Goal: Task Accomplishment & Management: Use online tool/utility

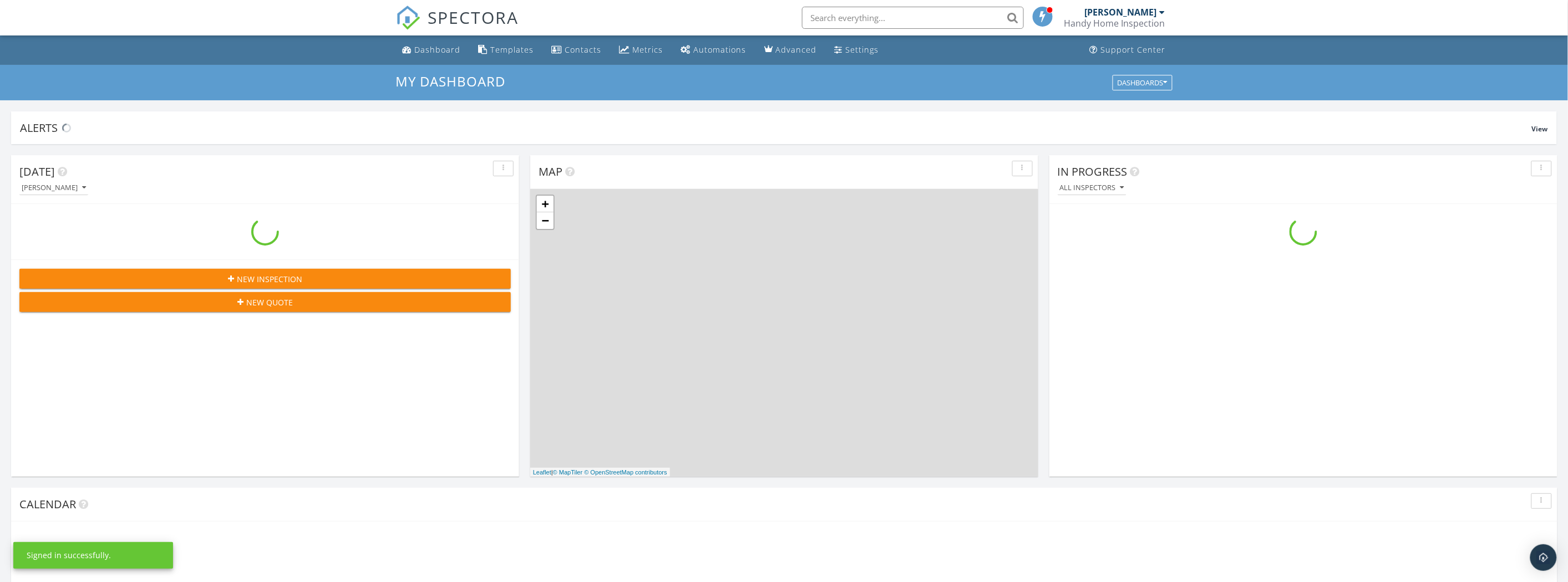
scroll to position [1029, 1588]
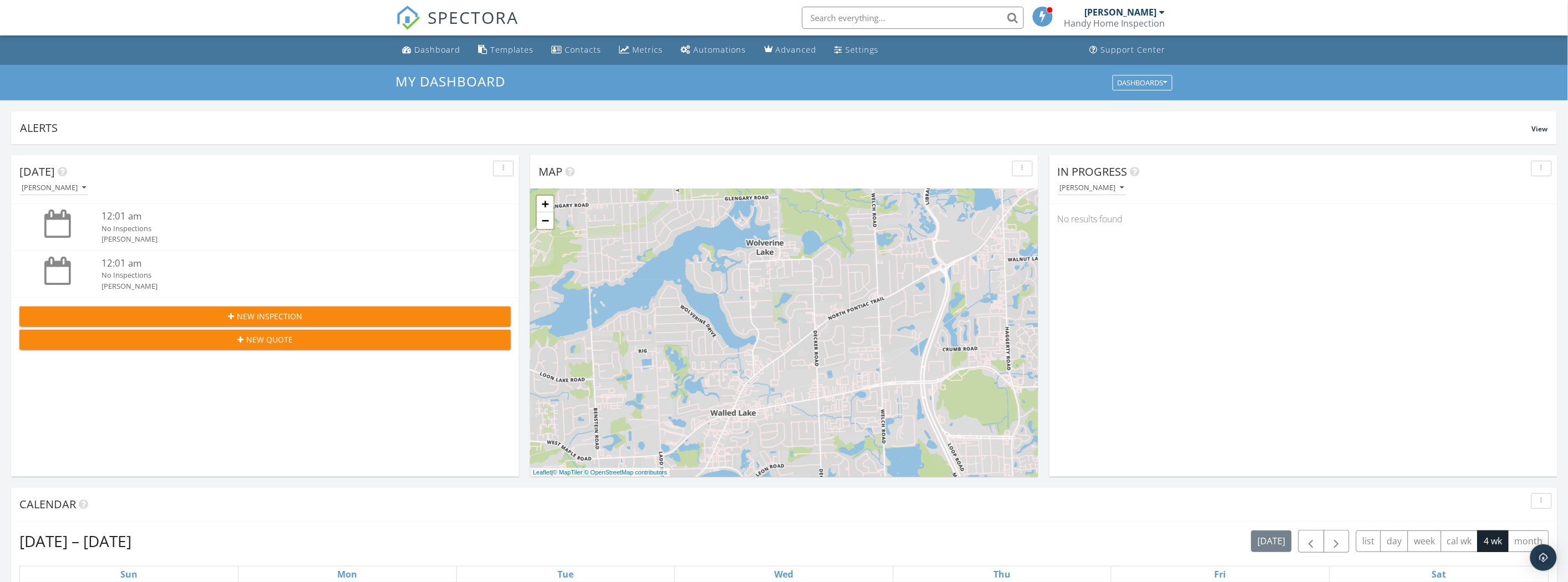
click at [514, 48] on div "Templates" at bounding box center [512, 50] width 43 height 11
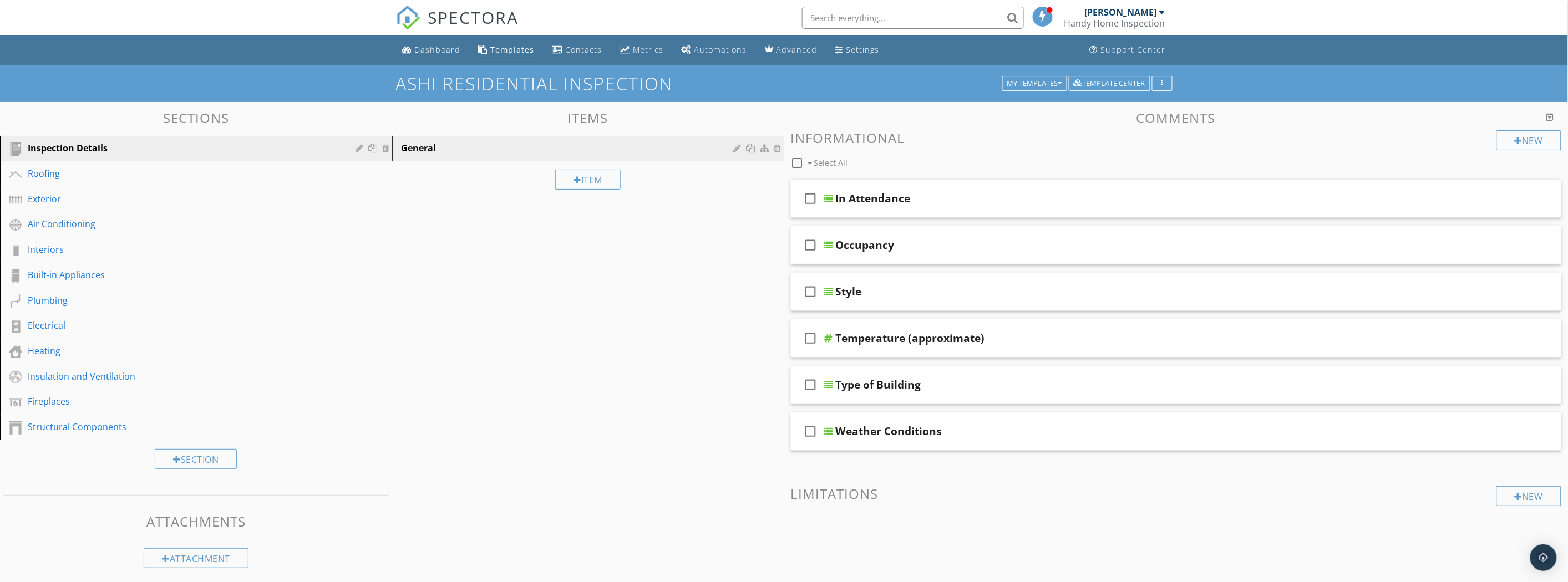
click at [87, 147] on div "Inspection Details" at bounding box center [184, 148] width 312 height 14
click at [80, 176] on div "Roofing" at bounding box center [184, 174] width 312 height 14
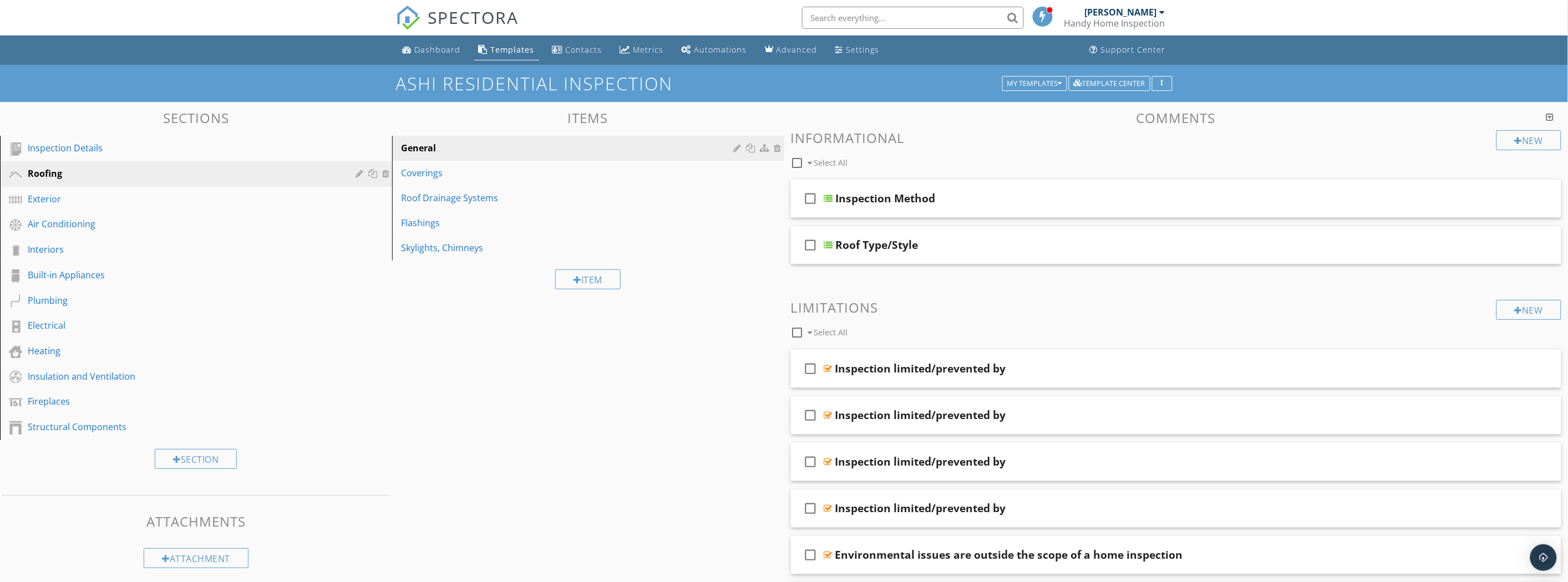
click at [540, 179] on div "Coverings" at bounding box center [569, 173] width 336 height 14
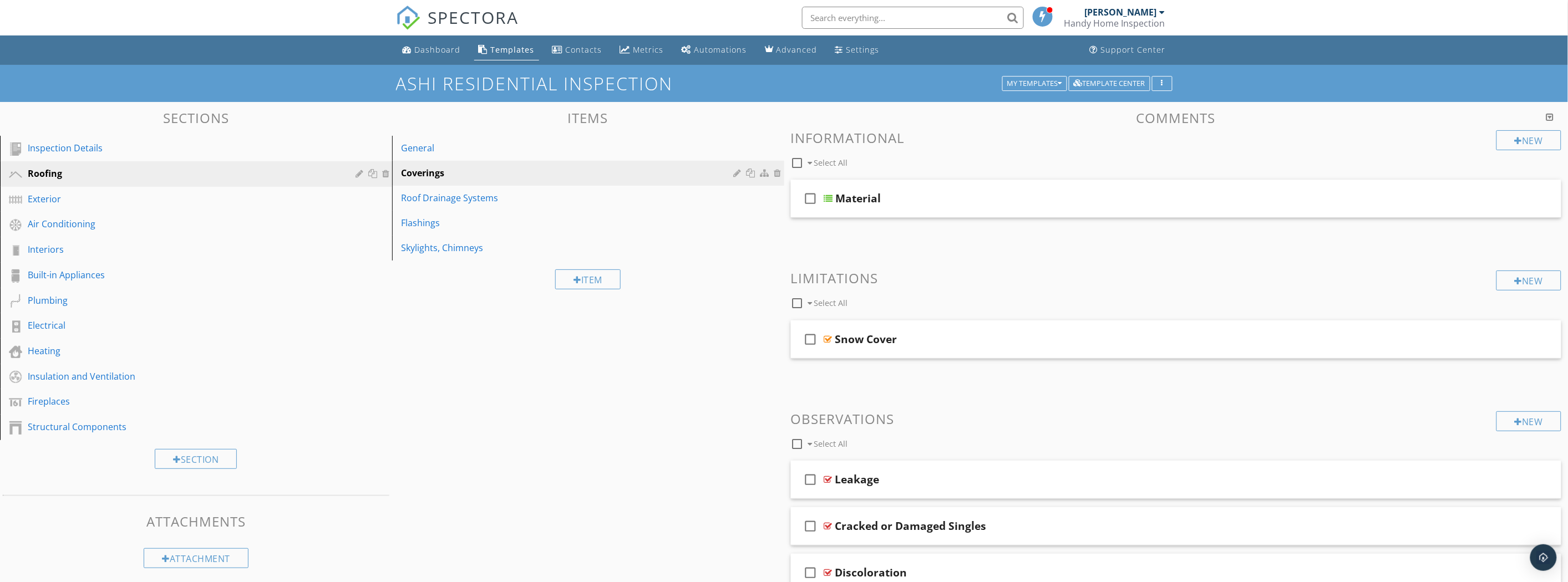
click at [556, 197] on div "Roof Drainage Systems" at bounding box center [569, 198] width 336 height 14
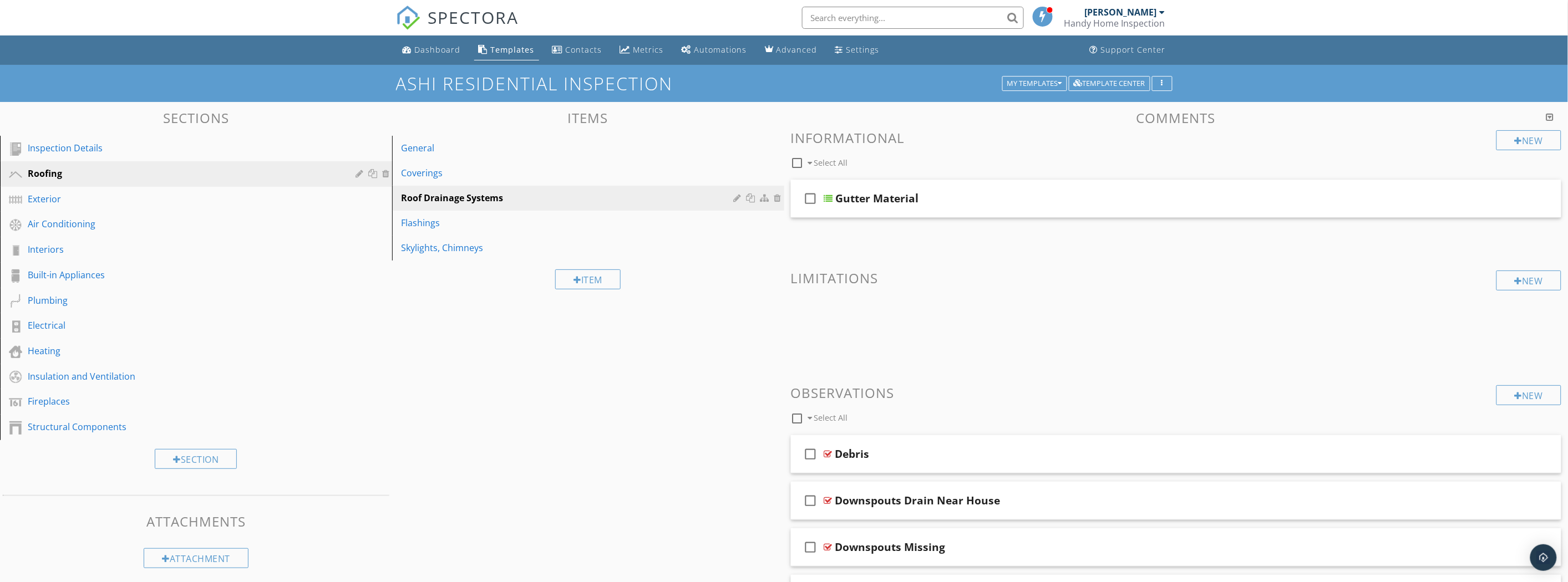
click at [562, 219] on div "Flashings" at bounding box center [569, 223] width 336 height 14
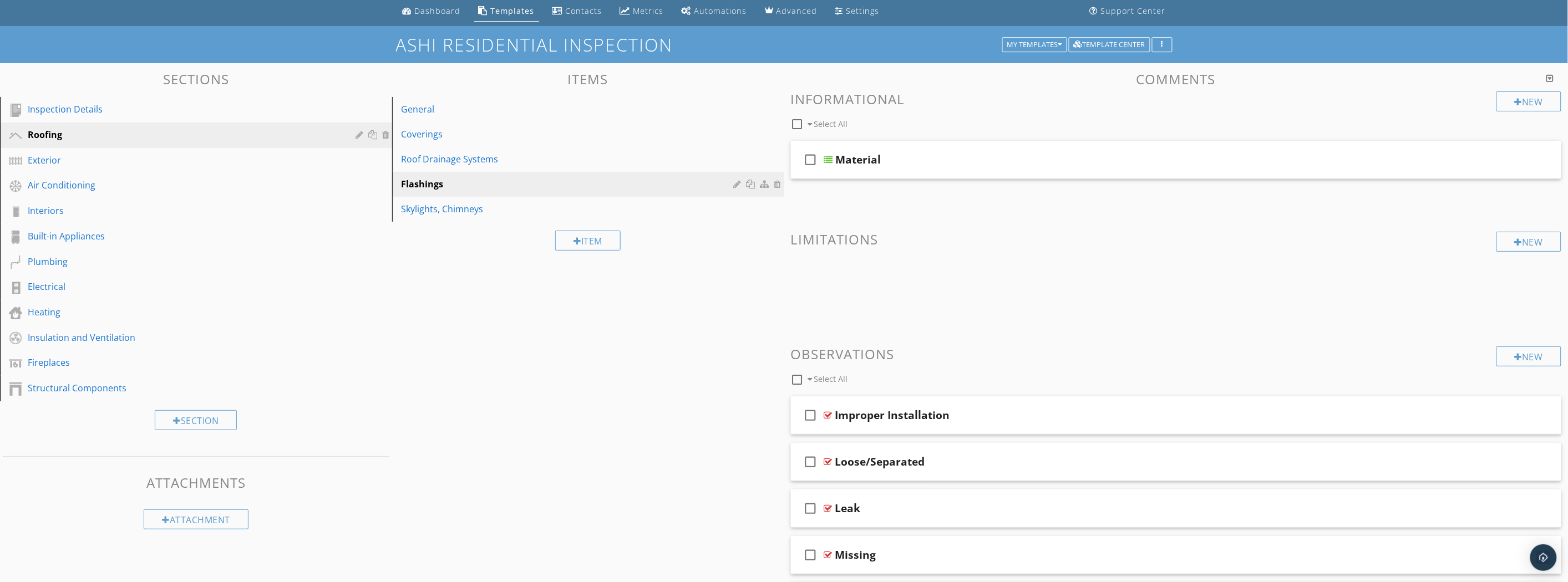
scroll to position [3, 0]
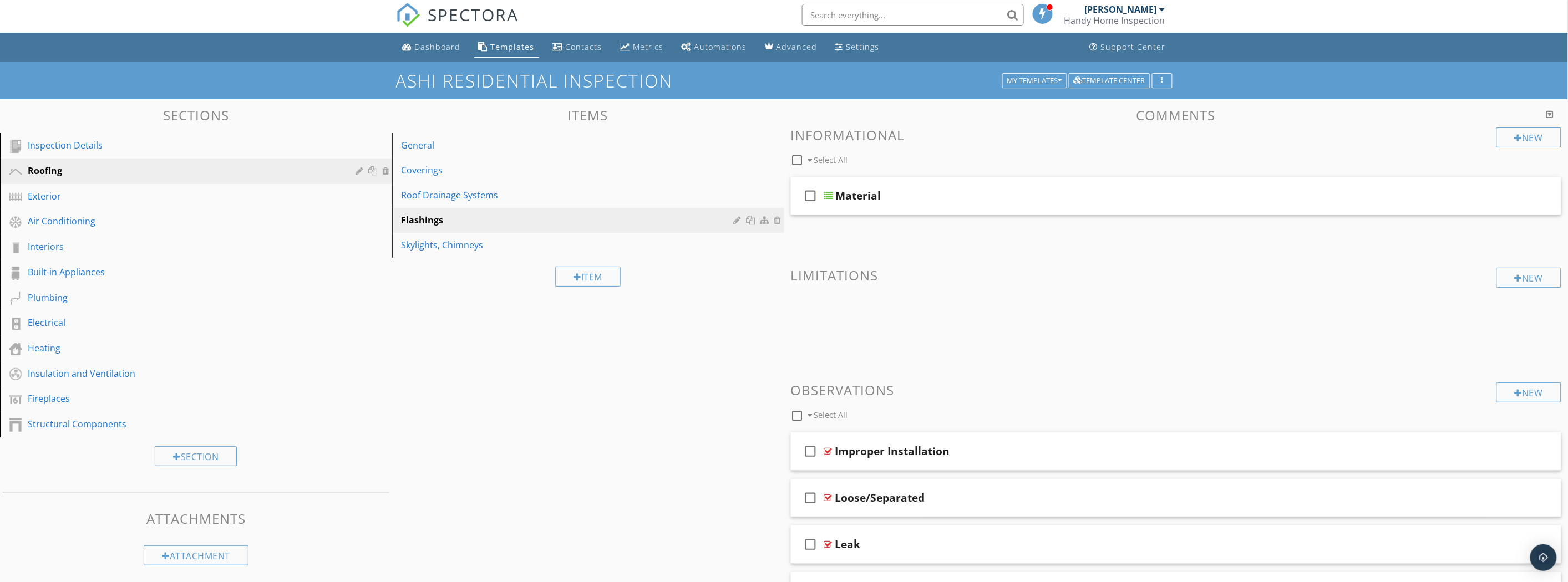
click at [985, 447] on div "Improper Installation" at bounding box center [1116, 452] width 562 height 14
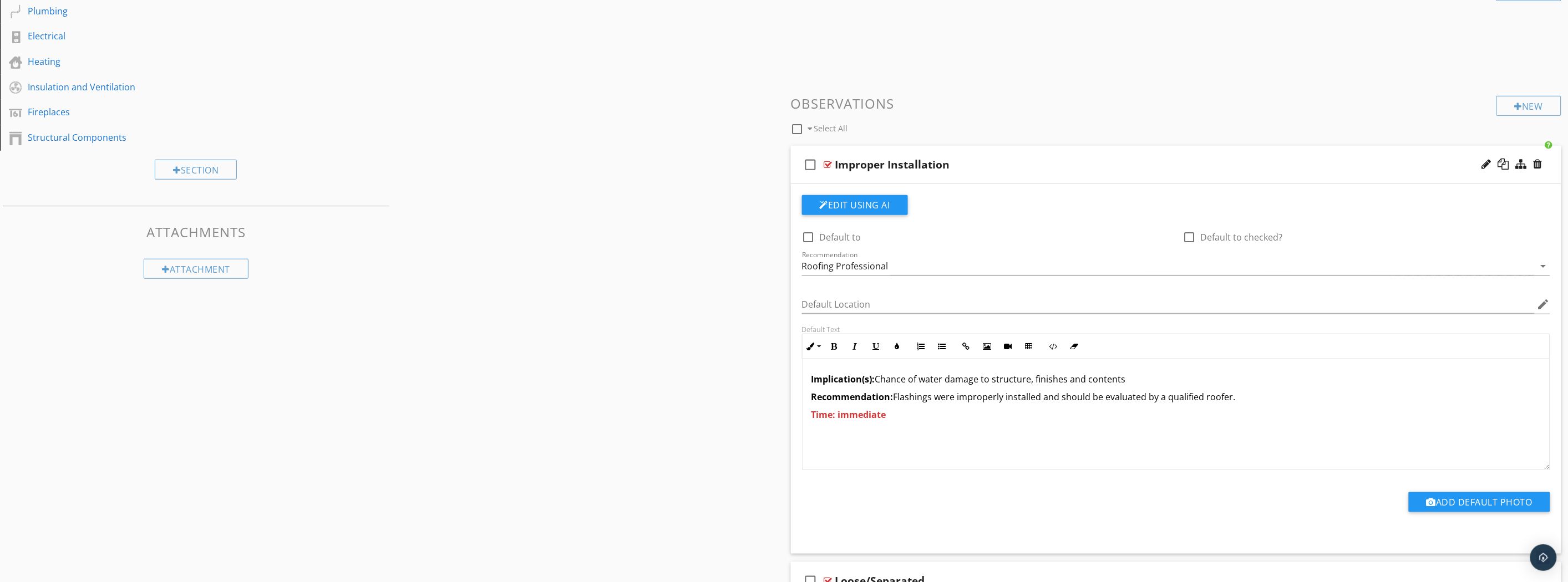
scroll to position [311, 0]
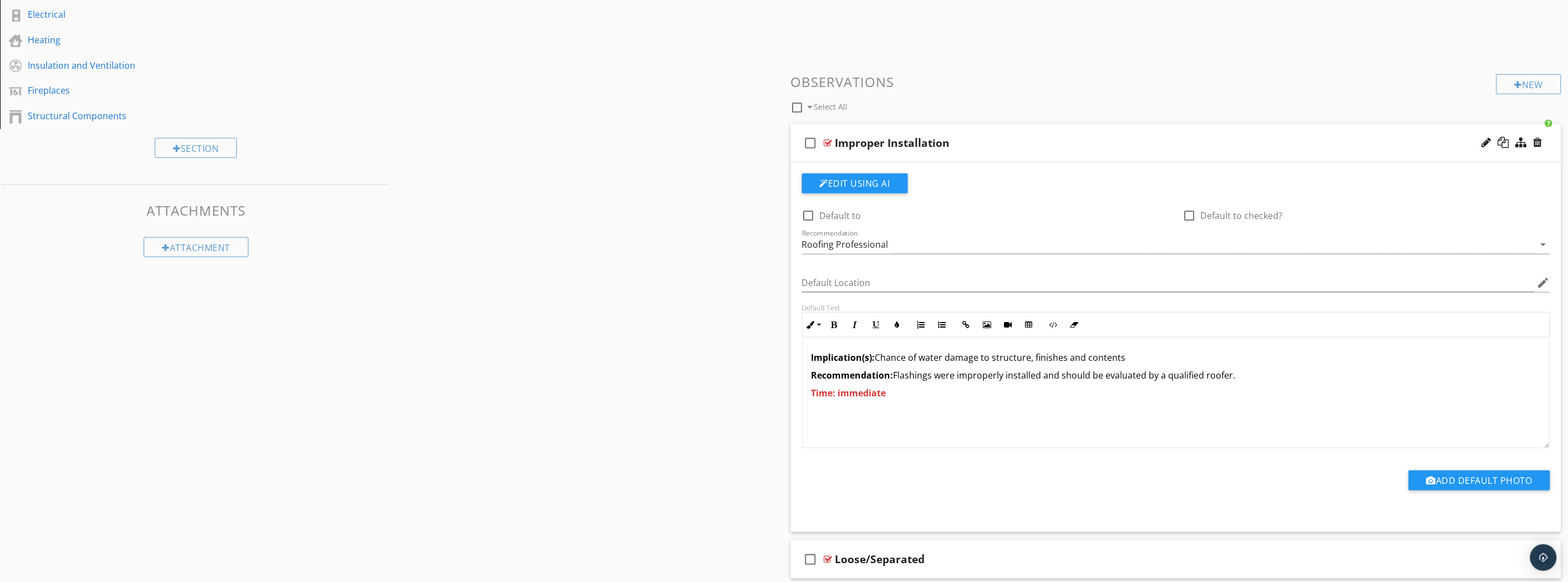
click at [866, 181] on button "Edit Using AI" at bounding box center [855, 183] width 106 height 20
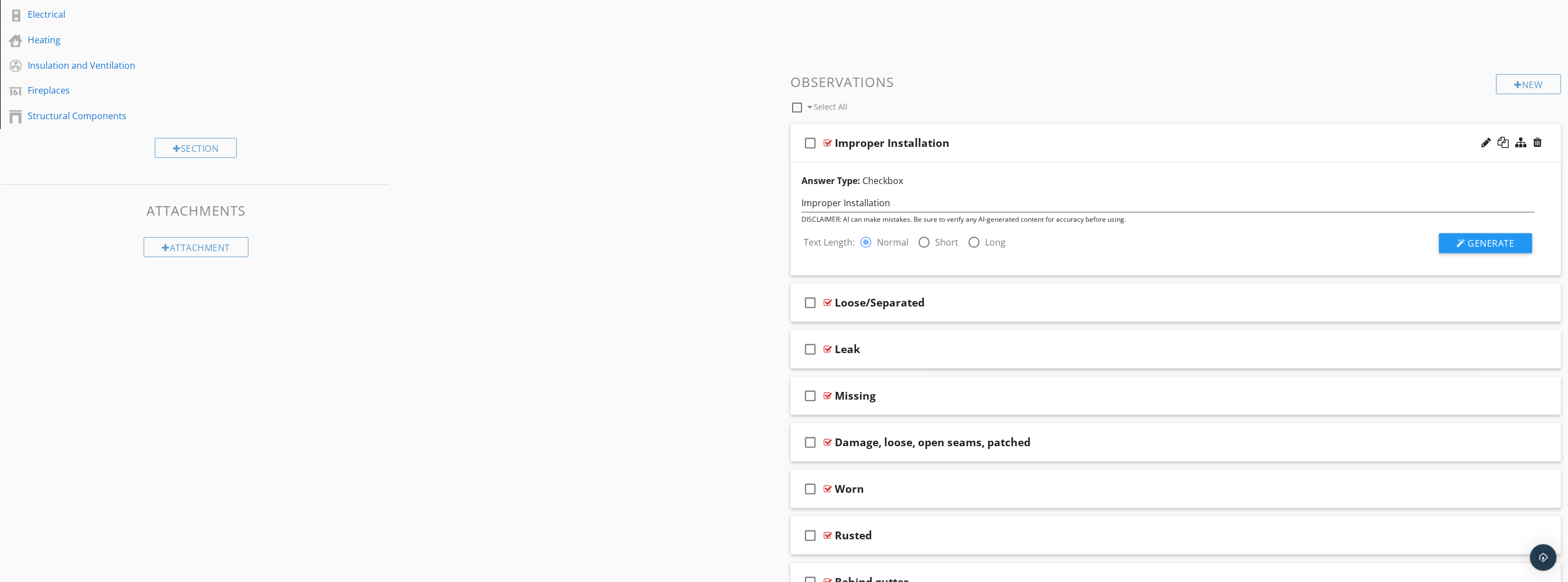
click at [341, 313] on div "Sections Inspection Details Roofing Exterior Air Conditioning Interiors Built-i…" at bounding box center [784, 238] width 1568 height 893
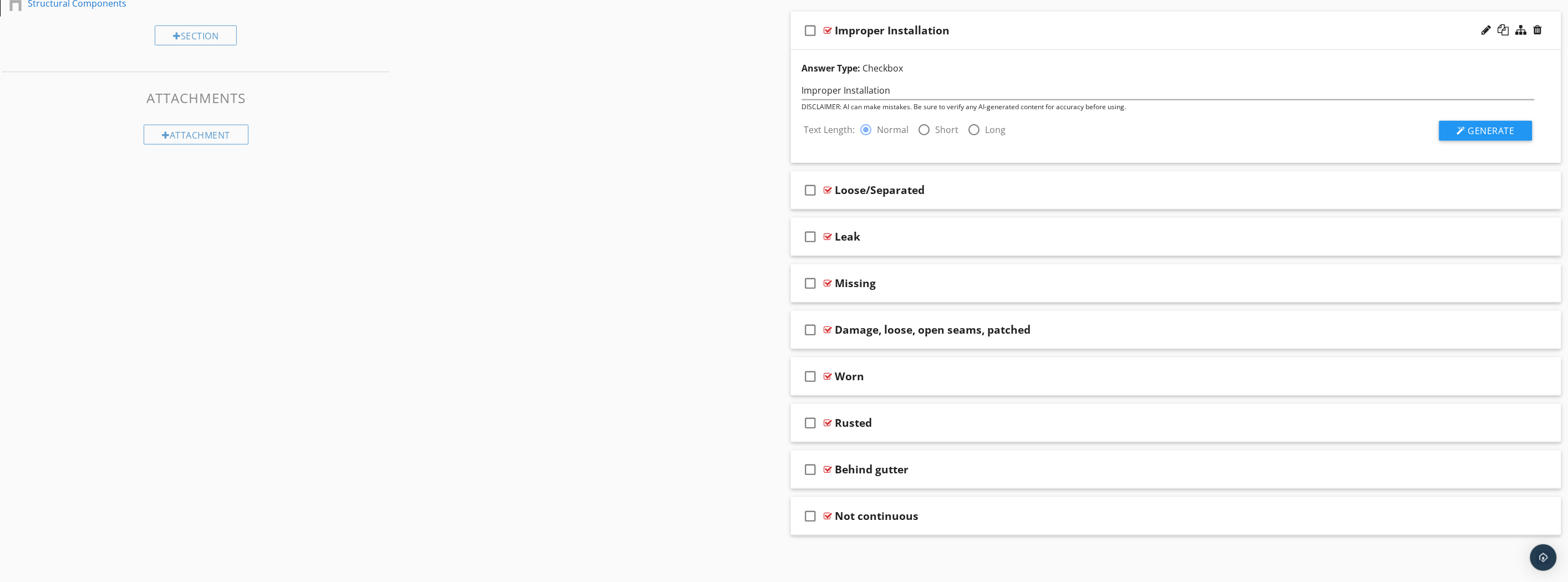
scroll to position [0, 0]
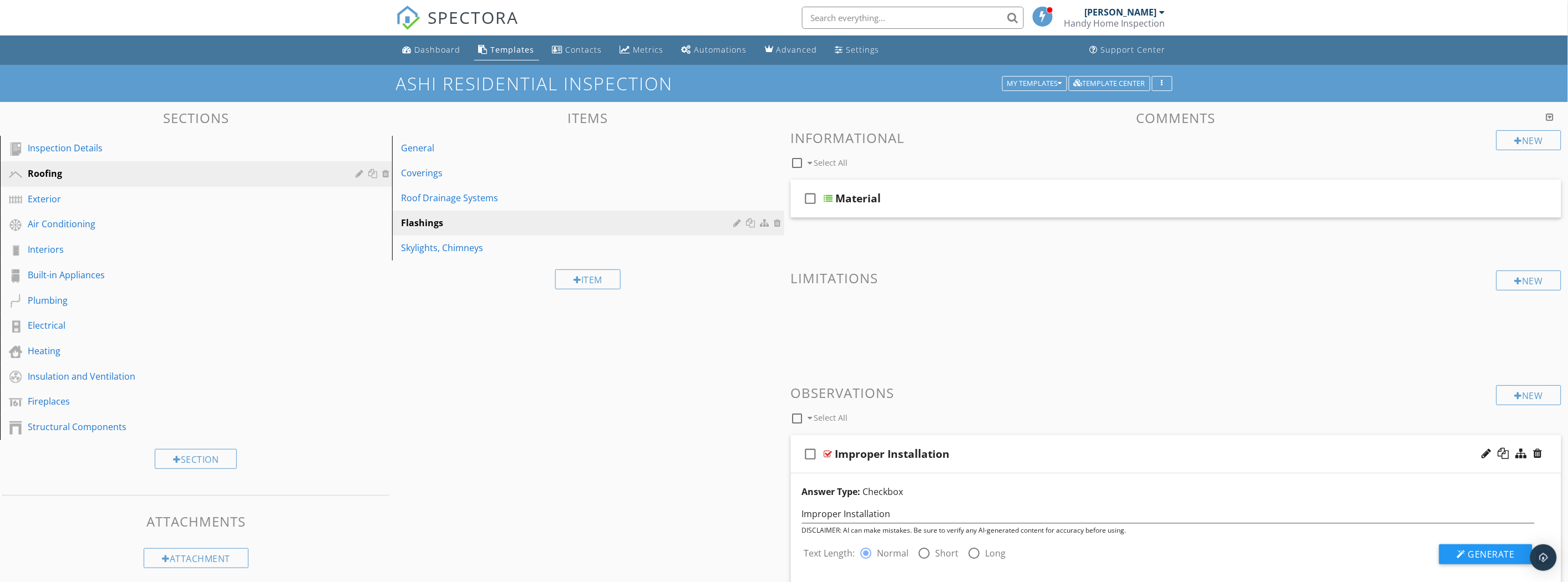
click at [423, 352] on div "Sections Inspection Details Roofing Exterior Air Conditioning Interiors Built-i…" at bounding box center [784, 549] width 1568 height 893
click at [147, 243] on div "Interiors" at bounding box center [184, 250] width 312 height 14
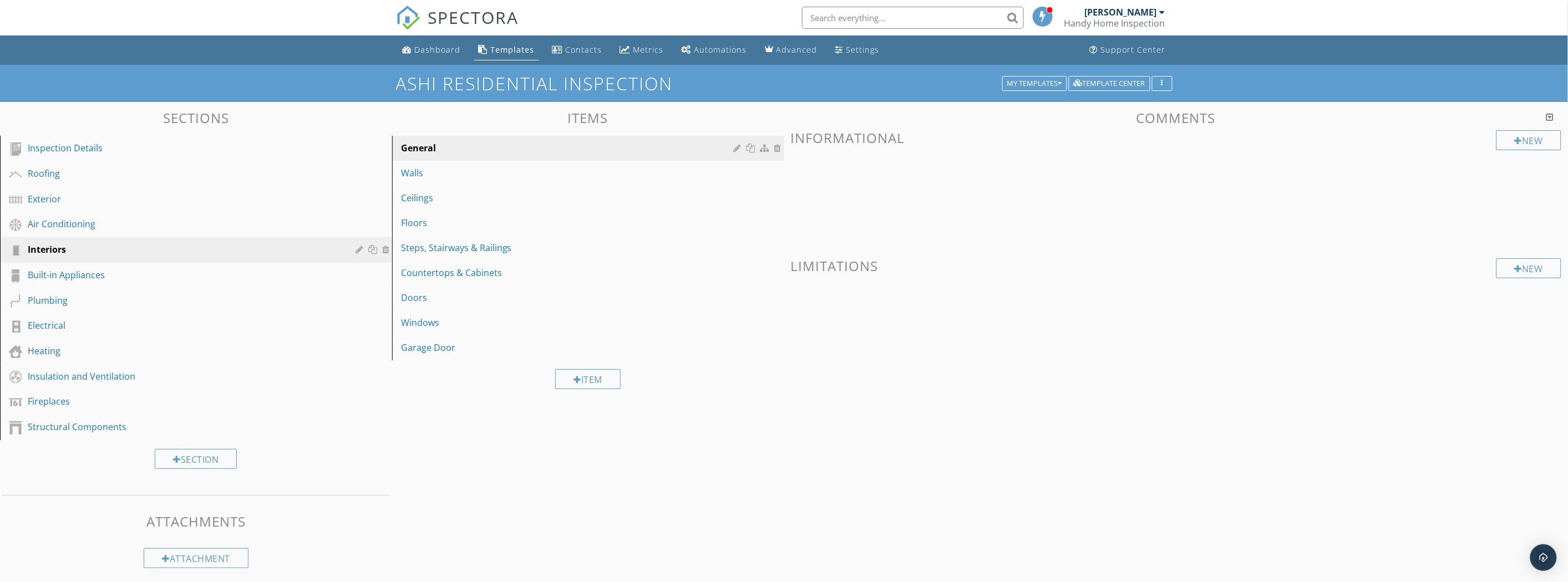
click at [437, 170] on div "Walls" at bounding box center [569, 173] width 336 height 14
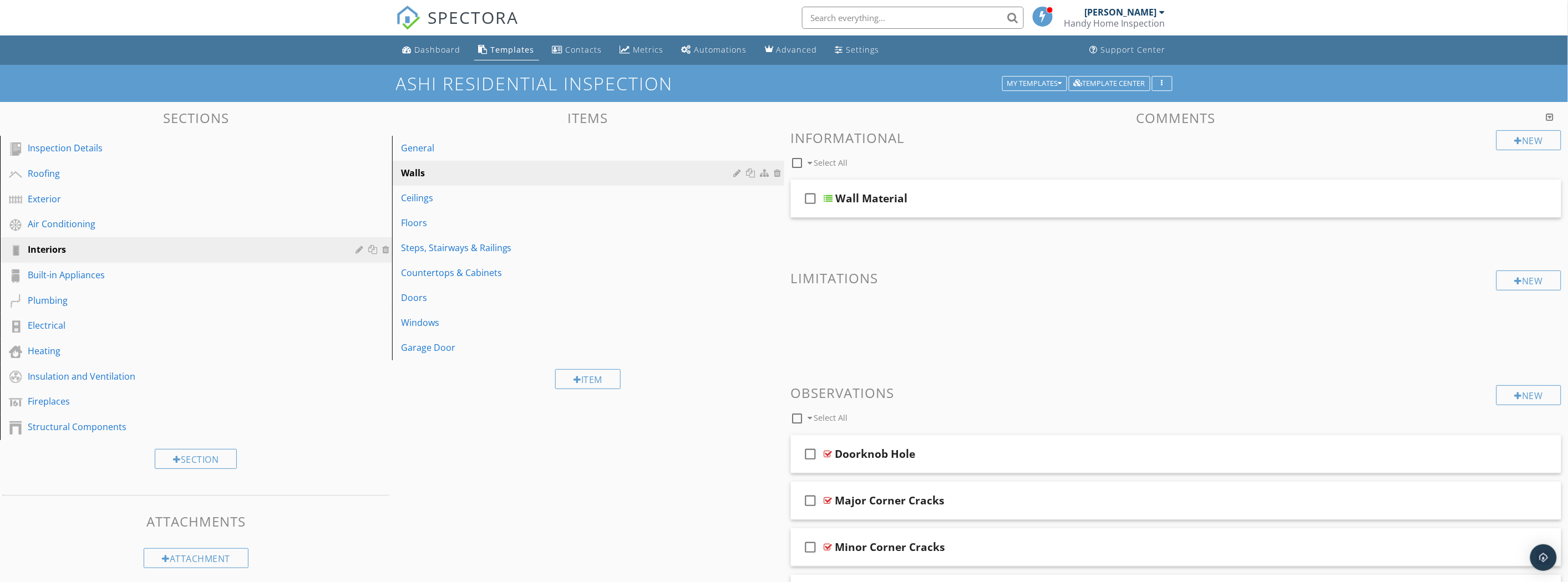
click at [475, 201] on div "Ceilings" at bounding box center [569, 198] width 336 height 14
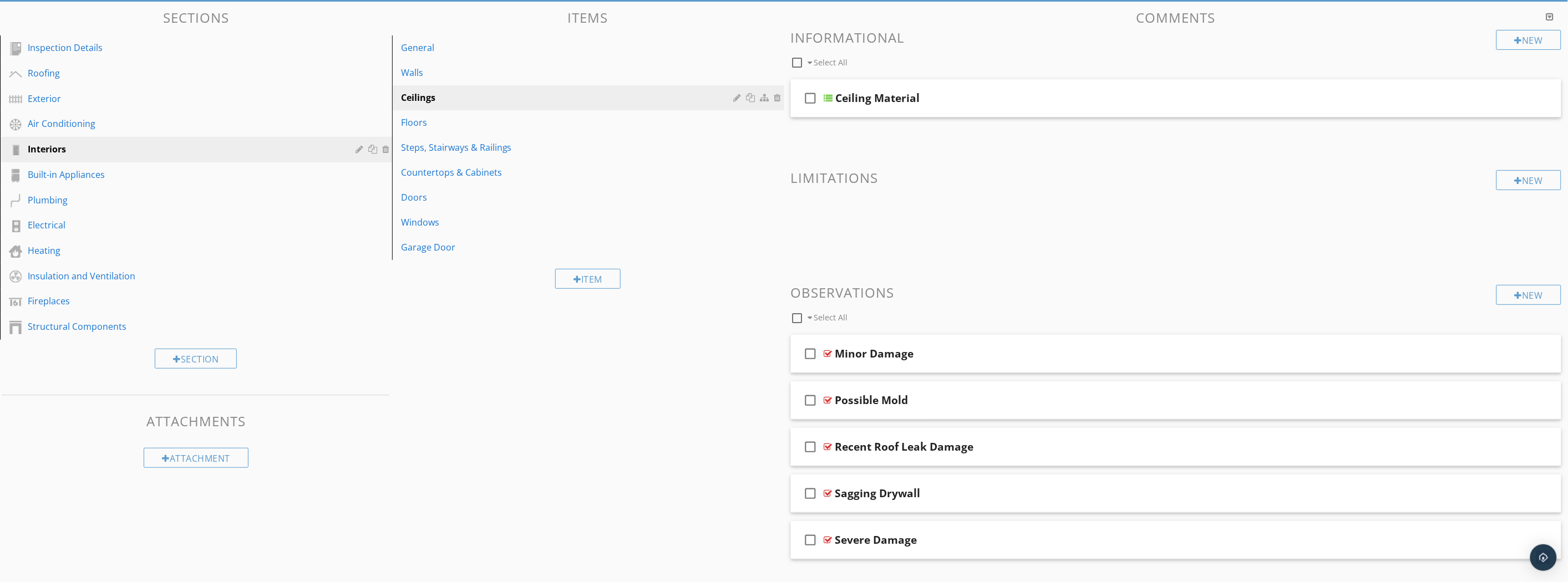
scroll to position [63, 0]
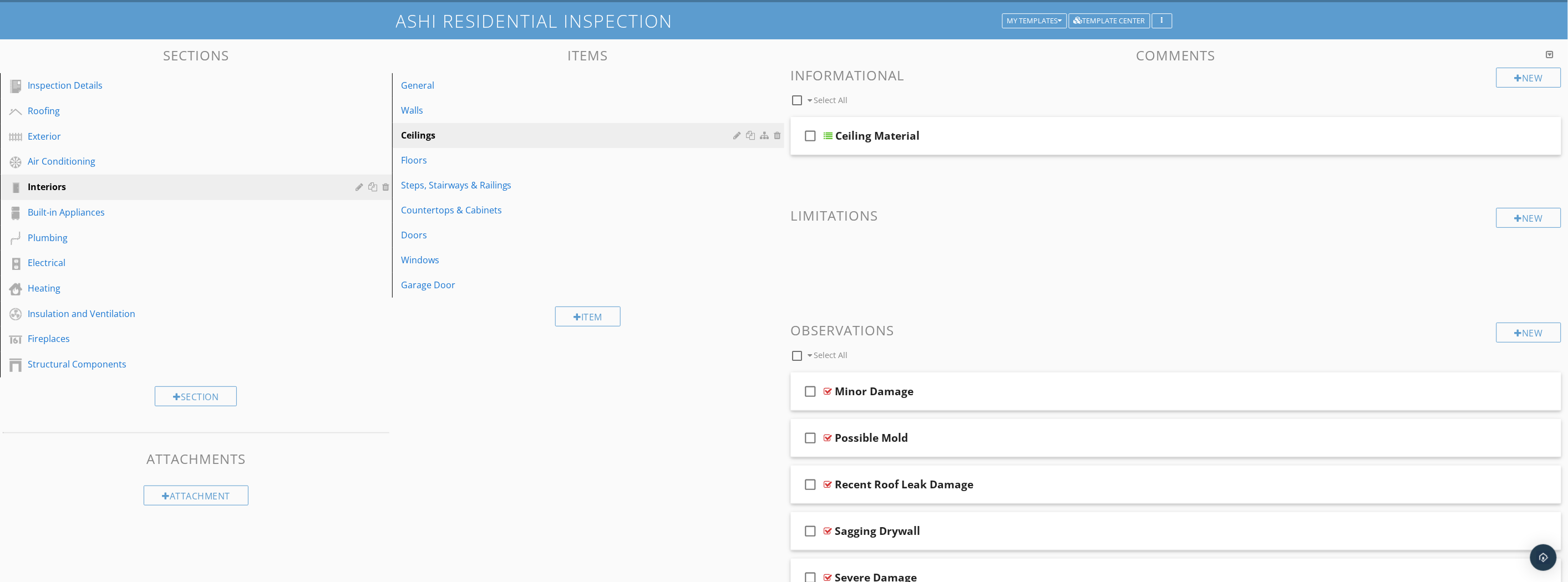
click at [91, 167] on div "Air Conditioning" at bounding box center [184, 161] width 312 height 14
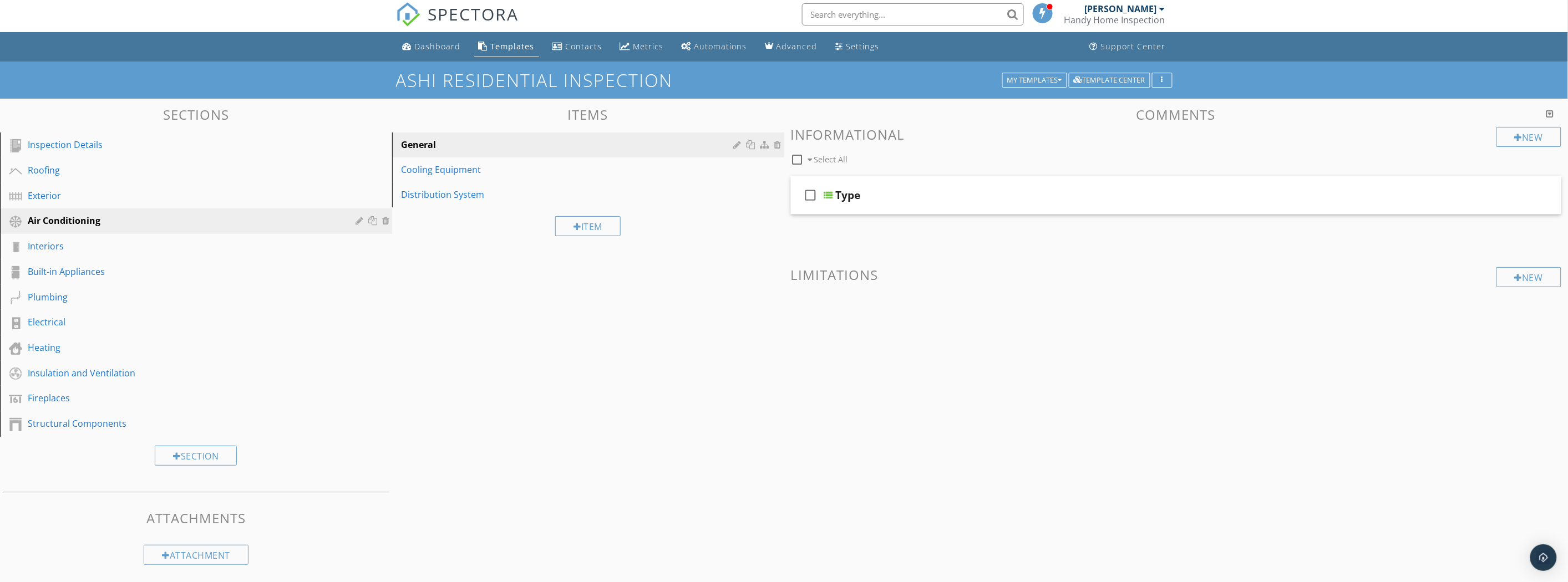
scroll to position [0, 0]
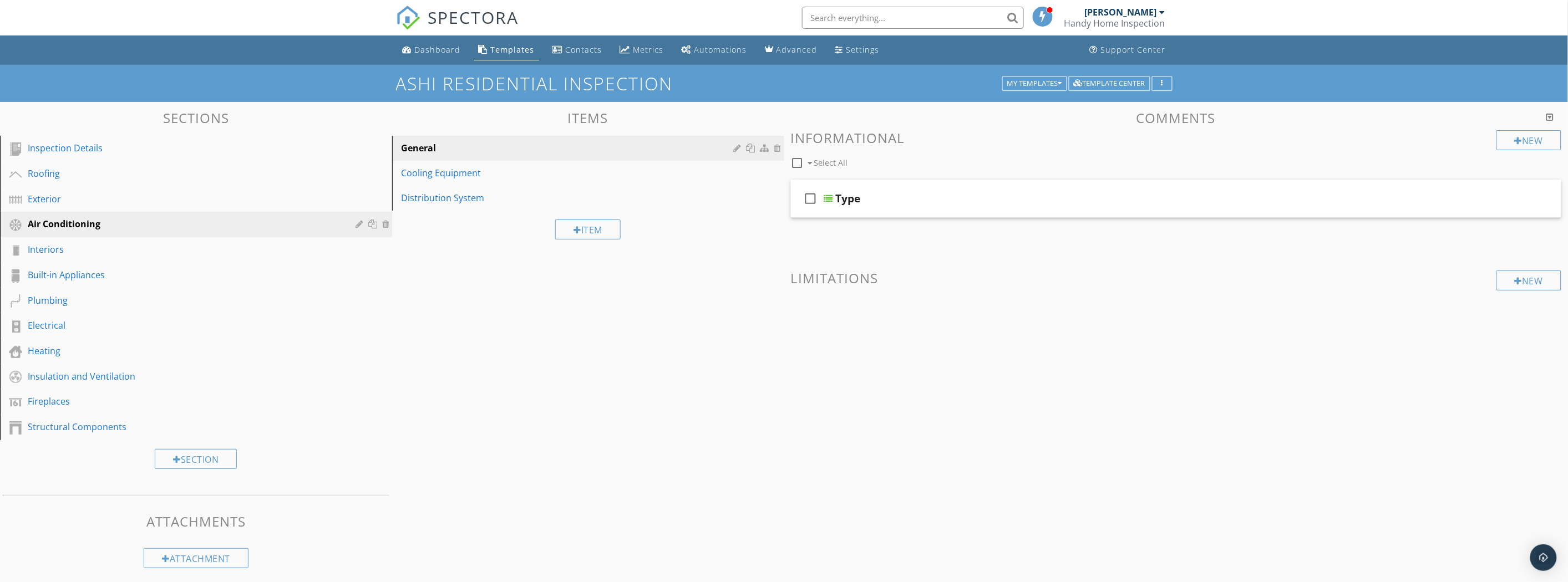
click at [224, 201] on div "Exterior" at bounding box center [184, 199] width 312 height 14
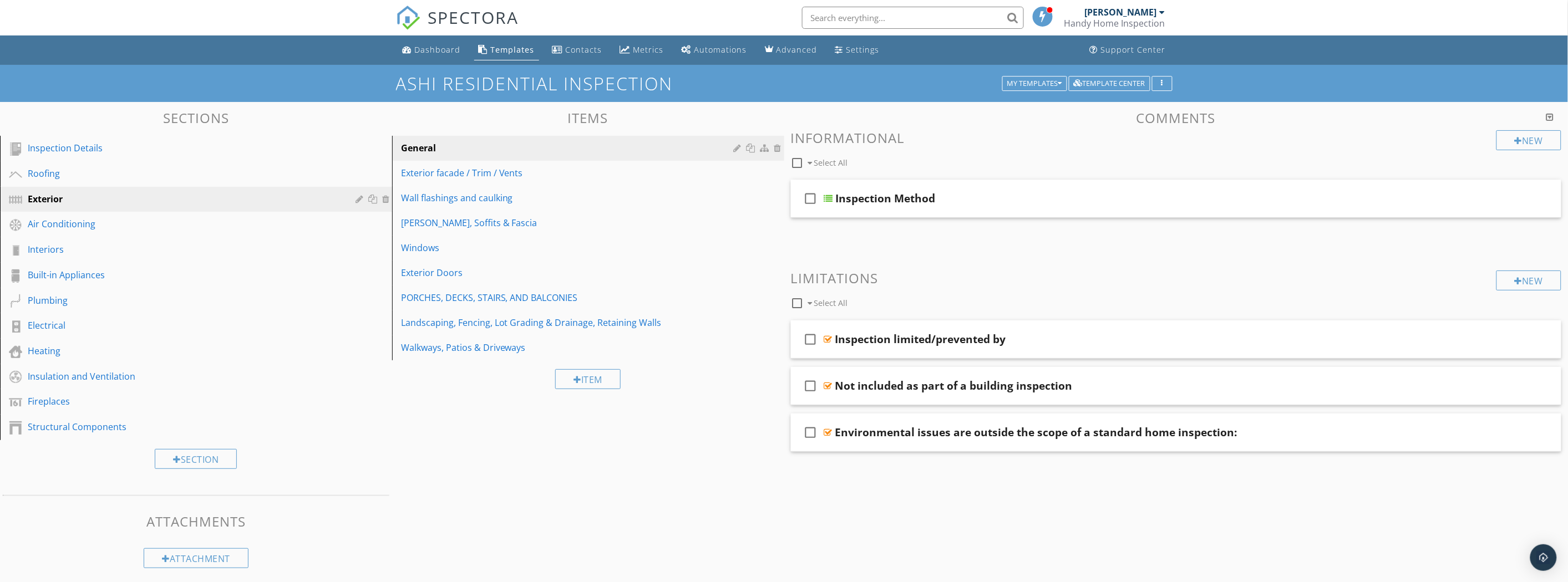
click at [565, 176] on div "Exterior facade / Trim / Vents" at bounding box center [569, 173] width 336 height 14
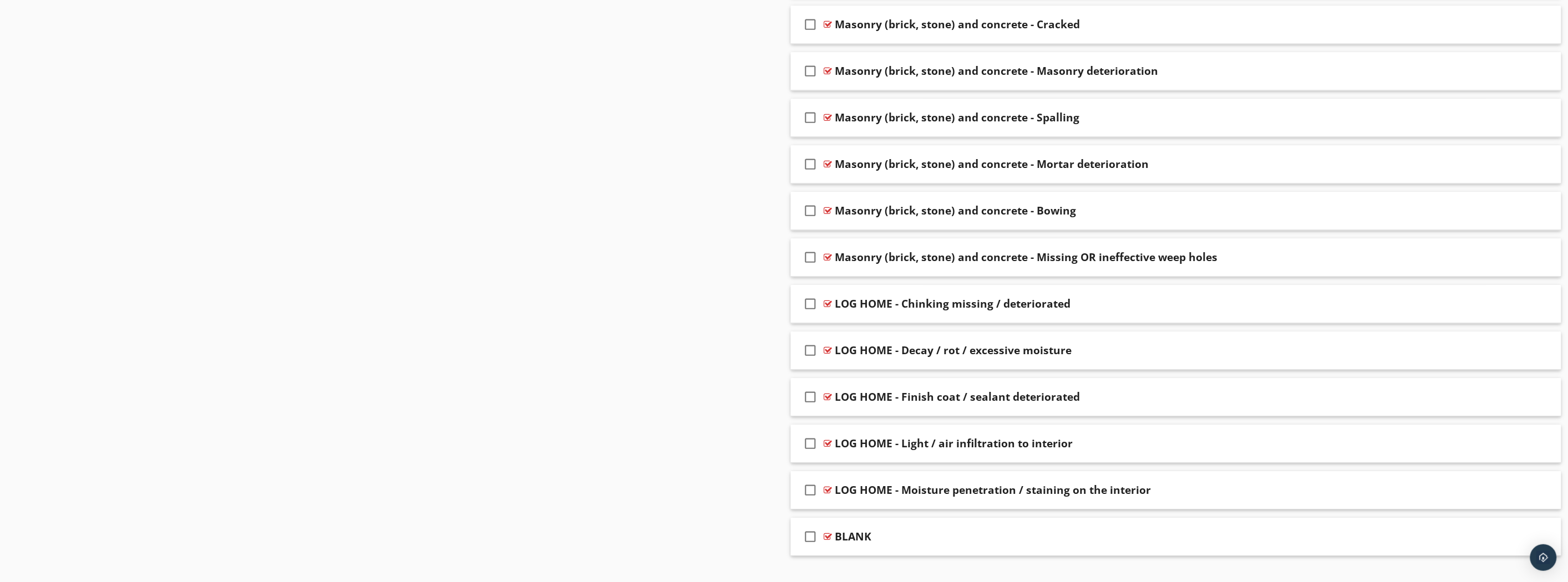
scroll to position [1383, 0]
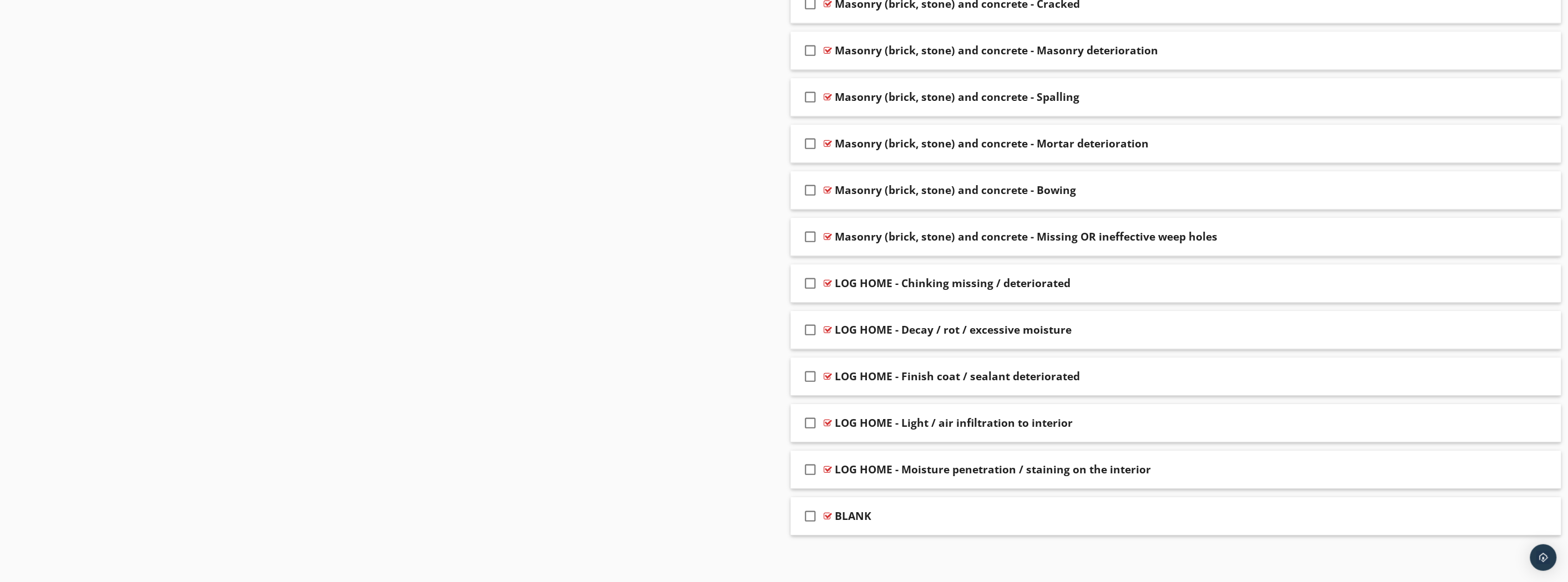
click at [904, 514] on div "BLANK" at bounding box center [1116, 516] width 562 height 14
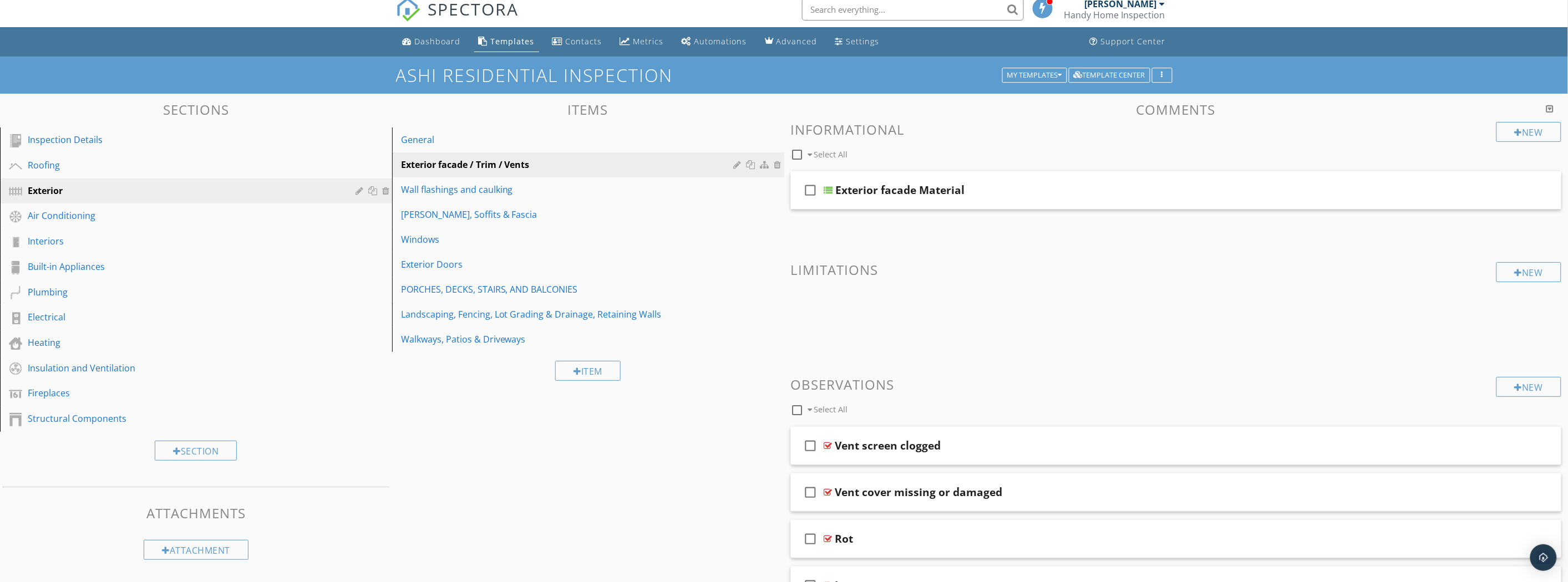
scroll to position [0, 0]
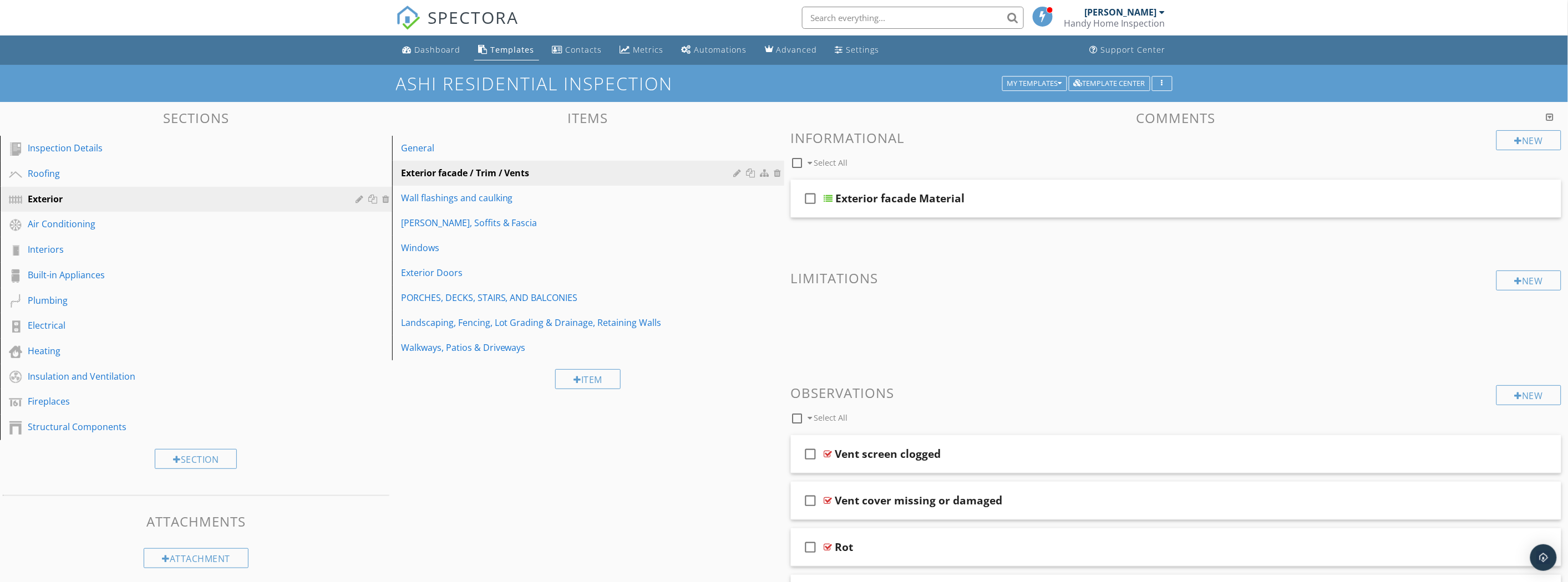
click at [484, 344] on div "Walkways, Patios & Driveways" at bounding box center [569, 348] width 336 height 14
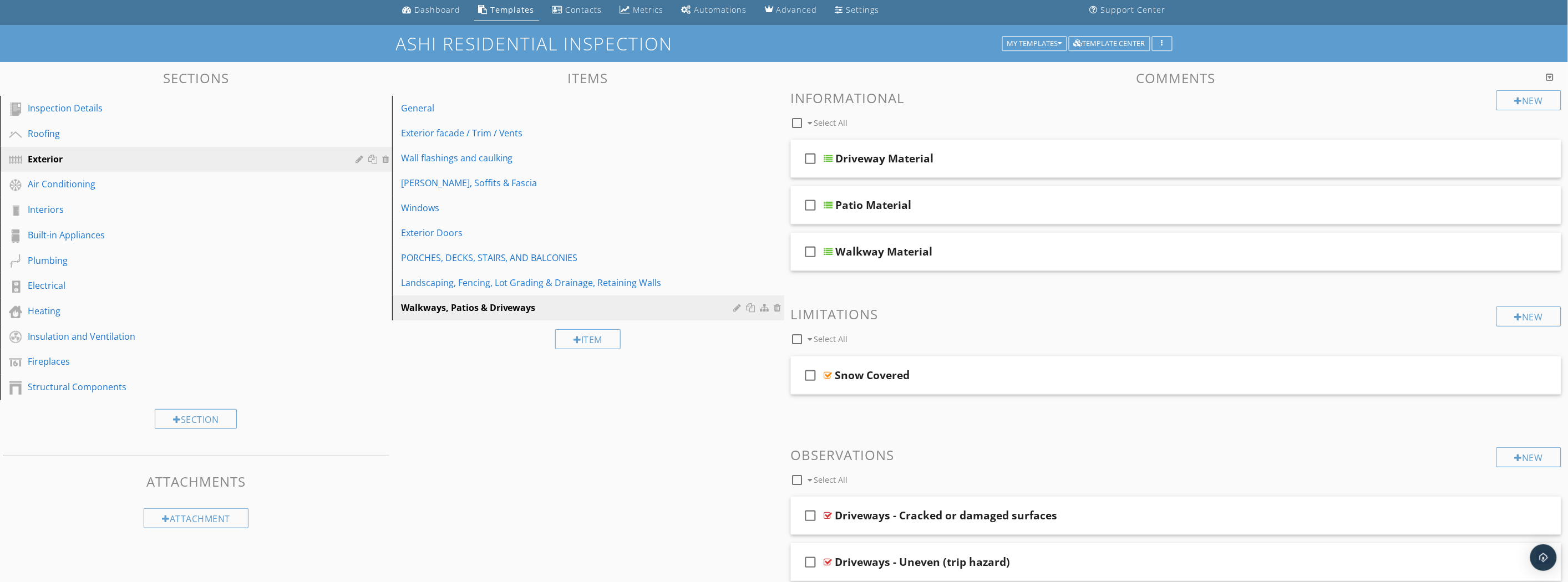
scroll to position [61, 0]
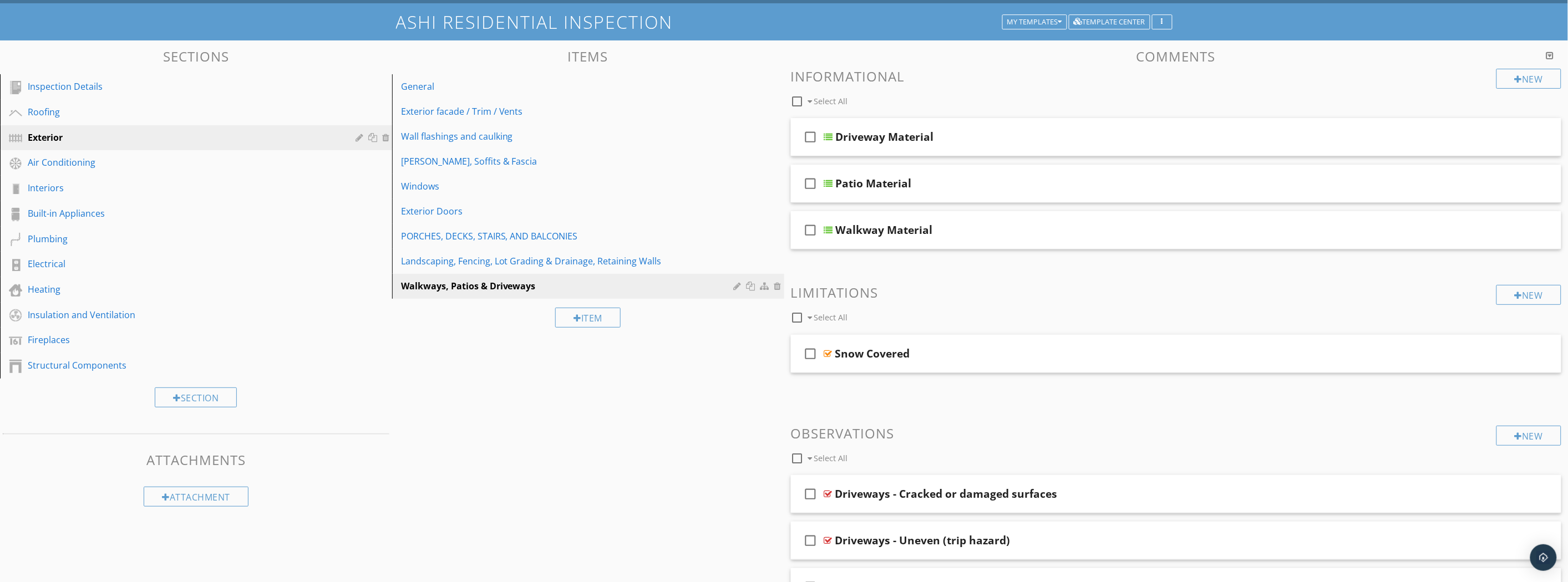
click at [58, 107] on div "Roofing" at bounding box center [184, 112] width 312 height 14
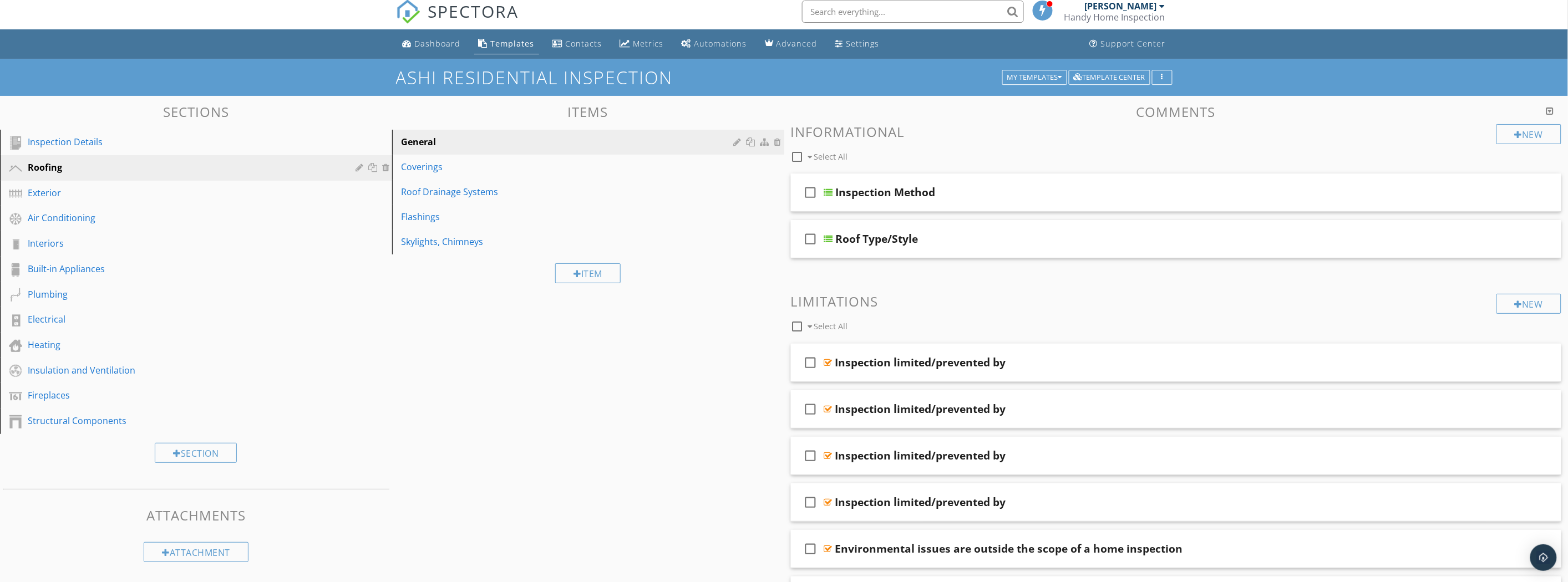
scroll to position [0, 0]
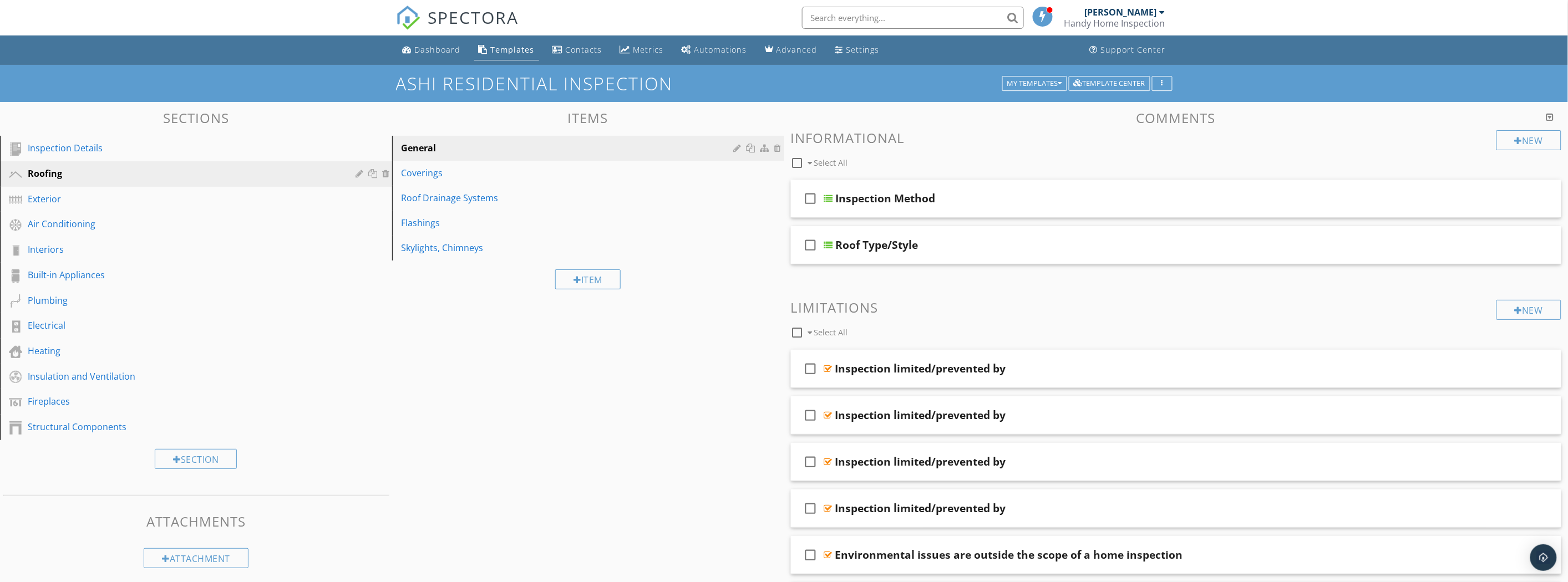
click at [1141, 381] on div "check_box_outline_blank Inspection limited/prevented by" at bounding box center [1176, 369] width 771 height 39
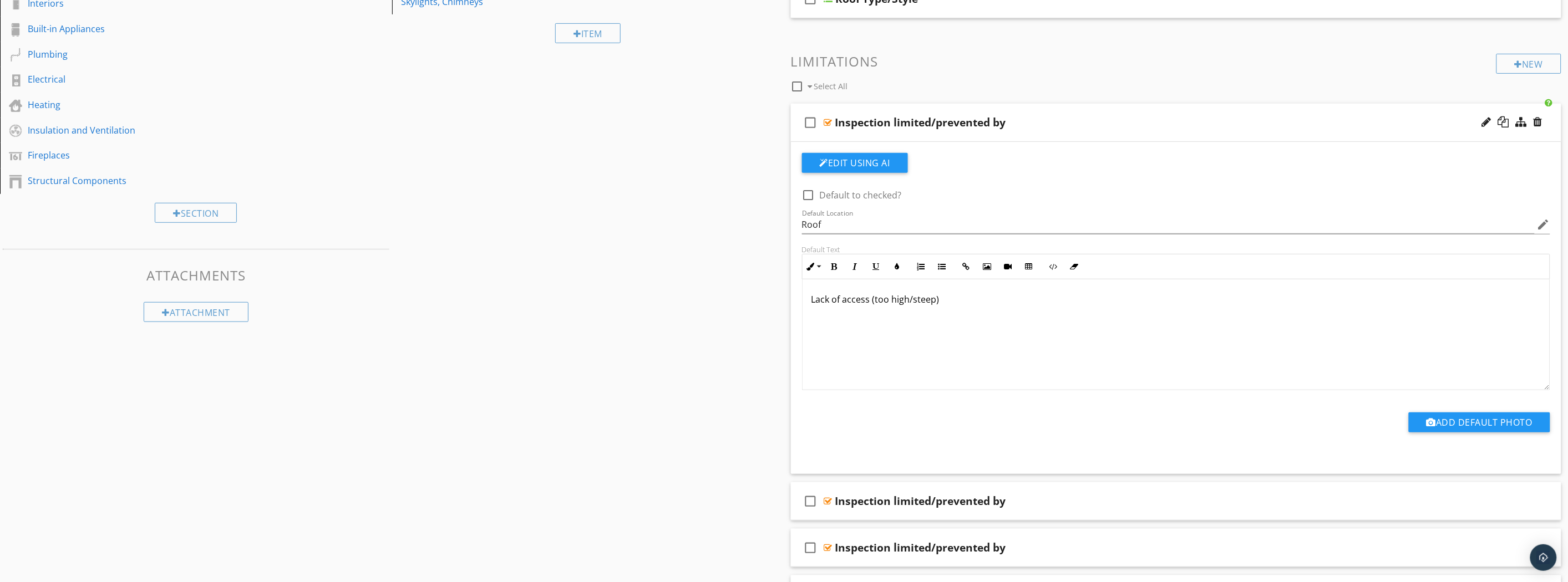
scroll to position [1, 0]
drag, startPoint x: 807, startPoint y: 196, endPoint x: 805, endPoint y: 203, distance: 7.3
click at [807, 197] on div at bounding box center [808, 195] width 19 height 19
click at [810, 192] on div at bounding box center [808, 195] width 19 height 19
checkbox input "false"
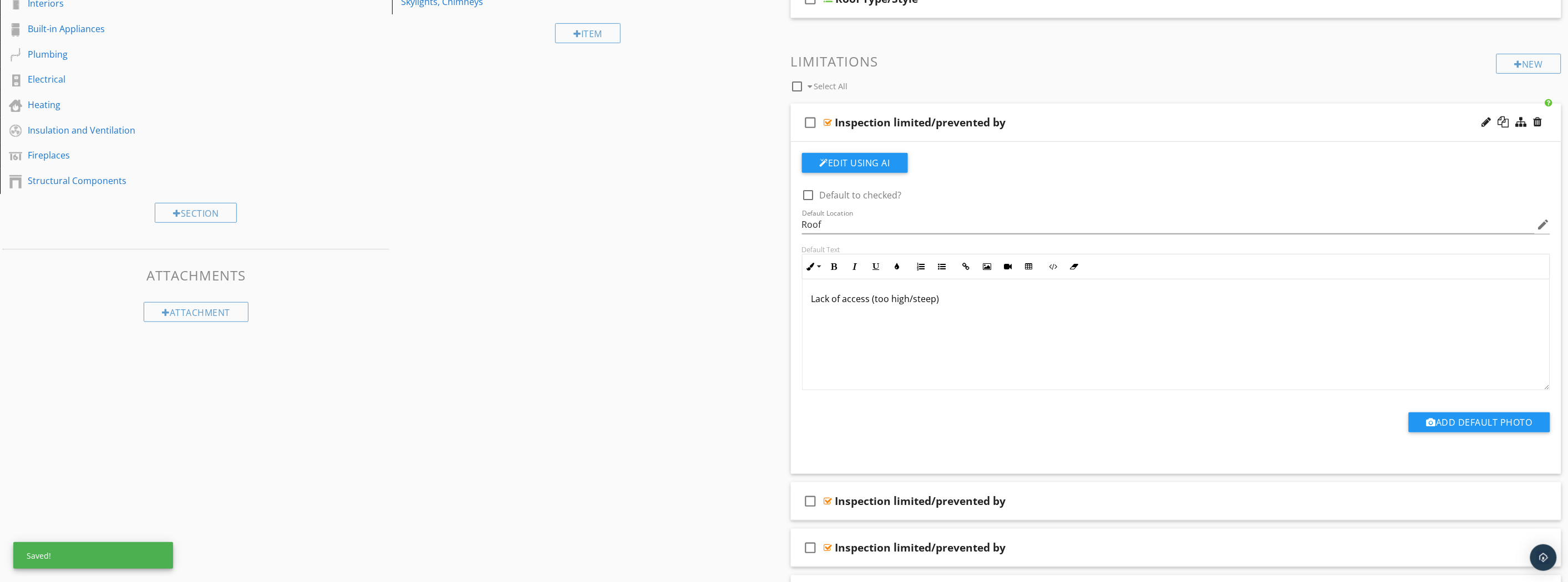
click at [1059, 128] on div "Inspection limited/prevented by" at bounding box center [1116, 123] width 562 height 14
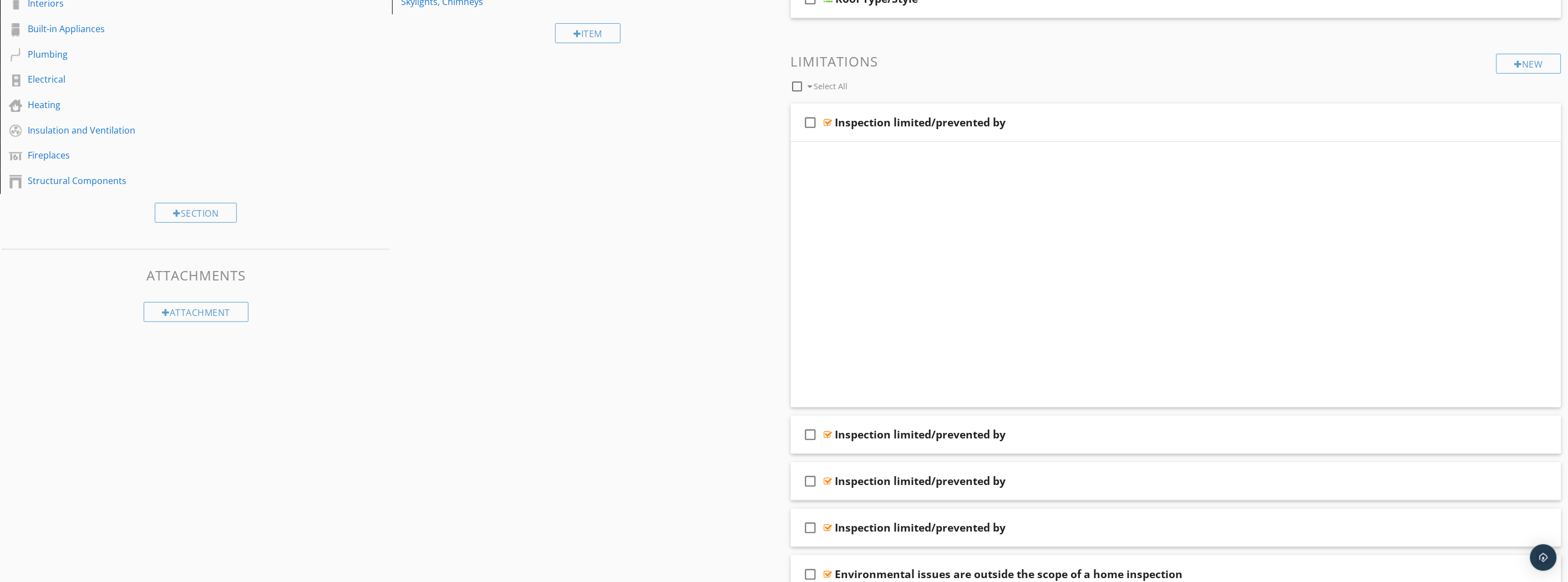
scroll to position [201, 0]
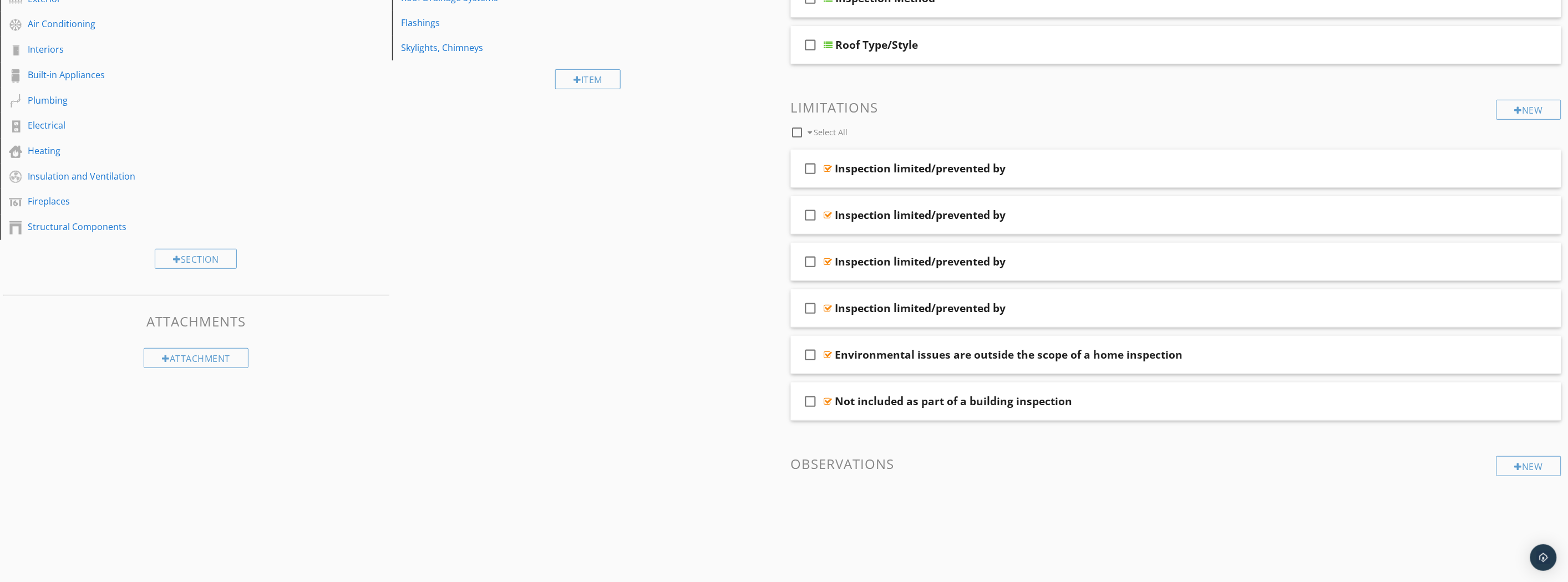
click at [955, 350] on div "Environmental issues are outside the scope of a home inspection" at bounding box center [1009, 355] width 347 height 14
click at [875, 360] on input "Environmental issues are outside the scope of a home inspection" at bounding box center [1116, 356] width 562 height 18
click at [810, 351] on icon "check_box_outline_blank" at bounding box center [810, 354] width 17 height 26
click at [1321, 350] on div "Environmental issues are outside the scope of a home inspection" at bounding box center [1116, 355] width 562 height 14
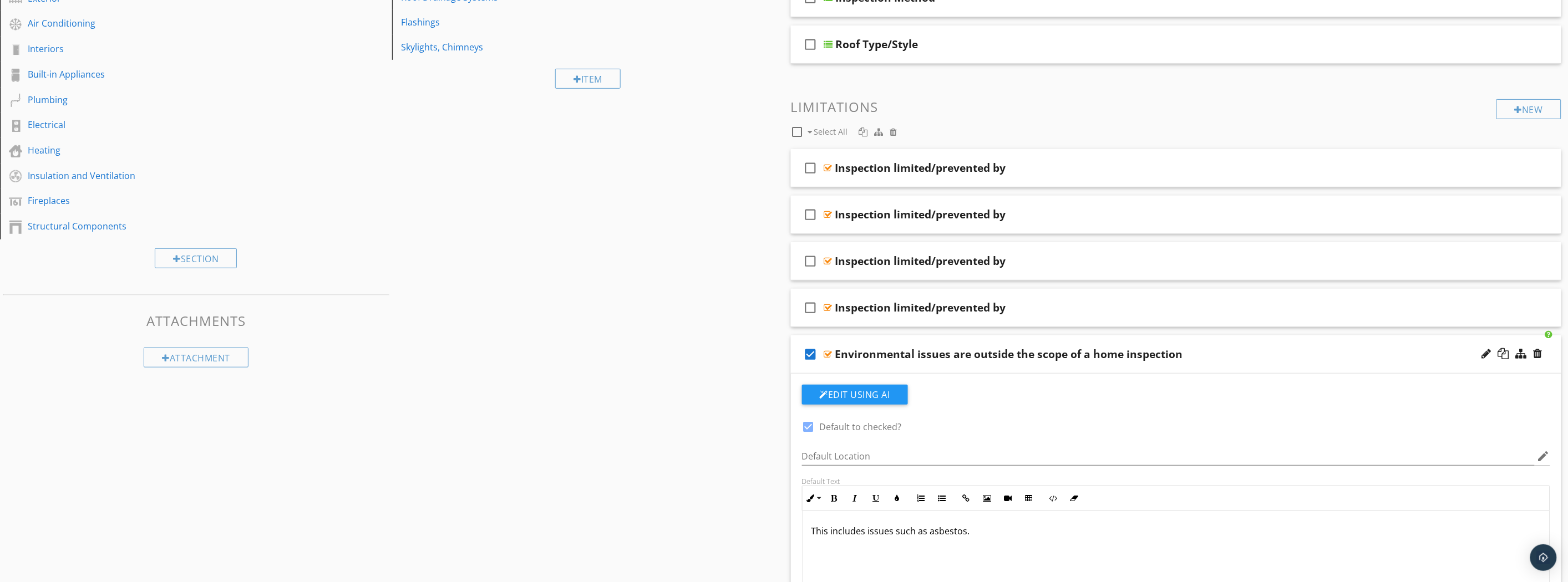
click at [699, 431] on div "Sections Inspection Details Roofing Exterior Air Conditioning Interiors Built-i…" at bounding box center [784, 402] width 1568 height 1001
click at [1250, 352] on div "Environmental issues are outside the scope of a home inspection" at bounding box center [1116, 354] width 562 height 14
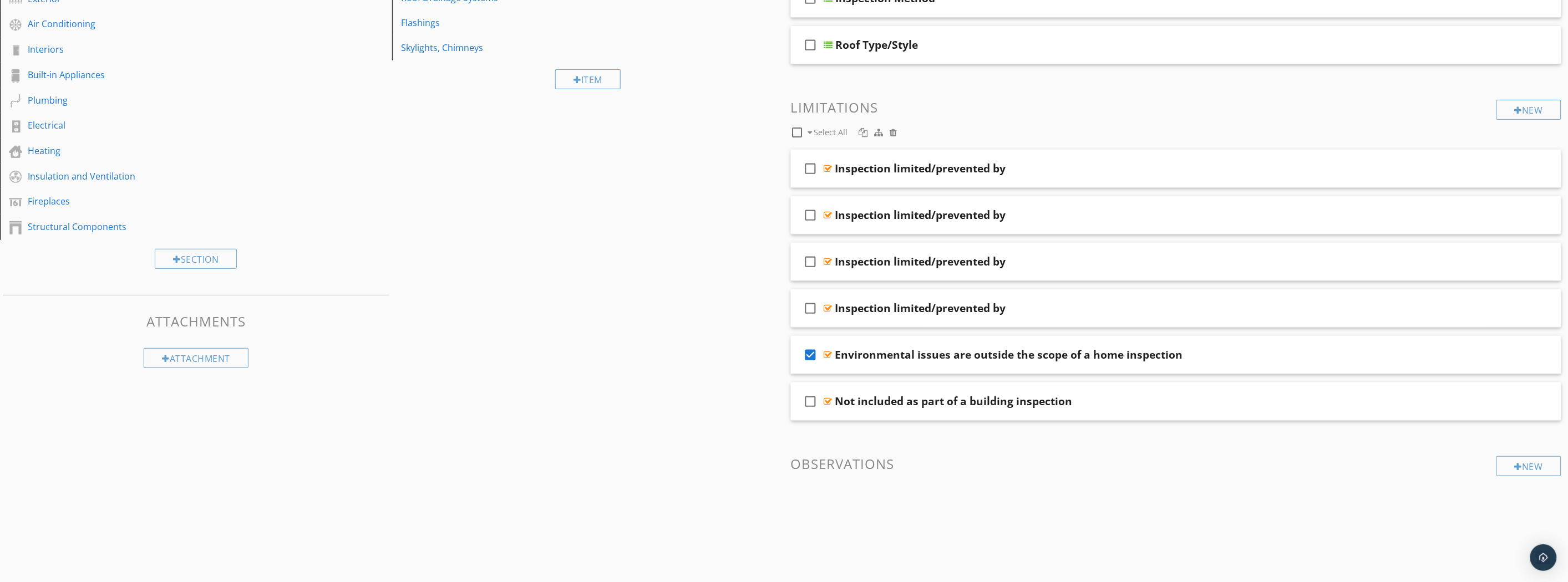
click at [680, 392] on div "Sections Inspection Details Roofing Exterior Air Conditioning Interiors Built-i…" at bounding box center [784, 236] width 1568 height 670
click at [1134, 395] on div "Not included as part of a building inspection" at bounding box center [1116, 402] width 562 height 14
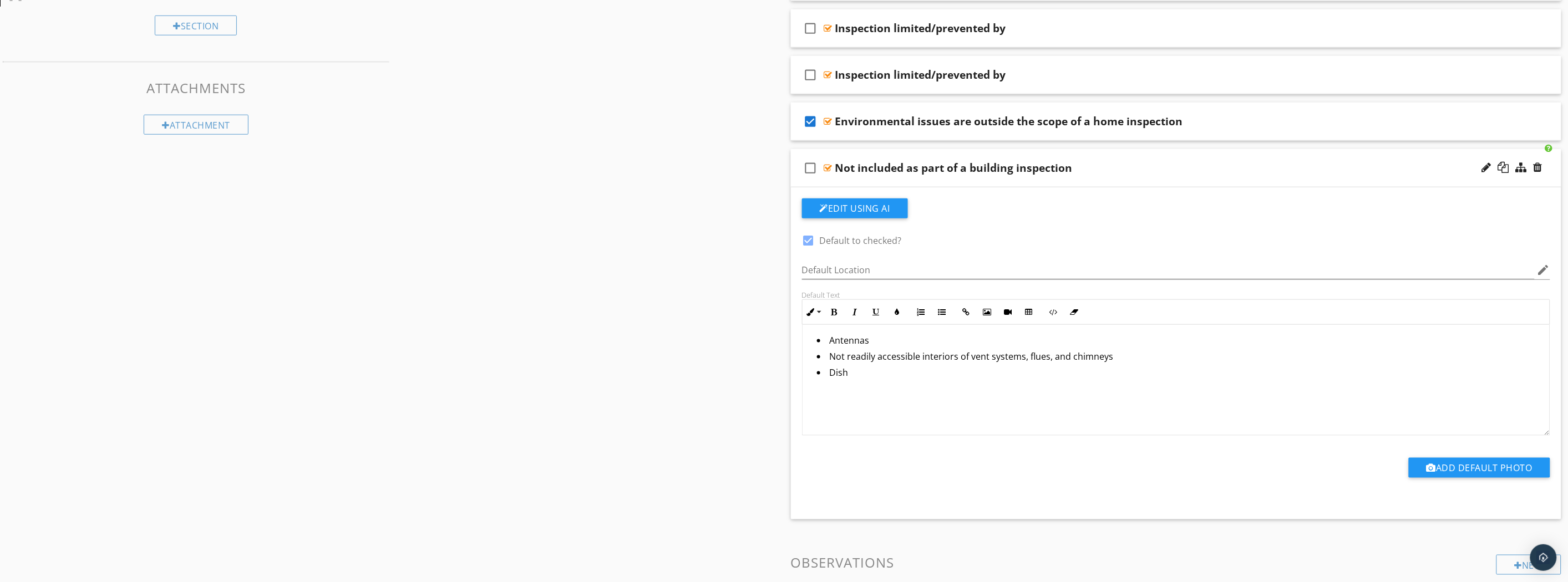
scroll to position [447, 0]
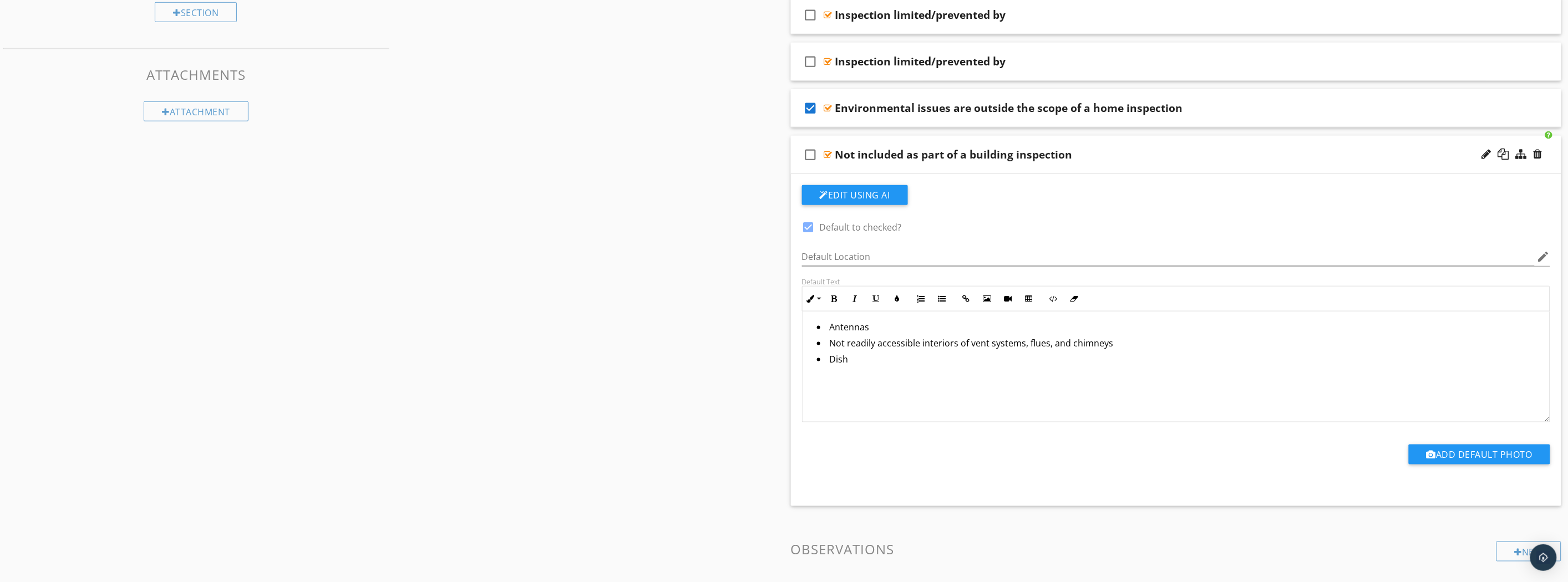
click at [1266, 148] on div "Not included as part of a building inspection" at bounding box center [1116, 155] width 562 height 14
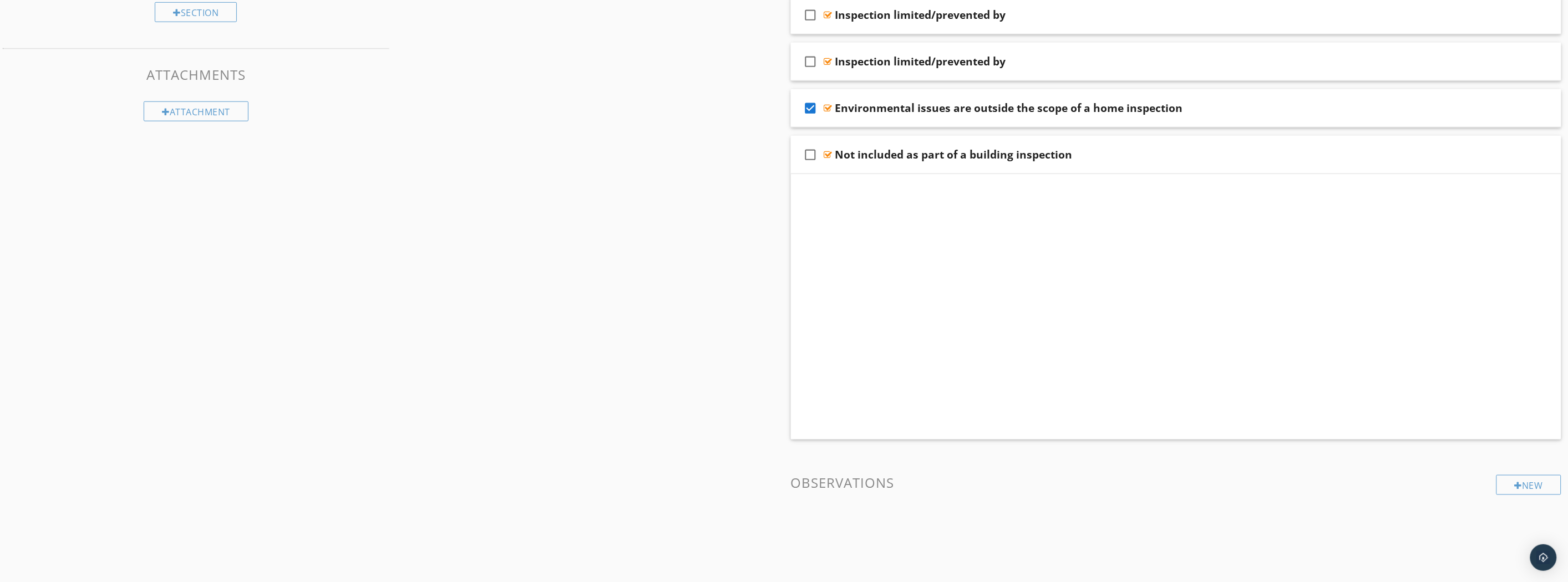
scroll to position [201, 0]
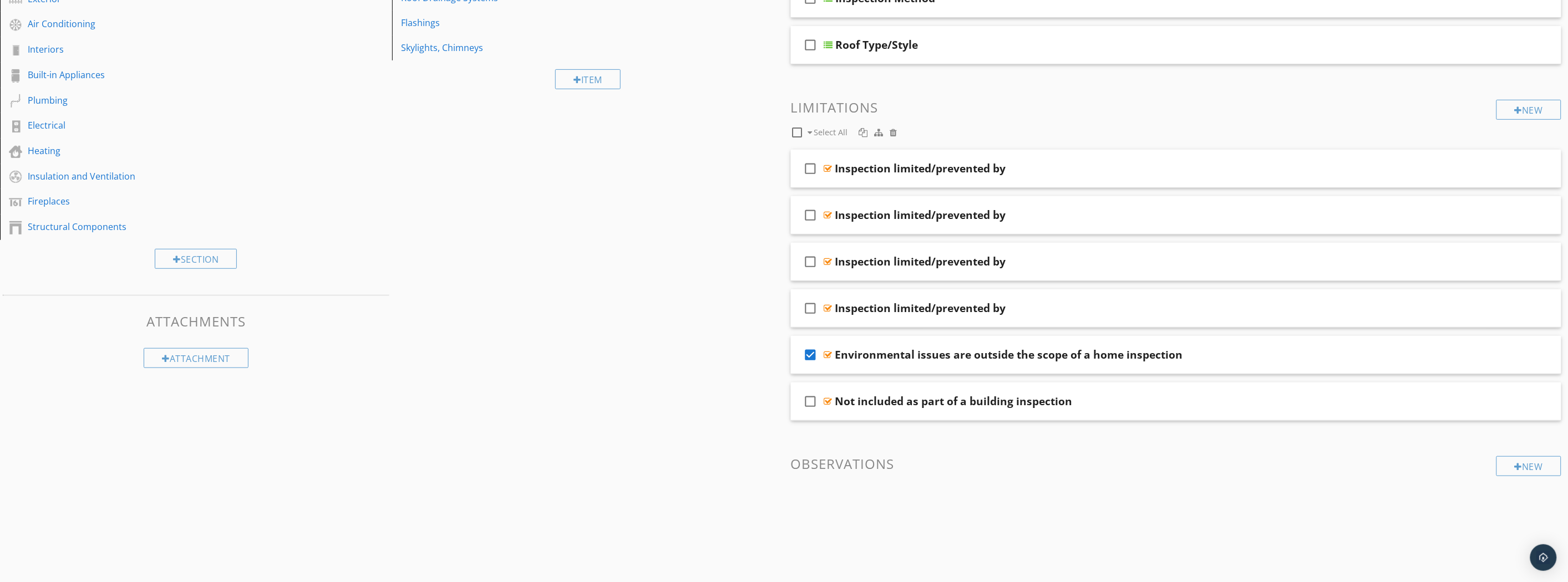
click at [807, 403] on icon "check_box_outline_blank" at bounding box center [810, 401] width 17 height 26
click at [1051, 307] on div "Inspection limited/prevented by" at bounding box center [1116, 309] width 562 height 14
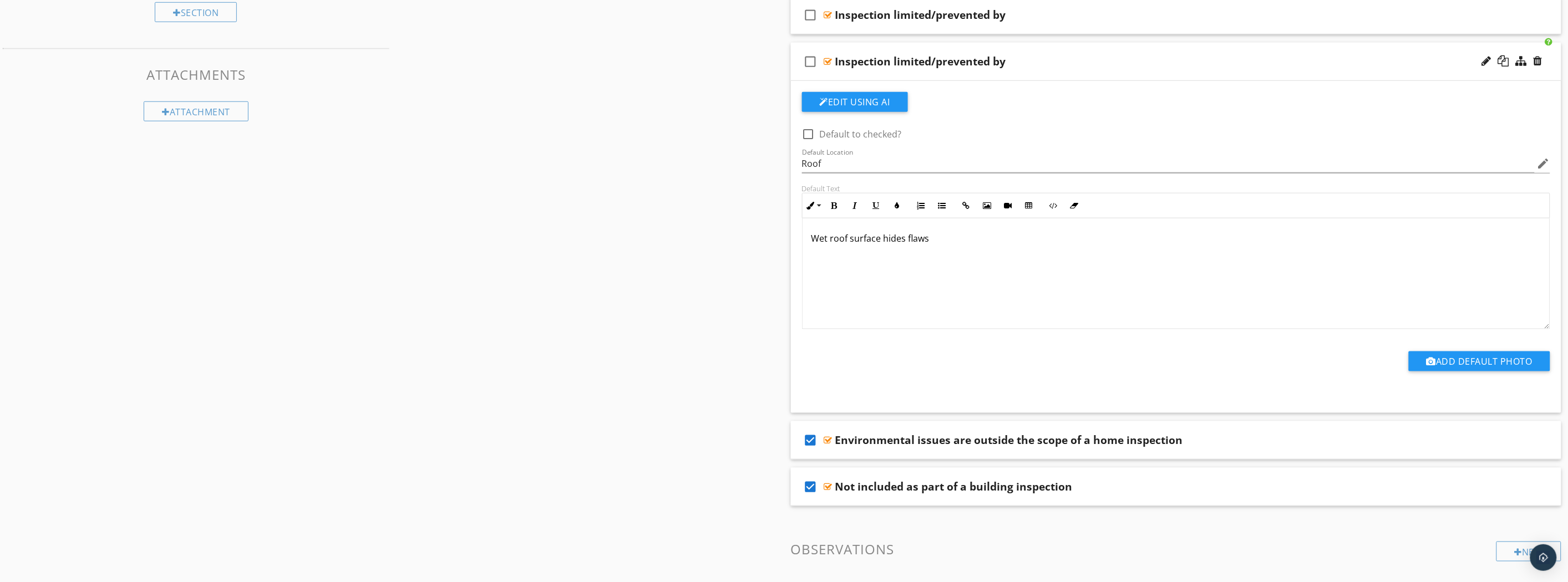
click at [1196, 70] on div "check_box_outline_blank Inspection limited/prevented by" at bounding box center [1176, 61] width 771 height 39
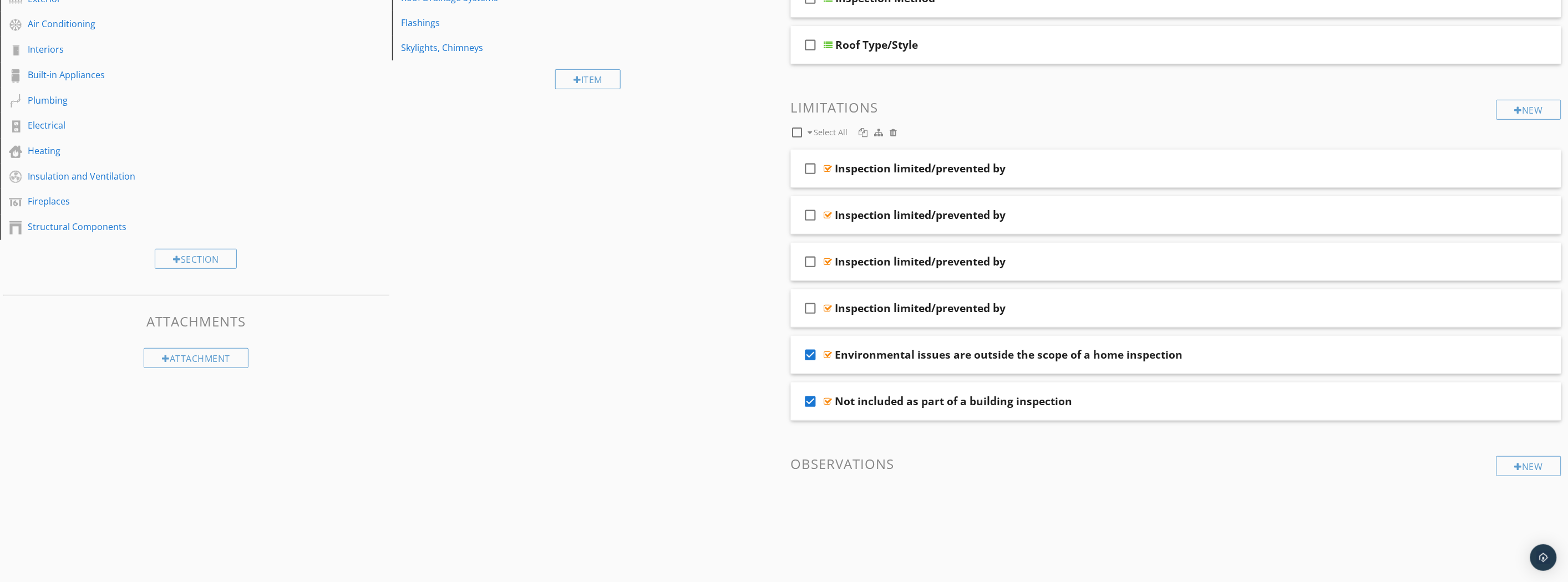
scroll to position [201, 0]
click at [810, 308] on icon "check_box_outline_blank" at bounding box center [810, 308] width 17 height 26
click at [1069, 256] on div "Inspection limited/prevented by" at bounding box center [1116, 262] width 562 height 14
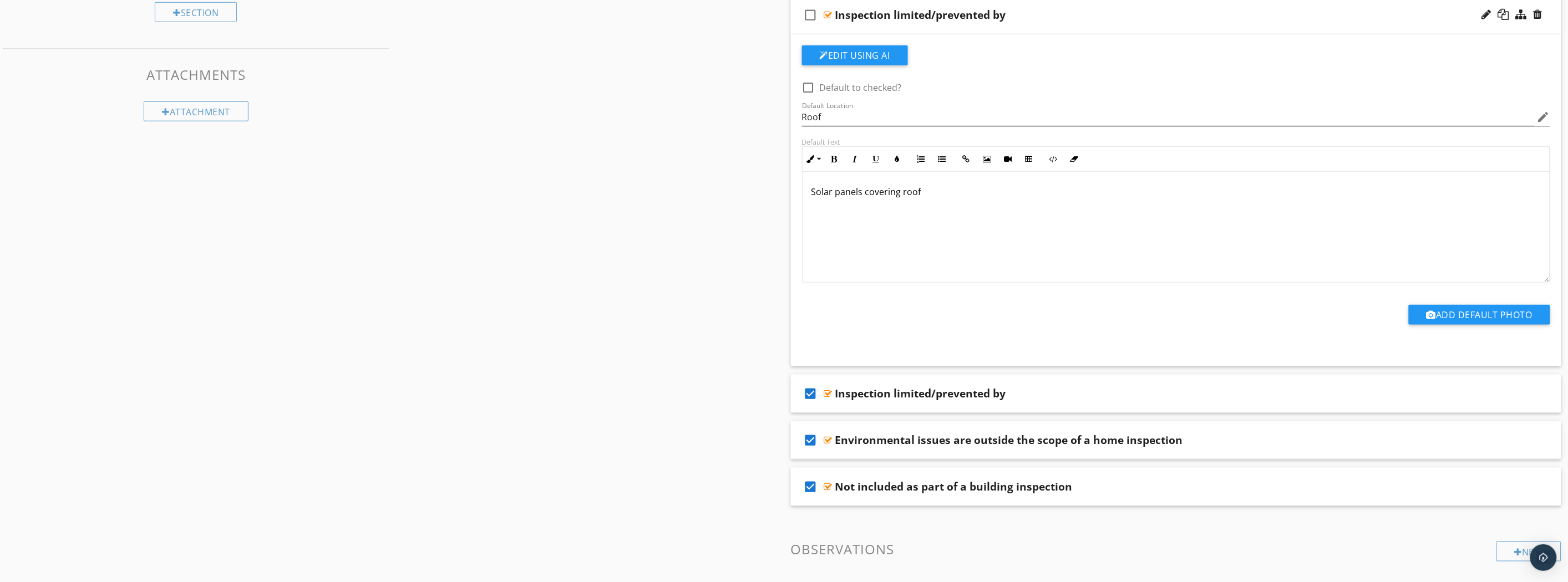
click at [1224, 14] on div "Inspection limited/prevented by" at bounding box center [1116, 15] width 562 height 14
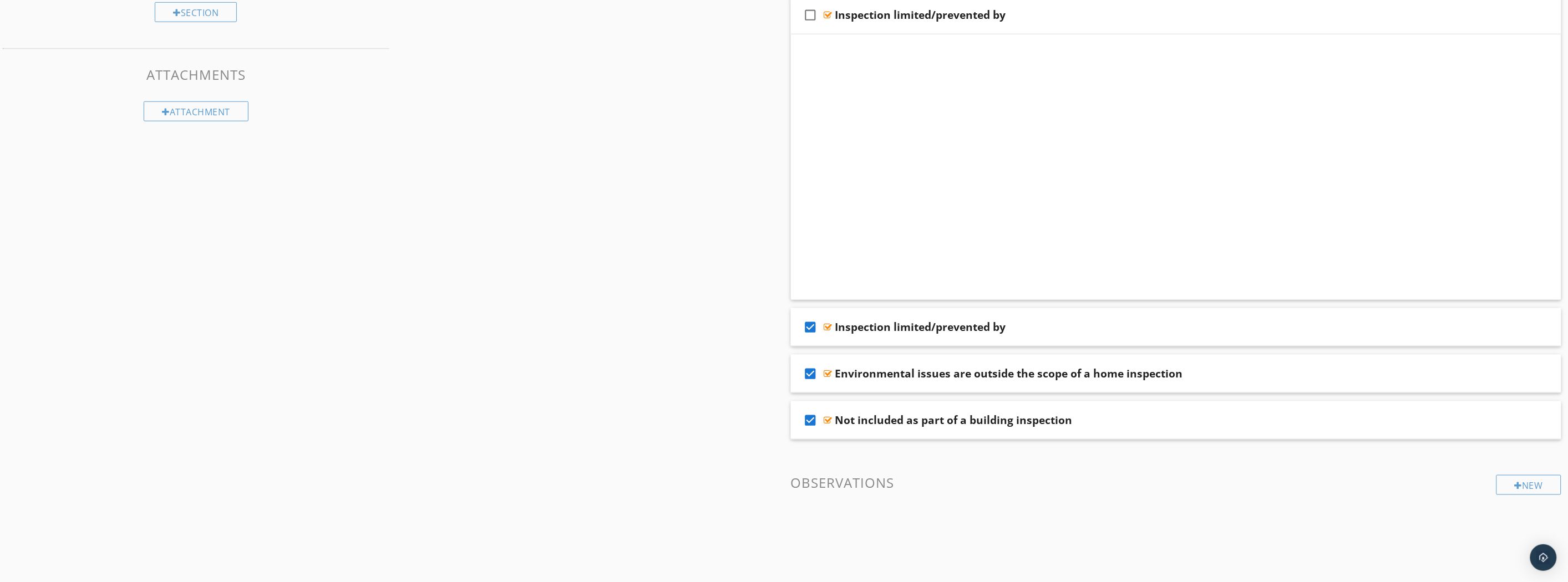
scroll to position [201, 0]
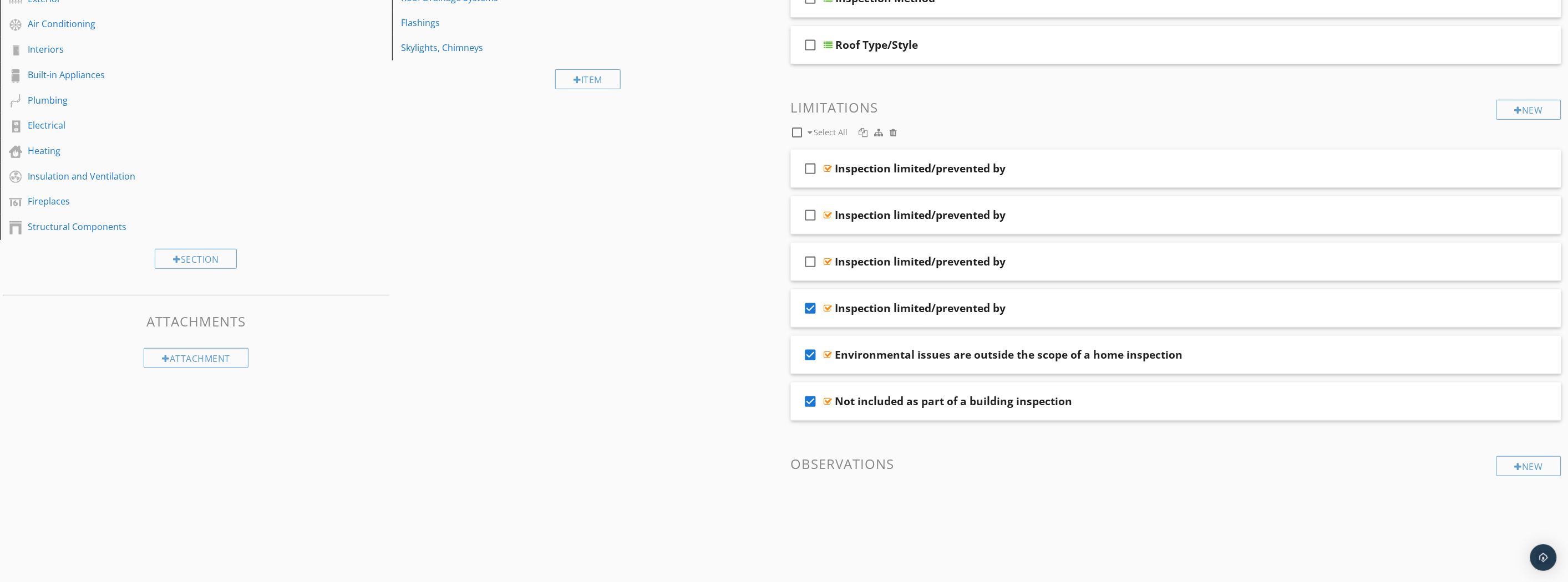
click at [808, 262] on icon "check_box_outline_blank" at bounding box center [810, 261] width 17 height 26
click at [1106, 212] on div "Inspection limited/prevented by" at bounding box center [1116, 216] width 562 height 14
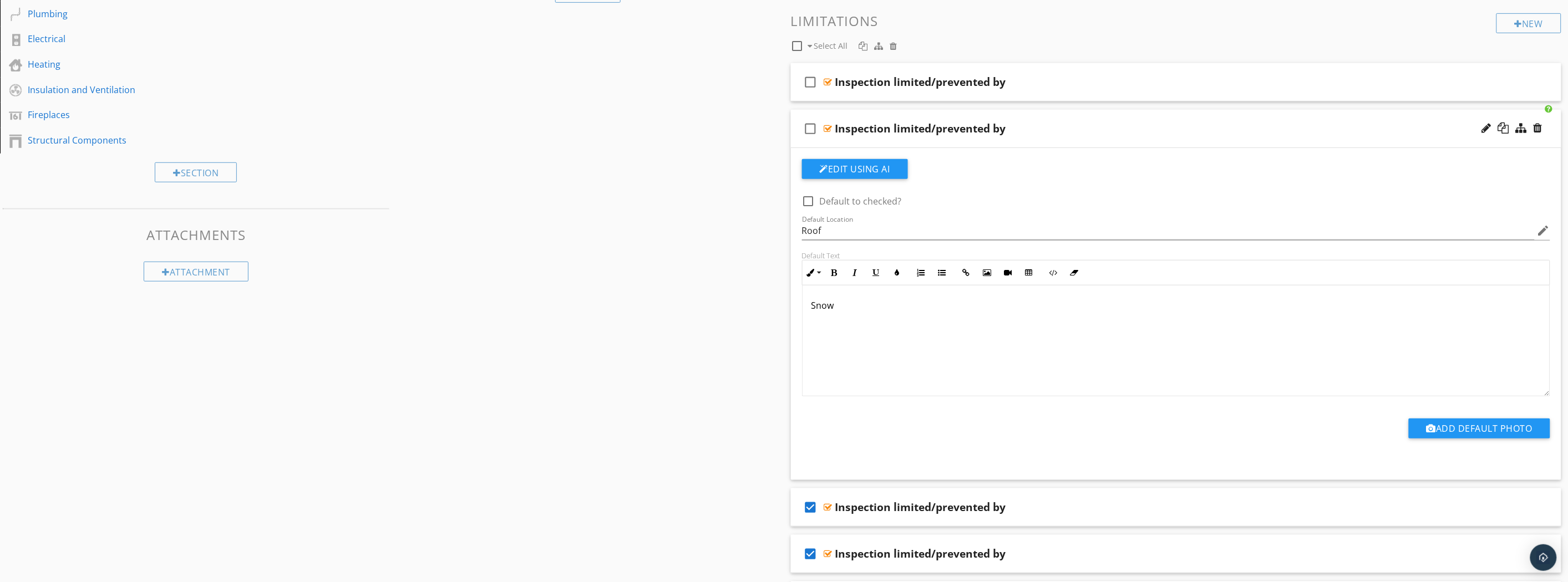
scroll to position [263, 0]
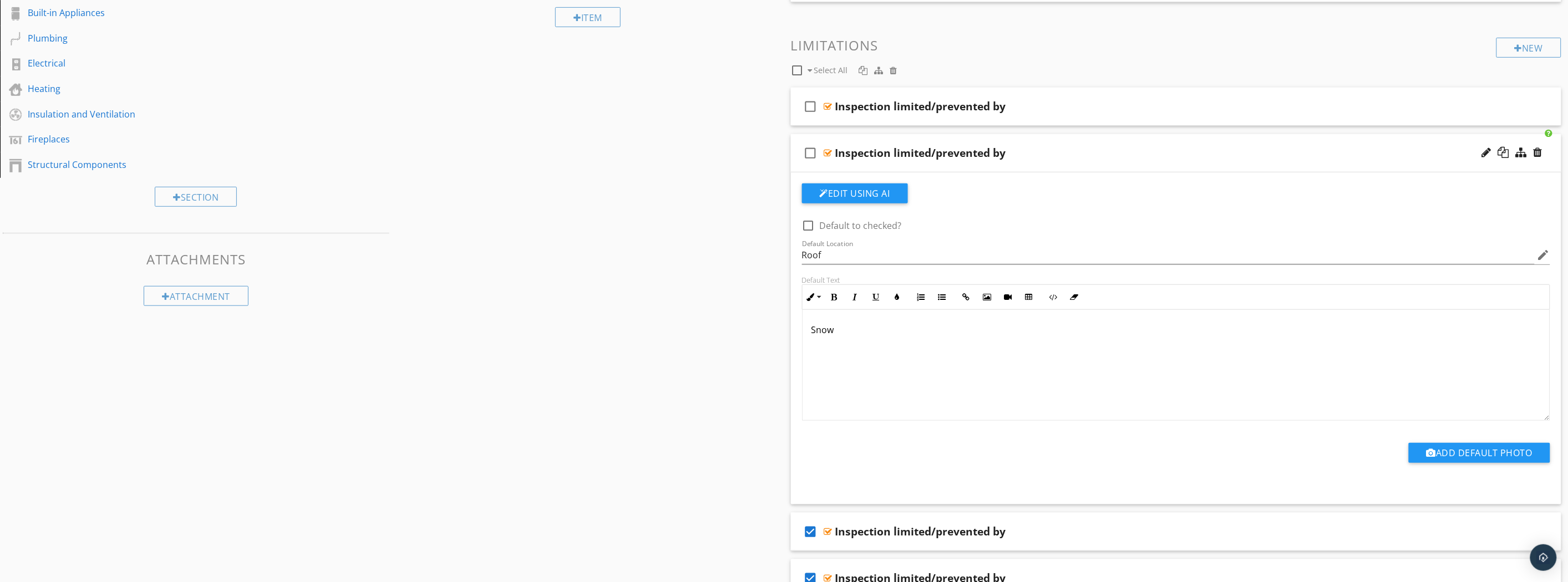
click at [1105, 141] on div "check_box_outline_blank Inspection limited/prevented by" at bounding box center [1176, 153] width 771 height 39
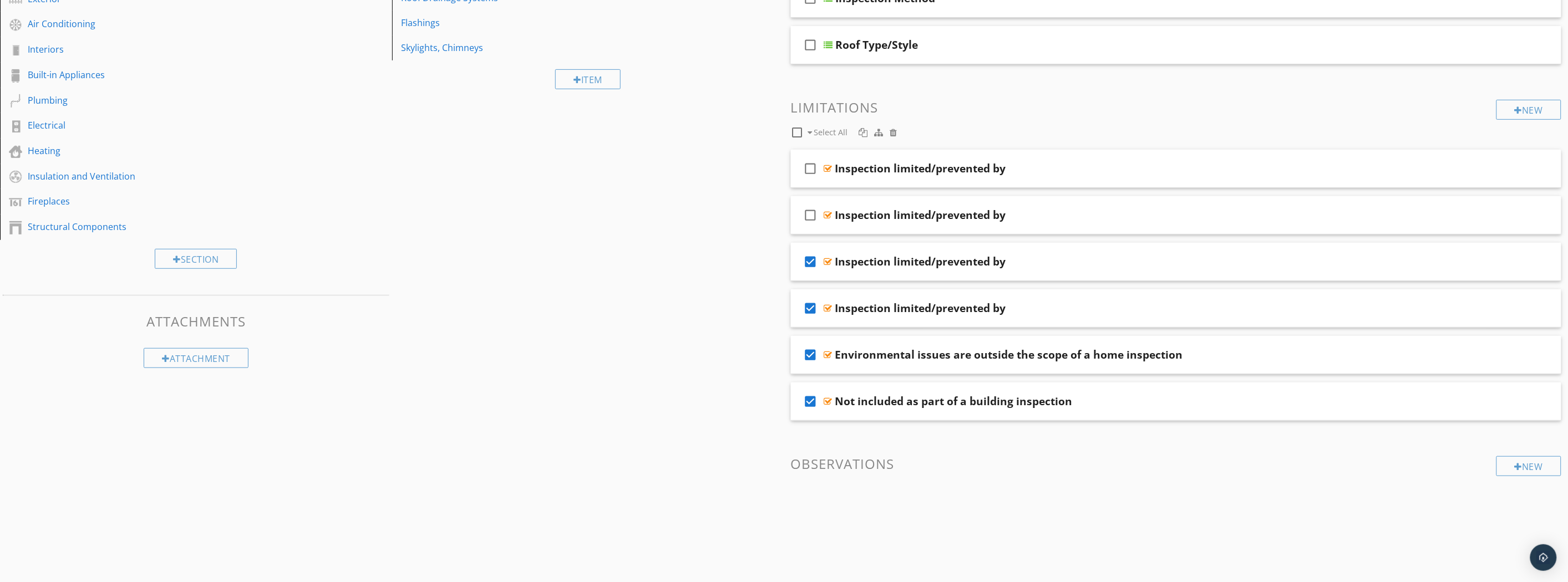
scroll to position [201, 0]
drag, startPoint x: 817, startPoint y: 260, endPoint x: 811, endPoint y: 274, distance: 15.2
click at [817, 261] on icon "check_box" at bounding box center [810, 261] width 17 height 26
click at [810, 308] on icon "check_box" at bounding box center [810, 308] width 17 height 26
click at [1077, 173] on div "Inspection limited/prevented by" at bounding box center [1116, 169] width 562 height 14
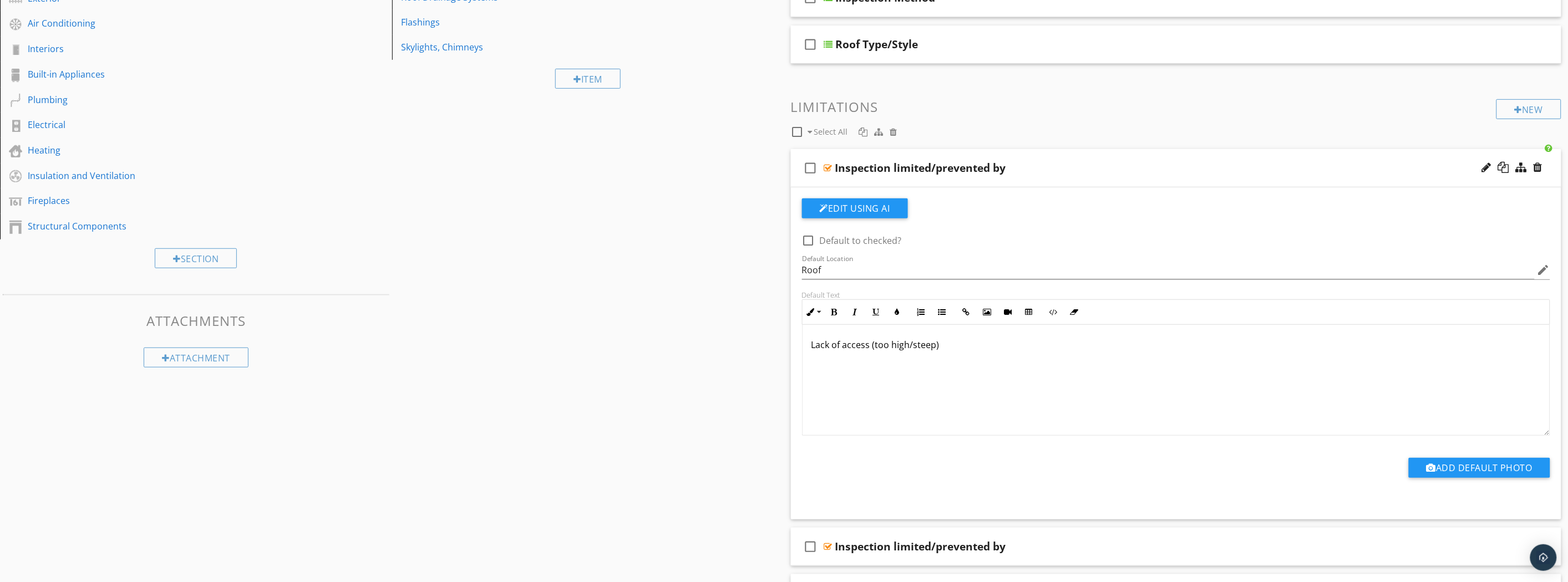
scroll to position [263, 0]
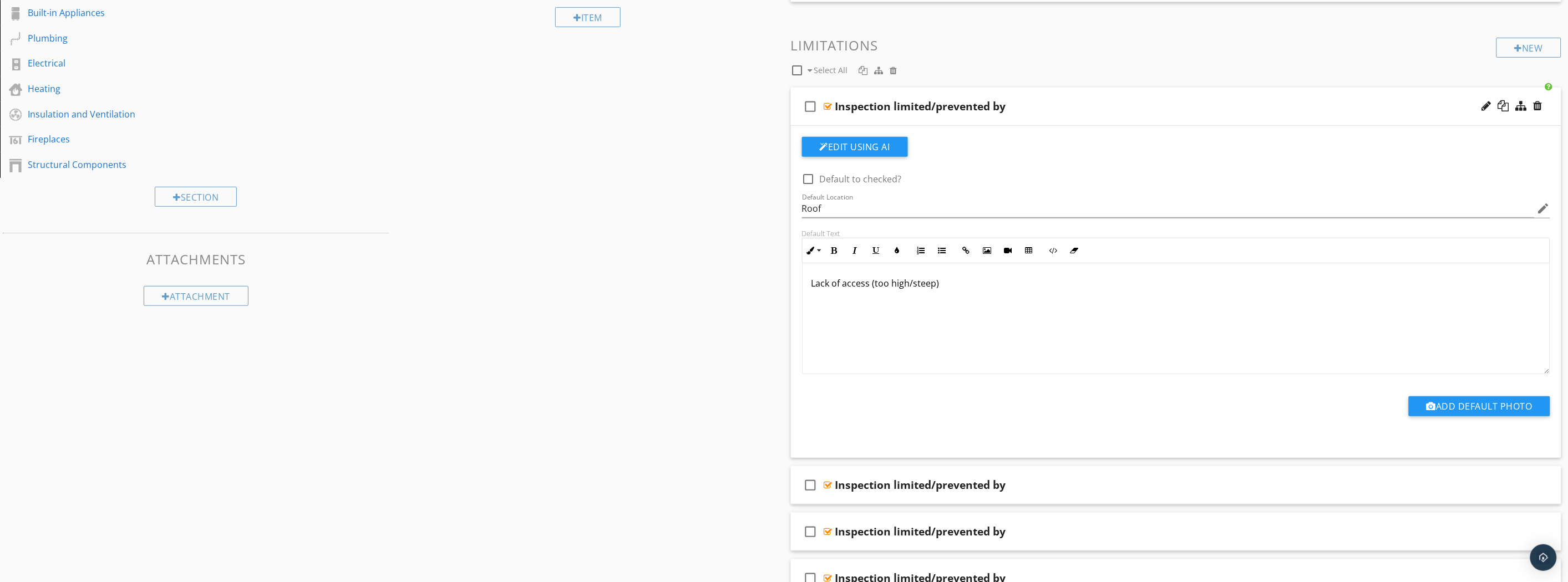
click at [1099, 98] on div "check_box_outline_blank Inspection limited/prevented by" at bounding box center [1176, 107] width 771 height 39
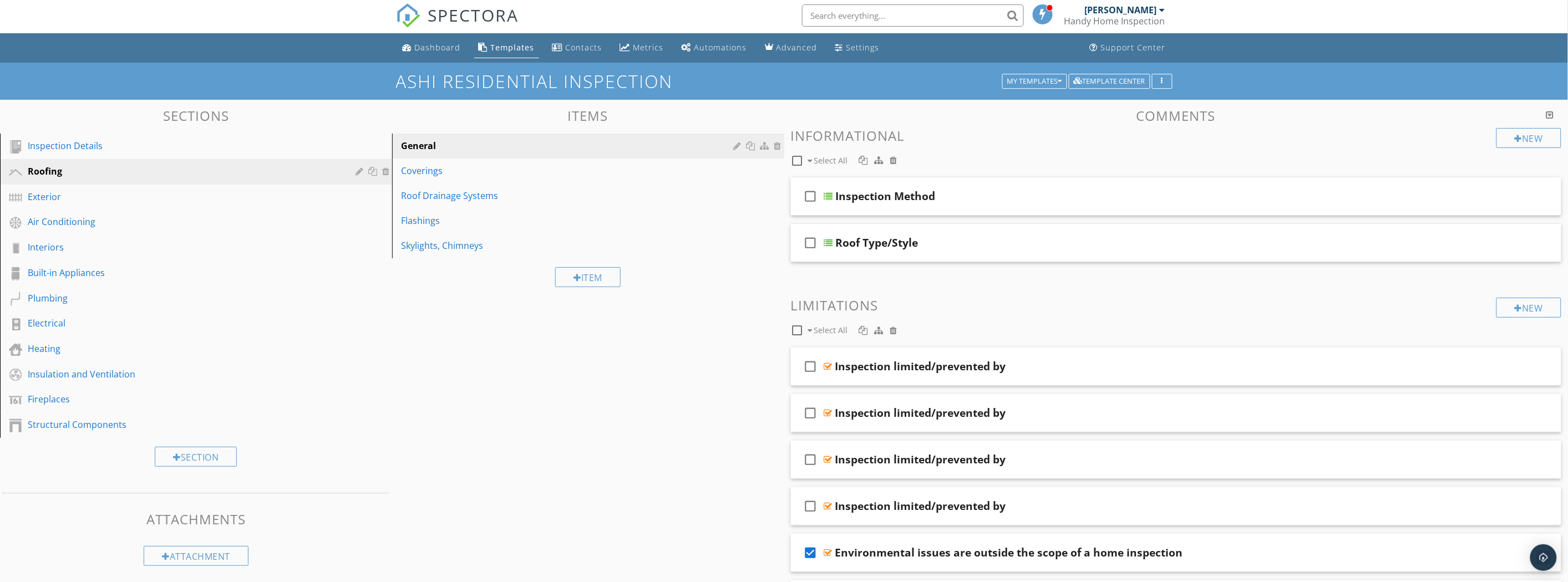
scroll to position [0, 0]
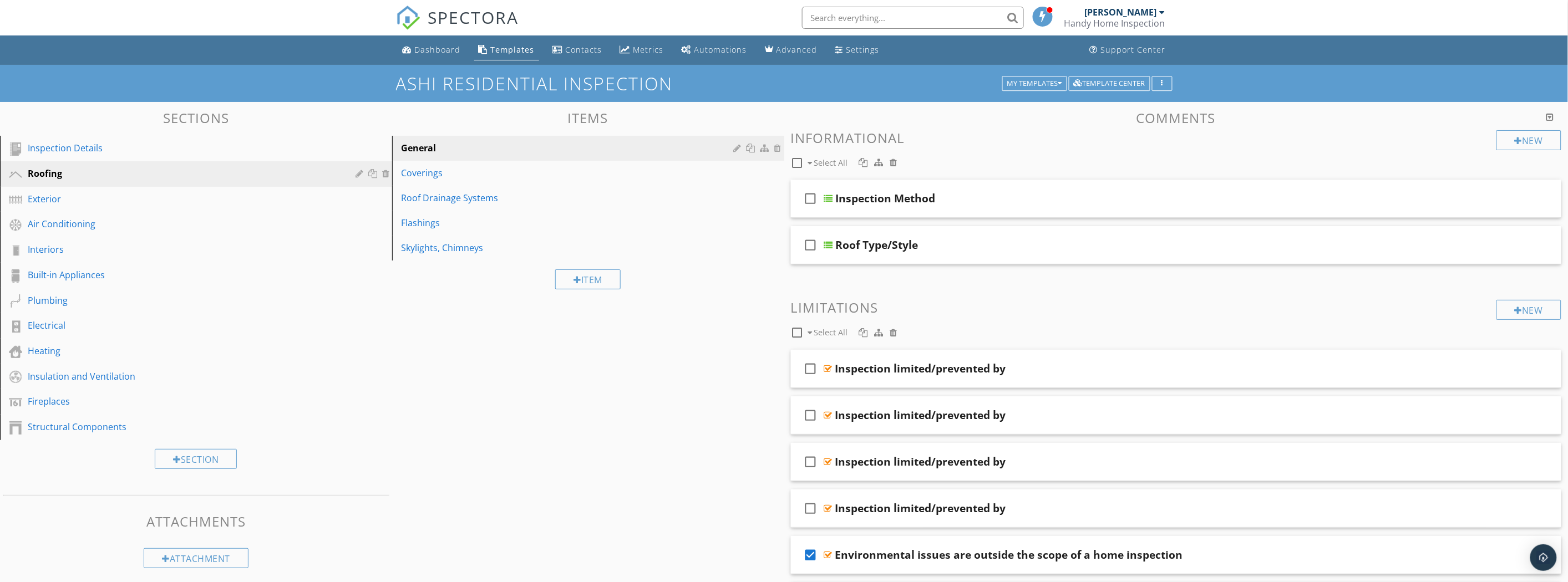
click at [937, 242] on div "Roof Type/Style" at bounding box center [1116, 245] width 562 height 14
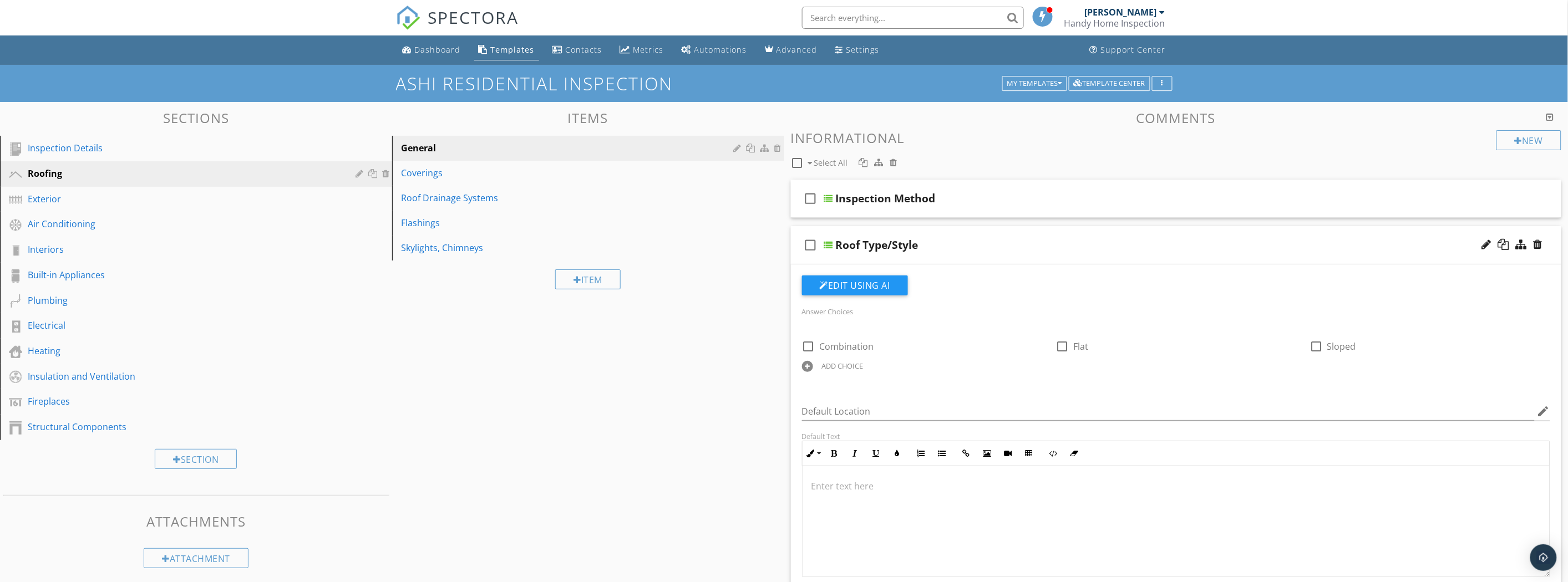
click at [989, 241] on div "Roof Type/Style" at bounding box center [1116, 245] width 562 height 14
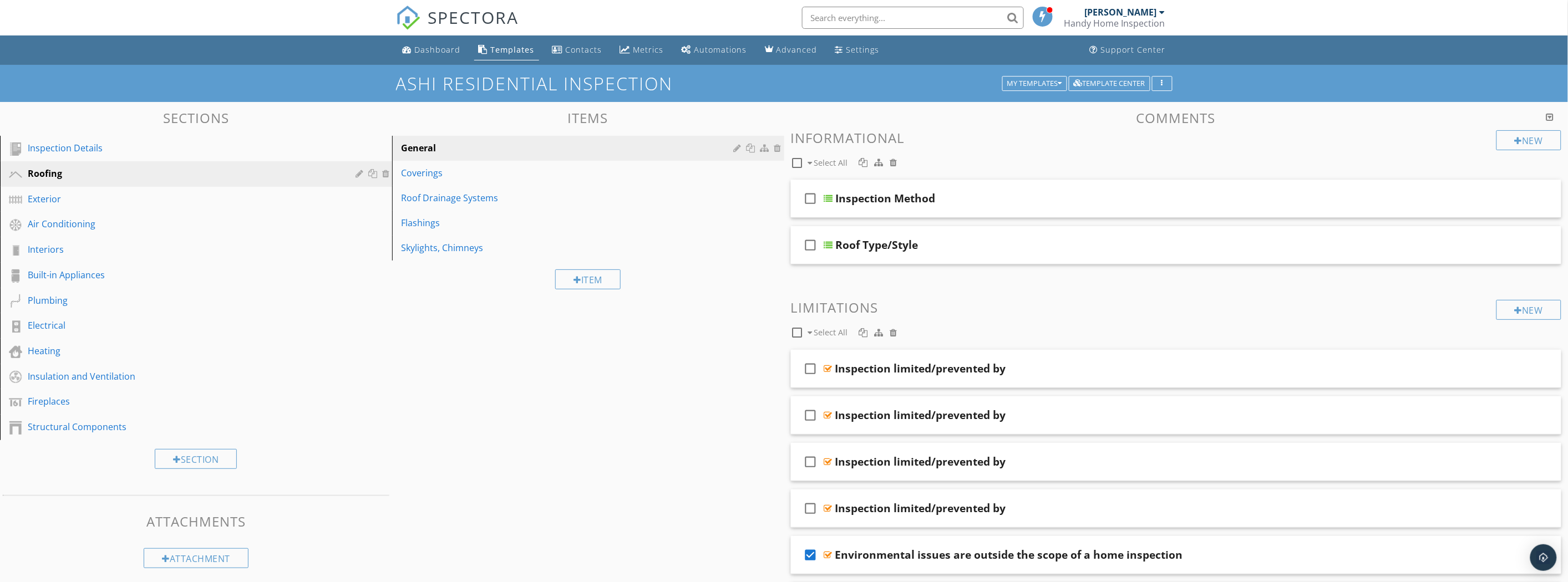
click at [993, 201] on div "Inspection Method" at bounding box center [1116, 199] width 562 height 14
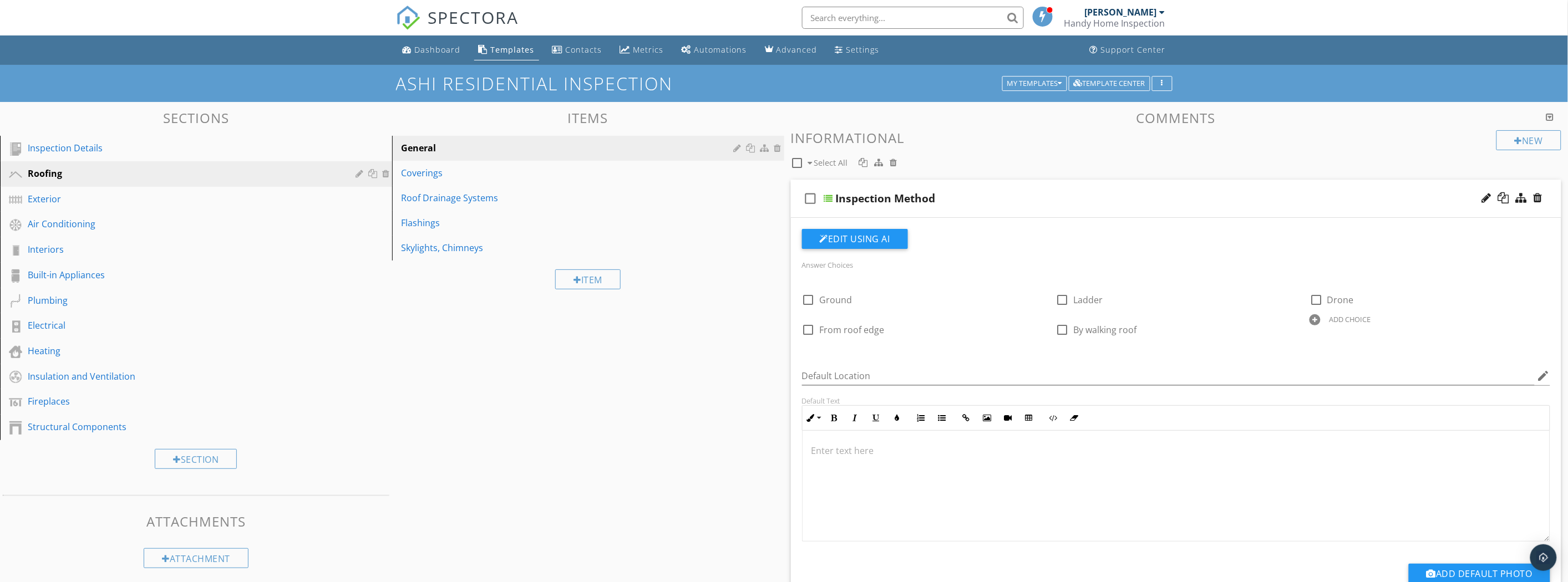
click at [993, 201] on div "Inspection Method" at bounding box center [1116, 199] width 562 height 14
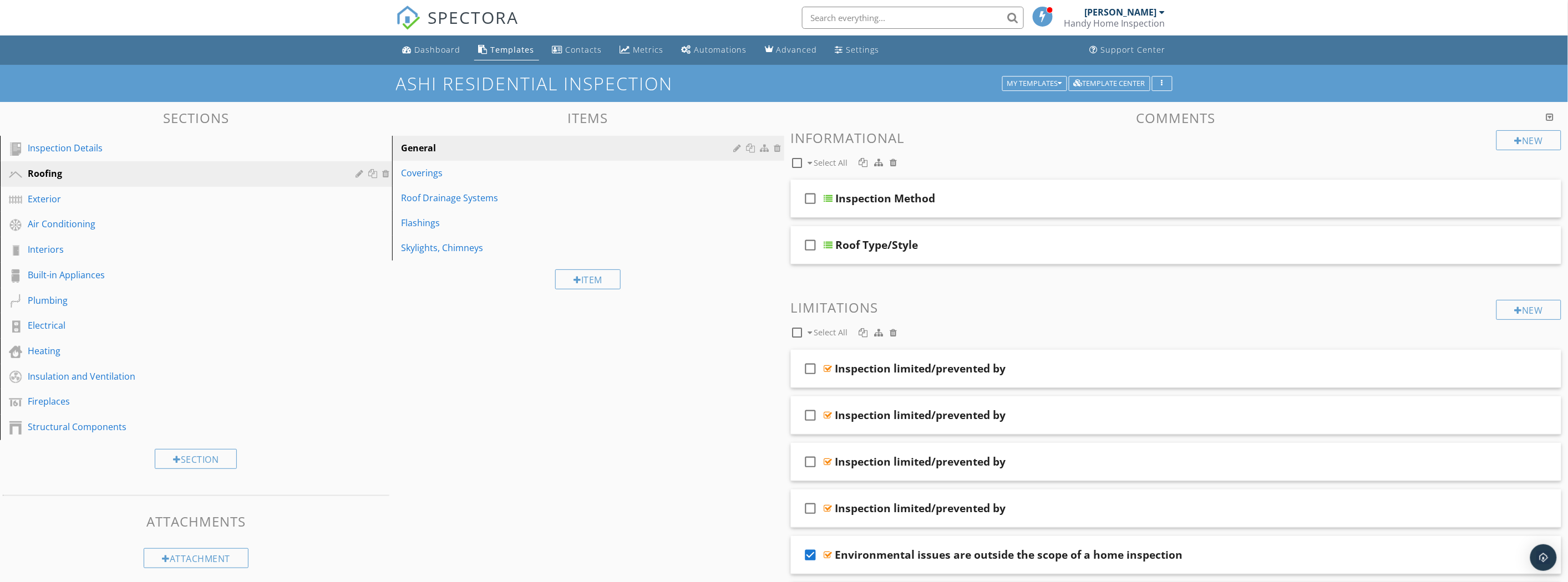
click at [416, 167] on div "Coverings" at bounding box center [569, 173] width 336 height 14
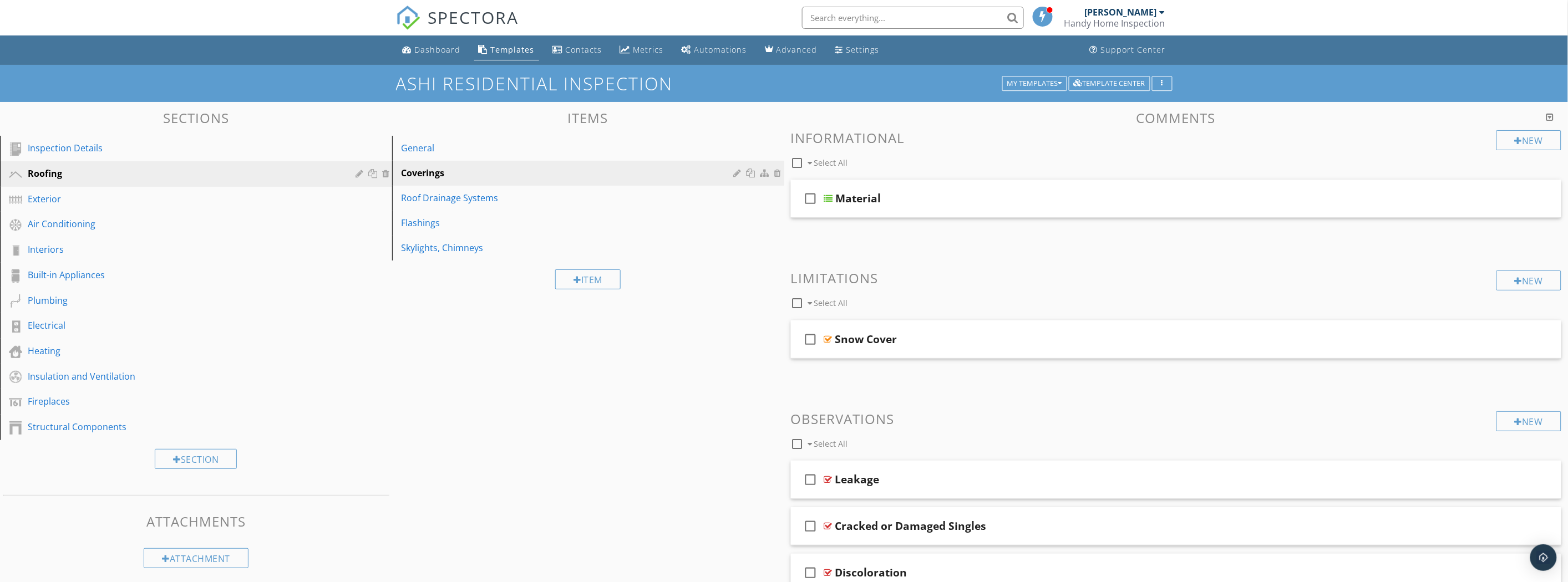
click at [508, 214] on link "Flashings" at bounding box center [590, 223] width 389 height 24
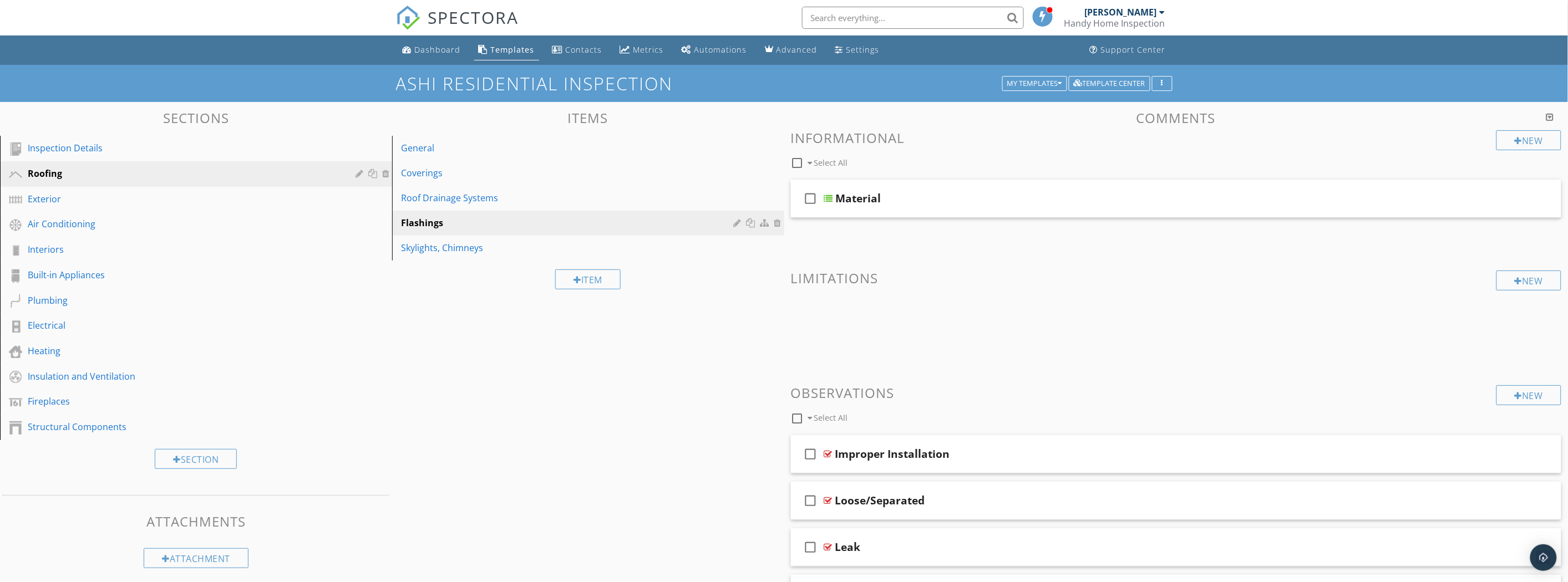
click at [493, 241] on div "Skylights, Chimneys" at bounding box center [569, 248] width 336 height 14
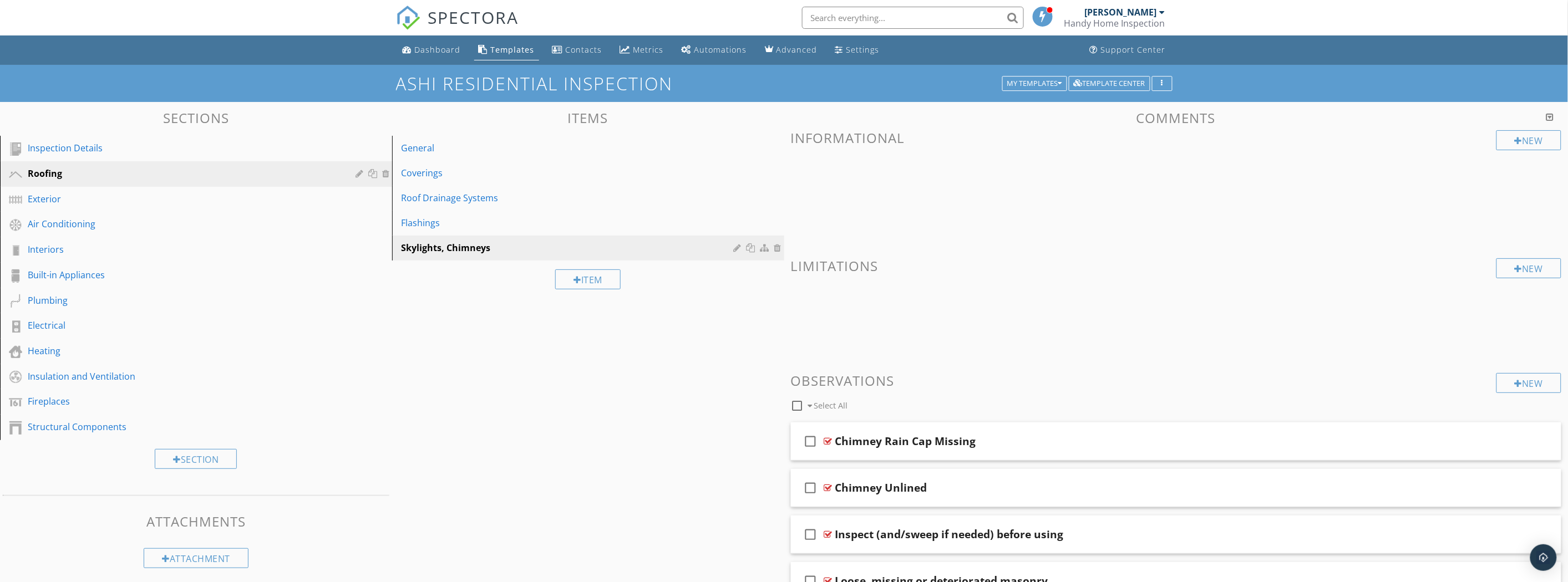
click at [141, 197] on div "Exterior" at bounding box center [184, 199] width 312 height 14
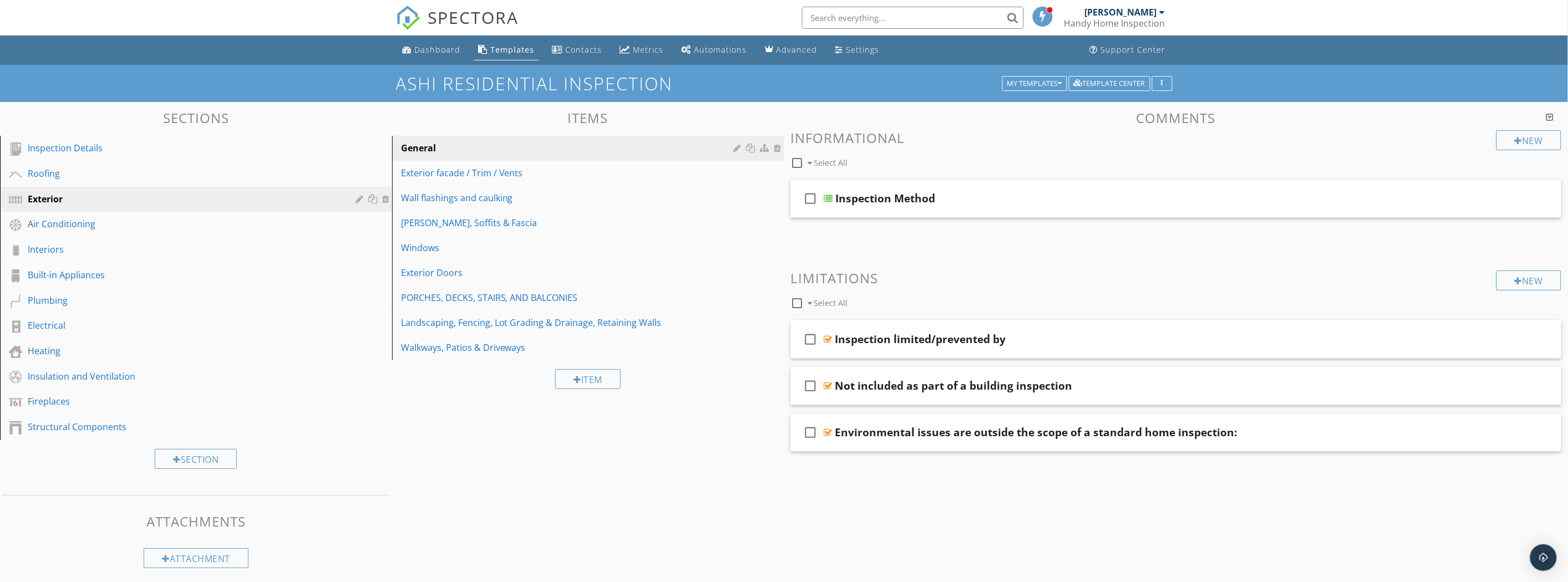
click at [444, 342] on div "Walkways, Patios & Driveways" at bounding box center [569, 348] width 336 height 14
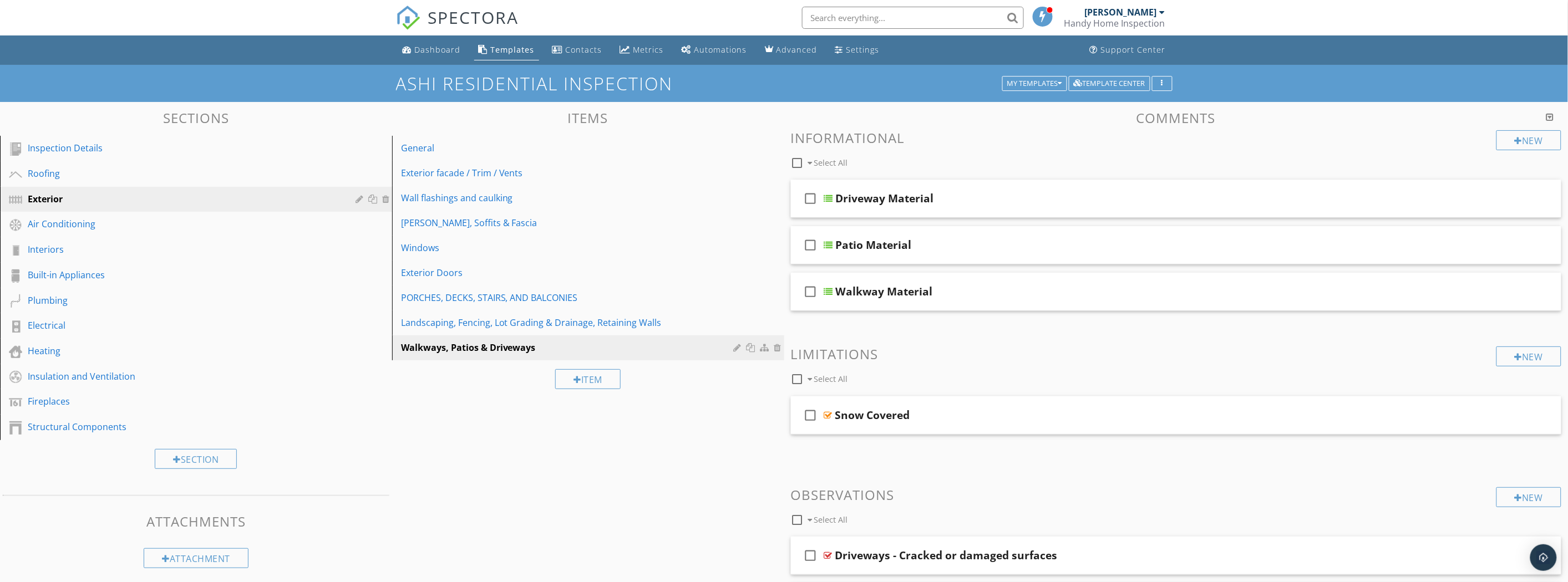
click at [59, 222] on div "Air Conditioning" at bounding box center [184, 224] width 312 height 14
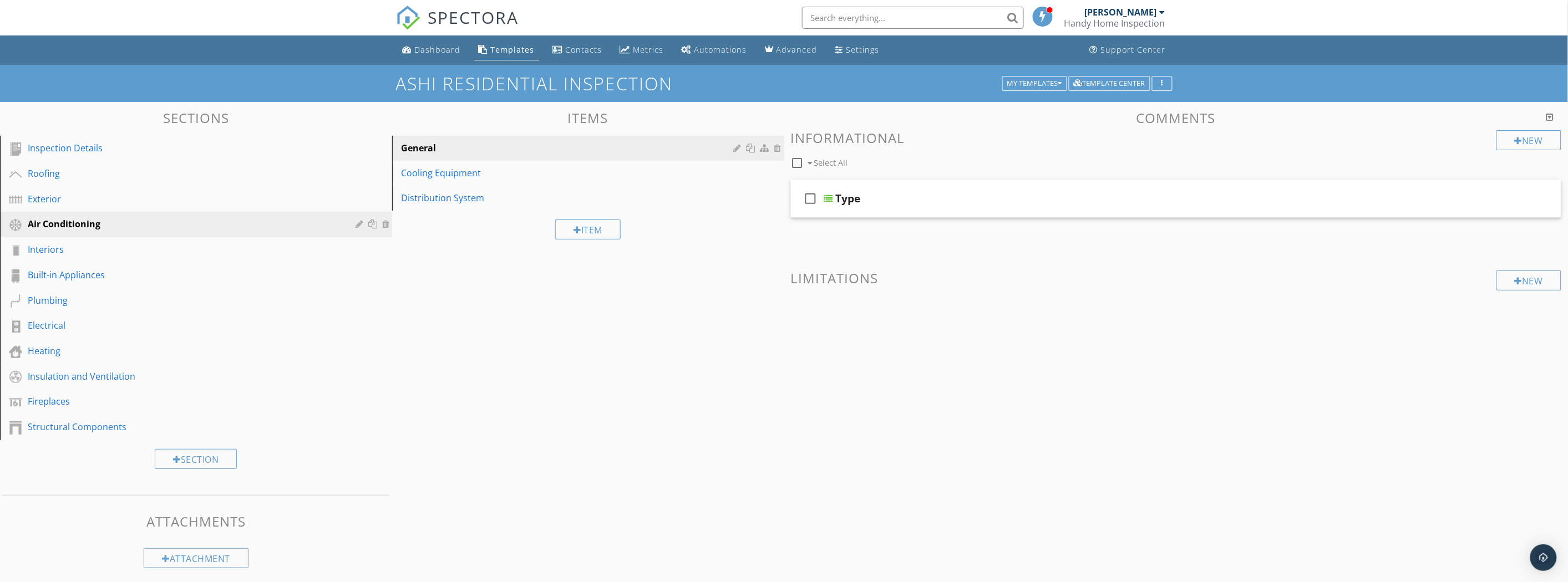
click at [483, 147] on div "General" at bounding box center [569, 148] width 336 height 14
click at [475, 178] on div "Cooling Equipment" at bounding box center [569, 173] width 336 height 14
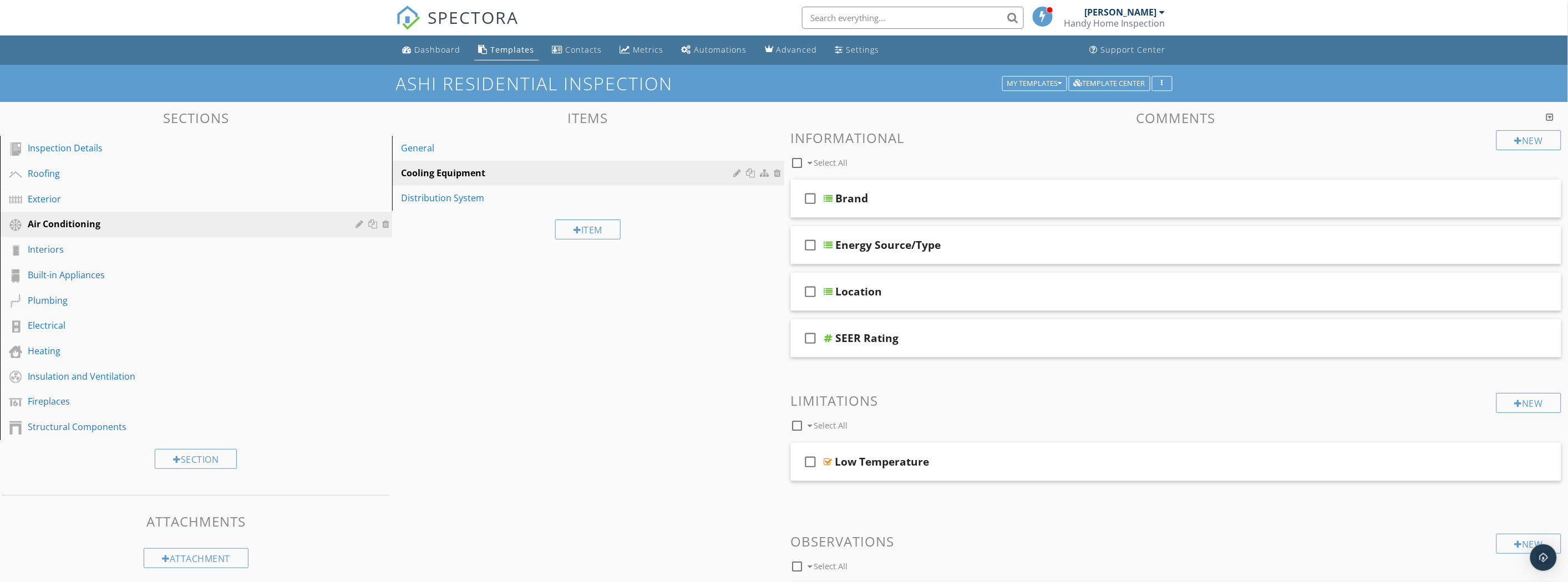
click at [492, 196] on div "Distribution System" at bounding box center [569, 198] width 336 height 14
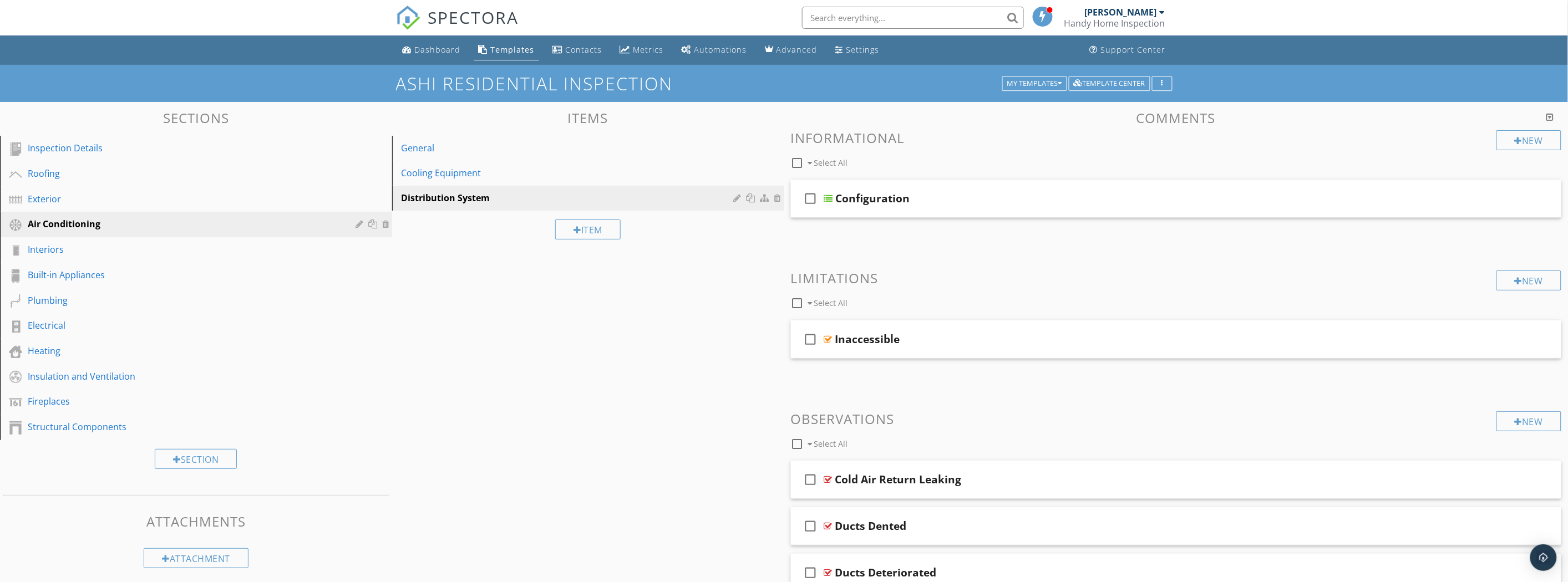
click at [545, 154] on div "General" at bounding box center [569, 148] width 336 height 14
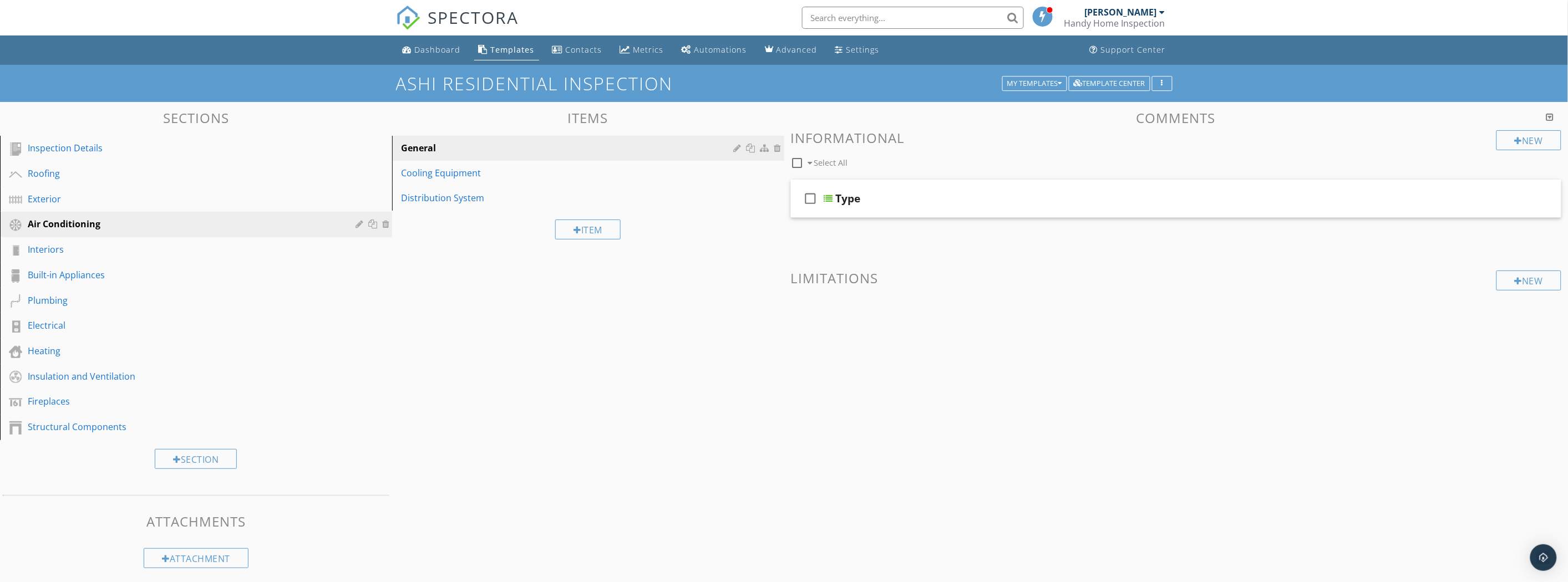
click at [985, 202] on div "Type" at bounding box center [1116, 199] width 562 height 14
click at [543, 164] on link "Cooling Equipment" at bounding box center [590, 173] width 389 height 24
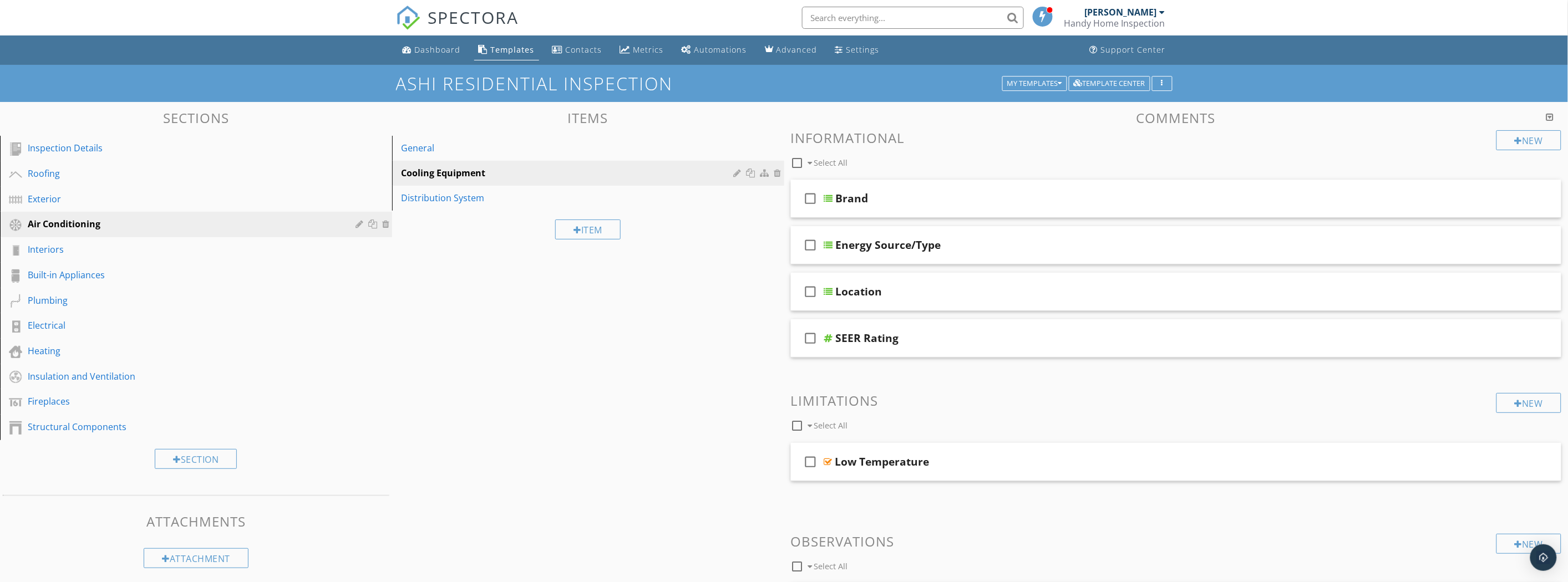
click at [964, 198] on div "Brand" at bounding box center [1116, 199] width 562 height 14
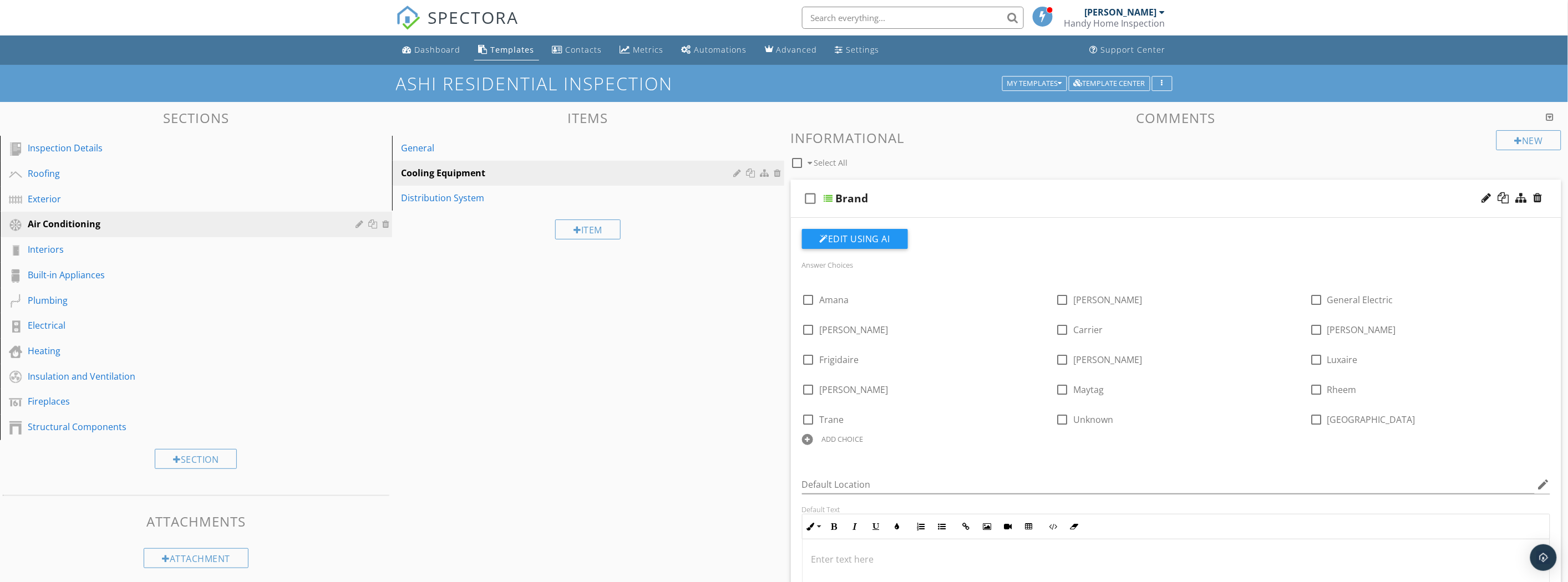
click at [436, 192] on div "Distribution System" at bounding box center [569, 198] width 336 height 14
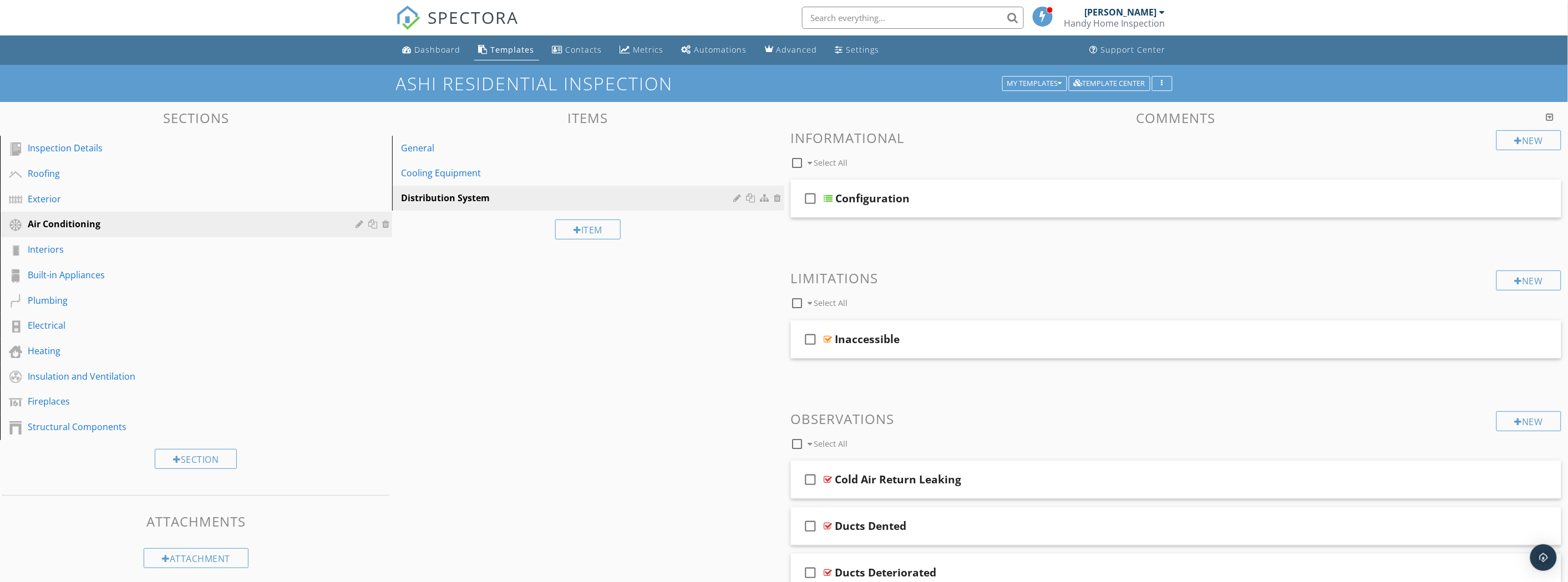
click at [955, 195] on div "Configuration" at bounding box center [1116, 199] width 562 height 14
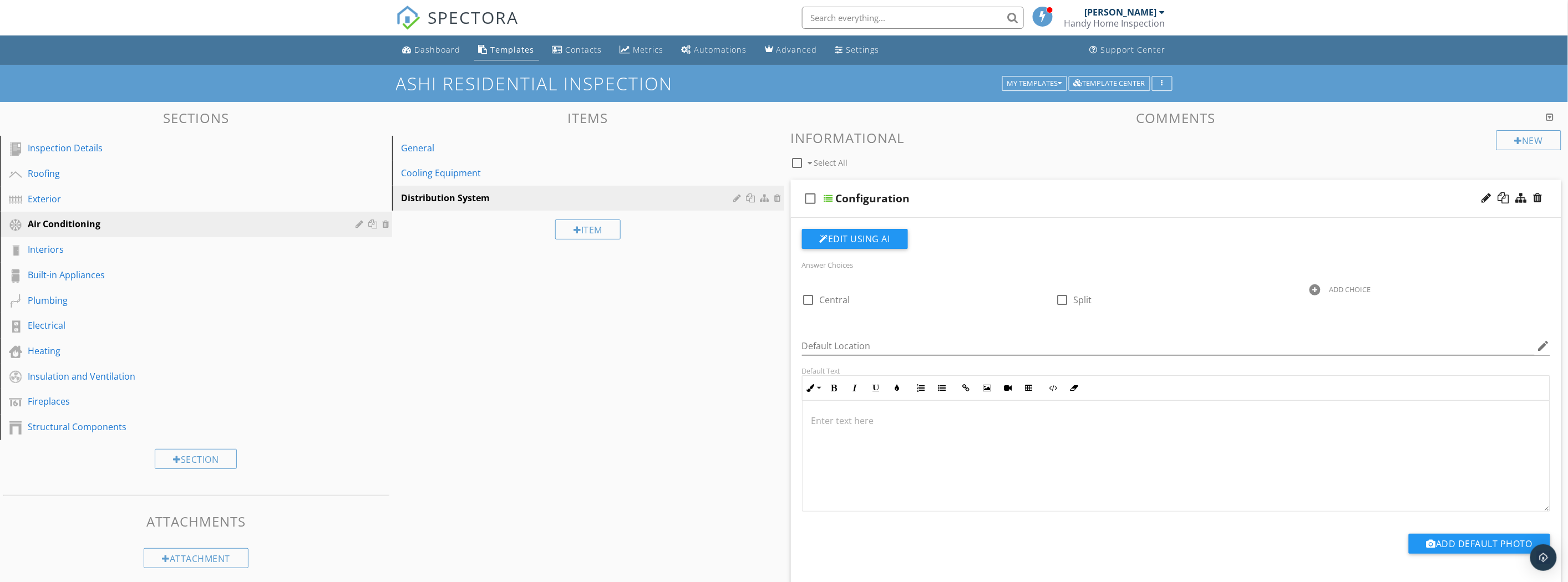
scroll to position [1, 0]
click at [1023, 198] on div "Configuration" at bounding box center [1116, 199] width 562 height 14
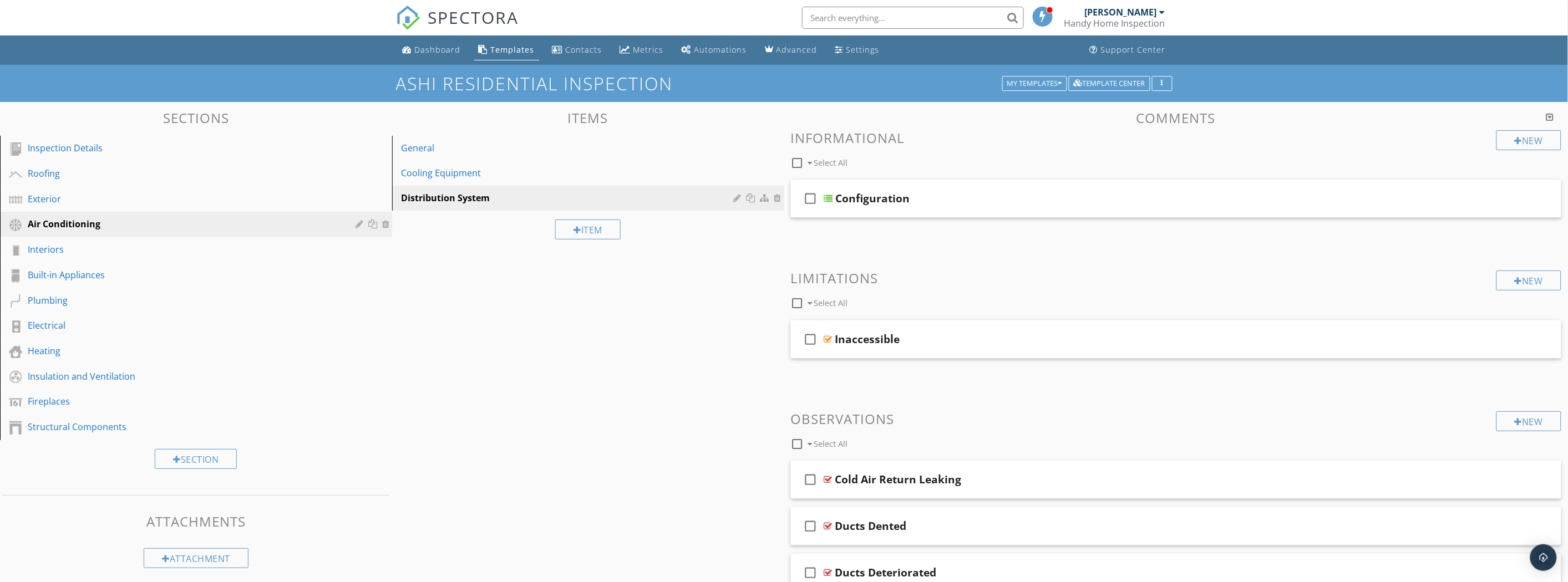
click at [581, 178] on div "Cooling Equipment" at bounding box center [569, 173] width 336 height 14
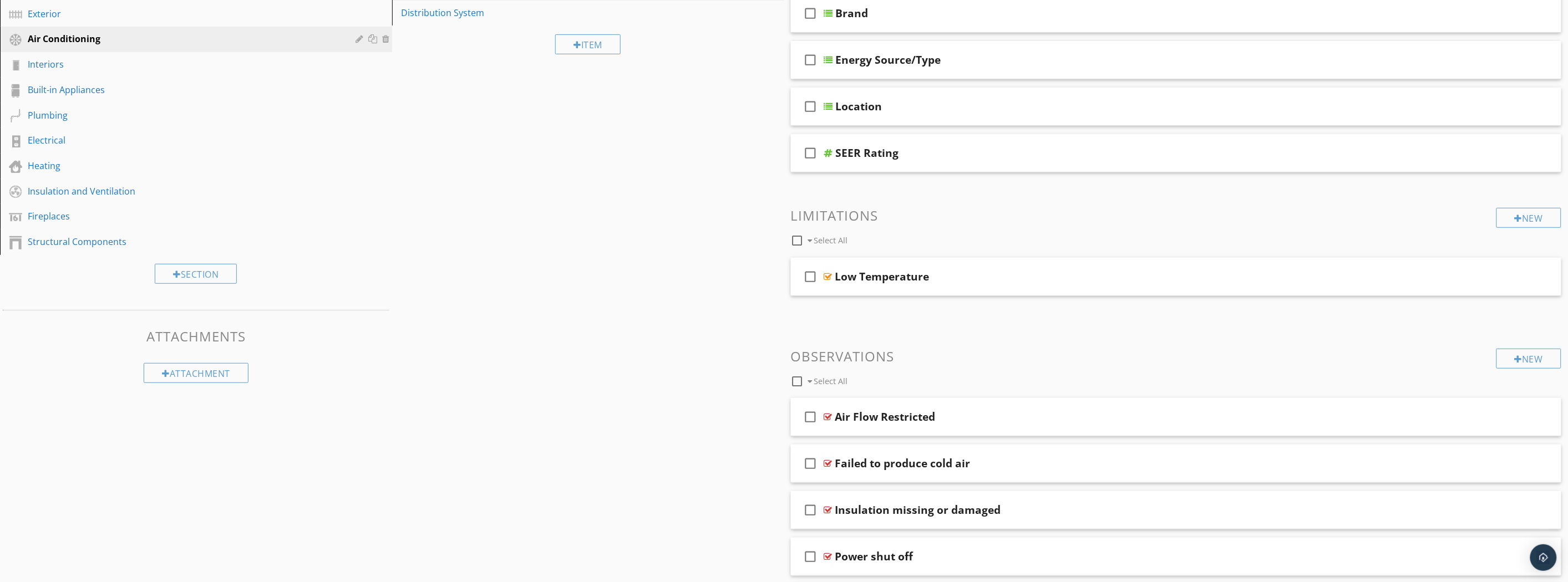
scroll to position [0, 0]
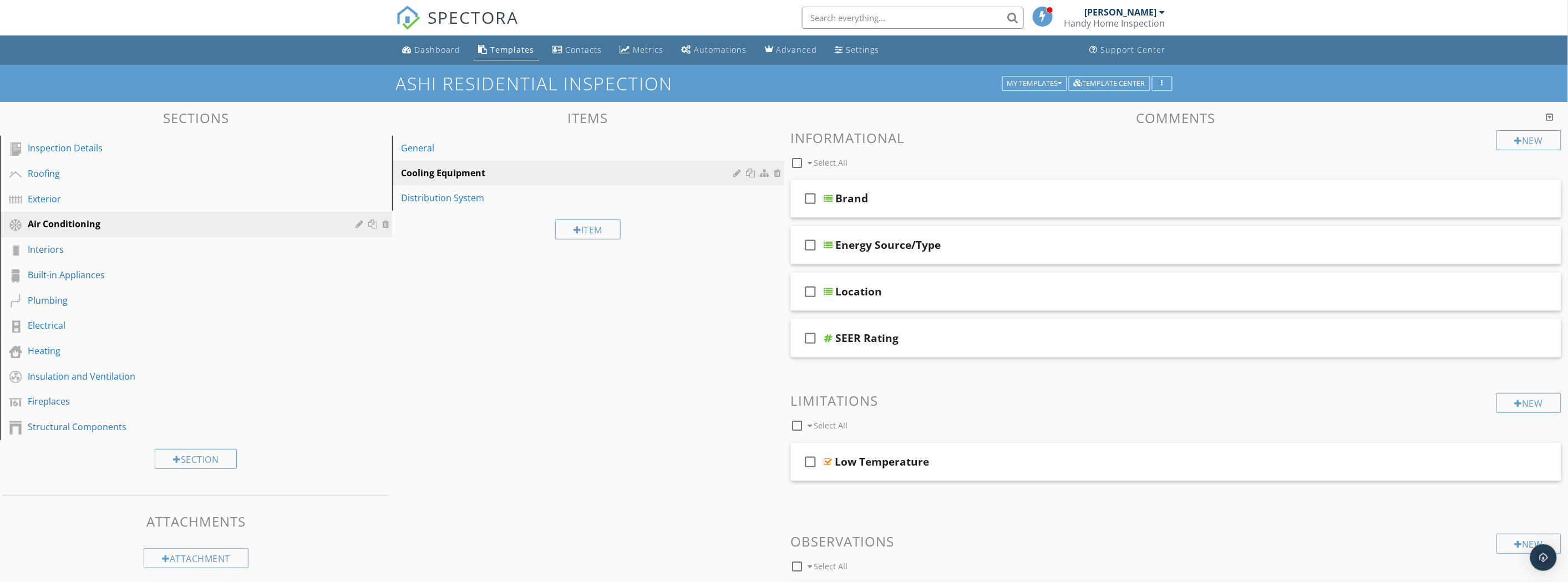
click at [416, 153] on div "General" at bounding box center [569, 148] width 336 height 14
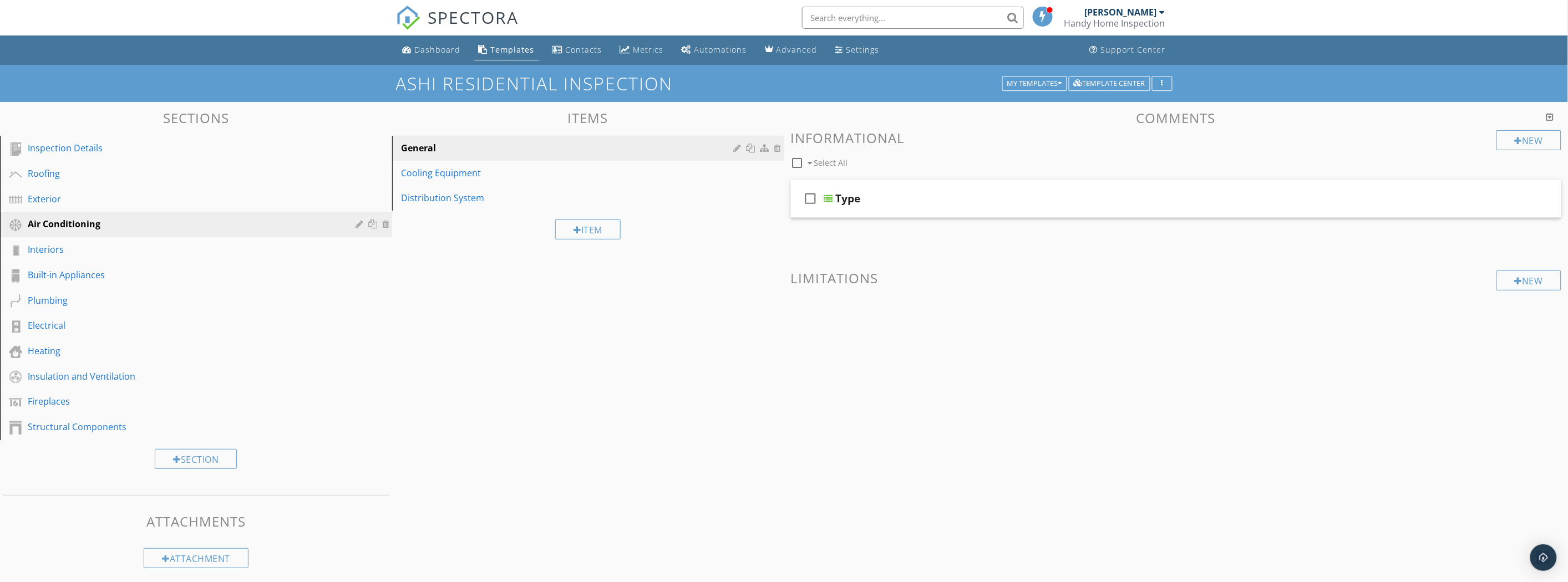
click at [423, 173] on div "Cooling Equipment" at bounding box center [569, 173] width 336 height 14
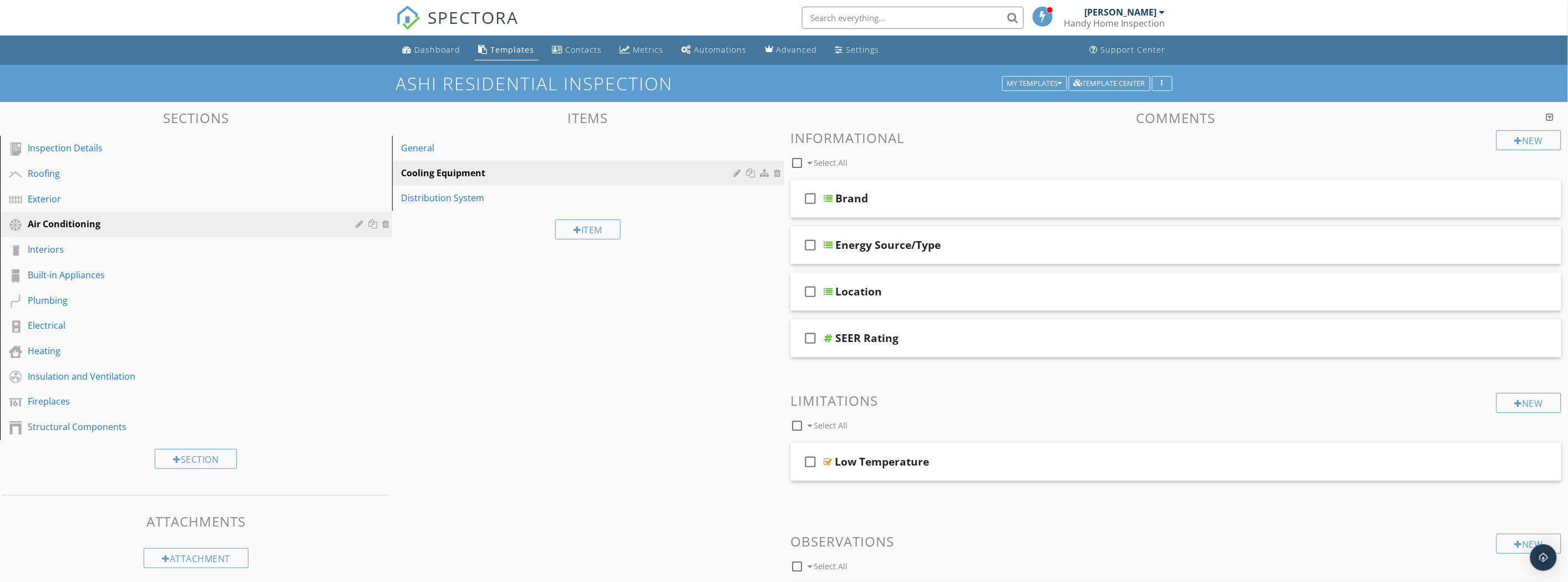
click at [431, 197] on div "Distribution System" at bounding box center [569, 198] width 336 height 14
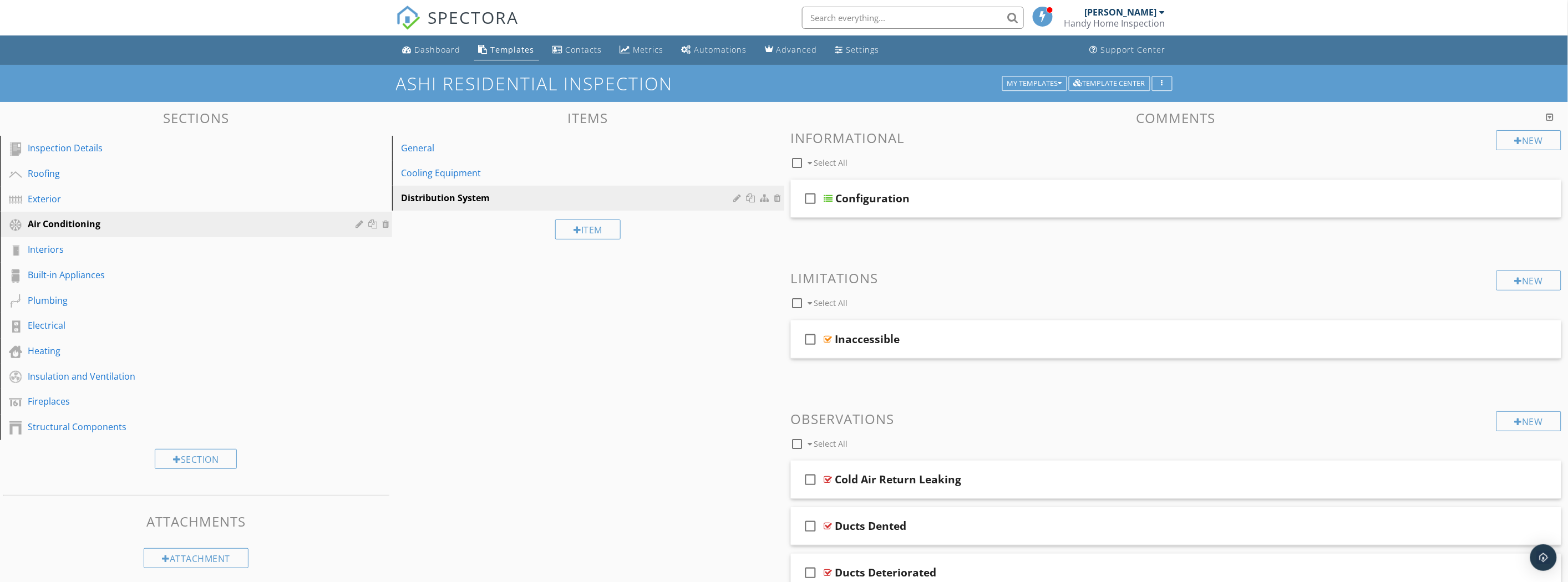
click at [117, 258] on link "Interiors" at bounding box center [198, 251] width 389 height 26
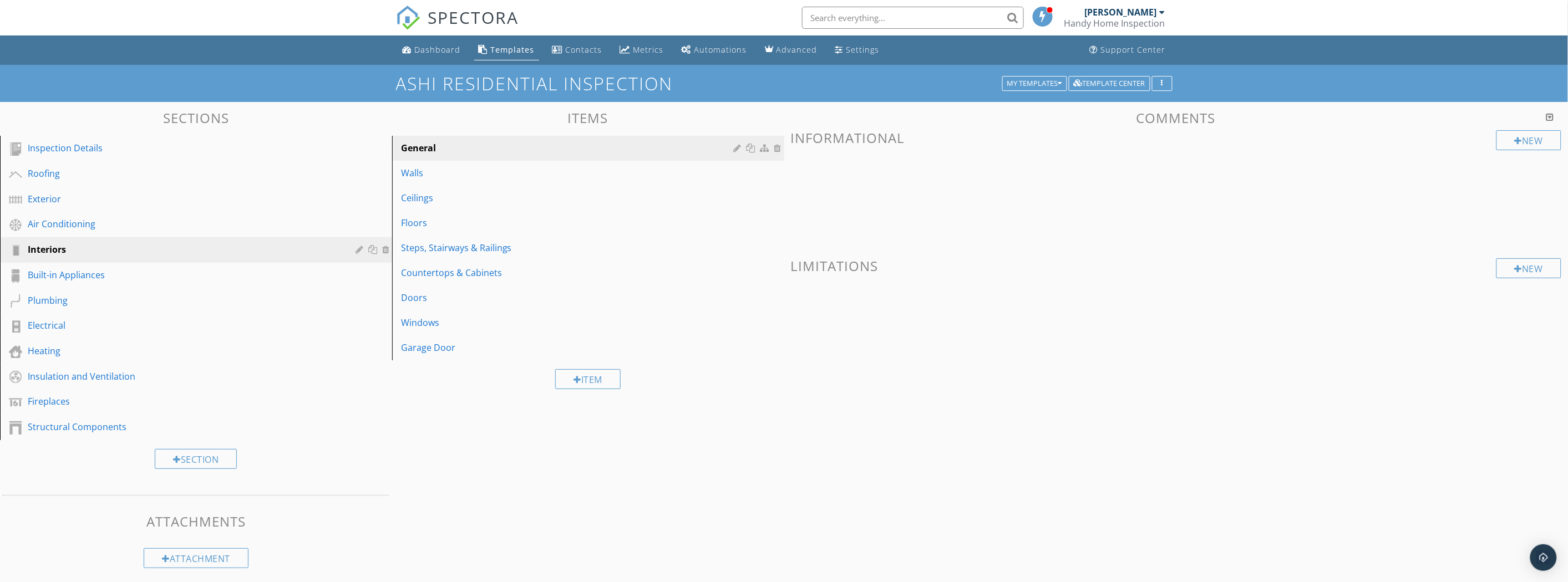
click at [596, 178] on div "Walls" at bounding box center [569, 173] width 336 height 14
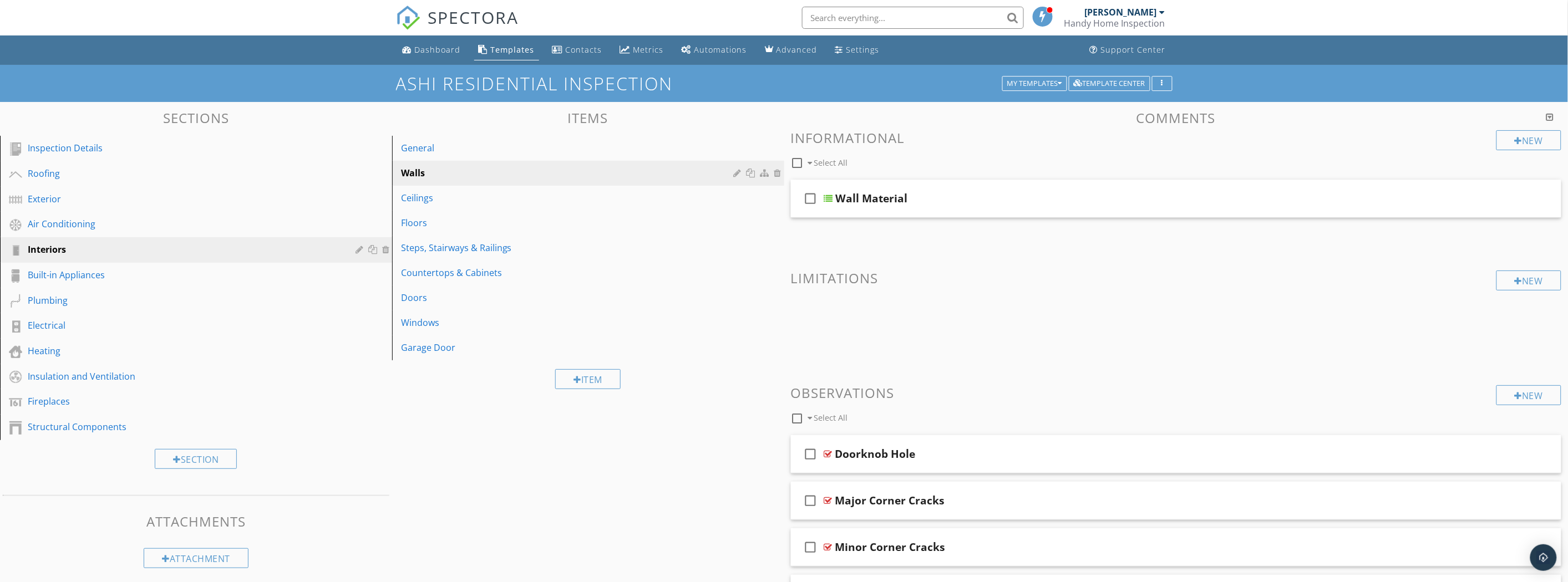
click at [560, 209] on link "Ceilings" at bounding box center [590, 198] width 389 height 24
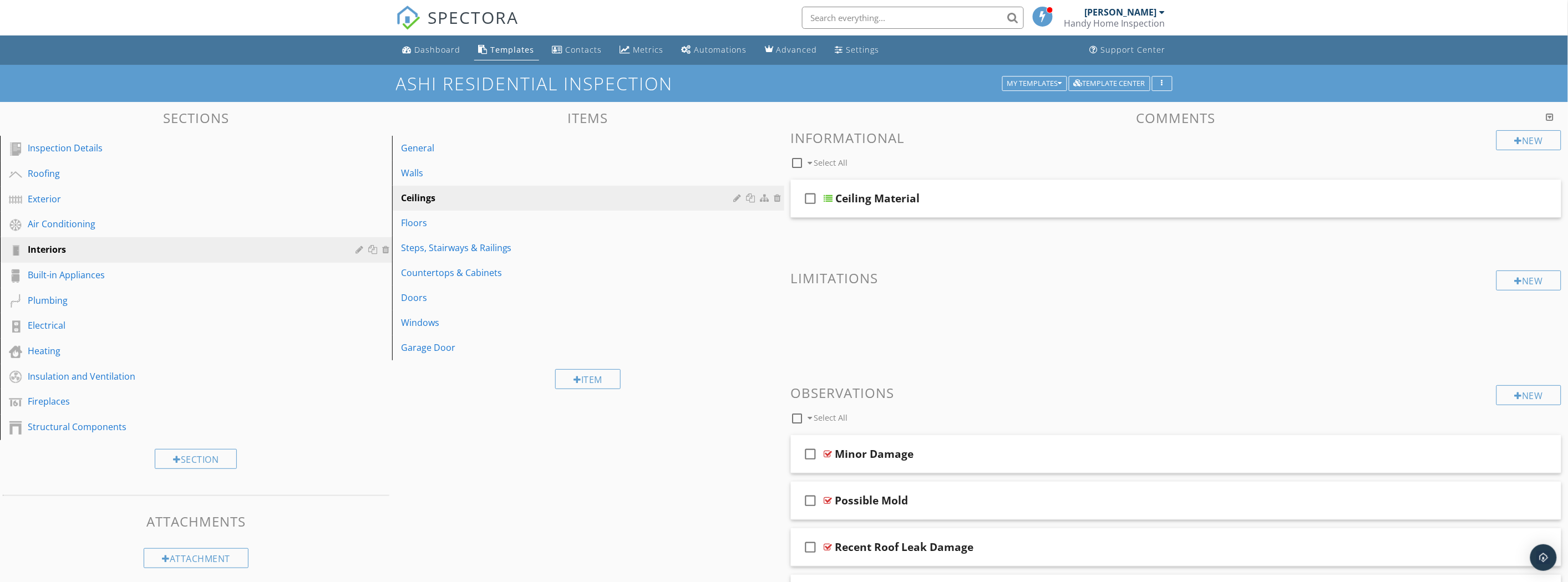
click at [557, 221] on div "Floors" at bounding box center [569, 223] width 336 height 14
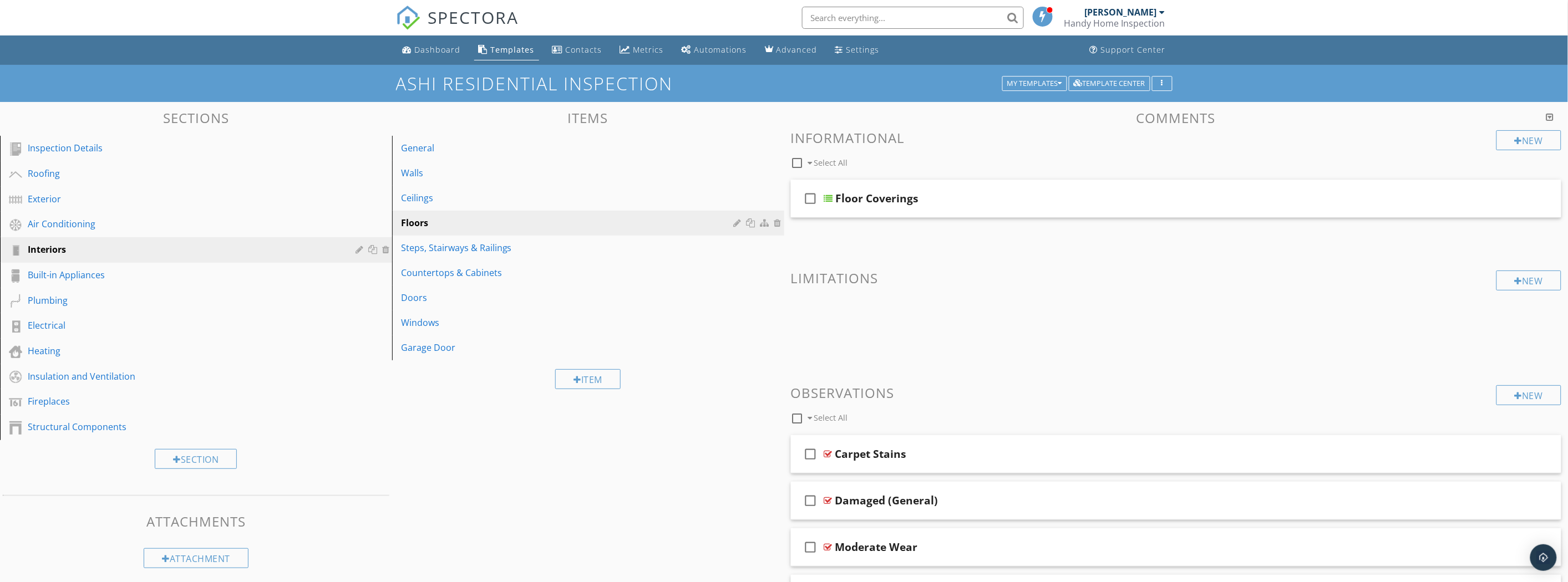
click at [567, 247] on div "Steps, Stairways & Railings" at bounding box center [569, 248] width 336 height 14
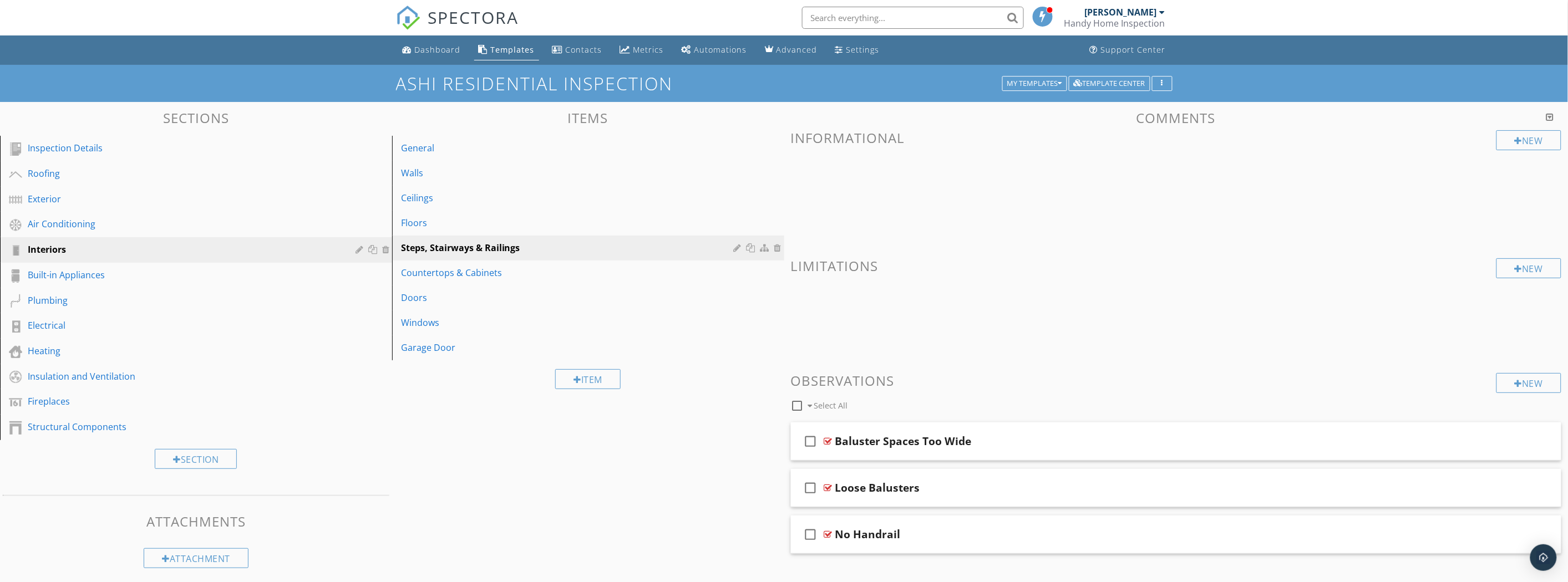
click at [576, 275] on div "Countertops & Cabinets" at bounding box center [569, 273] width 336 height 14
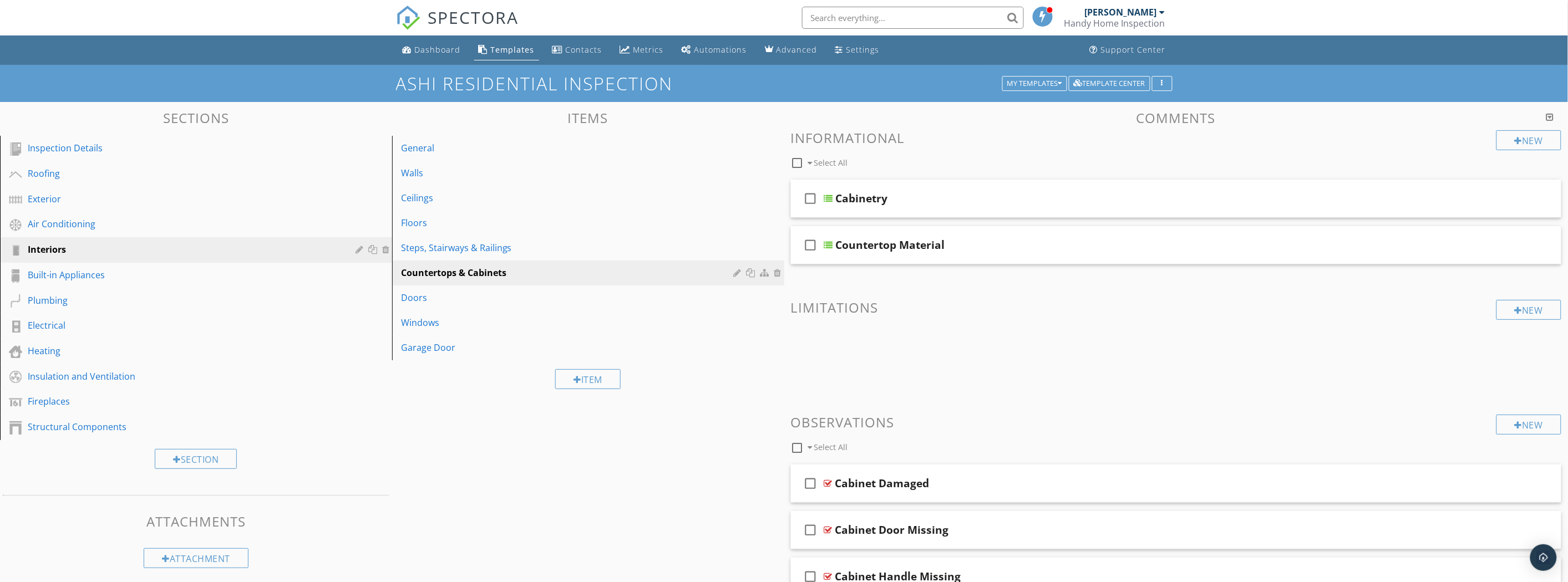
click at [586, 307] on link "Doors" at bounding box center [590, 297] width 389 height 24
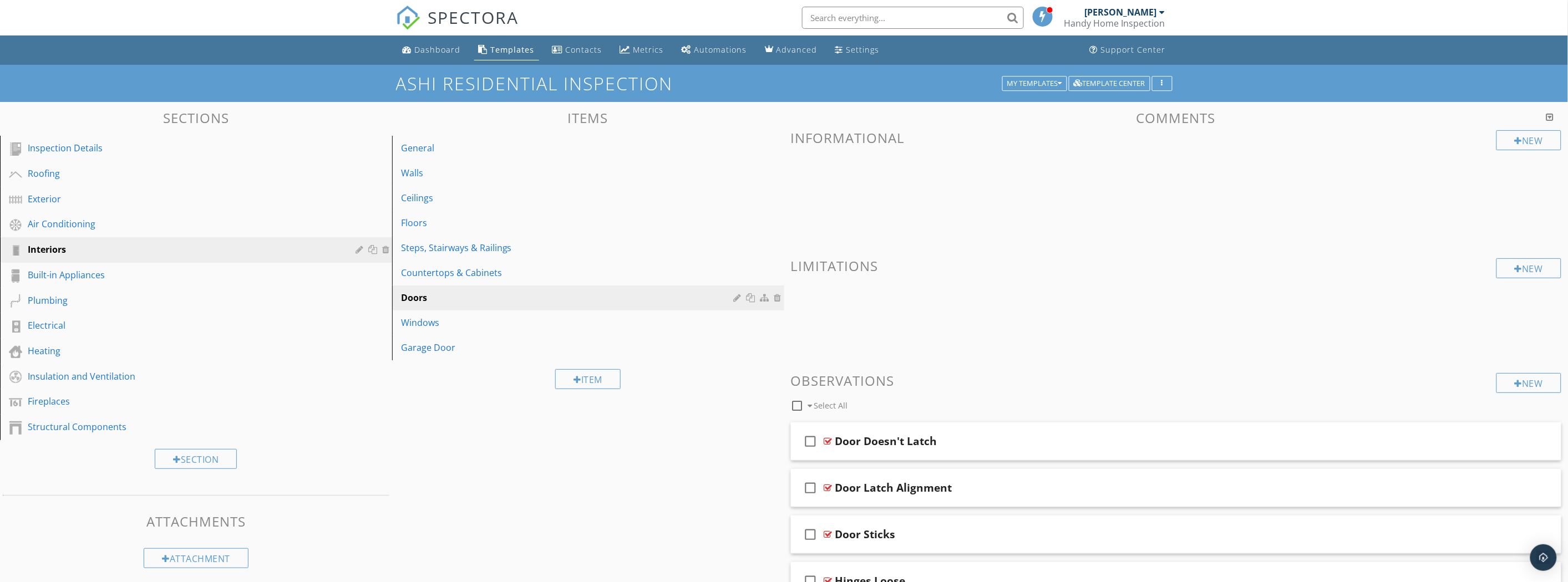
click at [593, 338] on link "Garage Door" at bounding box center [590, 347] width 389 height 24
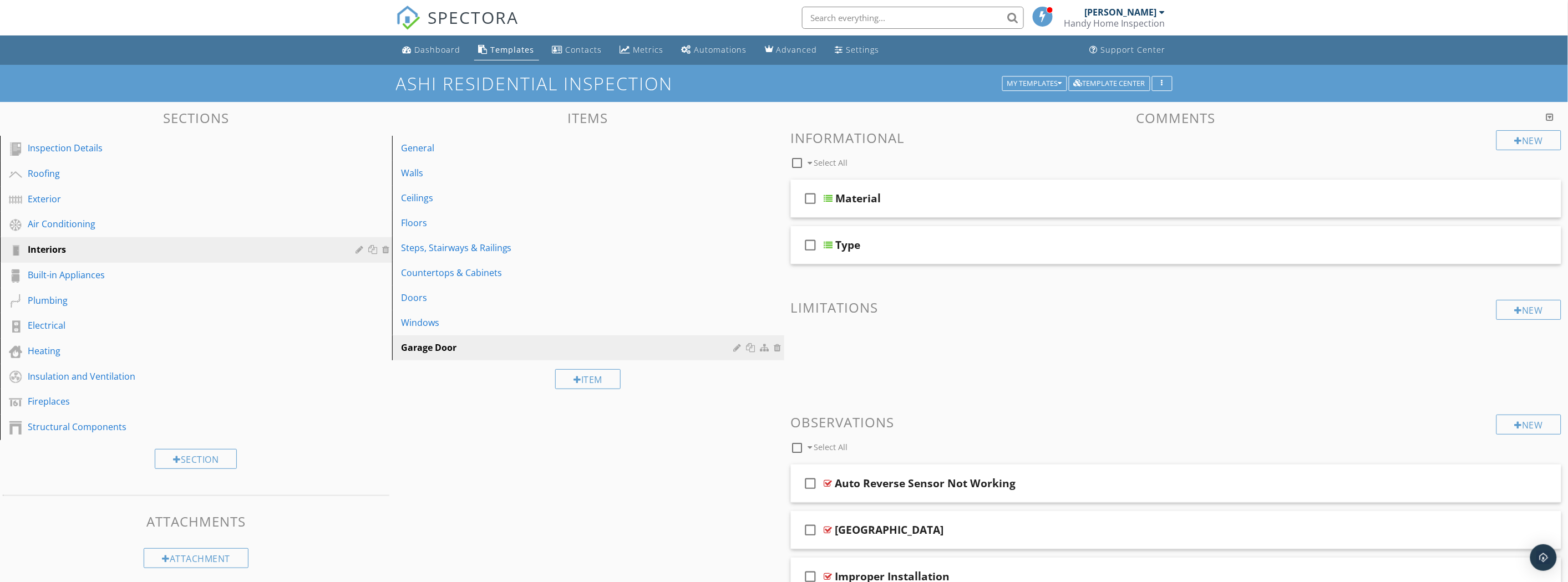
click at [584, 326] on div "Windows" at bounding box center [569, 323] width 336 height 14
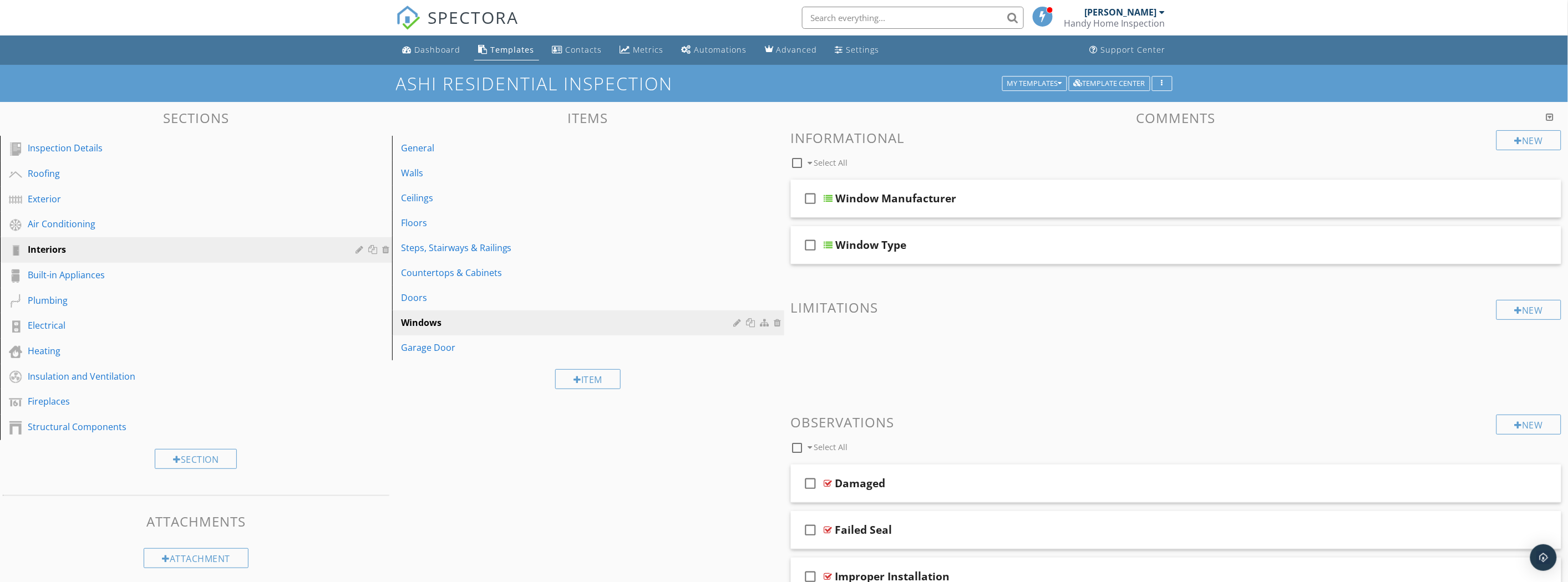
click at [151, 229] on div "Air Conditioning" at bounding box center [184, 224] width 312 height 14
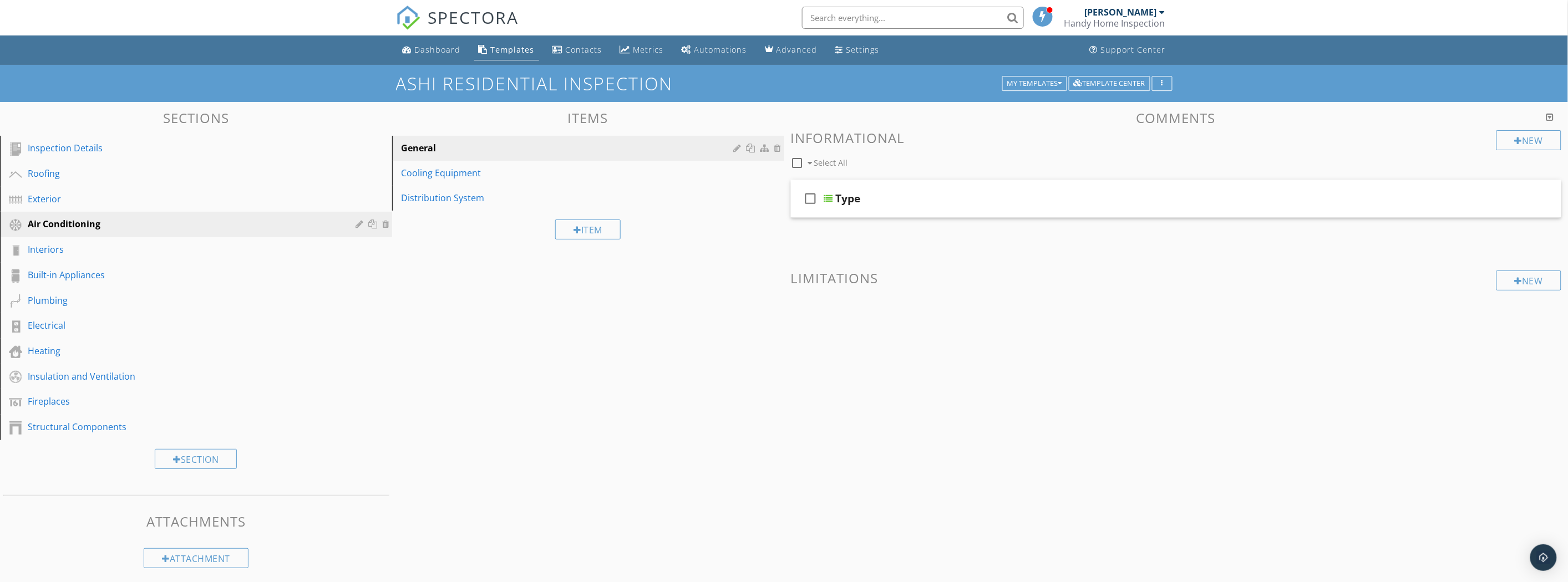
click at [237, 204] on div "Exterior" at bounding box center [184, 199] width 312 height 14
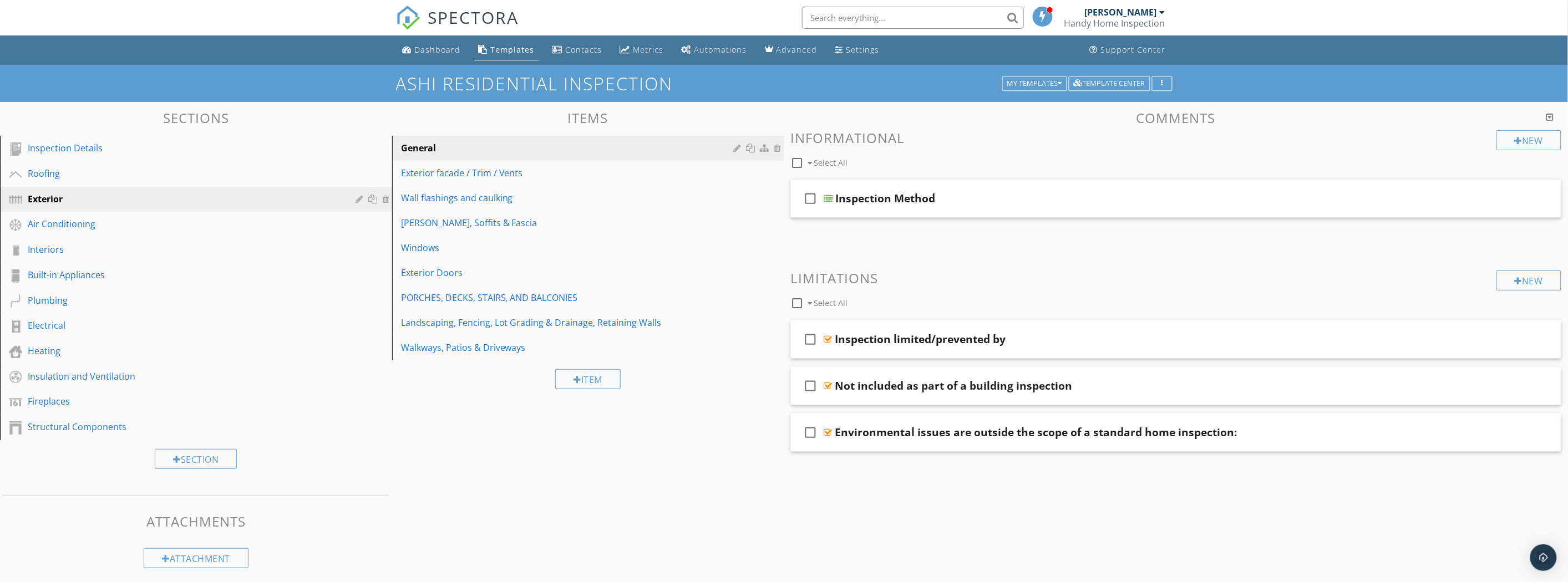
click at [490, 356] on link "Walkways, Patios & Driveways" at bounding box center [590, 347] width 389 height 24
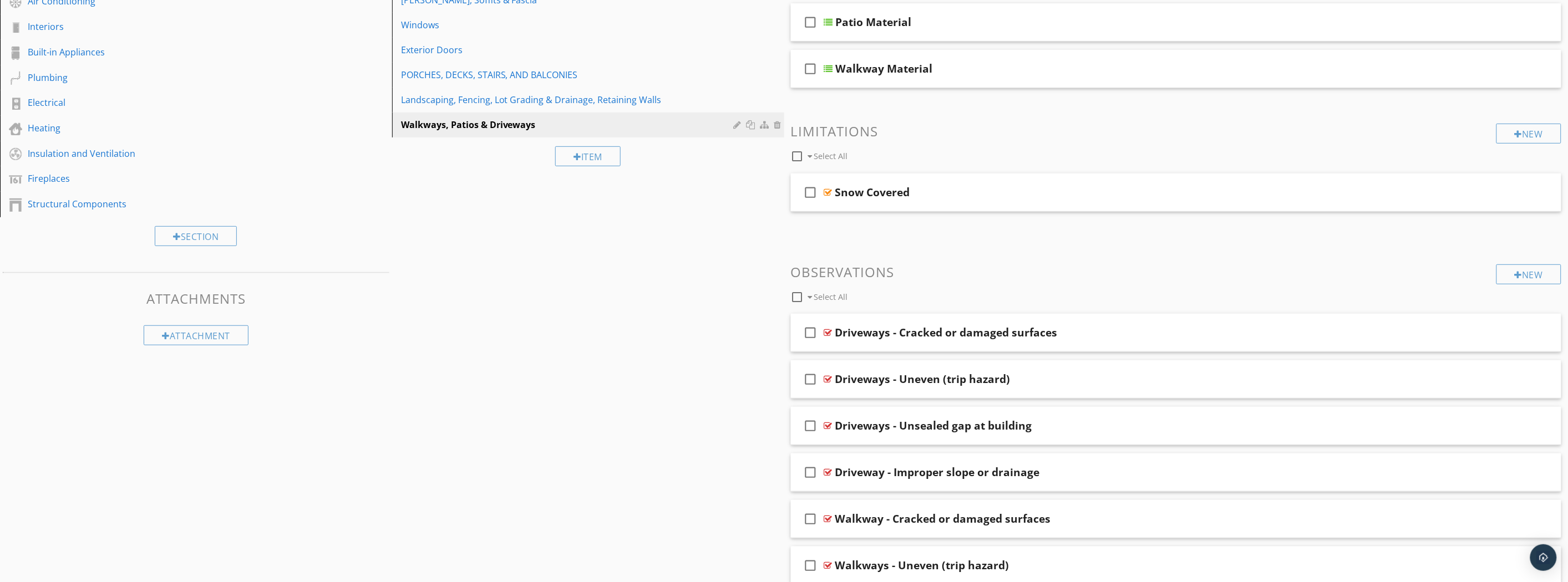
scroll to position [552, 0]
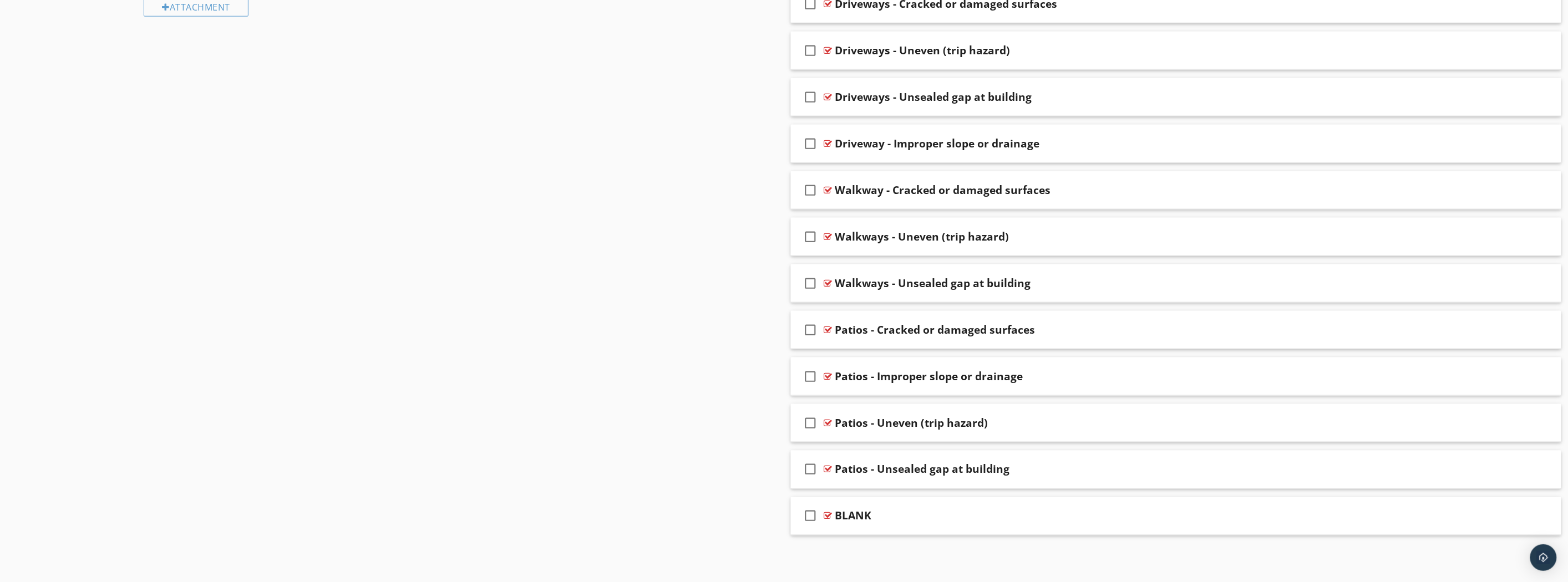
click at [865, 517] on div "BLANK" at bounding box center [854, 516] width 36 height 14
click at [1352, 572] on div "Sections Inspection Details Roofing Exterior Air Conditioning Interiors Built-i…" at bounding box center [784, 67] width 1568 height 1032
click at [1451, 518] on div "check_box_outline_blank BLANK" at bounding box center [1176, 516] width 771 height 39
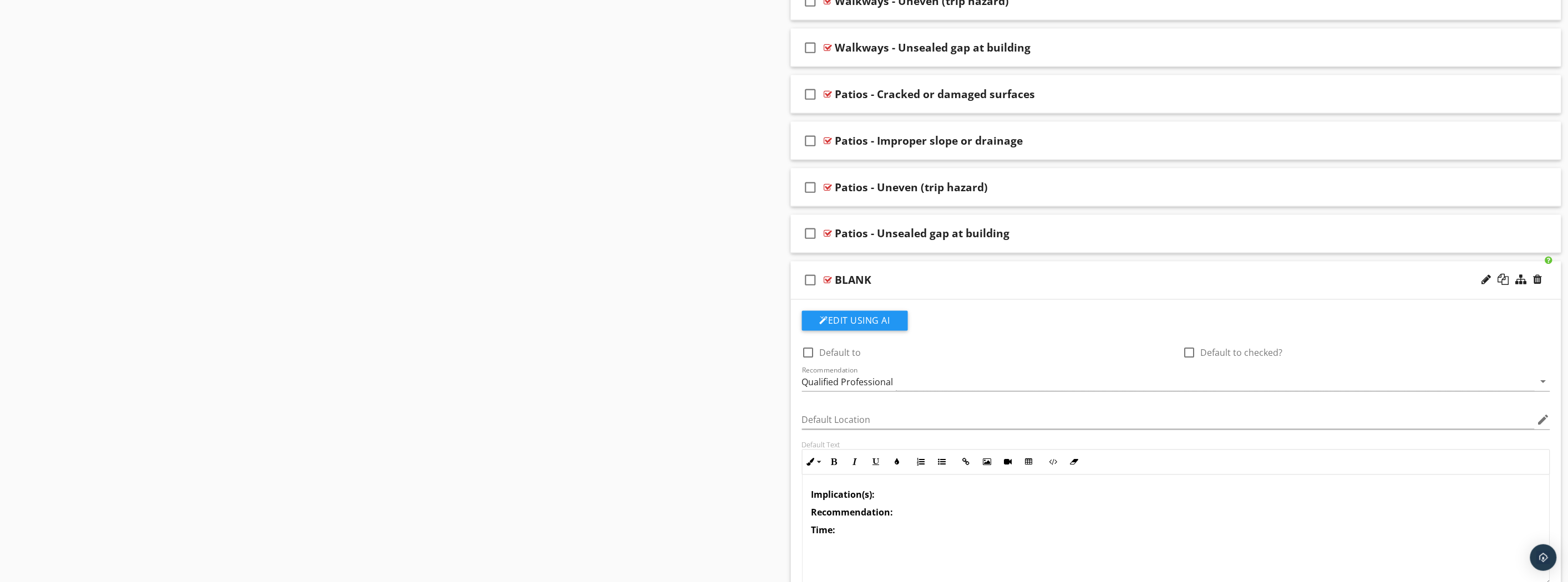
scroll to position [923, 0]
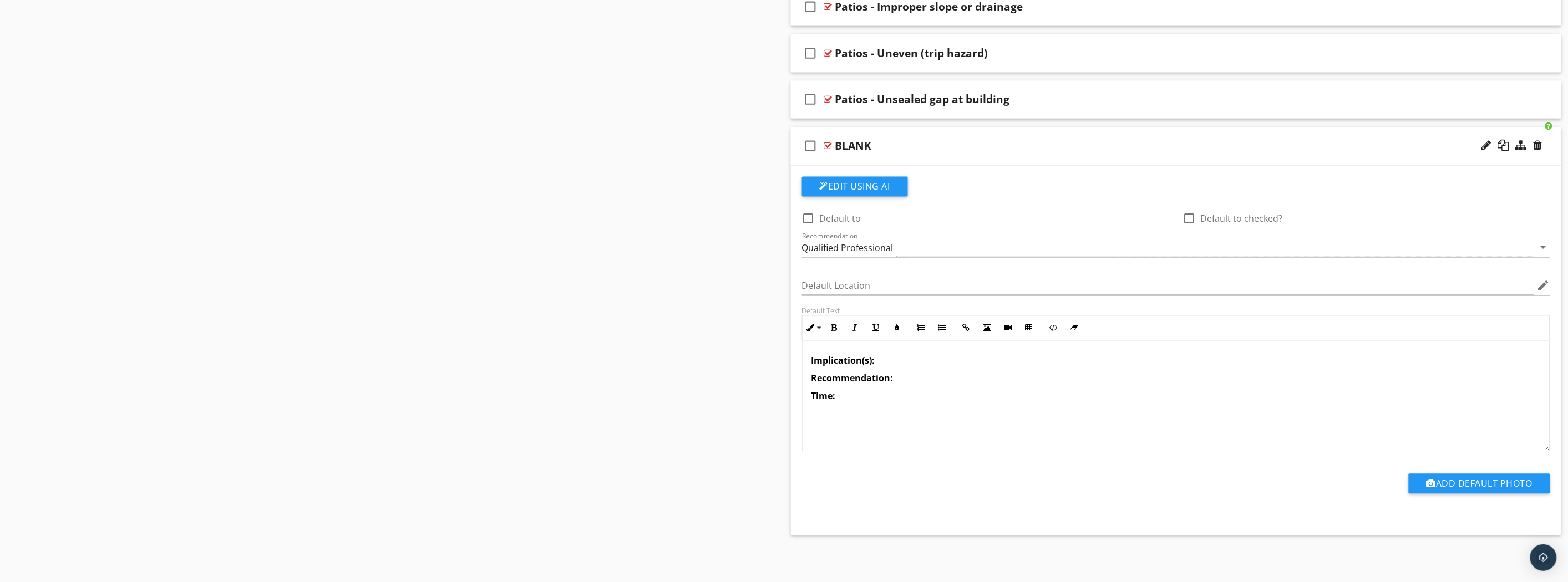
click at [844, 395] on p "Time:" at bounding box center [1176, 397] width 730 height 14
drag, startPoint x: 844, startPoint y: 396, endPoint x: 806, endPoint y: 356, distance: 55.2
click at [806, 356] on div "Implication(s): Recommendation: Time:" at bounding box center [1176, 397] width 748 height 111
copy div "Implication(s): Recommendation: Time:"
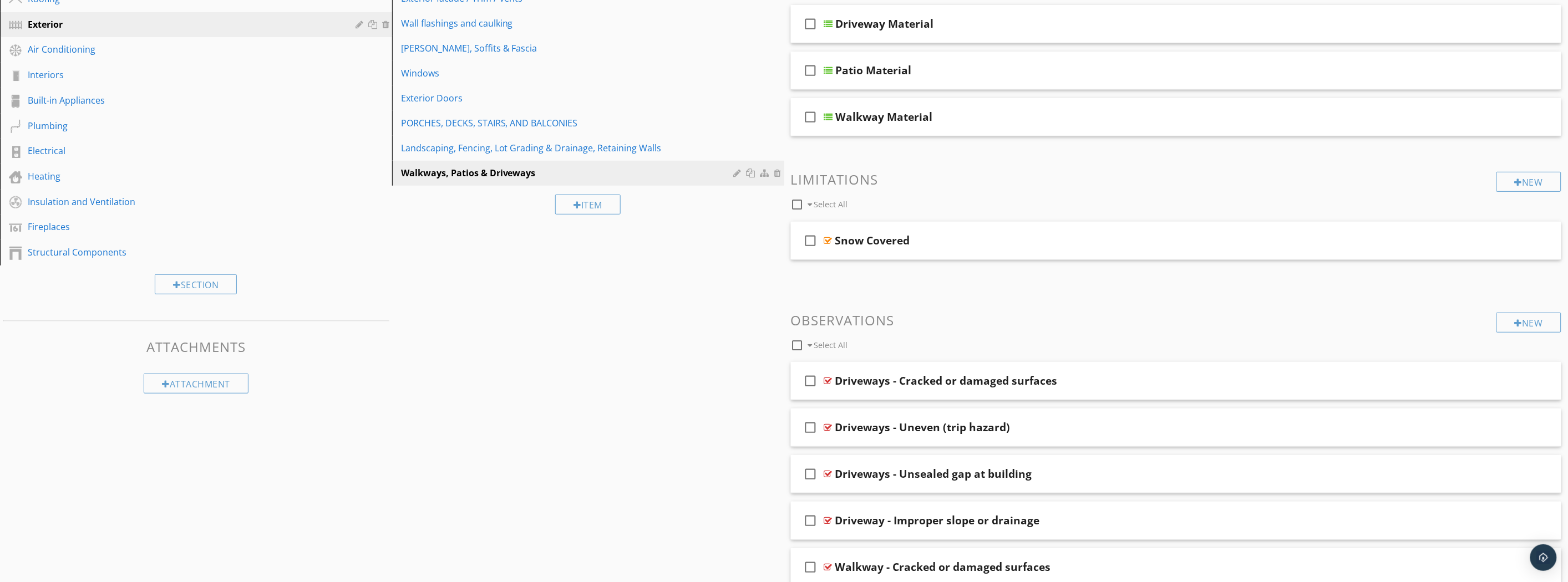
scroll to position [60, 0]
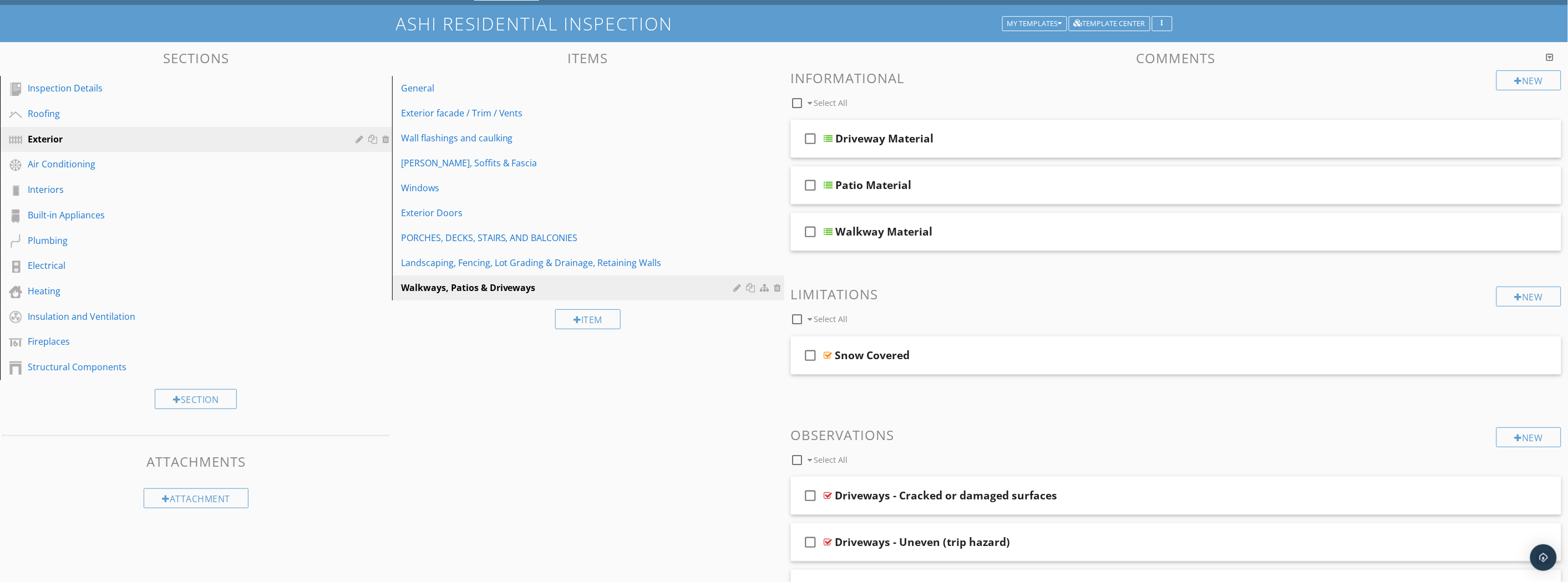
click at [142, 168] on div "Air Conditioning" at bounding box center [184, 164] width 312 height 14
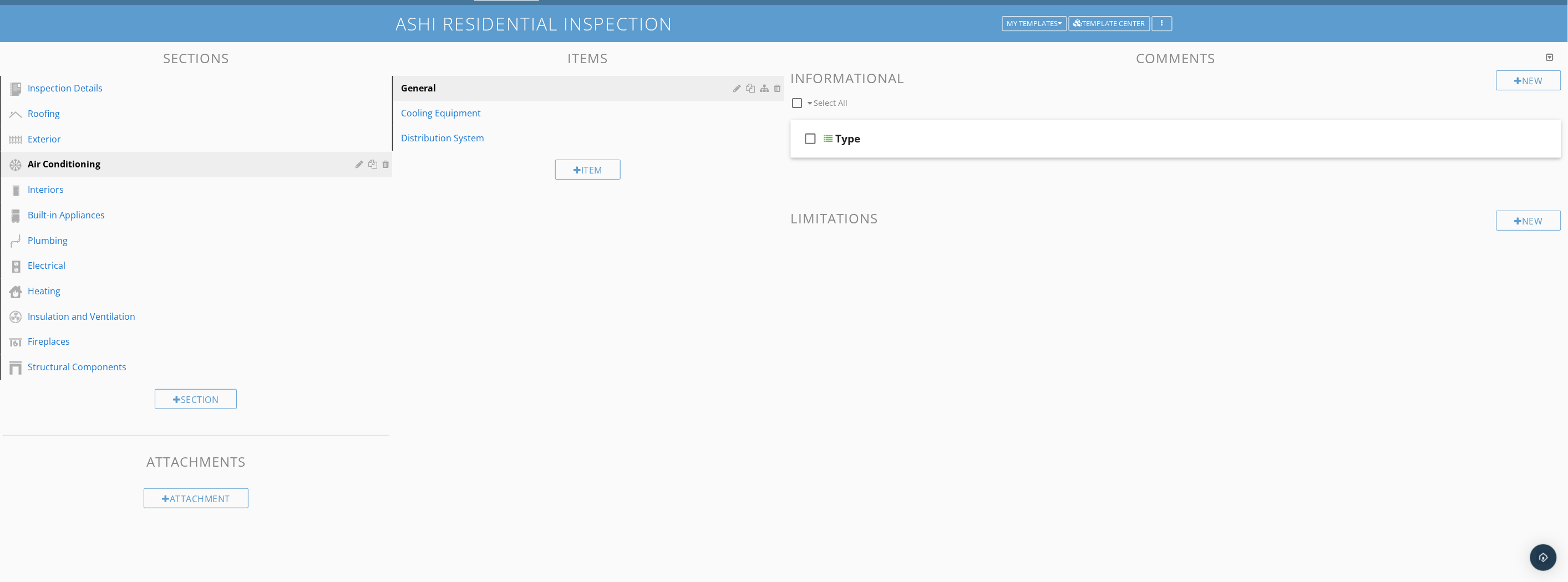
click at [32, 132] on div "Exterior" at bounding box center [184, 139] width 312 height 14
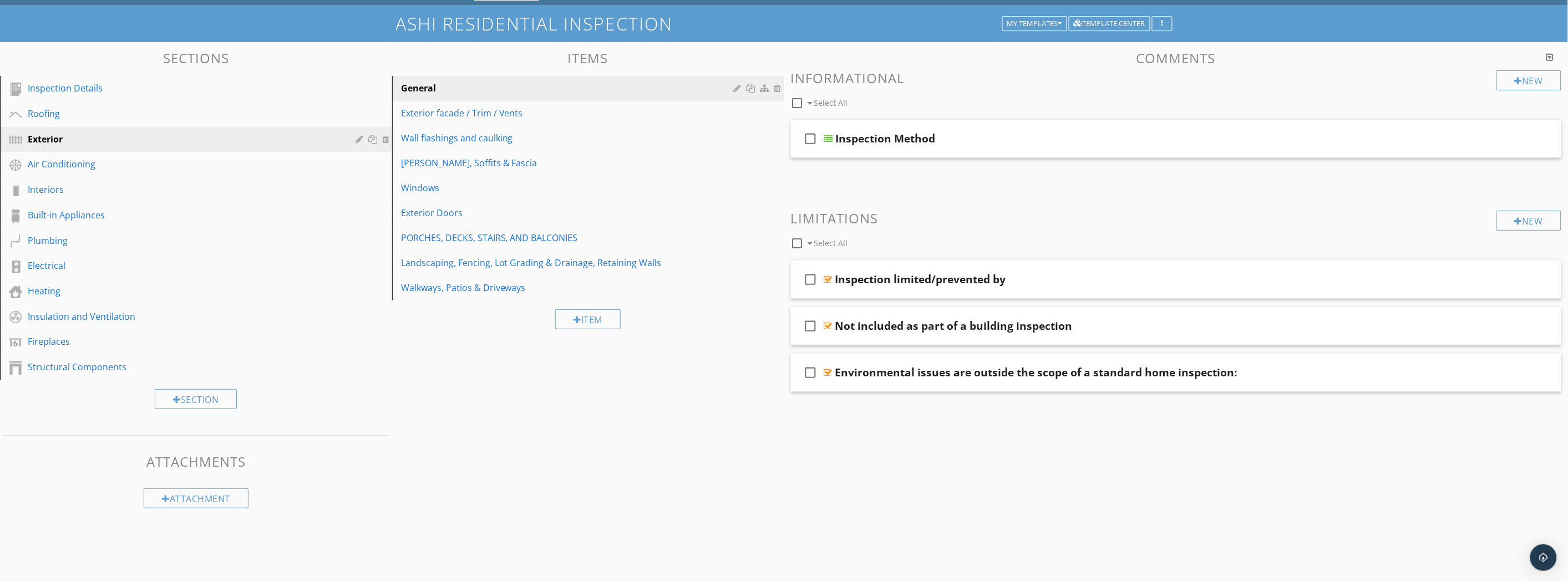
click at [555, 111] on div "Exterior facade / Trim / Vents" at bounding box center [569, 114] width 336 height 14
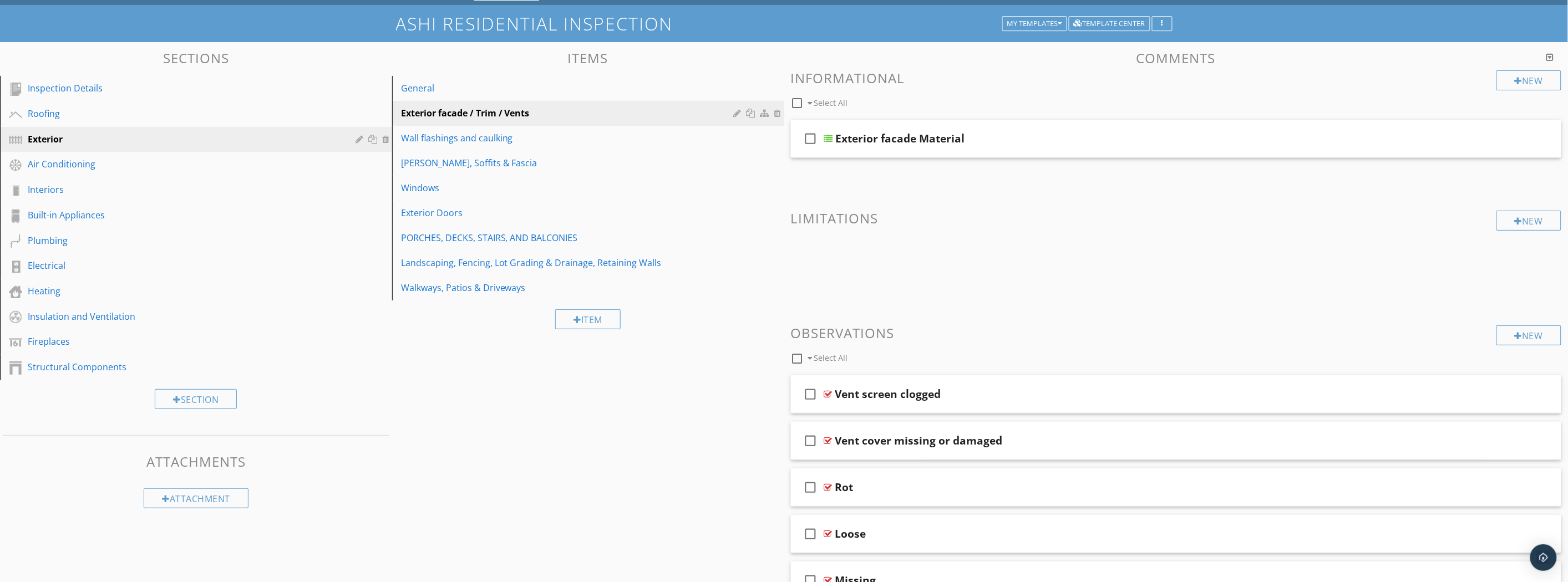
click at [978, 136] on div "Exterior facade Material" at bounding box center [1116, 138] width 562 height 14
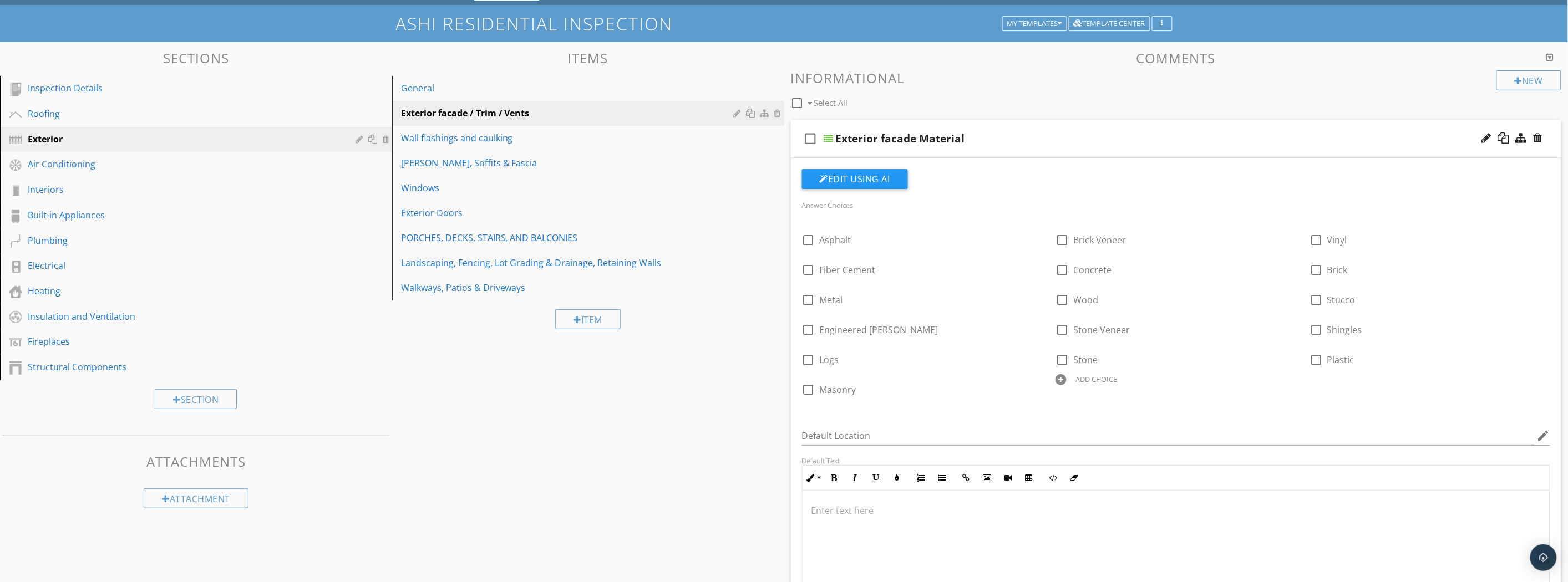
click at [978, 136] on div "Exterior facade Material" at bounding box center [1116, 138] width 562 height 14
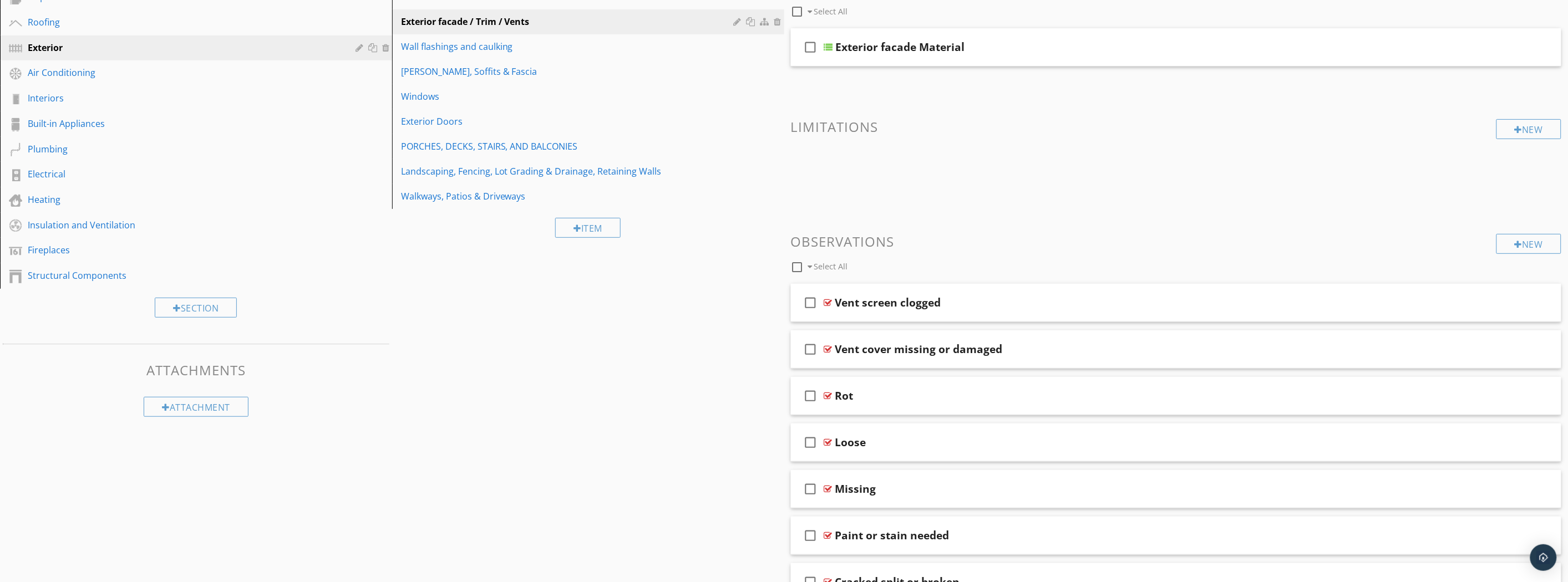
scroll to position [0, 0]
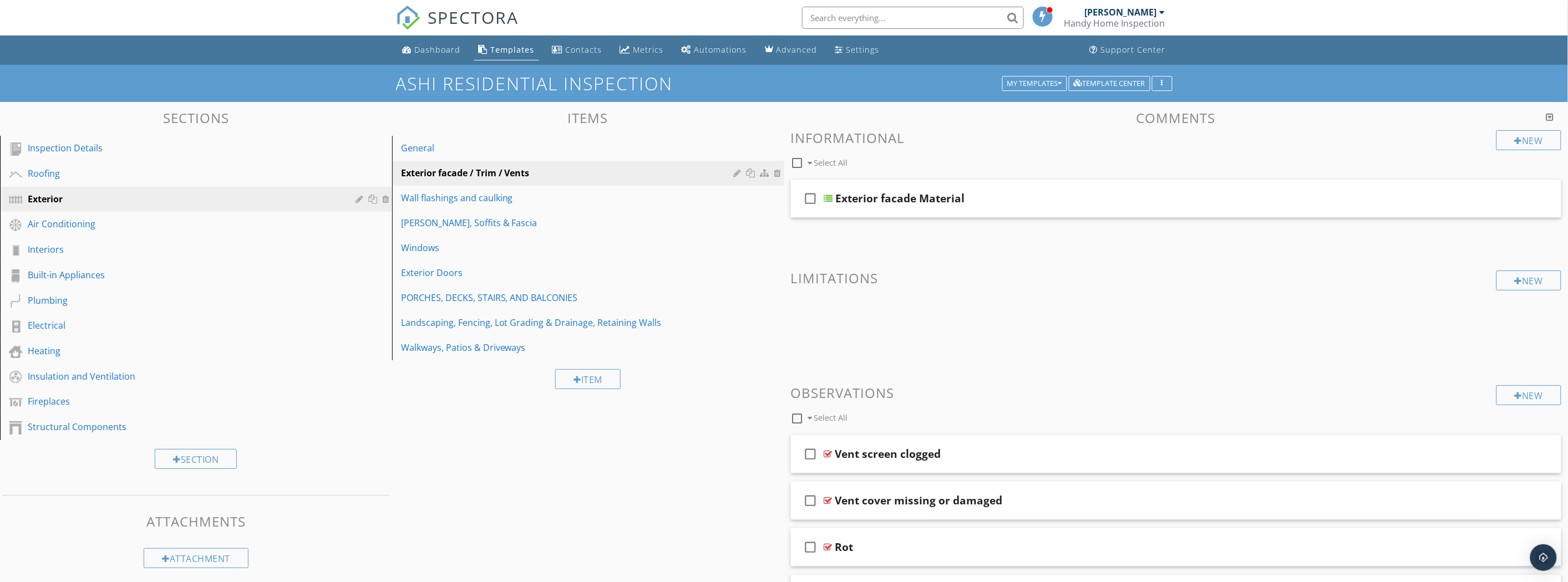
click at [206, 176] on div "Roofing" at bounding box center [184, 174] width 312 height 14
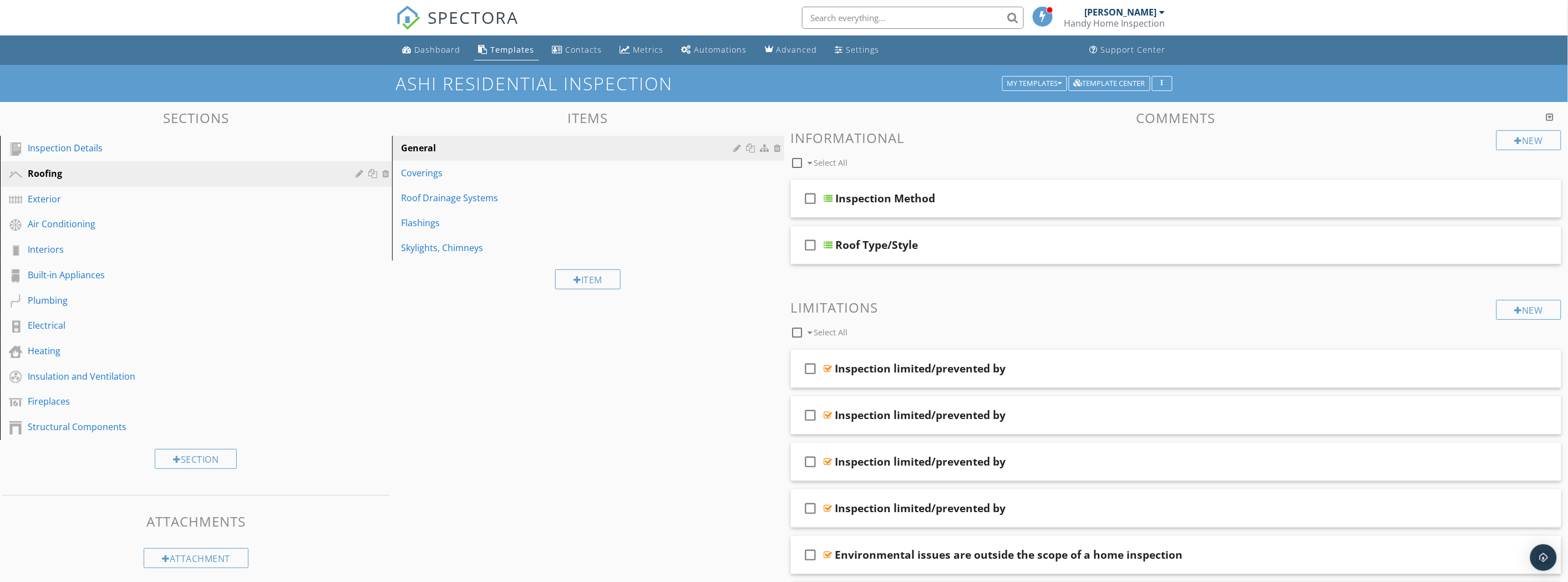
click at [428, 176] on div "Coverings" at bounding box center [569, 173] width 336 height 14
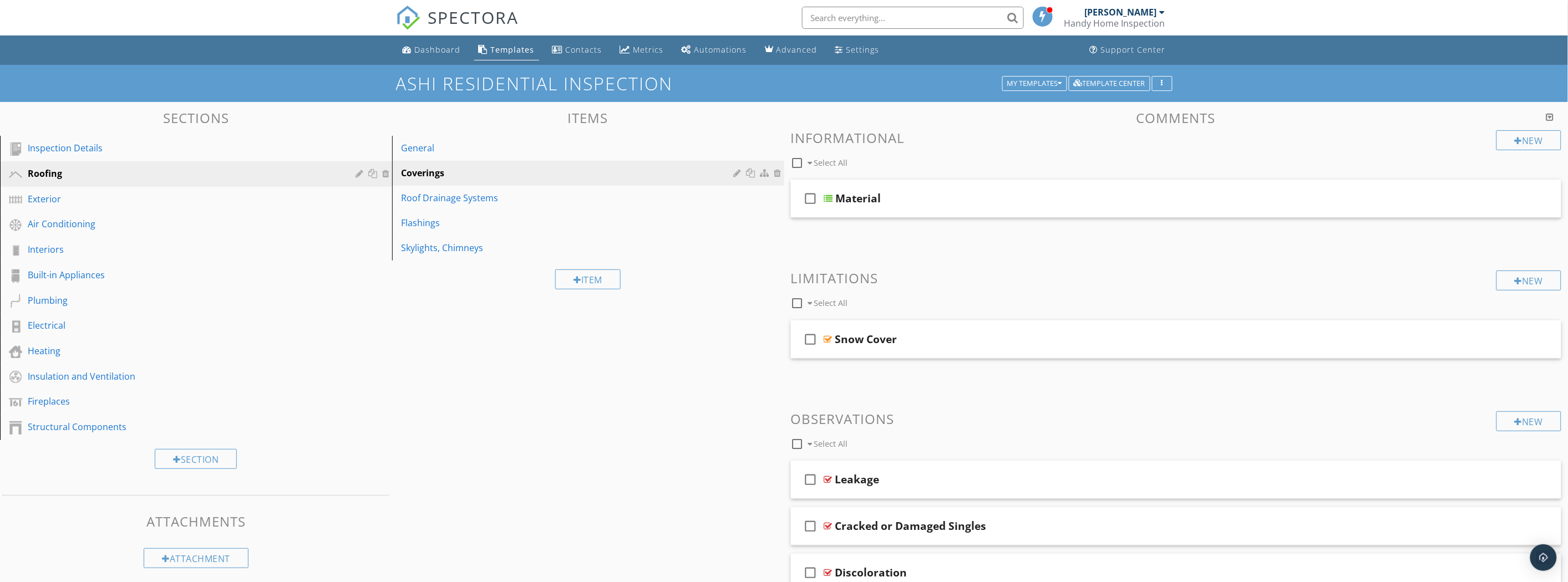
click at [568, 201] on div "Roof Drainage Systems" at bounding box center [569, 198] width 336 height 14
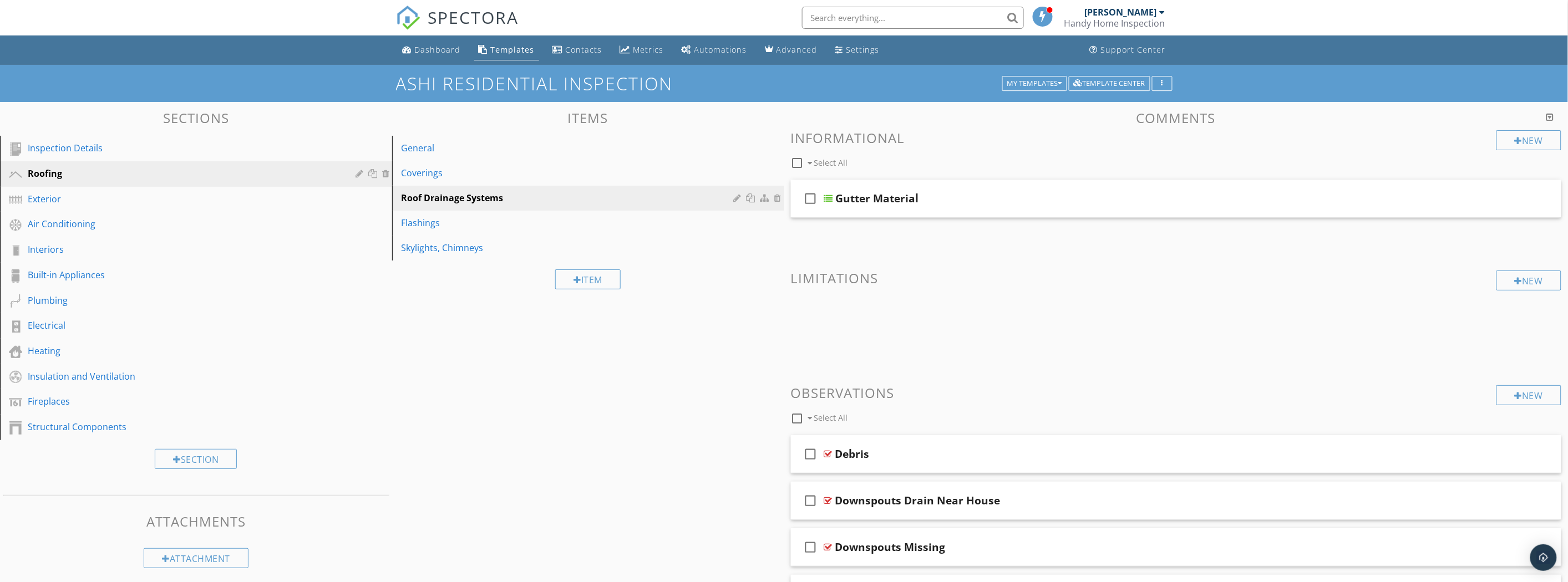
click at [534, 217] on div "Flashings" at bounding box center [569, 223] width 336 height 14
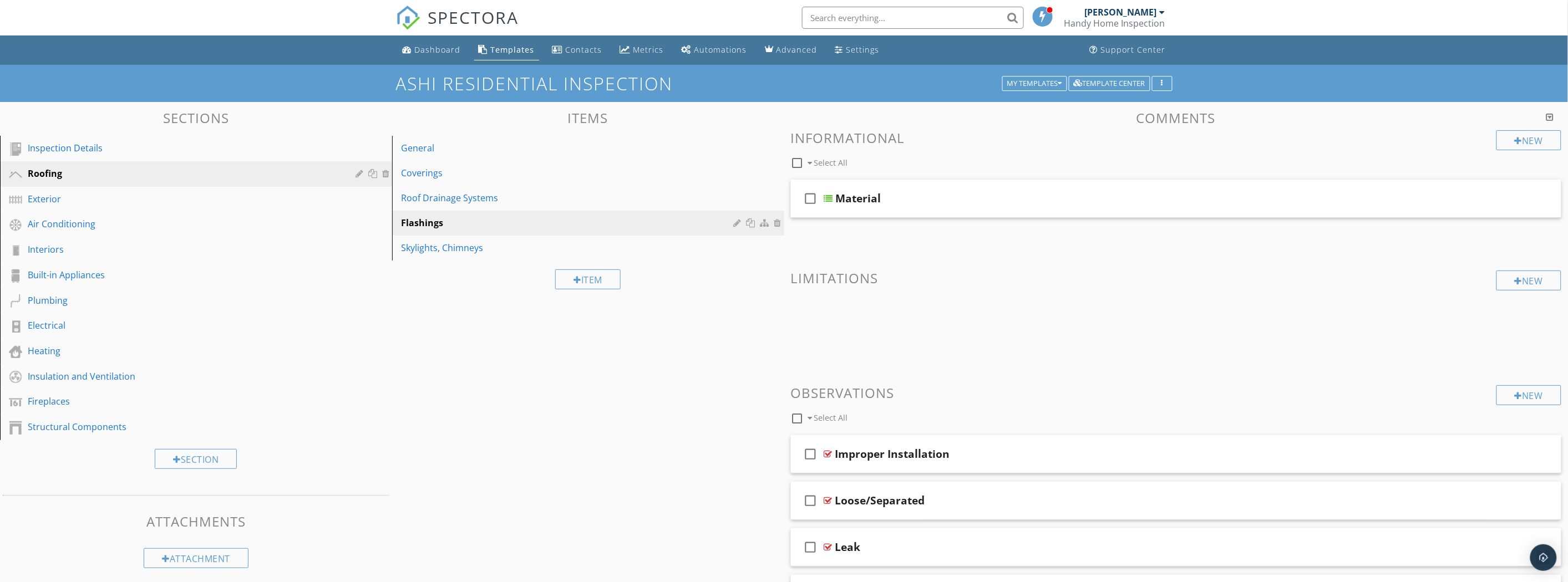
click at [520, 239] on link "Skylights, Chimneys" at bounding box center [590, 247] width 389 height 24
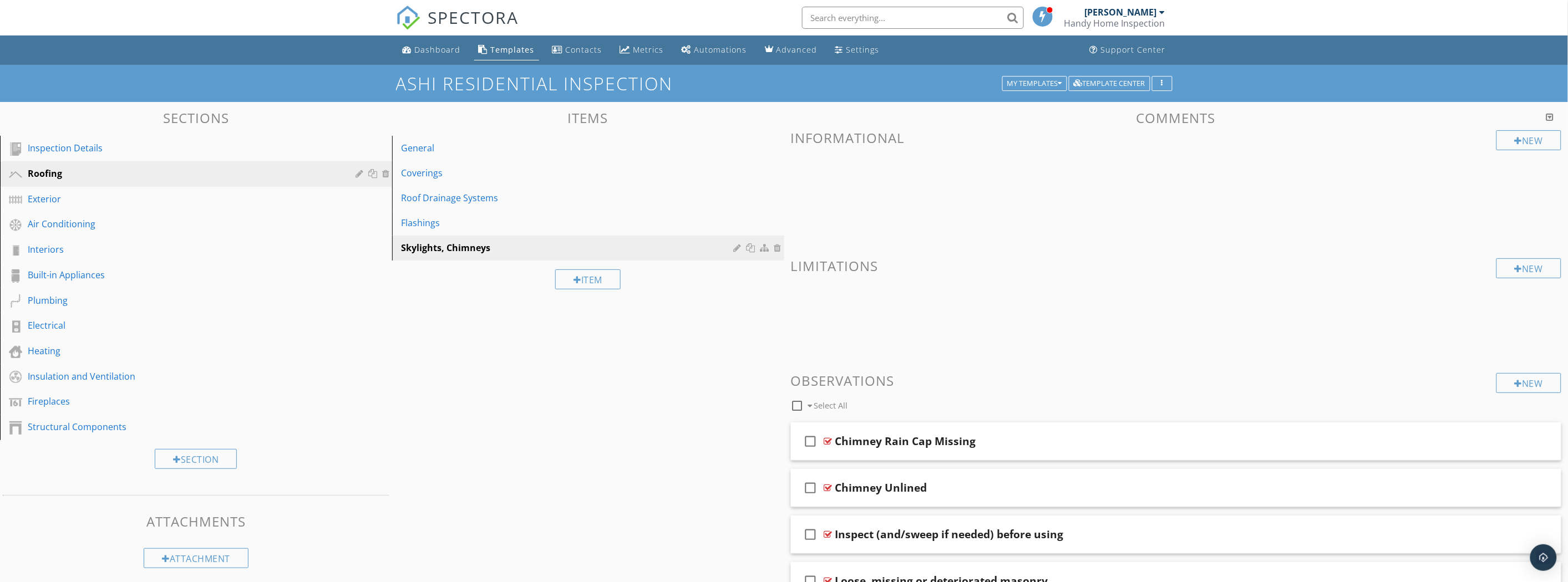
click at [534, 230] on link "Flashings" at bounding box center [590, 223] width 389 height 24
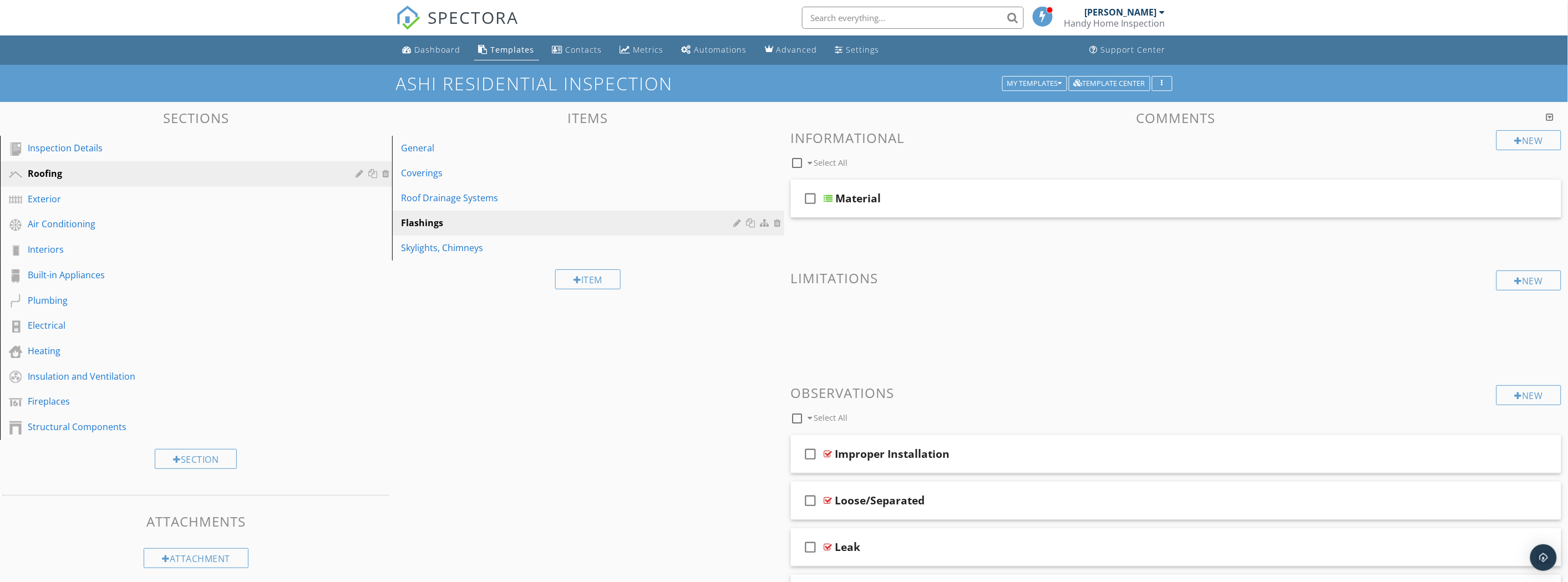
click at [527, 241] on div "Skylights, Chimneys" at bounding box center [569, 248] width 336 height 14
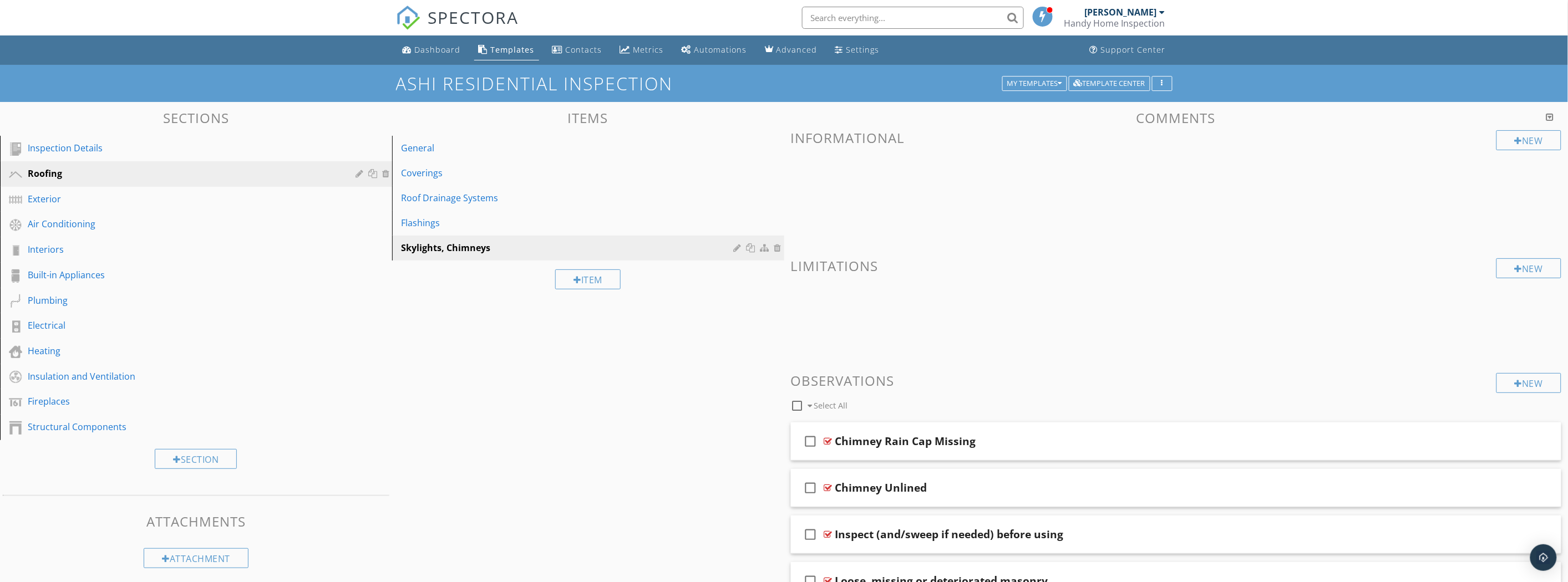
click at [531, 226] on div "Flashings" at bounding box center [569, 223] width 336 height 14
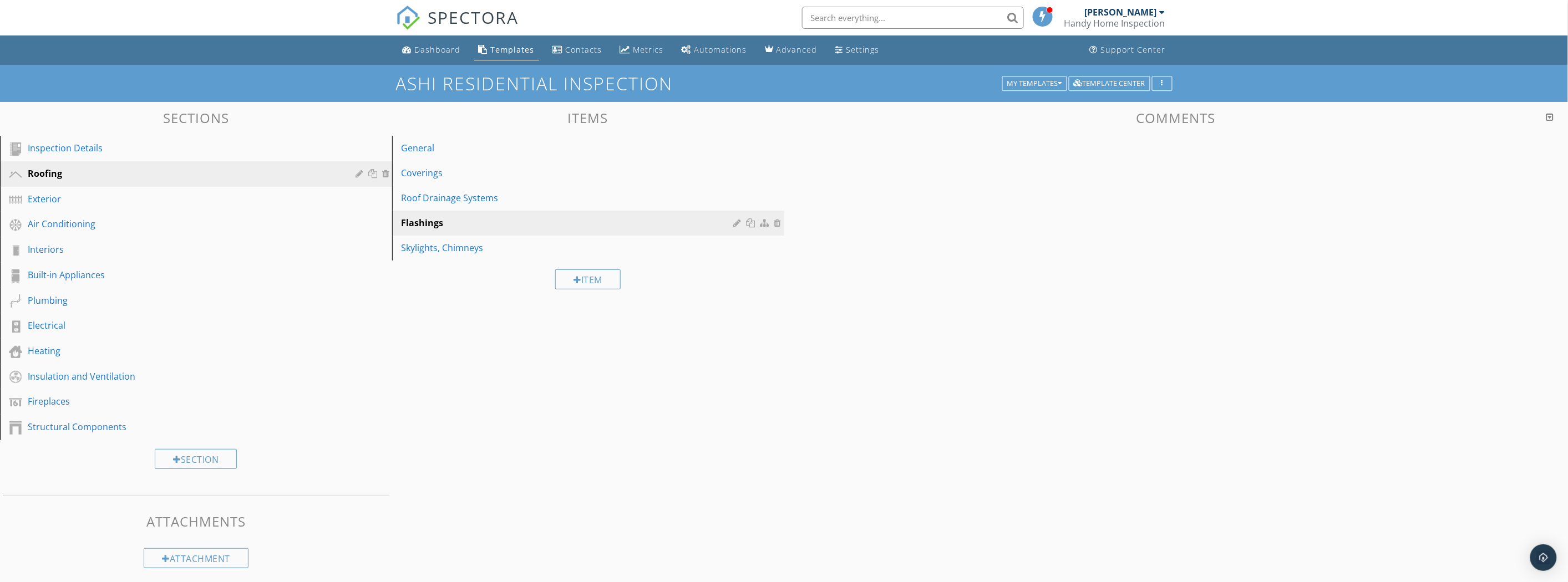
click at [527, 210] on link "Flashings" at bounding box center [590, 223] width 389 height 24
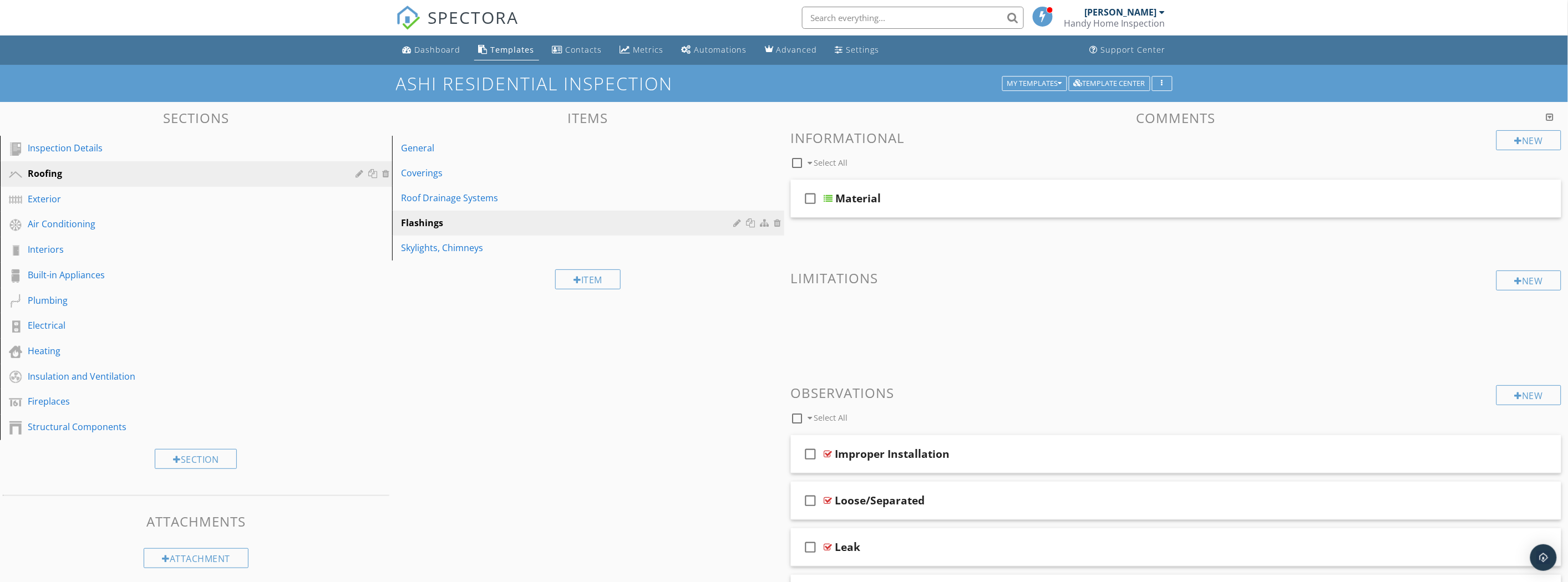
click at [516, 182] on link "Coverings" at bounding box center [590, 173] width 389 height 24
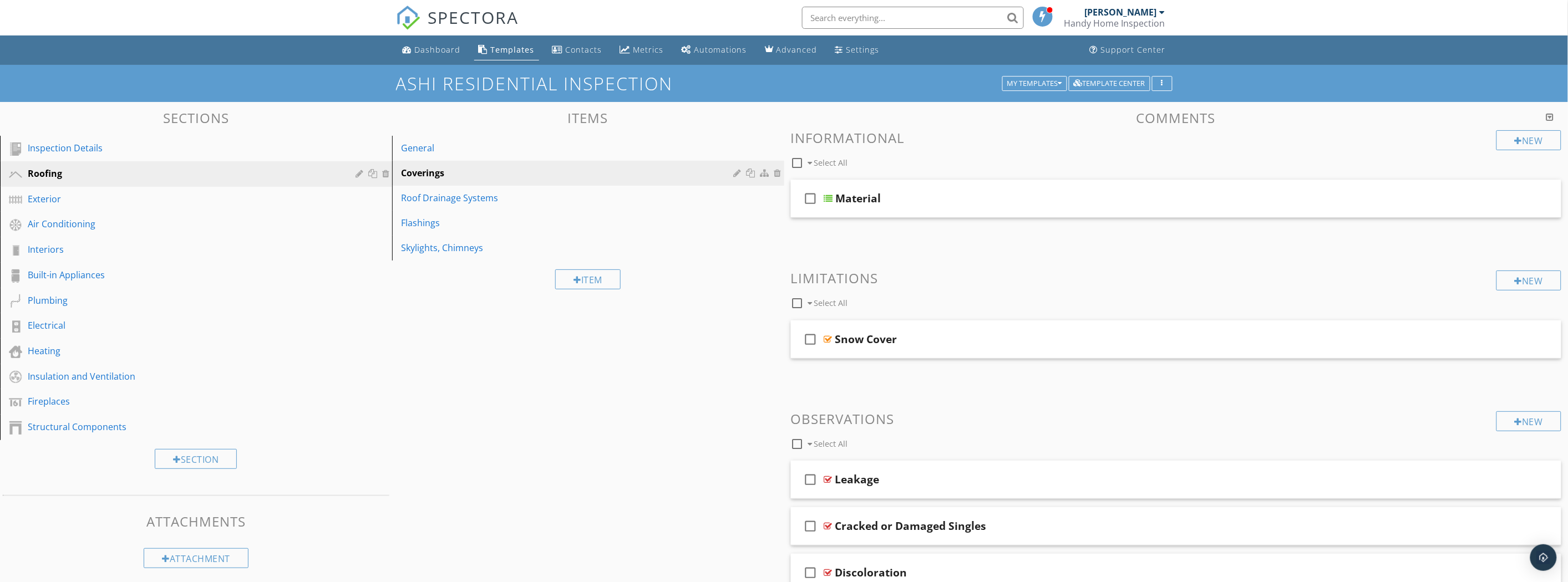
click at [78, 201] on div "Exterior" at bounding box center [184, 199] width 312 height 14
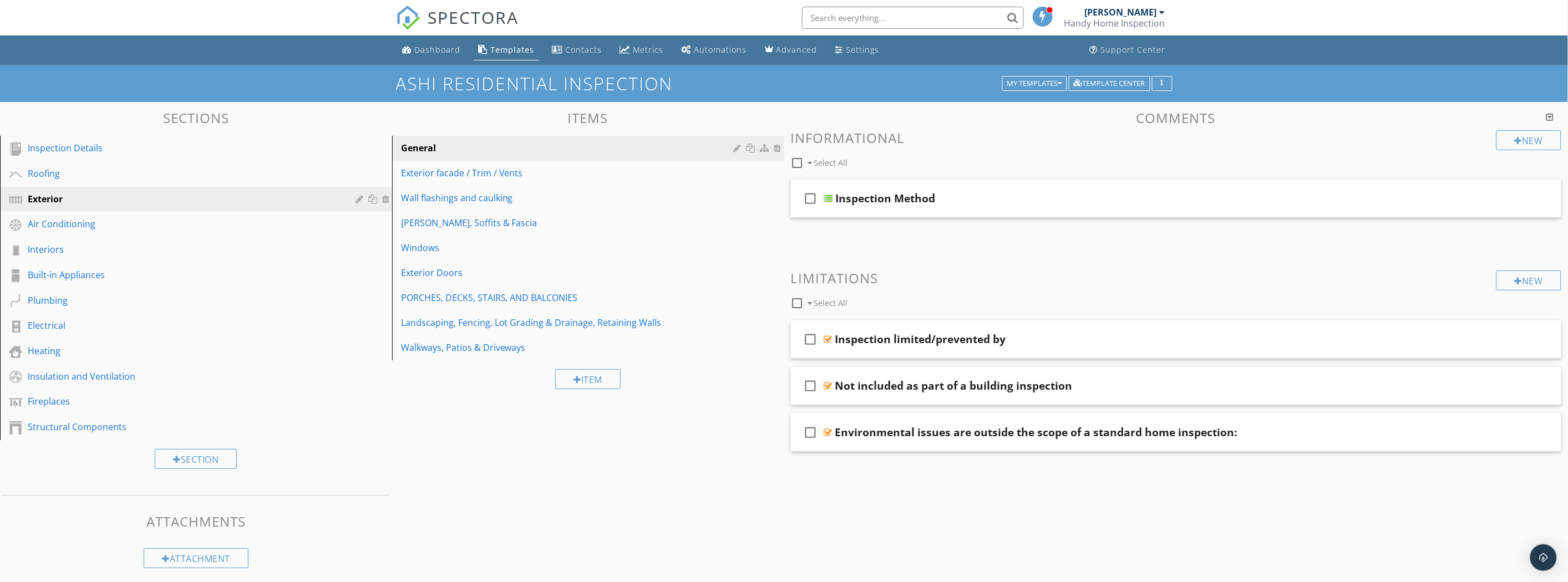
click at [76, 226] on div "Air Conditioning" at bounding box center [184, 224] width 312 height 14
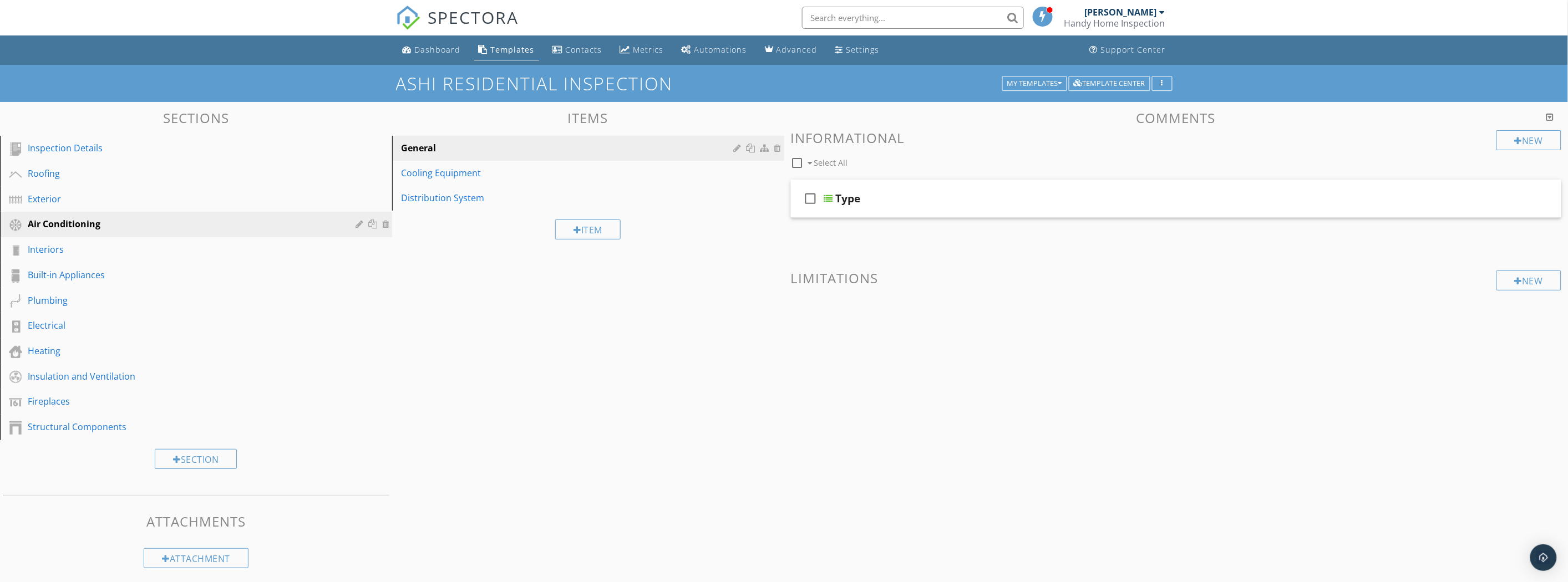
drag, startPoint x: 850, startPoint y: 188, endPoint x: 852, endPoint y: 197, distance: 9.2
click at [850, 189] on div "check_box_outline_blank Type" at bounding box center [1176, 198] width 771 height 39
click at [516, 167] on div "Cooling Equipment" at bounding box center [569, 173] width 336 height 14
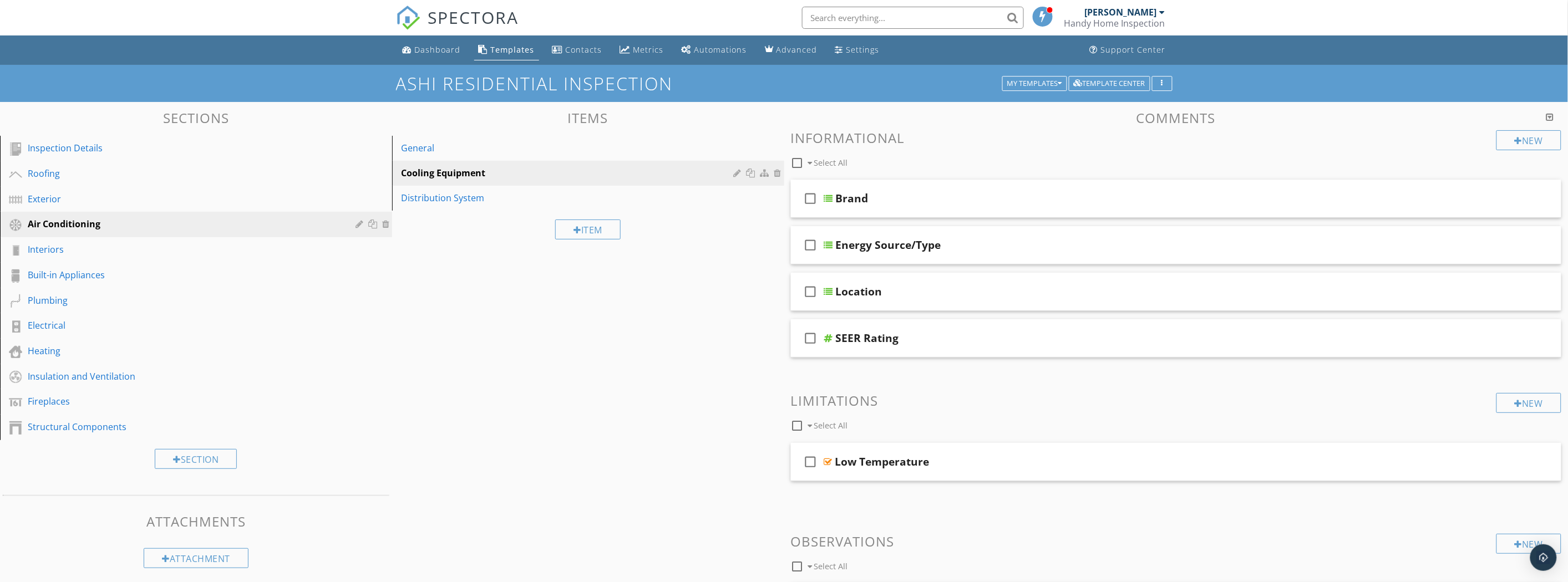
click at [965, 254] on div "check_box_outline_blank Energy Source/Type" at bounding box center [1176, 245] width 771 height 39
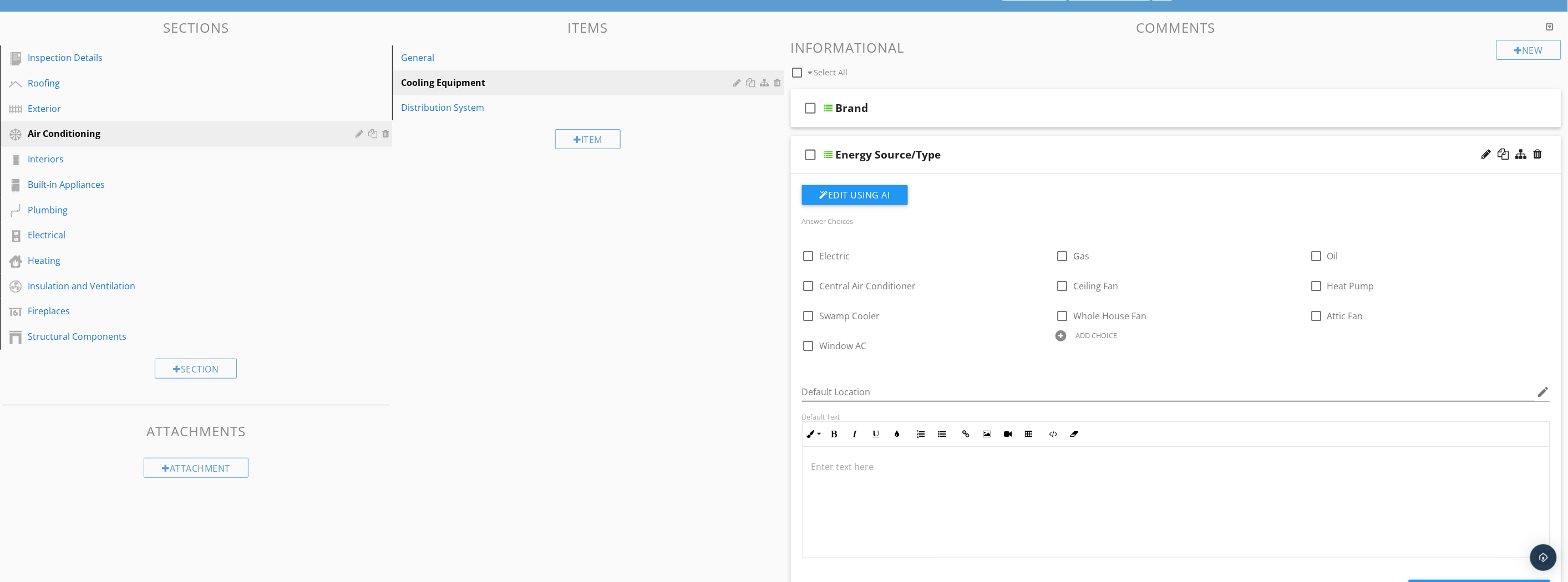
scroll to position [123, 0]
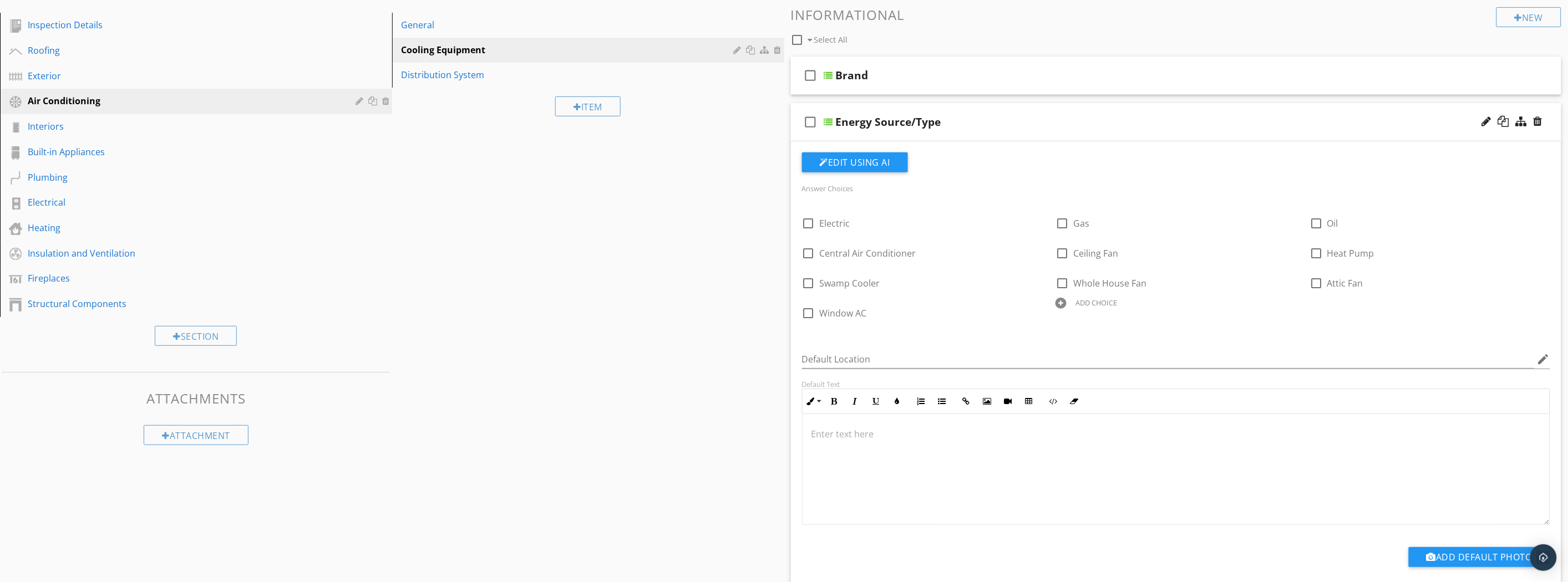
click at [814, 220] on div at bounding box center [808, 223] width 19 height 19
checkbox input "true"
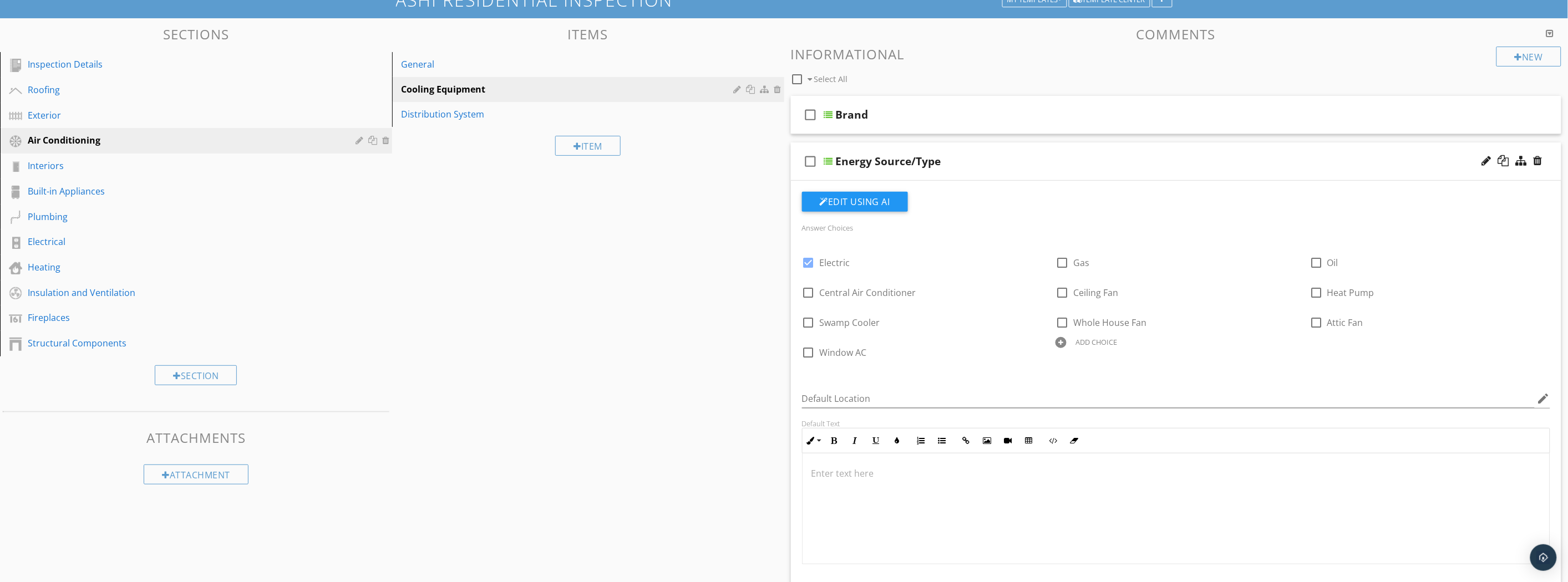
scroll to position [61, 0]
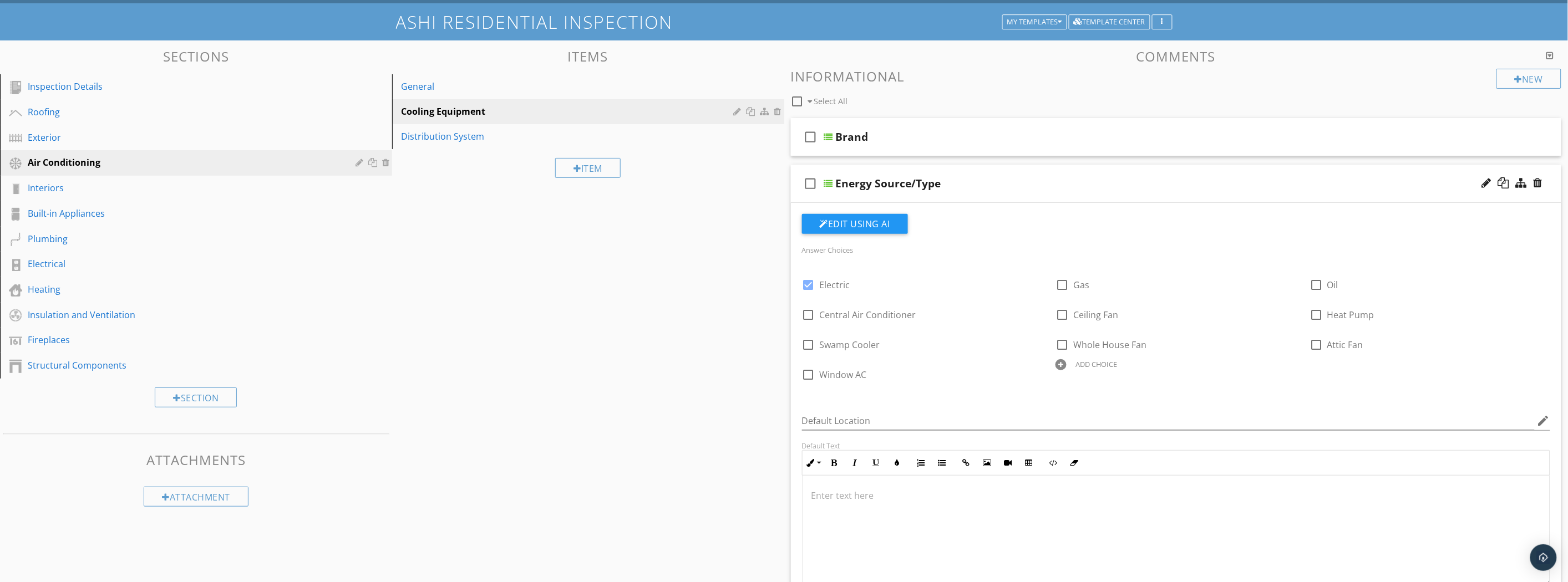
click at [1019, 181] on div "Energy Source/Type" at bounding box center [1116, 184] width 562 height 14
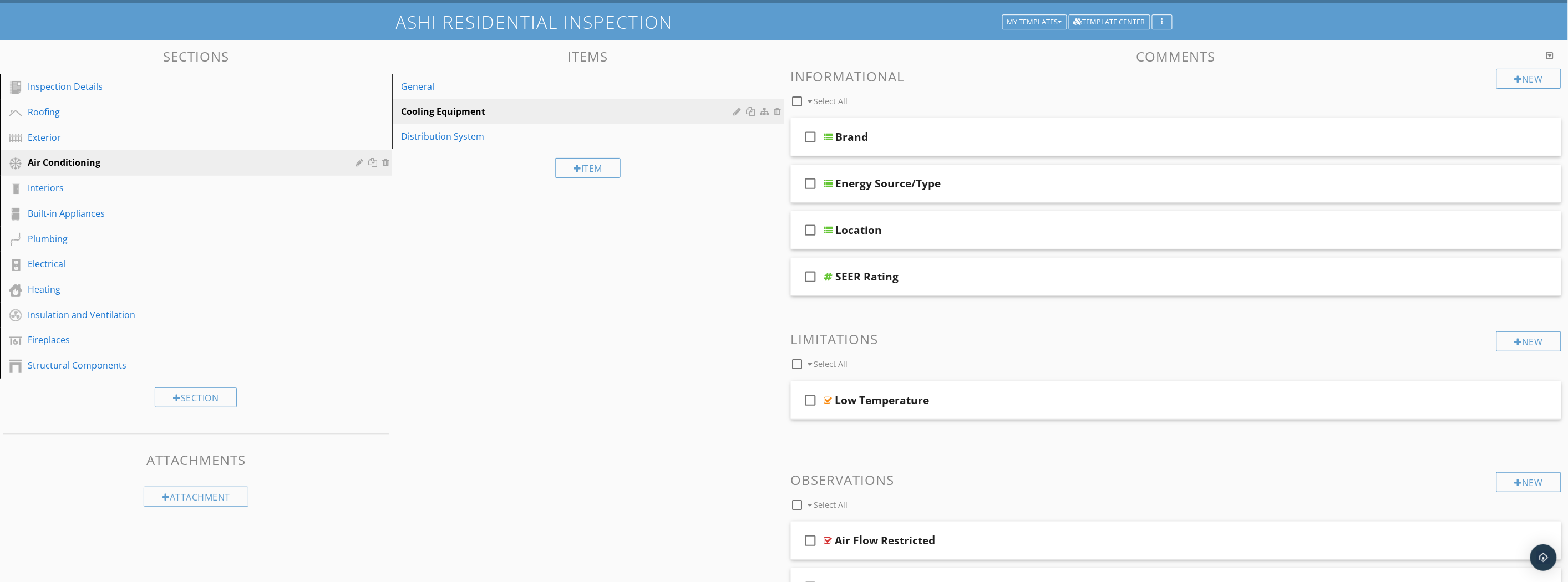
click at [974, 181] on div "Energy Source/Type" at bounding box center [1116, 184] width 562 height 14
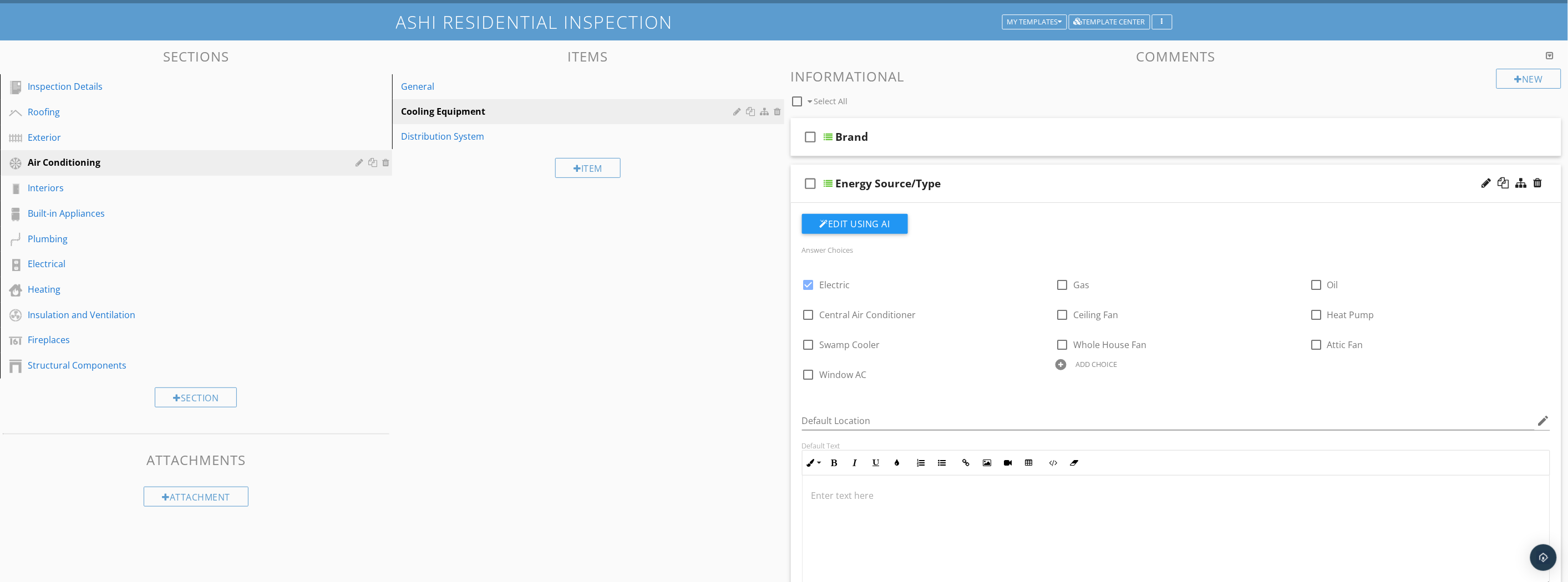
click at [808, 284] on div at bounding box center [808, 285] width 19 height 19
checkbox input "false"
click at [965, 136] on div "Brand" at bounding box center [1116, 137] width 562 height 14
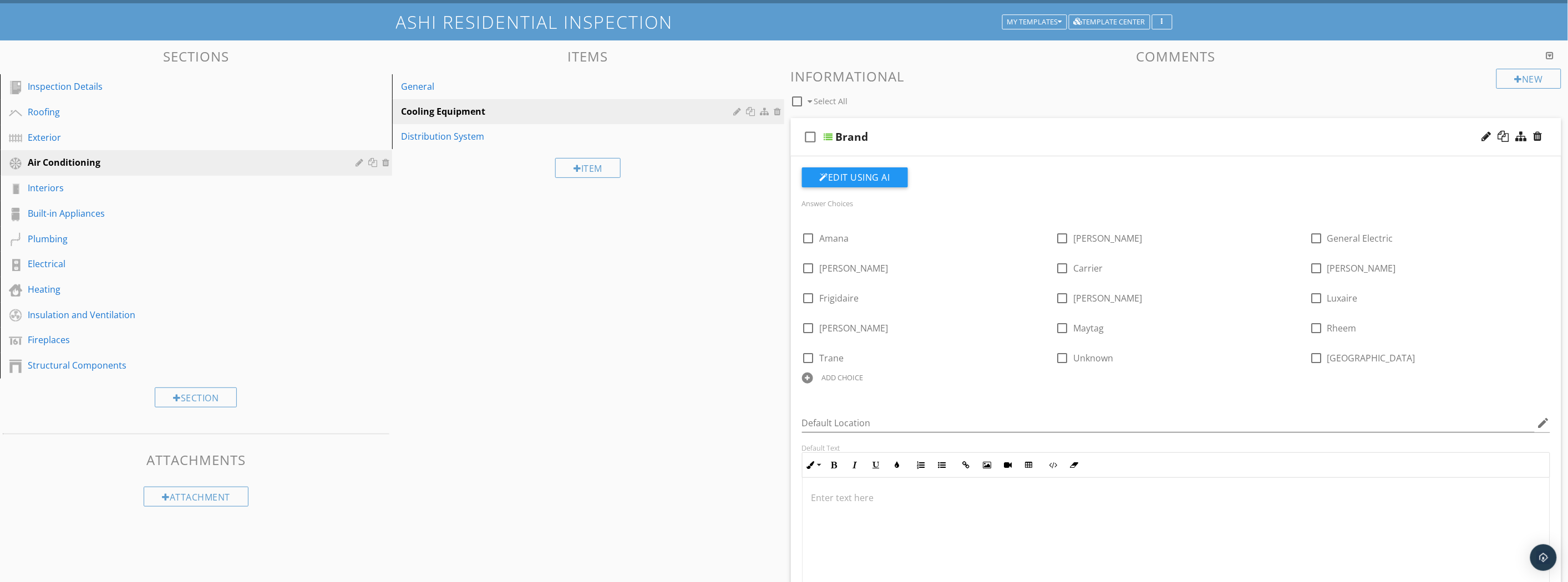
click at [972, 145] on div "check_box_outline_blank Brand" at bounding box center [1176, 137] width 771 height 39
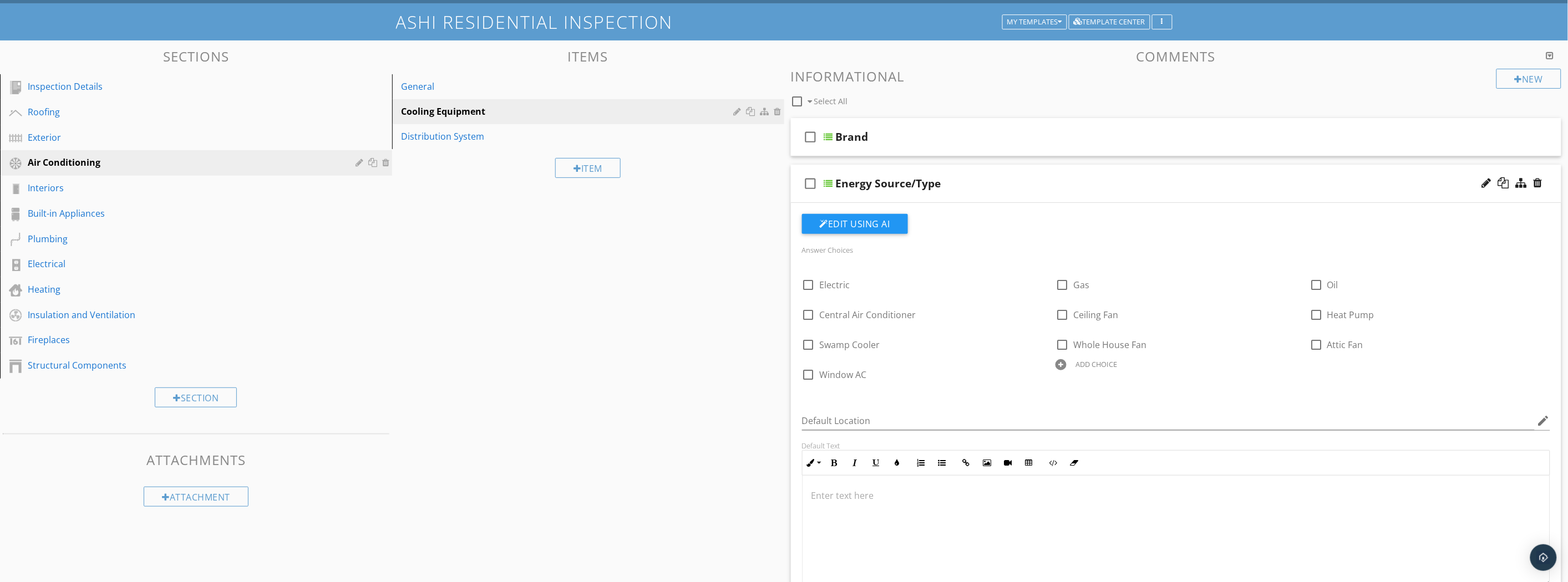
click at [1000, 178] on div "Energy Source/Type" at bounding box center [1116, 184] width 562 height 14
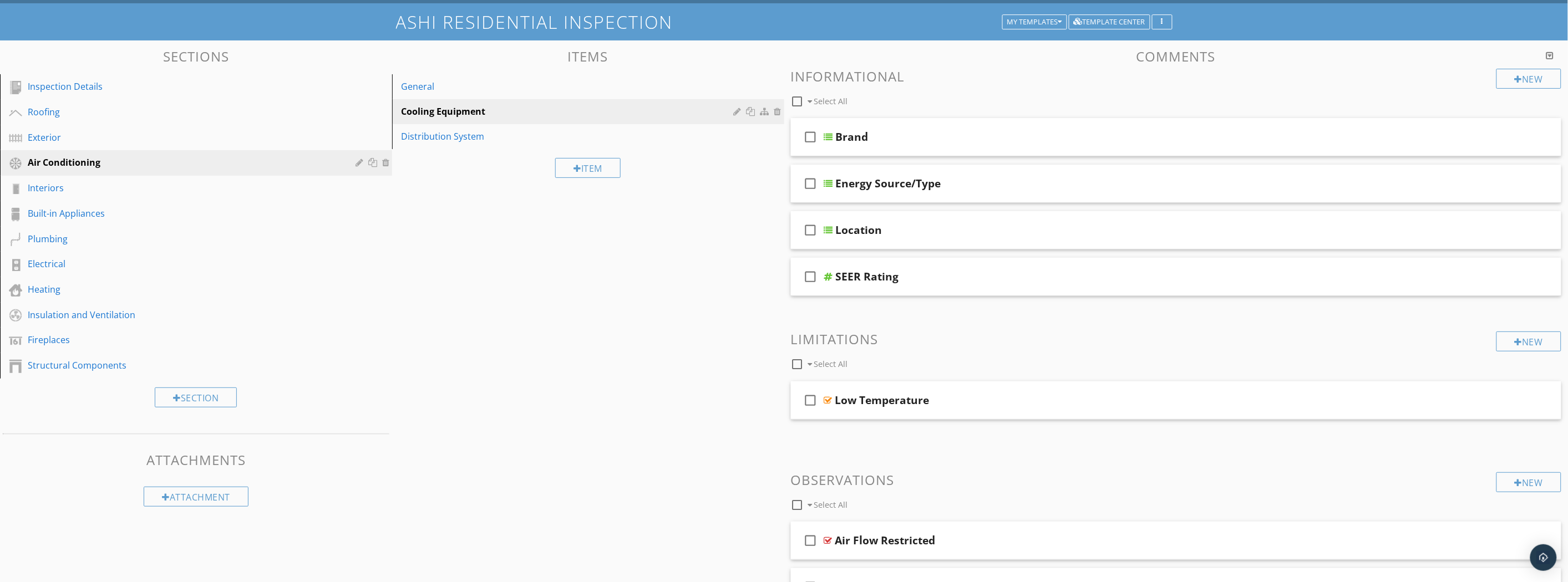
click at [990, 235] on div "Location" at bounding box center [1116, 230] width 562 height 14
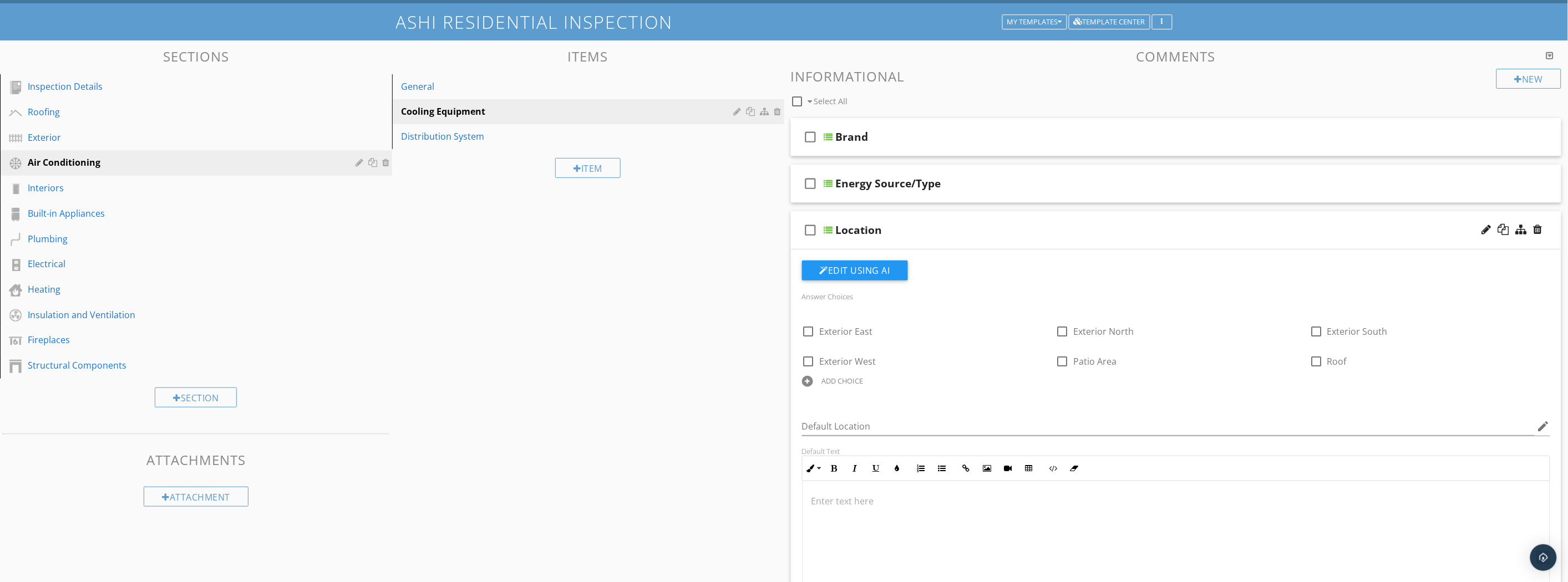
click at [1003, 232] on div "Location" at bounding box center [1116, 230] width 562 height 14
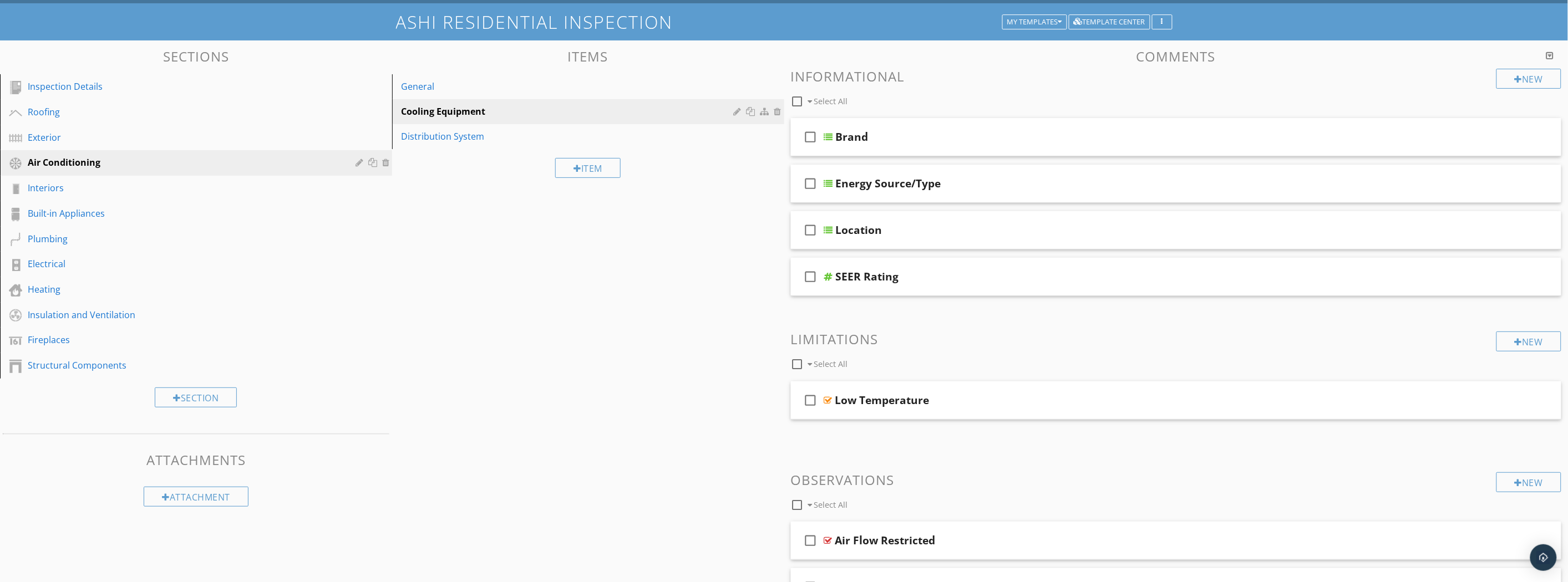
click at [989, 282] on div "SEER Rating" at bounding box center [1116, 277] width 562 height 14
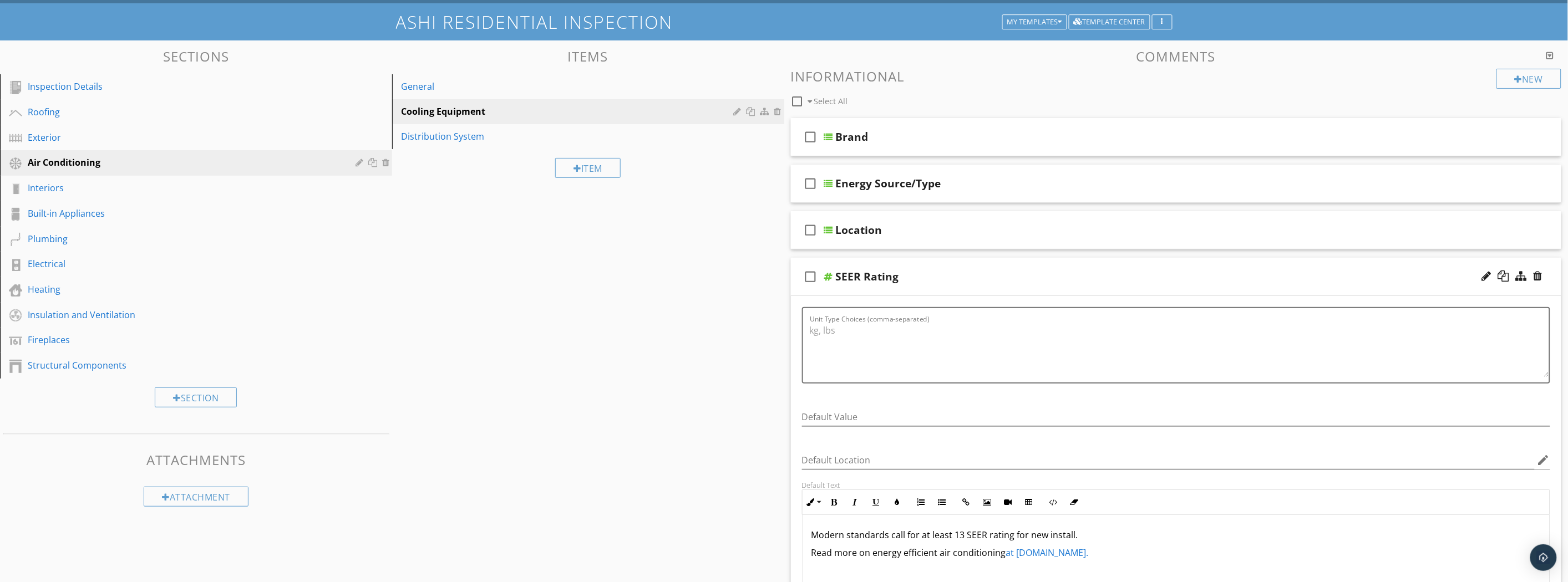
click at [1539, 279] on div at bounding box center [1538, 276] width 9 height 11
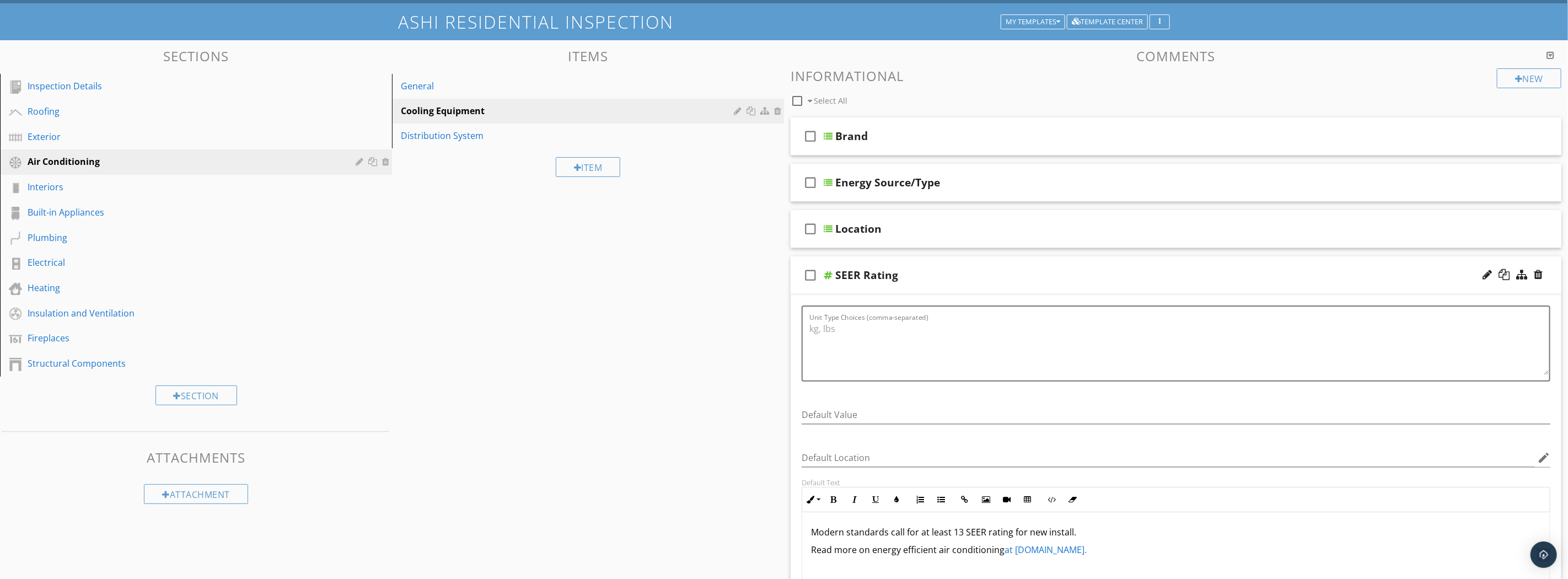
type textarea "<p>Modern standards call for at least 13 SEER rating for new install.&nbsp;</p>…"
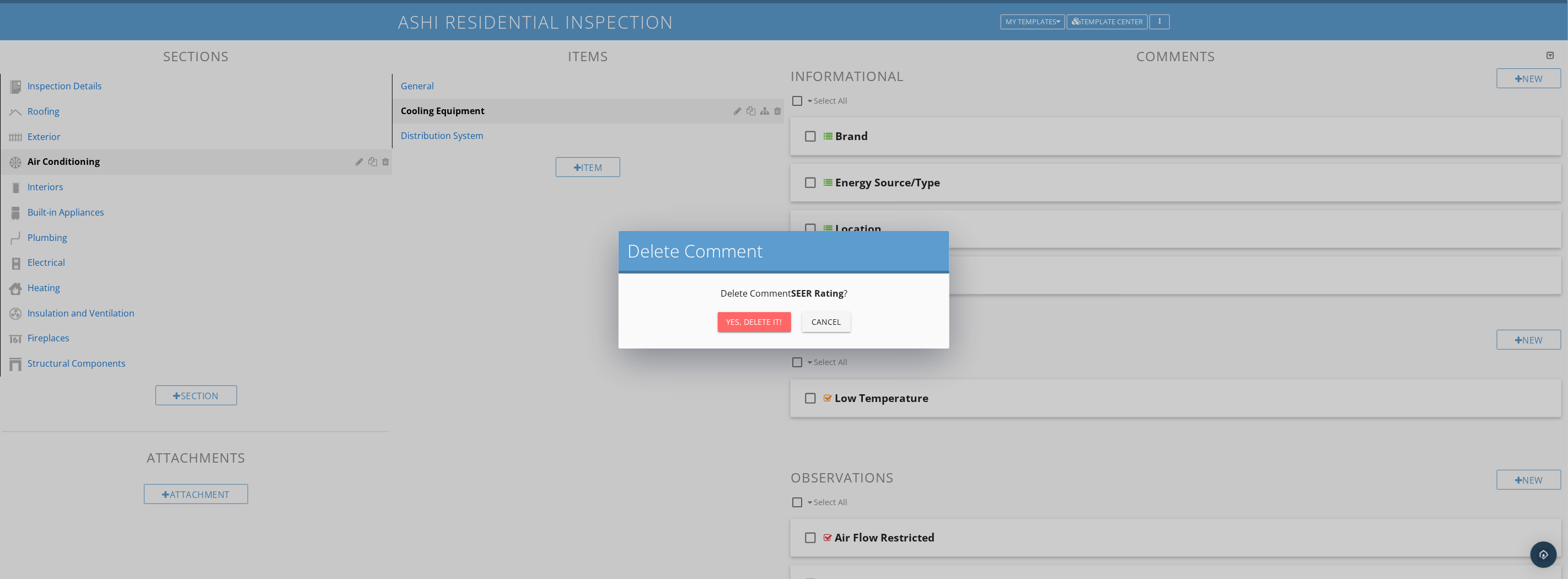
click at [755, 315] on button "Yes, Delete it!" at bounding box center [754, 322] width 73 height 20
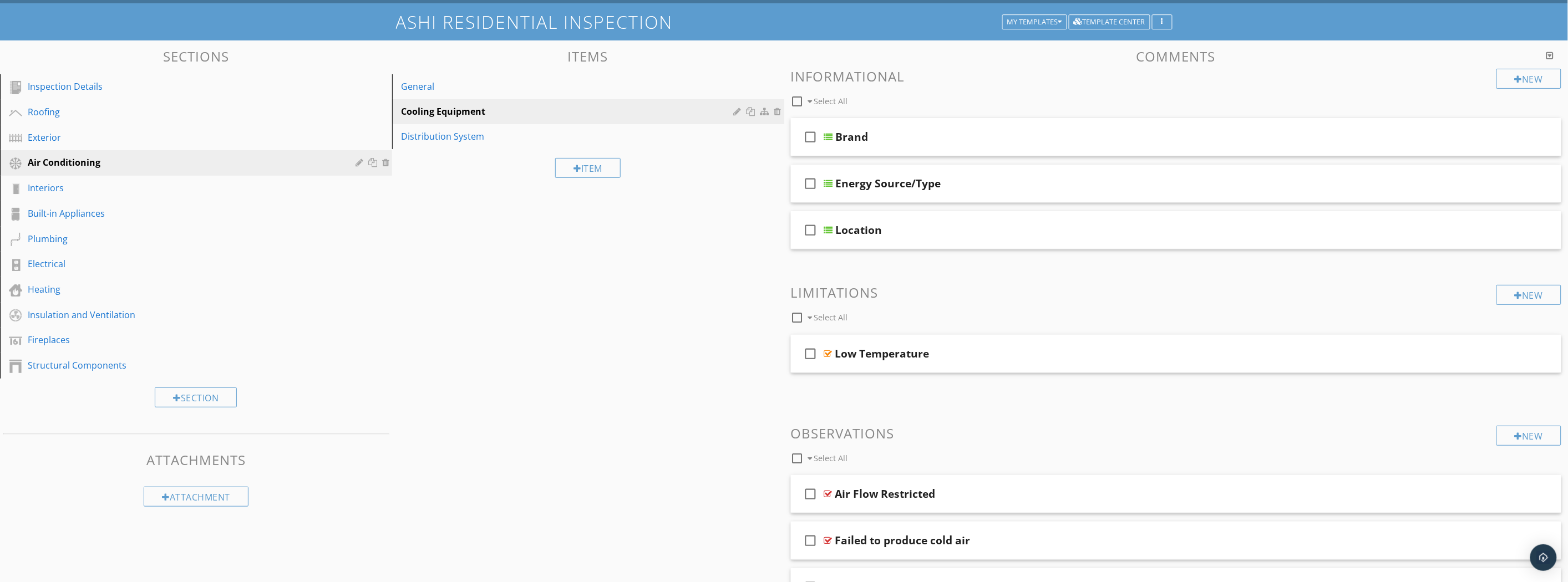
click at [512, 90] on div "General" at bounding box center [569, 87] width 336 height 14
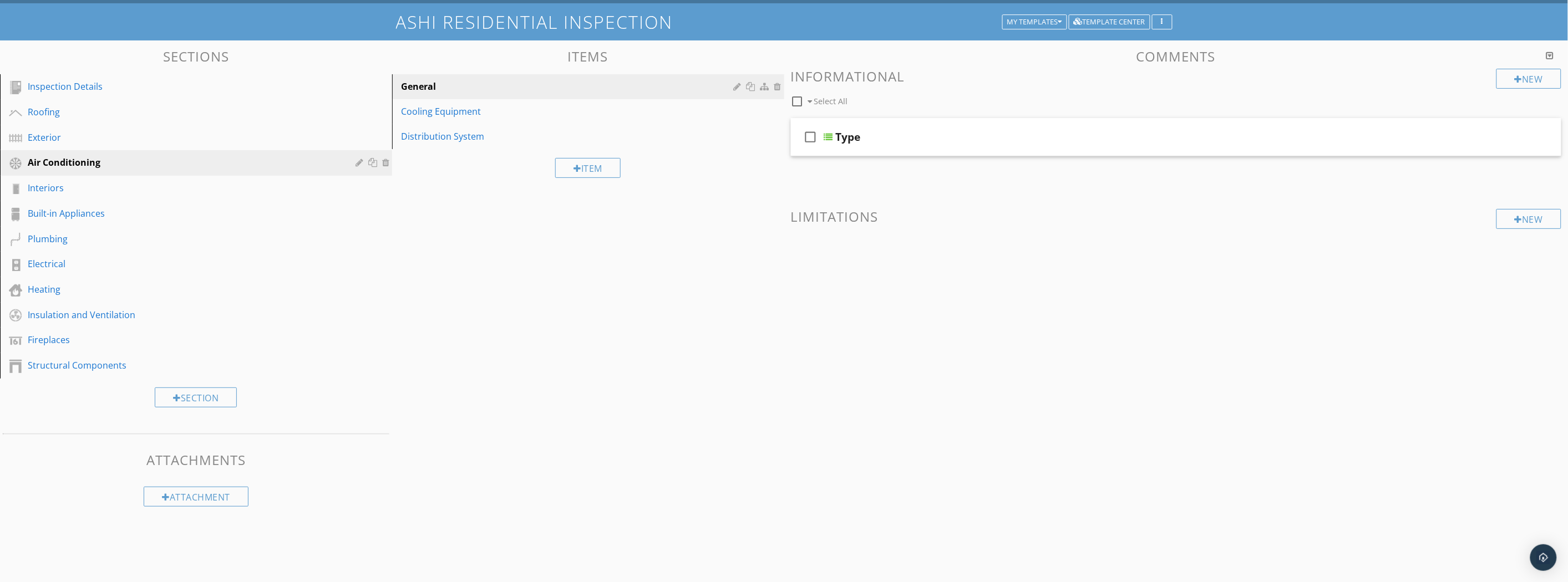
click at [506, 109] on div "Cooling Equipment" at bounding box center [569, 112] width 336 height 14
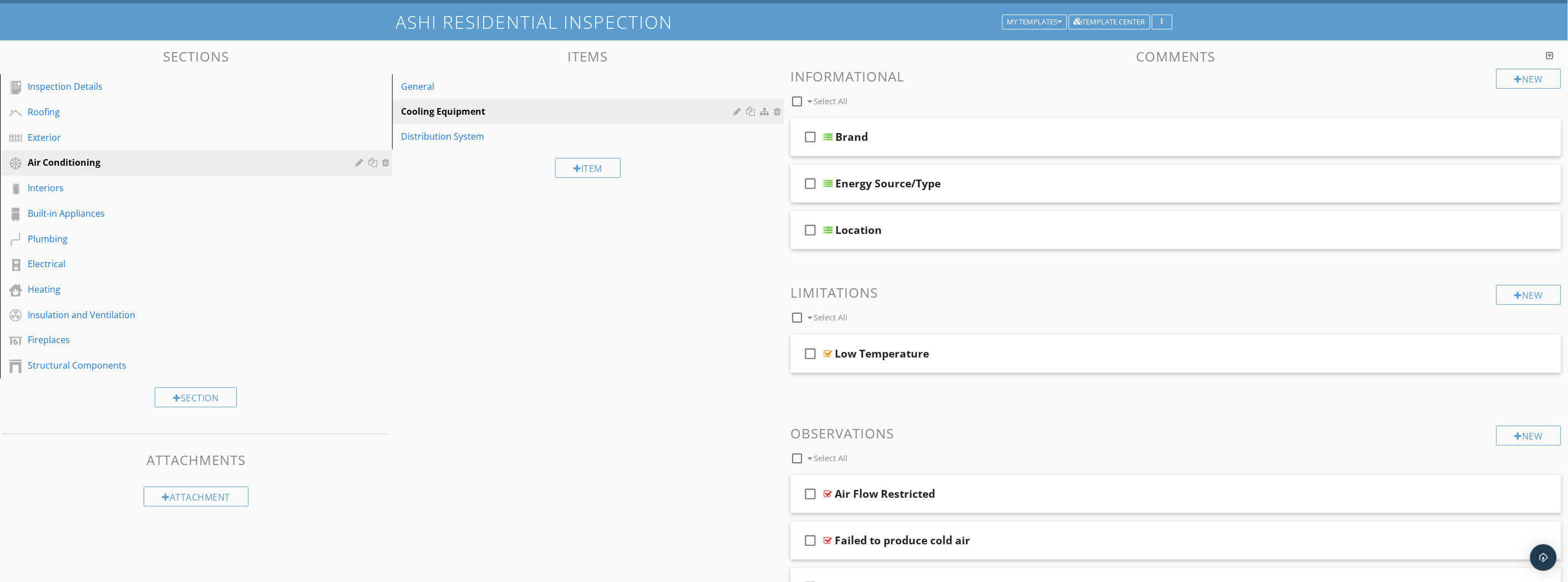
click at [1507, 356] on div at bounding box center [1503, 353] width 11 height 11
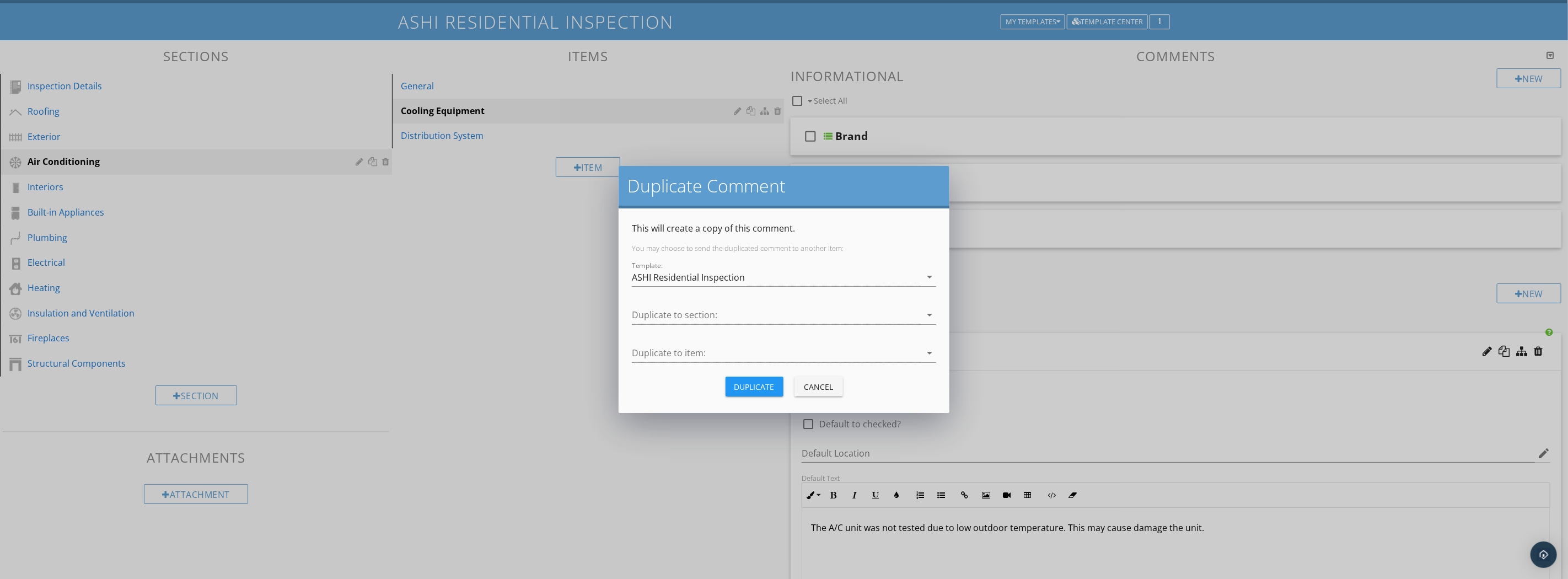
click at [927, 316] on icon "arrow_drop_down" at bounding box center [930, 315] width 14 height 14
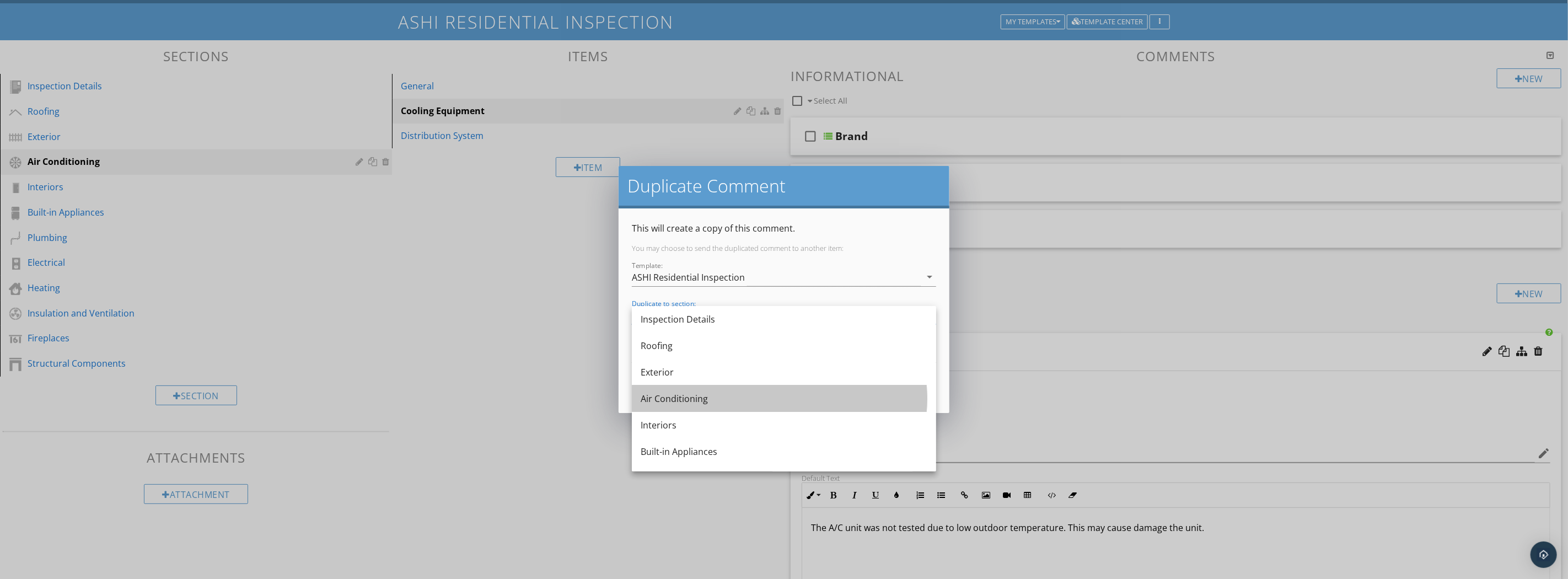
click at [857, 398] on div "Air Conditioning" at bounding box center [784, 399] width 287 height 14
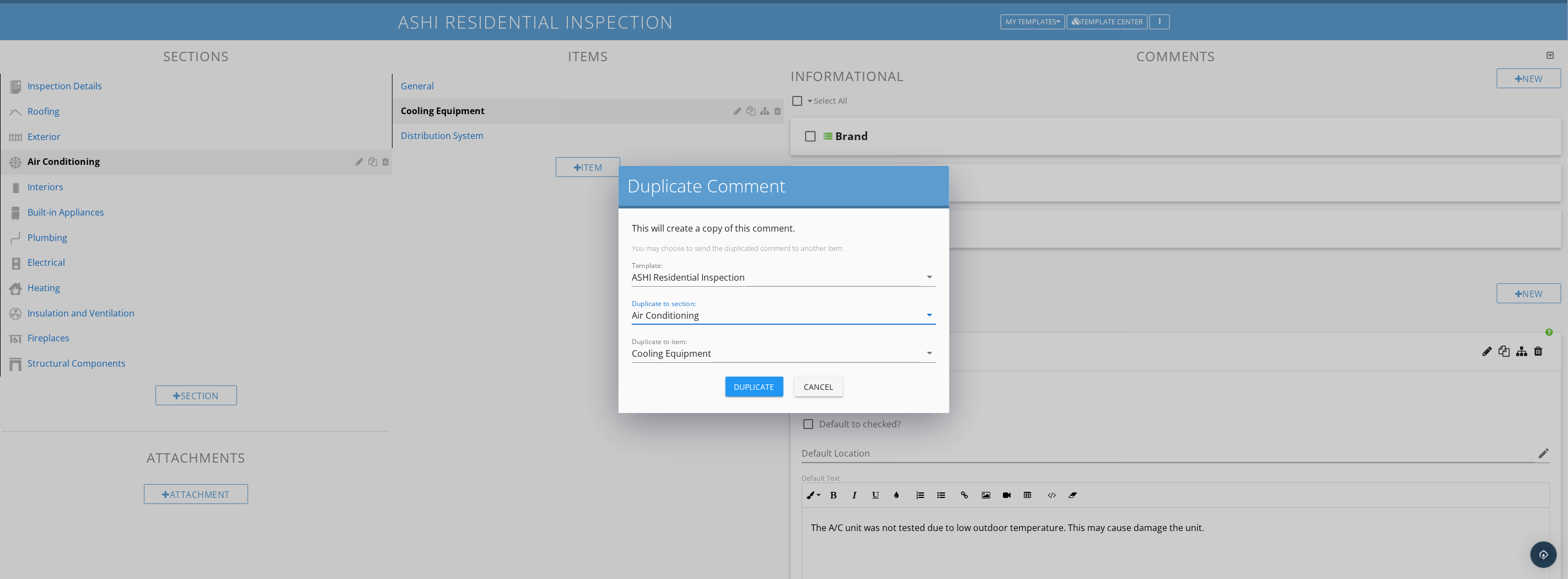
click at [930, 357] on icon "arrow_drop_down" at bounding box center [930, 353] width 14 height 14
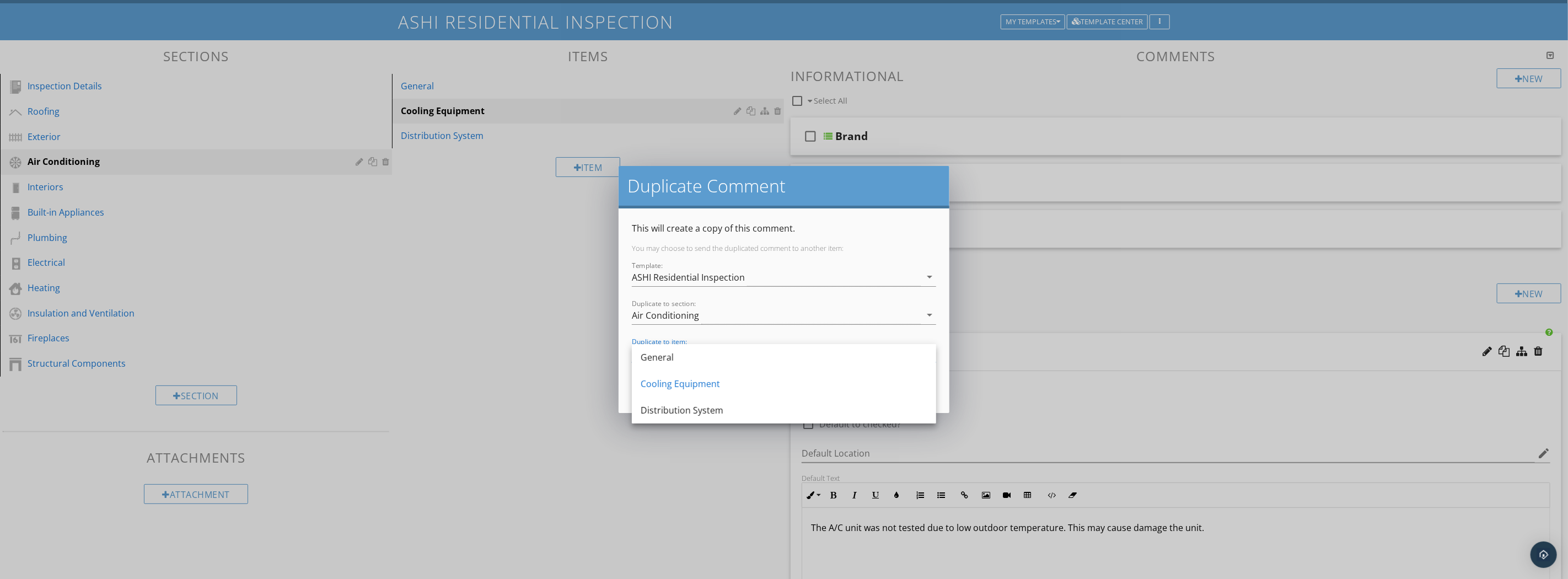
click at [682, 364] on div "General" at bounding box center [784, 357] width 287 height 26
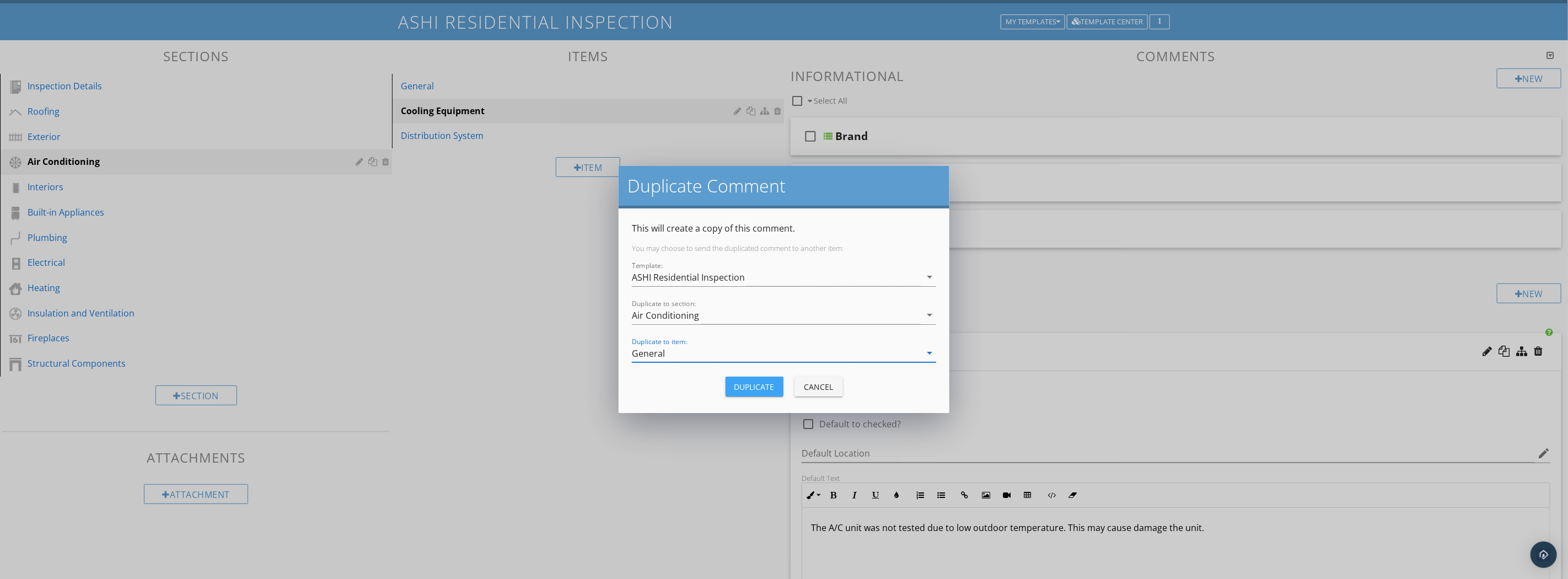
click at [755, 383] on div "Duplicate" at bounding box center [754, 386] width 40 height 11
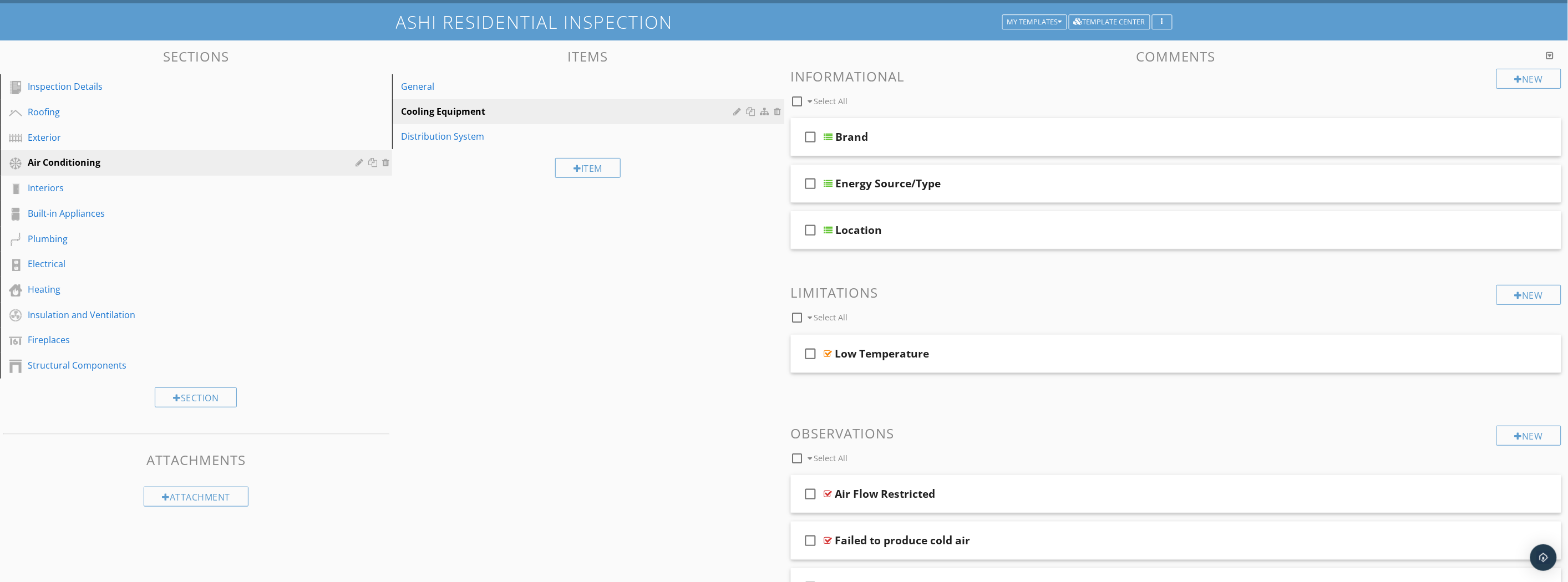
click at [443, 93] on link "General" at bounding box center [590, 86] width 389 height 24
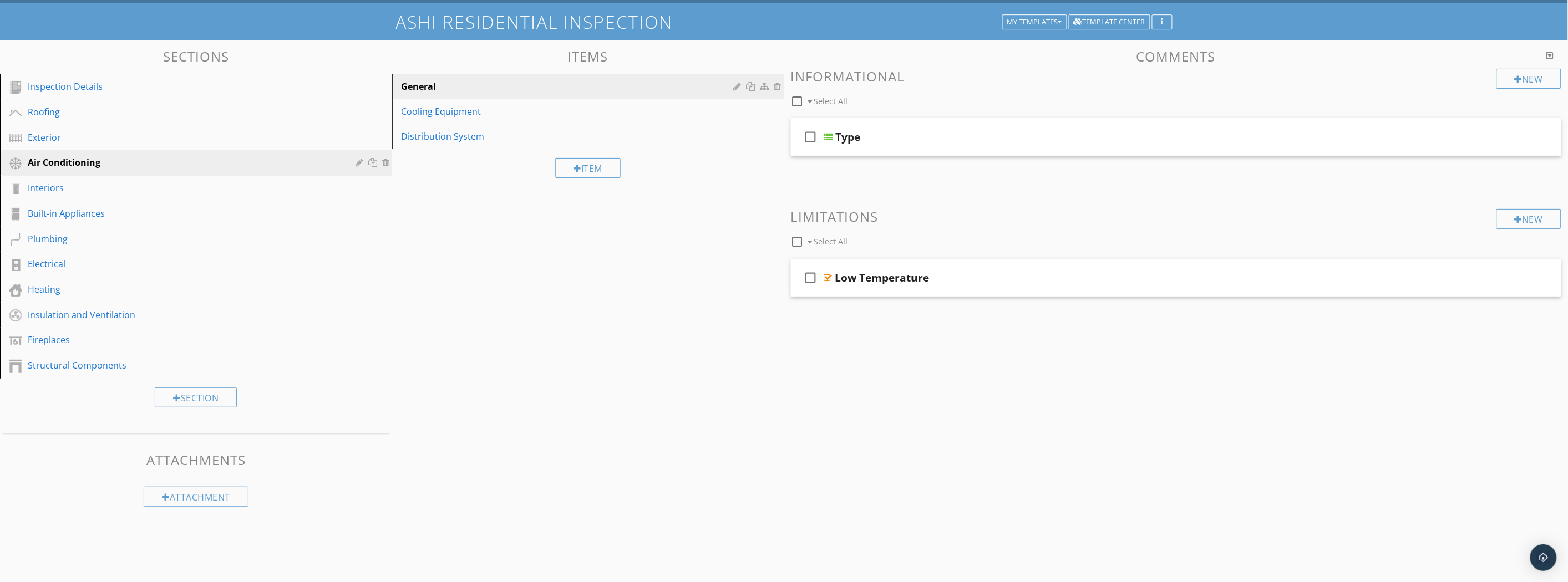
click at [442, 114] on div "Cooling Equipment" at bounding box center [569, 112] width 336 height 14
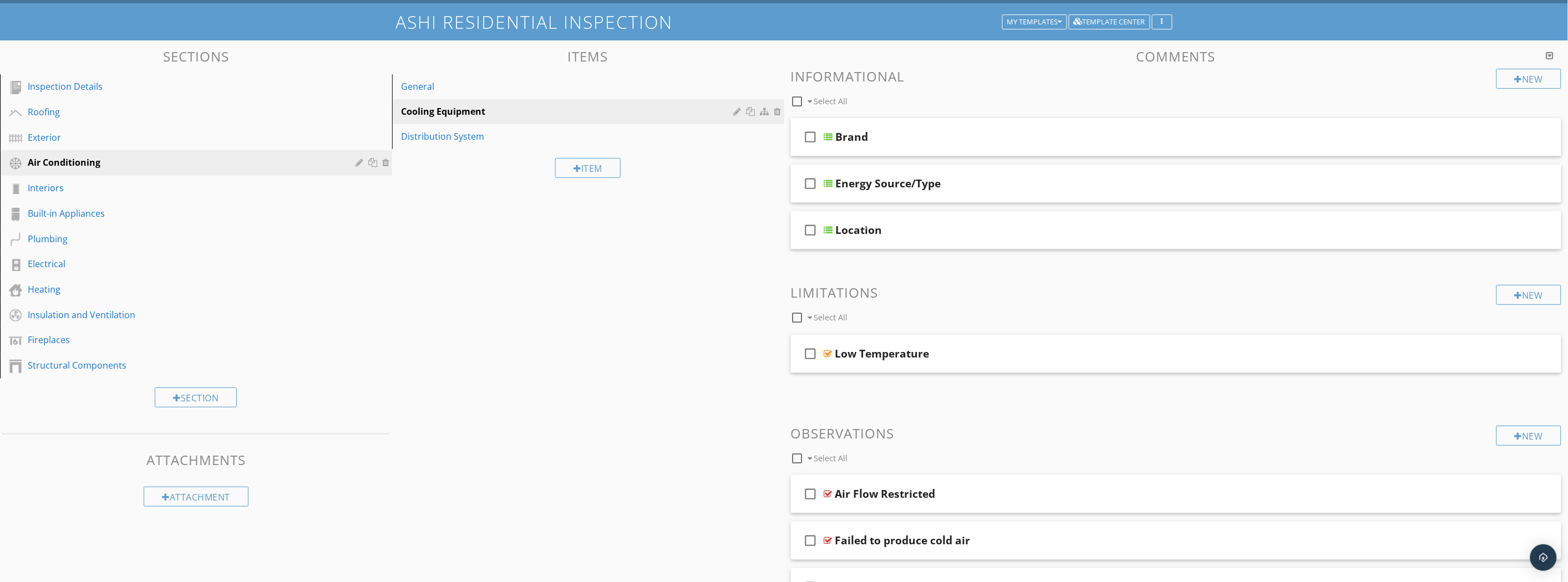
click at [1541, 355] on div at bounding box center [1538, 353] width 9 height 11
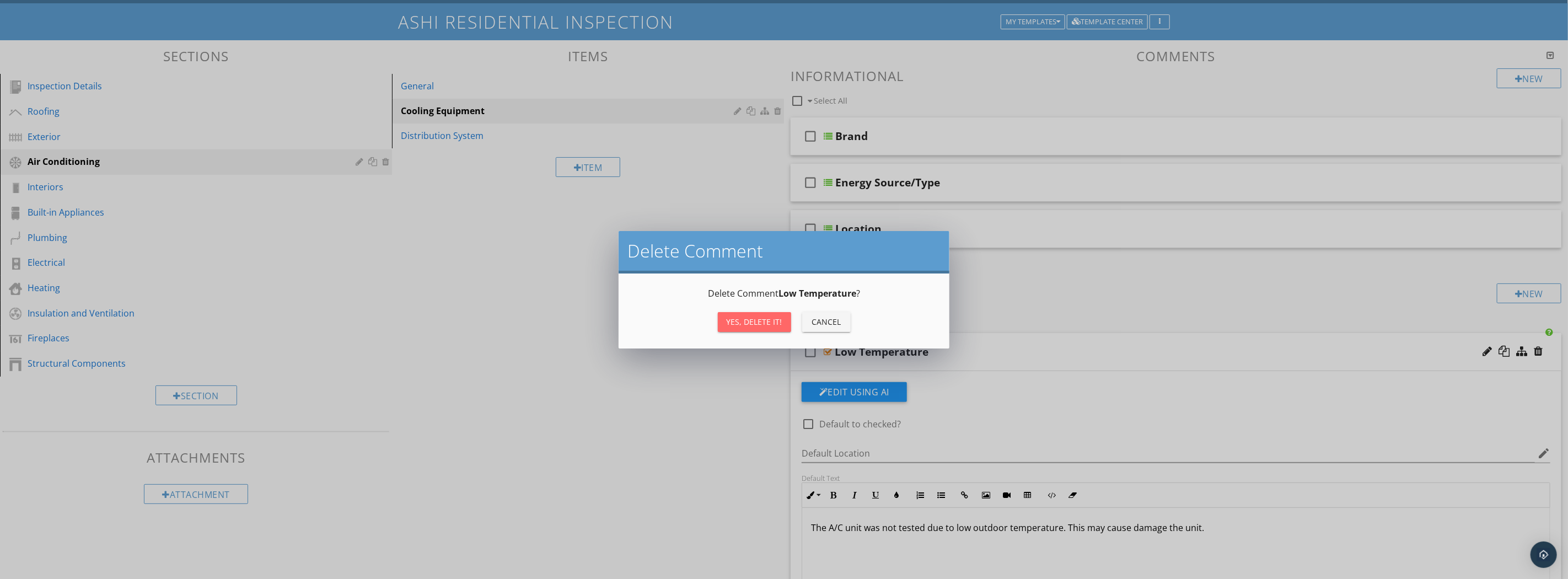
click at [753, 328] on button "Yes, Delete it!" at bounding box center [754, 322] width 73 height 20
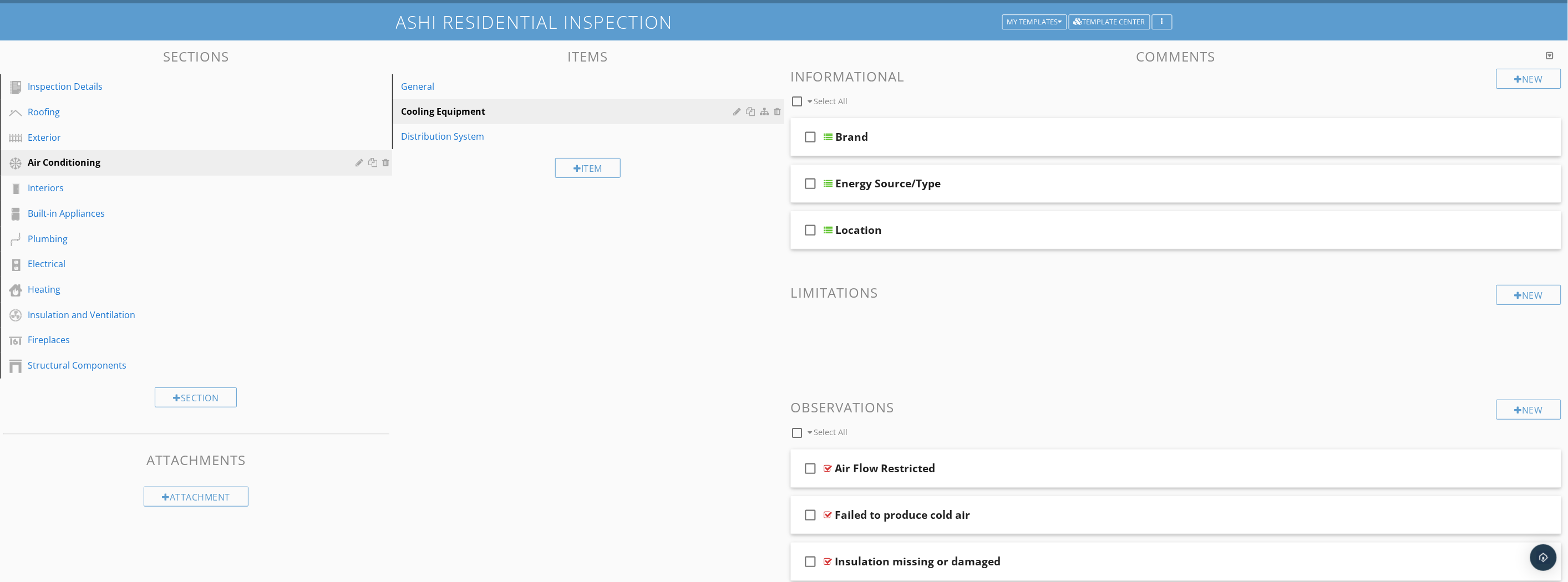
click at [448, 82] on div "General" at bounding box center [569, 87] width 336 height 14
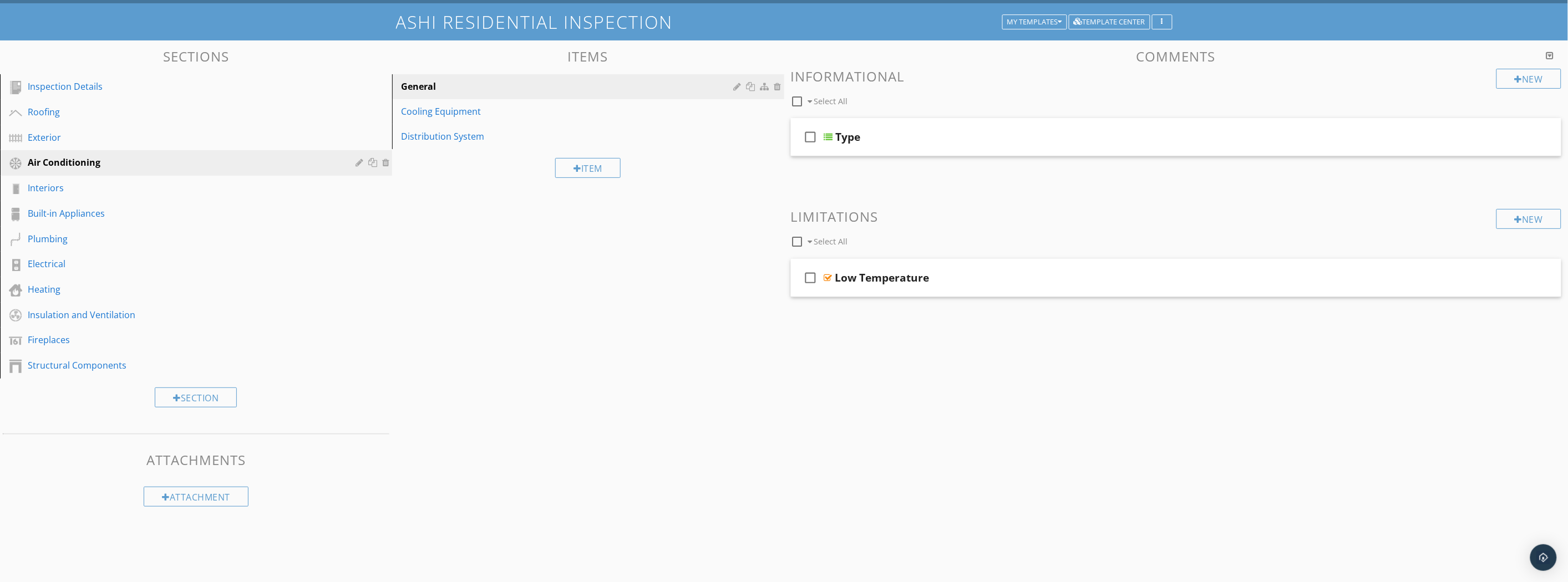
click at [484, 107] on div "Cooling Equipment" at bounding box center [569, 112] width 336 height 14
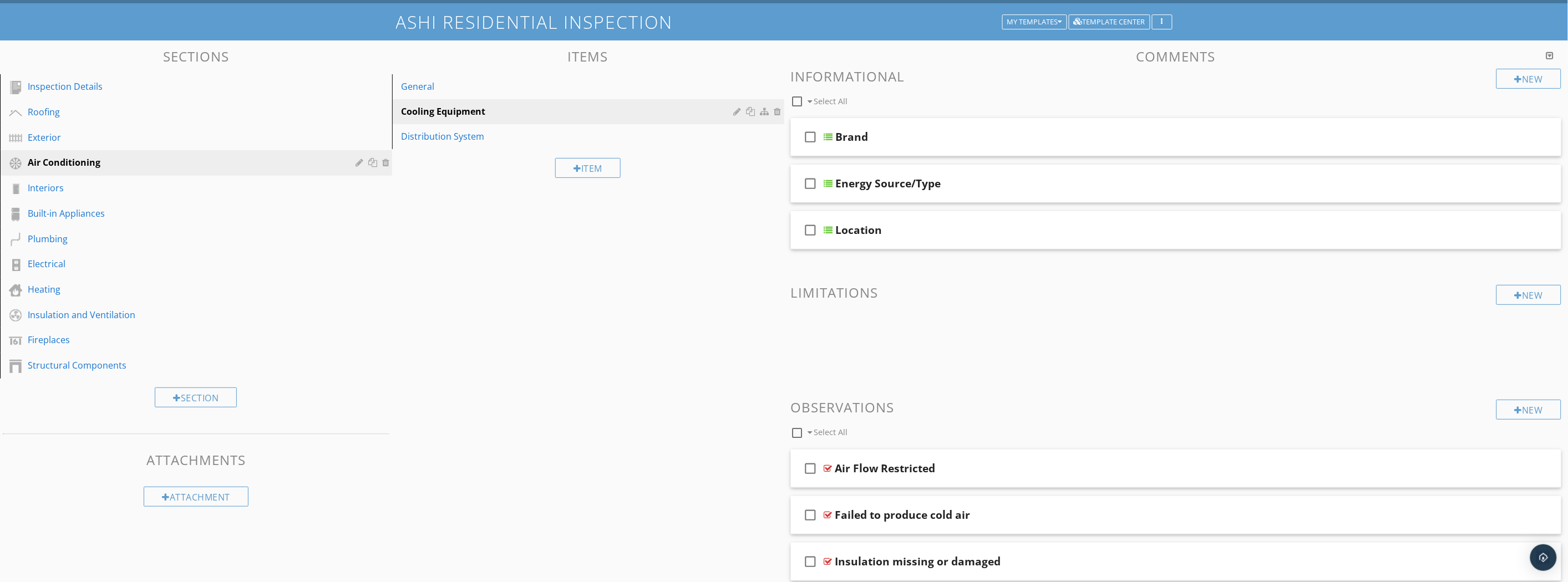
click at [925, 232] on div "Location" at bounding box center [1116, 230] width 562 height 14
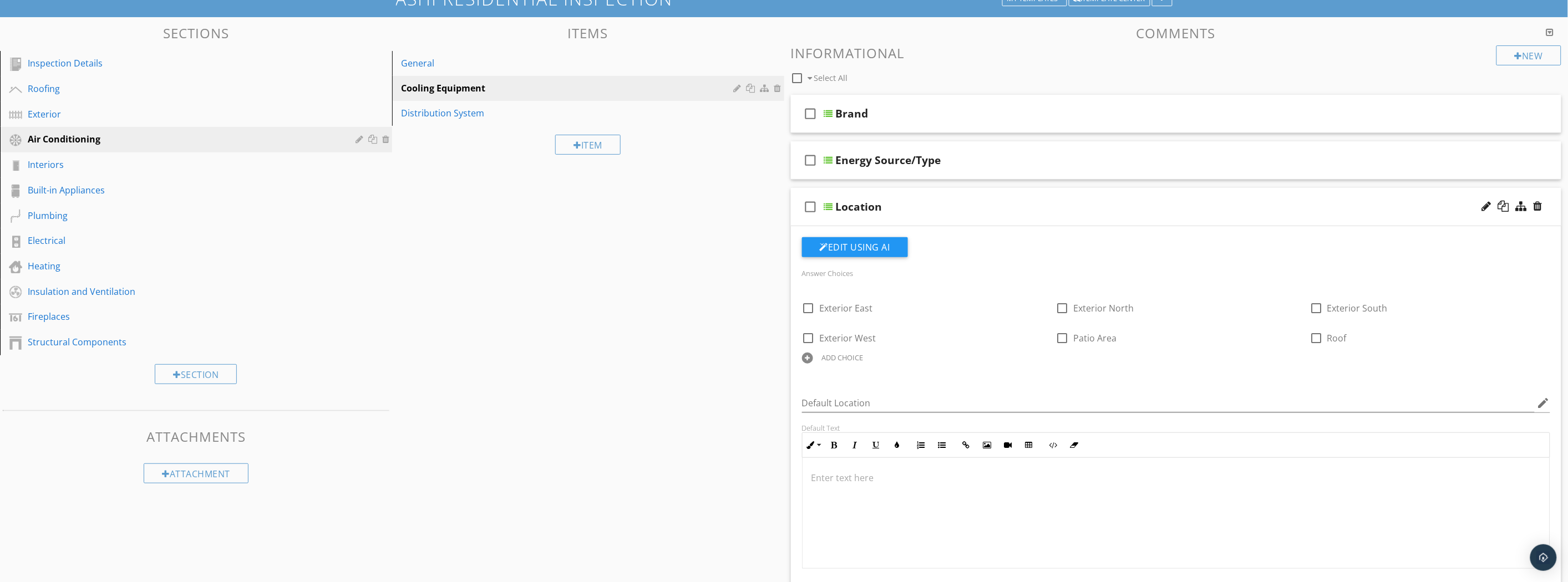
scroll to position [0, 0]
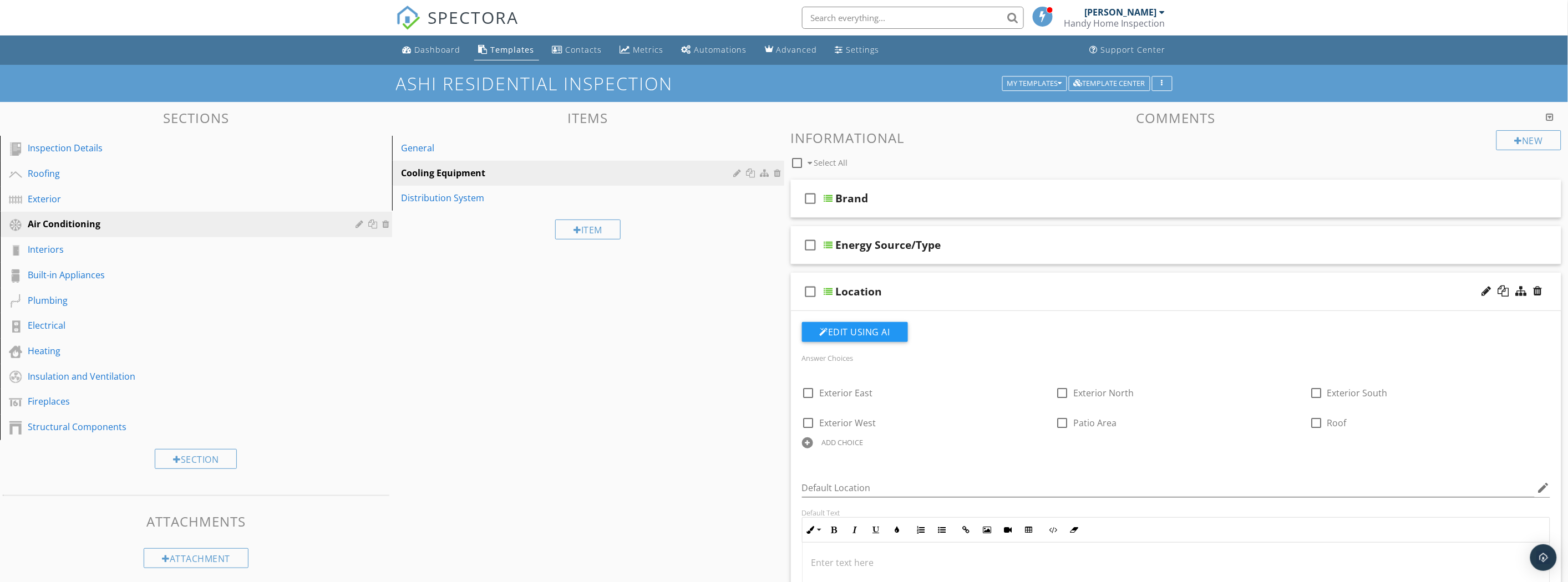
click at [1546, 288] on div "check_box_outline_blank Location" at bounding box center [1176, 292] width 771 height 39
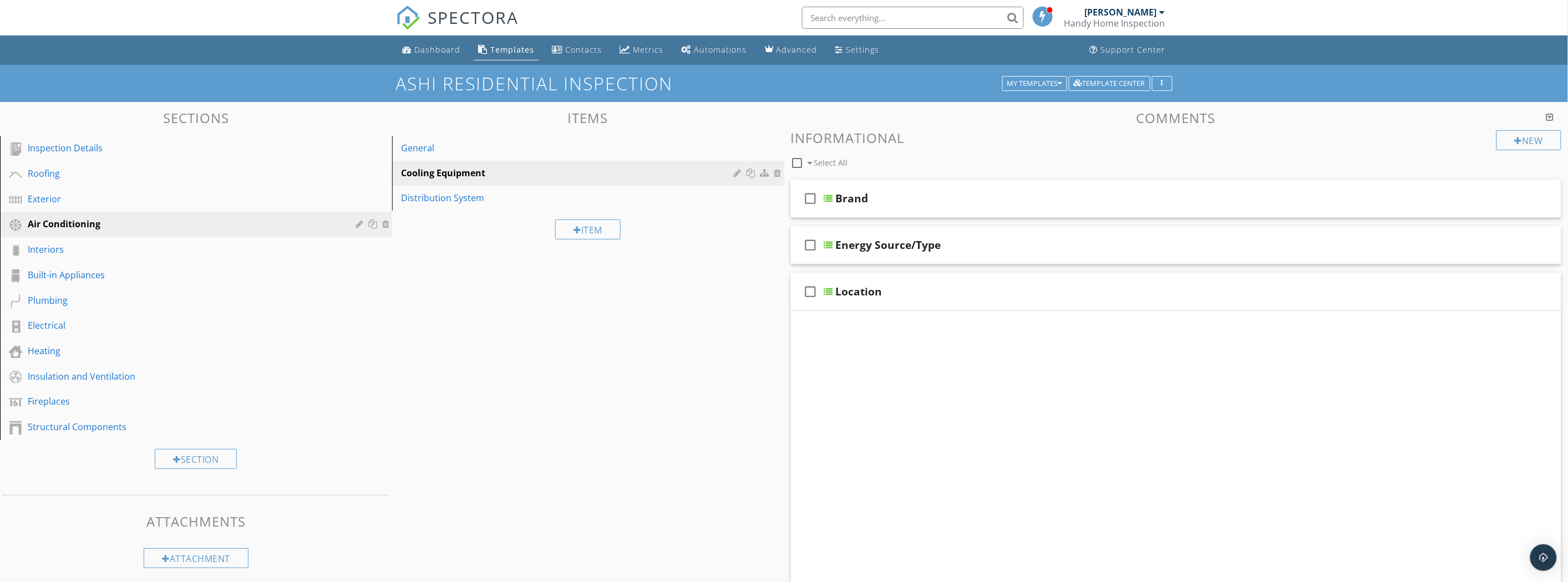
click at [1539, 294] on div at bounding box center [1538, 291] width 9 height 11
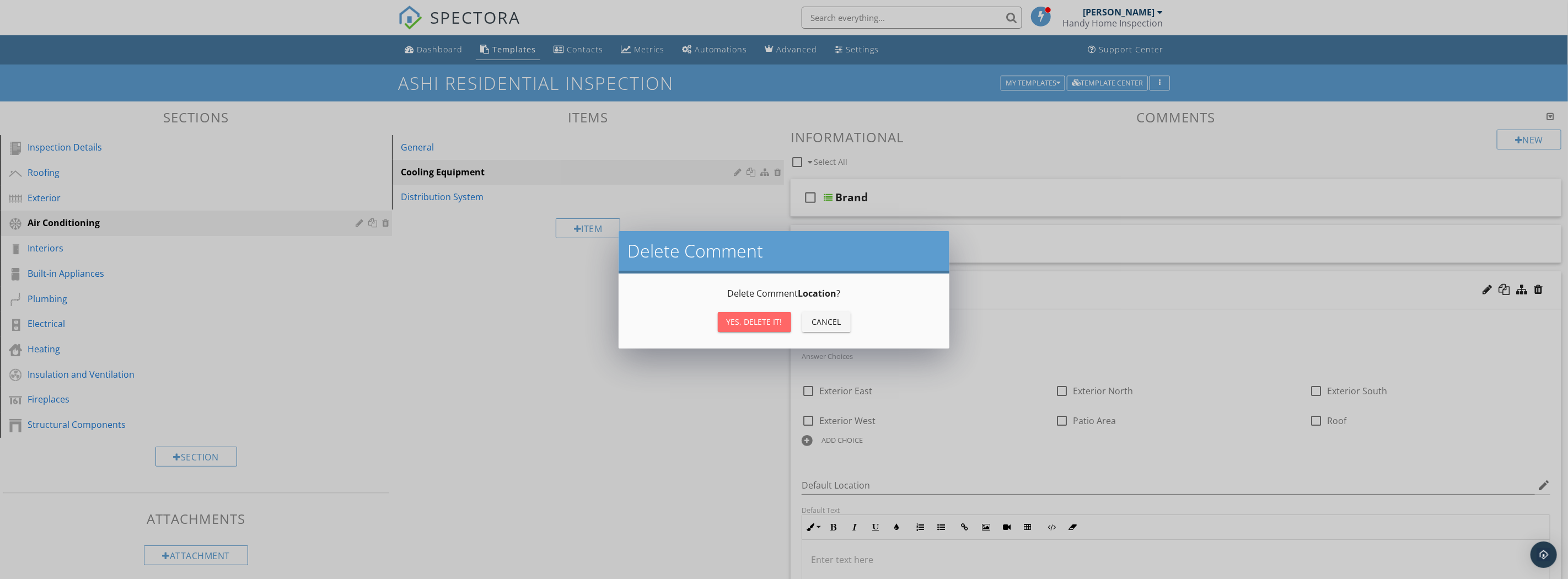
click at [737, 324] on div "Yes, Delete it!" at bounding box center [755, 321] width 56 height 11
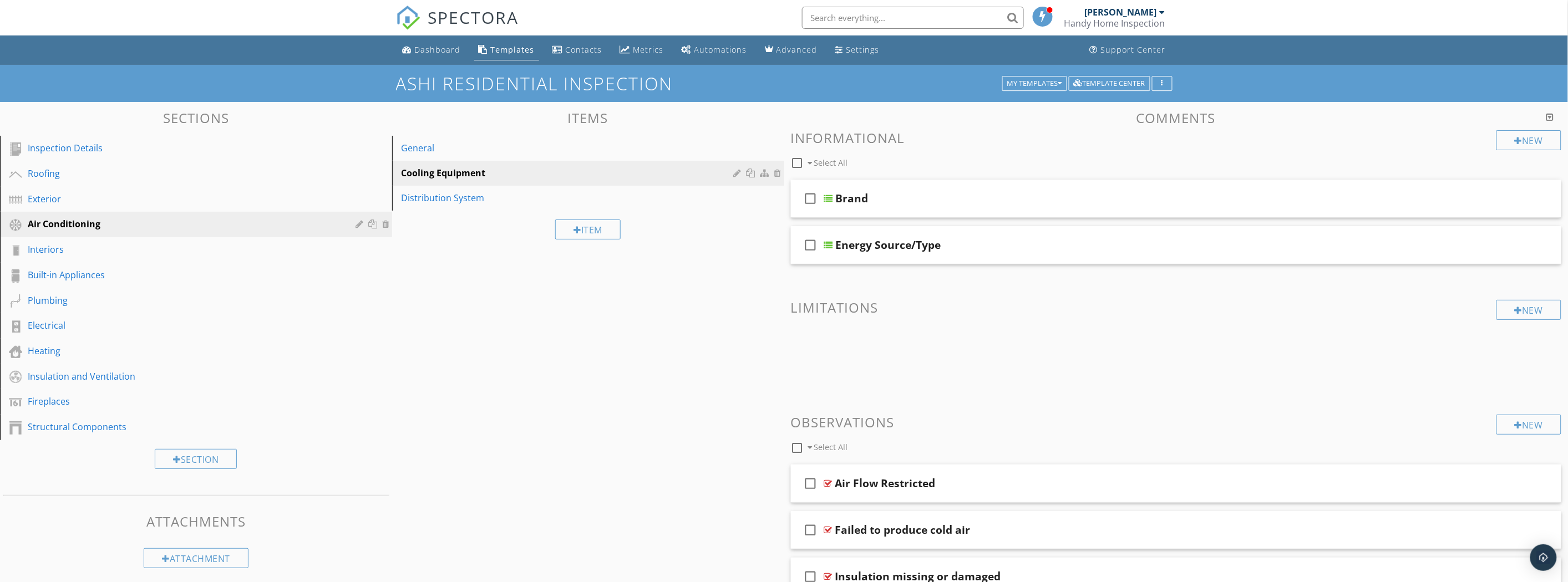
click at [1032, 240] on div "Energy Source/Type" at bounding box center [1116, 245] width 562 height 14
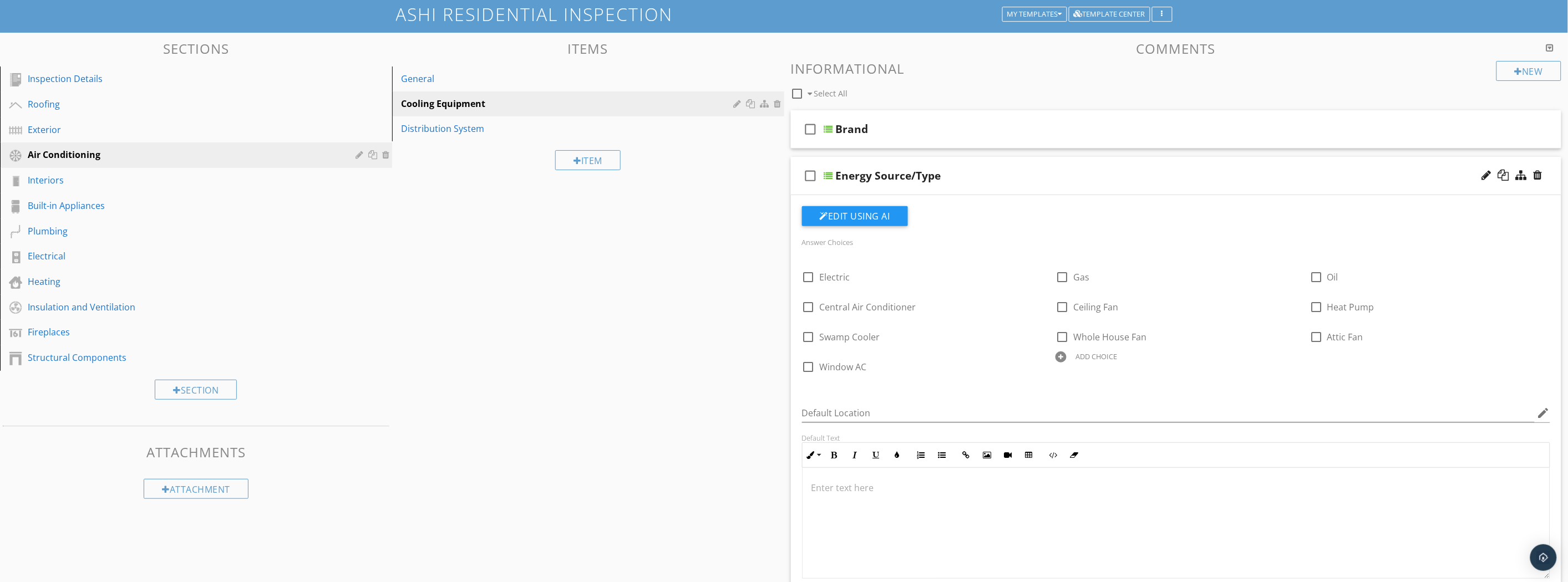
scroll to position [61, 0]
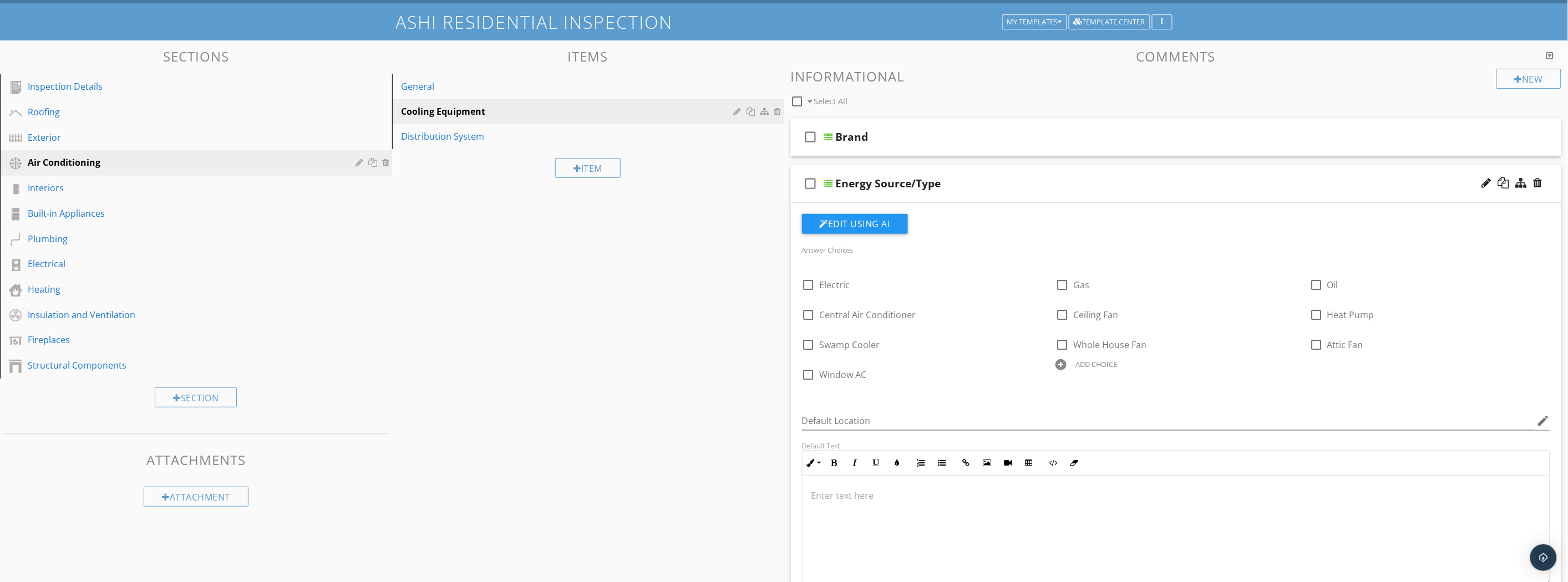
click at [967, 134] on div "Brand" at bounding box center [1116, 137] width 562 height 14
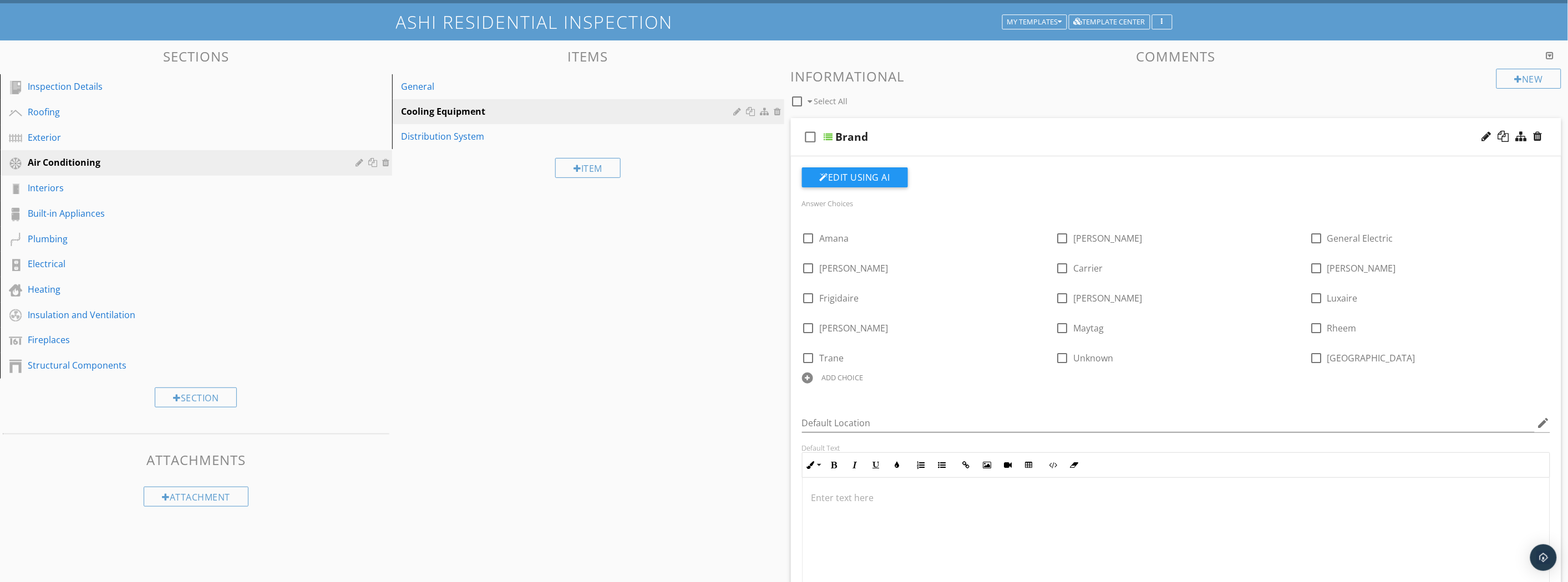
click at [944, 142] on div "Brand" at bounding box center [1116, 137] width 562 height 14
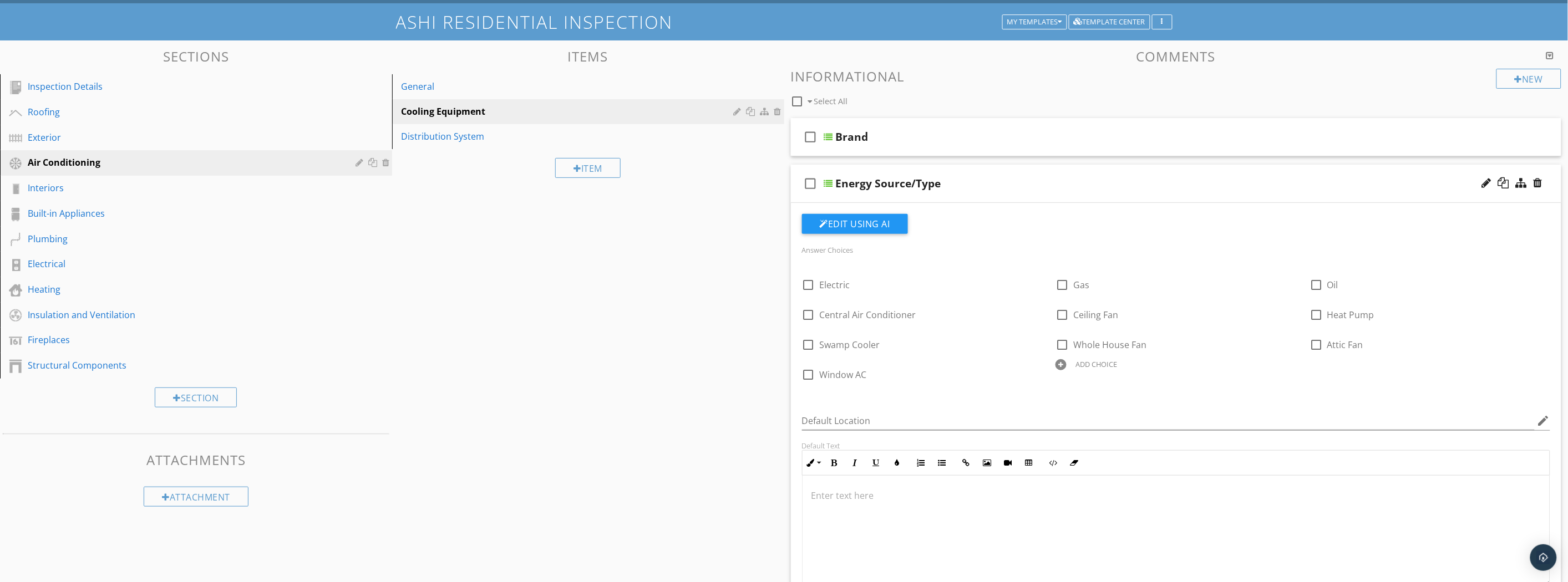
click at [972, 191] on div "check_box_outline_blank Energy Source/Type" at bounding box center [1176, 184] width 771 height 39
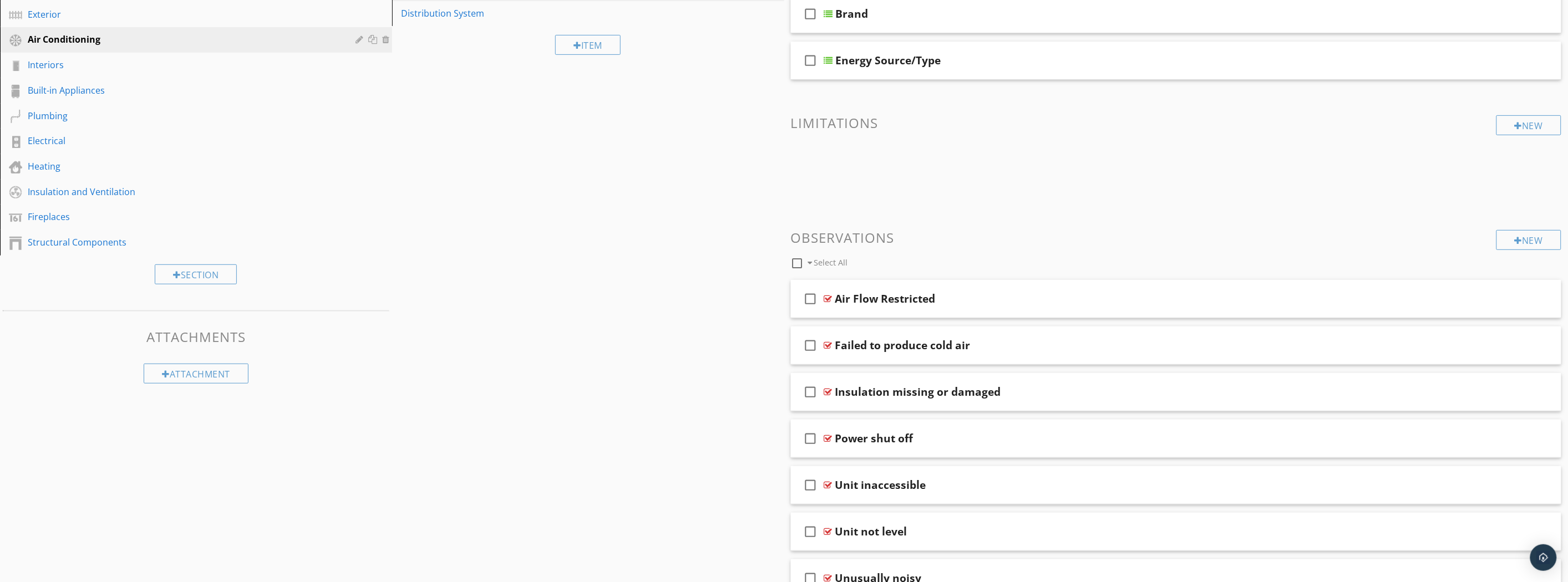
scroll to position [0, 0]
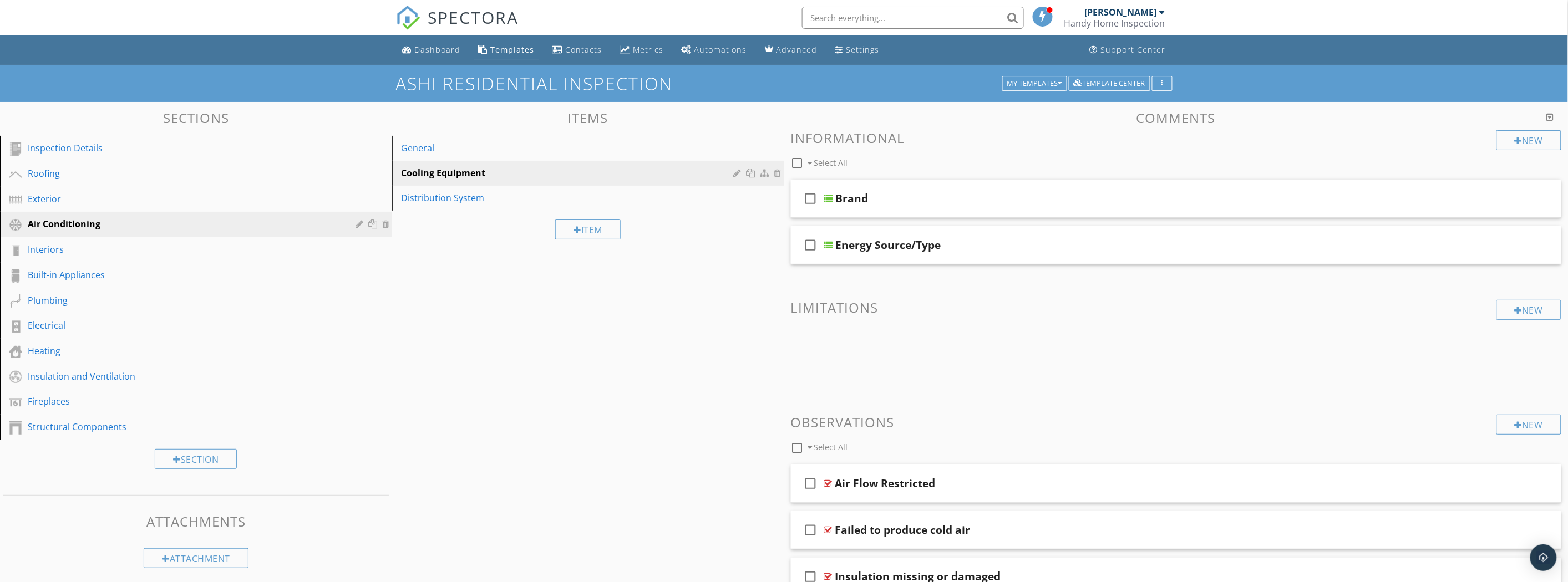
click at [455, 195] on div "Distribution System" at bounding box center [569, 198] width 336 height 14
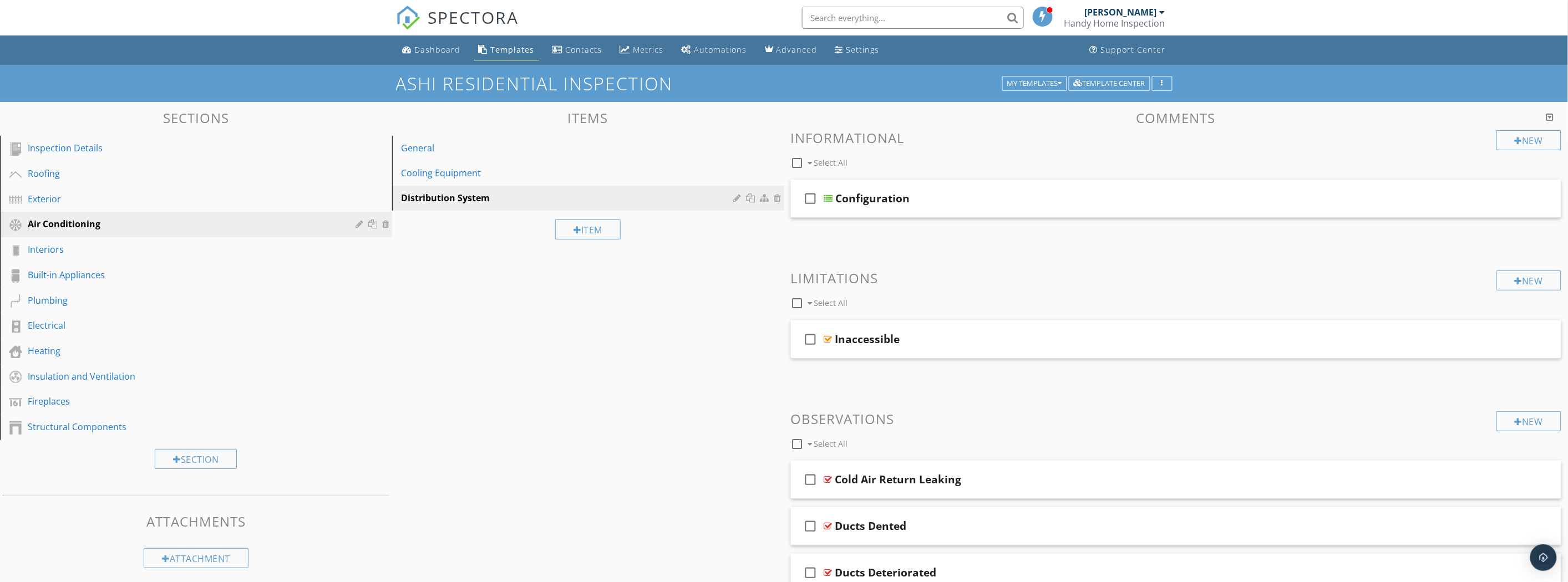
click at [994, 212] on div "check_box_outline_blank Configuration" at bounding box center [1176, 198] width 771 height 39
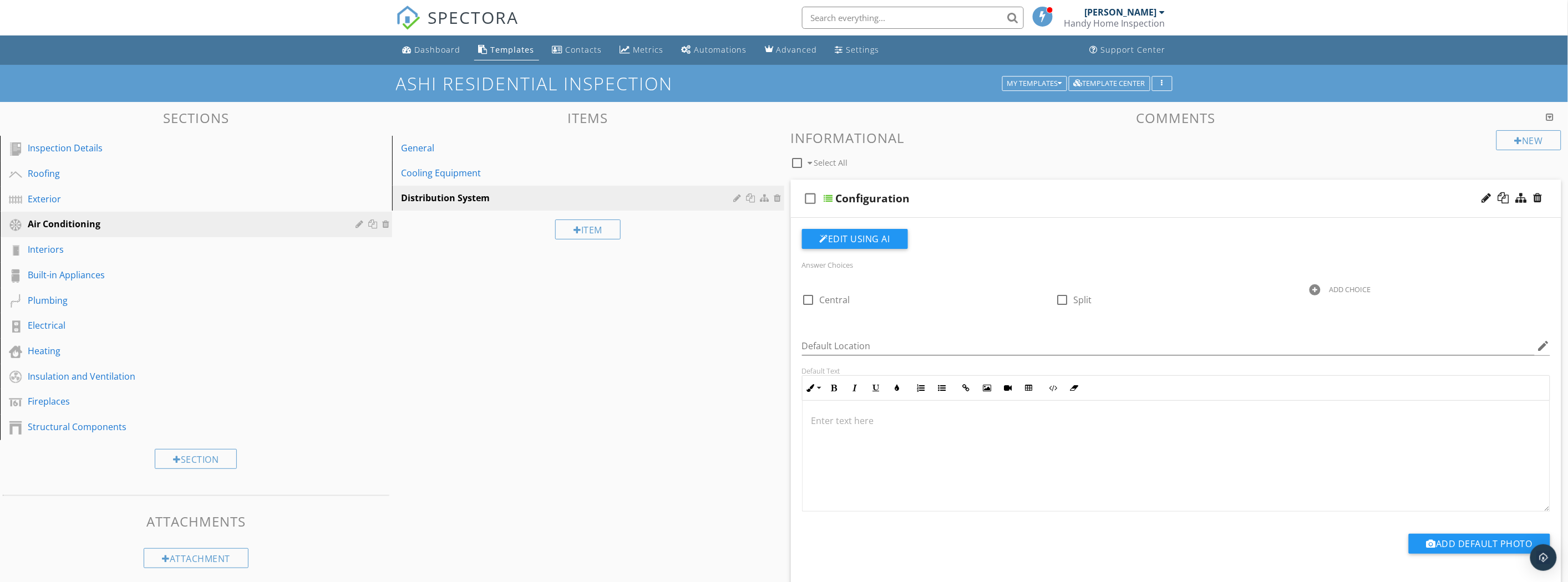
click at [993, 212] on div "check_box_outline_blank Configuration" at bounding box center [1176, 198] width 771 height 39
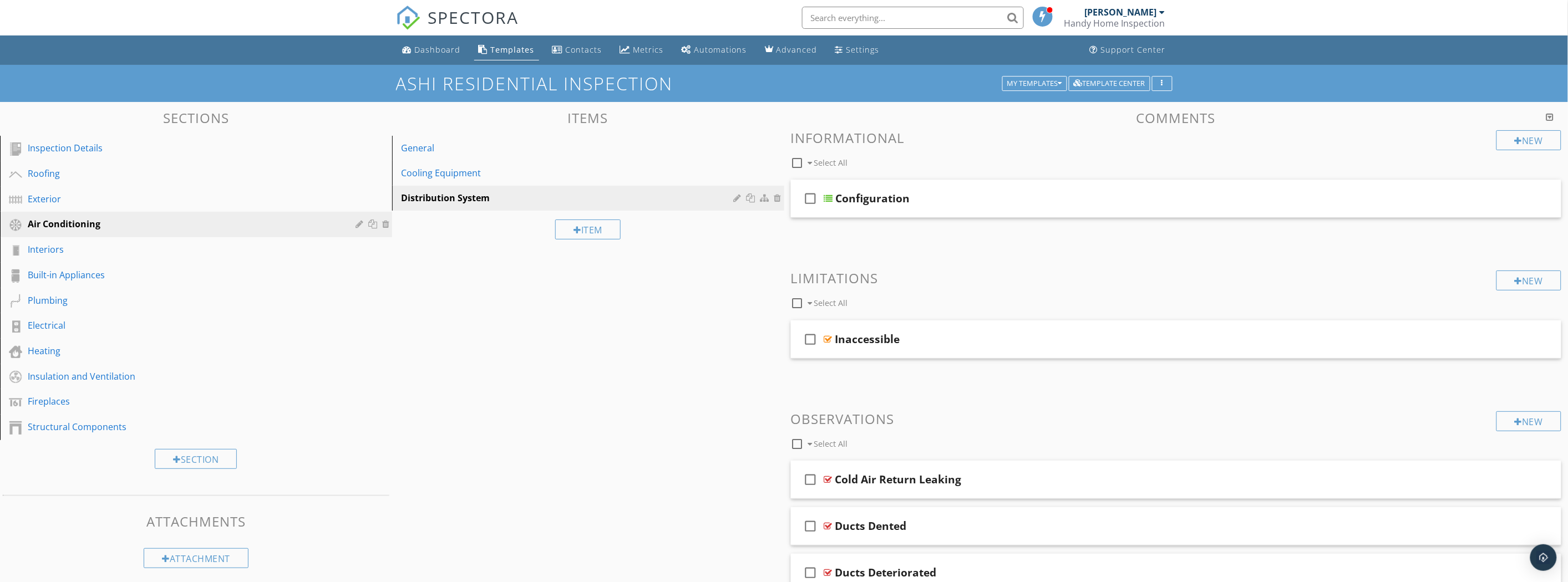
click at [534, 176] on div "Cooling Equipment" at bounding box center [569, 173] width 336 height 14
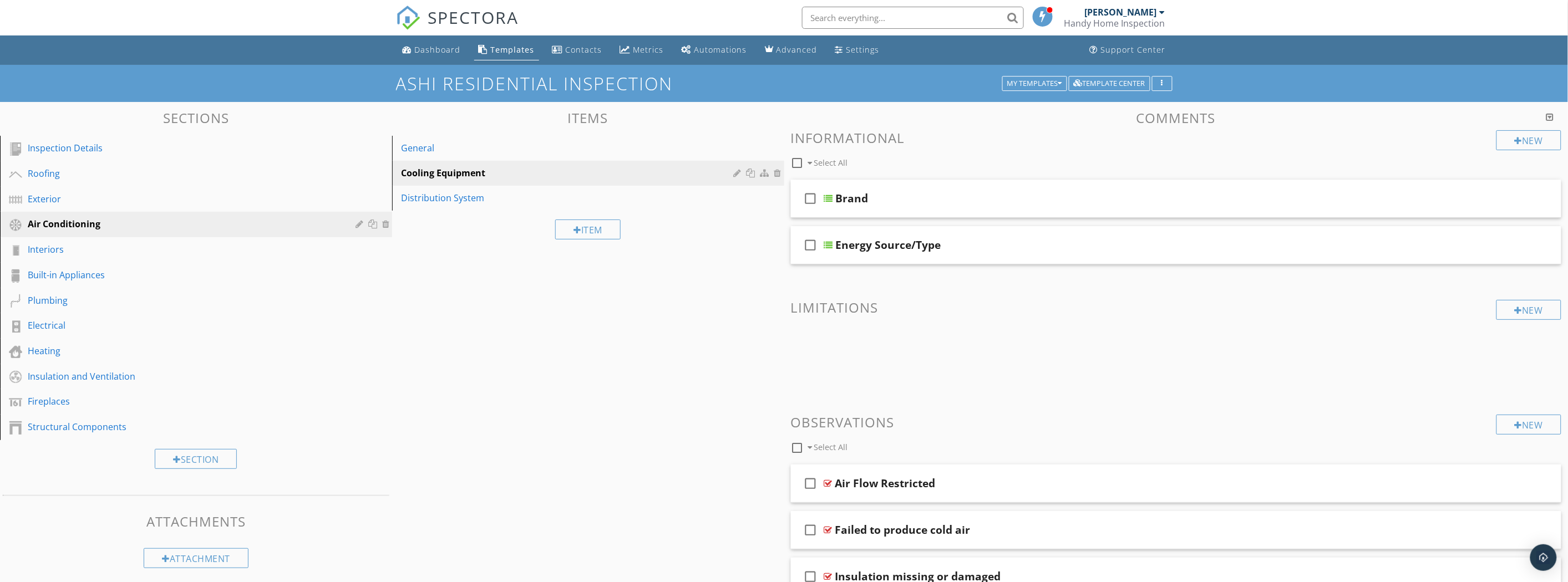
click at [107, 192] on div "Exterior" at bounding box center [184, 199] width 312 height 14
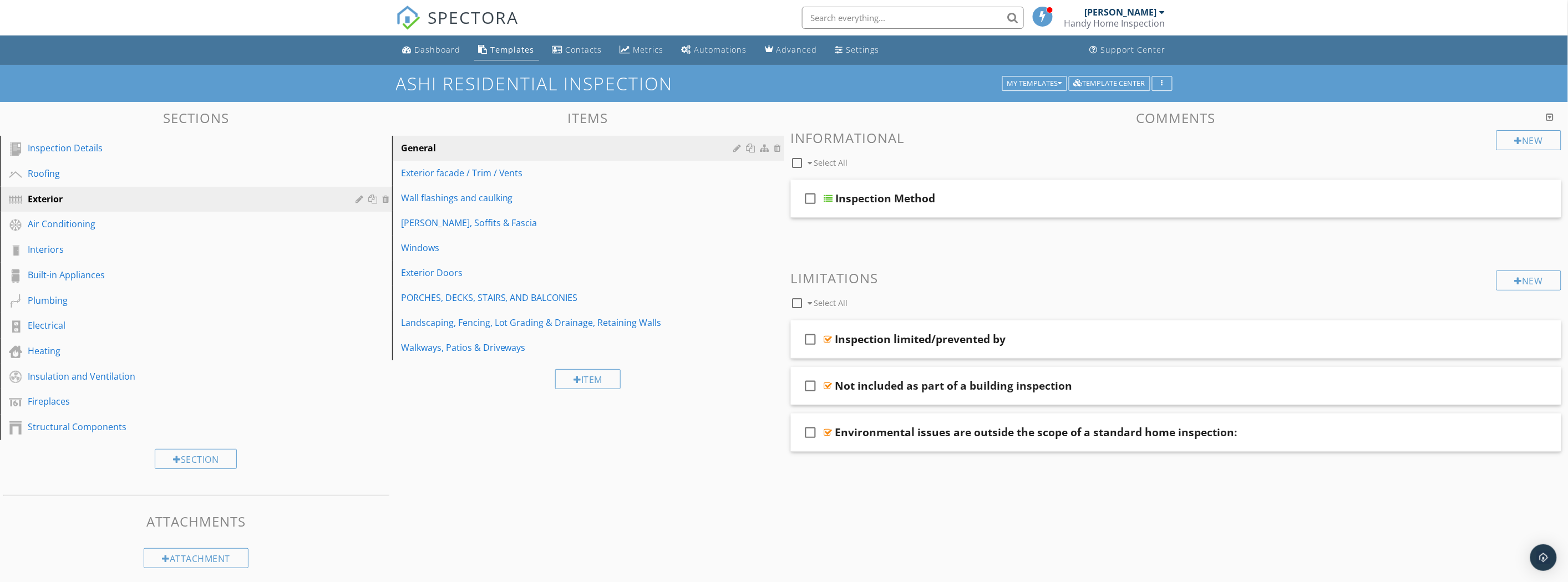
click at [109, 217] on div "Air Conditioning" at bounding box center [184, 224] width 312 height 14
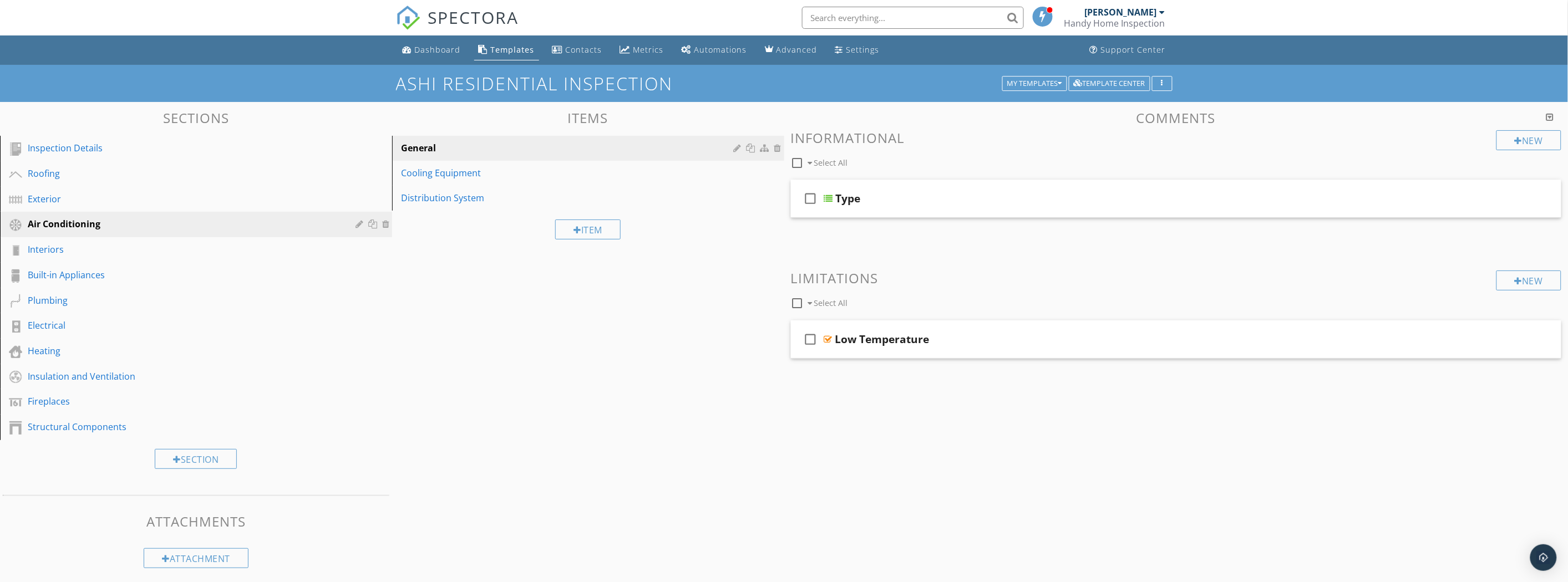
click at [475, 178] on div "Cooling Equipment" at bounding box center [569, 173] width 336 height 14
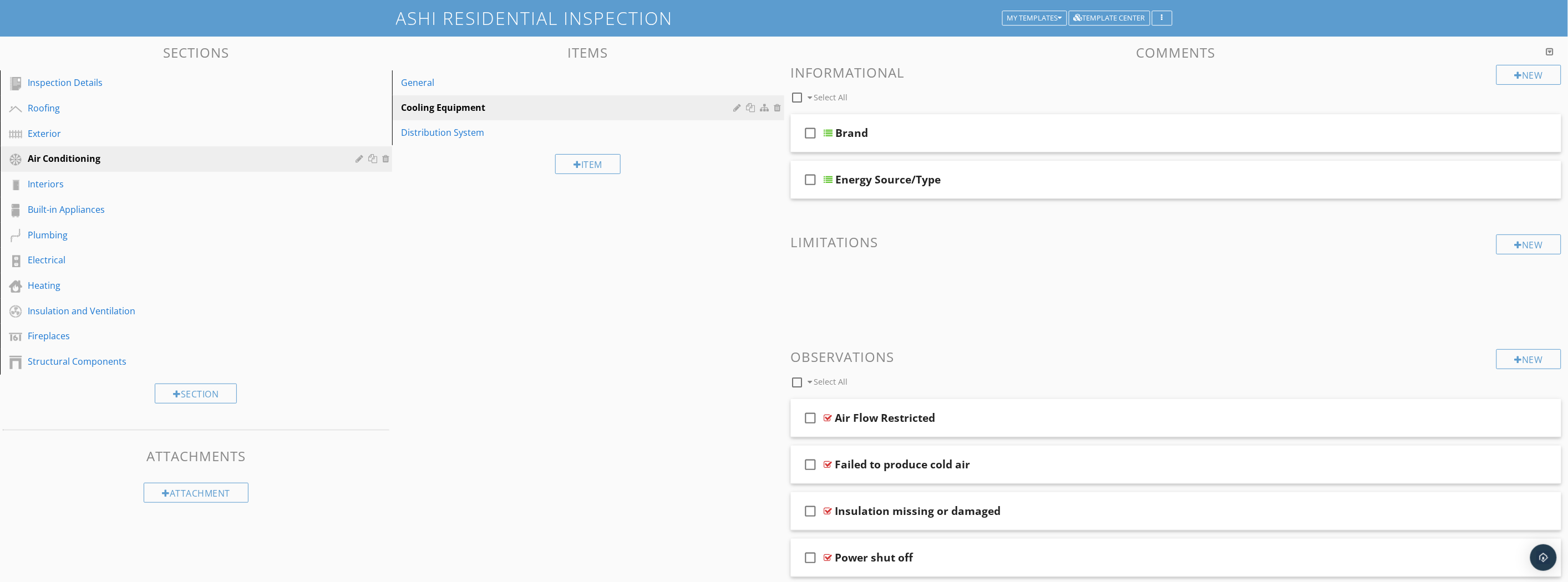
scroll to position [61, 0]
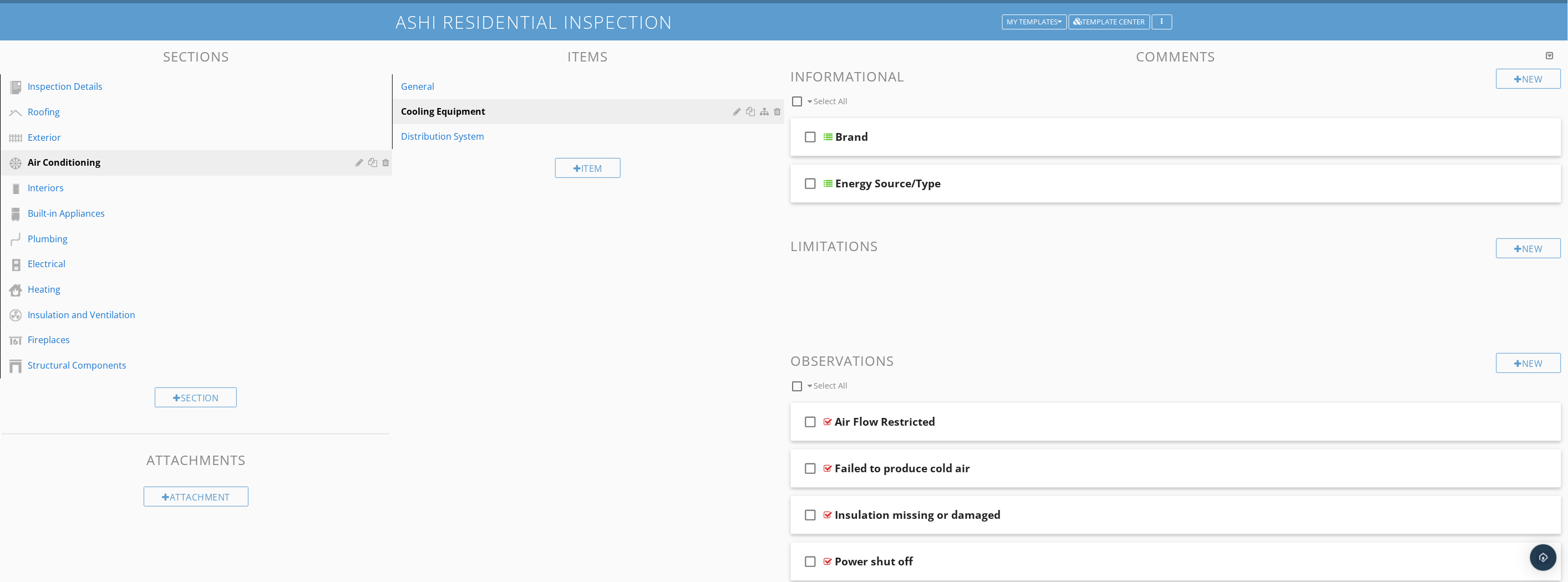
click at [481, 87] on div "General" at bounding box center [569, 87] width 336 height 14
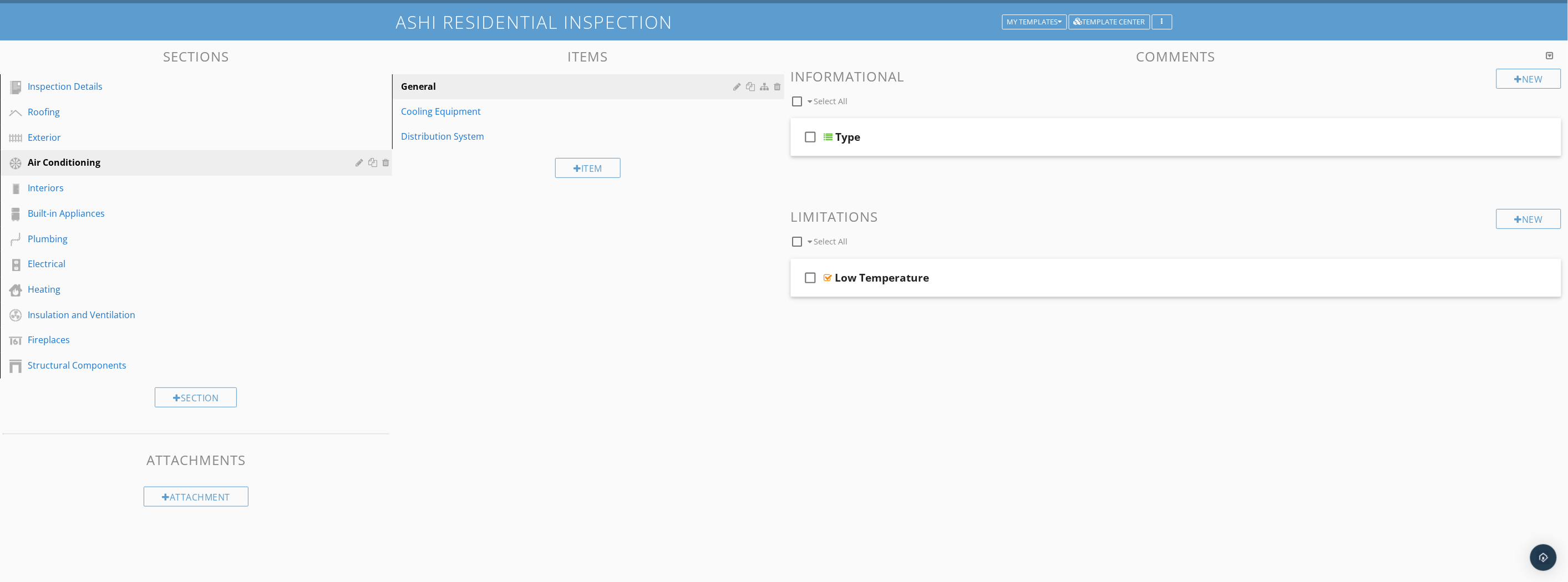
click at [922, 126] on div "check_box_outline_blank Type" at bounding box center [1176, 137] width 771 height 39
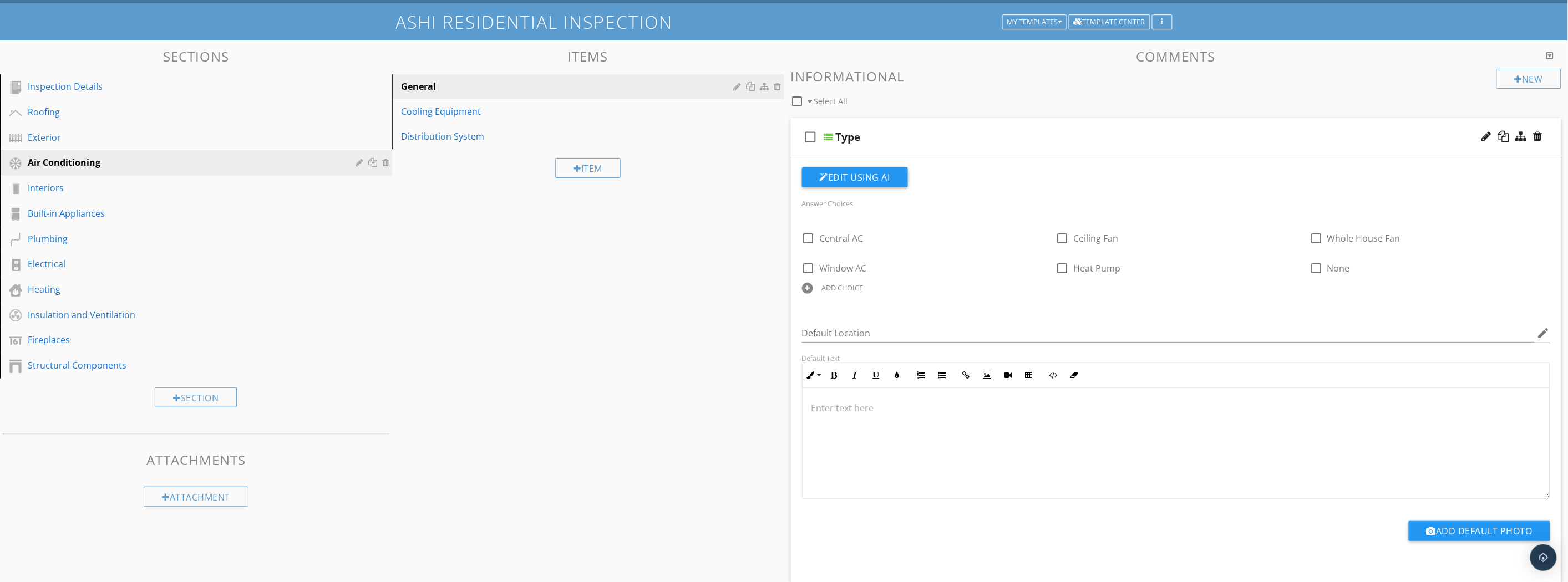
click at [128, 143] on div "Exterior" at bounding box center [184, 138] width 312 height 14
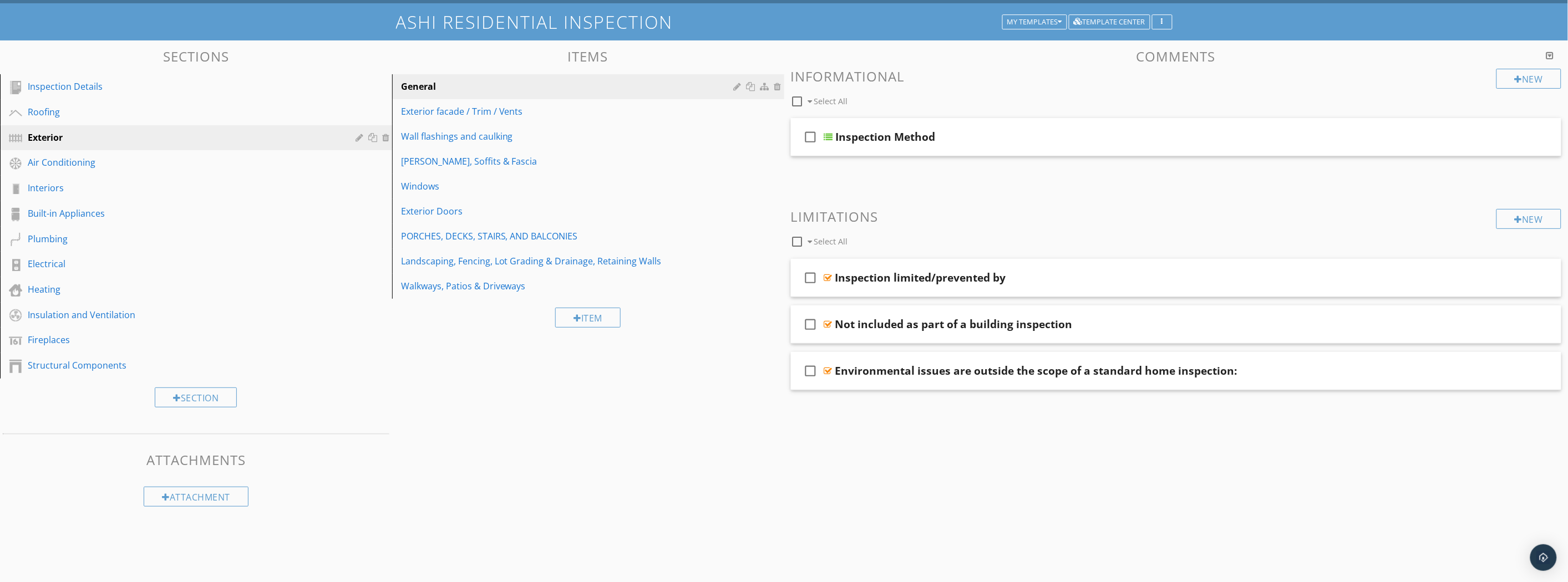
click at [456, 126] on link "Wall flashings and caulking" at bounding box center [590, 136] width 389 height 24
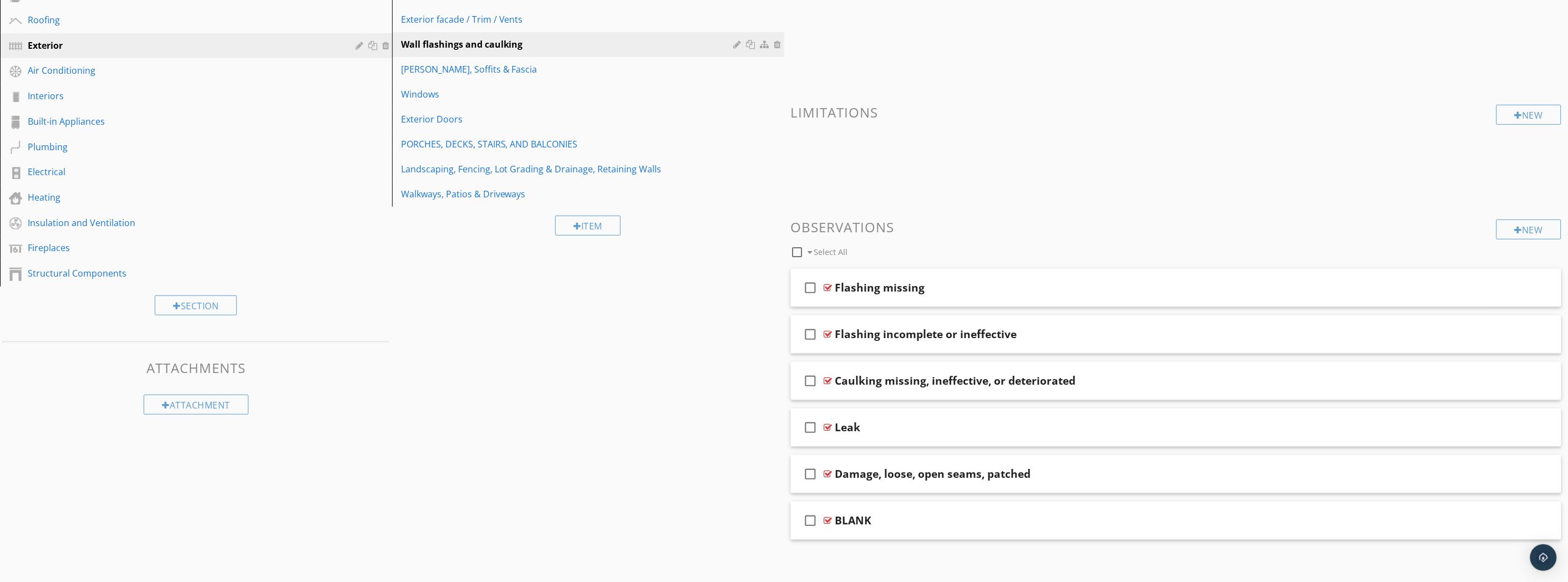
scroll to position [158, 0]
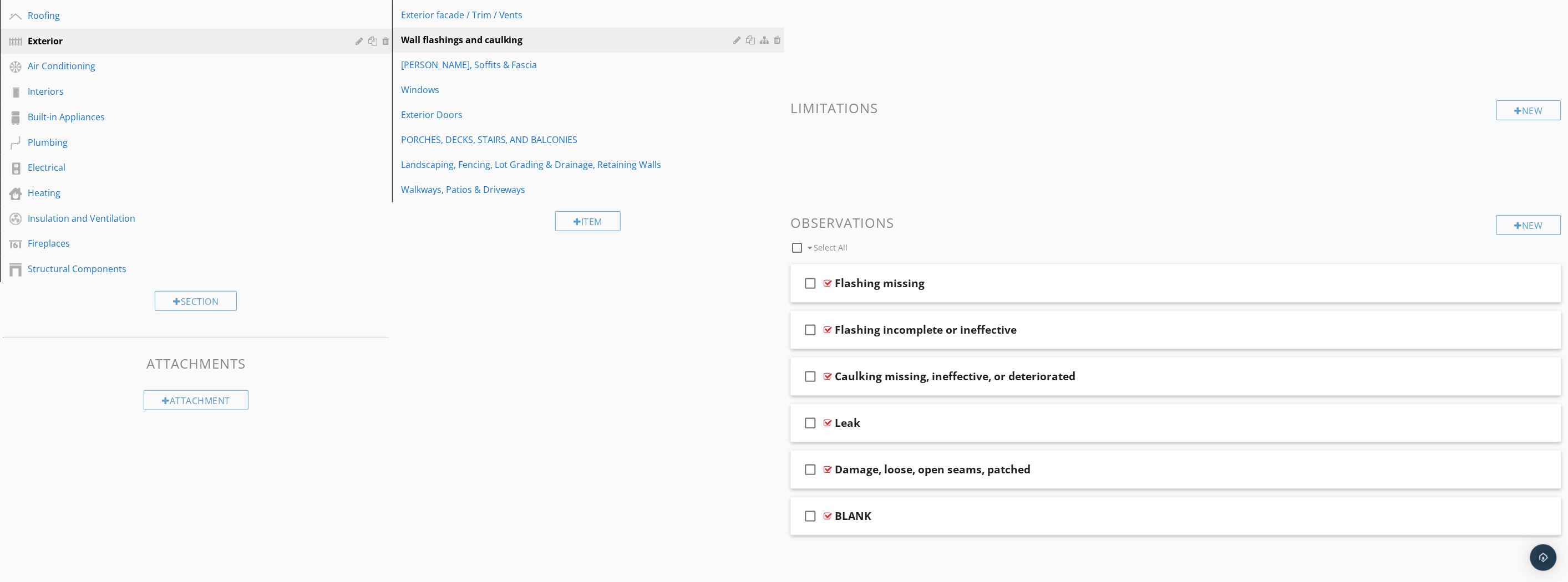
click at [426, 95] on div "Windows" at bounding box center [569, 90] width 336 height 14
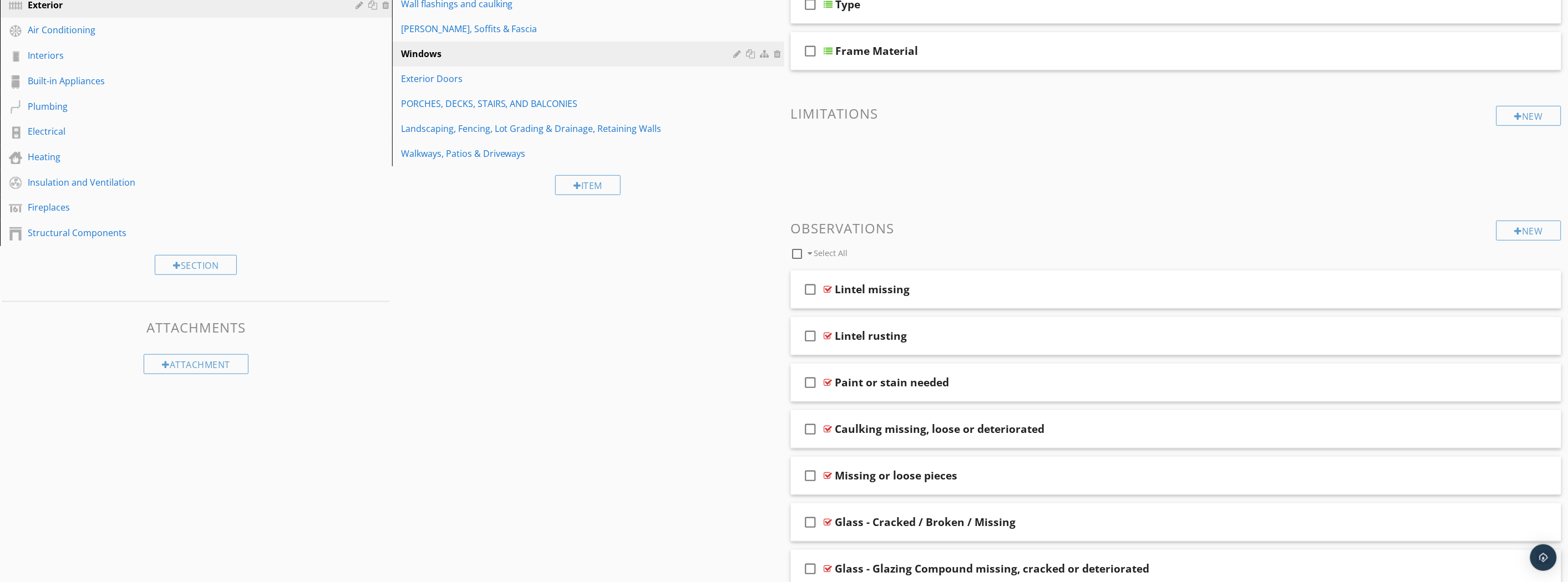
scroll to position [20, 0]
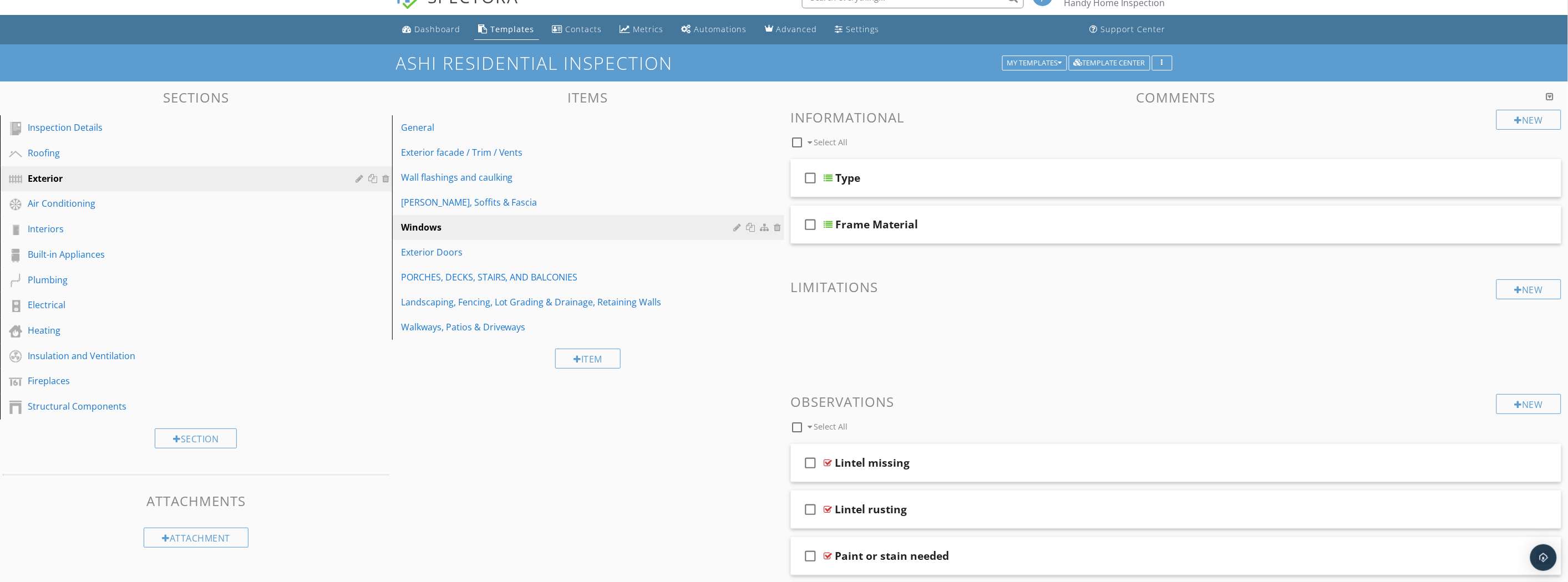
click at [500, 185] on link "Wall flashings and caulking" at bounding box center [590, 177] width 389 height 24
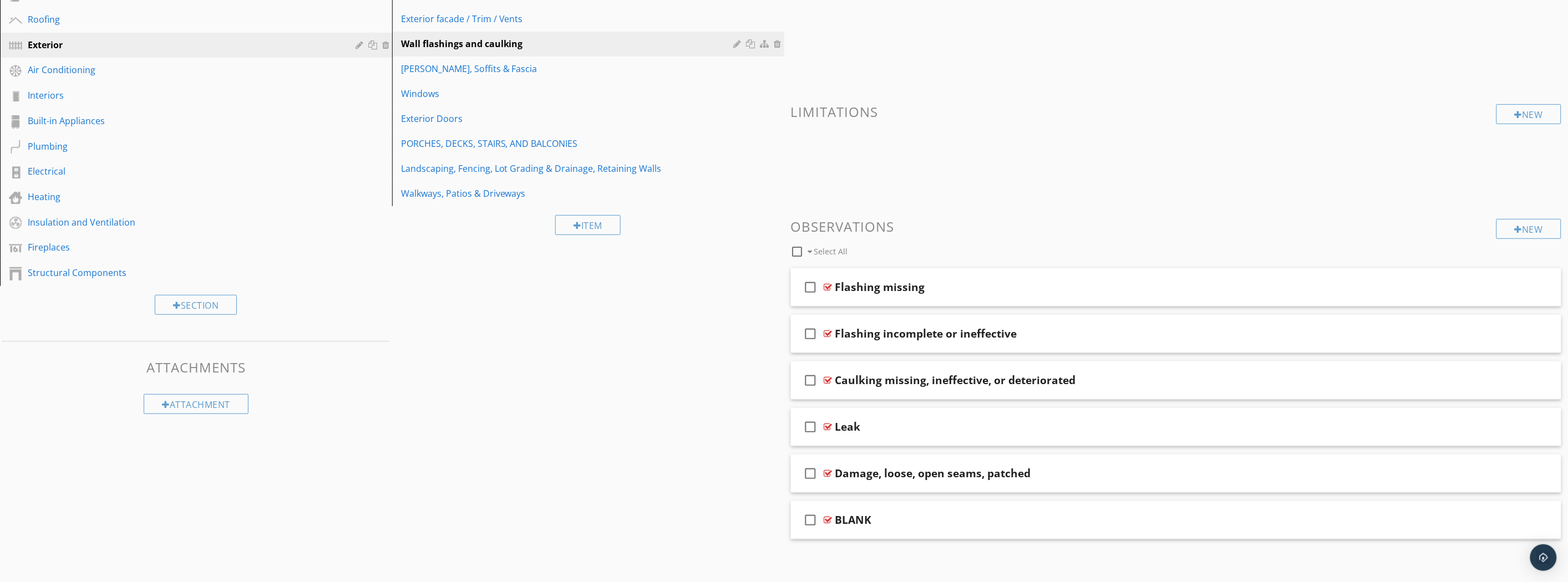
scroll to position [158, 0]
click at [445, 18] on div "Exterior facade / Trim / Vents" at bounding box center [569, 15] width 336 height 14
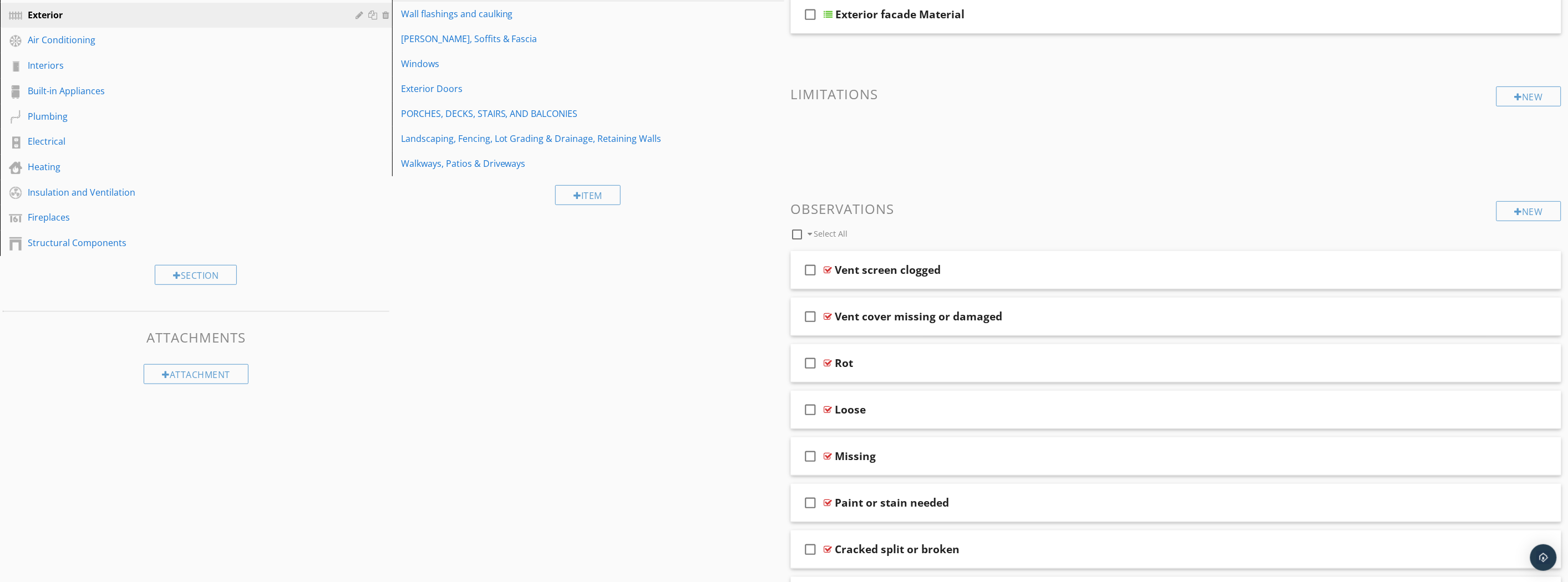
scroll to position [0, 0]
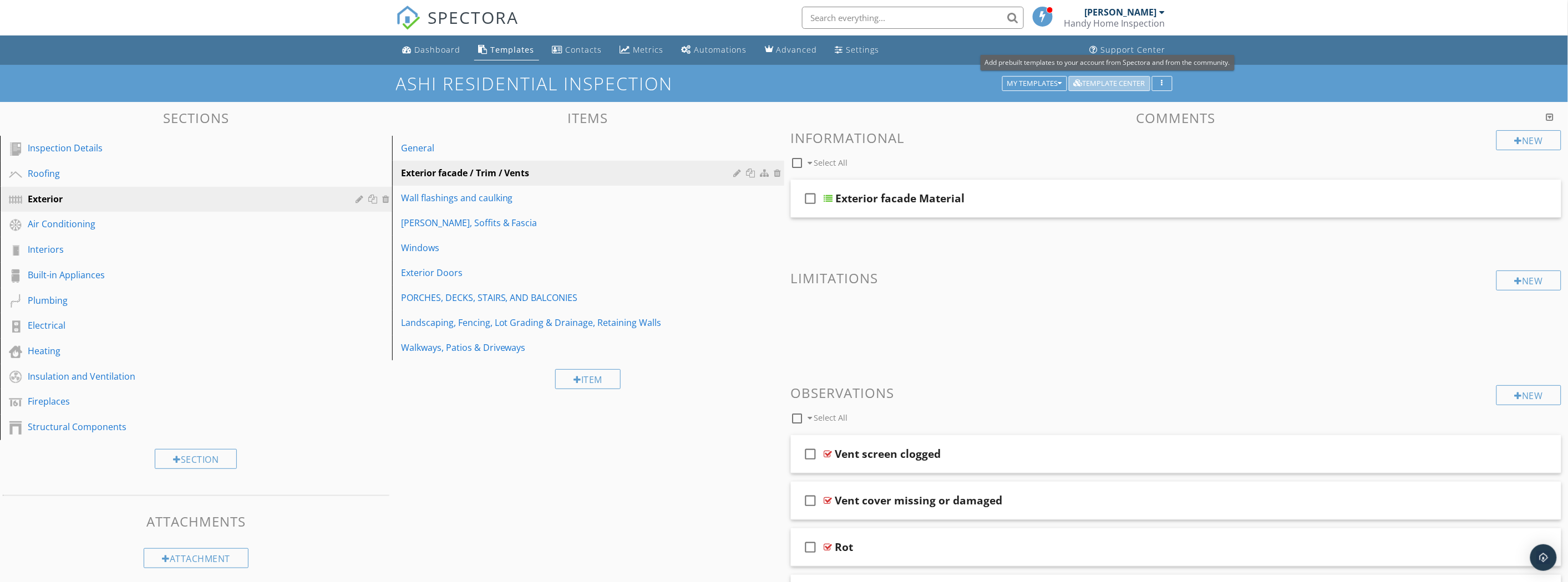
click at [1132, 76] on button "Template Center" at bounding box center [1109, 83] width 82 height 16
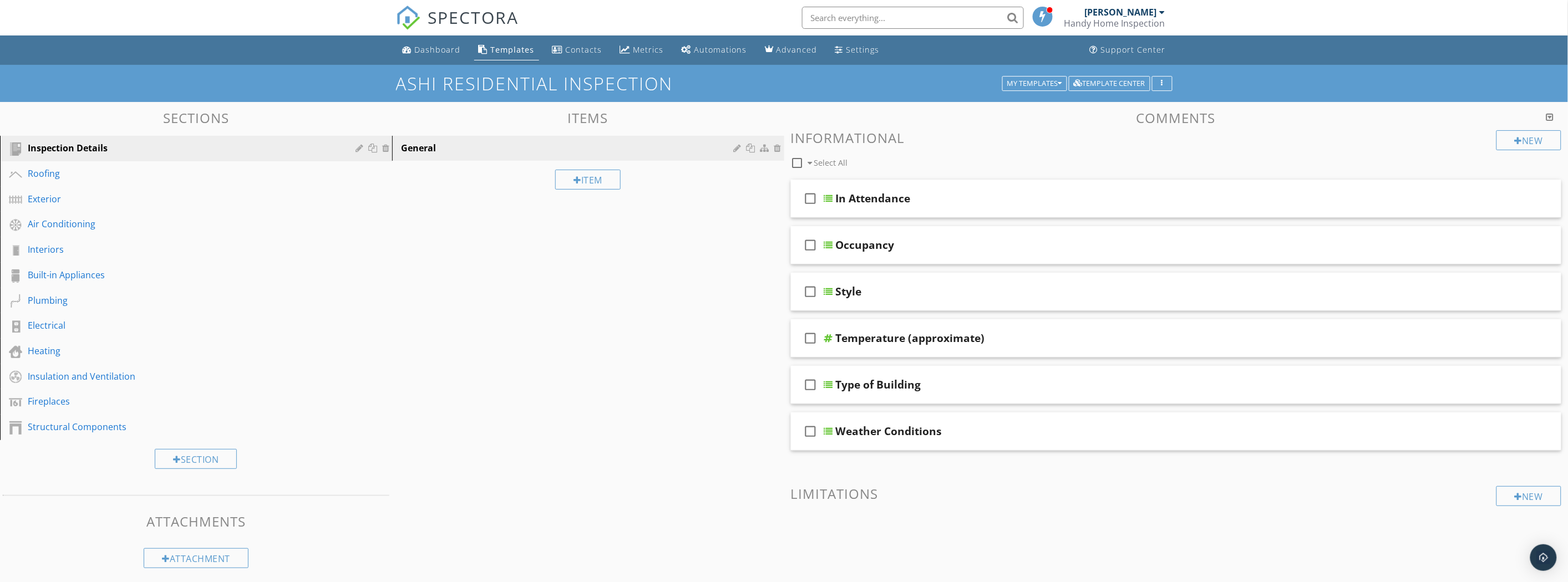
click at [101, 307] on div "Plumbing" at bounding box center [204, 300] width 353 height 14
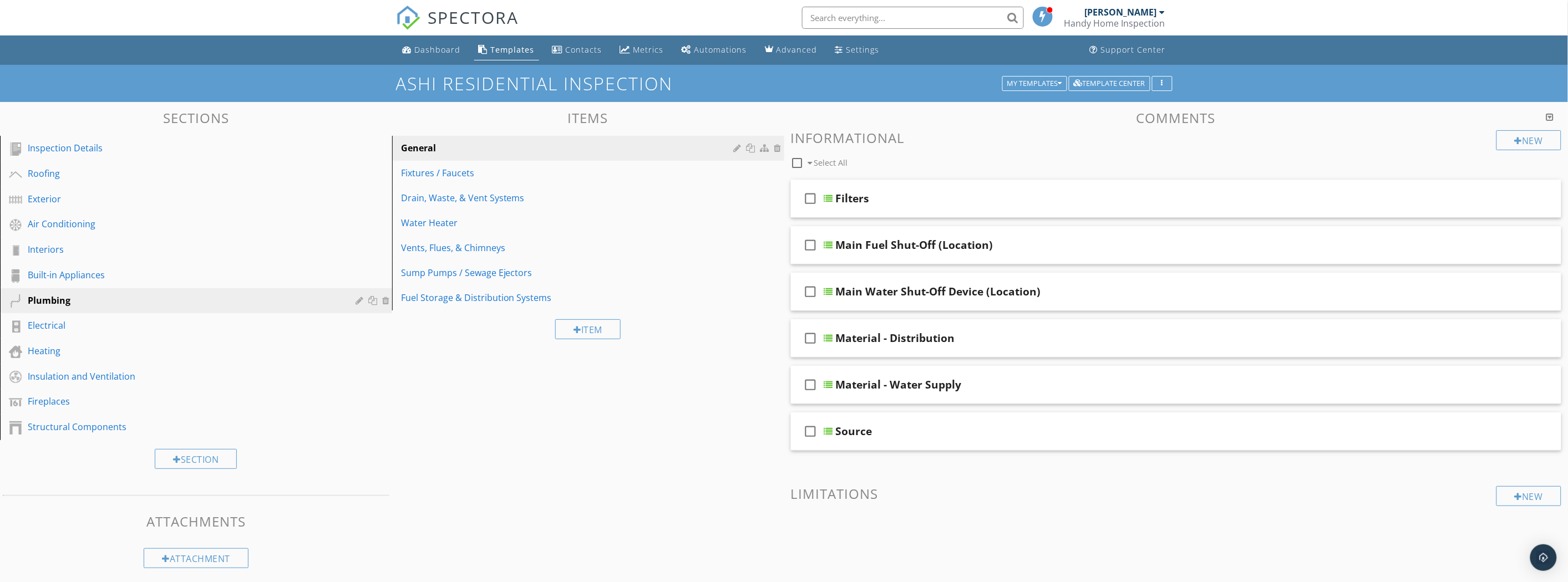
click at [538, 304] on div "Fuel Storage & Distribution Systems" at bounding box center [569, 298] width 336 height 14
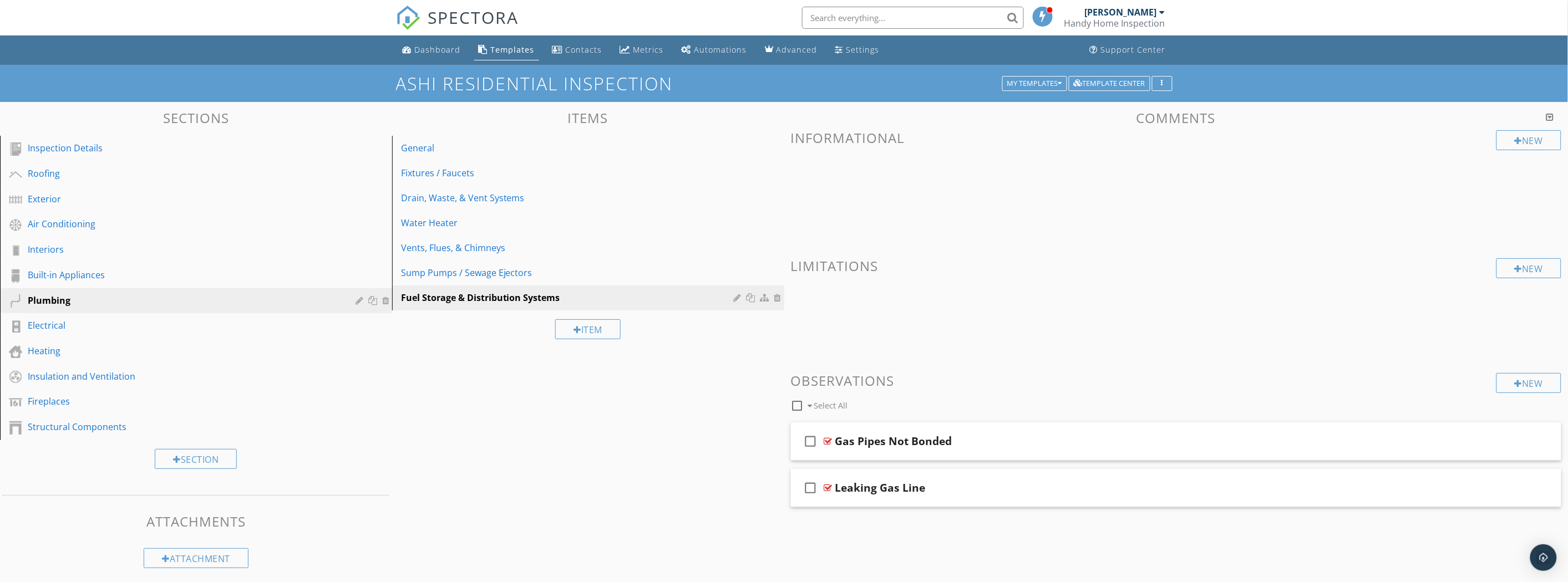
click at [538, 279] on div "Sump Pumps / Sewage Ejectors" at bounding box center [569, 273] width 336 height 14
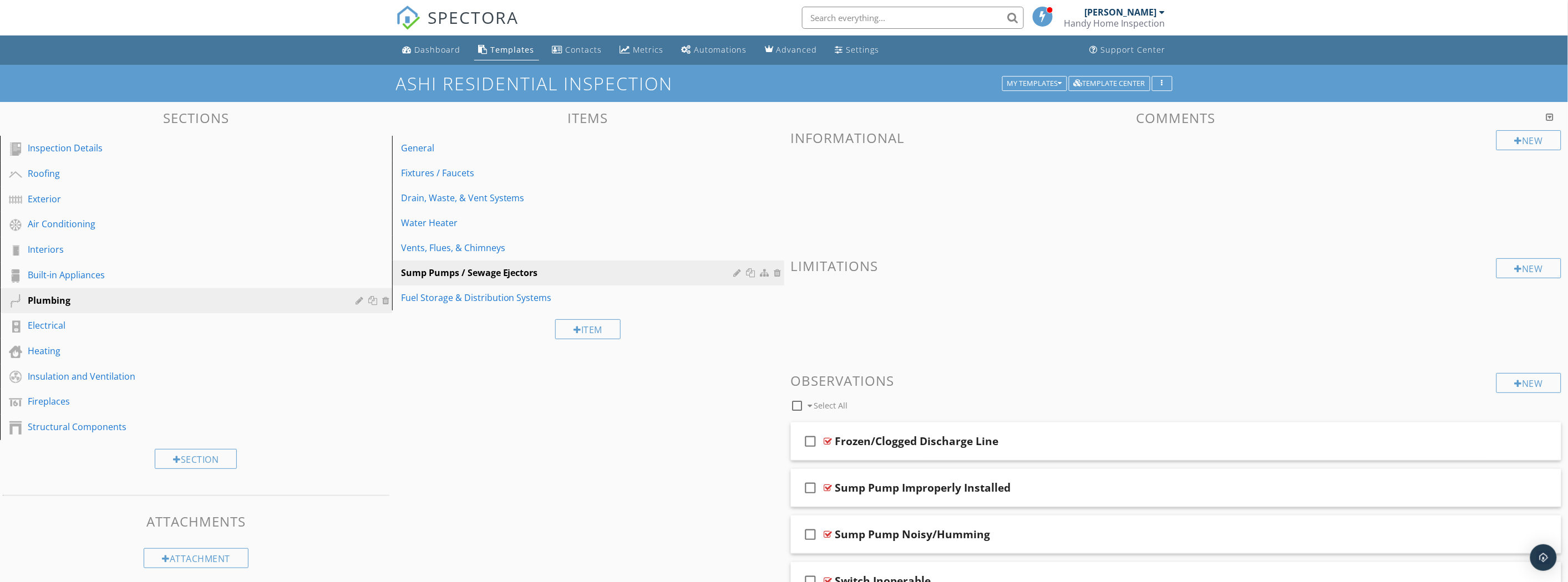
click at [503, 247] on div "Vents, Flues, & Chimneys" at bounding box center [569, 248] width 336 height 14
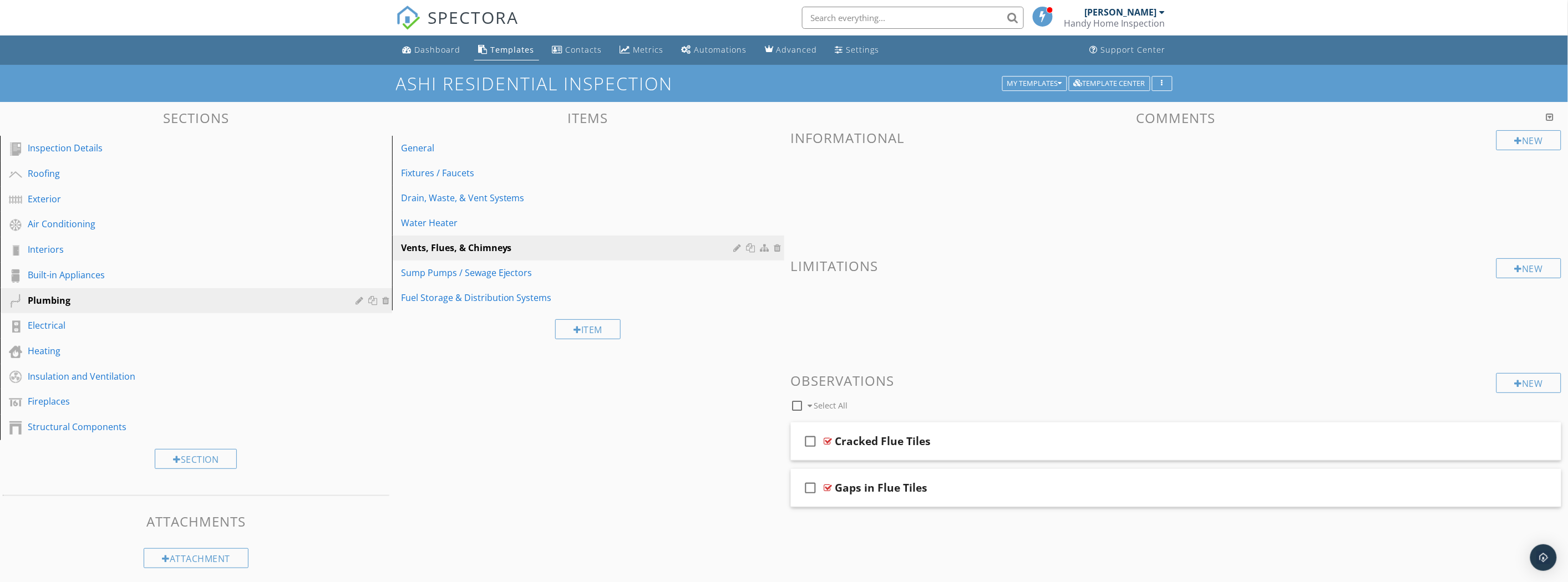
click at [450, 229] on div "Water Heater" at bounding box center [569, 223] width 336 height 14
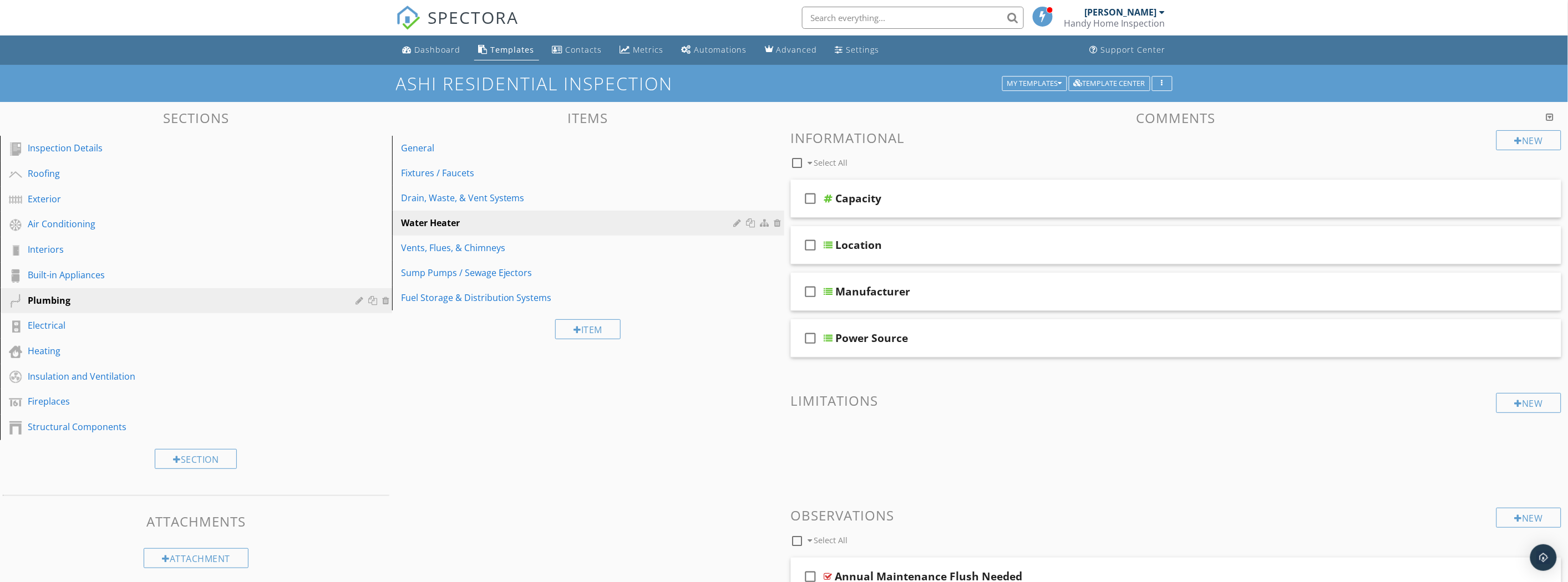
click at [446, 203] on div "Drain, Waste, & Vent Systems" at bounding box center [569, 198] width 336 height 14
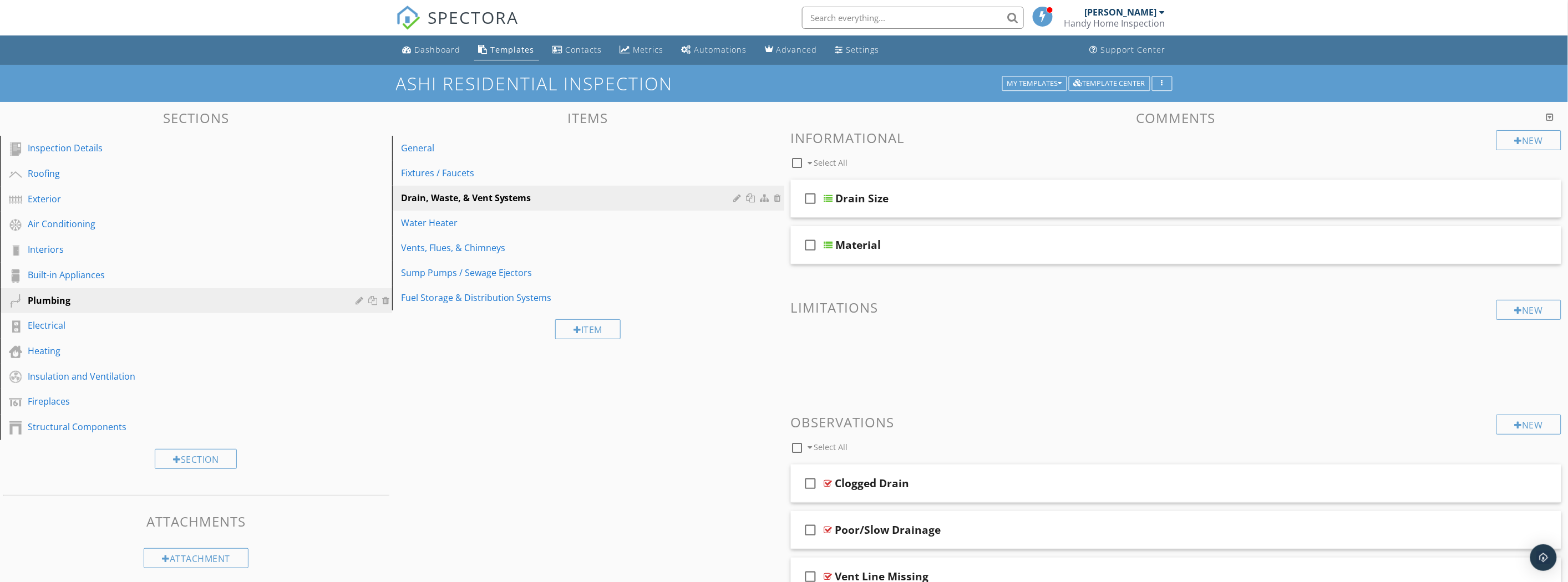
click at [443, 176] on div "Fixtures / Faucets" at bounding box center [569, 173] width 336 height 14
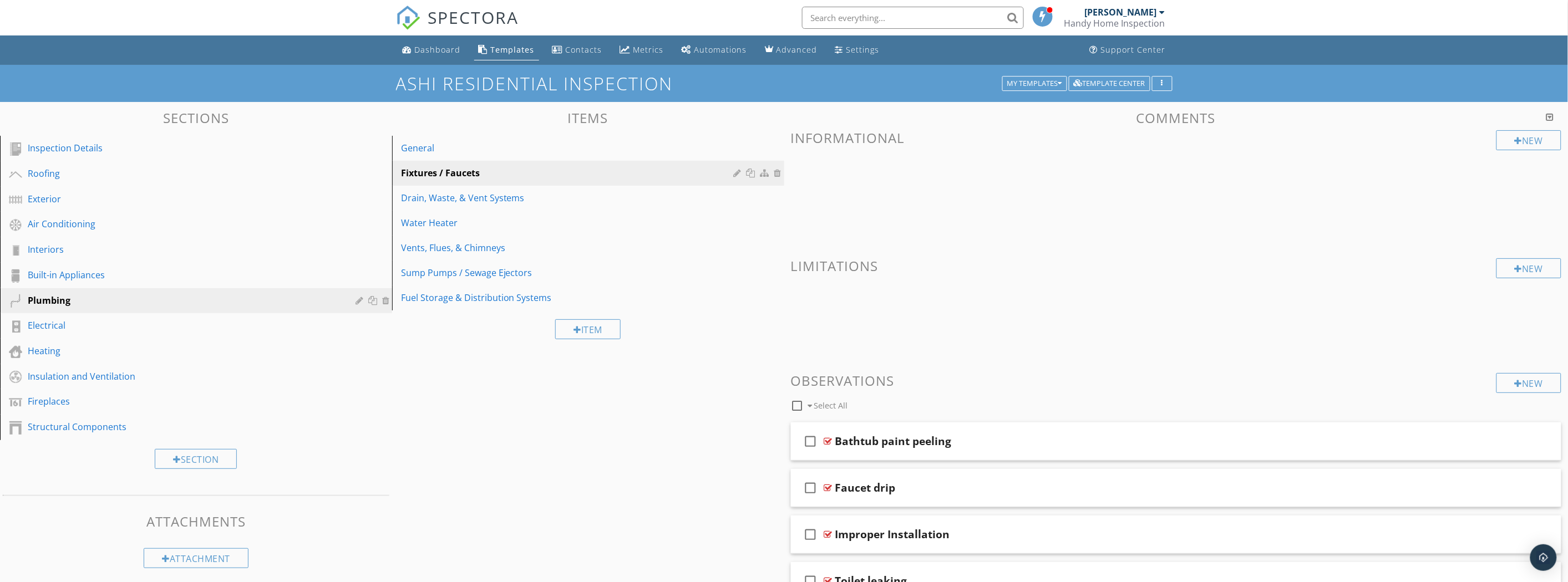
click at [121, 319] on div "Electrical" at bounding box center [184, 325] width 312 height 14
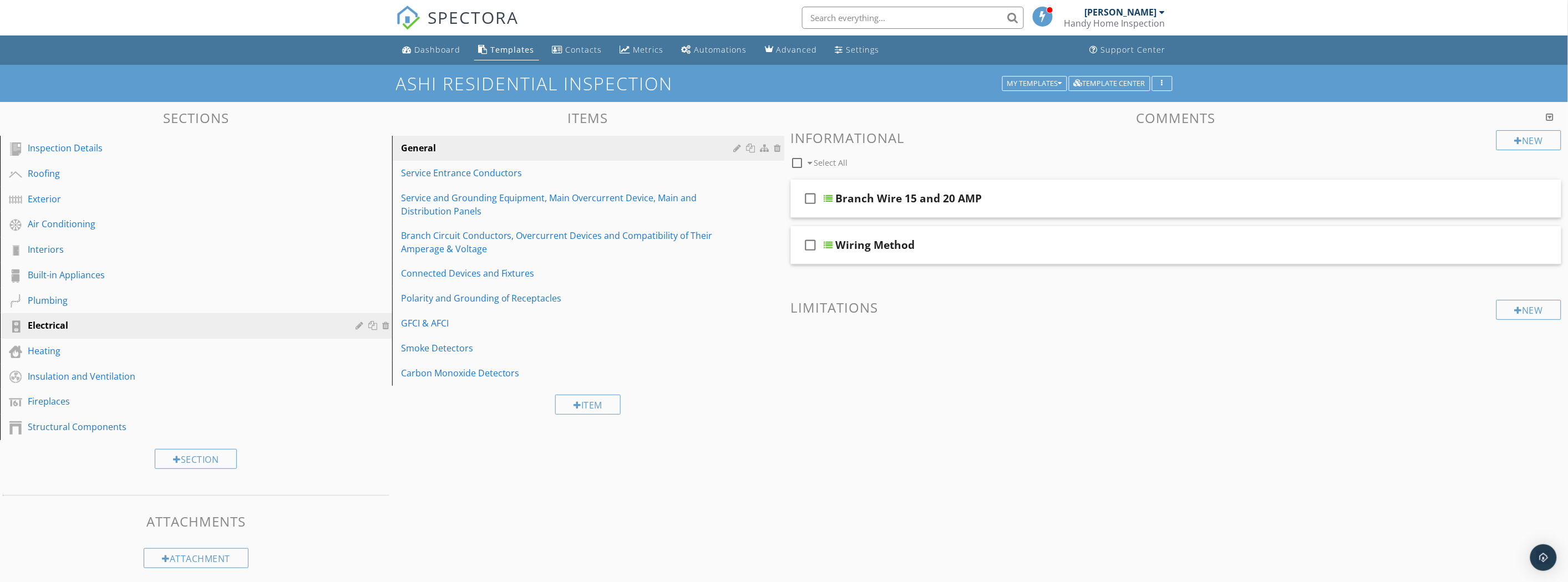
click at [572, 179] on link "Service Entrance Conductors" at bounding box center [590, 173] width 389 height 24
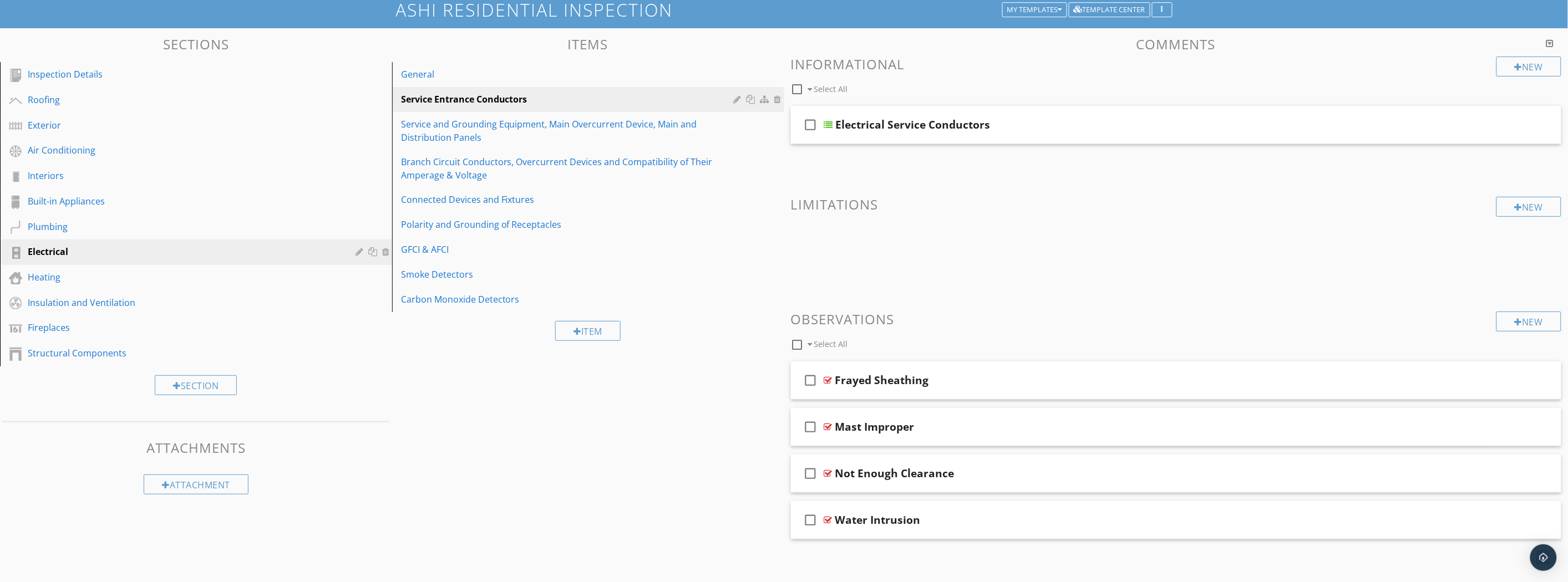
scroll to position [78, 0]
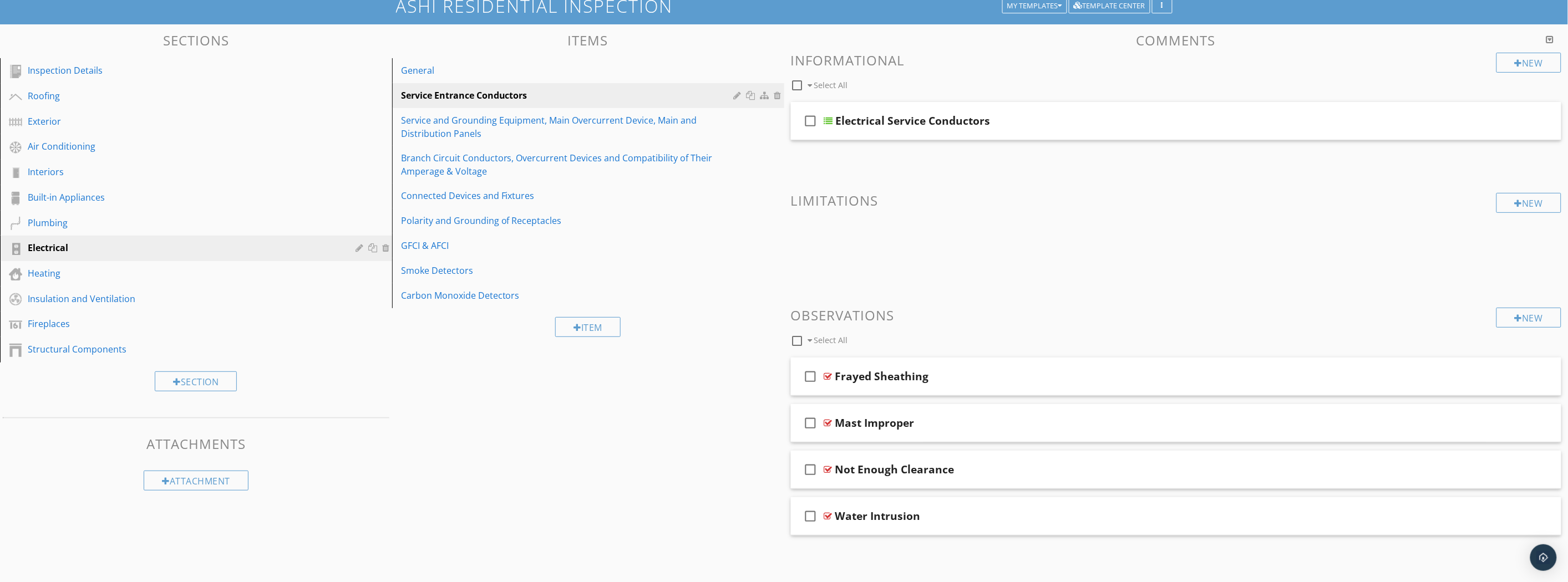
click at [894, 377] on div "Frayed Sheathing" at bounding box center [882, 377] width 94 height 14
click at [1449, 381] on div "check_box_outline_blank Frayed Sheathing" at bounding box center [1176, 377] width 771 height 39
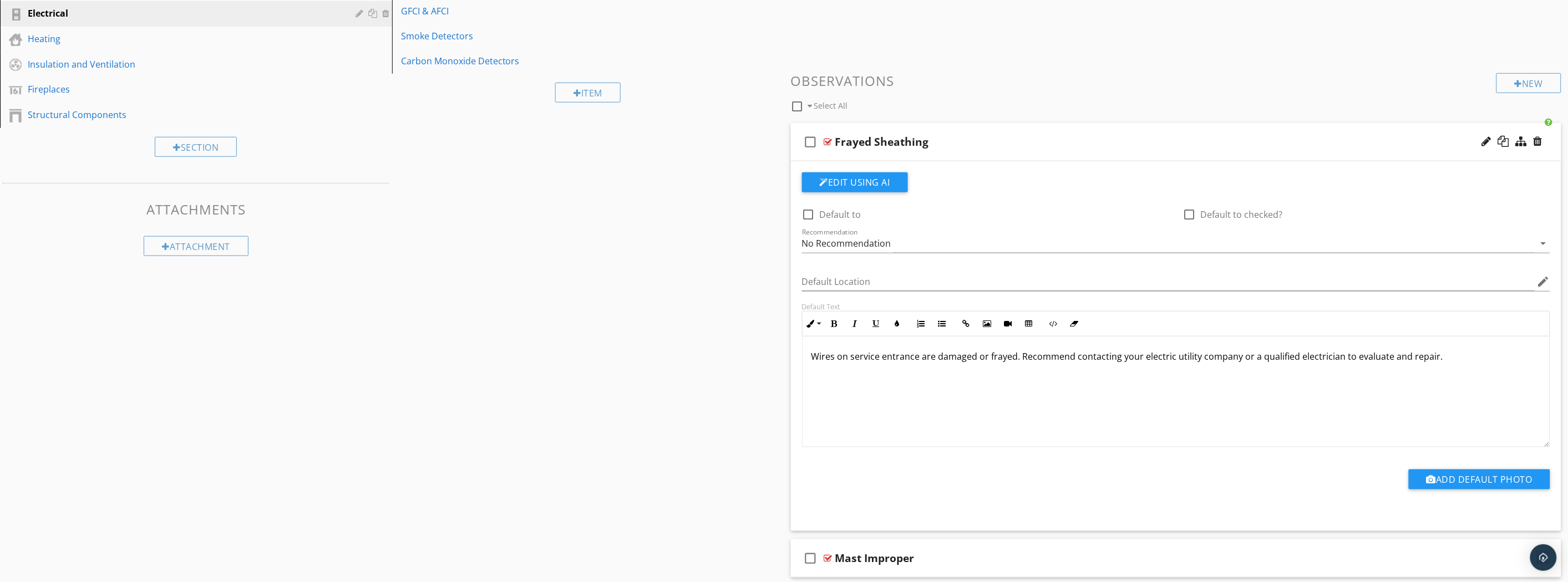
scroll to position [263, 0]
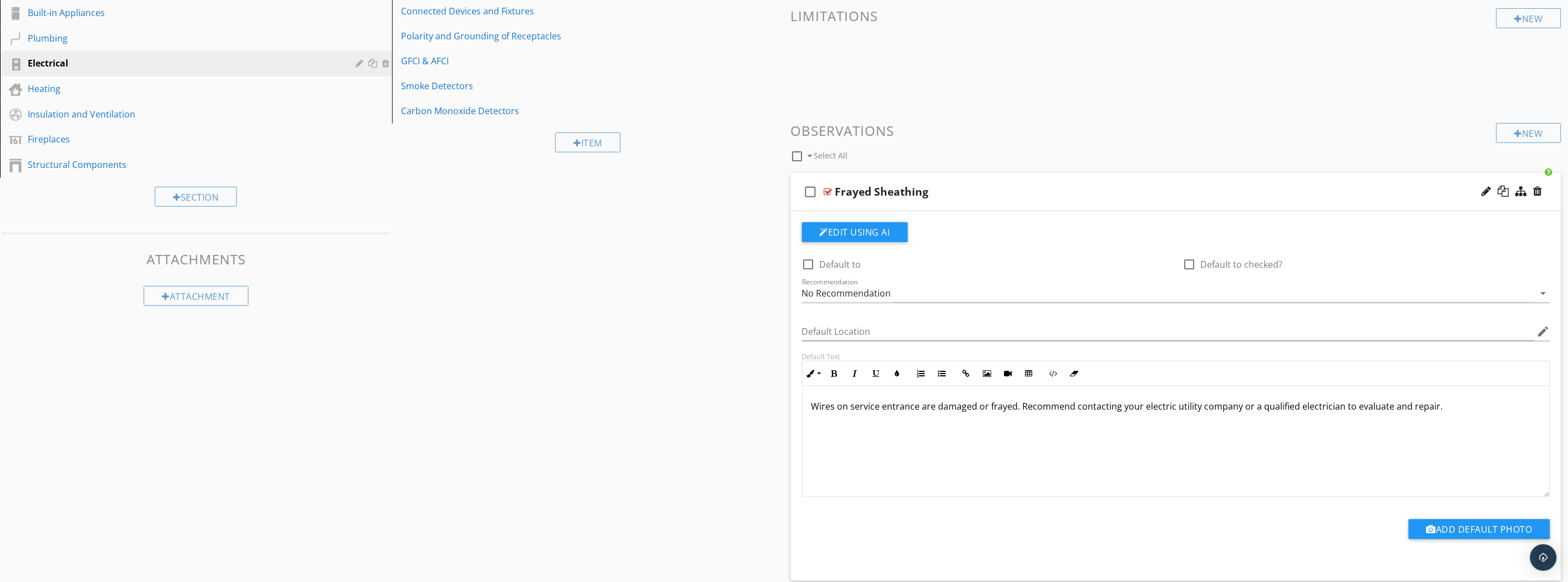
click at [901, 289] on div "No Recommendation" at bounding box center [1168, 294] width 733 height 18
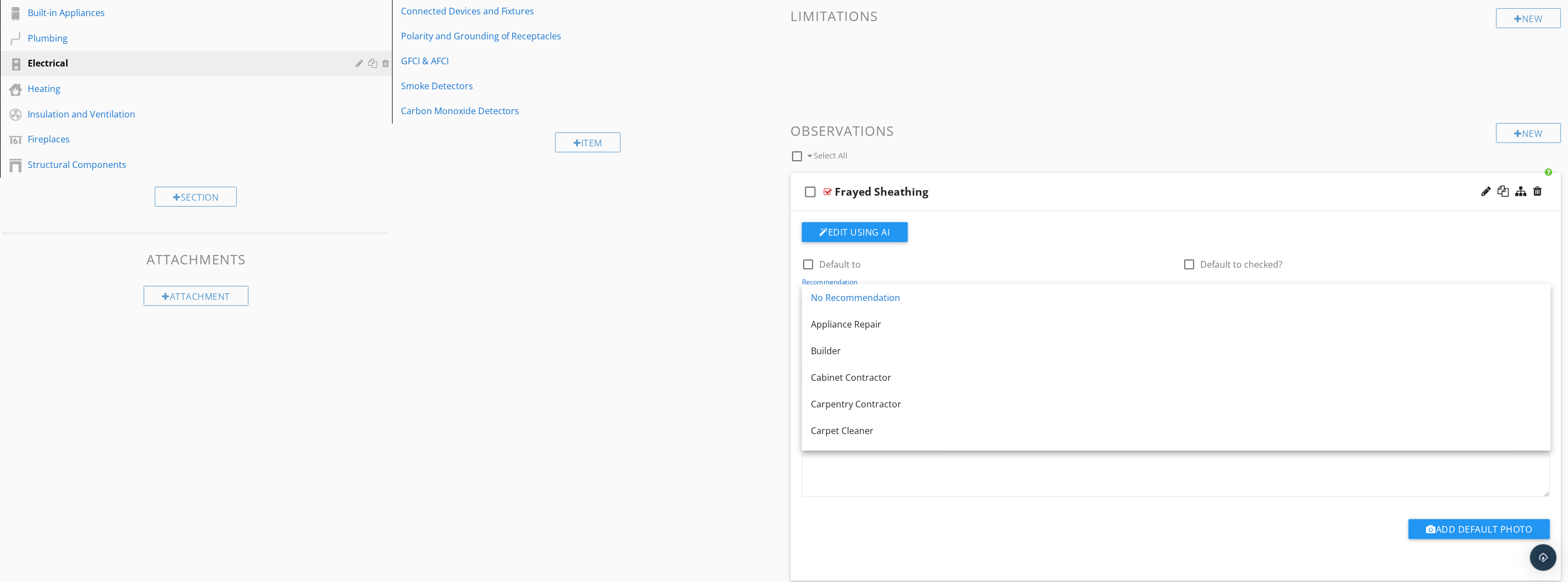
click at [901, 289] on link "No Recommendation" at bounding box center [1176, 297] width 748 height 26
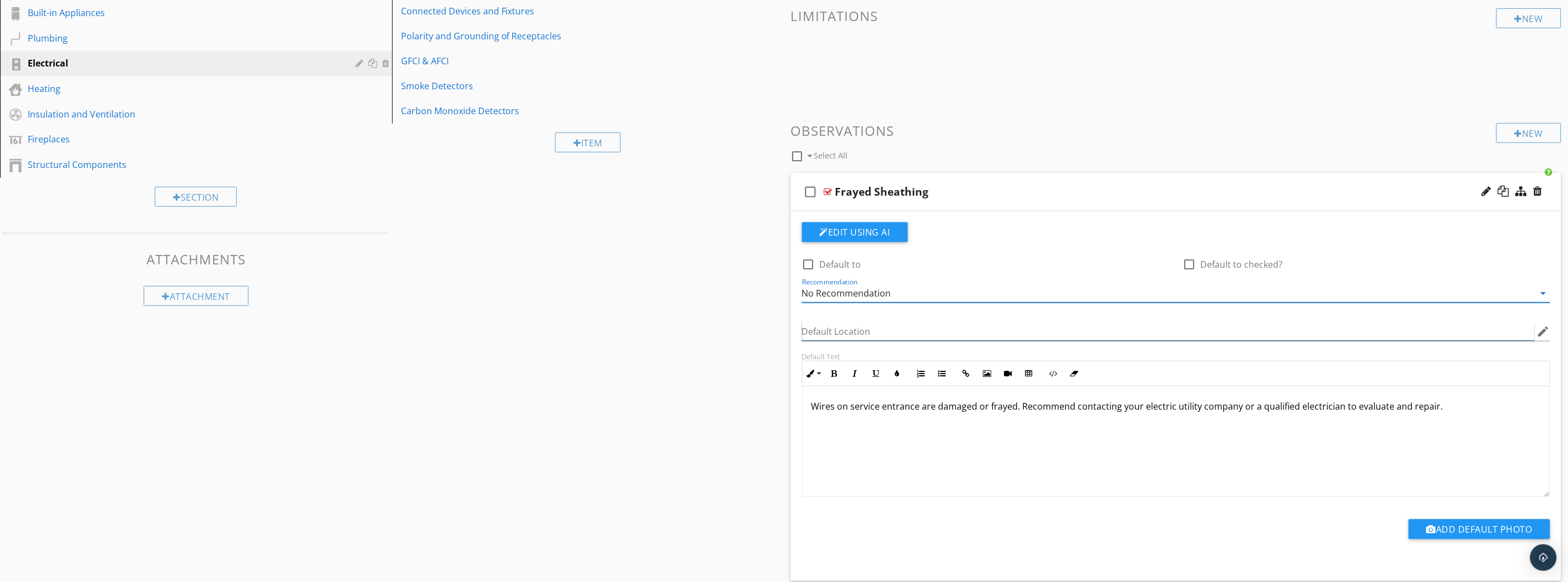
click at [838, 330] on input "Default Location" at bounding box center [1168, 332] width 733 height 18
click at [838, 331] on input "Default Location" at bounding box center [1168, 332] width 733 height 18
click at [603, 340] on div "Sections Inspection Details Roofing Exterior Air Conditioning Interiors Built-i…" at bounding box center [784, 297] width 1568 height 917
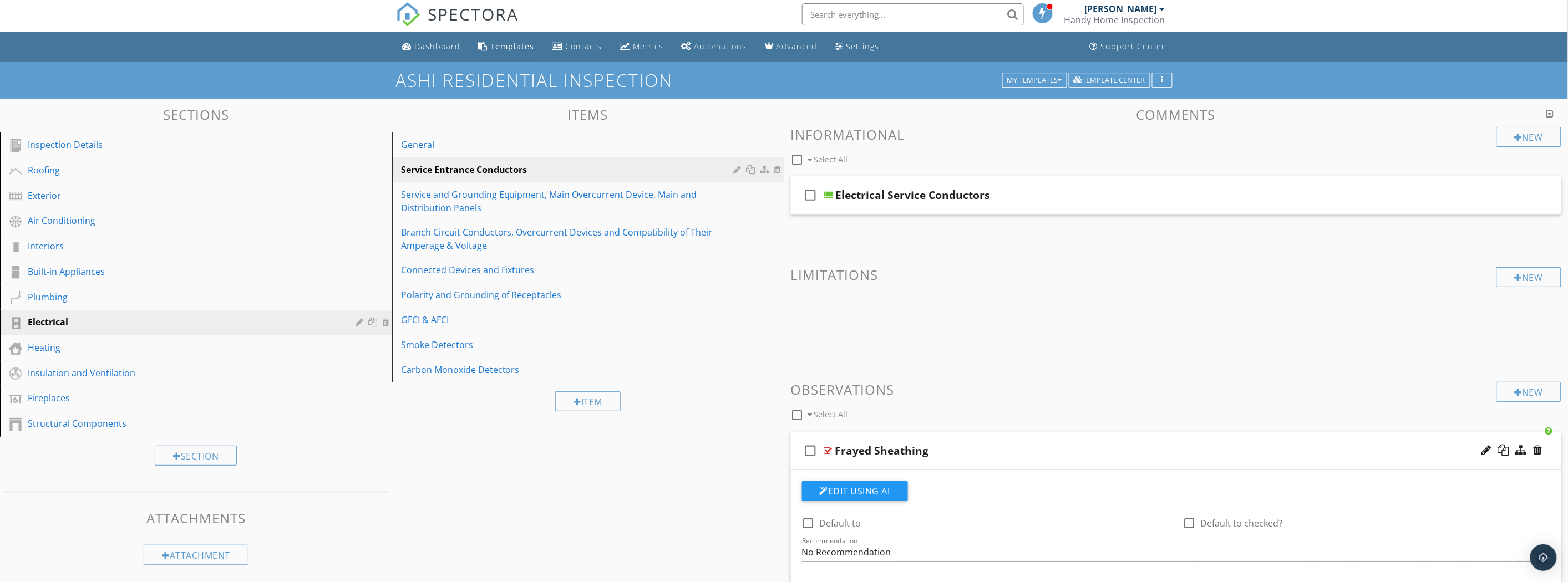
scroll to position [0, 0]
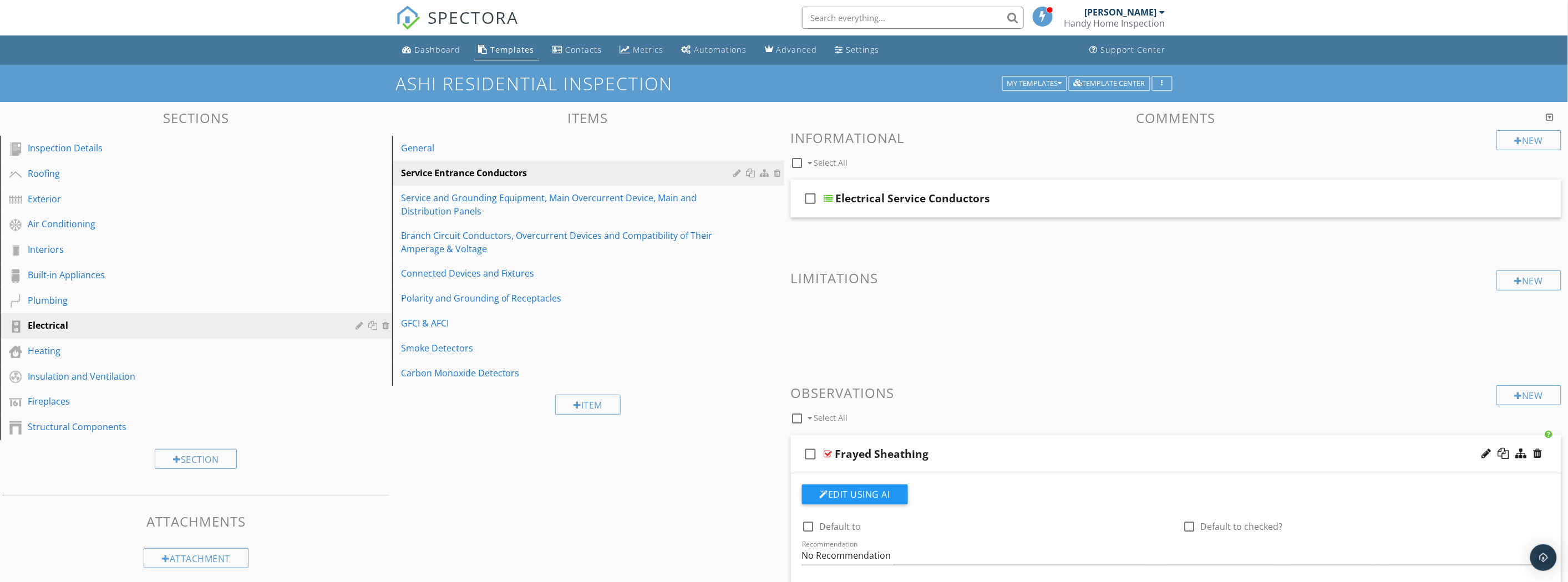
click at [510, 205] on div "Service and Grounding Equipment, Main Overcurrent Device, Main and Distribution…" at bounding box center [569, 204] width 336 height 26
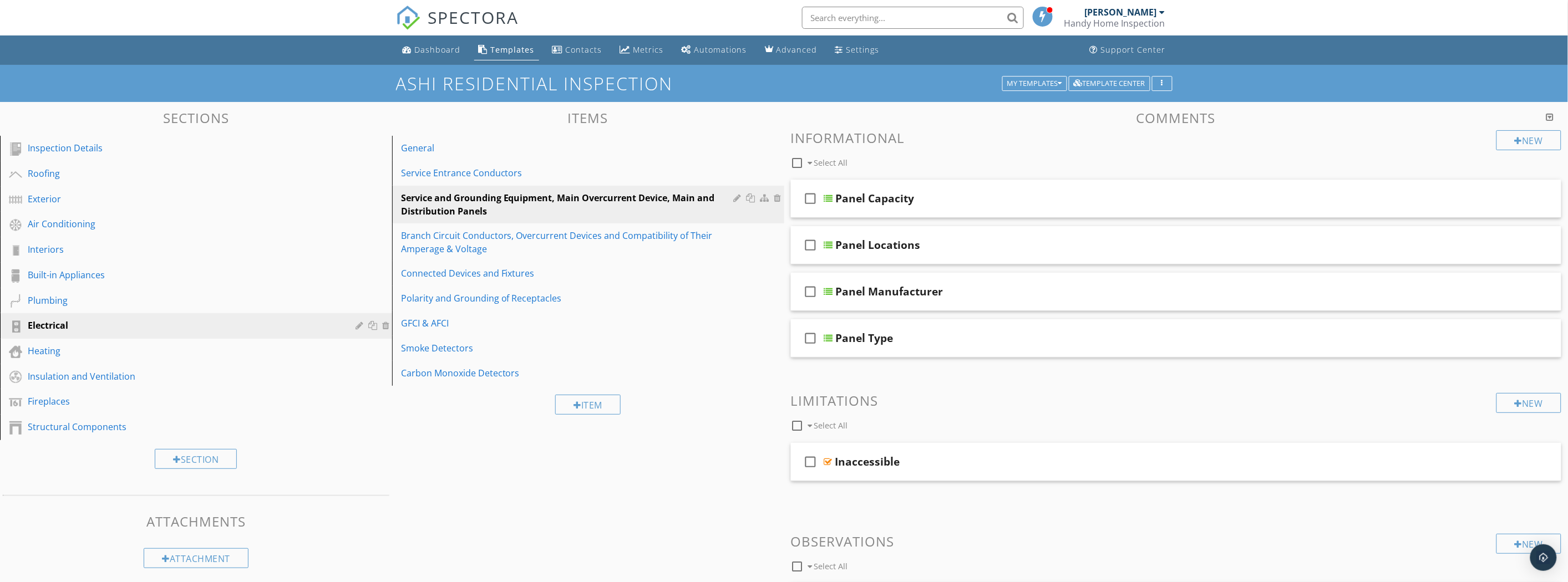
click at [136, 238] on link "Interiors" at bounding box center [198, 251] width 389 height 26
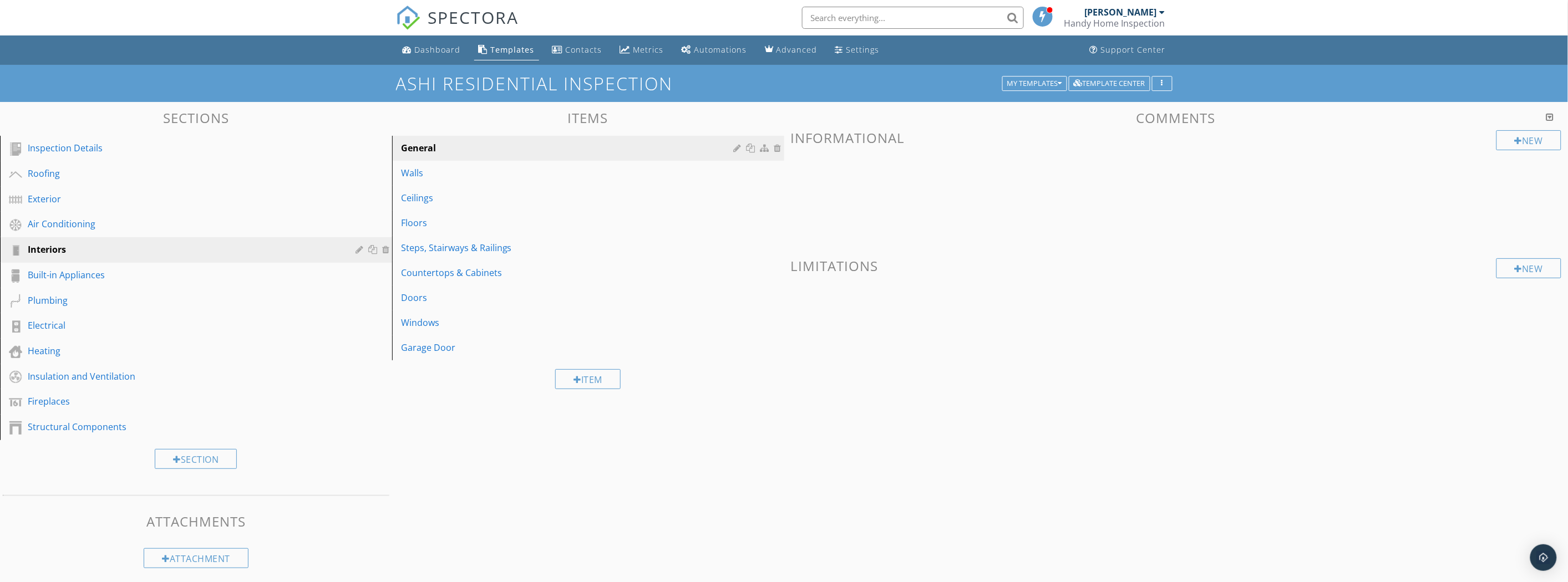
click at [135, 209] on link "Exterior" at bounding box center [198, 200] width 389 height 26
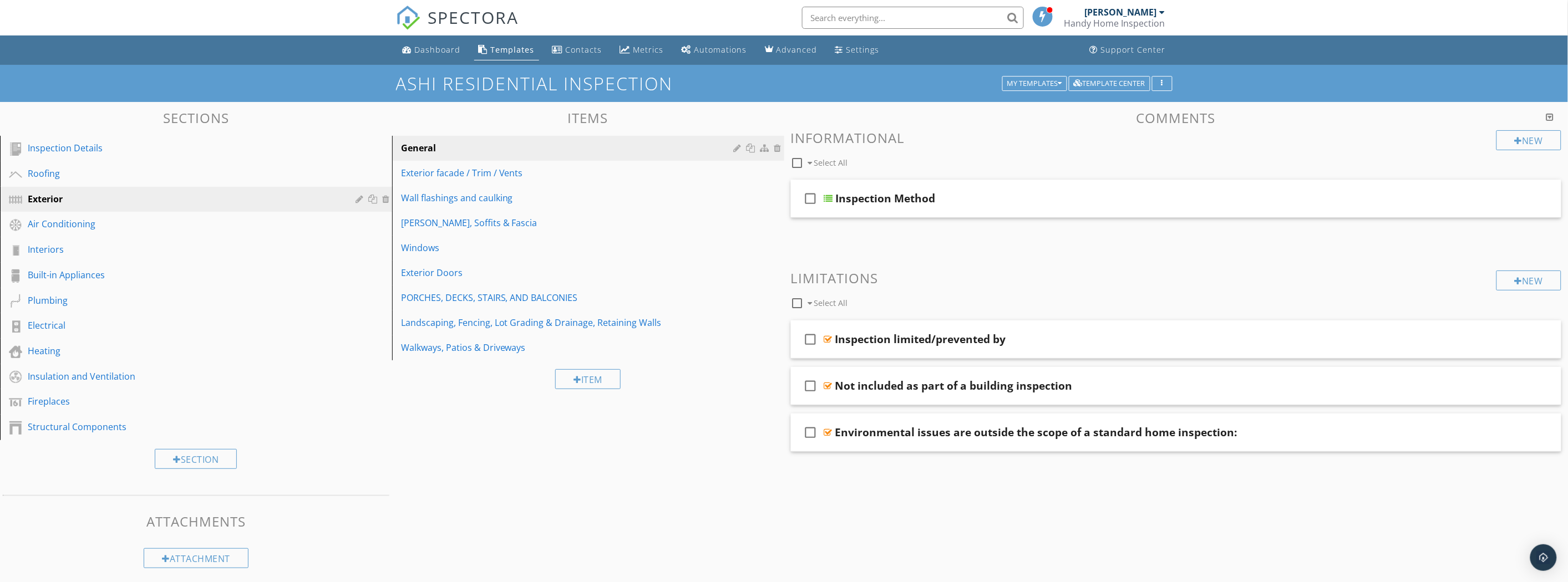
click at [122, 251] on div "Interiors" at bounding box center [184, 250] width 312 height 14
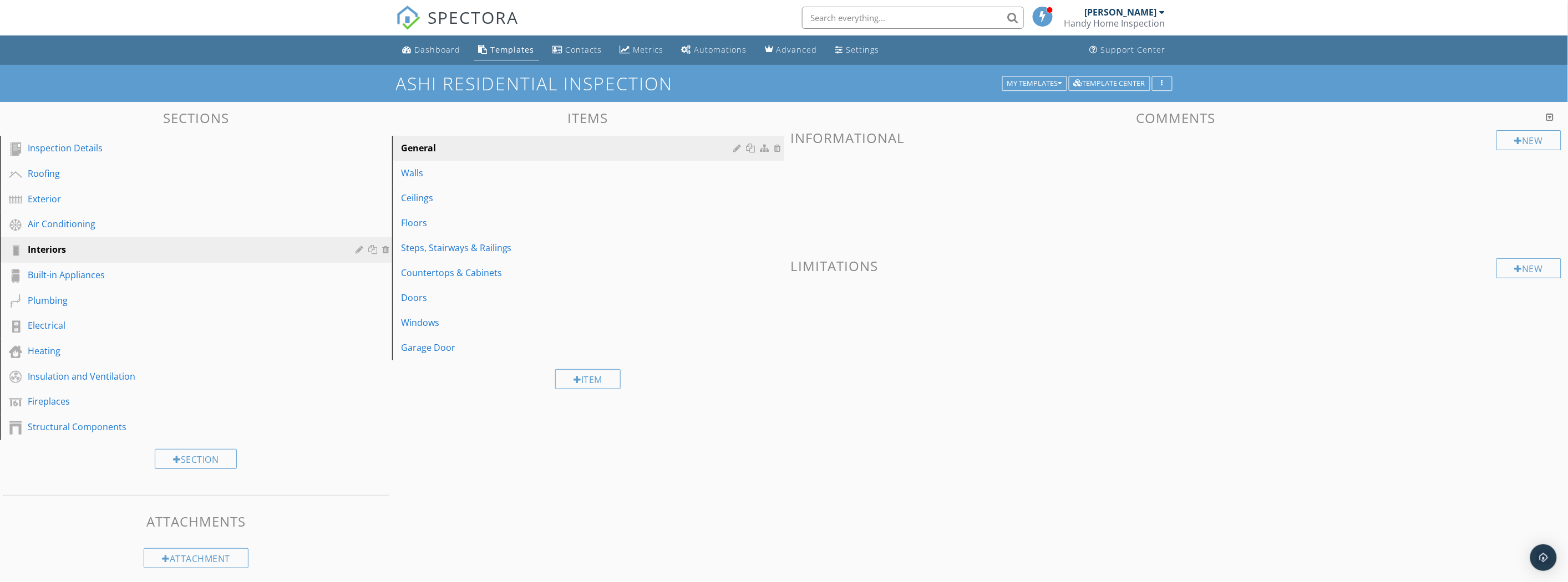
click at [443, 353] on div "Garage Door" at bounding box center [569, 348] width 336 height 14
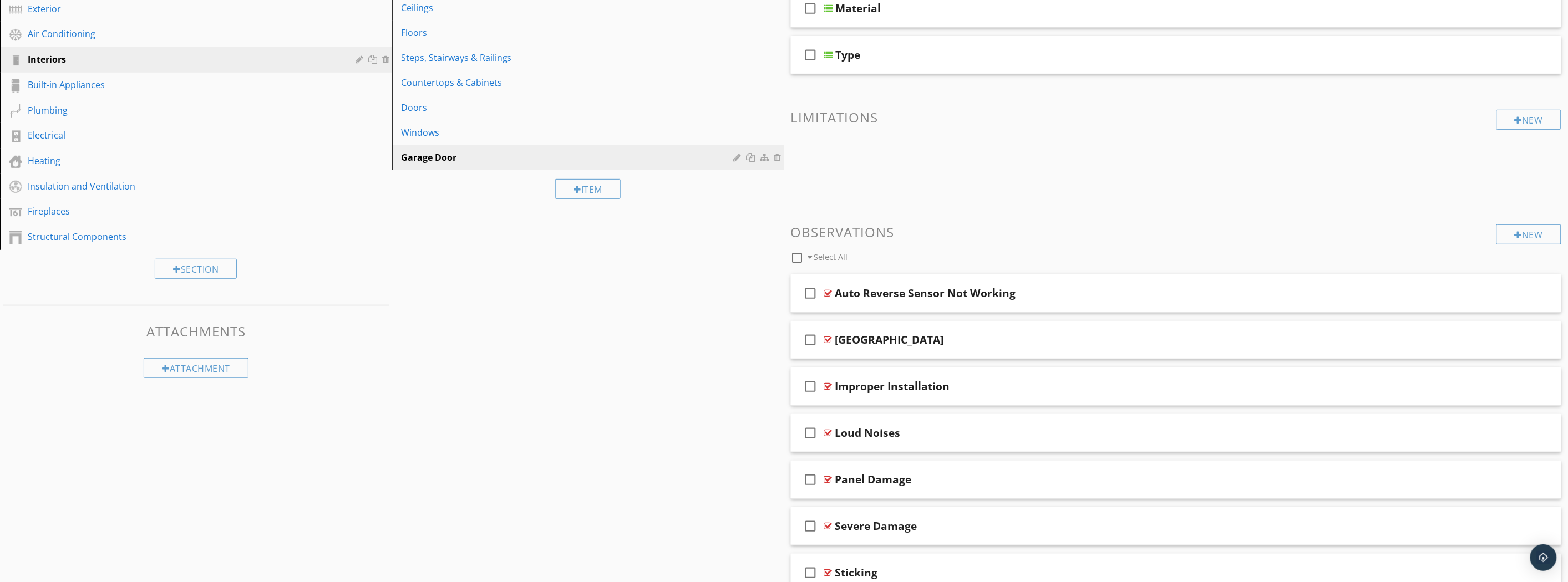
scroll to position [246, 0]
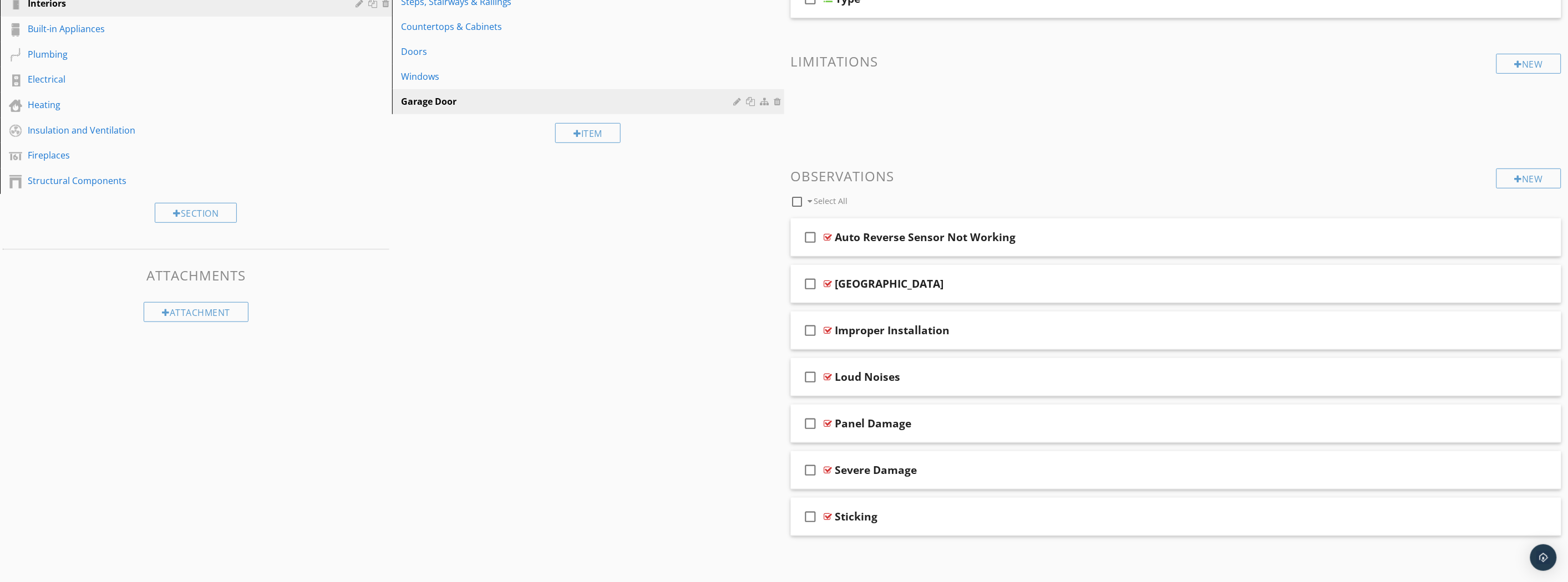
click at [1032, 377] on div "Loud Noises" at bounding box center [1116, 378] width 562 height 14
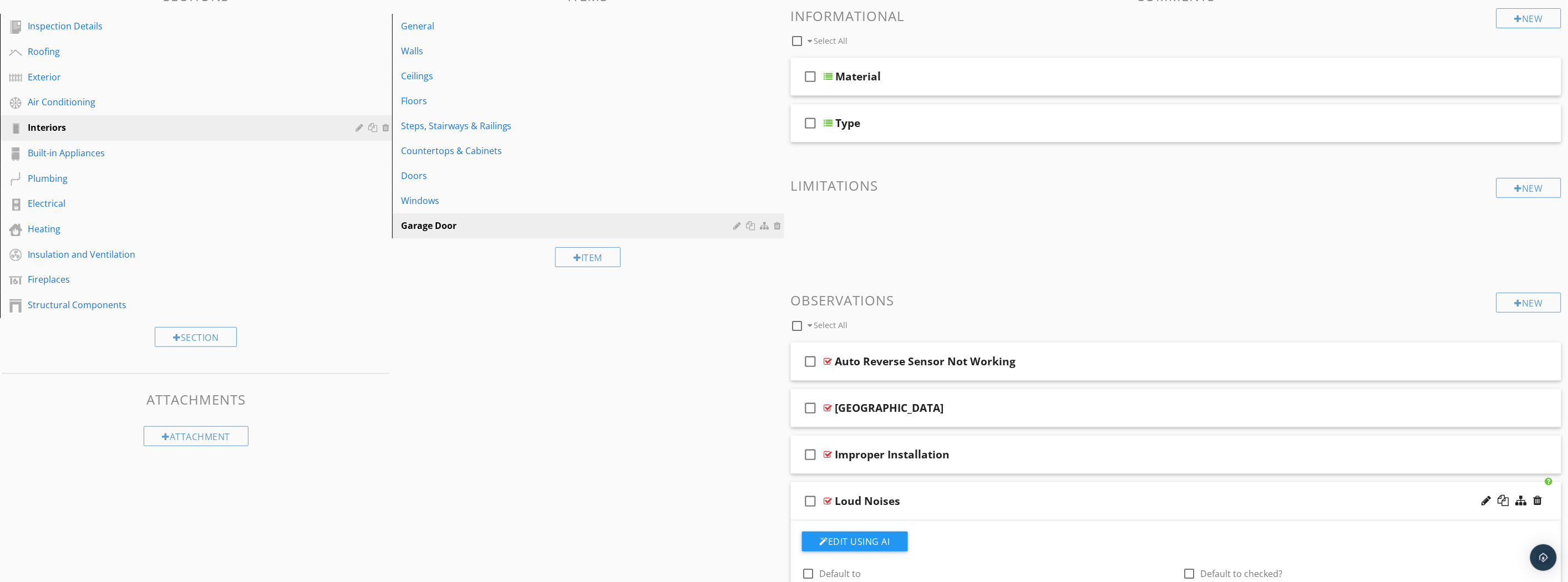
scroll to position [0, 0]
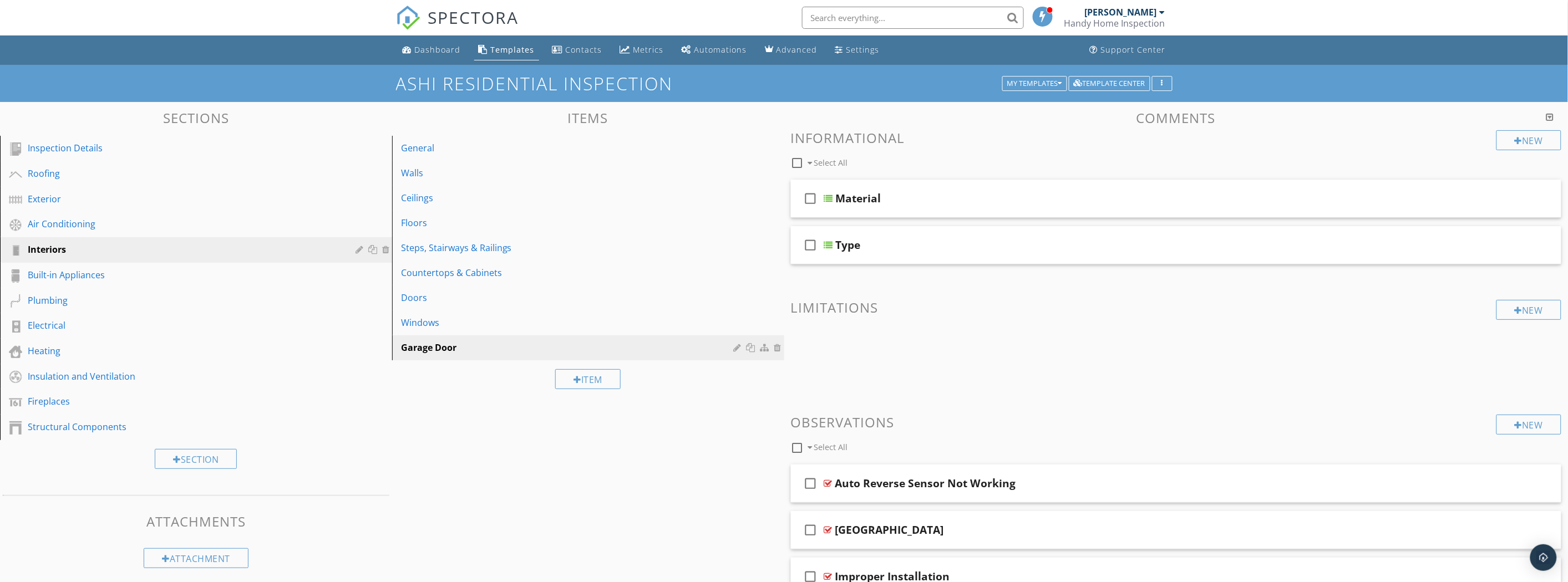
click at [86, 223] on div "Air Conditioning" at bounding box center [184, 224] width 312 height 14
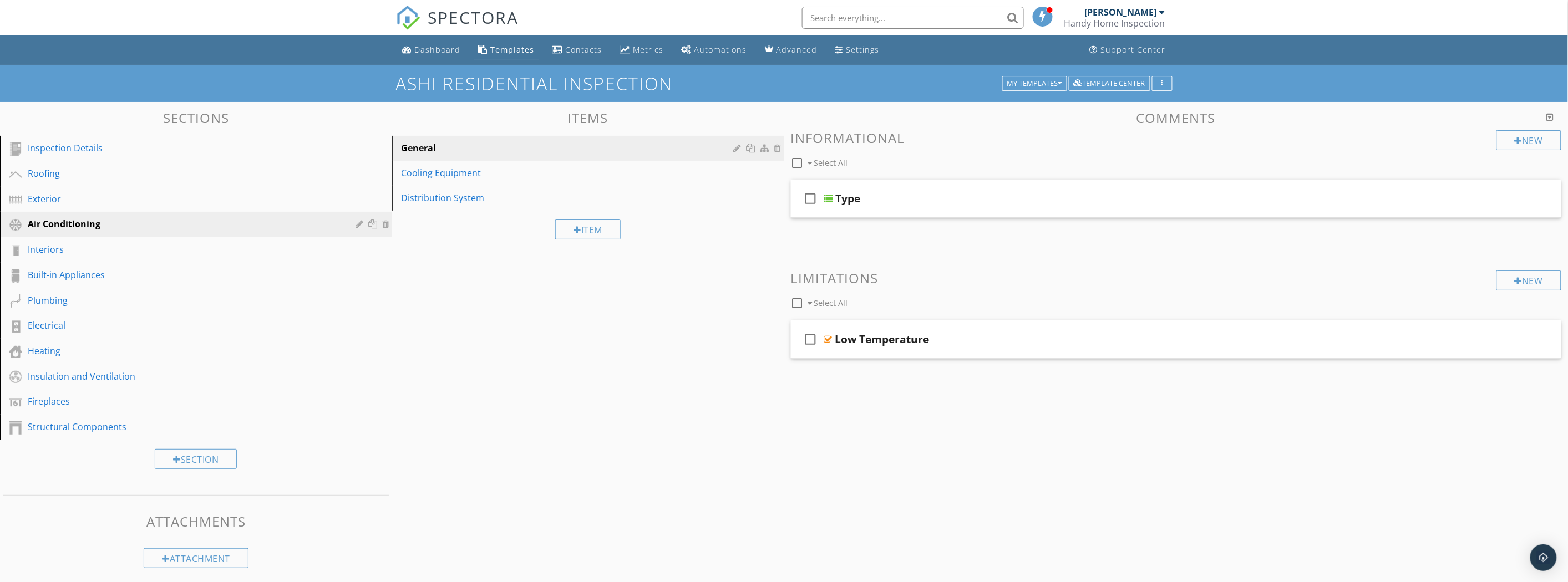
click at [461, 167] on div "Cooling Equipment" at bounding box center [569, 173] width 336 height 14
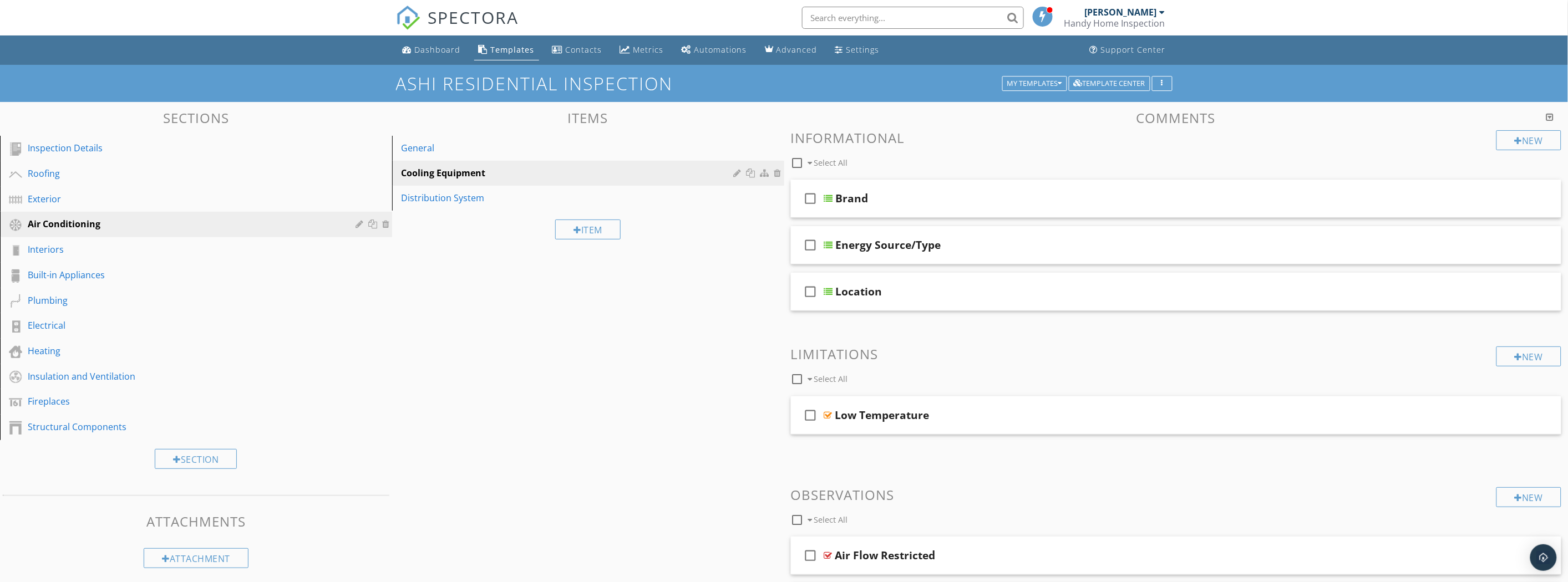
click at [495, 154] on link "General" at bounding box center [590, 148] width 389 height 24
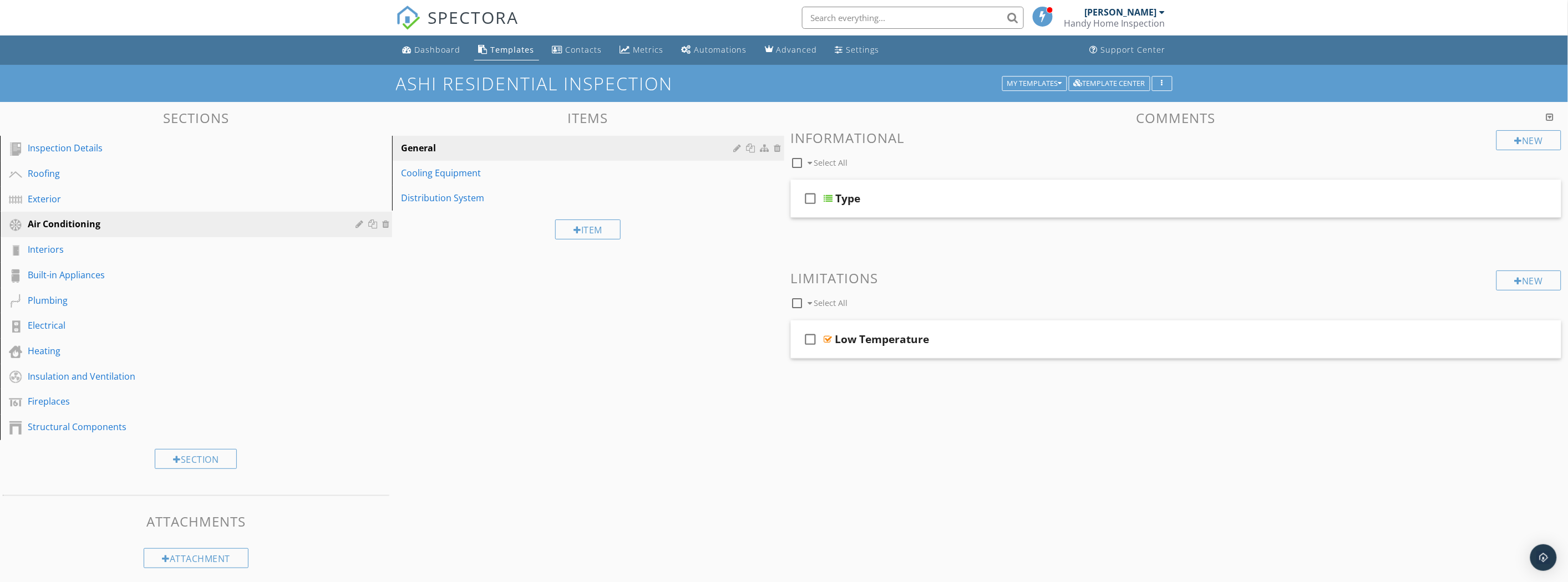
click at [904, 212] on div "check_box_outline_blank Type" at bounding box center [1176, 198] width 771 height 39
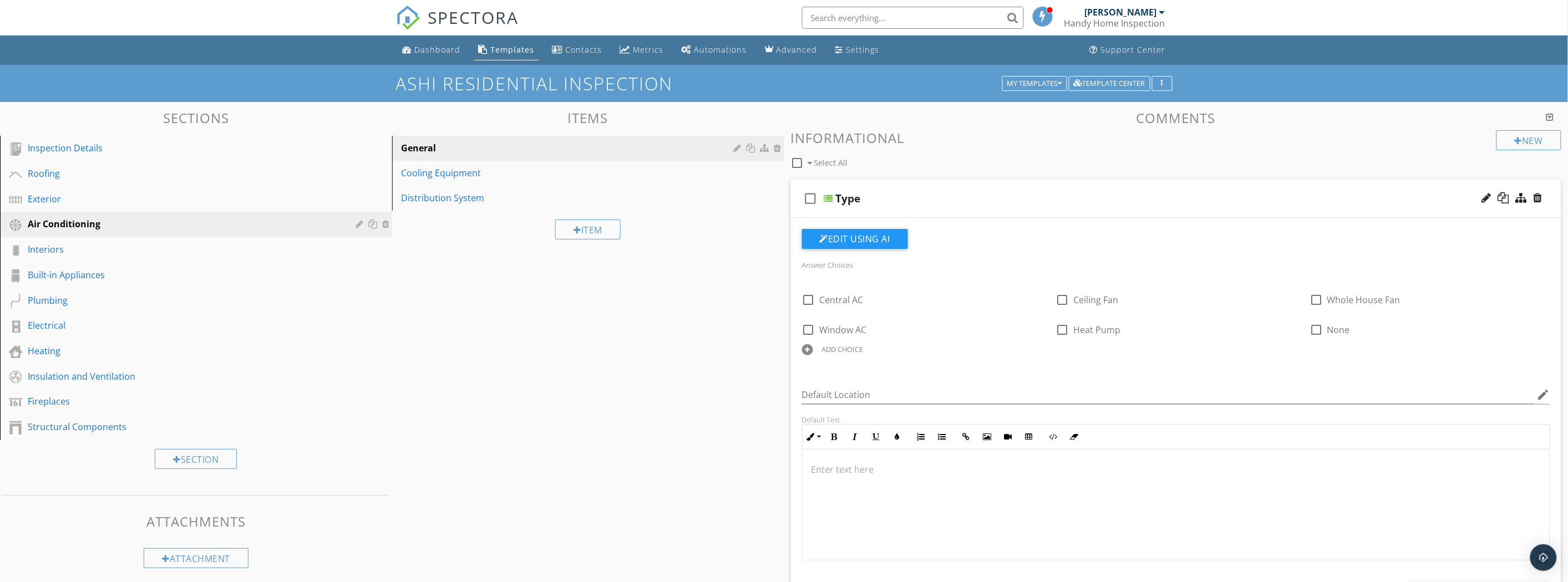
click at [848, 195] on div "Type" at bounding box center [848, 199] width 25 height 14
click at [1438, 204] on div "check_box_outline_blank Type" at bounding box center [1176, 198] width 771 height 39
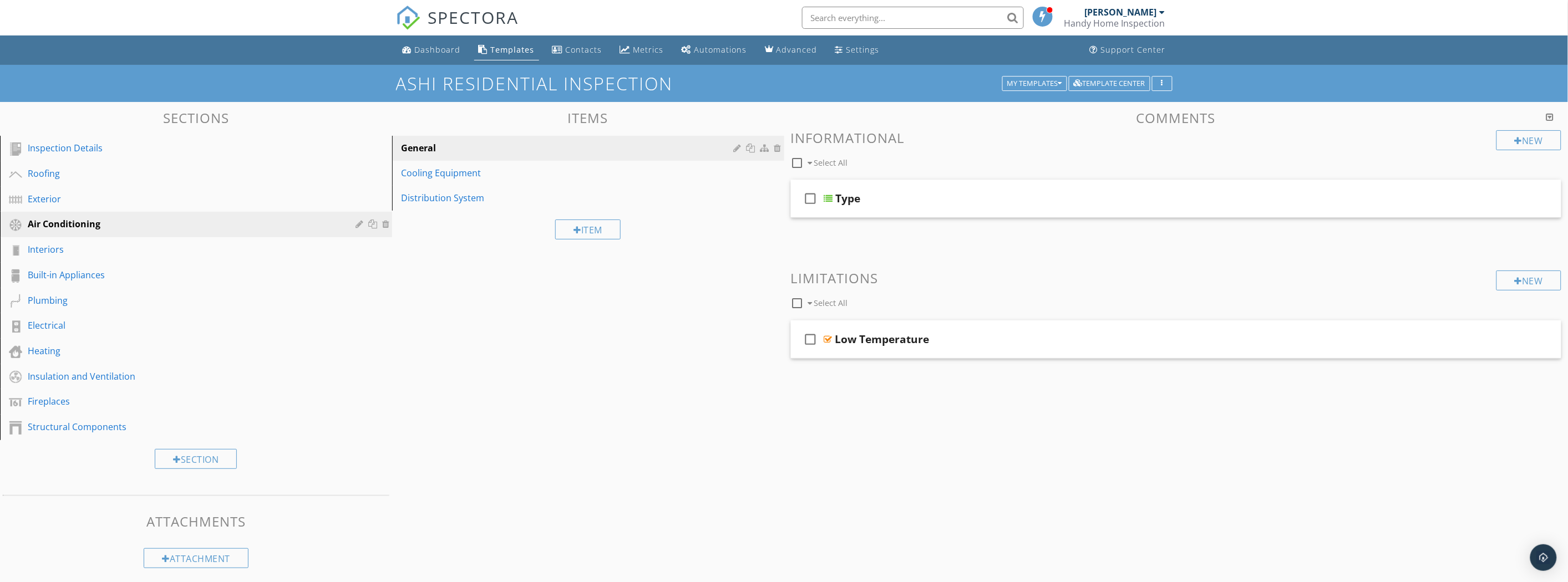
click at [418, 167] on div "Cooling Equipment" at bounding box center [569, 173] width 336 height 14
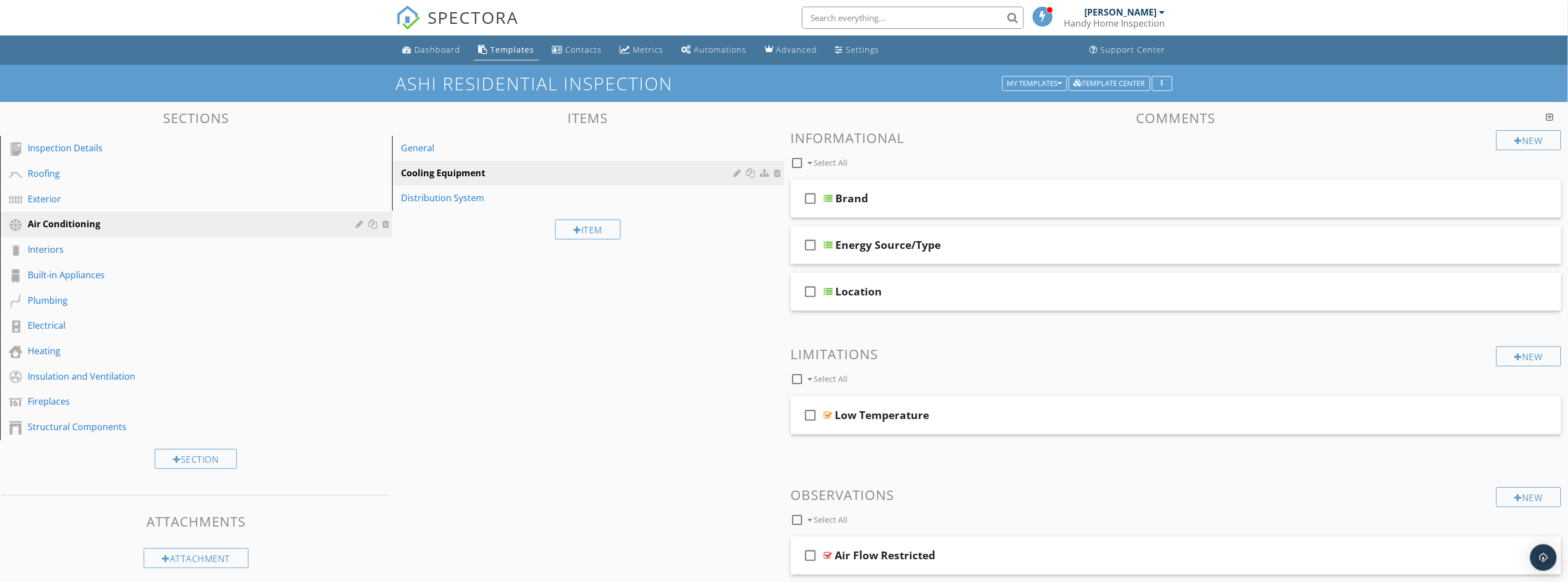
click at [470, 207] on link "Distribution System" at bounding box center [590, 198] width 389 height 24
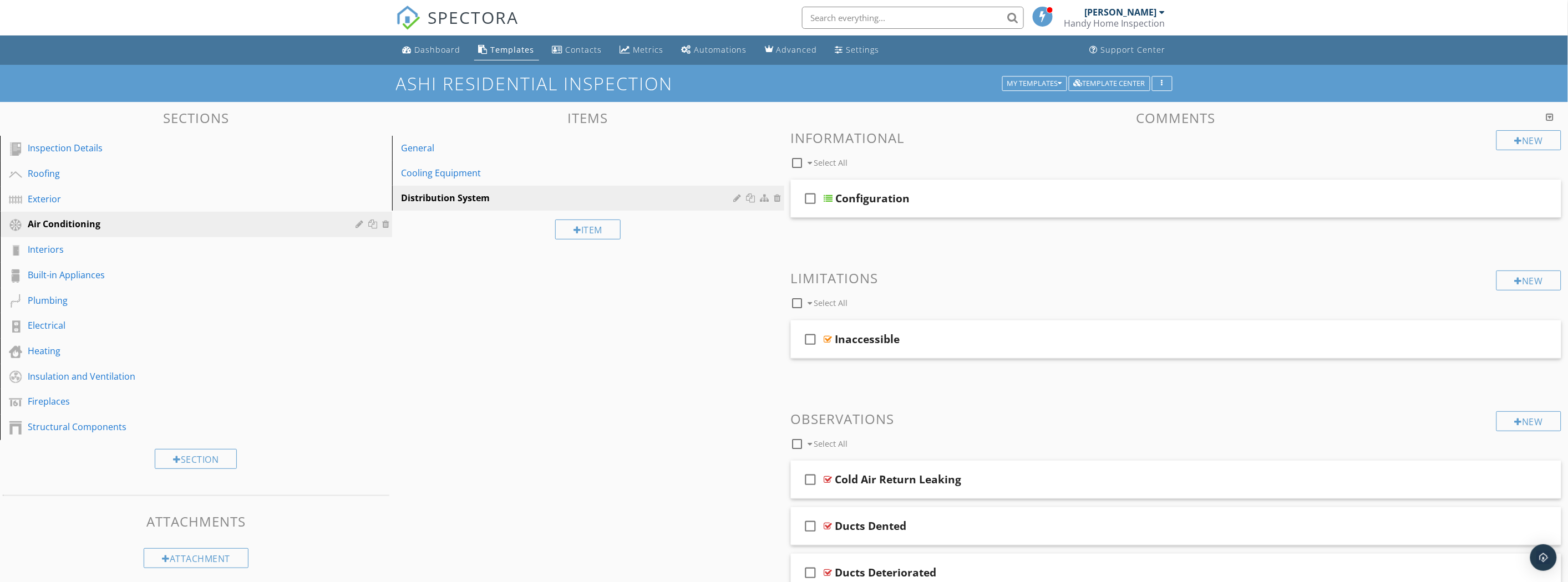
click at [134, 198] on div "Exterior" at bounding box center [184, 199] width 312 height 14
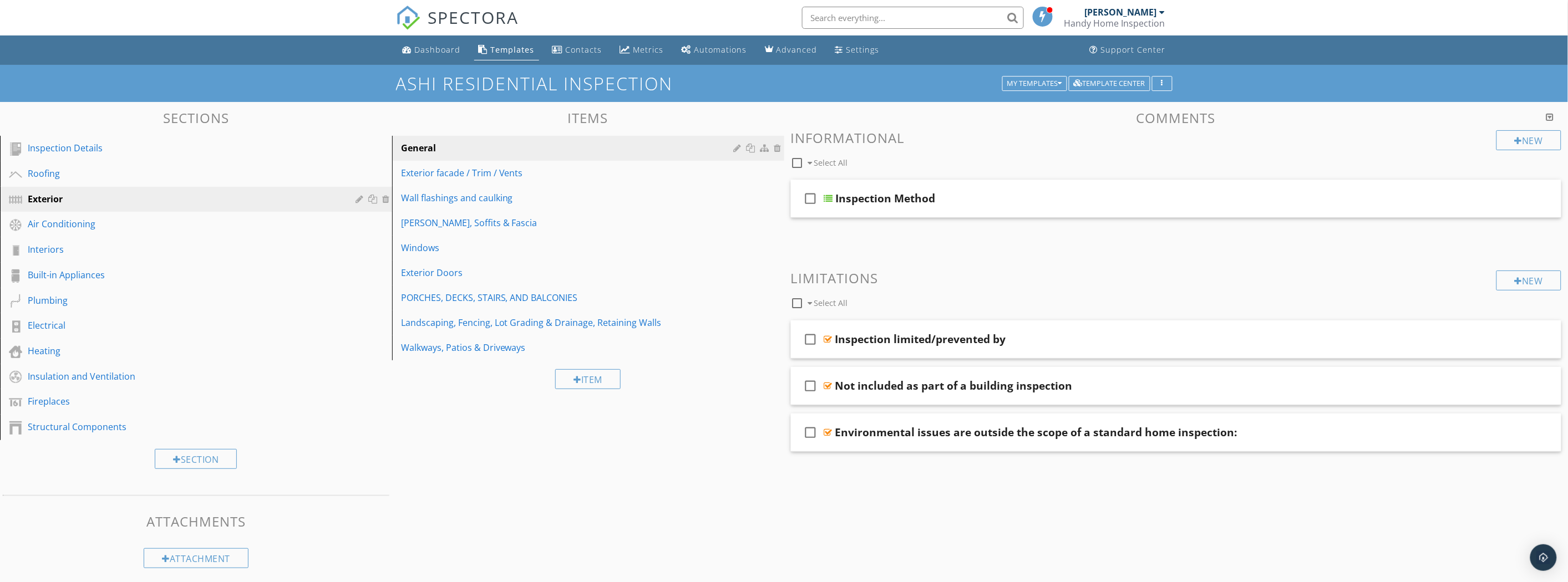
click at [35, 231] on div "Air Conditioning" at bounding box center [204, 224] width 353 height 14
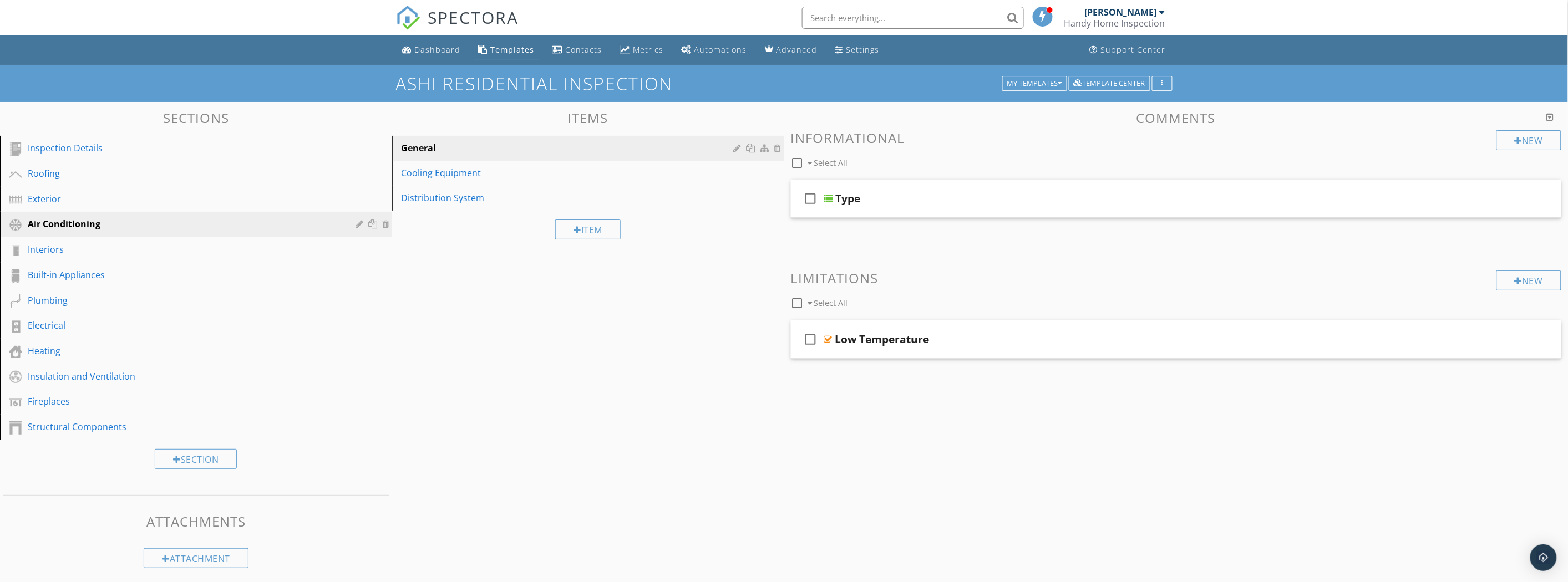
click at [614, 176] on div "Cooling Equipment" at bounding box center [569, 173] width 336 height 14
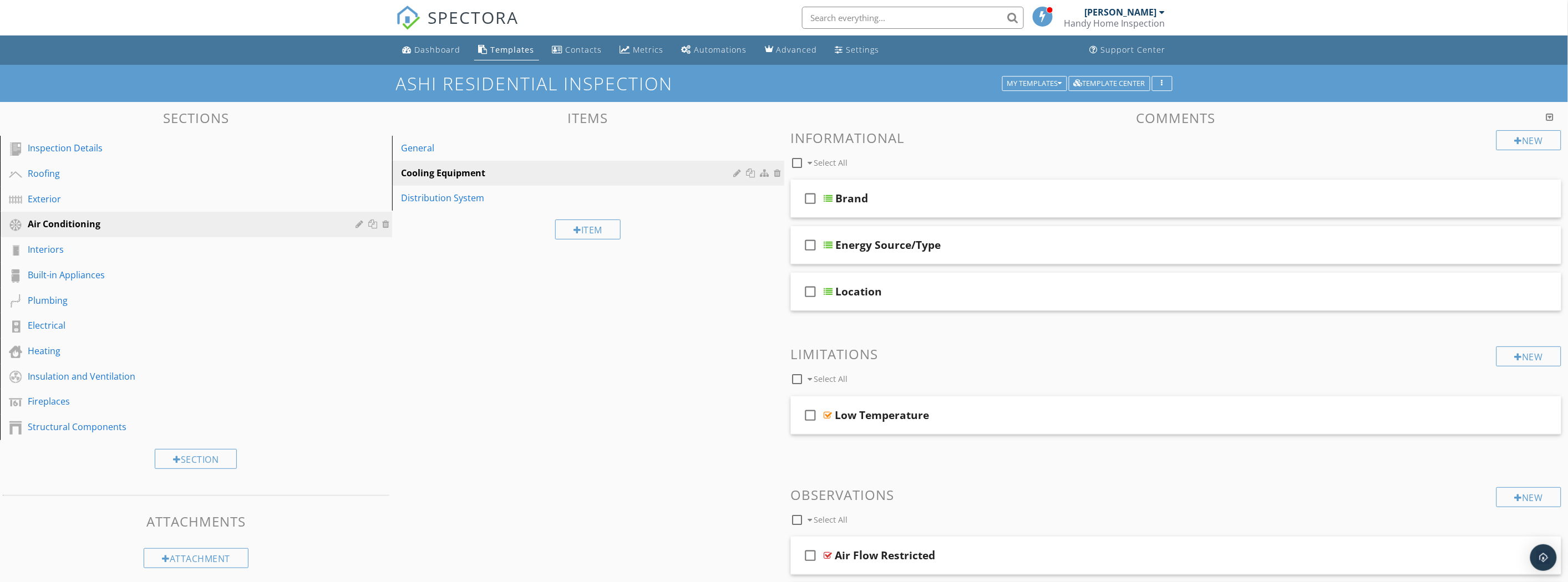
click at [497, 198] on div "Distribution System" at bounding box center [569, 198] width 336 height 14
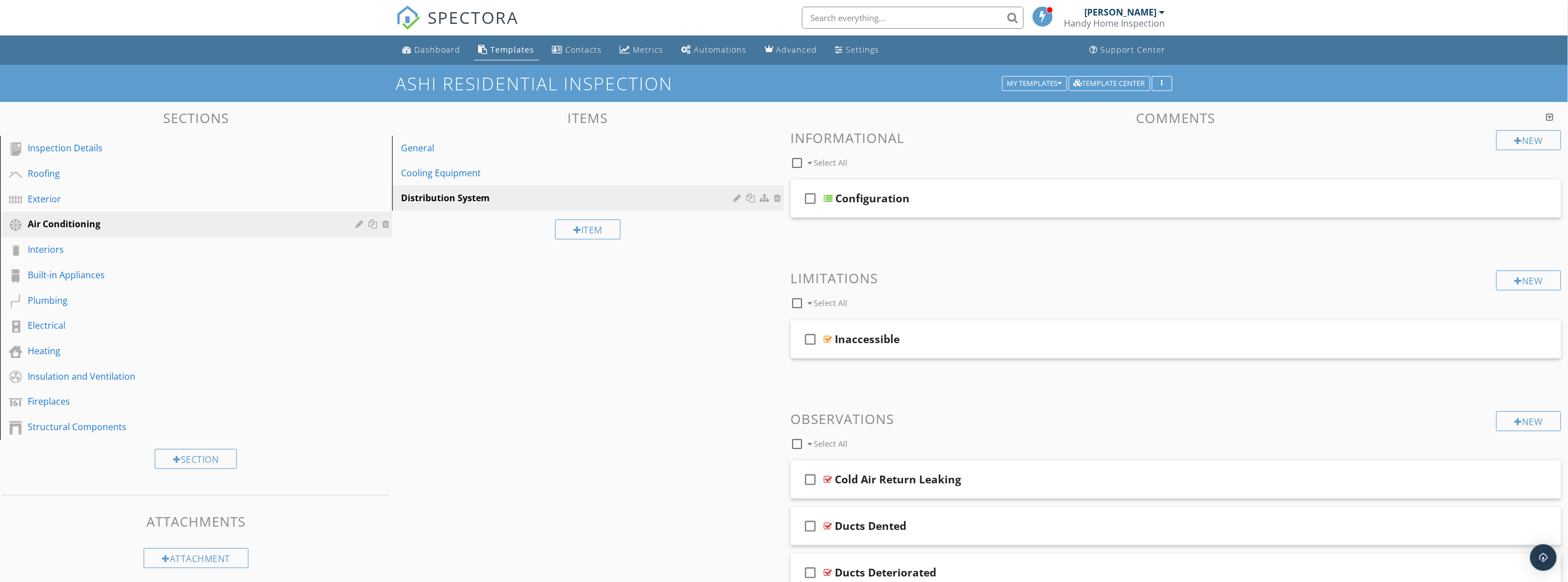
click at [142, 272] on div "Built-in Appliances" at bounding box center [184, 275] width 312 height 14
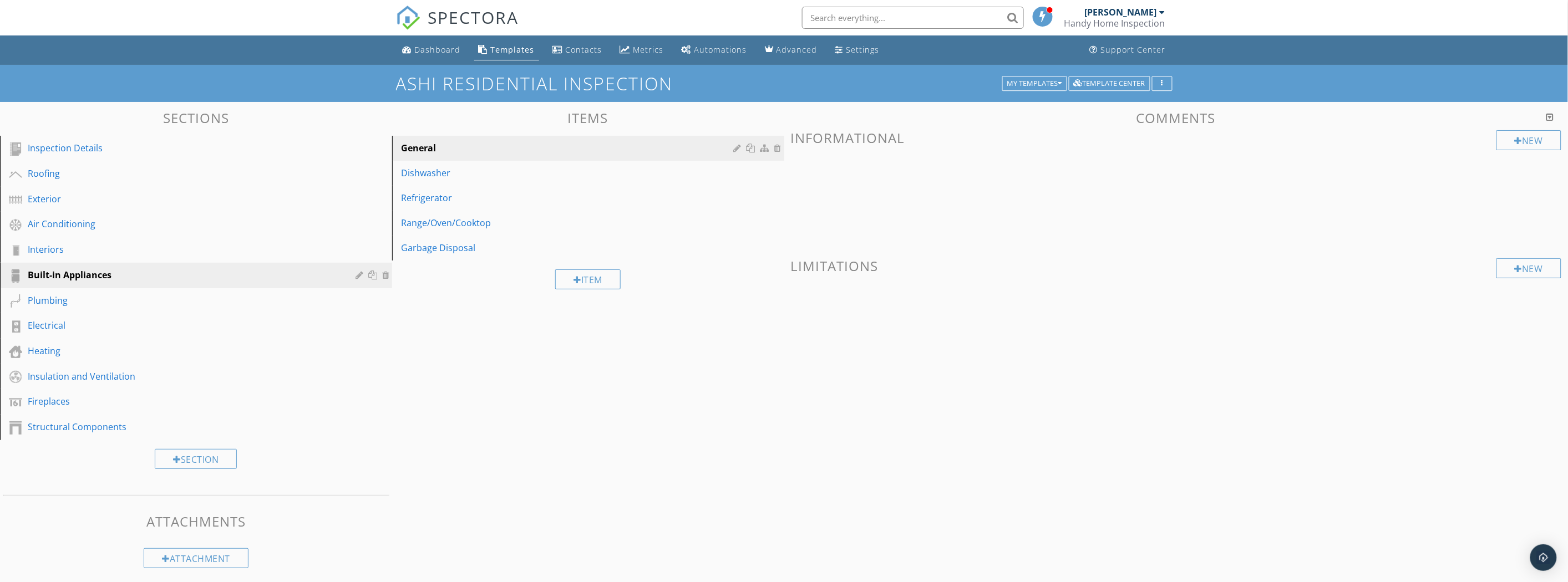
click at [141, 297] on div "Plumbing" at bounding box center [184, 300] width 312 height 14
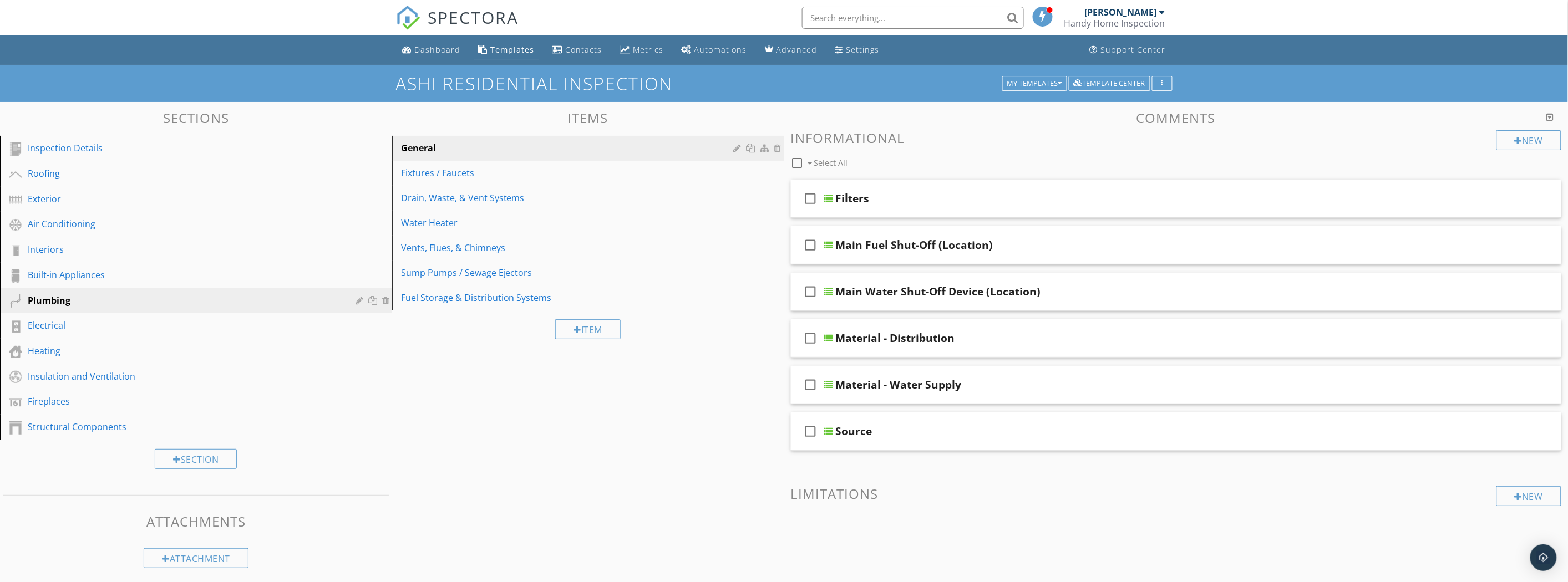
click at [124, 331] on div "Electrical" at bounding box center [204, 325] width 353 height 14
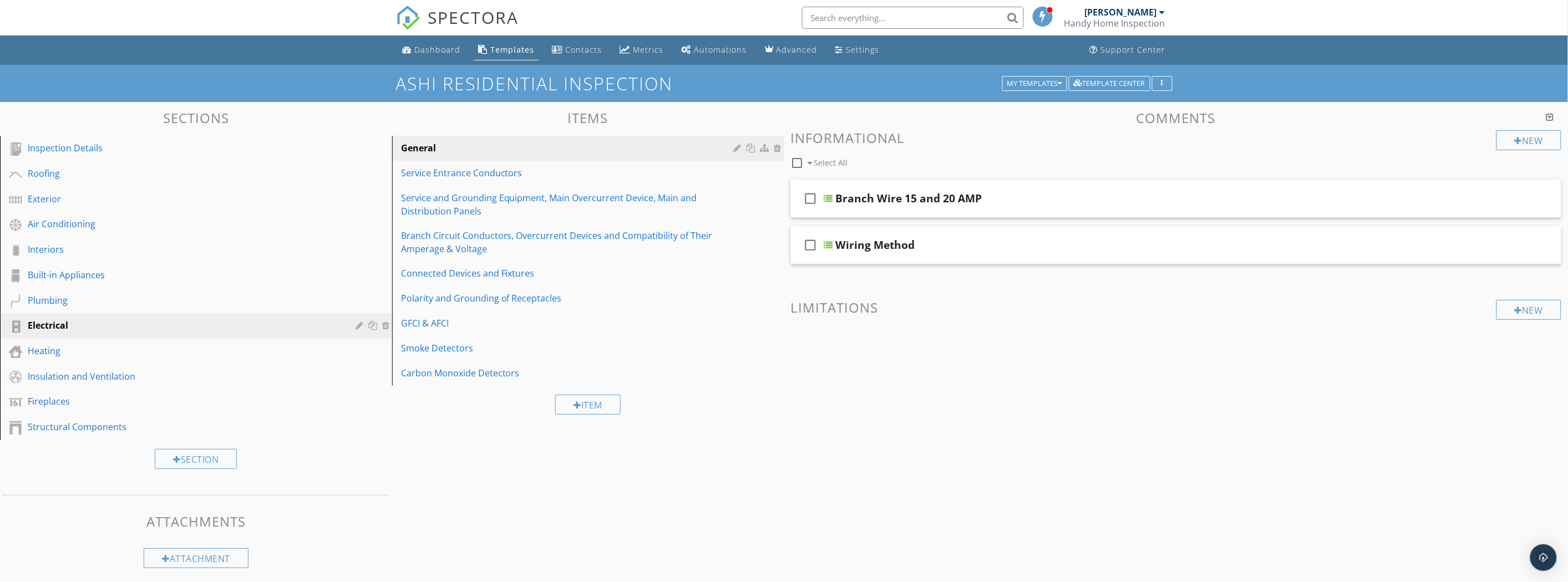
click at [558, 210] on div "Service and Grounding Equipment, Main Overcurrent Device, Main and Distribution…" at bounding box center [569, 204] width 336 height 26
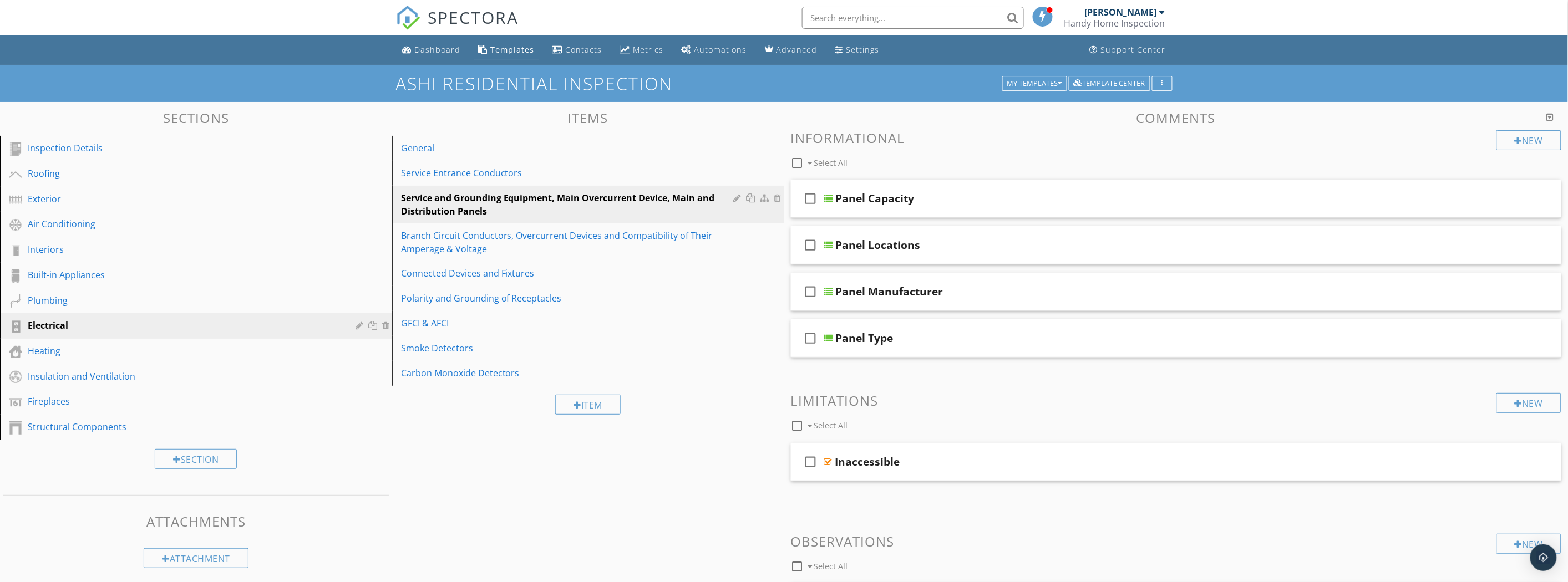
click at [496, 256] on div "Branch Circuit Conductors, Overcurrent Devices and Compatibility of Their Amper…" at bounding box center [569, 242] width 336 height 26
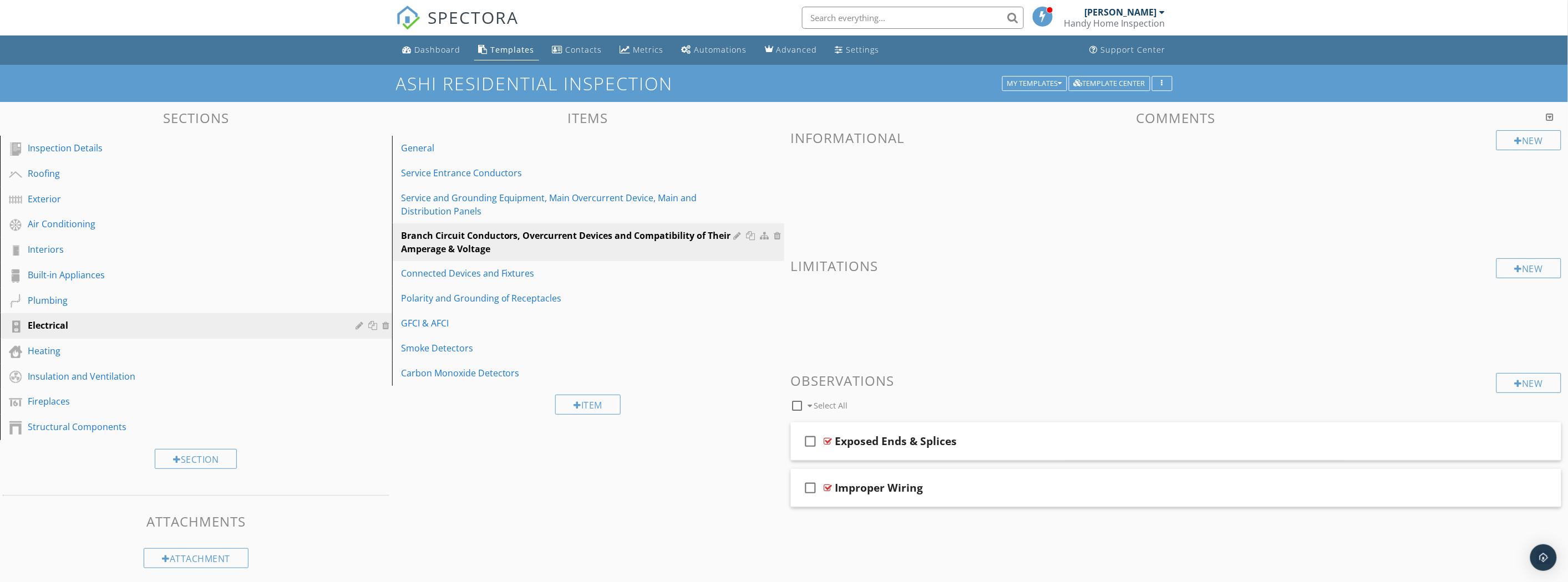
click at [779, 233] on div at bounding box center [779, 236] width 10 height 9
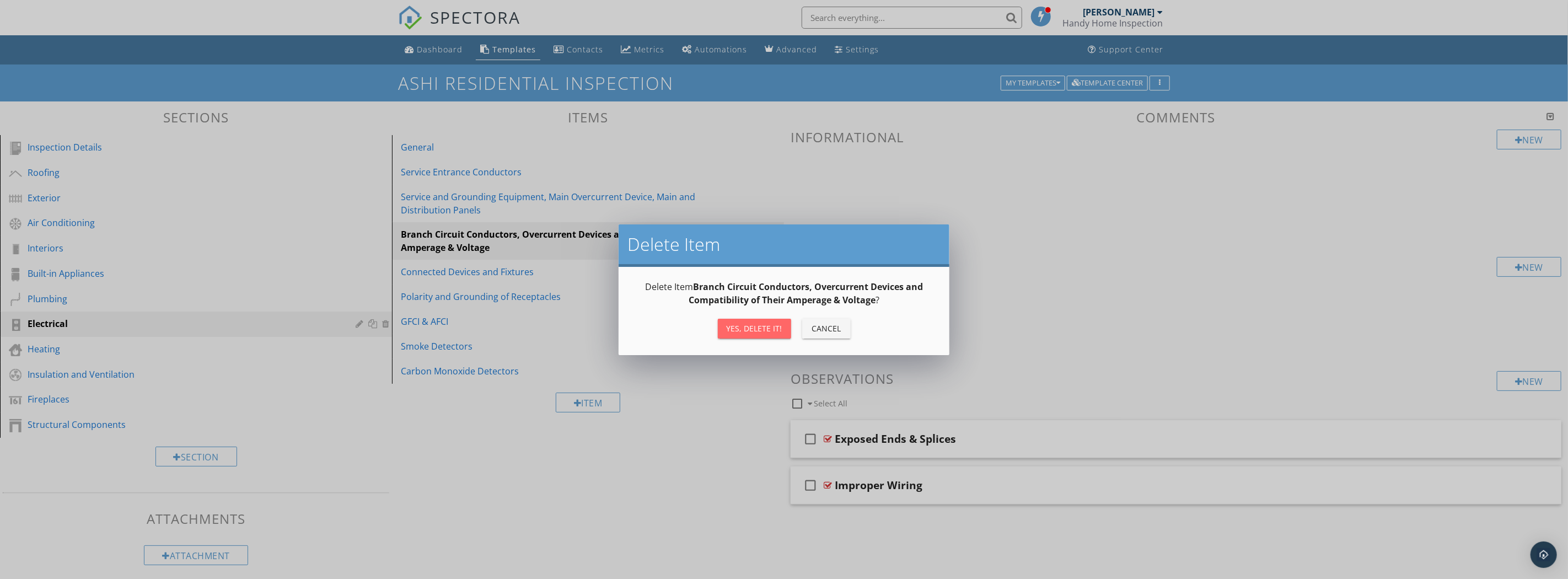
click at [770, 328] on div "Yes, Delete it!" at bounding box center [755, 328] width 56 height 11
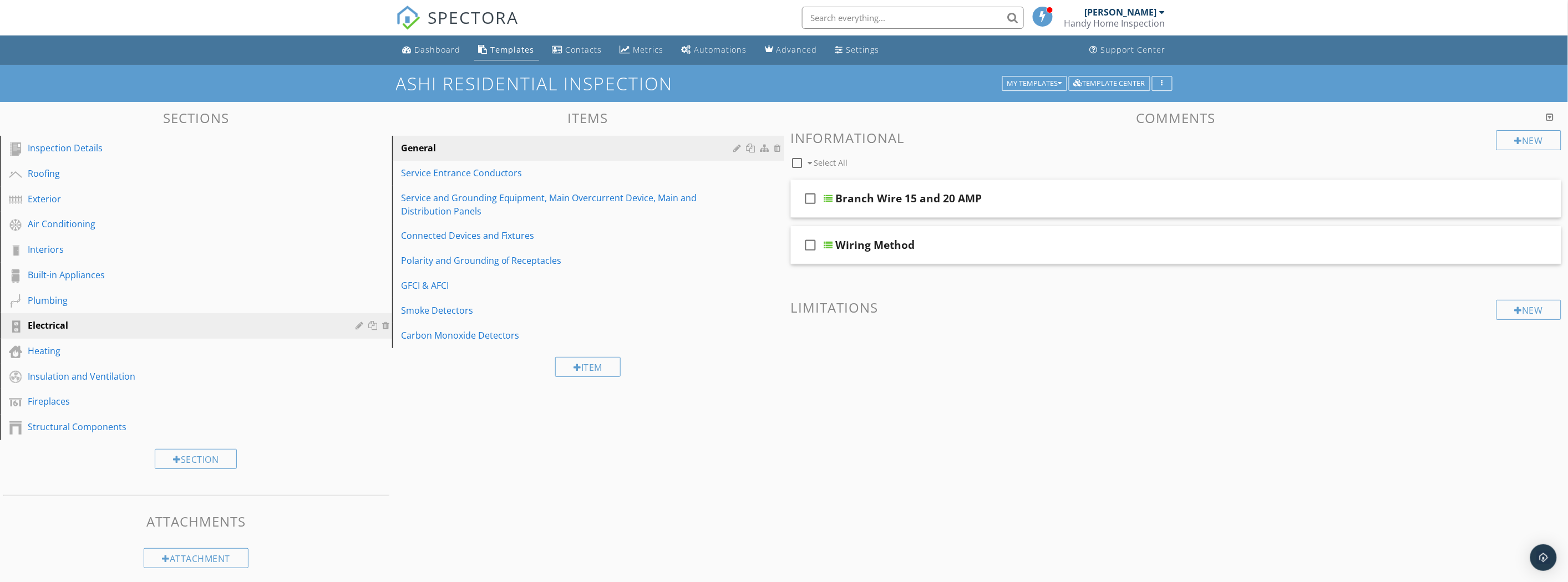
click at [603, 179] on link "Service Entrance Conductors" at bounding box center [590, 173] width 389 height 24
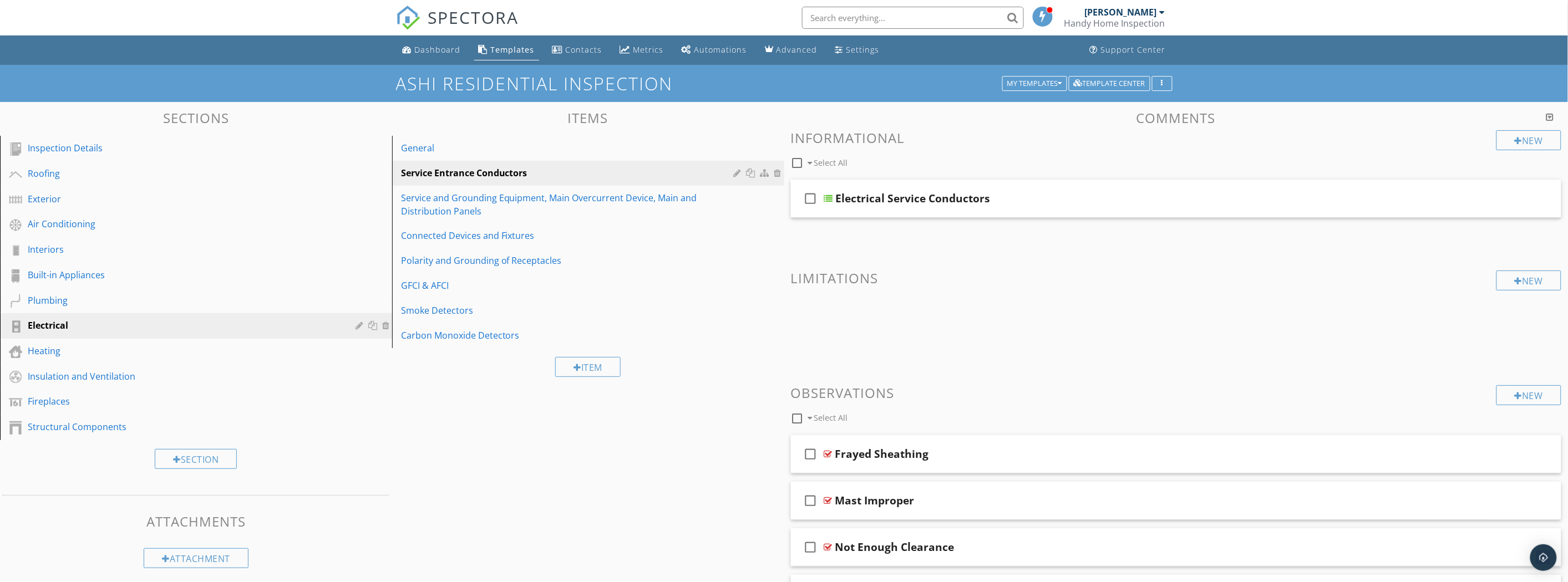
click at [559, 216] on div "Service and Grounding Equipment, Main Overcurrent Device, Main and Distribution…" at bounding box center [569, 204] width 336 height 26
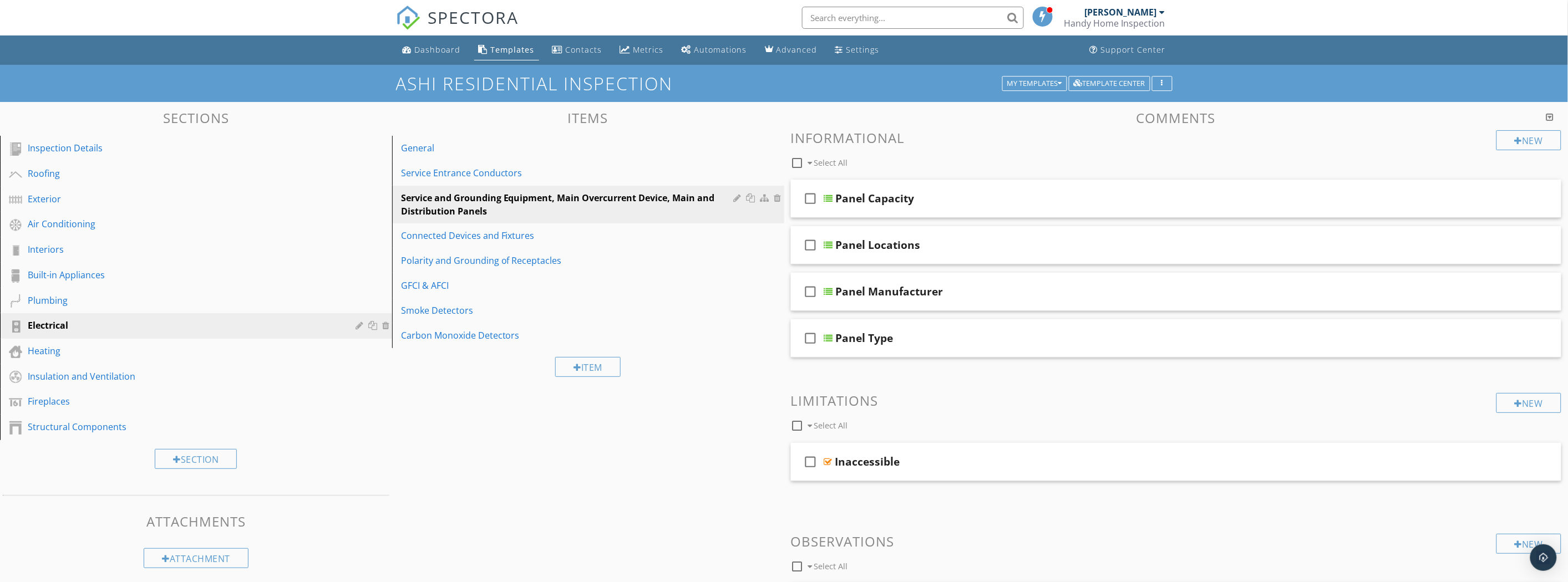
click at [519, 283] on div "GFCI & AFCI" at bounding box center [569, 286] width 336 height 14
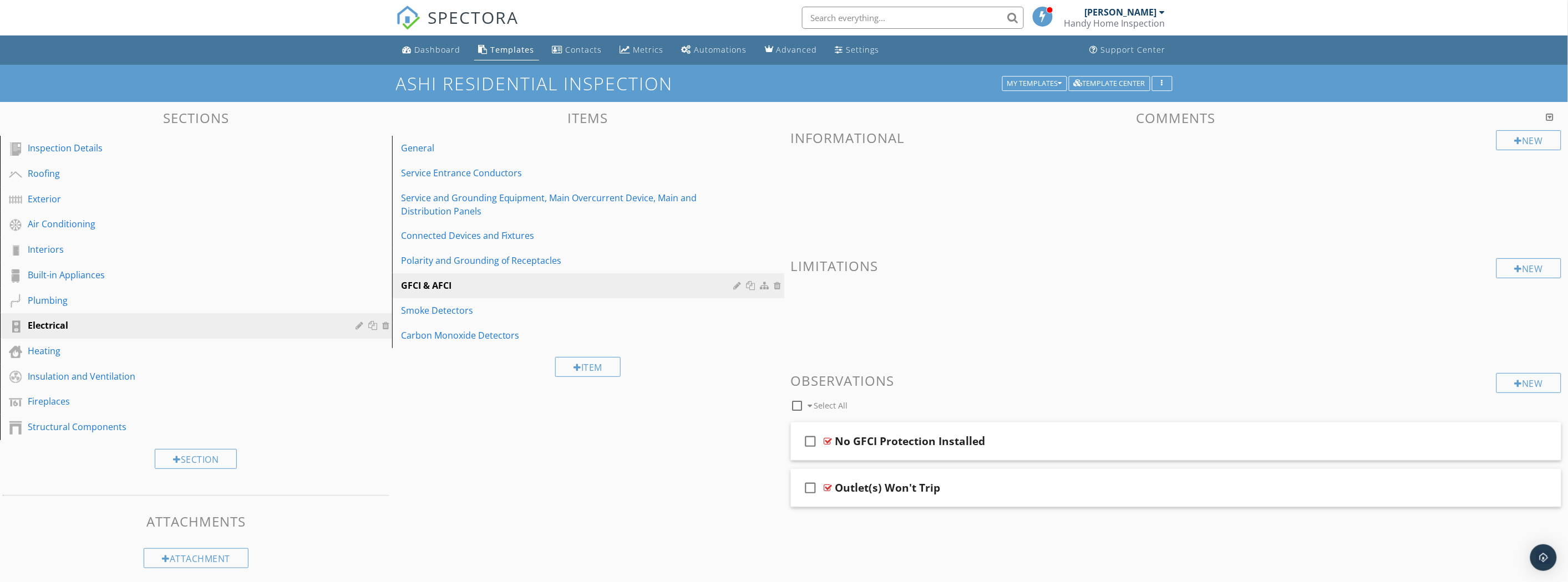
click at [508, 305] on div "Smoke Detectors" at bounding box center [569, 311] width 336 height 14
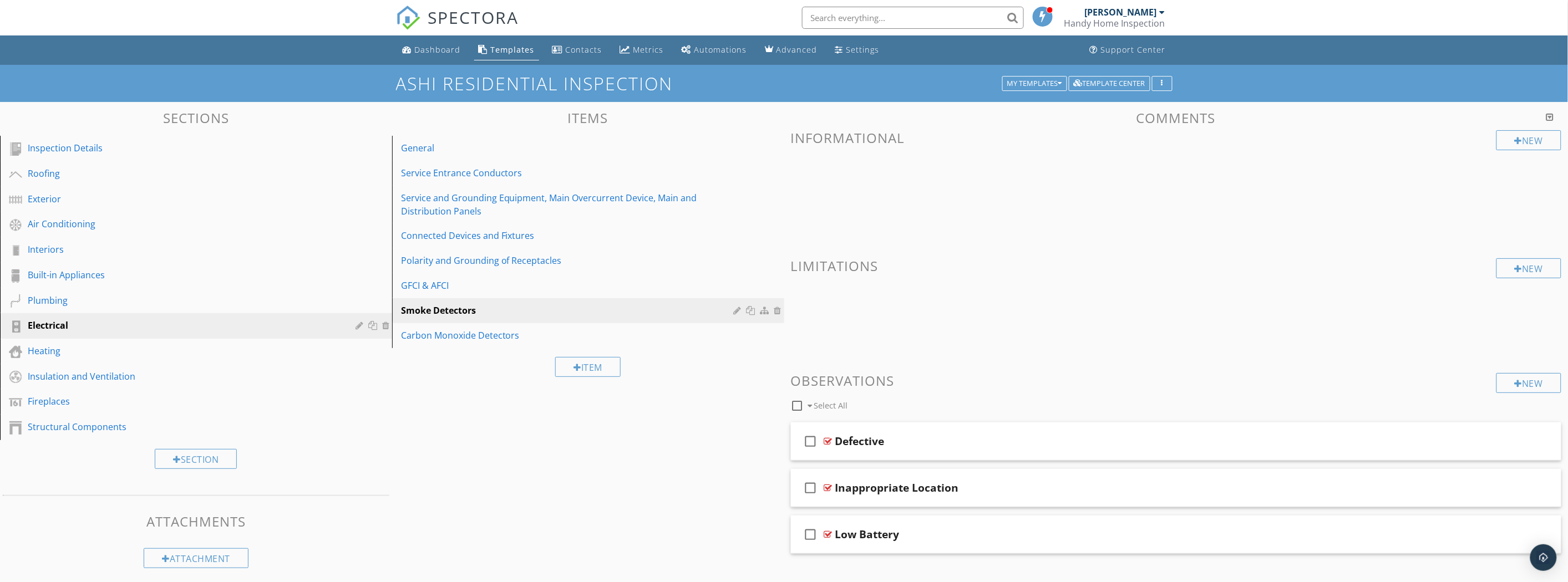
click at [491, 333] on div "Carbon Monoxide Detectors" at bounding box center [569, 336] width 336 height 14
click at [487, 171] on div "Service Entrance Conductors" at bounding box center [569, 173] width 336 height 14
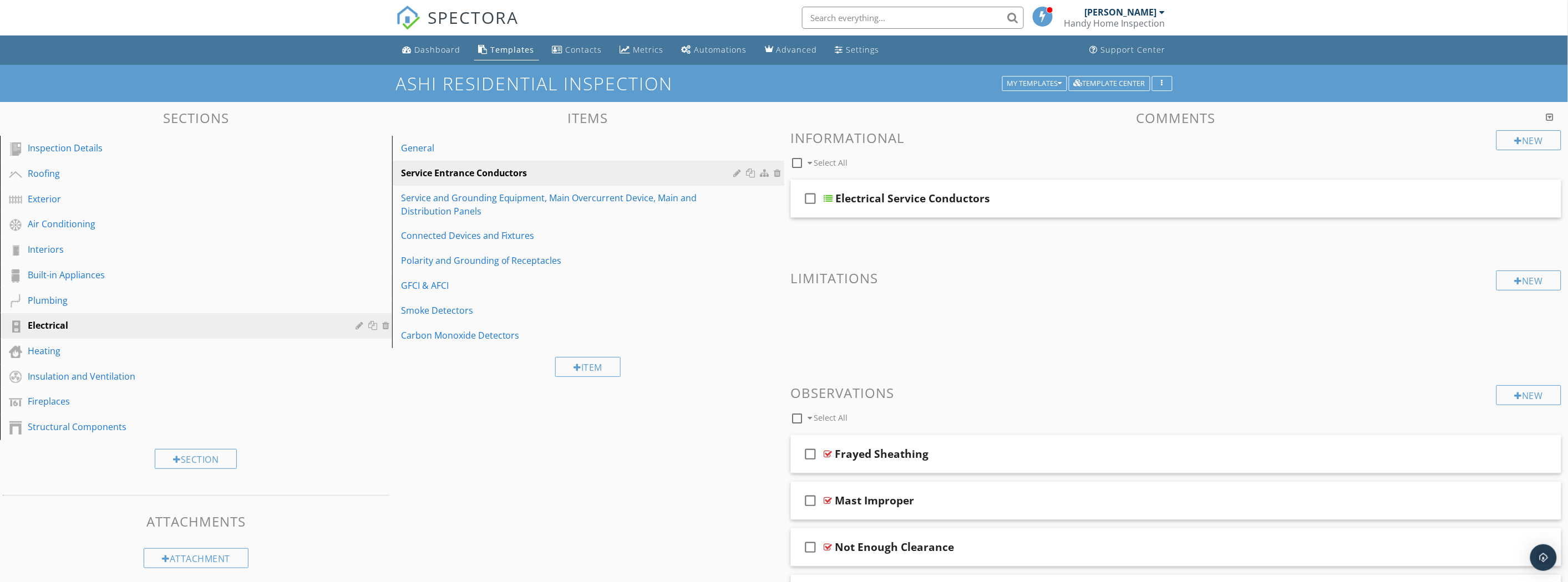
click at [484, 154] on div "General" at bounding box center [569, 148] width 336 height 14
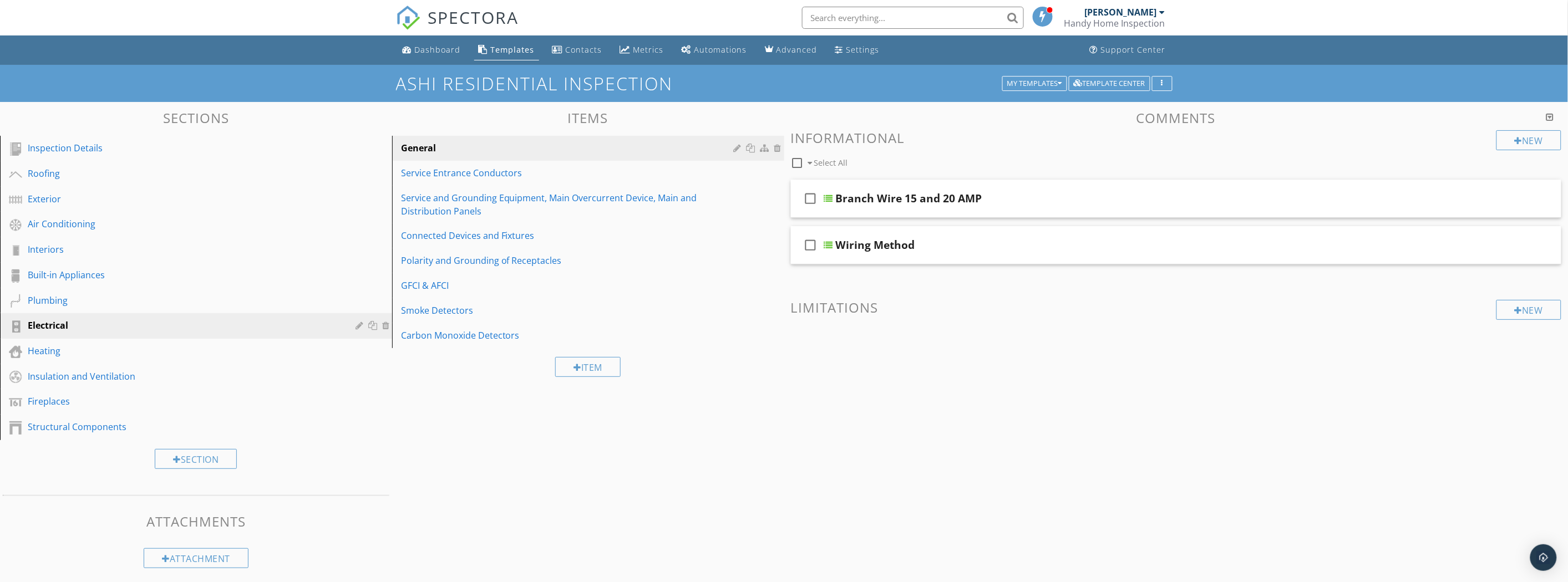
click at [117, 263] on link "Built-in Appliances" at bounding box center [198, 275] width 389 height 26
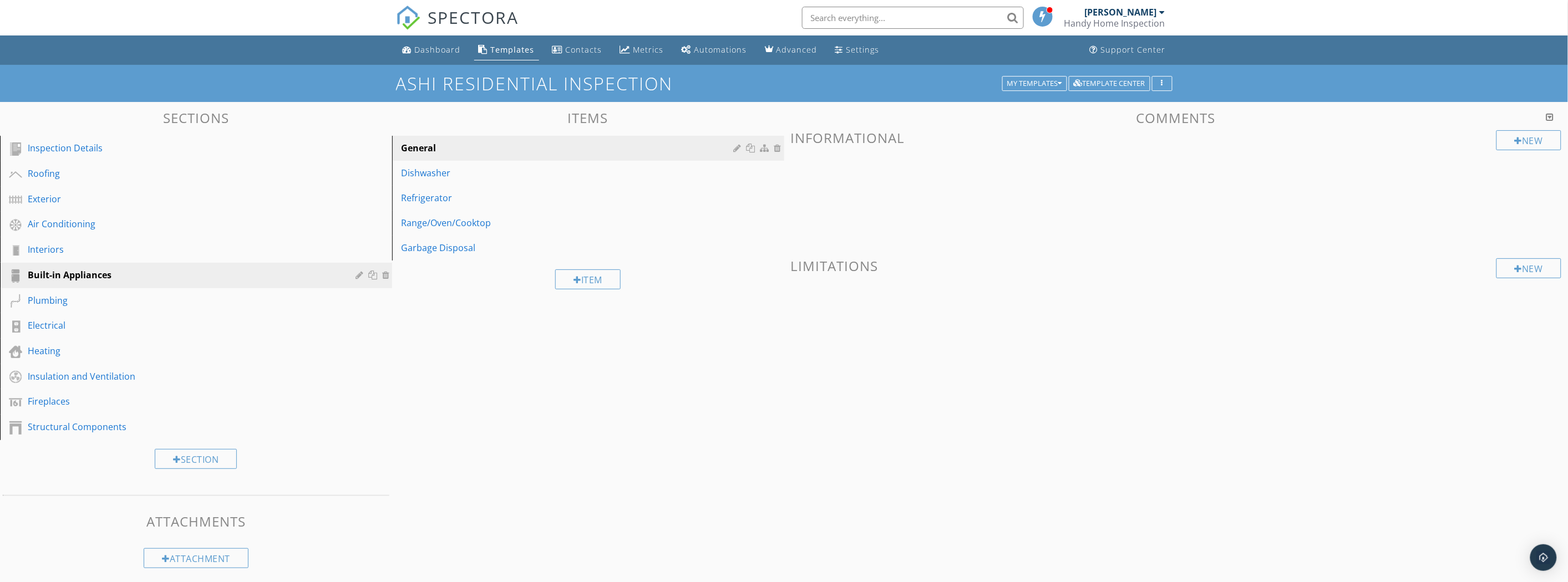
click at [120, 210] on link "Exterior" at bounding box center [198, 200] width 389 height 26
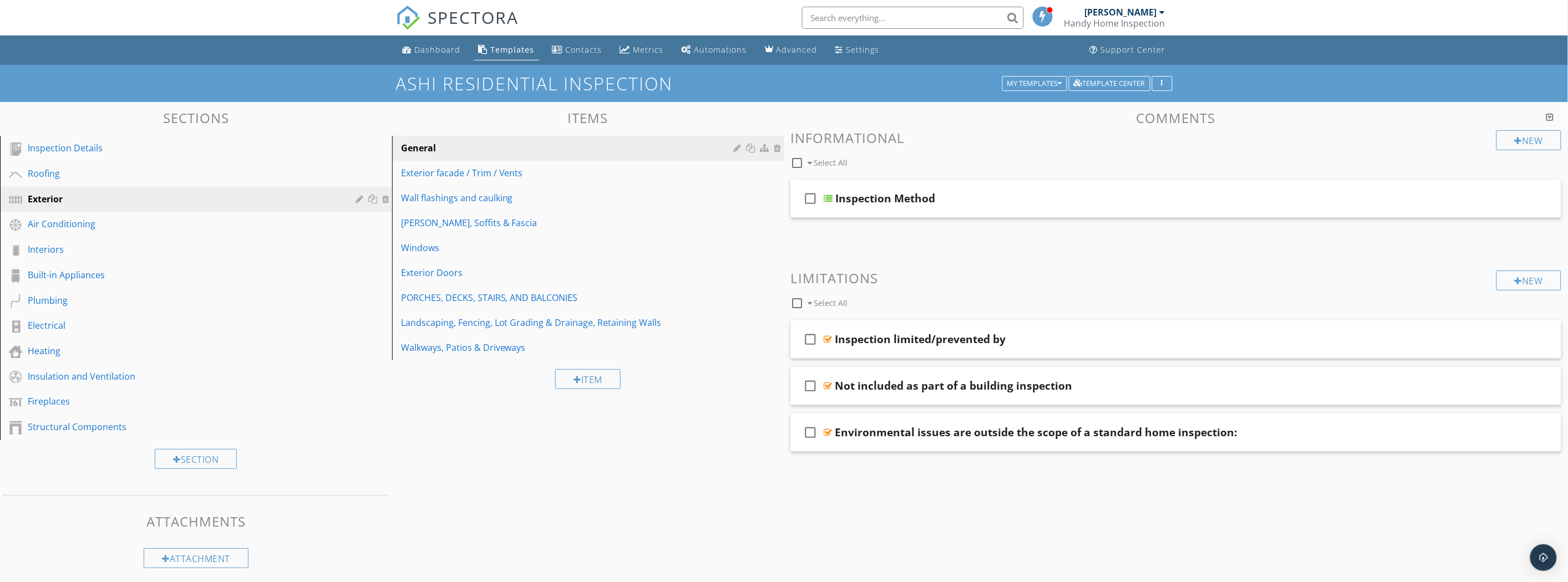
click at [474, 150] on div "General" at bounding box center [569, 148] width 336 height 14
click at [1016, 345] on div "Inspection limited/prevented by" at bounding box center [1116, 340] width 562 height 14
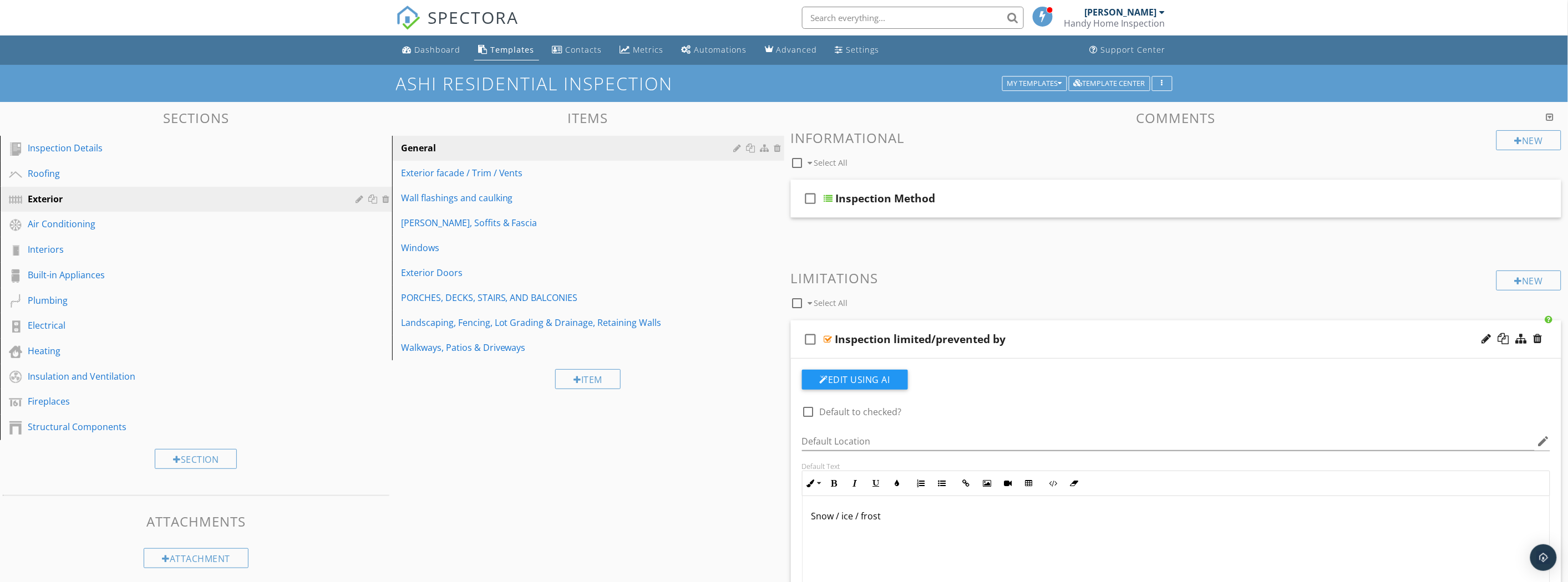
click at [1059, 341] on div "Inspection limited/prevented by" at bounding box center [1116, 340] width 562 height 14
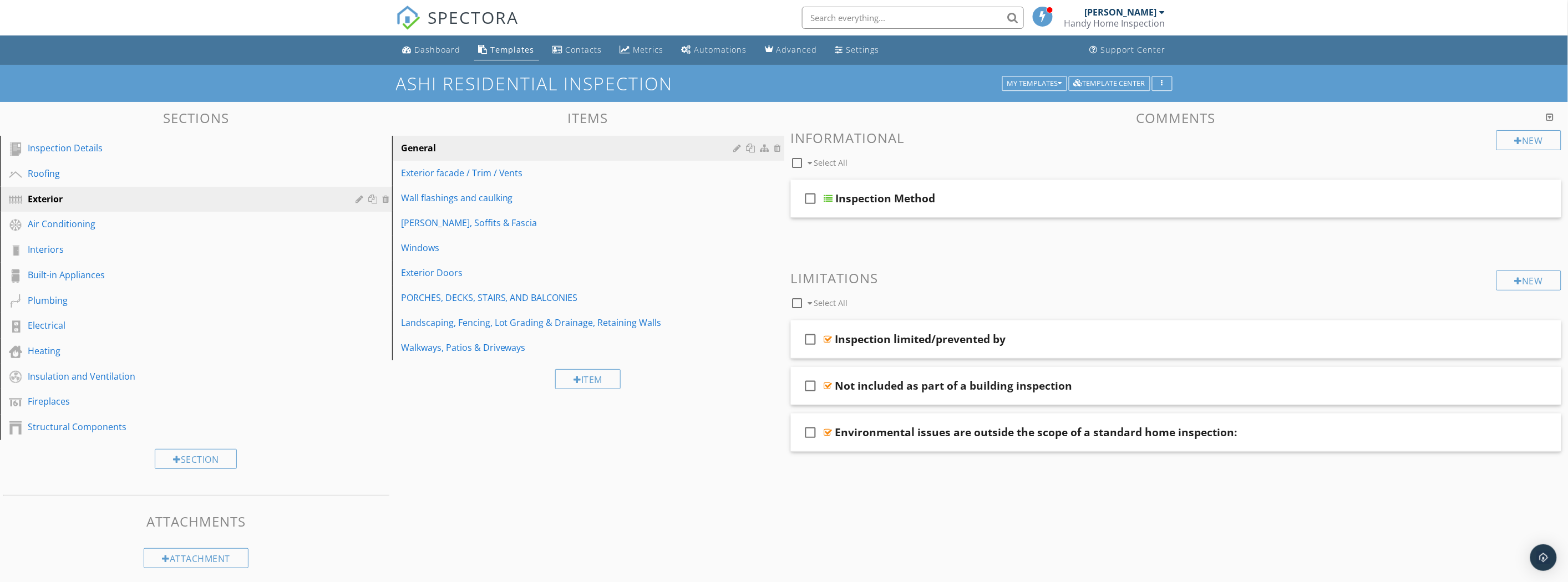
click at [1180, 396] on div "check_box_outline_blank Not included as part of a building inspection" at bounding box center [1176, 386] width 771 height 39
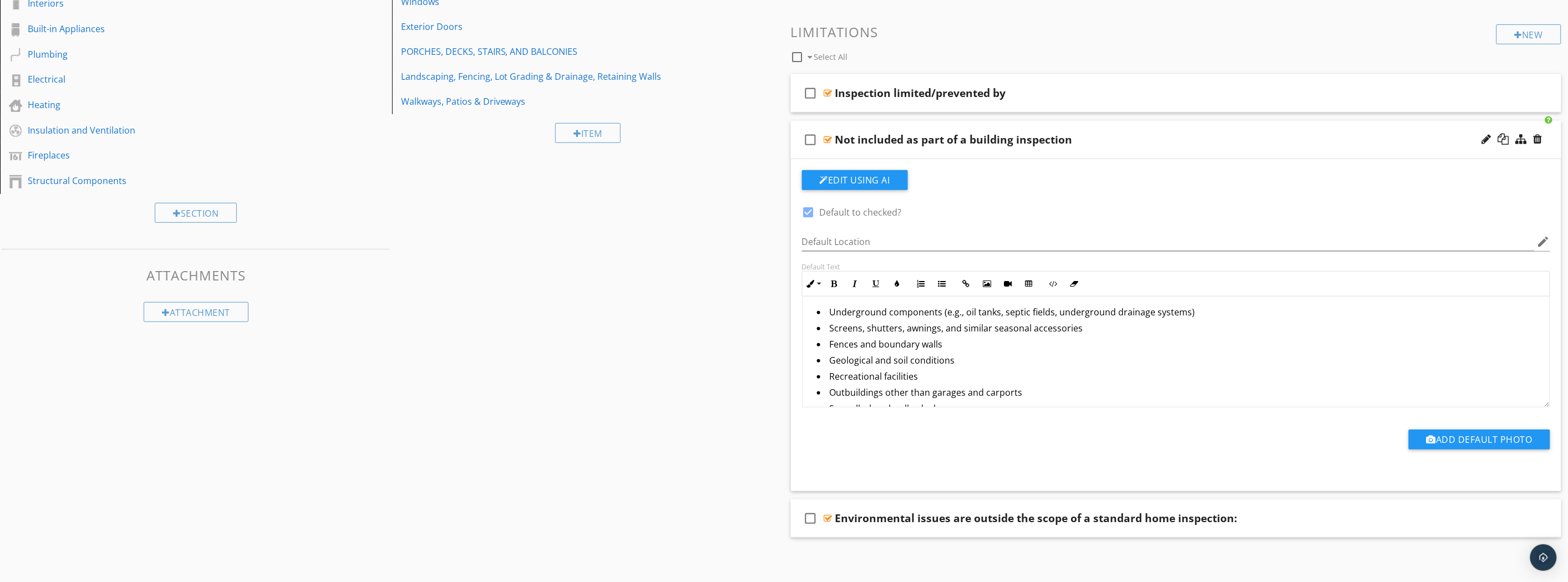
click at [804, 142] on icon "check_box_outline_blank" at bounding box center [810, 139] width 17 height 26
click at [1269, 142] on div "Not included as part of a building inspection" at bounding box center [1116, 140] width 562 height 14
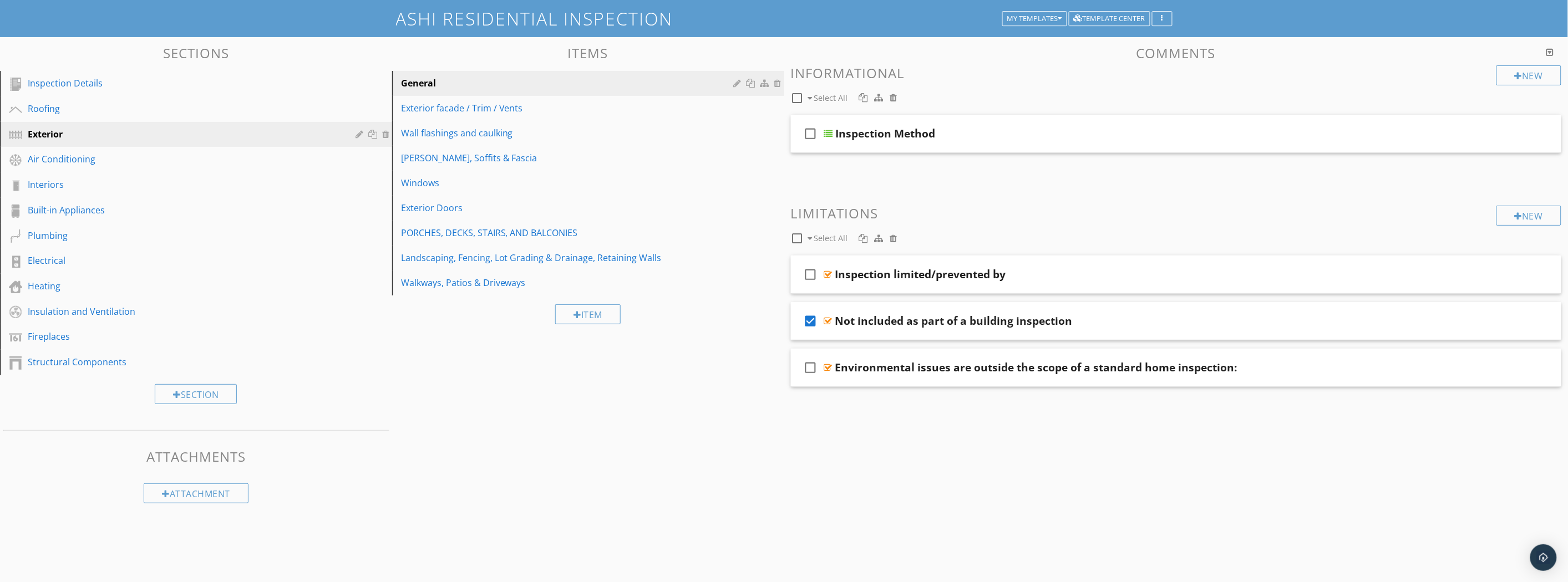
scroll to position [64, 0]
click at [807, 363] on icon "check_box_outline_blank" at bounding box center [810, 368] width 17 height 26
click at [1307, 367] on div "Environmental issues are outside the scope of a standard home inspection:" at bounding box center [1116, 369] width 562 height 14
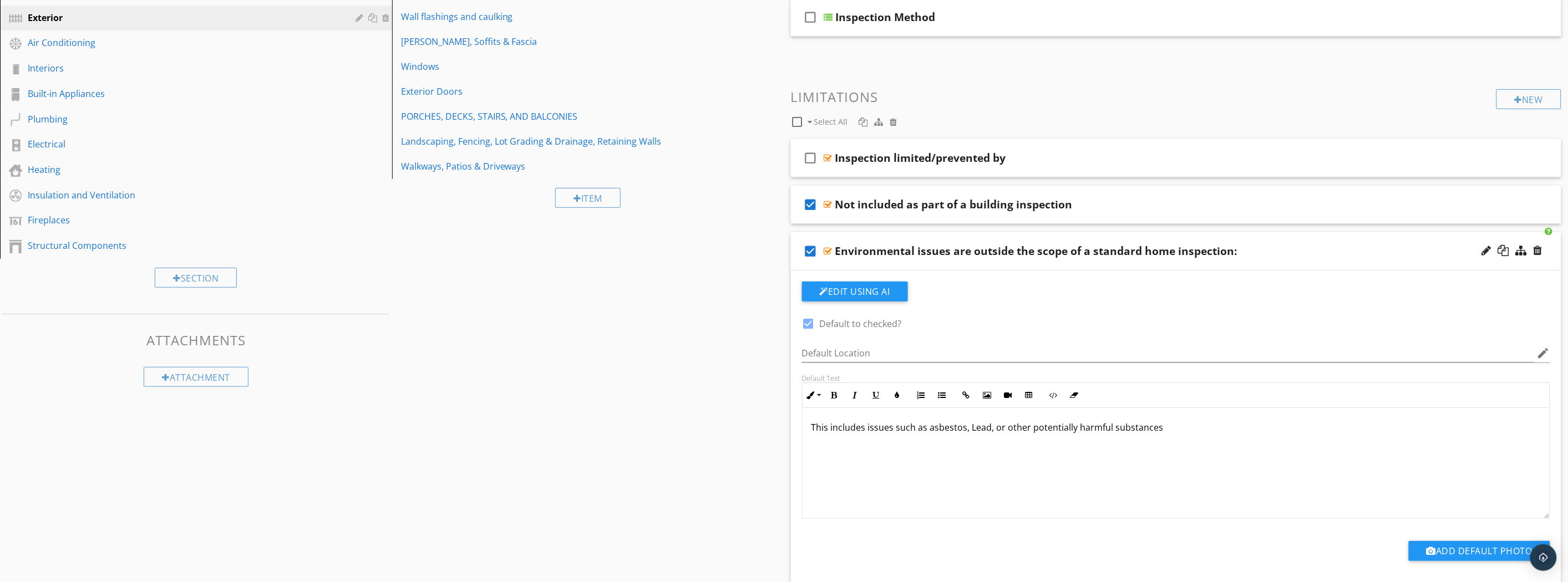
scroll to position [0, 0]
drag, startPoint x: 1389, startPoint y: 256, endPoint x: 1374, endPoint y: 268, distance: 19.2
click at [1389, 257] on div "Environmental issues are outside the scope of a standard home inspection:" at bounding box center [1116, 251] width 562 height 14
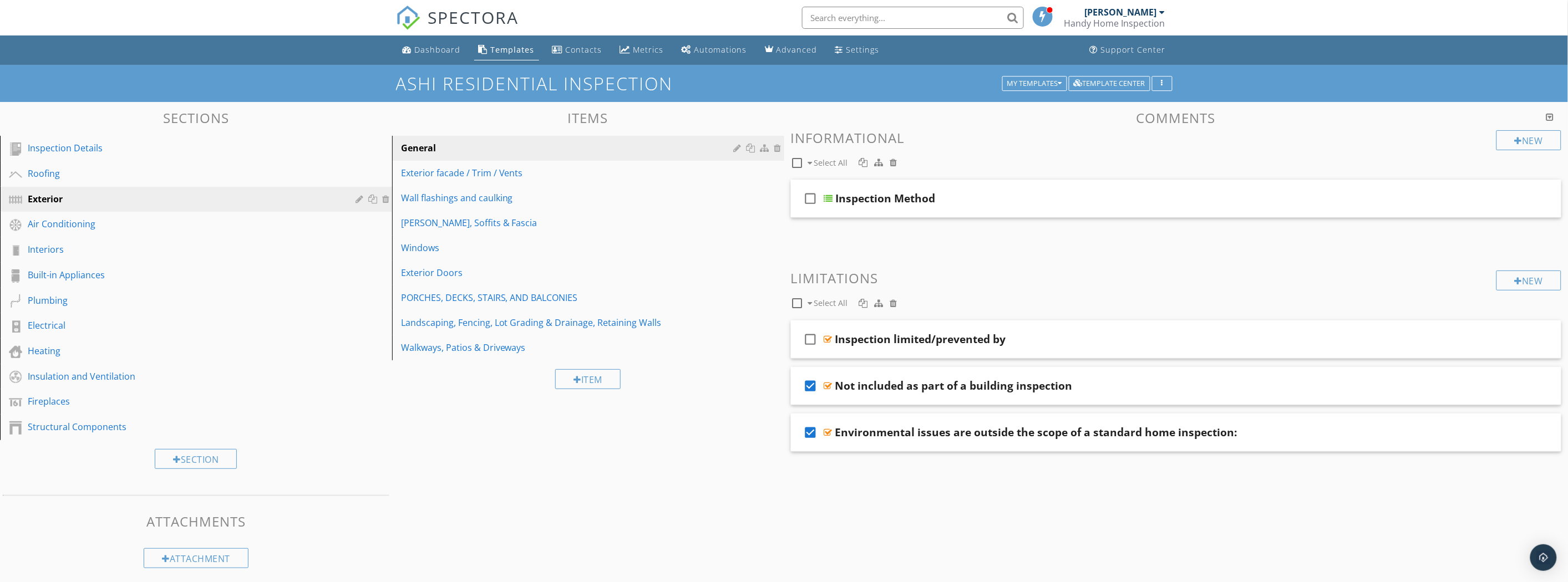
click at [447, 176] on div "Exterior facade / Trim / Vents" at bounding box center [569, 173] width 336 height 14
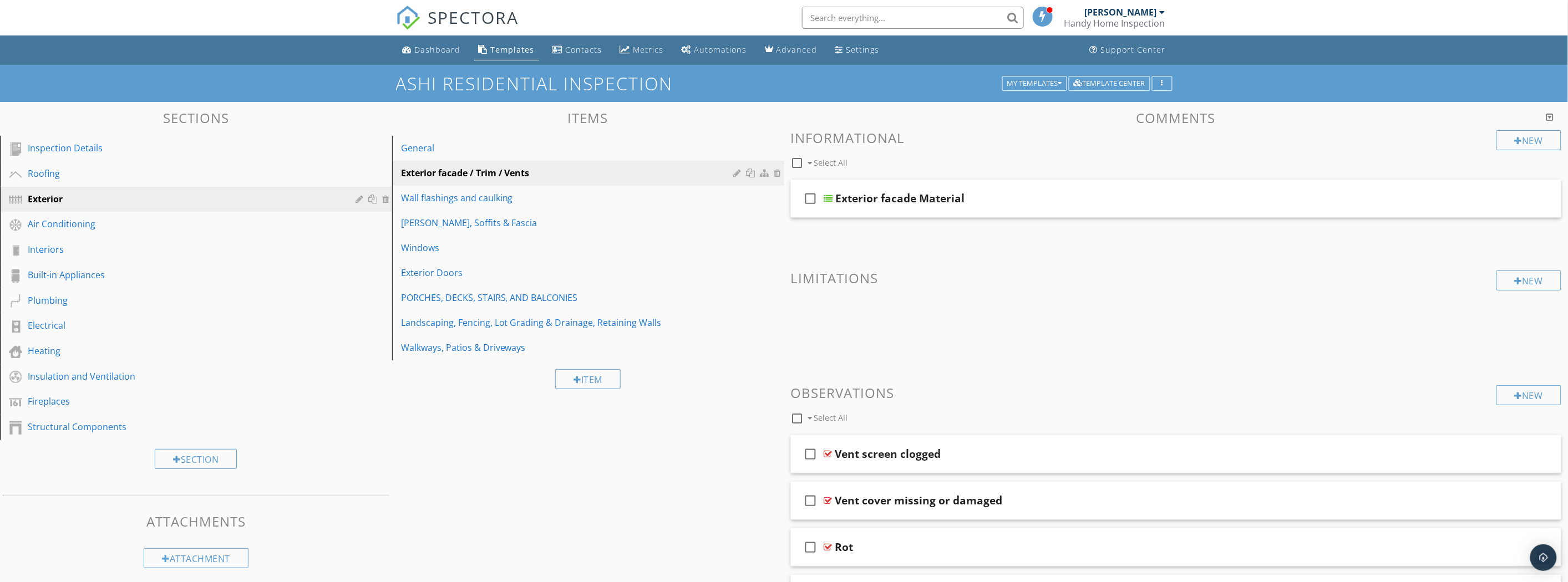
click at [586, 201] on div "Wall flashings and caulking" at bounding box center [569, 198] width 336 height 14
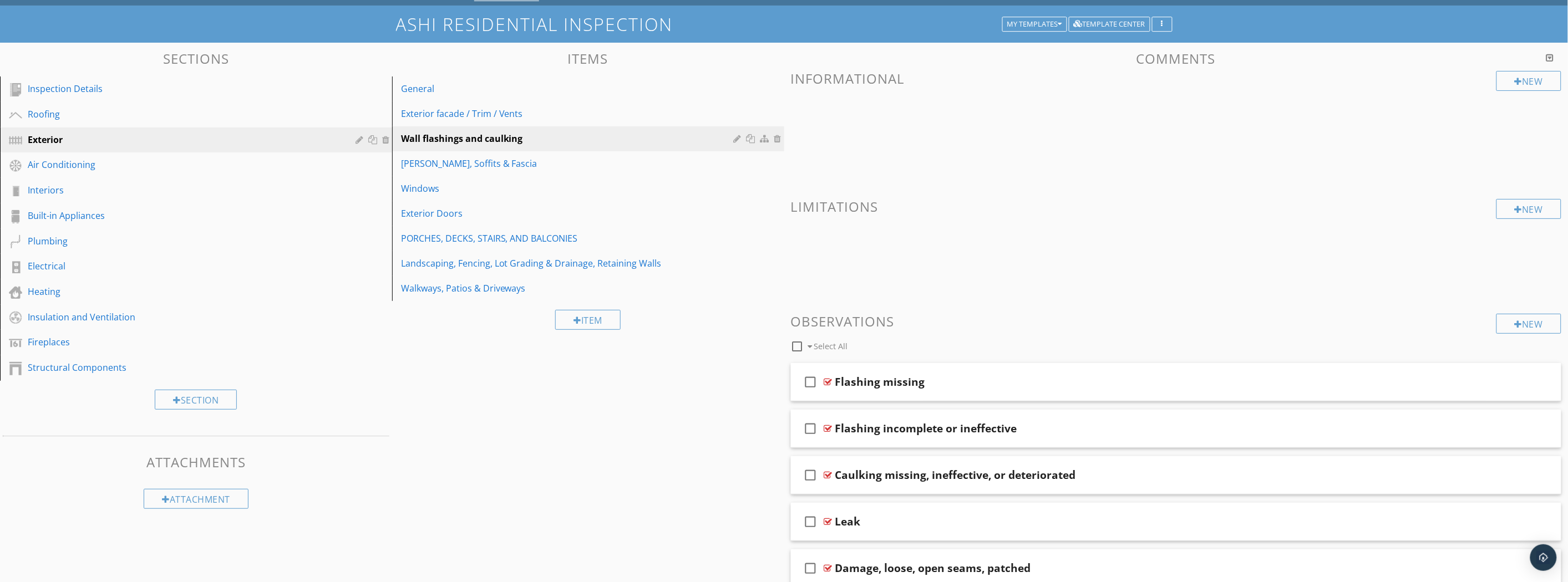
scroll to position [158, 0]
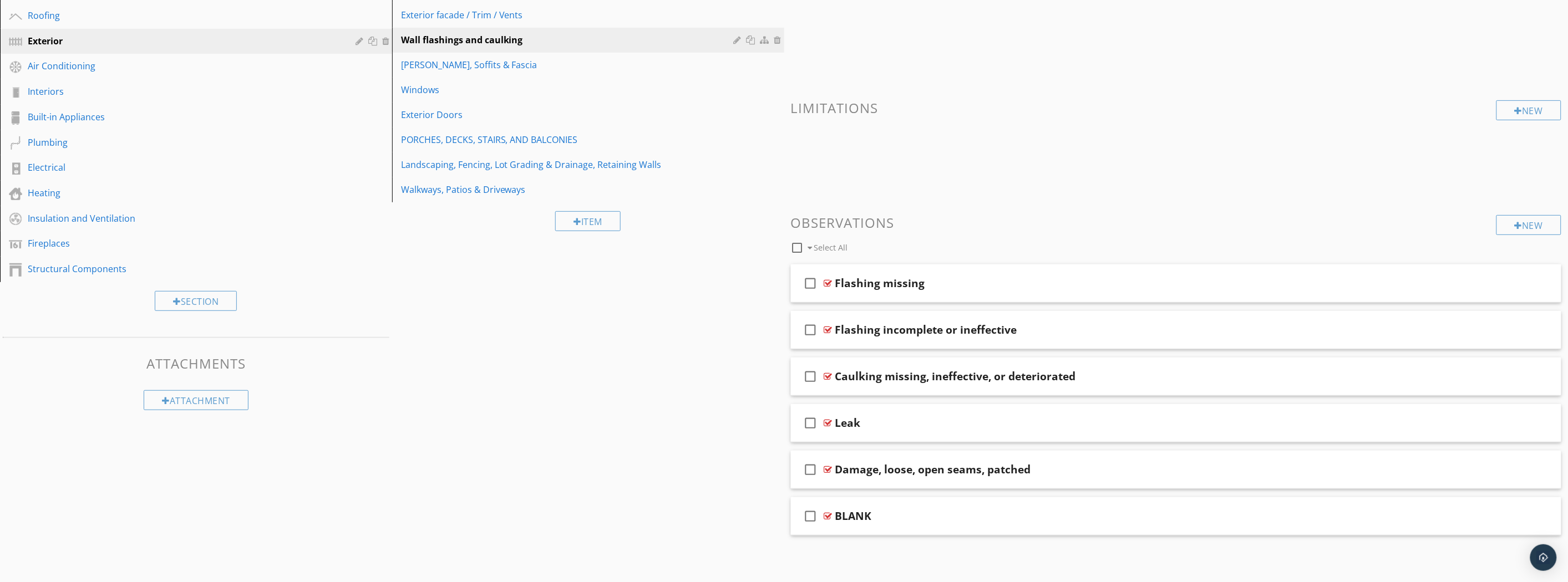
click at [1500, 522] on div at bounding box center [1512, 516] width 65 height 26
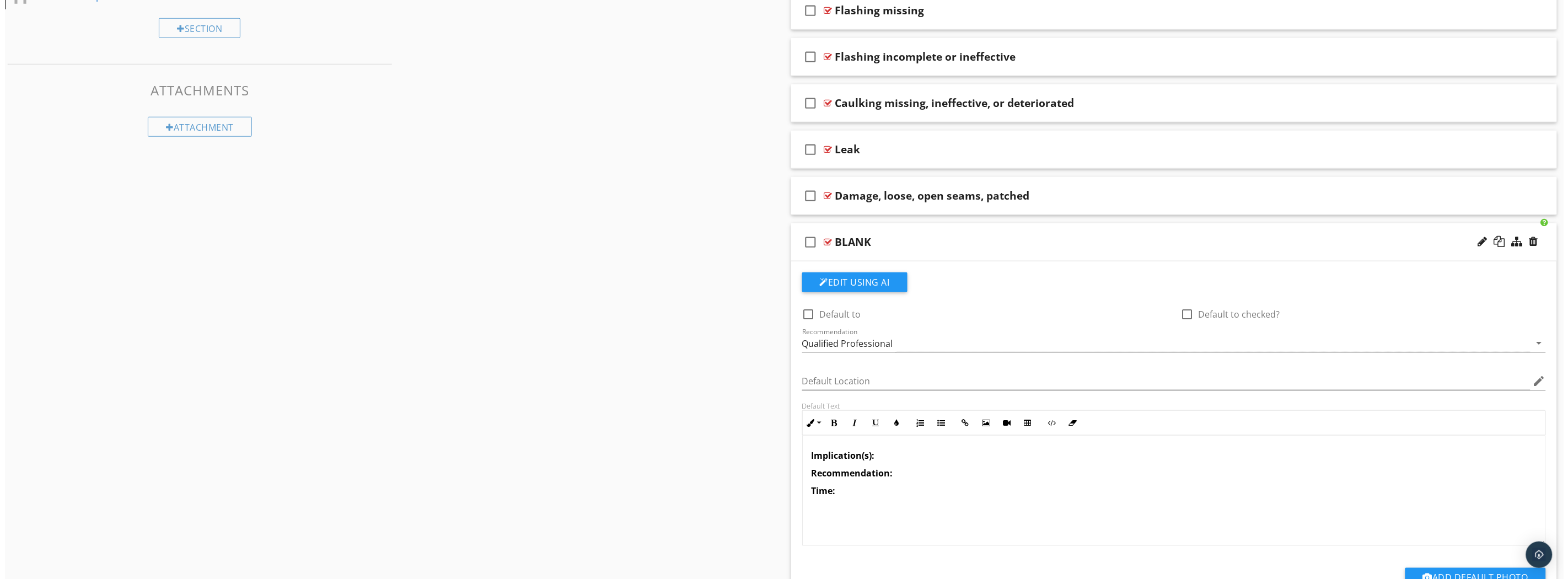
scroll to position [526, 0]
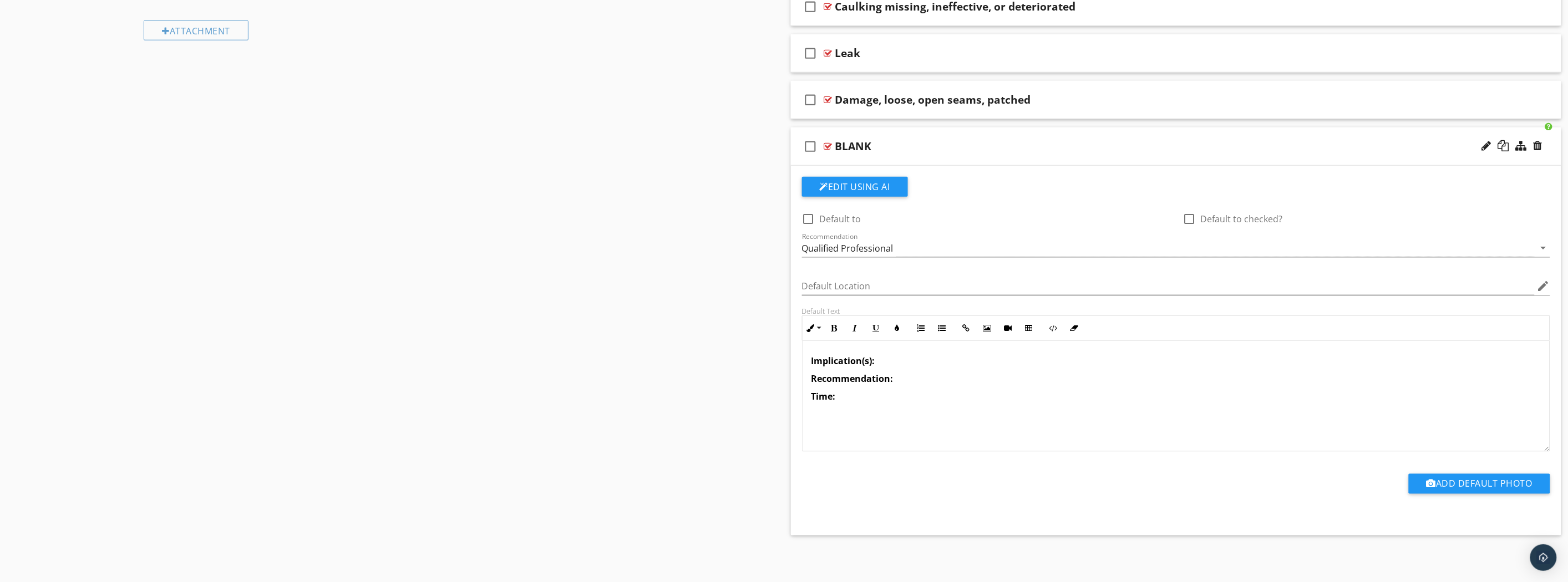
click at [1500, 147] on div at bounding box center [1503, 145] width 11 height 11
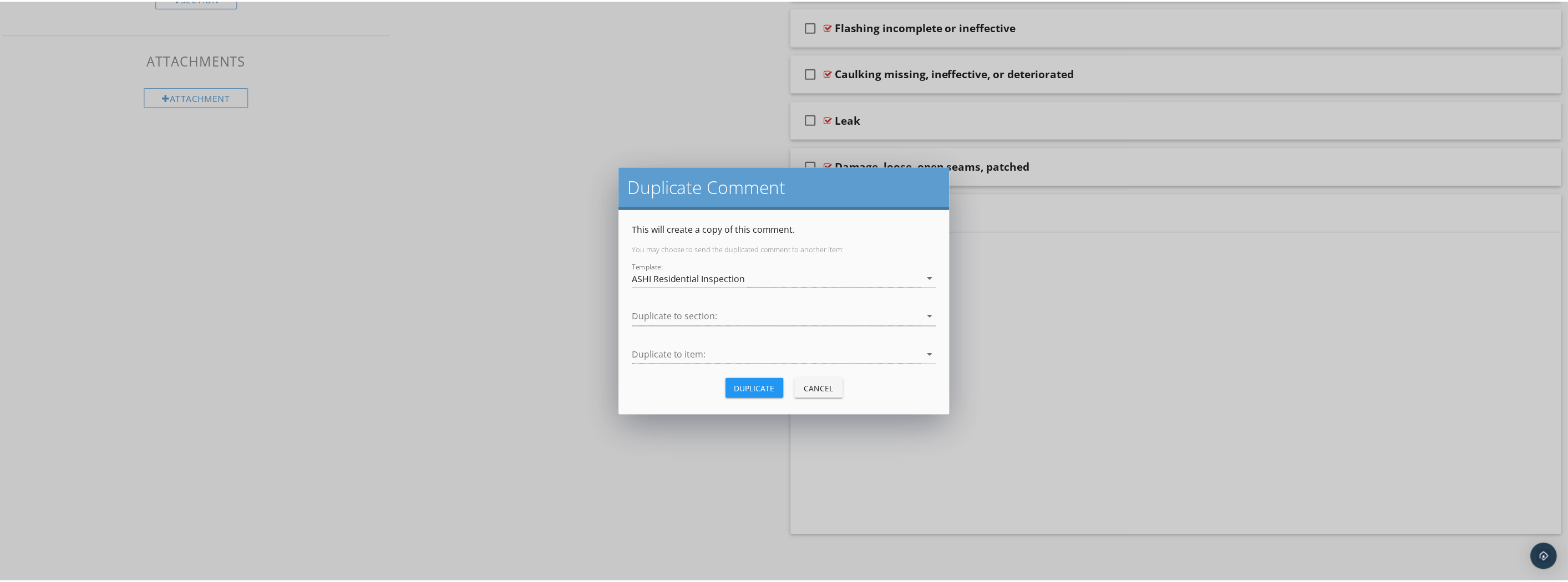
scroll to position [158, 0]
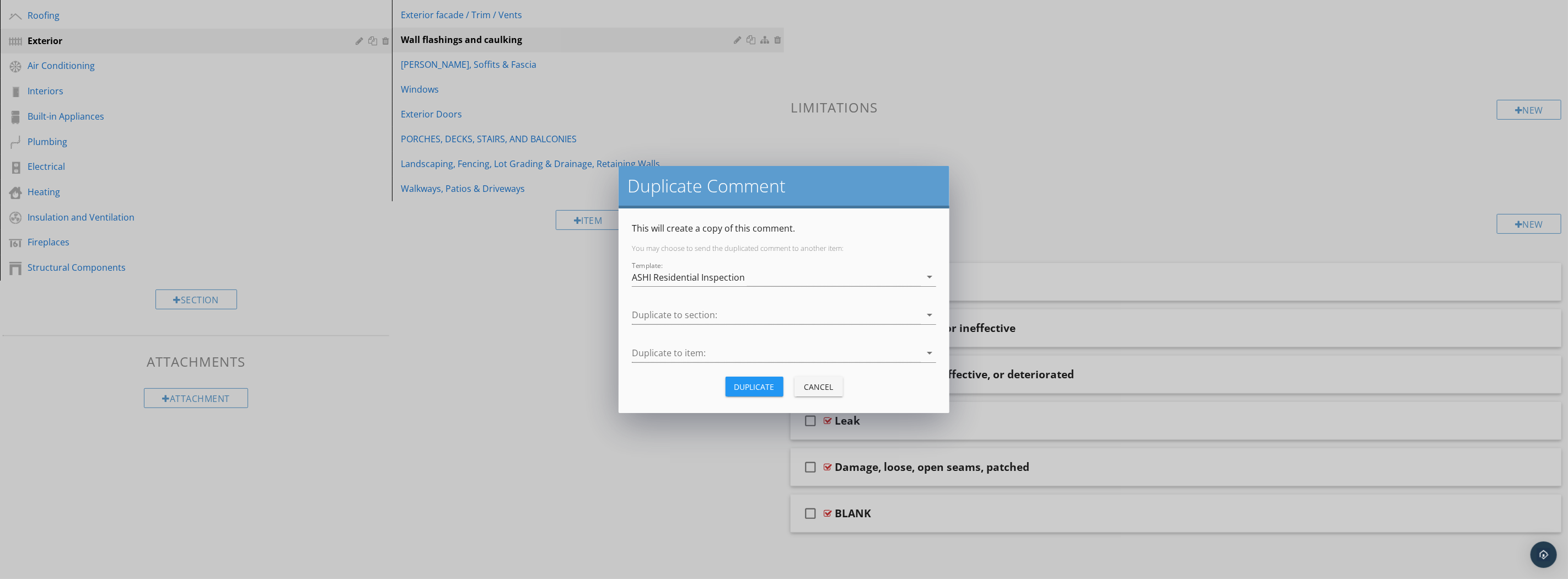
click at [928, 313] on icon "arrow_drop_down" at bounding box center [930, 315] width 14 height 14
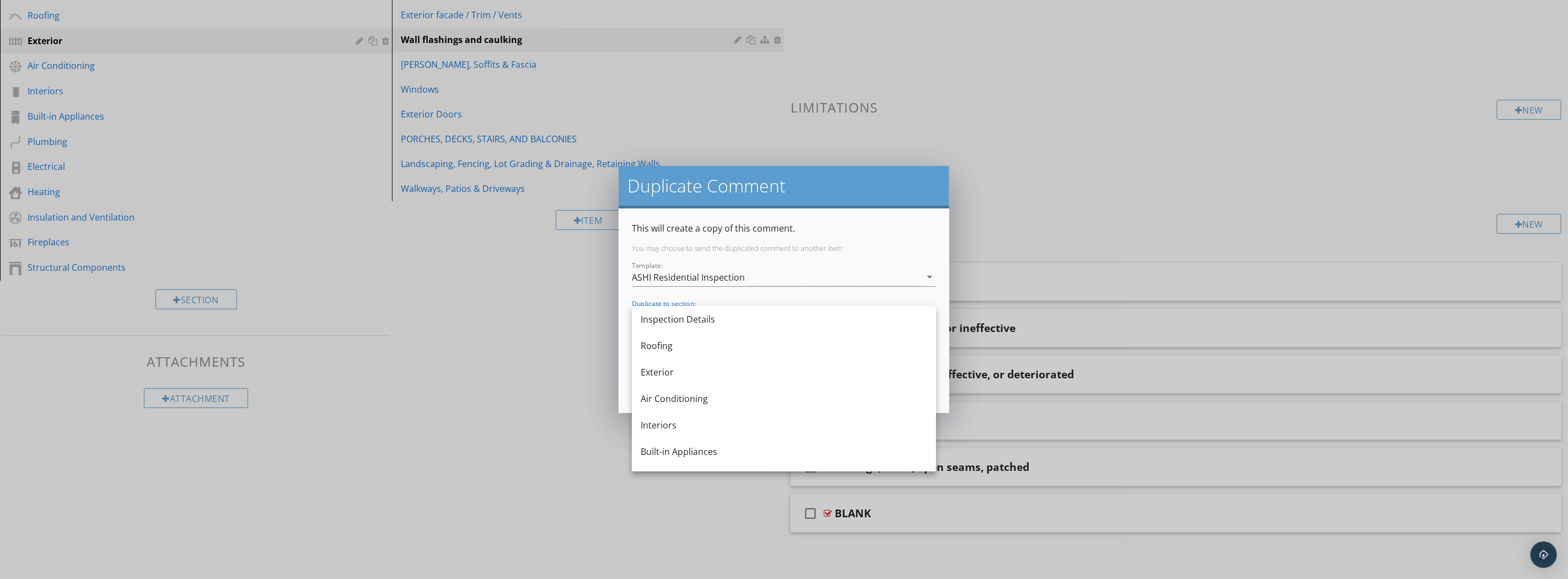
click at [822, 395] on div "Air Conditioning" at bounding box center [784, 399] width 287 height 14
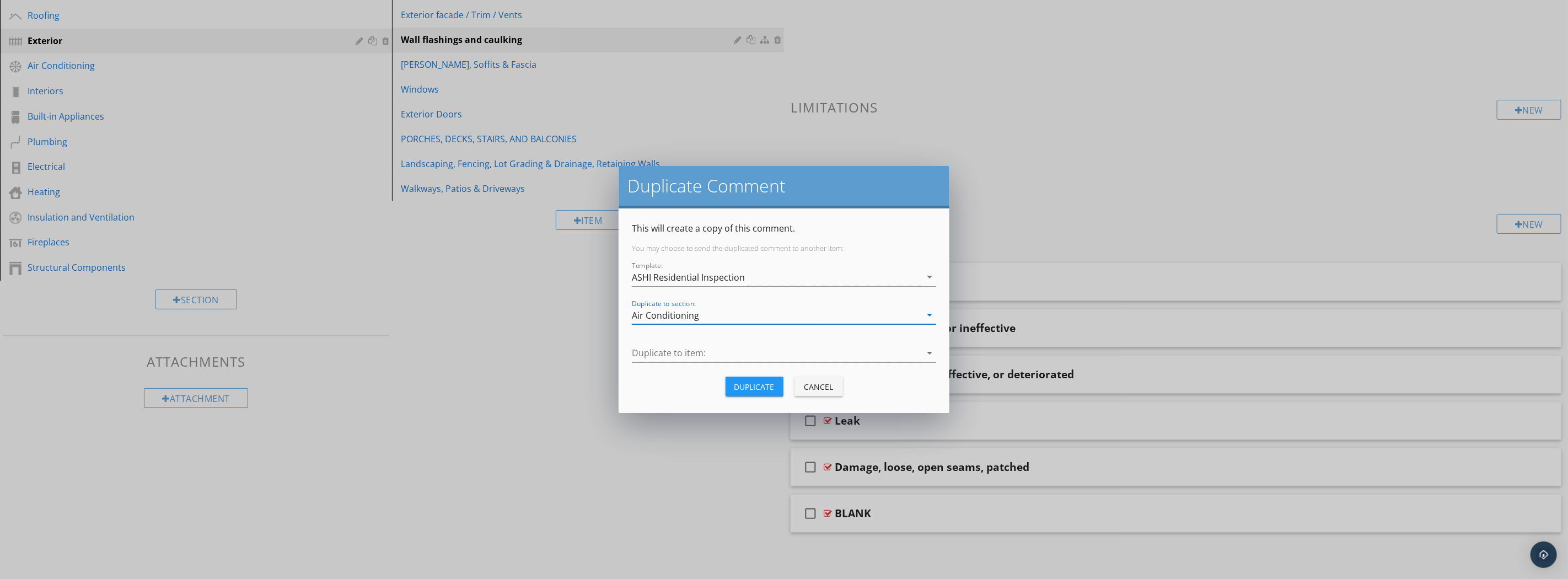
click at [928, 348] on icon "arrow_drop_down" at bounding box center [930, 353] width 14 height 14
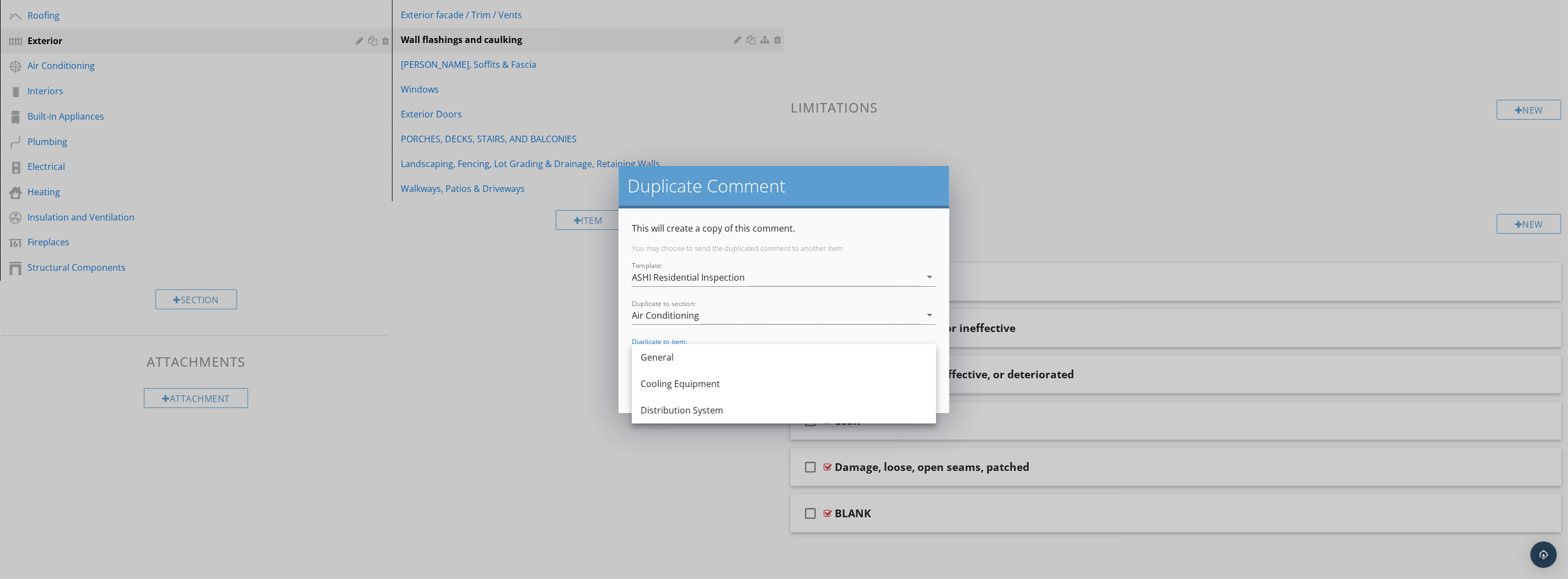
click at [872, 389] on div "Cooling Equipment" at bounding box center [784, 384] width 287 height 14
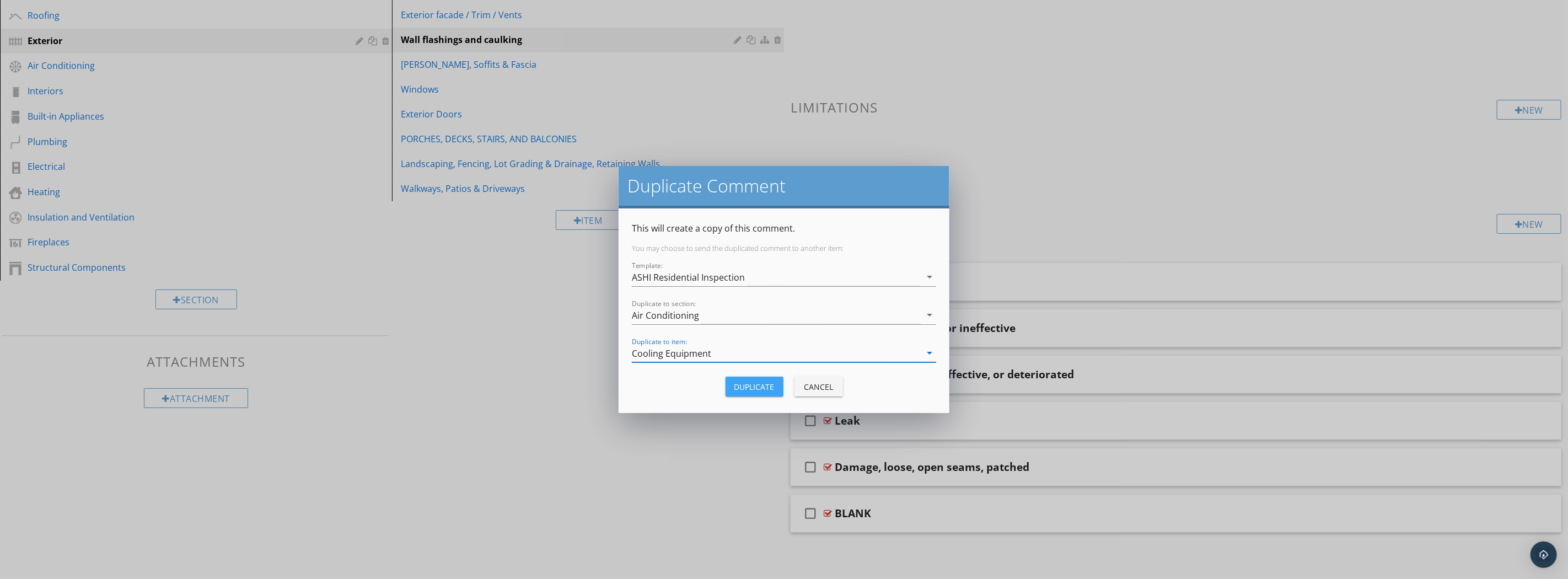
click at [770, 389] on div "Duplicate" at bounding box center [754, 386] width 40 height 11
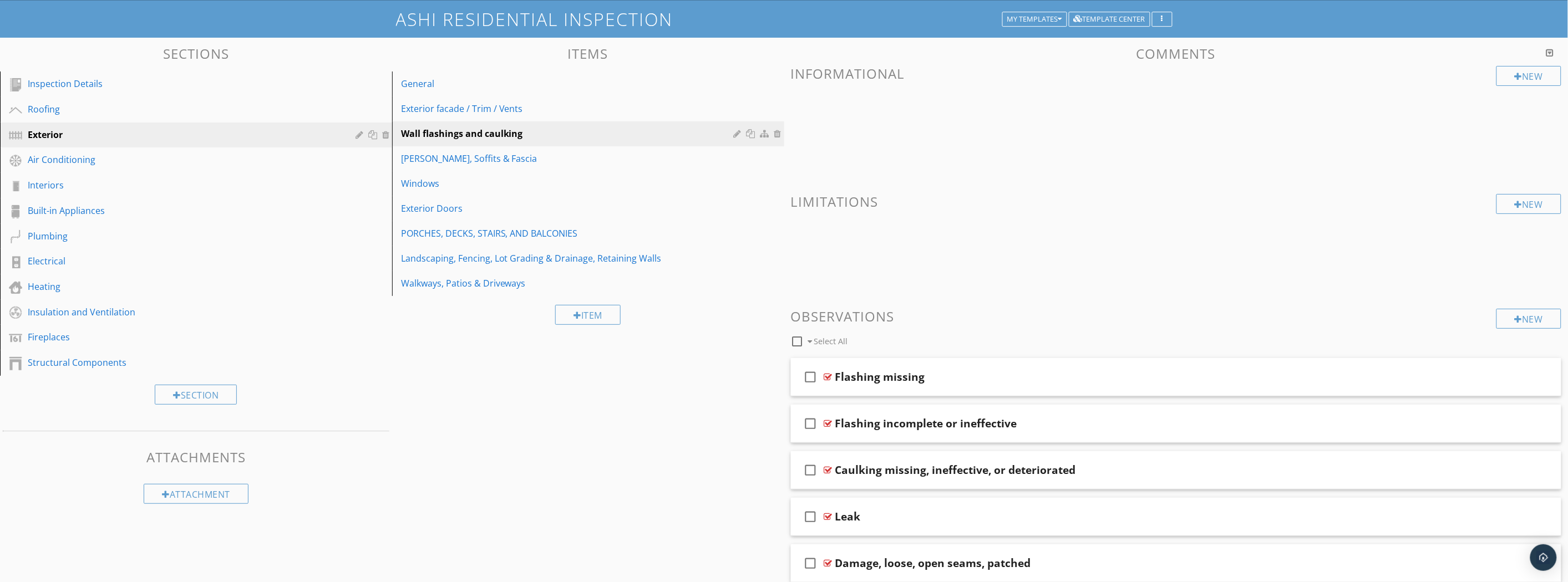
scroll to position [0, 0]
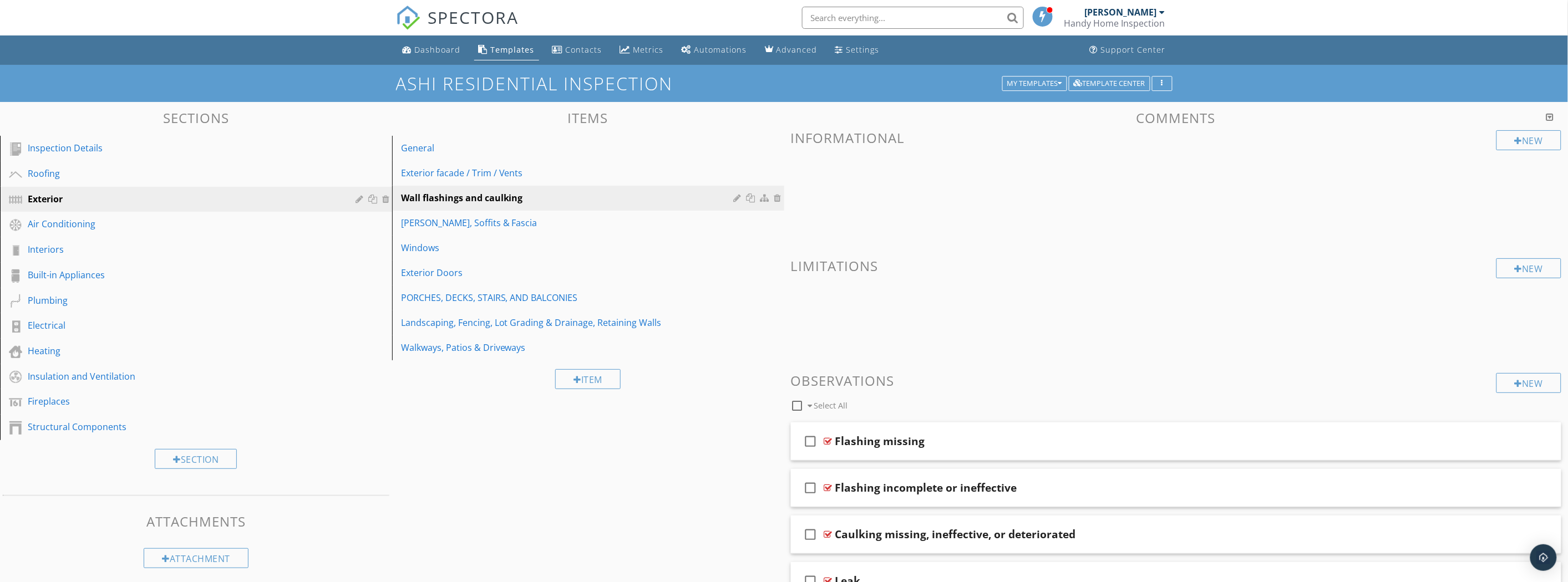
click at [138, 229] on div "Air Conditioning" at bounding box center [184, 224] width 312 height 14
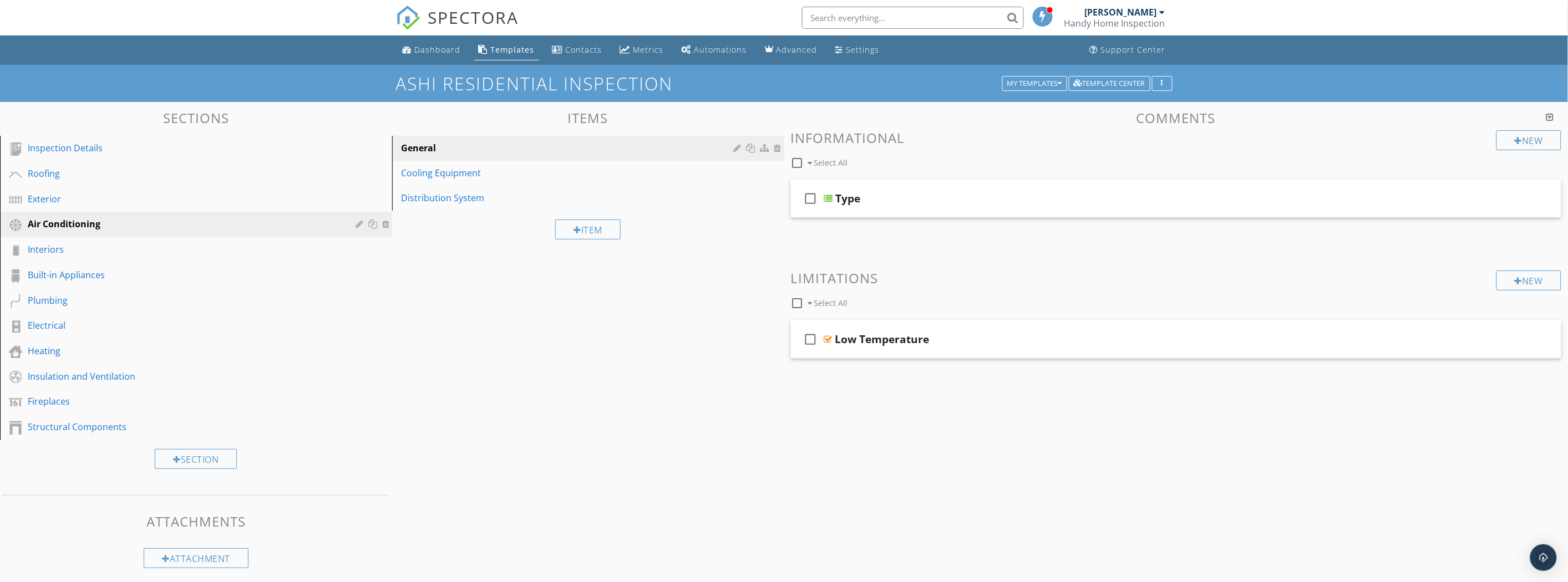
click at [469, 176] on div "Cooling Equipment" at bounding box center [569, 173] width 336 height 14
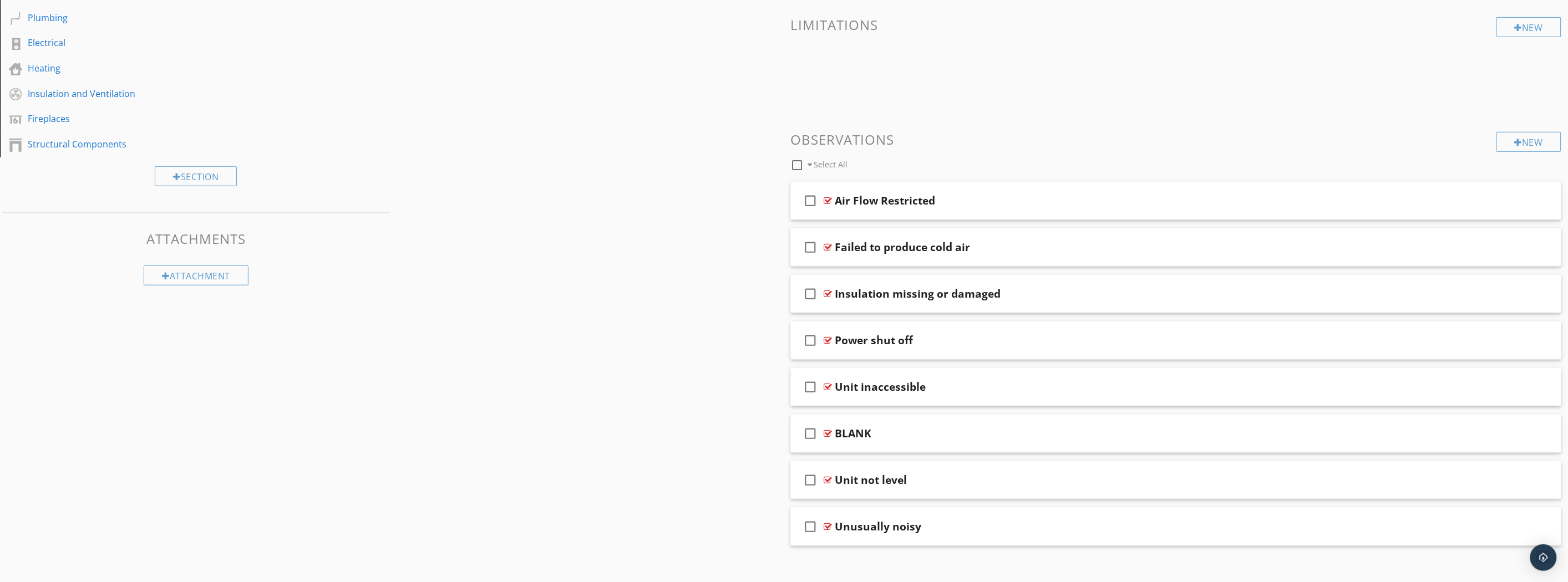
scroll to position [294, 0]
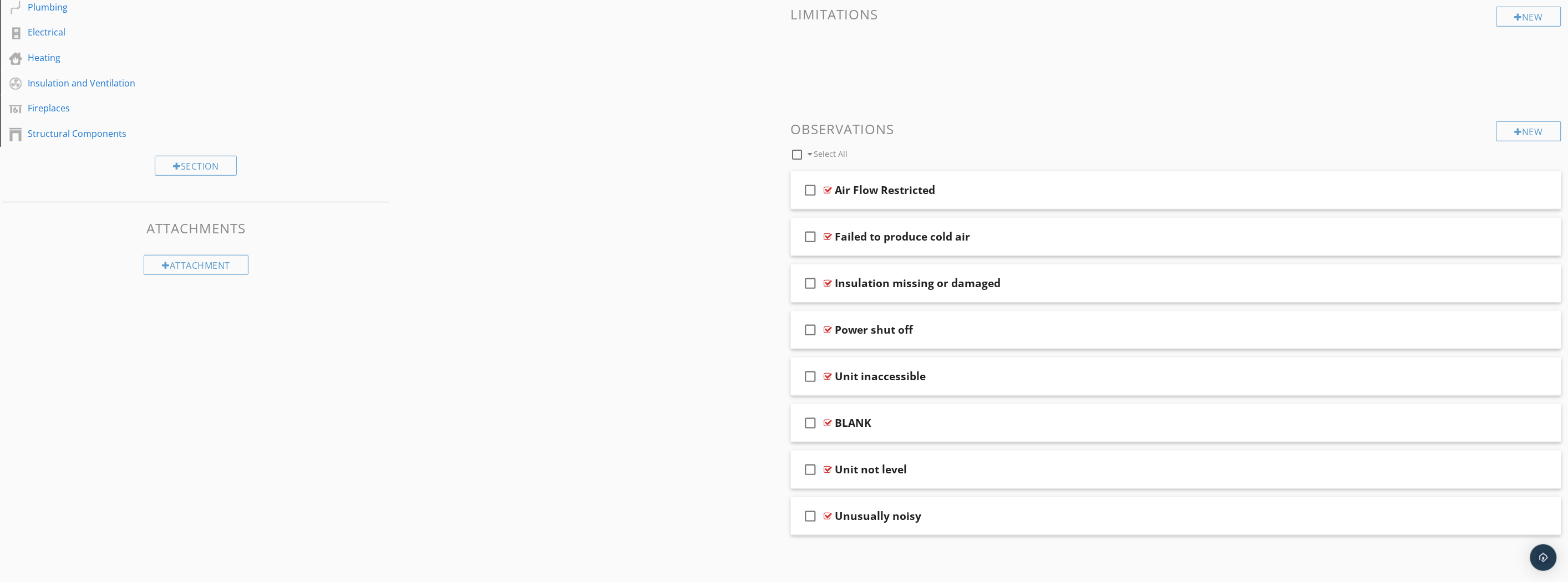
click at [969, 435] on div "check_box_outline_blank BLANK" at bounding box center [1176, 423] width 771 height 39
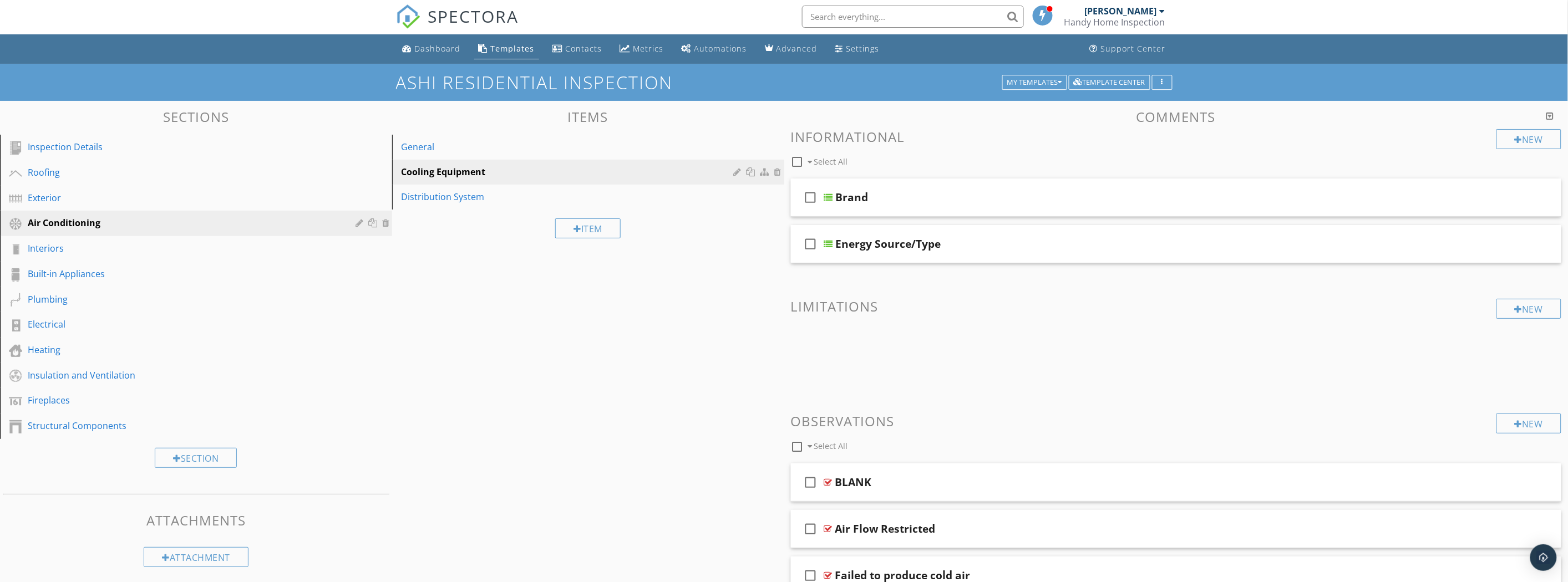
scroll to position [0, 0]
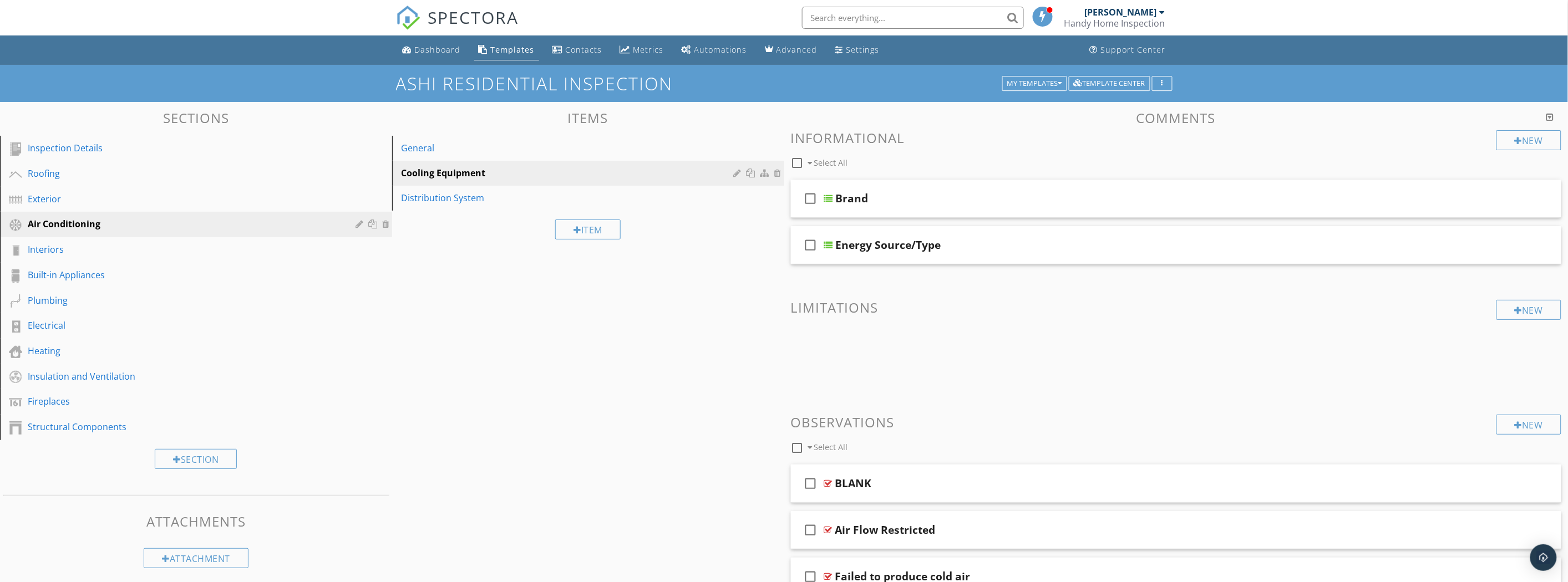
click at [636, 202] on div "Distribution System" at bounding box center [569, 198] width 336 height 14
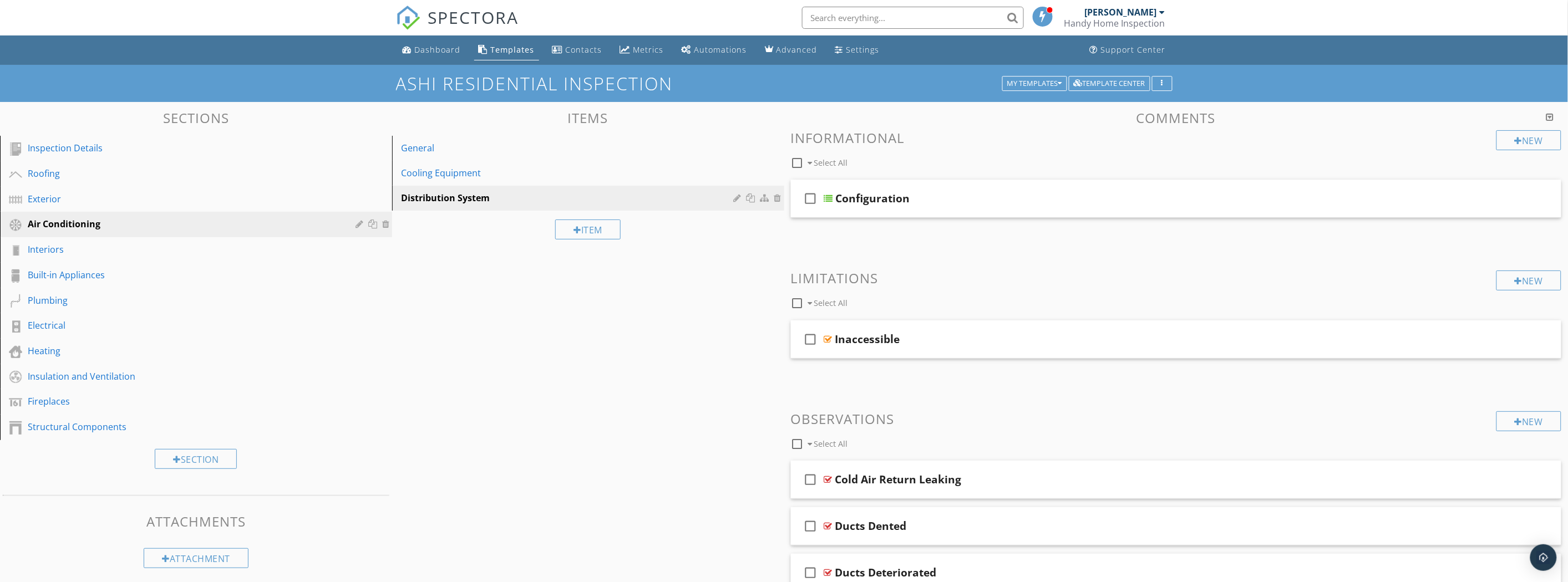
click at [636, 203] on div "Distribution System" at bounding box center [569, 198] width 336 height 14
click at [630, 176] on div "Cooling Equipment" at bounding box center [569, 173] width 336 height 14
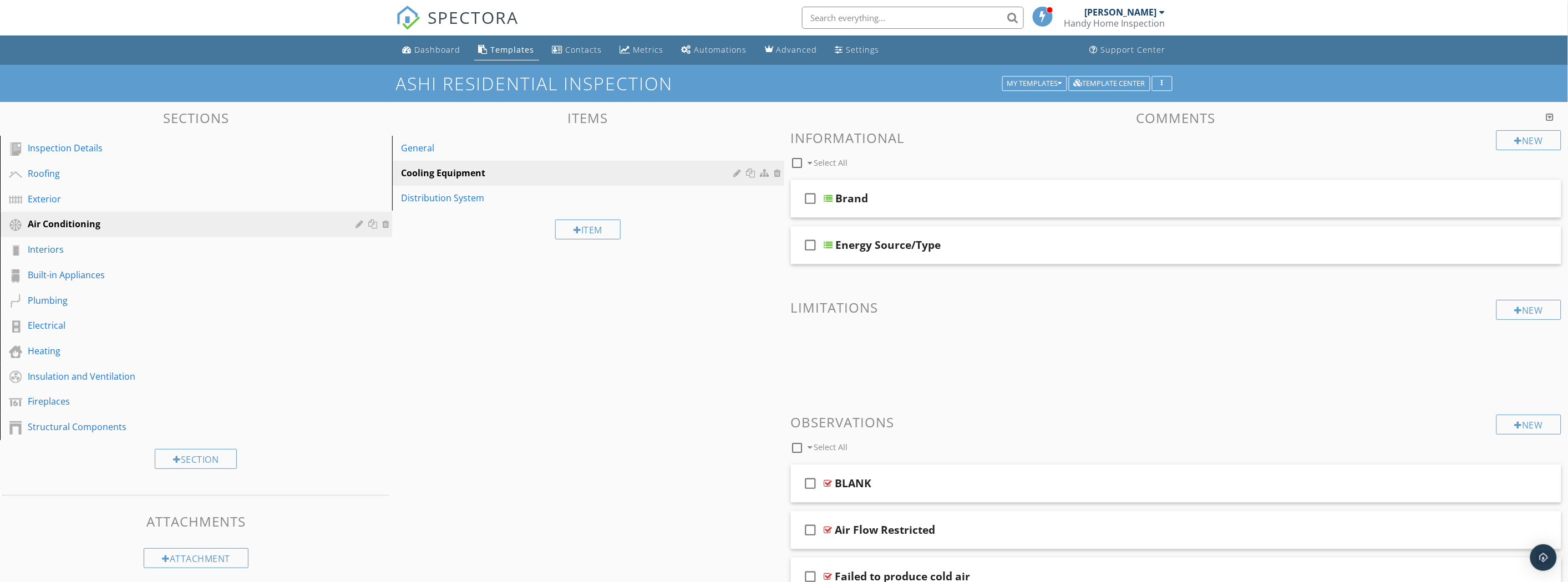
click at [479, 150] on div "General" at bounding box center [569, 148] width 336 height 14
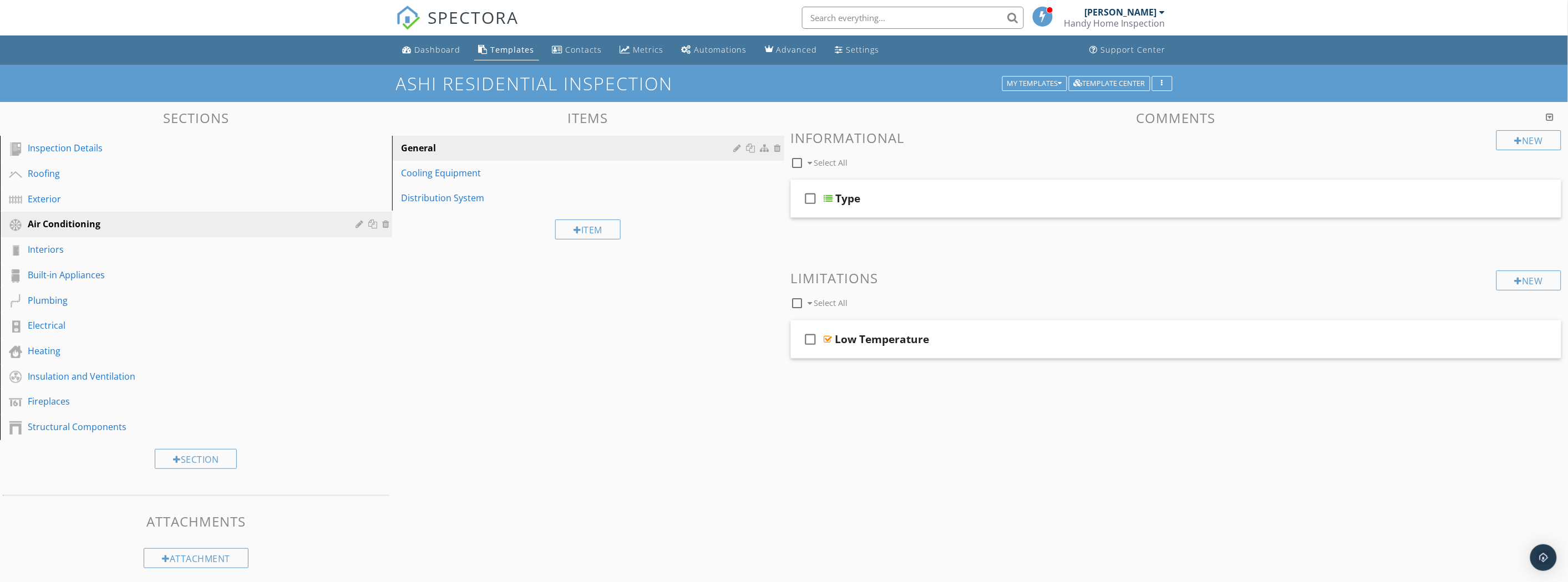
click at [489, 174] on div "Cooling Equipment" at bounding box center [569, 173] width 336 height 14
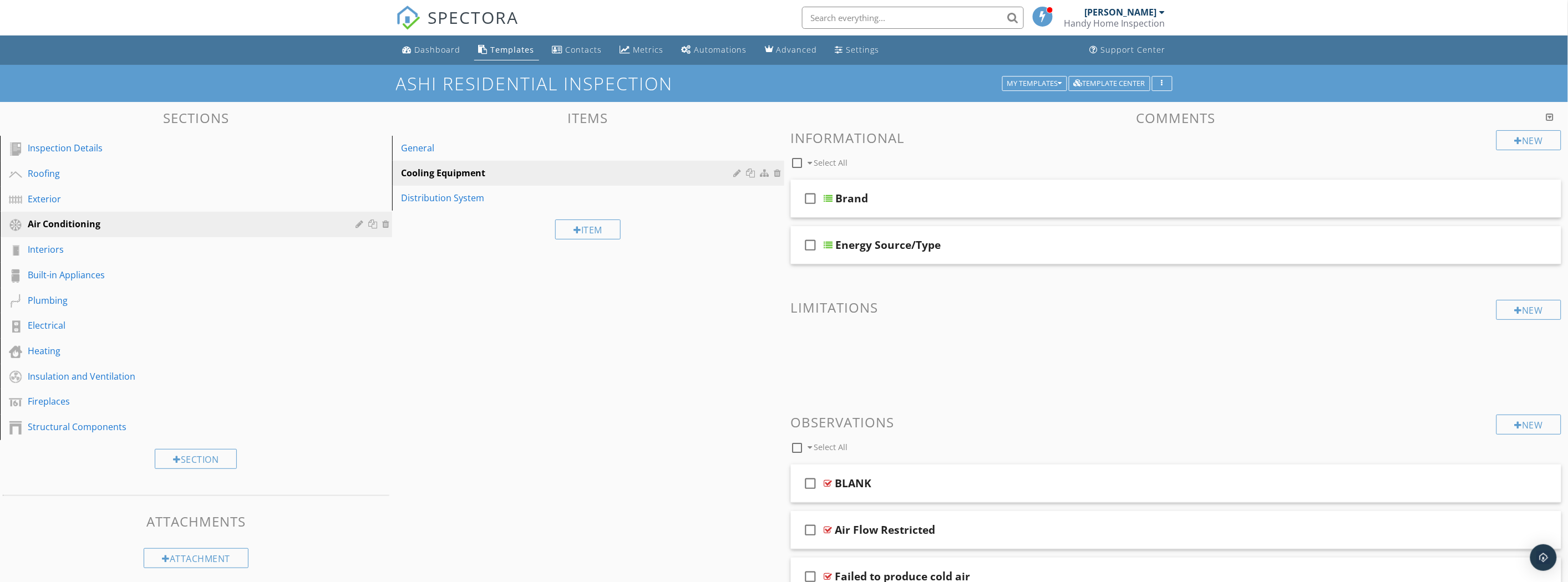
click at [486, 196] on div "Distribution System" at bounding box center [569, 198] width 336 height 14
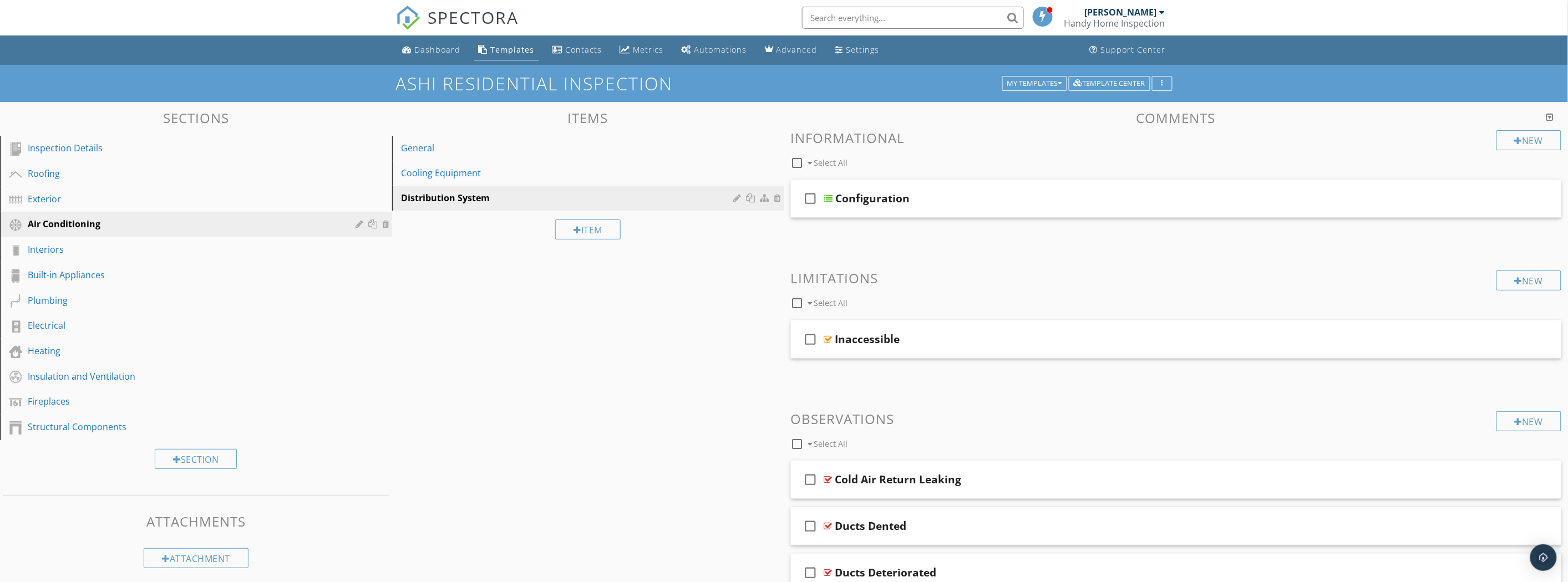
click at [915, 192] on div "Configuration" at bounding box center [1116, 199] width 562 height 14
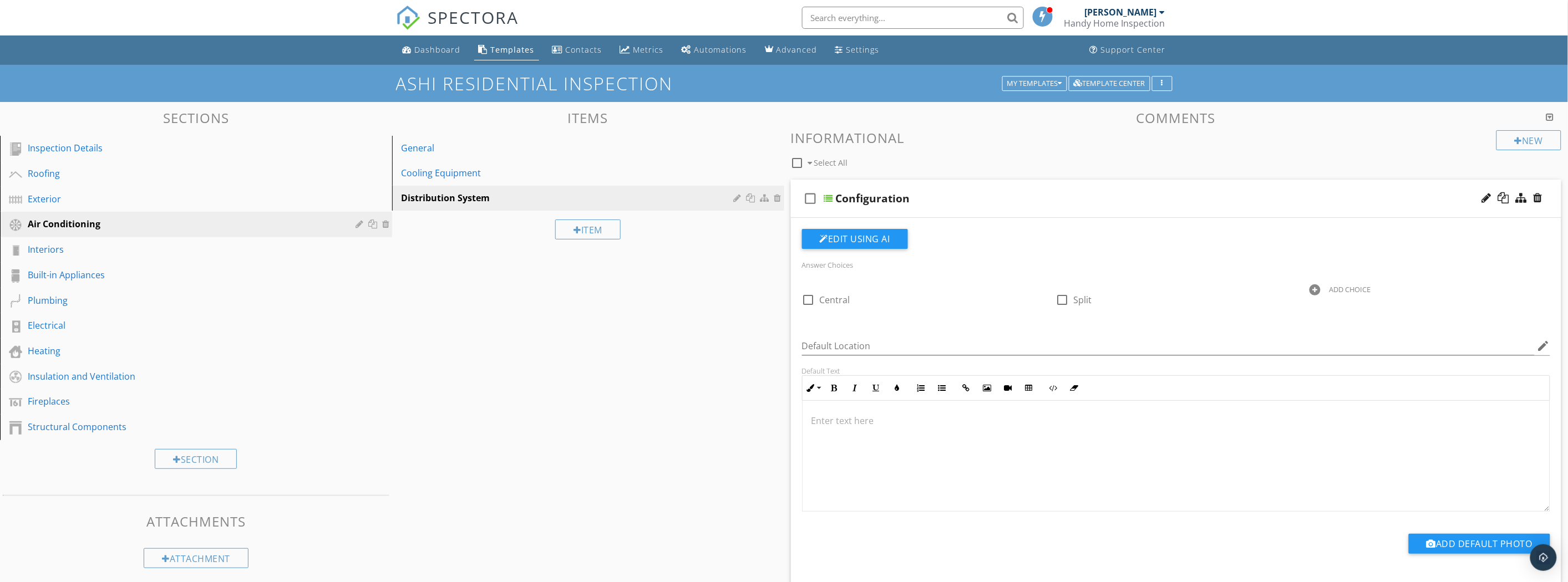
click at [503, 173] on div "Cooling Equipment" at bounding box center [569, 173] width 336 height 14
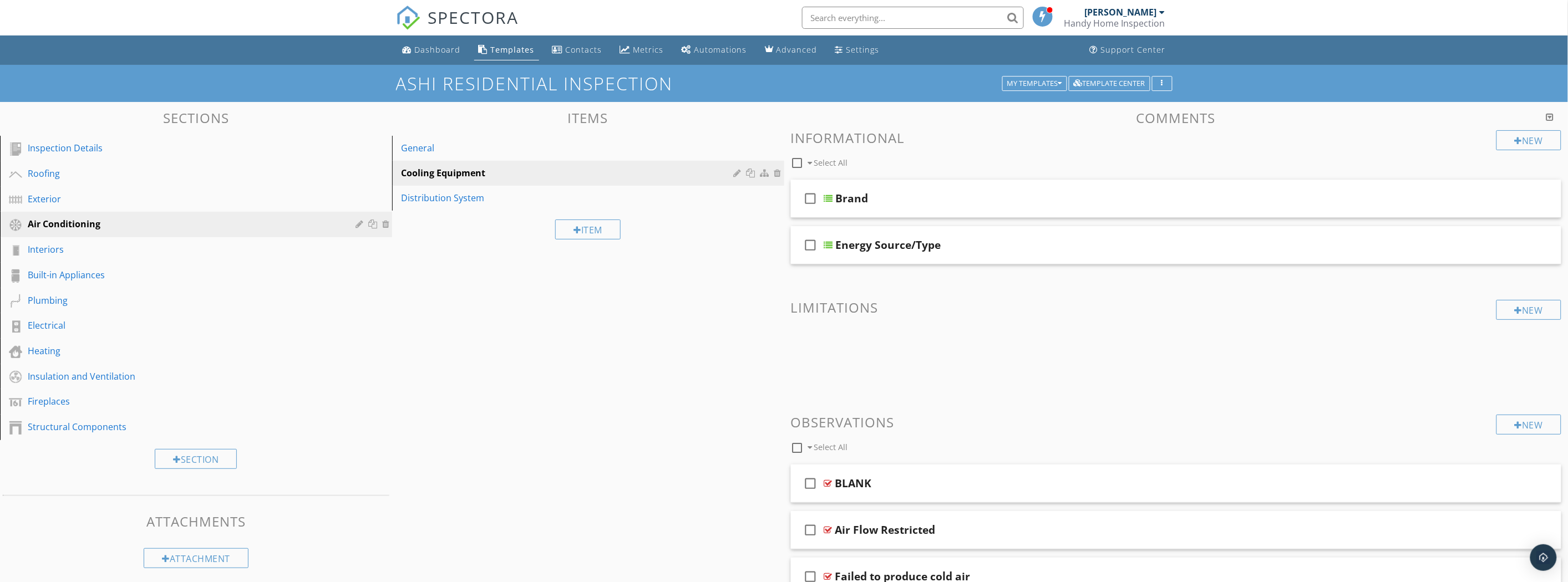
click at [1019, 246] on div "Energy Source/Type" at bounding box center [1116, 245] width 562 height 14
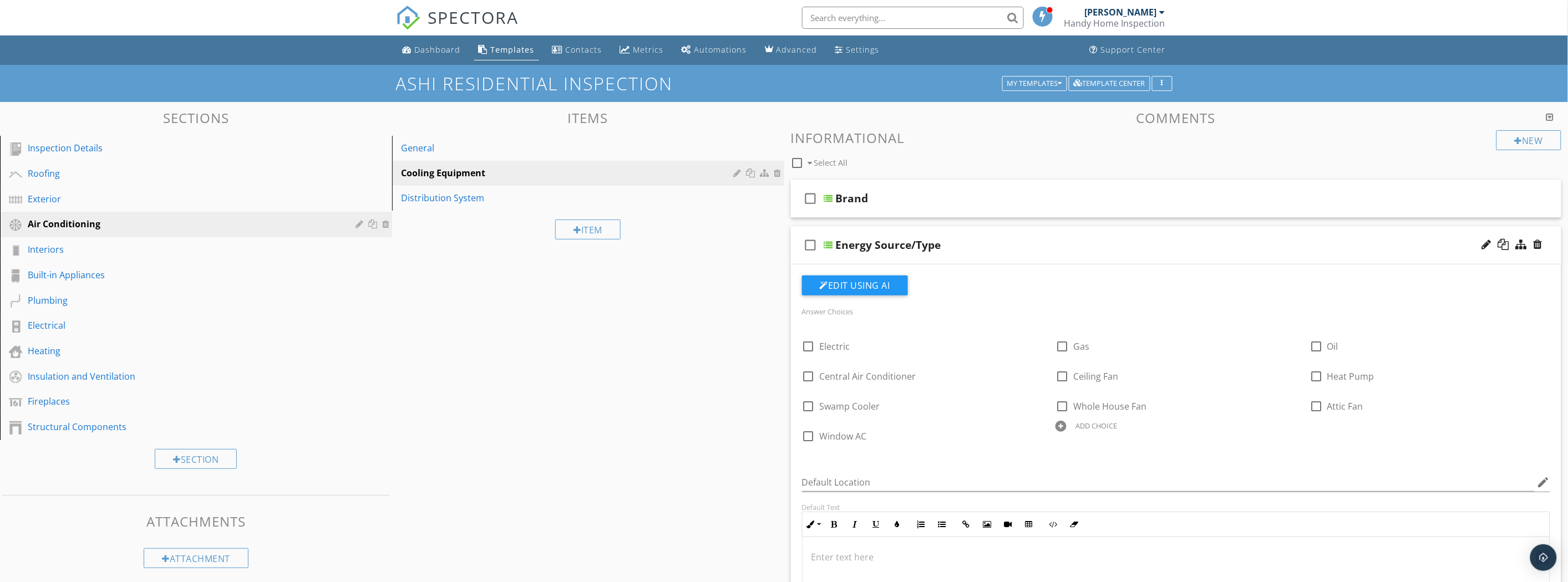
click at [1542, 242] on div at bounding box center [1538, 244] width 9 height 11
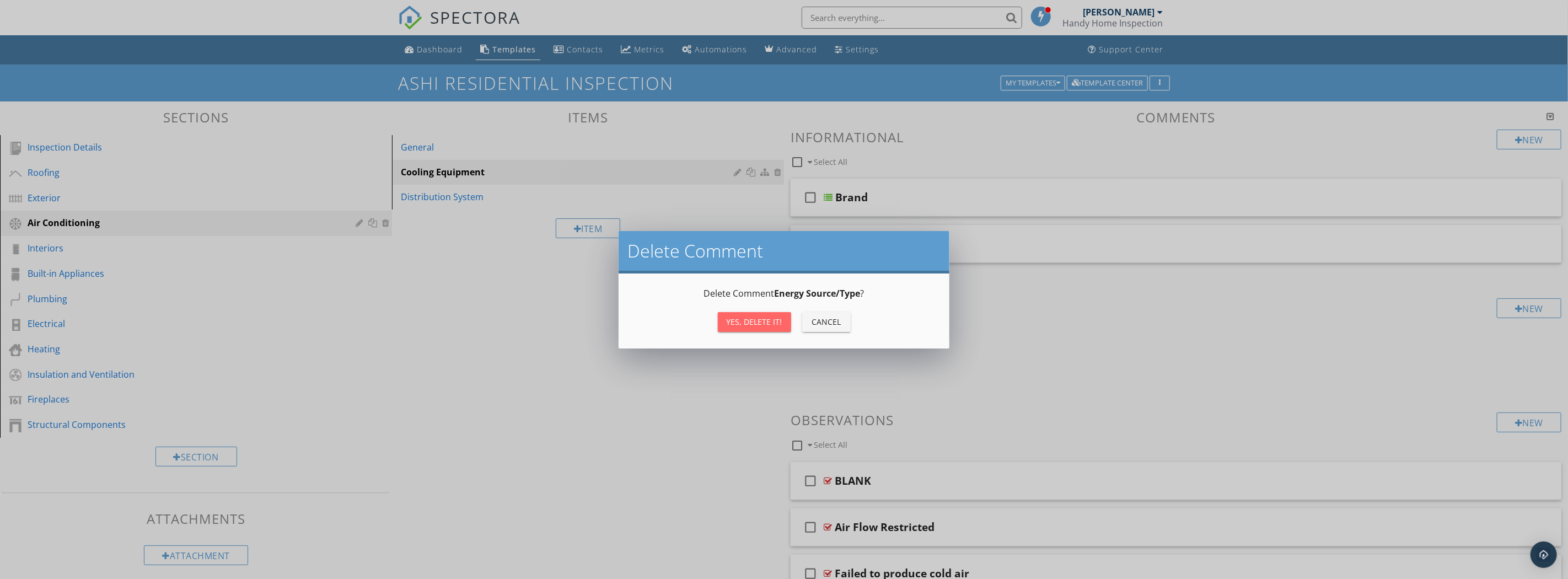
click at [735, 330] on button "Yes, Delete it!" at bounding box center [754, 322] width 73 height 20
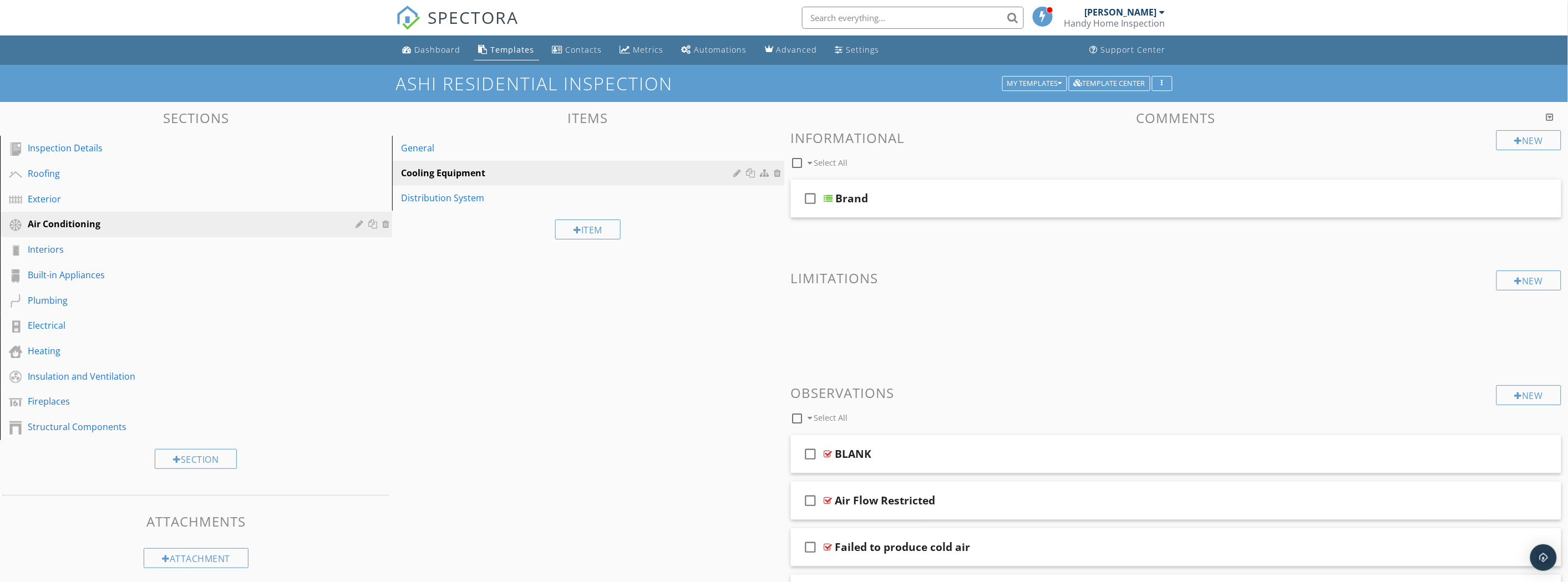
click at [1503, 450] on div at bounding box center [1503, 453] width 11 height 11
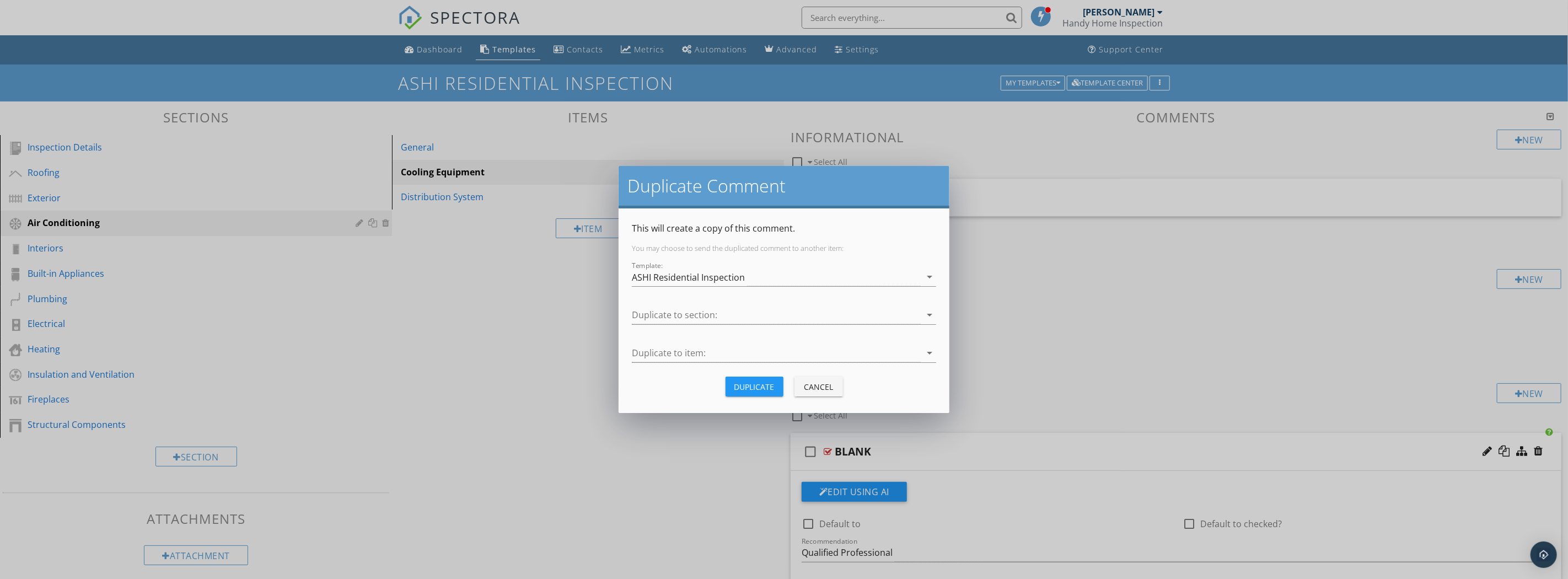
click at [930, 315] on icon "arrow_drop_down" at bounding box center [930, 315] width 14 height 14
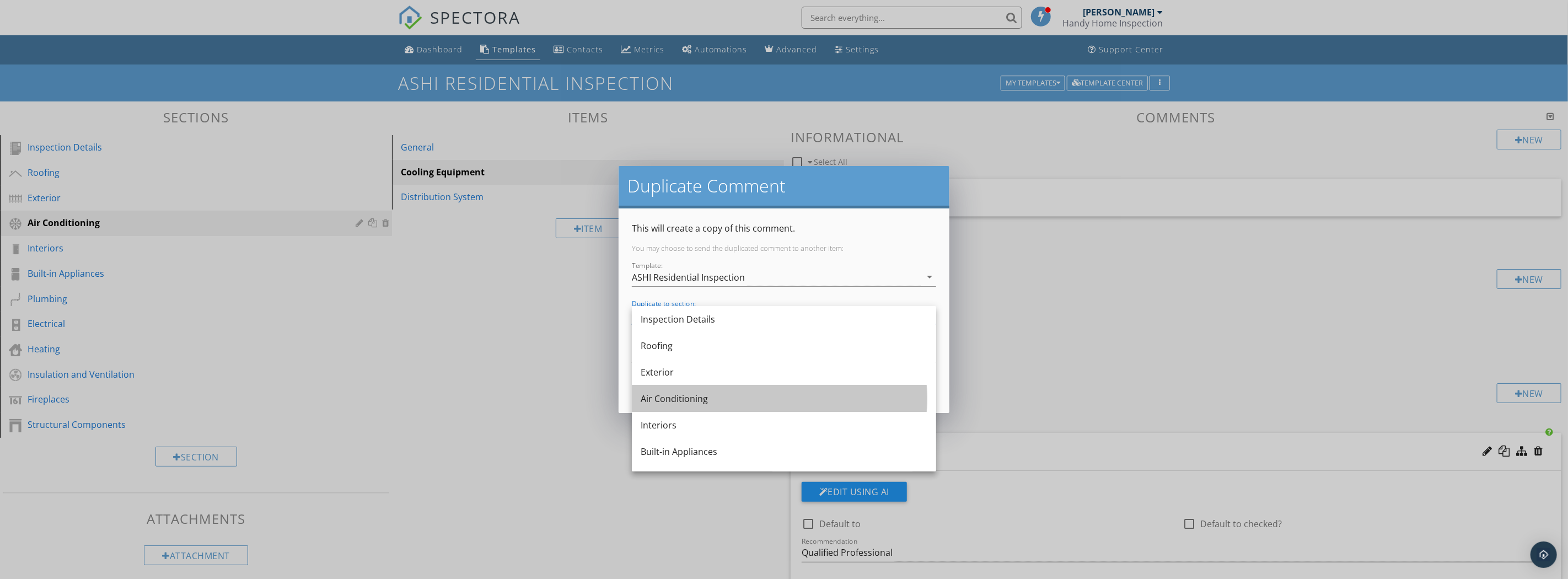
click at [846, 398] on div "Air Conditioning" at bounding box center [784, 399] width 287 height 14
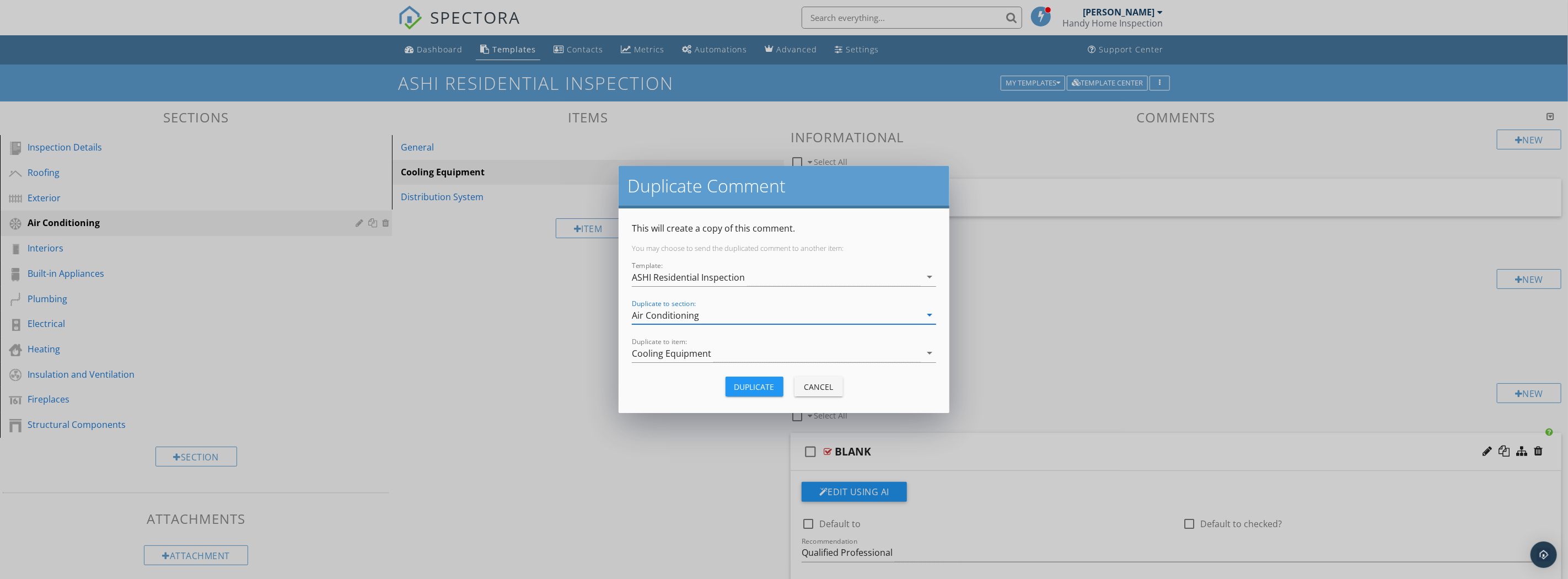
click at [827, 363] on div "Duplicate to item: Cooling Equipment arrow_drop_down" at bounding box center [784, 358] width 305 height 29
click at [931, 357] on icon "arrow_drop_down" at bounding box center [930, 353] width 14 height 14
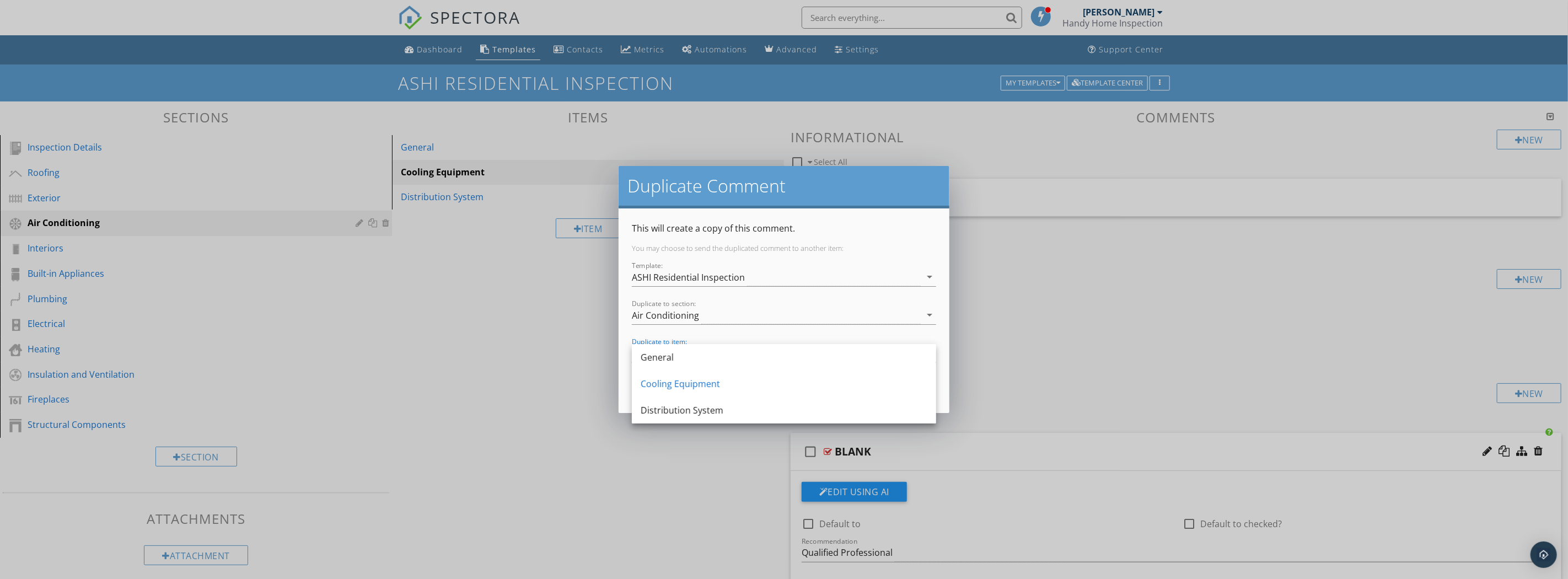
click at [892, 413] on div "Distribution System" at bounding box center [784, 410] width 287 height 14
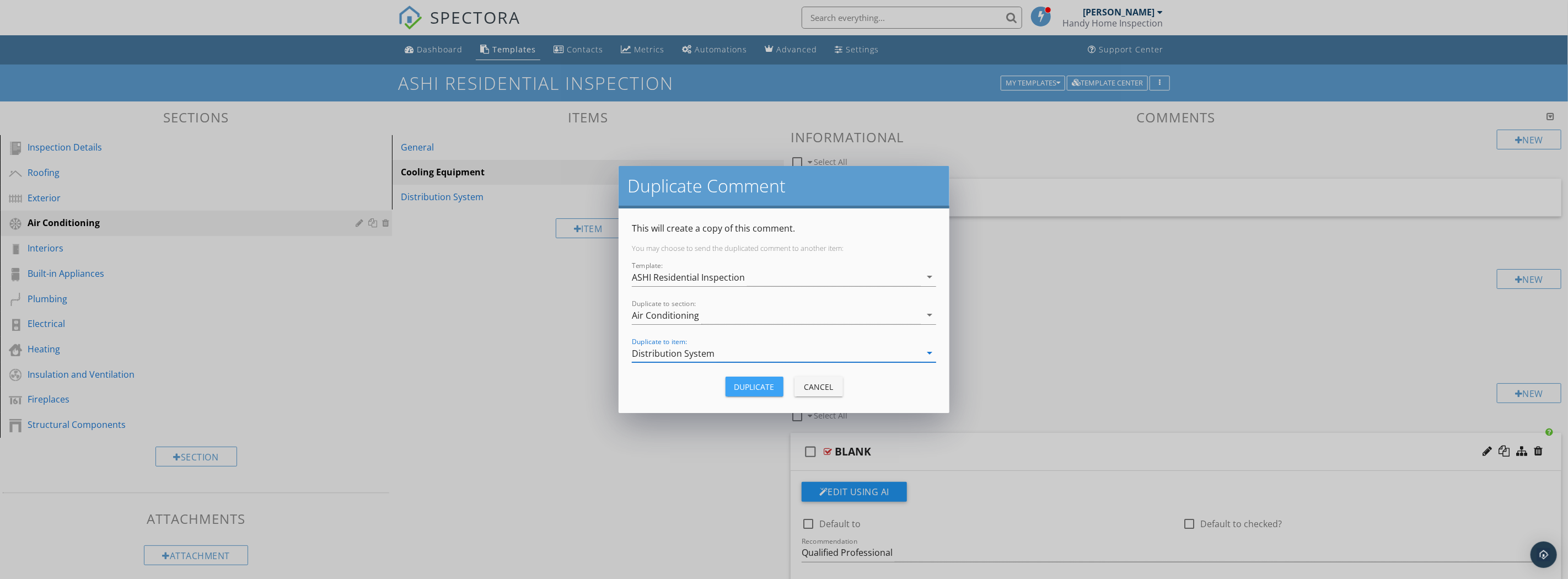
click at [754, 386] on div "Duplicate" at bounding box center [754, 386] width 40 height 11
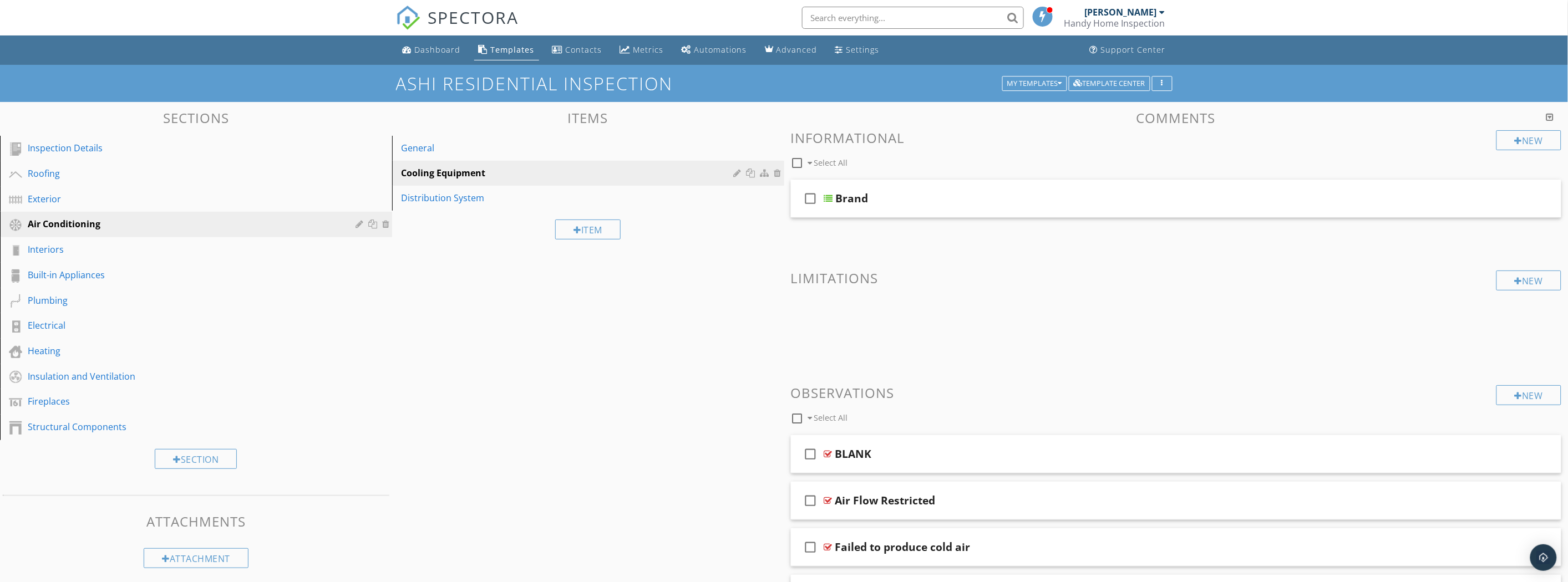
click at [606, 312] on div "Sections Inspection Details Roofing Exterior Air Conditioning Interiors Built-i…" at bounding box center [784, 468] width 1568 height 733
click at [460, 146] on div "General" at bounding box center [569, 148] width 336 height 14
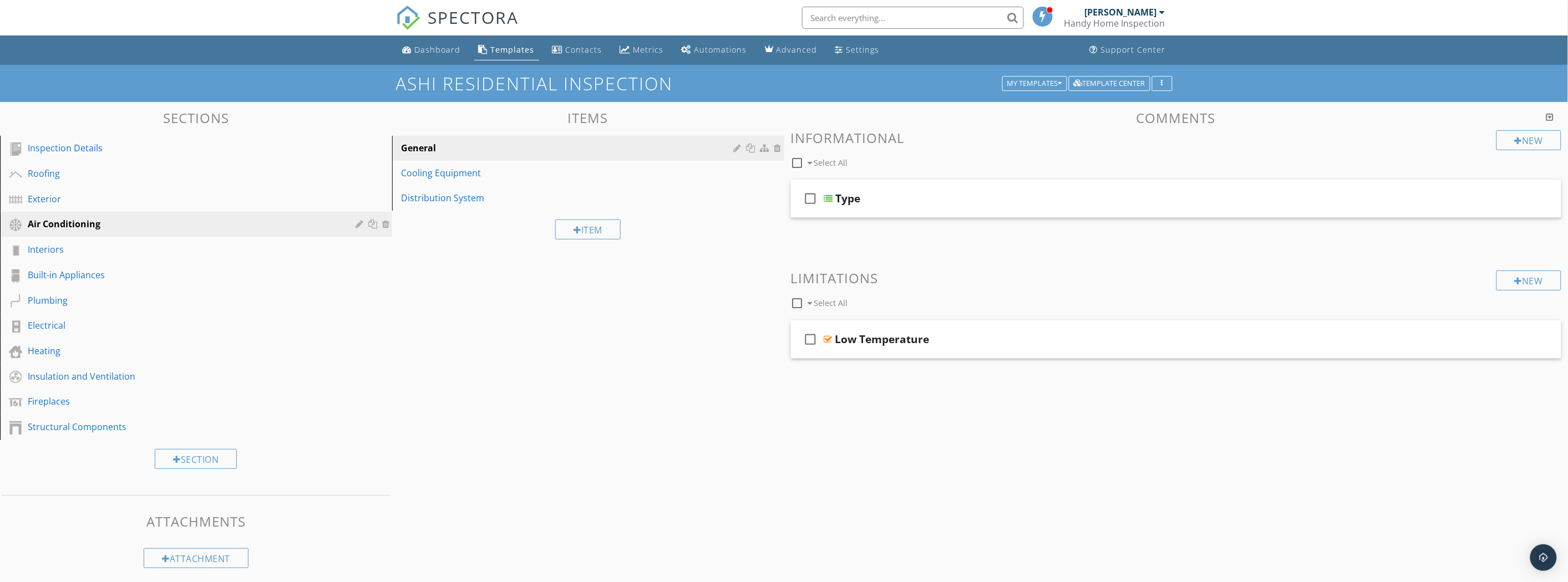
click at [1026, 206] on div "check_box_outline_blank Type" at bounding box center [1176, 198] width 771 height 39
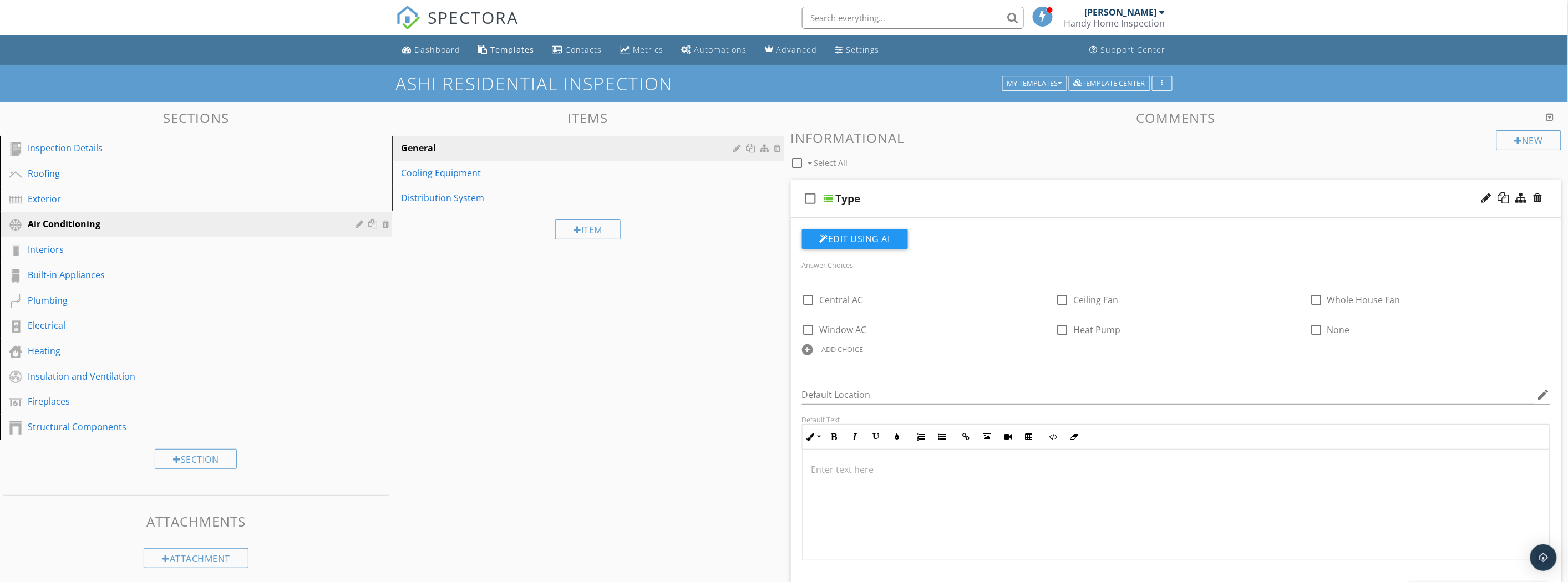
click at [1065, 217] on div "check_box_outline_blank Type" at bounding box center [1176, 198] width 771 height 39
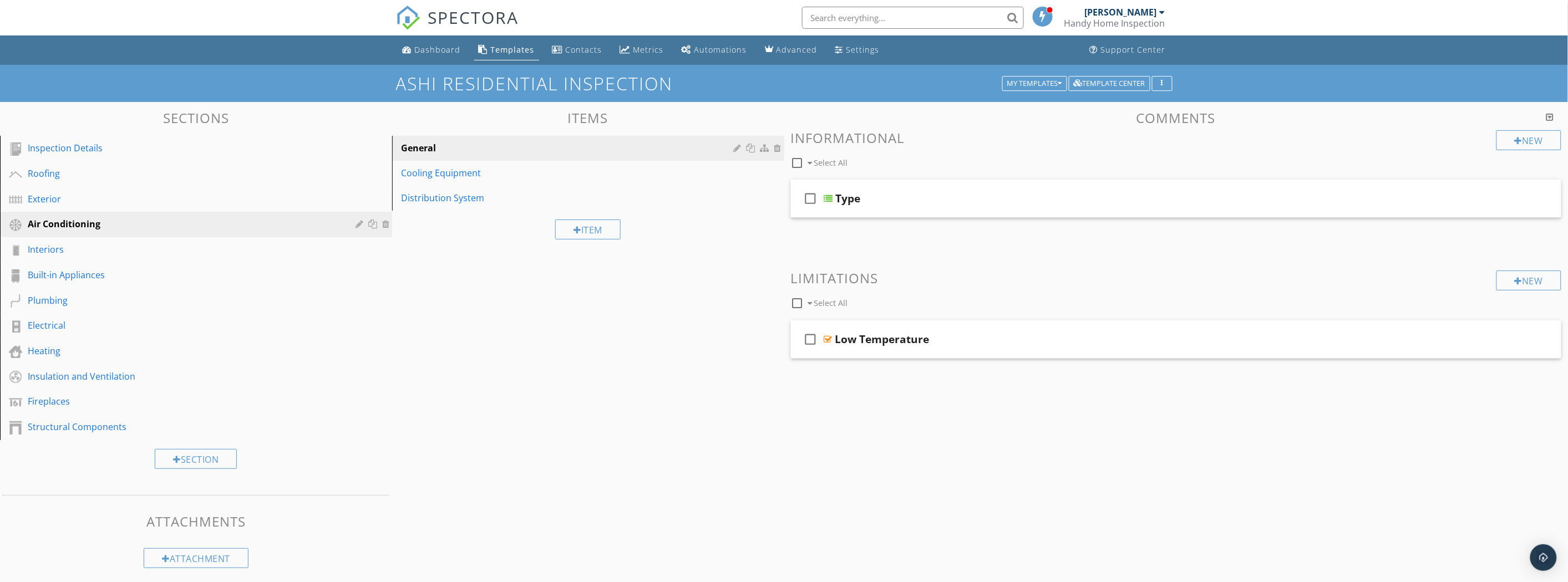
click at [567, 178] on div "Cooling Equipment" at bounding box center [569, 173] width 336 height 14
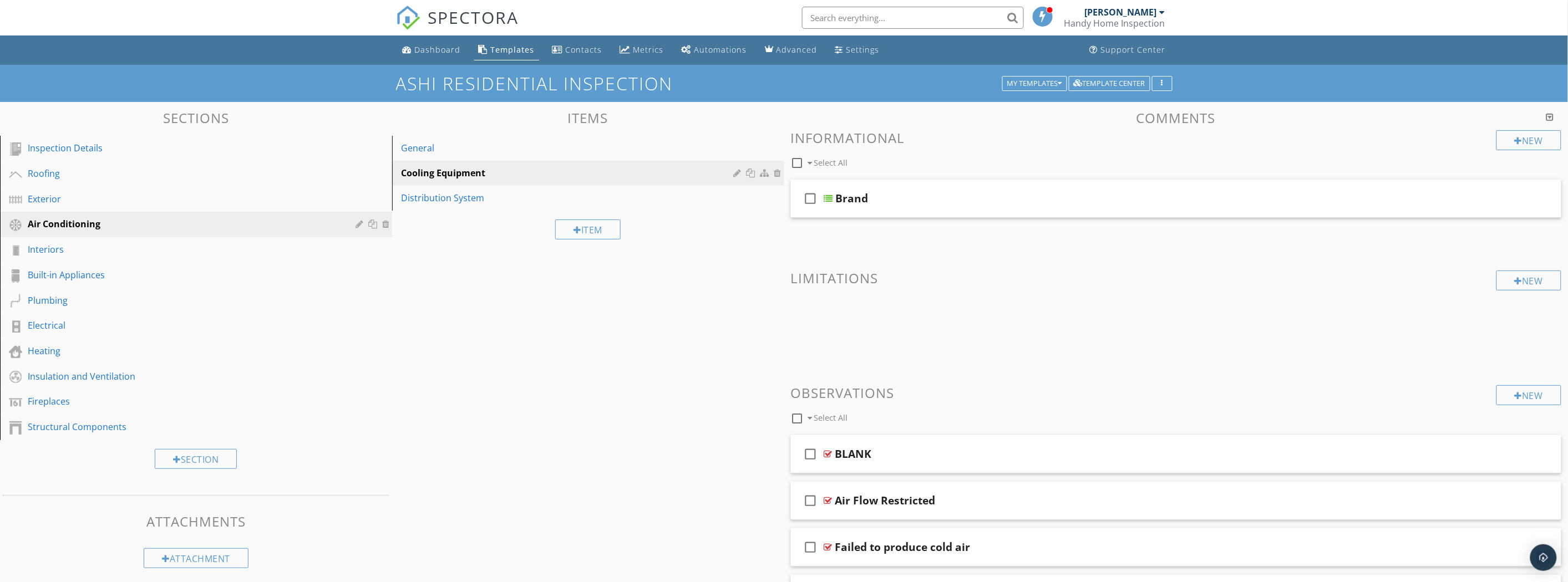
click at [546, 150] on div "General" at bounding box center [569, 148] width 336 height 14
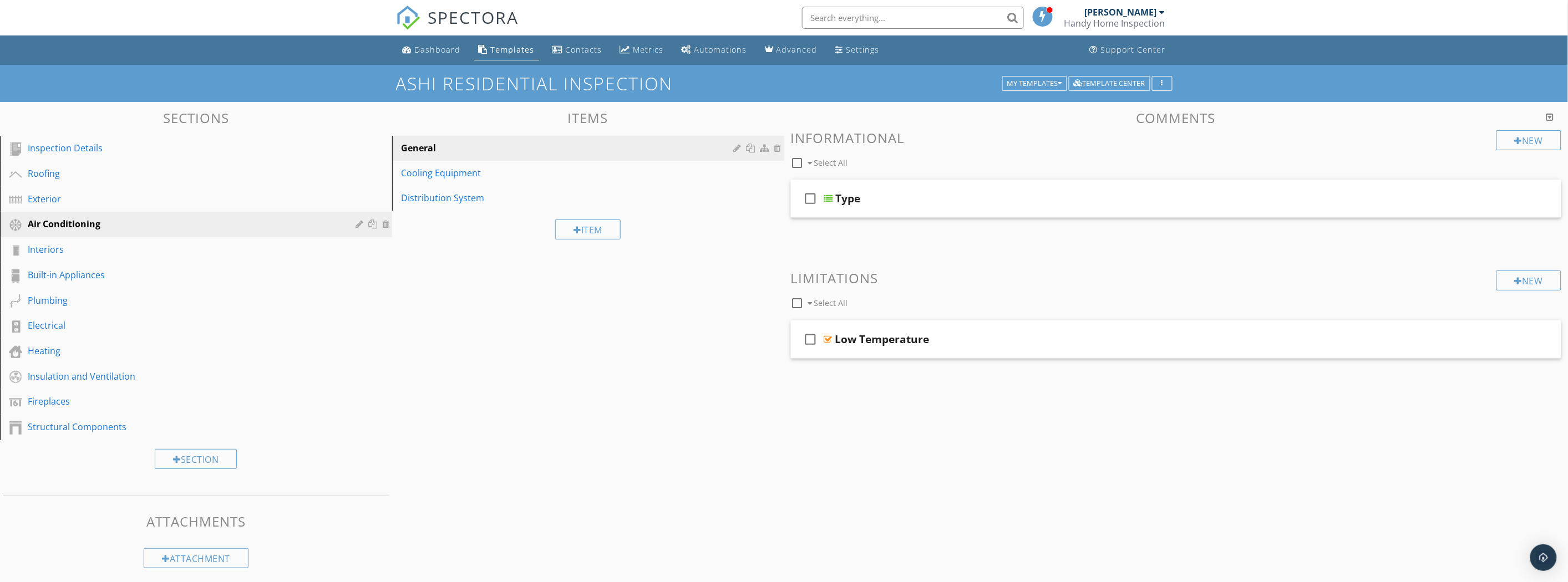
click at [1561, 282] on div "New" at bounding box center [1529, 281] width 65 height 20
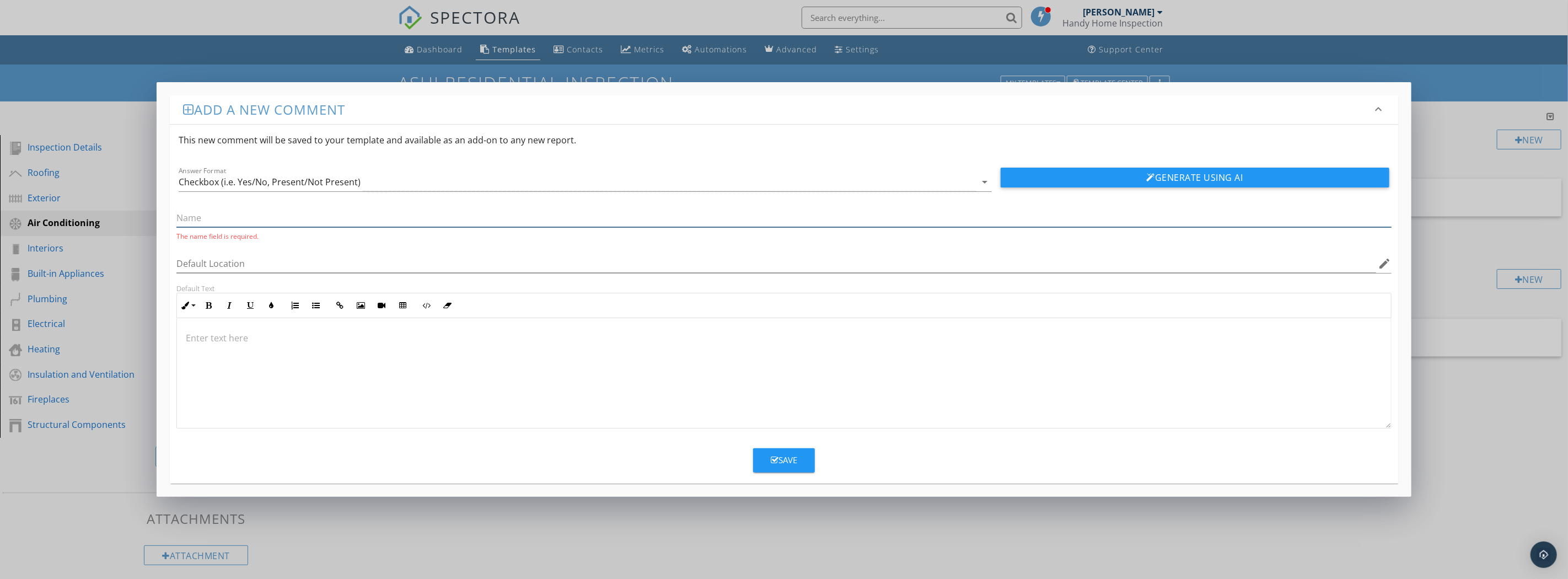
click at [239, 221] on input "text" at bounding box center [784, 218] width 1214 height 18
paste input "Heat gain calculations:"
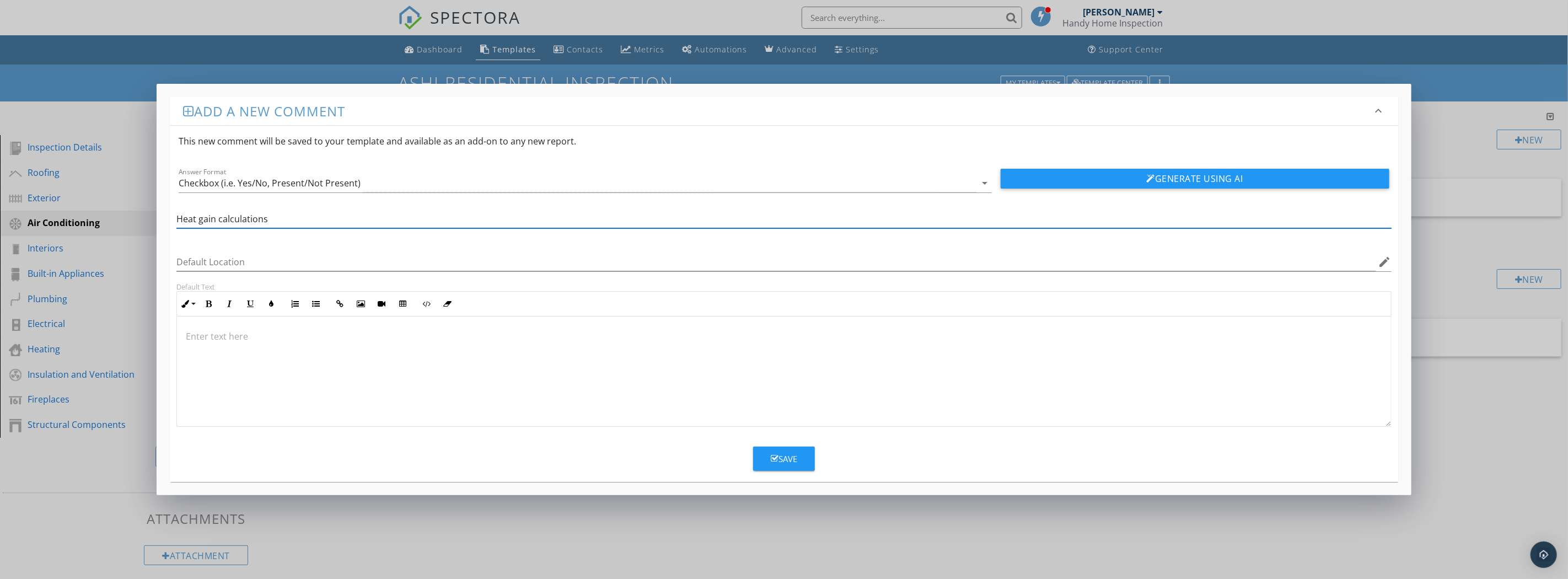
type input "Heat gain calculations"
click at [232, 349] on div at bounding box center [783, 372] width 1214 height 111
click at [792, 466] on button "Save" at bounding box center [784, 459] width 62 height 24
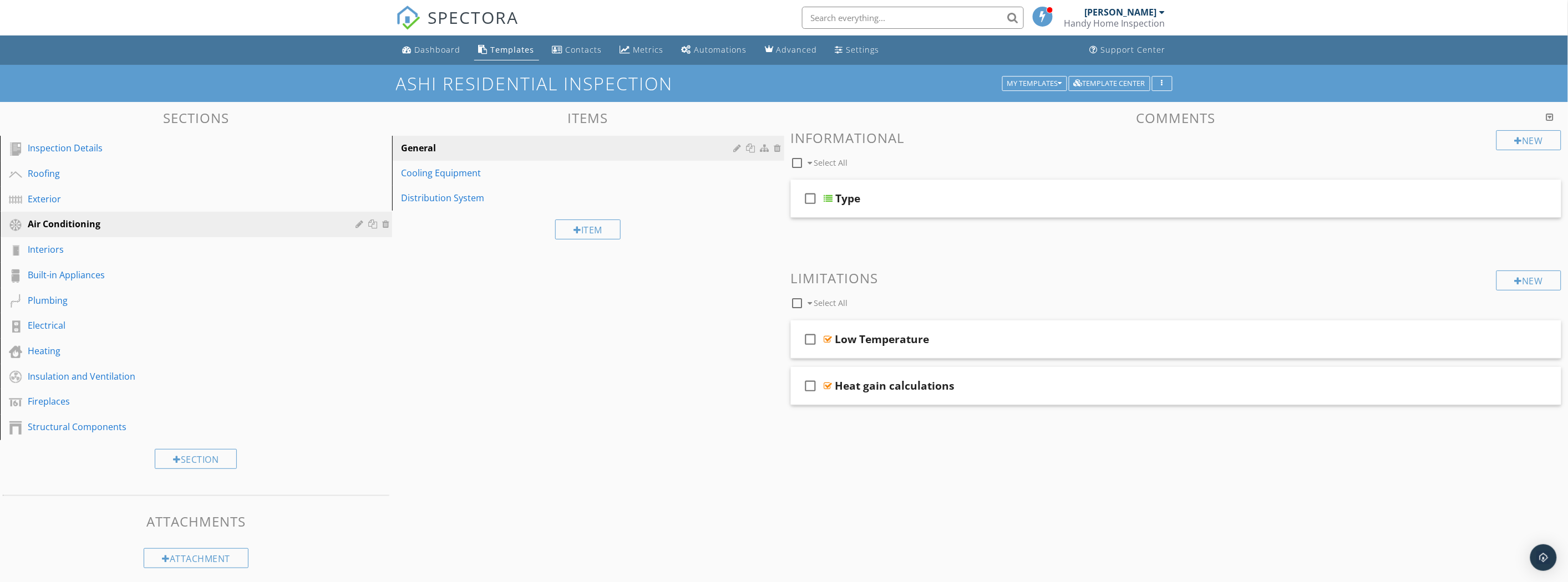
click at [814, 391] on icon "check_box_outline_blank" at bounding box center [810, 385] width 17 height 26
click at [883, 396] on div "check_box Heat gain calculations" at bounding box center [1176, 386] width 771 height 39
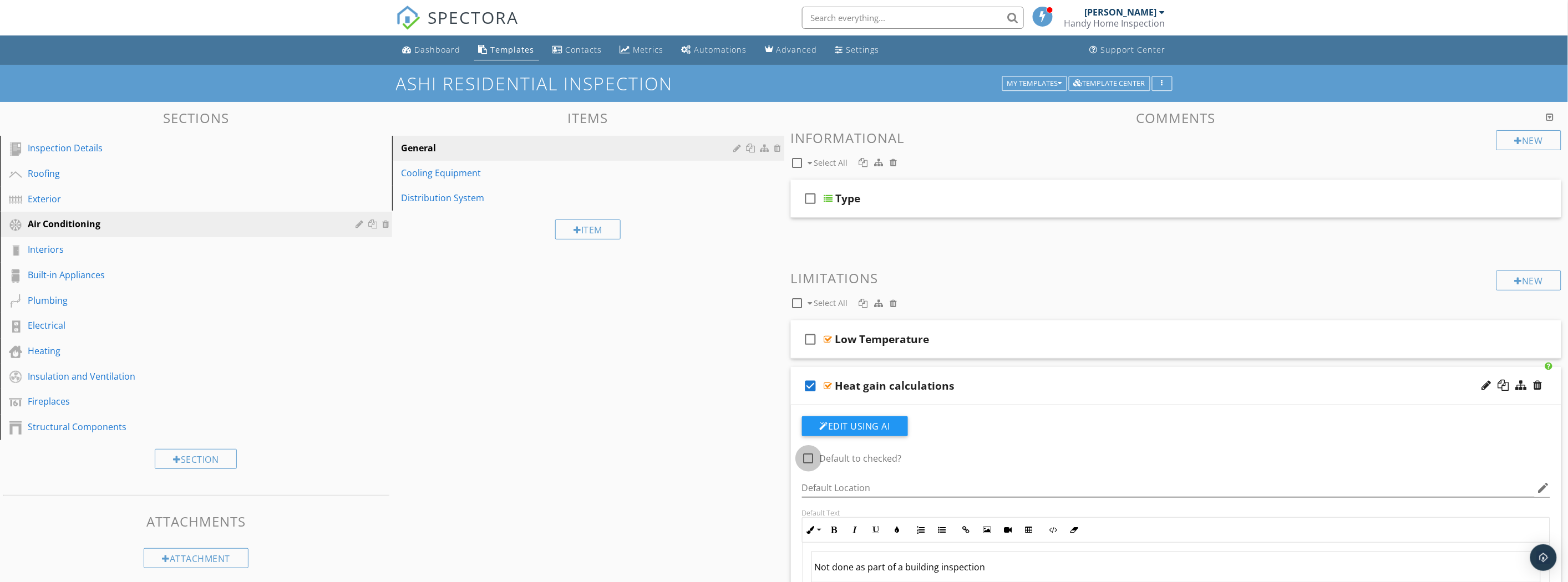
drag, startPoint x: 802, startPoint y: 462, endPoint x: 817, endPoint y: 456, distance: 16.2
click at [802, 462] on div at bounding box center [808, 459] width 19 height 19
checkbox input "true"
click at [880, 390] on div "Heat gain calculations" at bounding box center [895, 386] width 120 height 14
click at [1454, 394] on div "check_box Heat gain calculations" at bounding box center [1176, 386] width 771 height 39
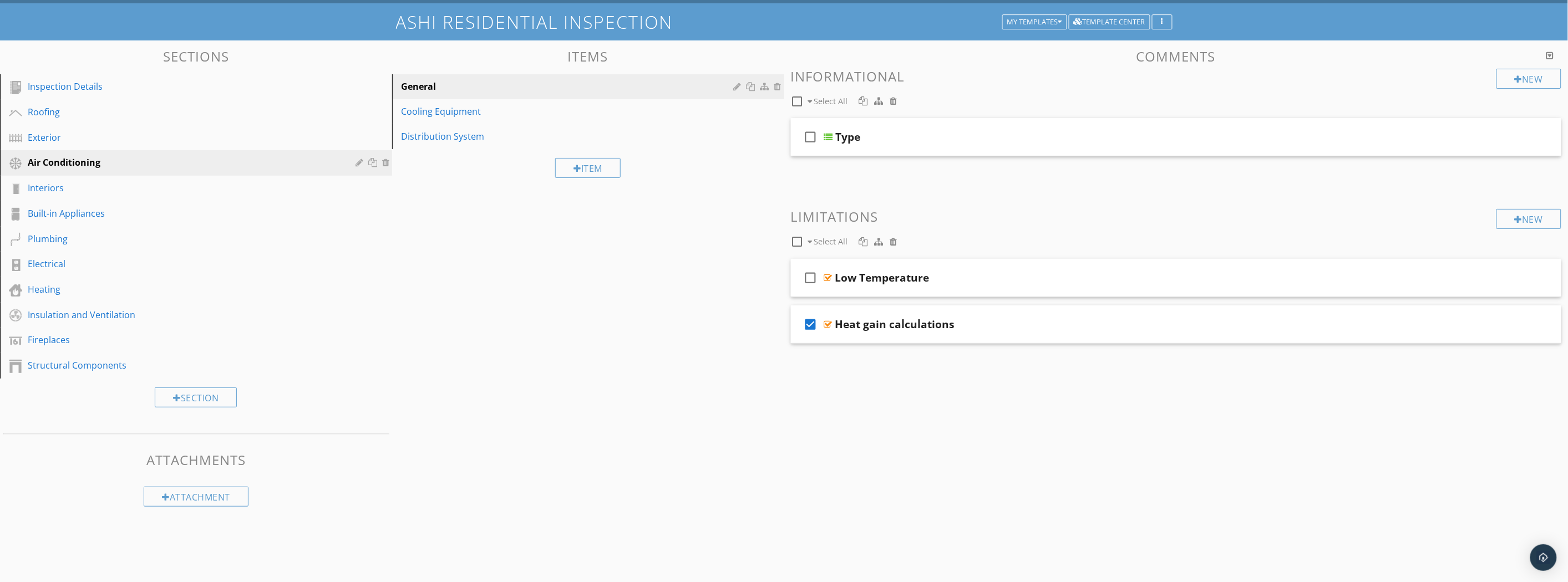
scroll to position [64, 0]
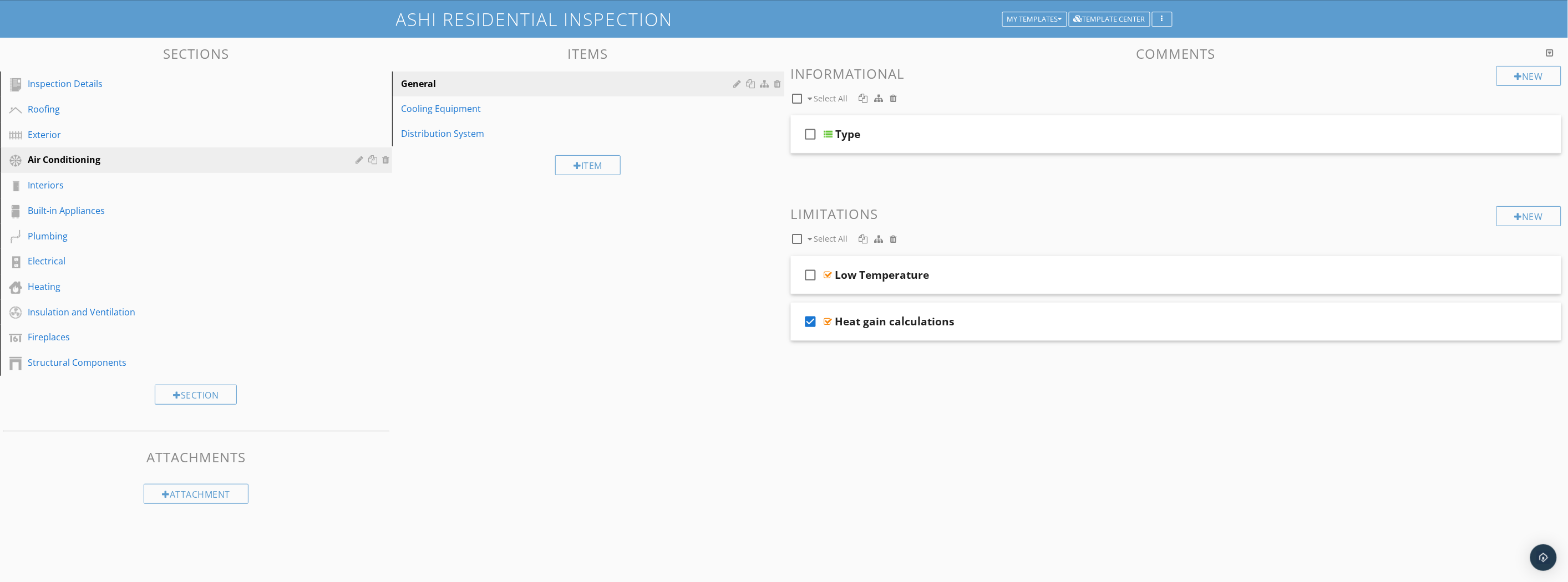
click at [1531, 215] on div "New" at bounding box center [1529, 216] width 65 height 20
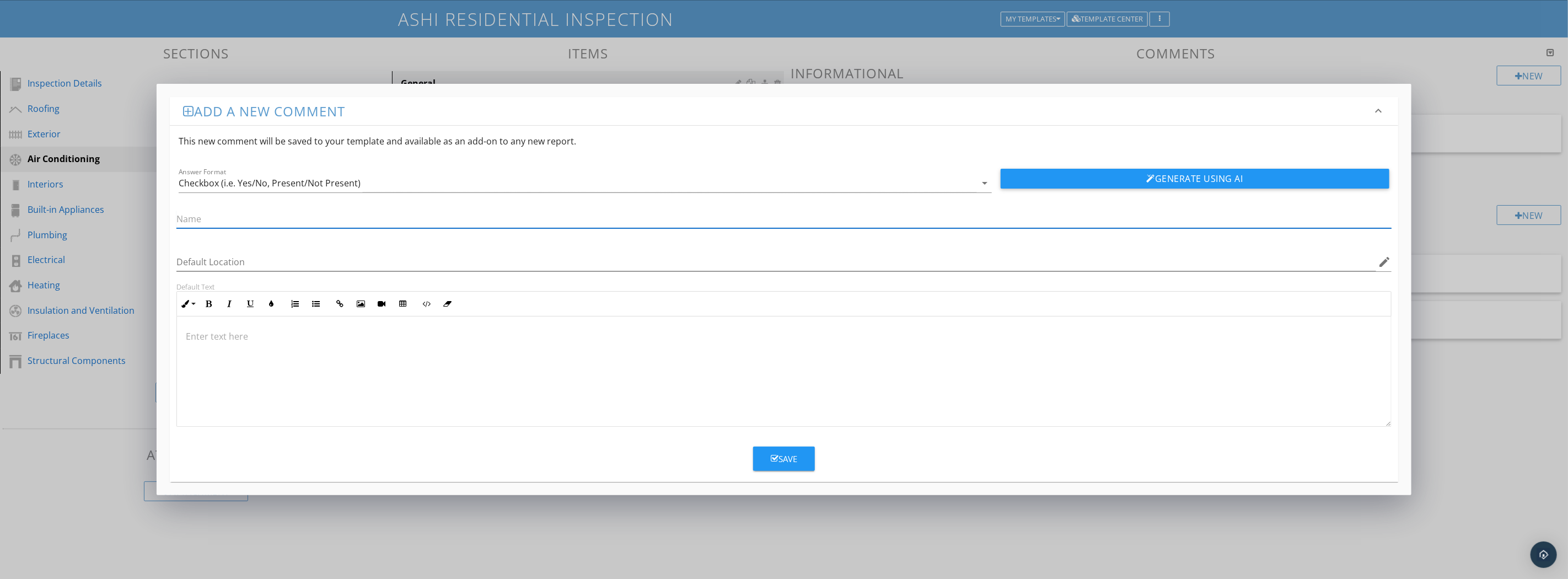
paste input "Not part of a home inspection"
type input "Not part of a home inspection"
click at [238, 335] on p at bounding box center [784, 337] width 1196 height 14
click at [186, 350] on p "Home inspectors cannot typically access or inspect the indoor coil Home inspect…" at bounding box center [784, 343] width 1196 height 26
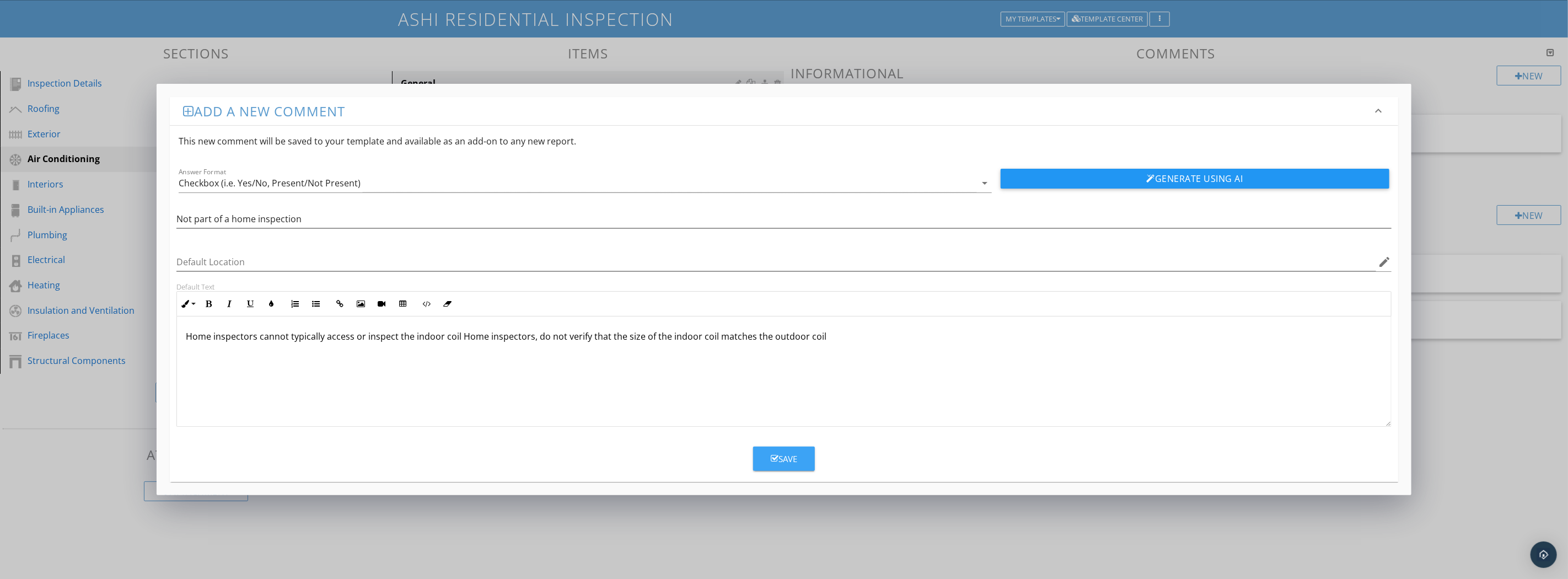
click at [802, 464] on button "Save" at bounding box center [784, 459] width 62 height 24
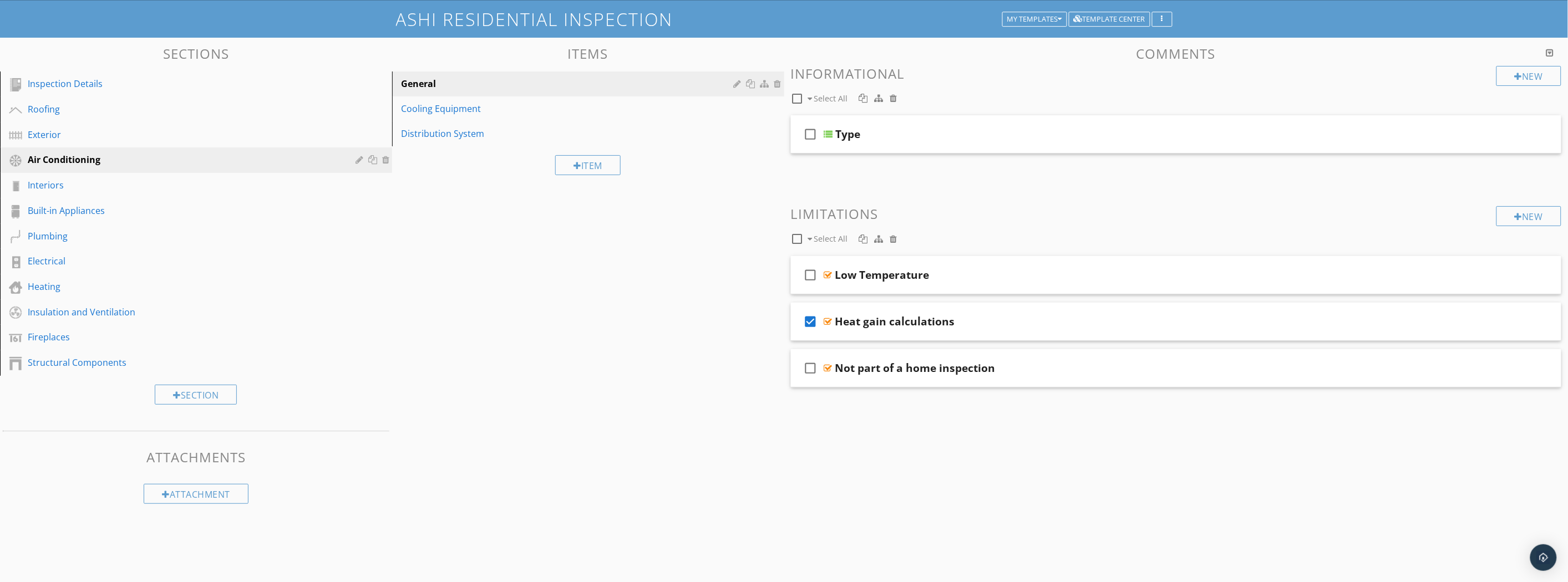
click at [862, 359] on div "check_box_outline_blank Not part of a home inspection" at bounding box center [1176, 369] width 771 height 39
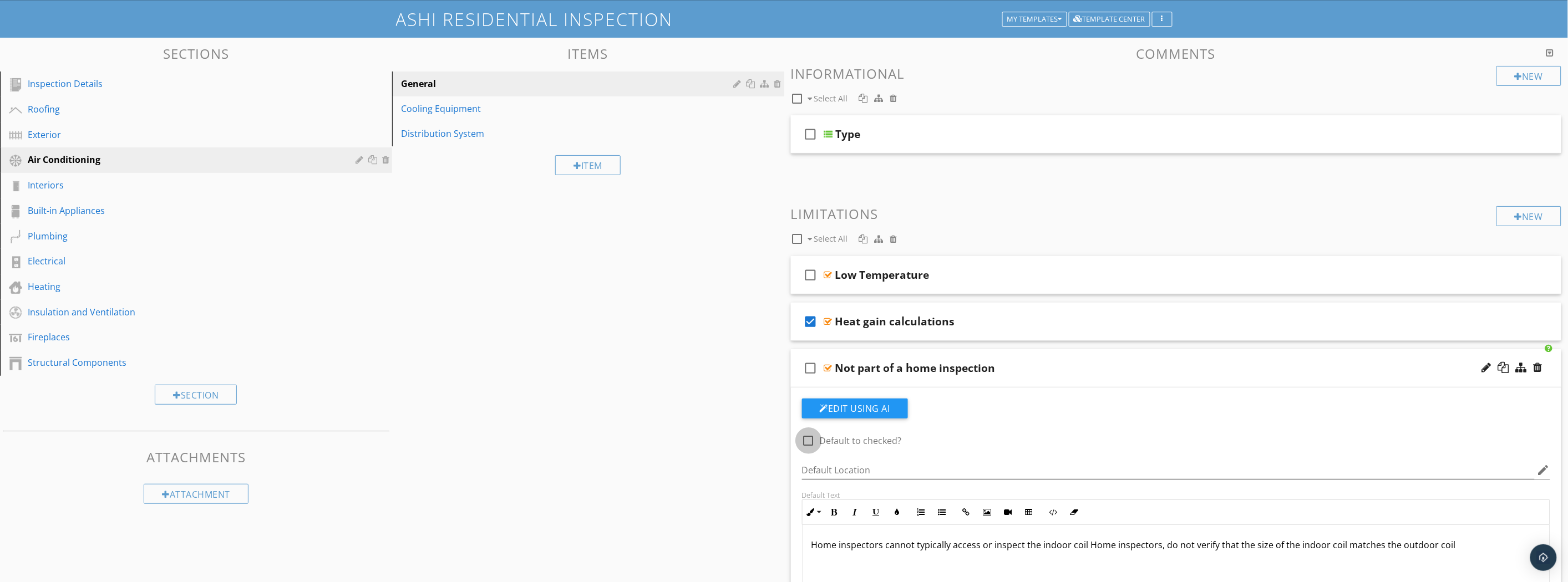
click at [814, 439] on div at bounding box center [808, 440] width 19 height 19
checkbox input "true"
click at [813, 366] on icon "check_box_outline_blank" at bounding box center [810, 368] width 17 height 26
click at [1129, 381] on div "check_box Not part of a home inspection" at bounding box center [1176, 369] width 771 height 39
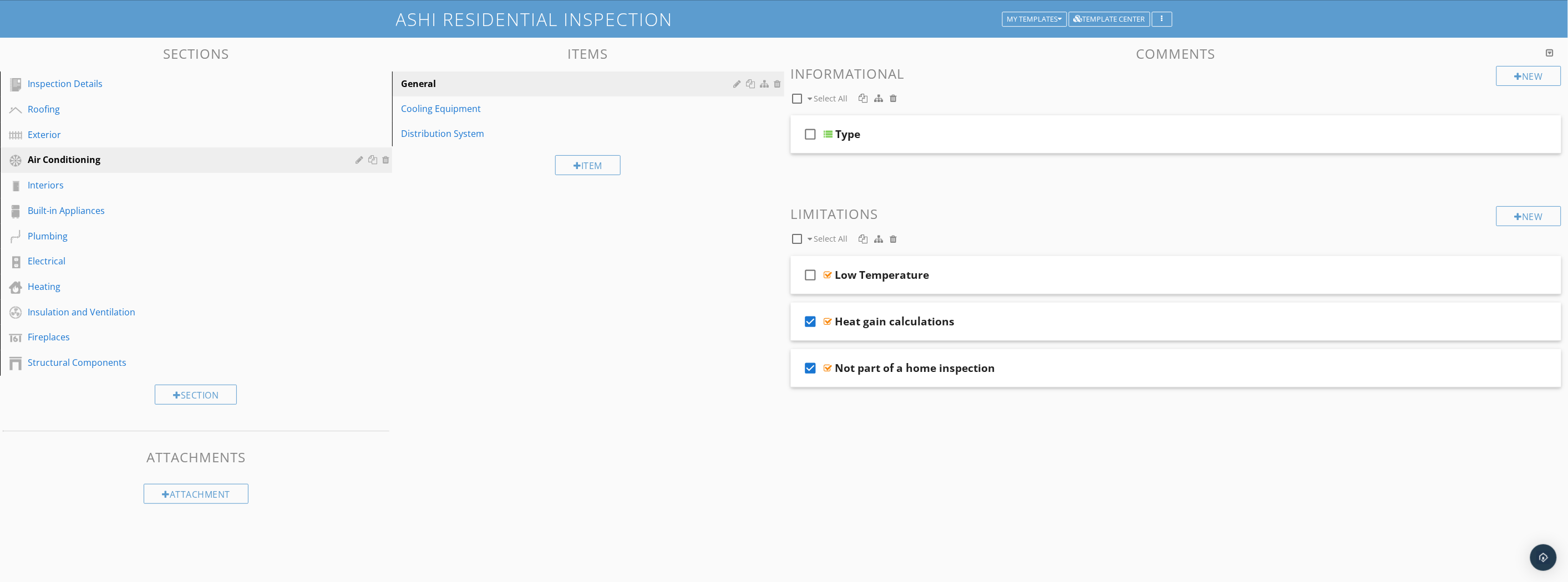
click at [473, 117] on link "Cooling Equipment" at bounding box center [590, 109] width 389 height 24
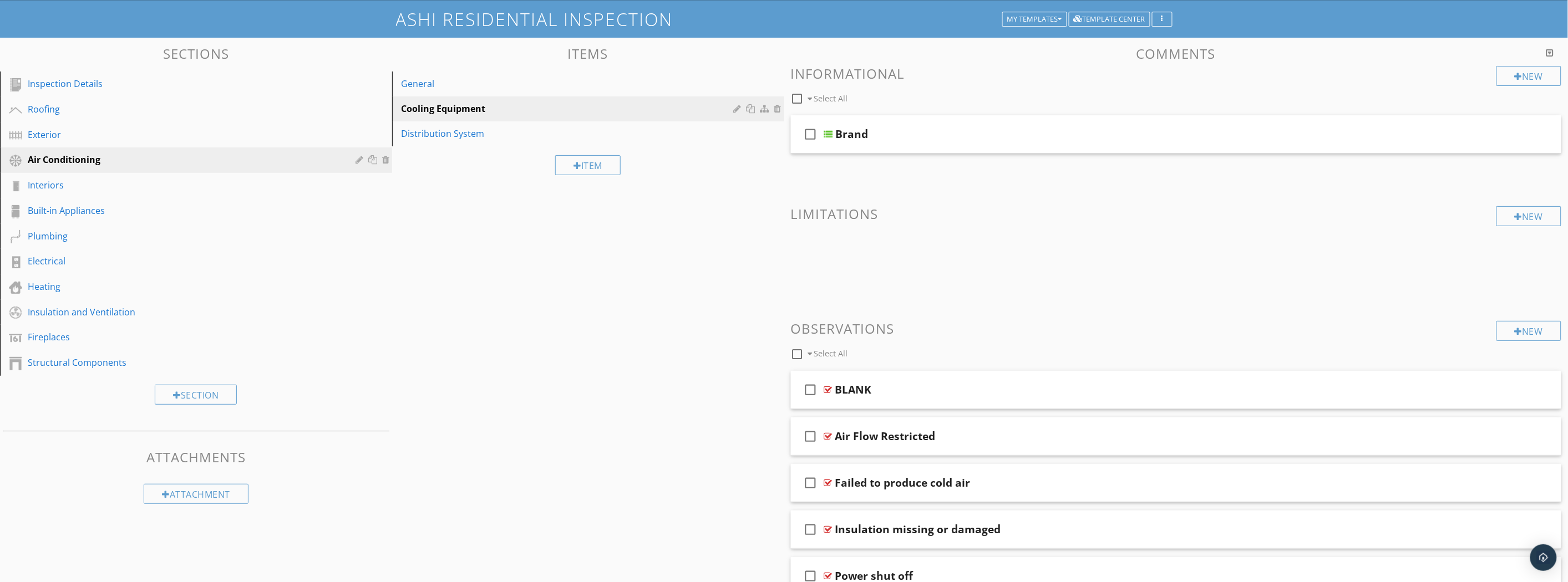
click at [1549, 218] on div "New" at bounding box center [1529, 216] width 65 height 20
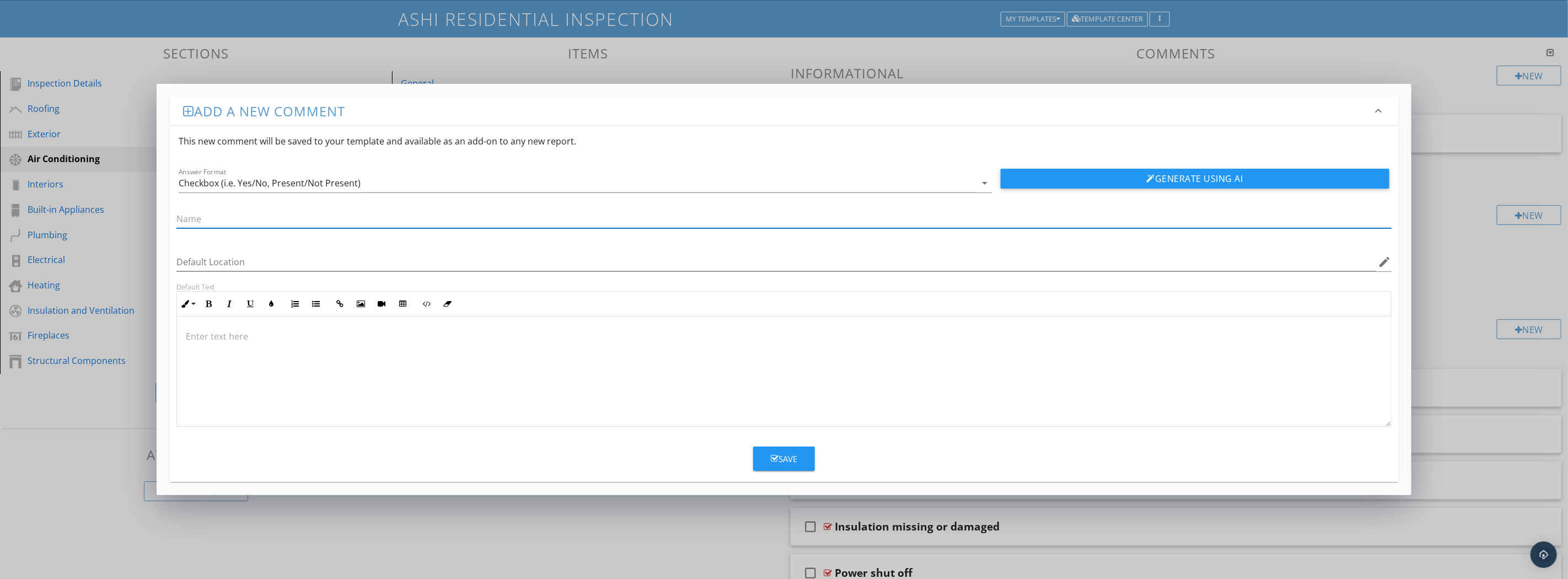
paste input "System data plate"
type input "System data plate"
click at [273, 338] on p at bounding box center [784, 337] width 1196 height 14
click at [230, 335] on p "Not found Not legible" at bounding box center [784, 337] width 1196 height 14
click at [791, 469] on button "Save" at bounding box center [784, 459] width 62 height 24
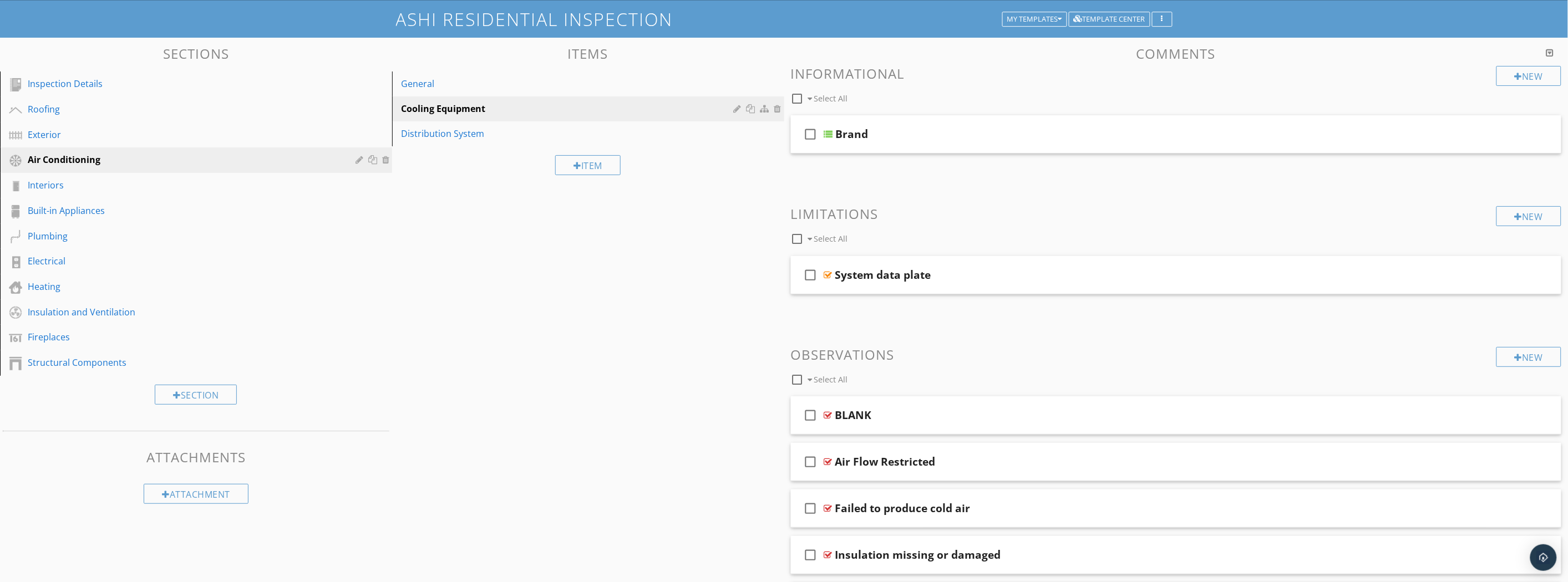
click at [501, 90] on link "General" at bounding box center [590, 84] width 389 height 24
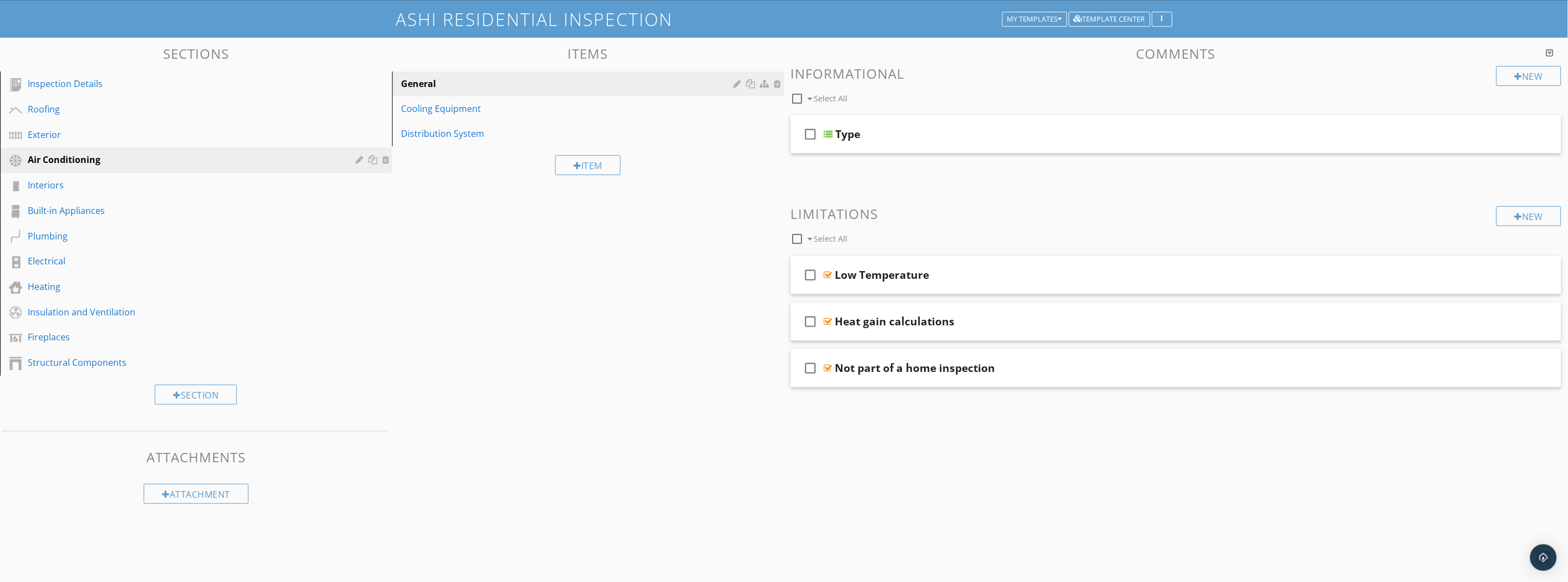
click at [954, 369] on div "Not part of a home inspection" at bounding box center [916, 369] width 160 height 14
click at [1448, 372] on div "check_box_outline_blank Not part of a home inspection" at bounding box center [1176, 369] width 771 height 39
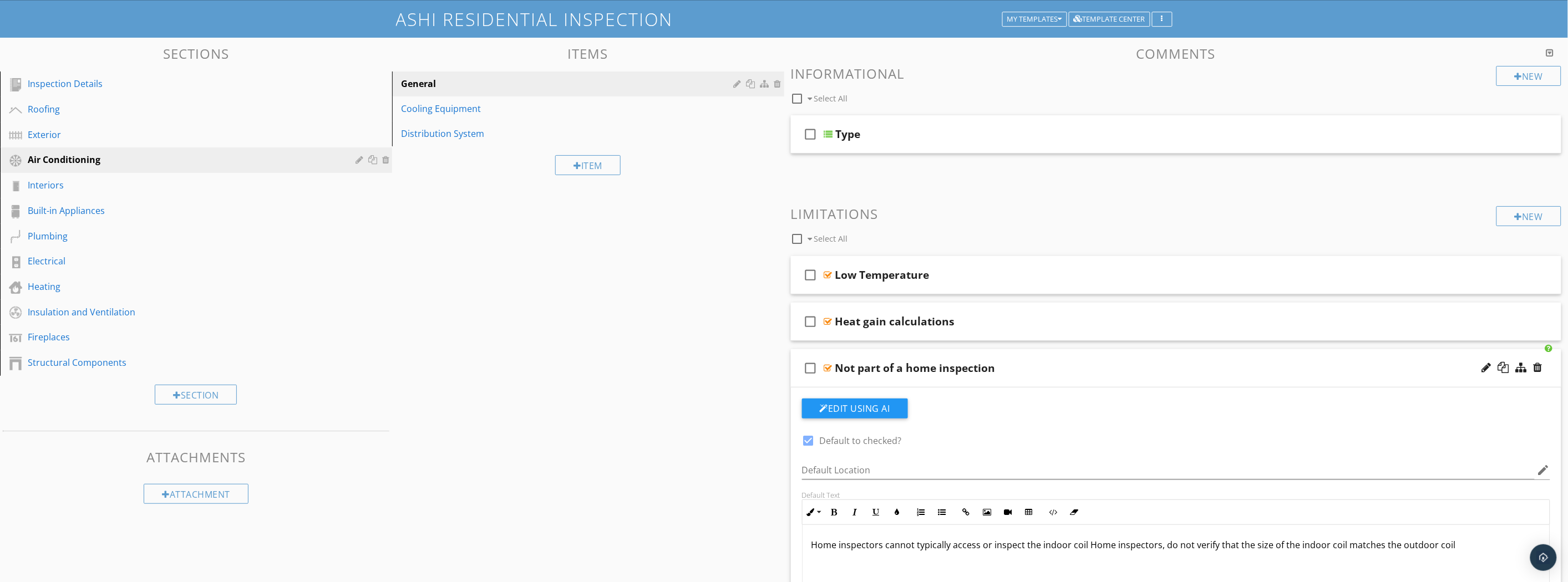
click at [1398, 319] on div "check_box_outline_blank Heat gain calculations" at bounding box center [1176, 322] width 771 height 39
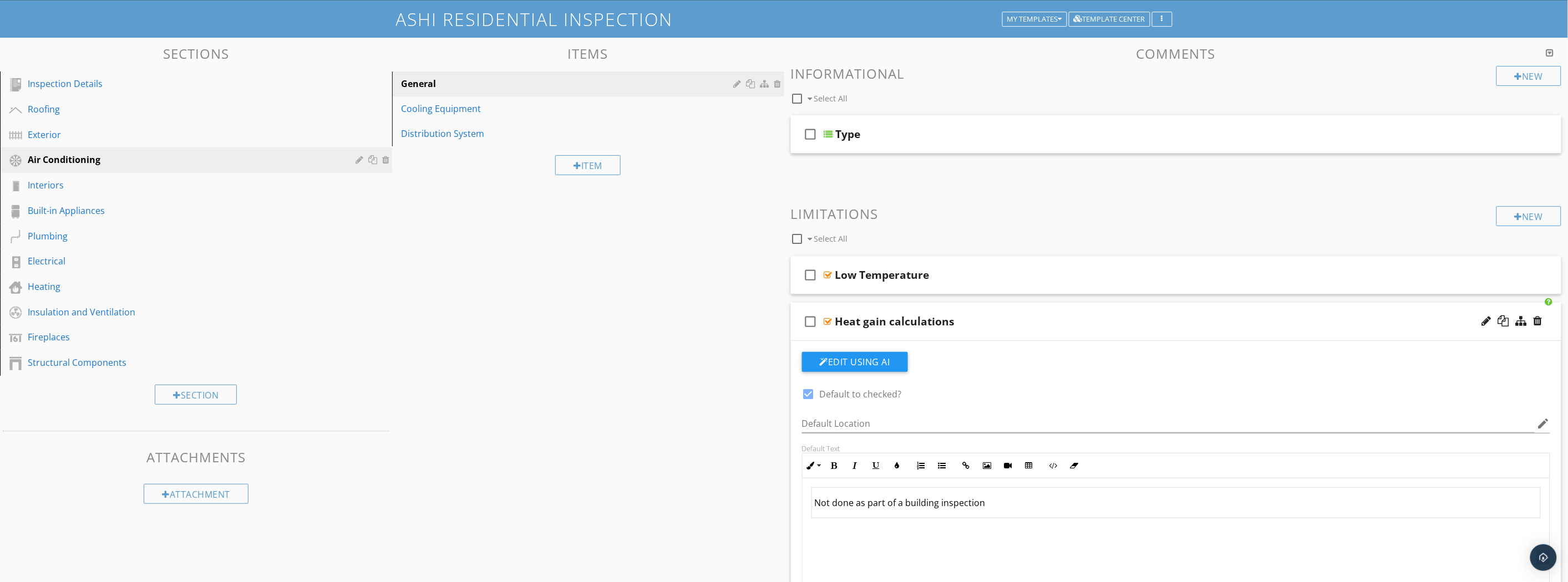
click at [1440, 285] on div "check_box_outline_blank Low Temperature" at bounding box center [1176, 275] width 771 height 39
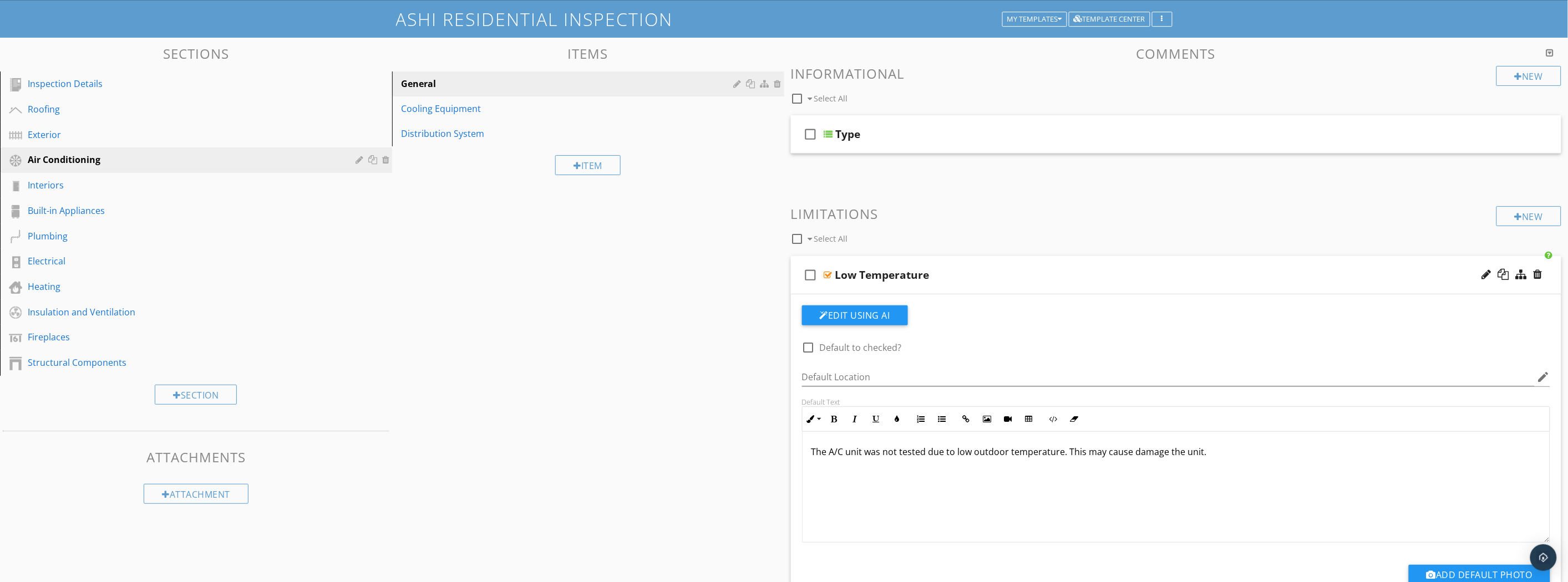
click at [1534, 217] on div "New" at bounding box center [1529, 216] width 65 height 20
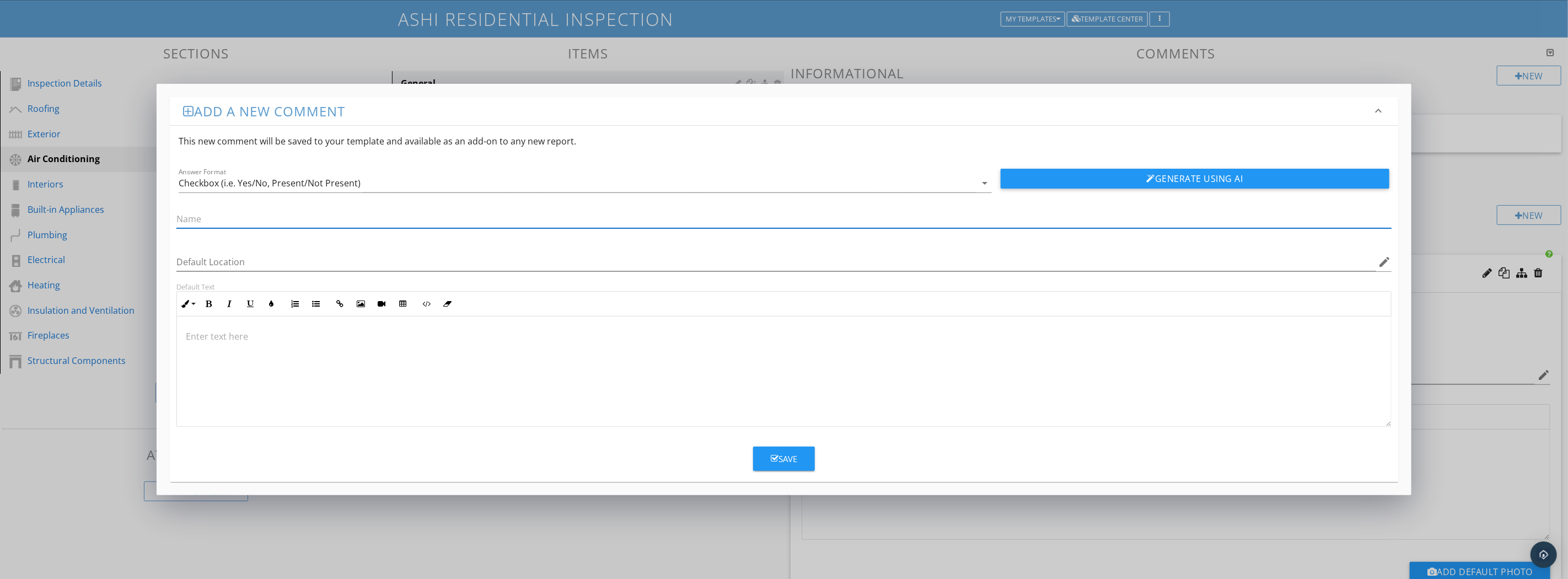
paste input "Not included as part of a building inspection"
type input "Not included as part of a building inspection"
click at [196, 344] on div at bounding box center [783, 372] width 1214 height 111
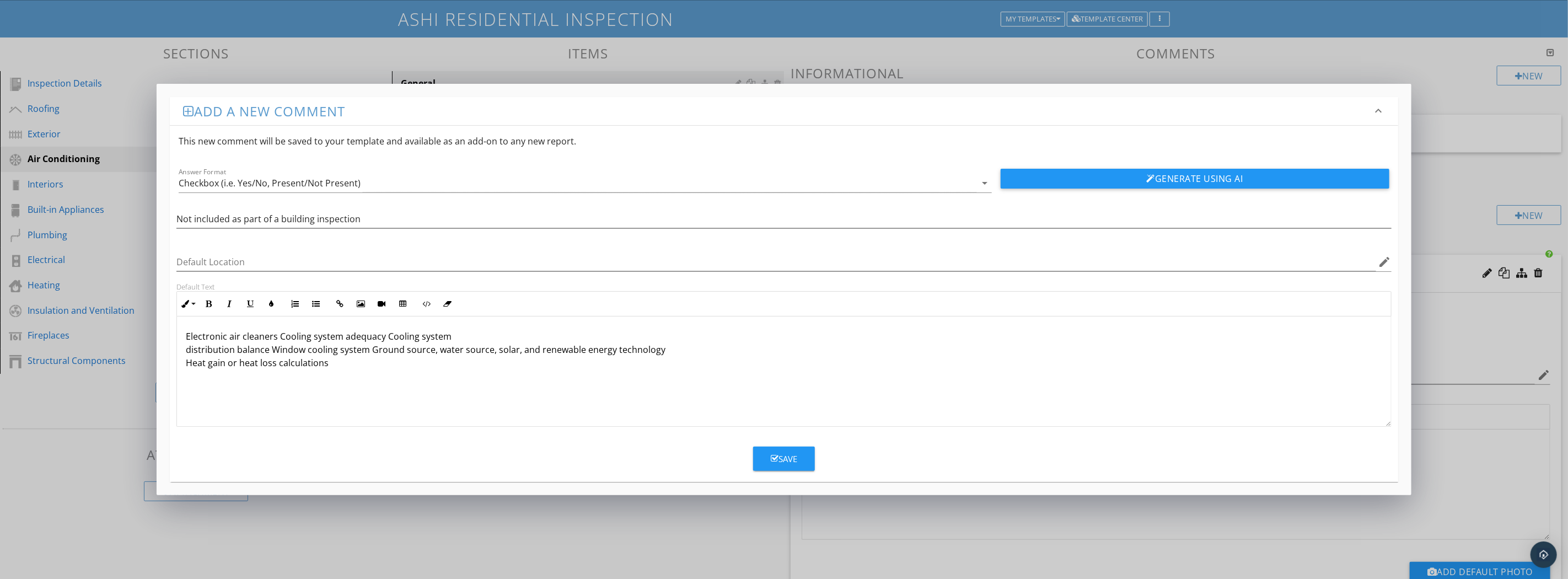
click at [186, 353] on p "Electronic air cleaners Cooling system adequacy Cooling system distribution bal…" at bounding box center [784, 349] width 1196 height 40
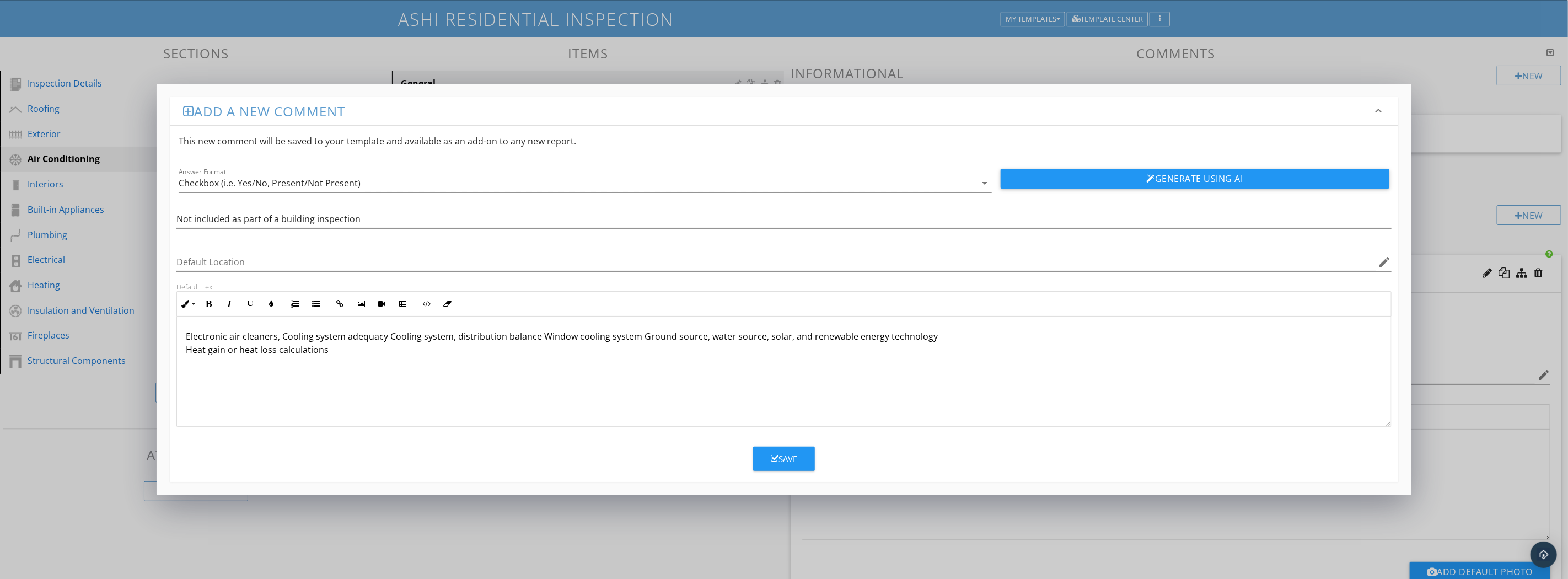
click at [540, 337] on p "Electronic air cleaners, Cooling system adequacy Cooling system, distribution b…" at bounding box center [784, 343] width 1196 height 26
click at [288, 220] on input "Not included as part of a building inspection" at bounding box center [784, 219] width 1214 height 18
click at [287, 220] on input "Not included as part of a building inspection" at bounding box center [784, 219] width 1214 height 18
type input "Not included as part of a home inspection"
click at [802, 459] on button "Save" at bounding box center [784, 459] width 62 height 24
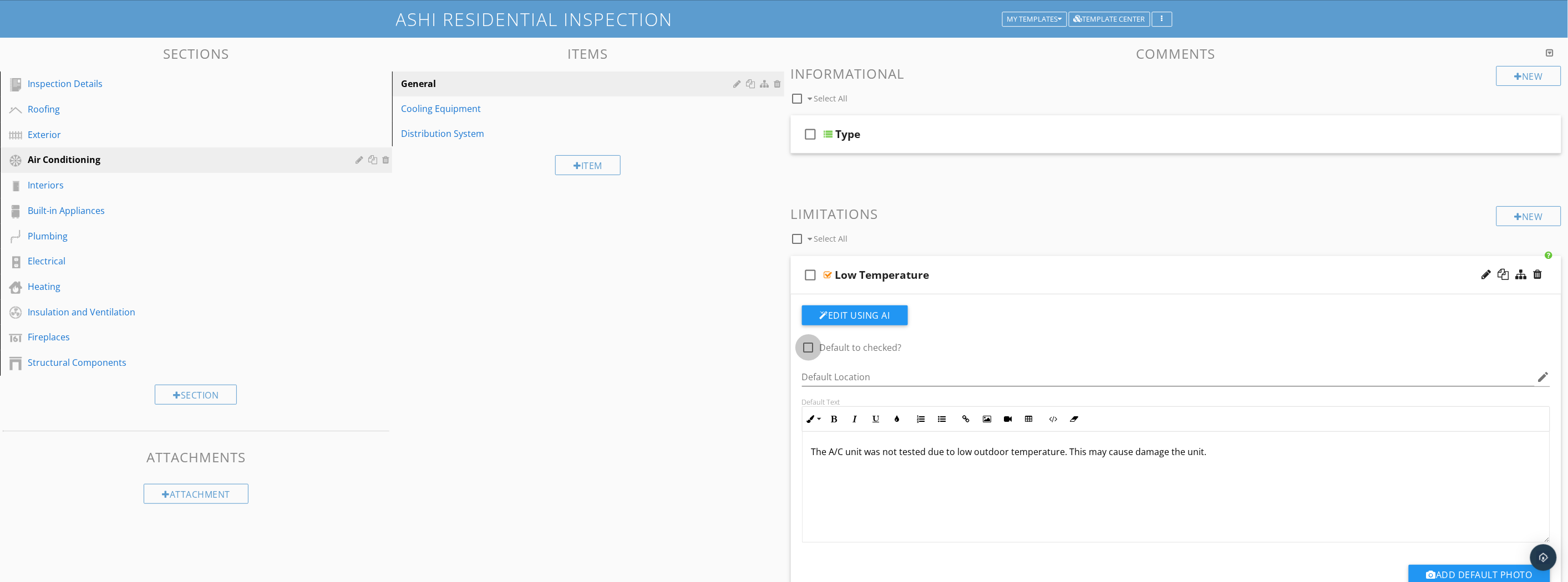
click at [805, 351] on div at bounding box center [808, 347] width 19 height 19
click at [808, 347] on div at bounding box center [808, 347] width 19 height 19
checkbox input "false"
click at [1001, 241] on div "check_box_outline_blank Select All" at bounding box center [1143, 236] width 706 height 21
click at [1095, 274] on div "Low Temperature" at bounding box center [1116, 275] width 562 height 14
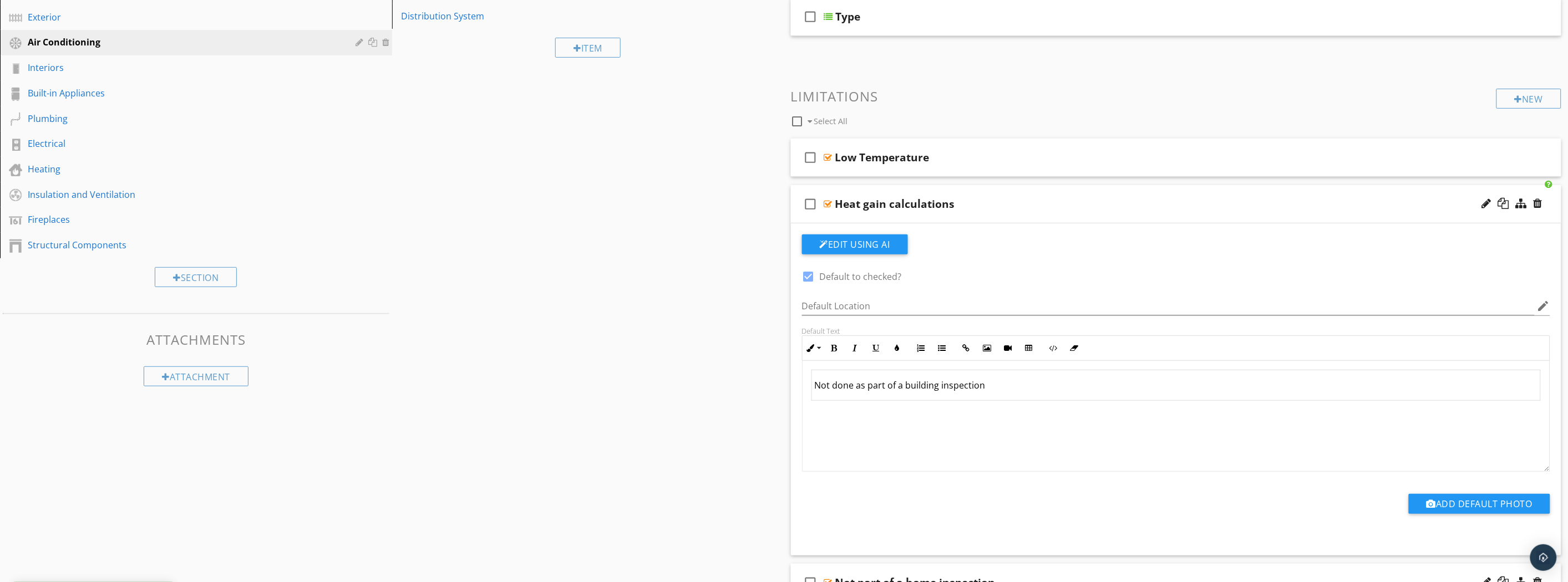
scroll to position [434, 0]
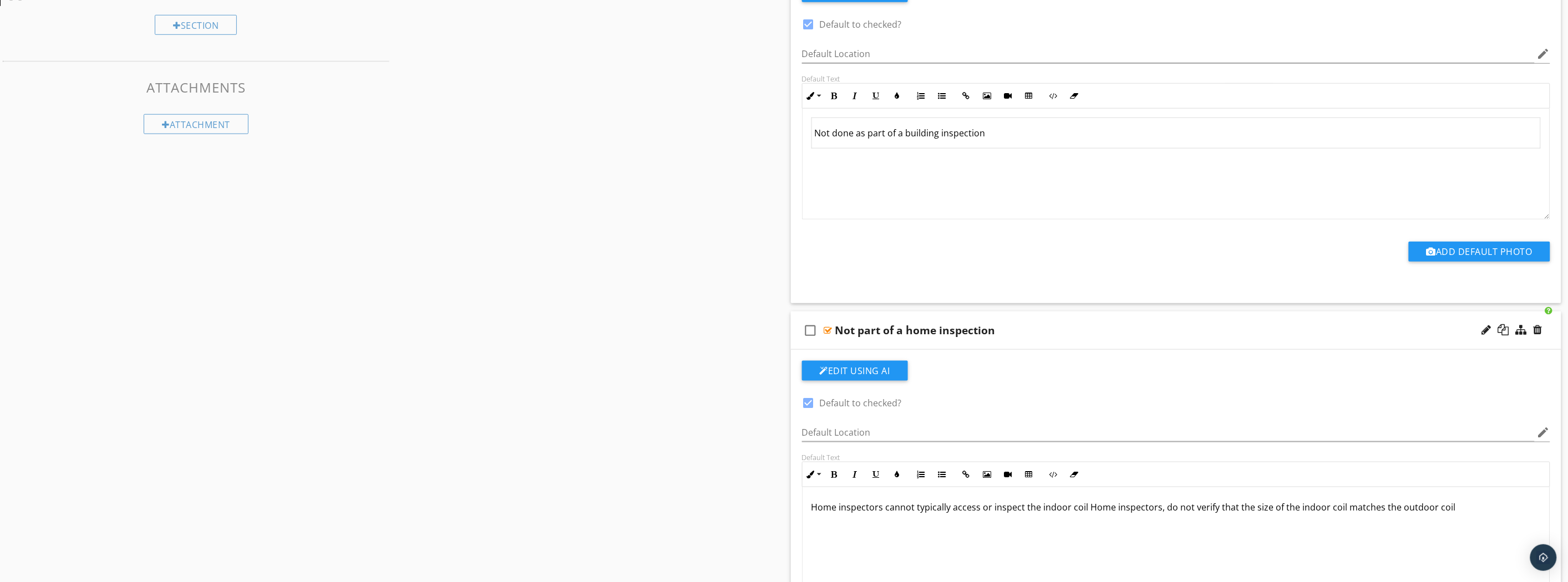
click at [1054, 341] on div "check_box_outline_blank Not part of a home inspection" at bounding box center [1176, 331] width 771 height 39
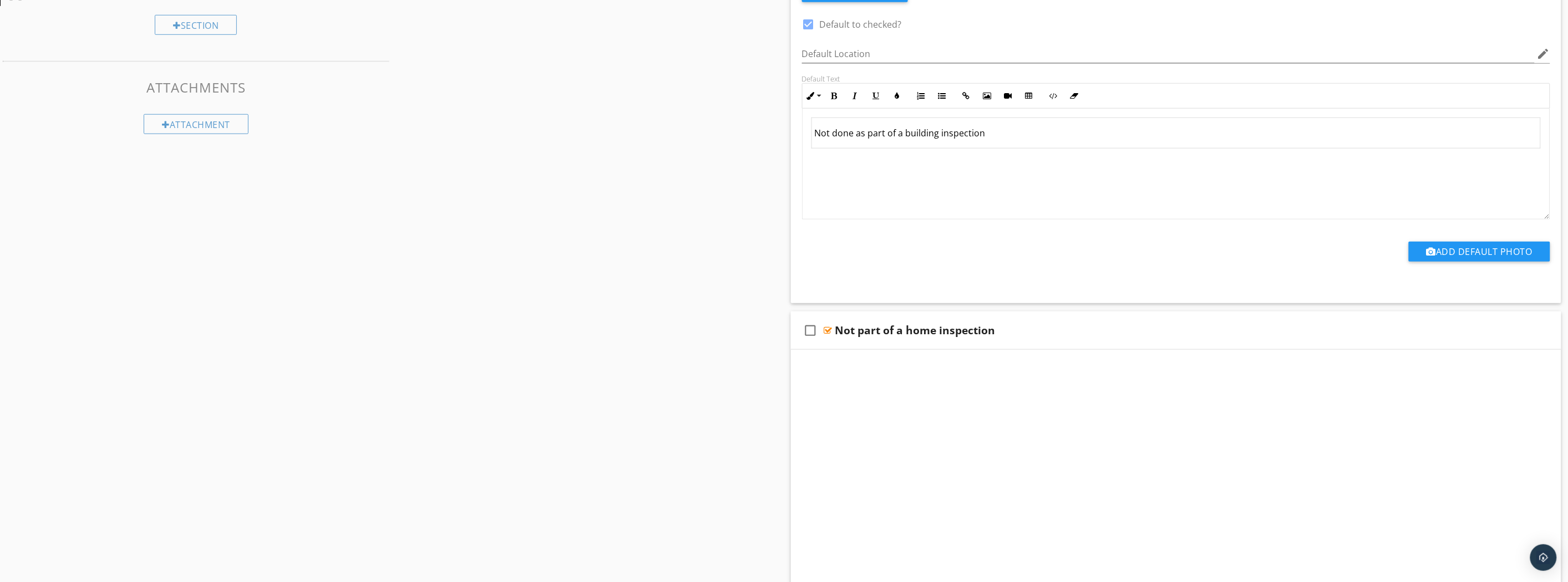
scroll to position [295, 0]
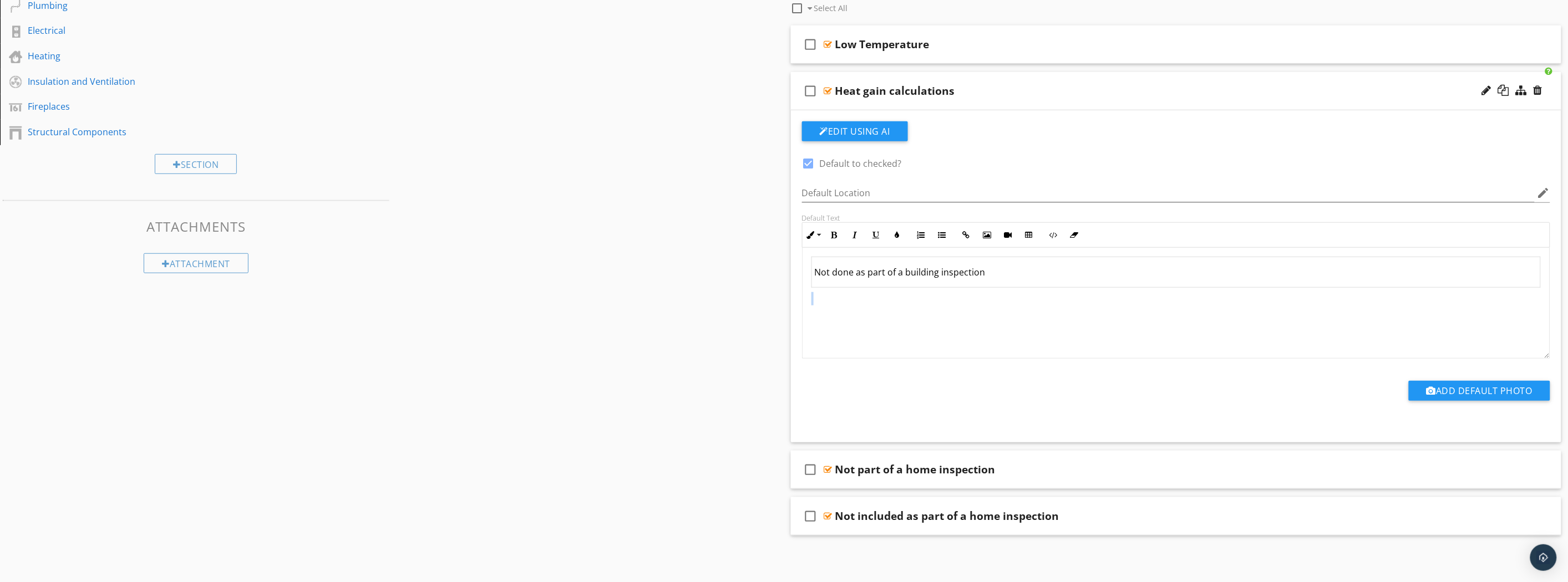
click at [1087, 288] on div "Not done as part of a building inspection" at bounding box center [1176, 303] width 748 height 111
click at [1085, 275] on td "Not done as part of a building inspection" at bounding box center [1176, 272] width 730 height 30
click at [1083, 279] on td "Not done as part of a building inspection" at bounding box center [1176, 272] width 730 height 30
click at [1082, 285] on td "Not done as part of a building inspection" at bounding box center [1176, 272] width 730 height 30
click at [1082, 290] on div "Not done as part of a building inspection" at bounding box center [1176, 303] width 748 height 111
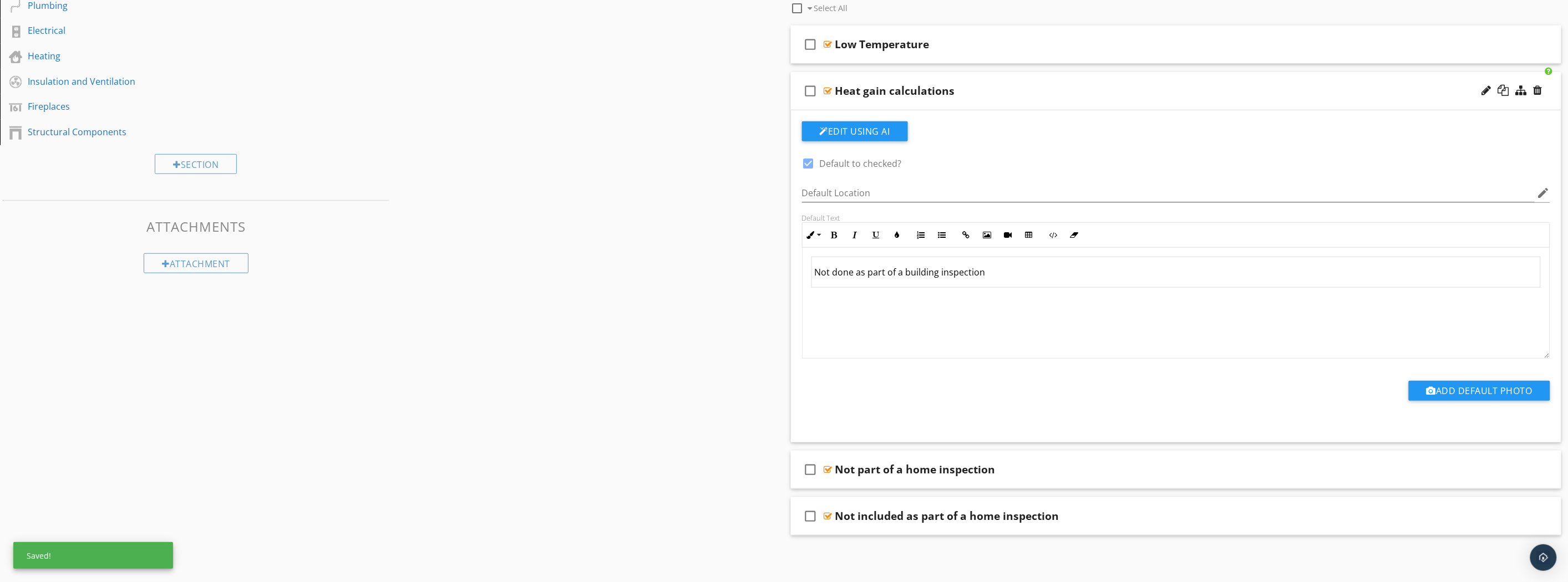
click at [1081, 284] on td "Not done as part of a building inspection" at bounding box center [1176, 272] width 730 height 30
drag, startPoint x: 1081, startPoint y: 284, endPoint x: 1073, endPoint y: 297, distance: 15.3
click at [1073, 297] on p at bounding box center [1176, 299] width 730 height 14
click at [1064, 283] on td "Not done as part of a building inspection" at bounding box center [1176, 272] width 730 height 30
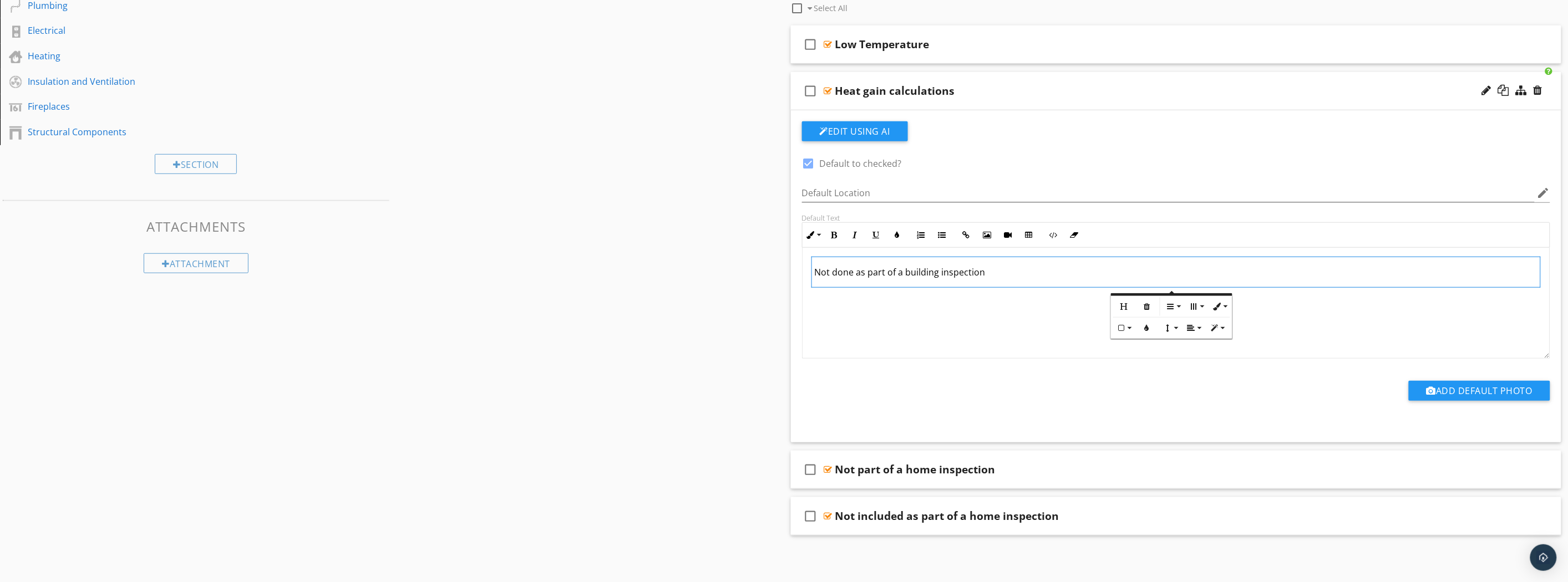
click at [1078, 315] on p at bounding box center [1176, 317] width 730 height 14
click at [1043, 472] on div "Not part of a home inspection" at bounding box center [1116, 470] width 562 height 14
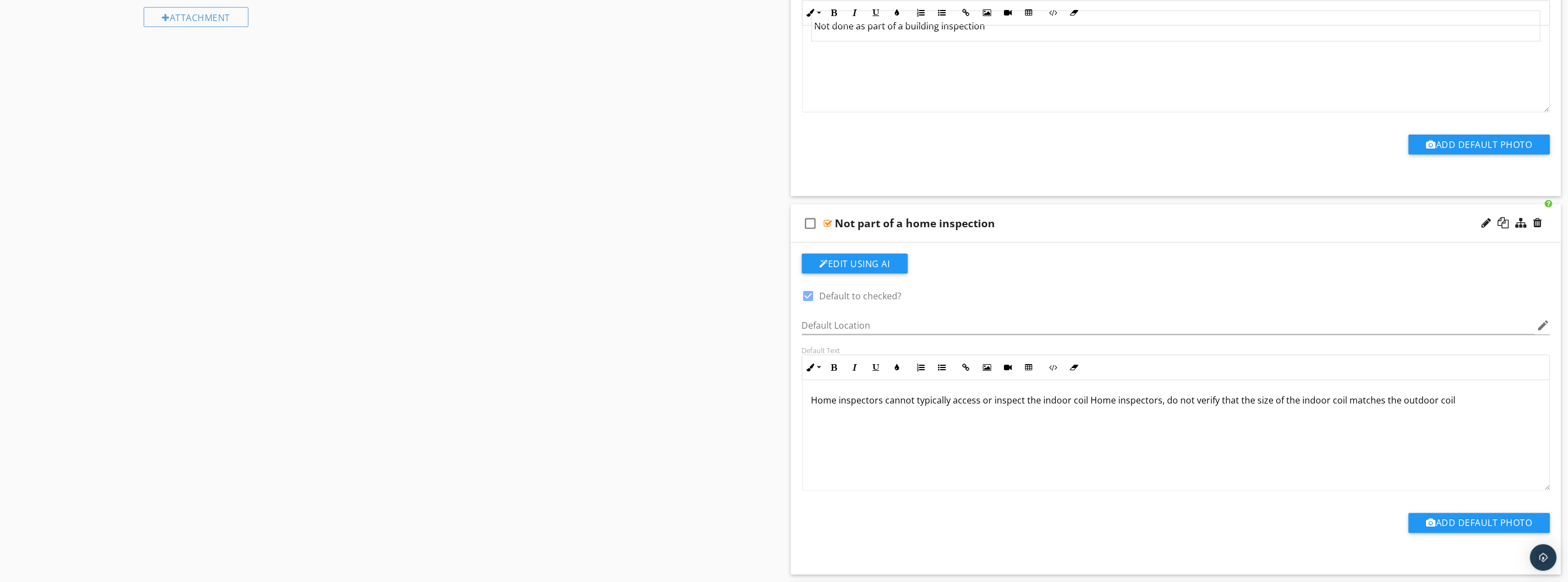
scroll to position [1, 0]
click at [1090, 222] on div "Not part of a home inspection" at bounding box center [1116, 224] width 562 height 14
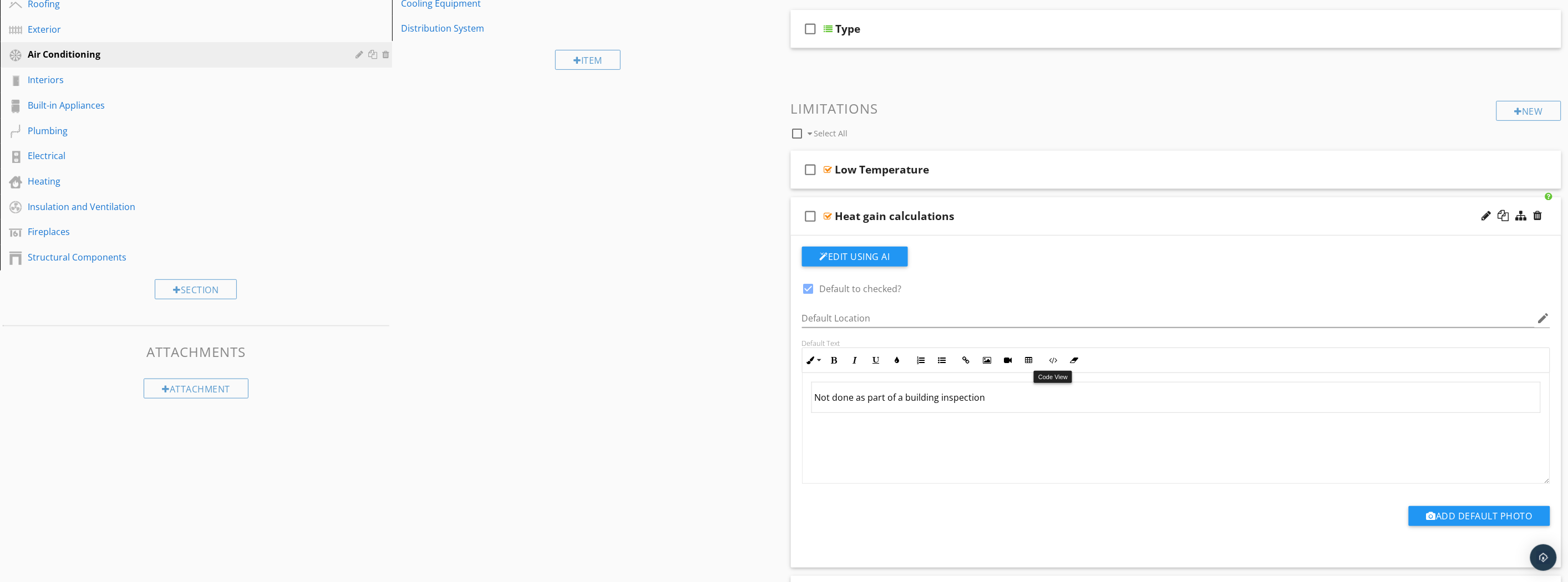
scroll to position [295, 0]
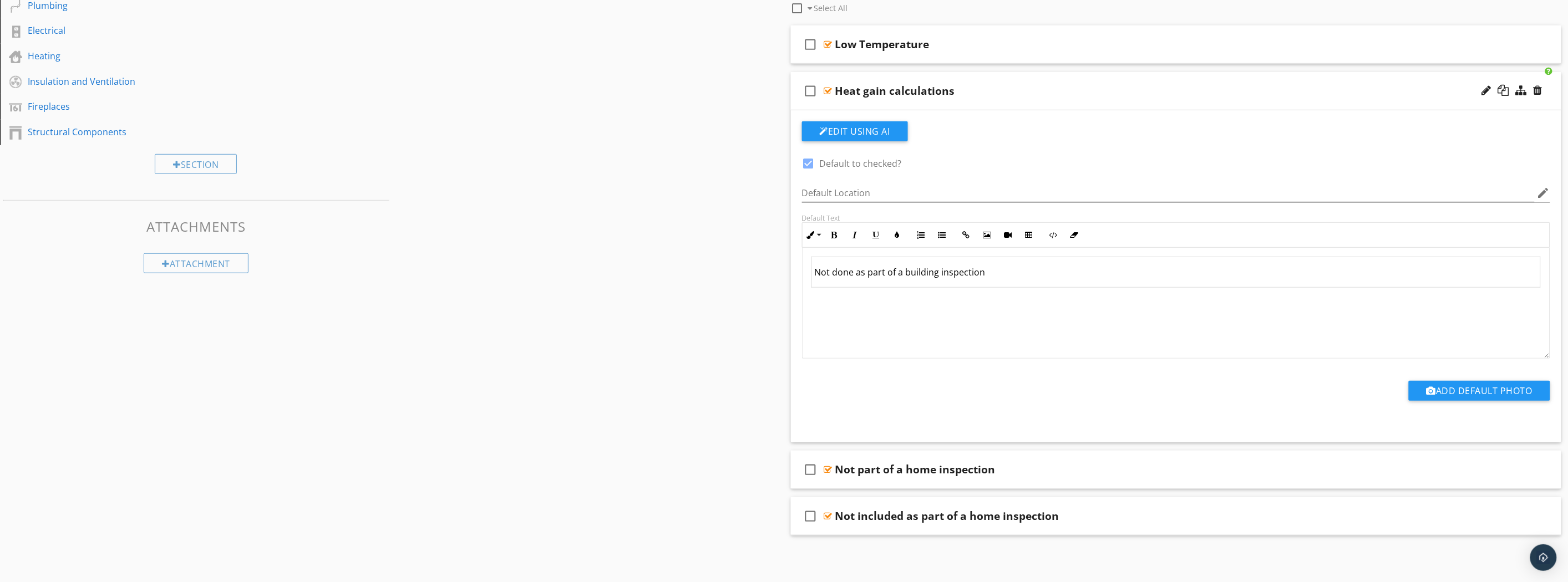
click at [1125, 457] on div "check_box_outline_blank Not part of a home inspection" at bounding box center [1176, 470] width 771 height 39
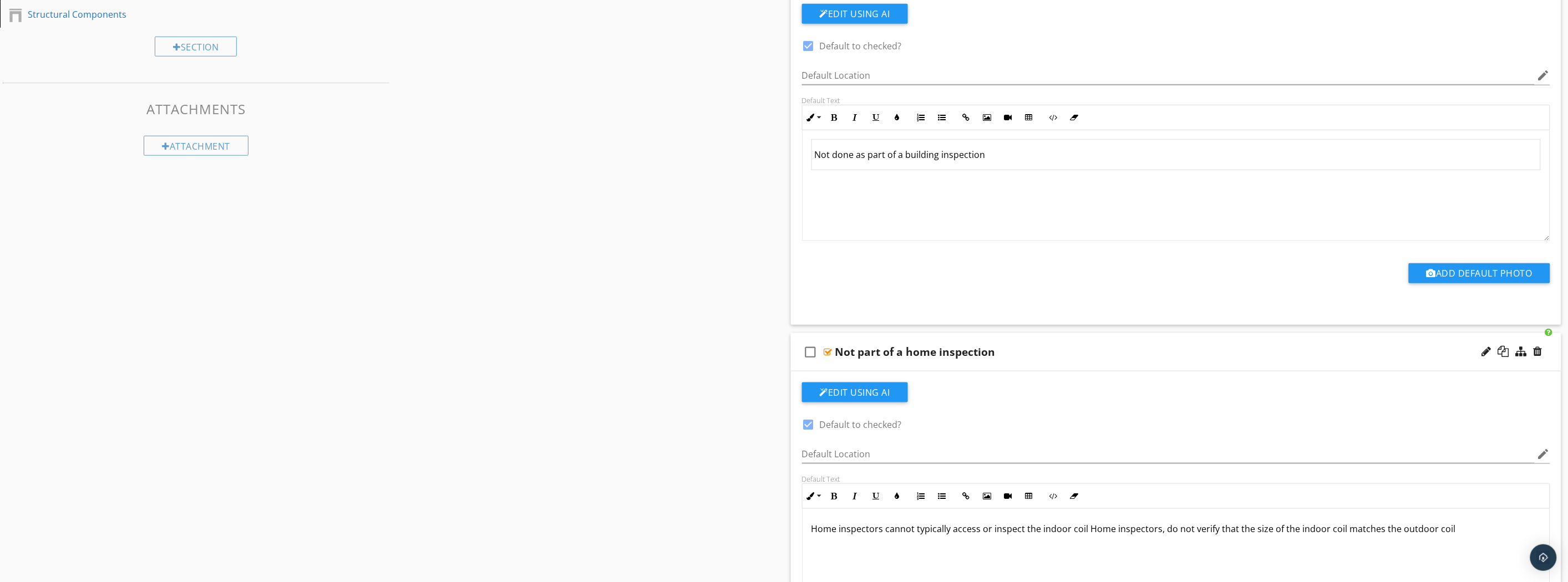
scroll to position [627, 0]
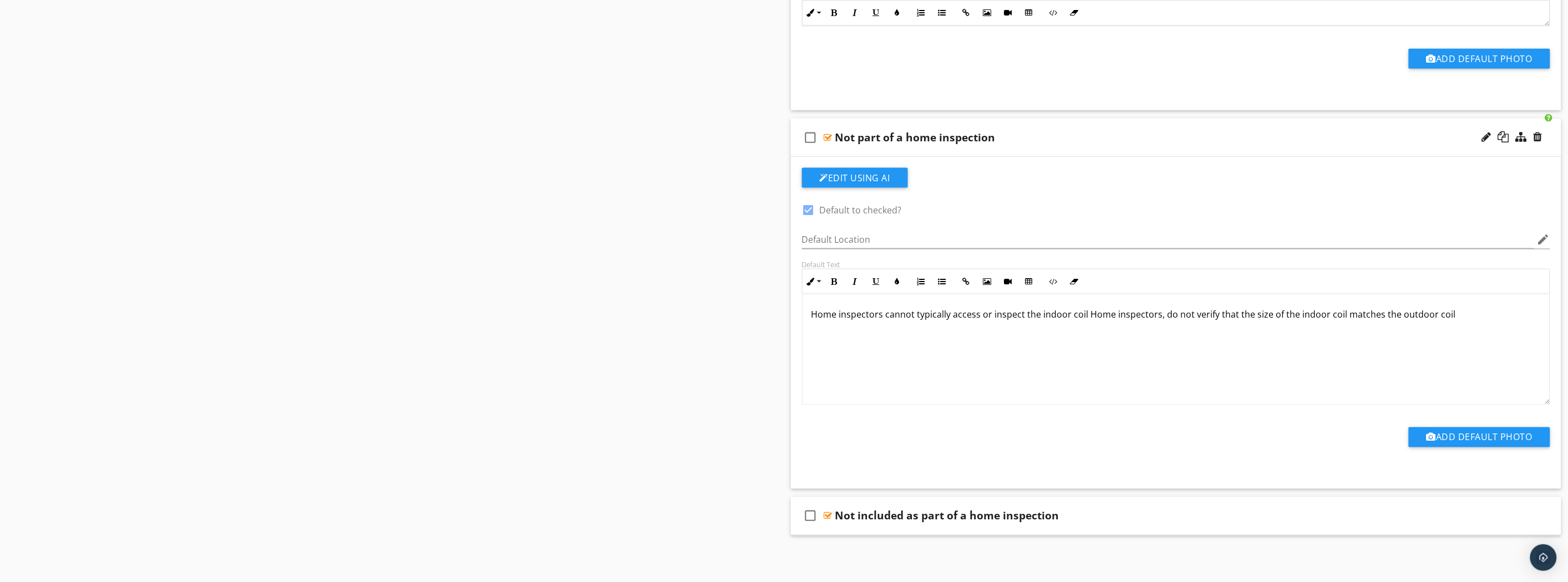
click at [1132, 520] on div "Not included as part of a home inspection" at bounding box center [1116, 516] width 562 height 14
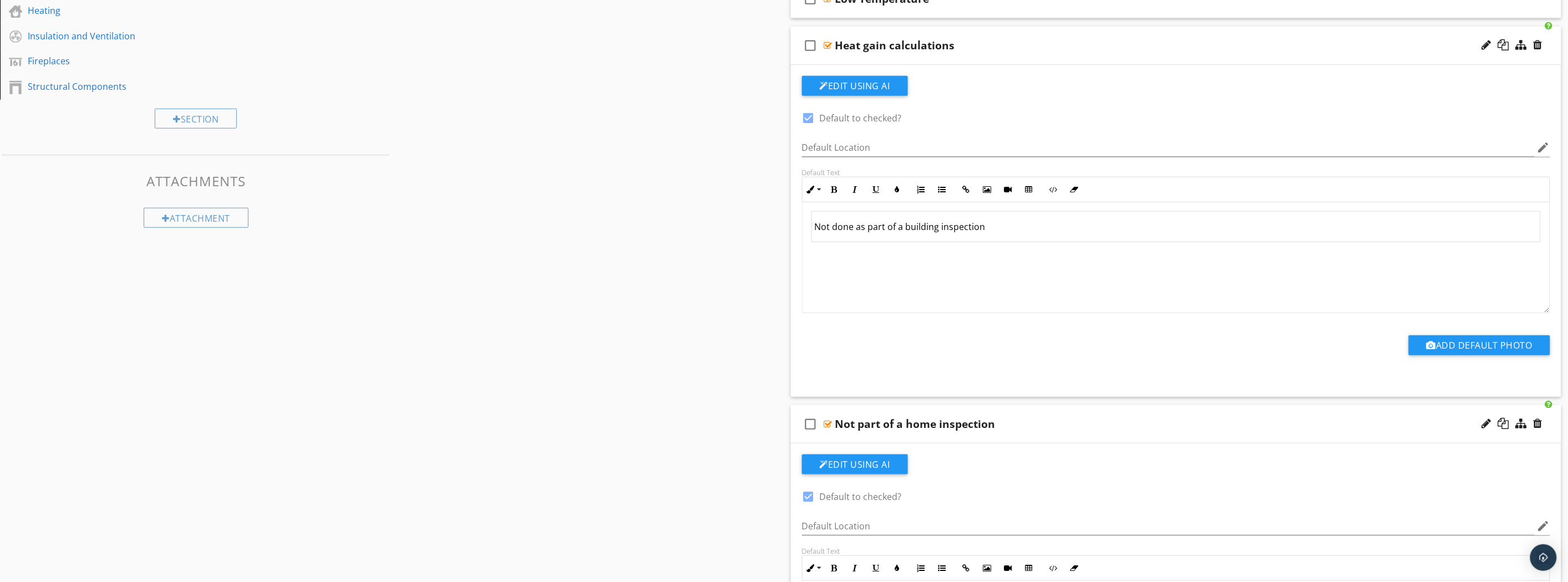
scroll to position [159, 0]
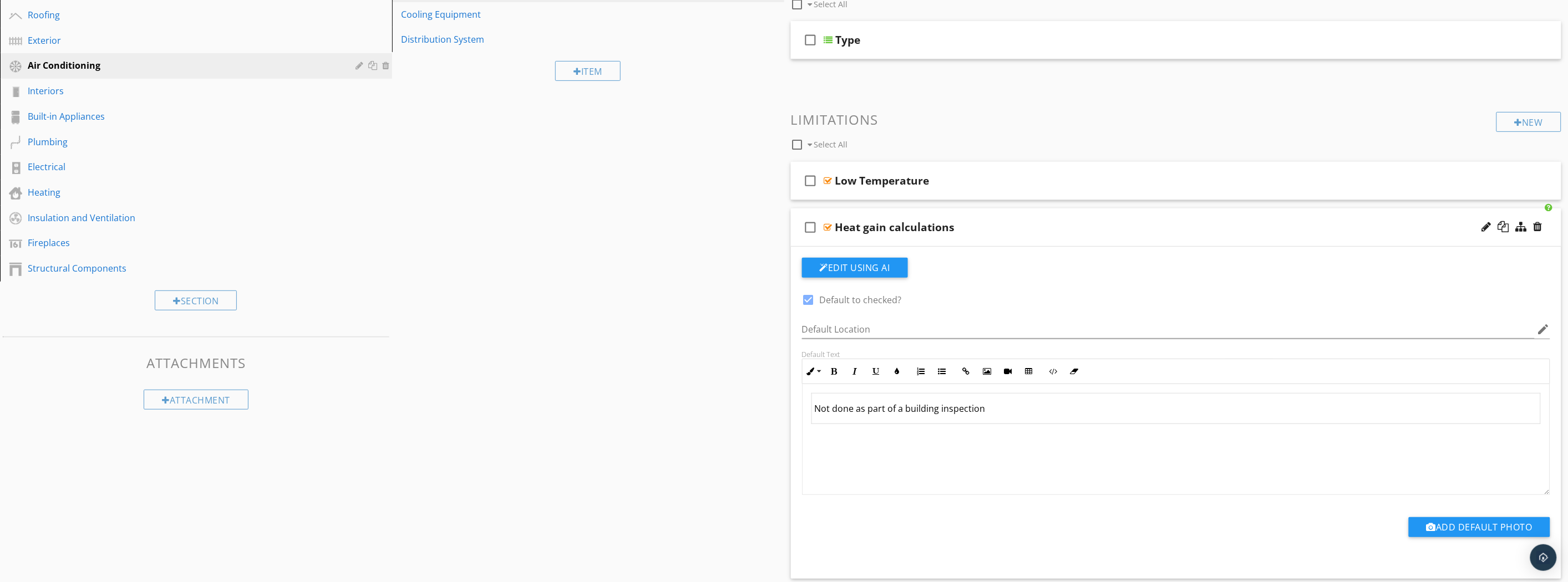
click at [1107, 229] on div "Heat gain calculations" at bounding box center [1116, 228] width 562 height 14
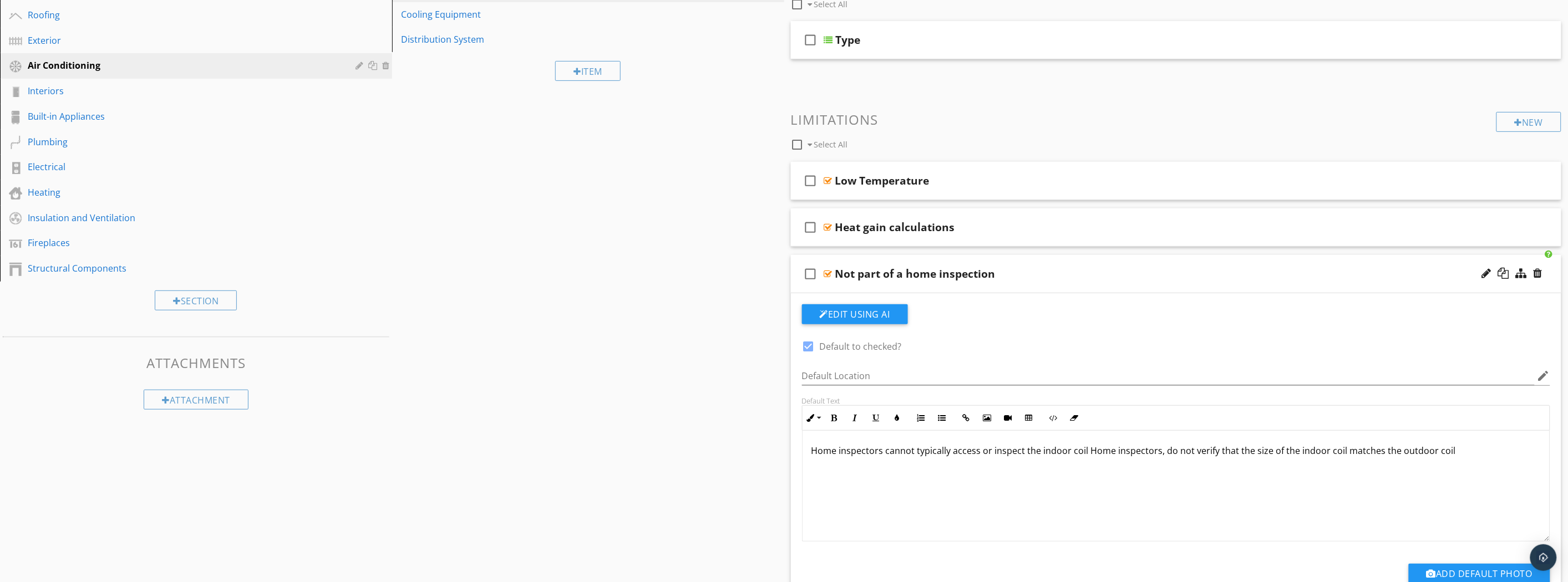
click at [1118, 276] on div "Not part of a home inspection" at bounding box center [1116, 274] width 562 height 14
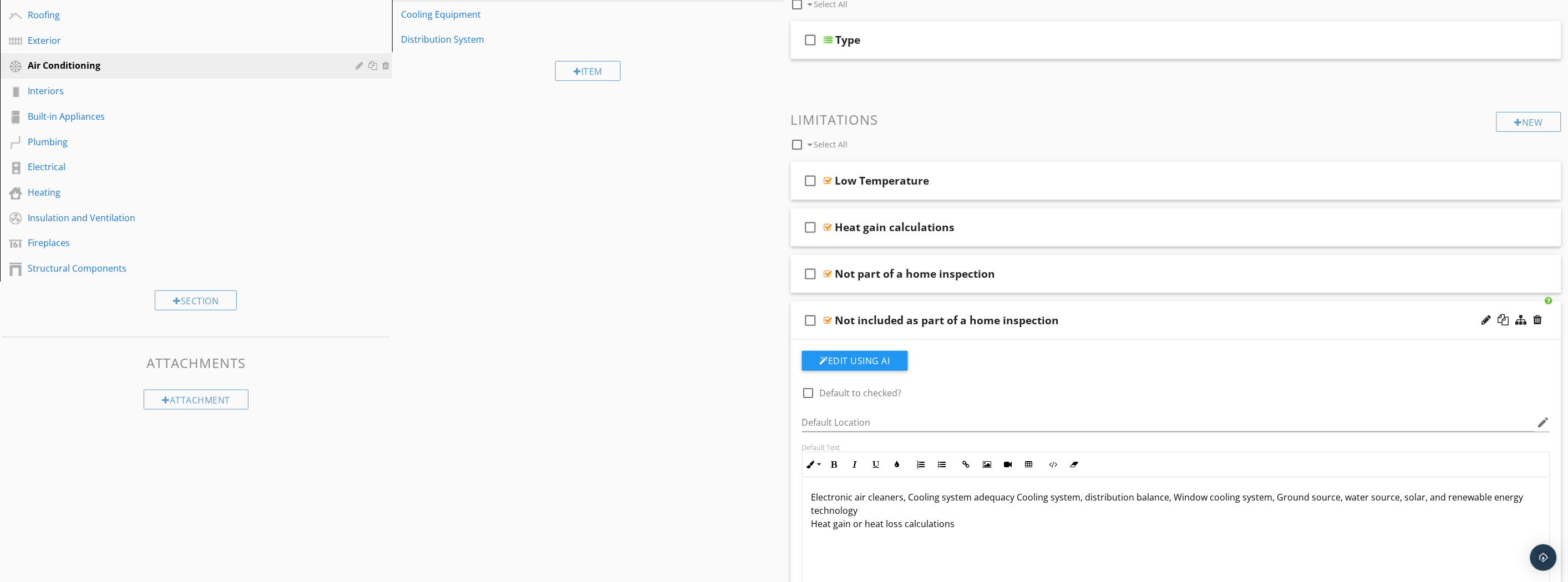
click at [812, 528] on p "Electronic air cleaners, Cooling system adequacy Cooling system, distribution b…" at bounding box center [1176, 511] width 730 height 40
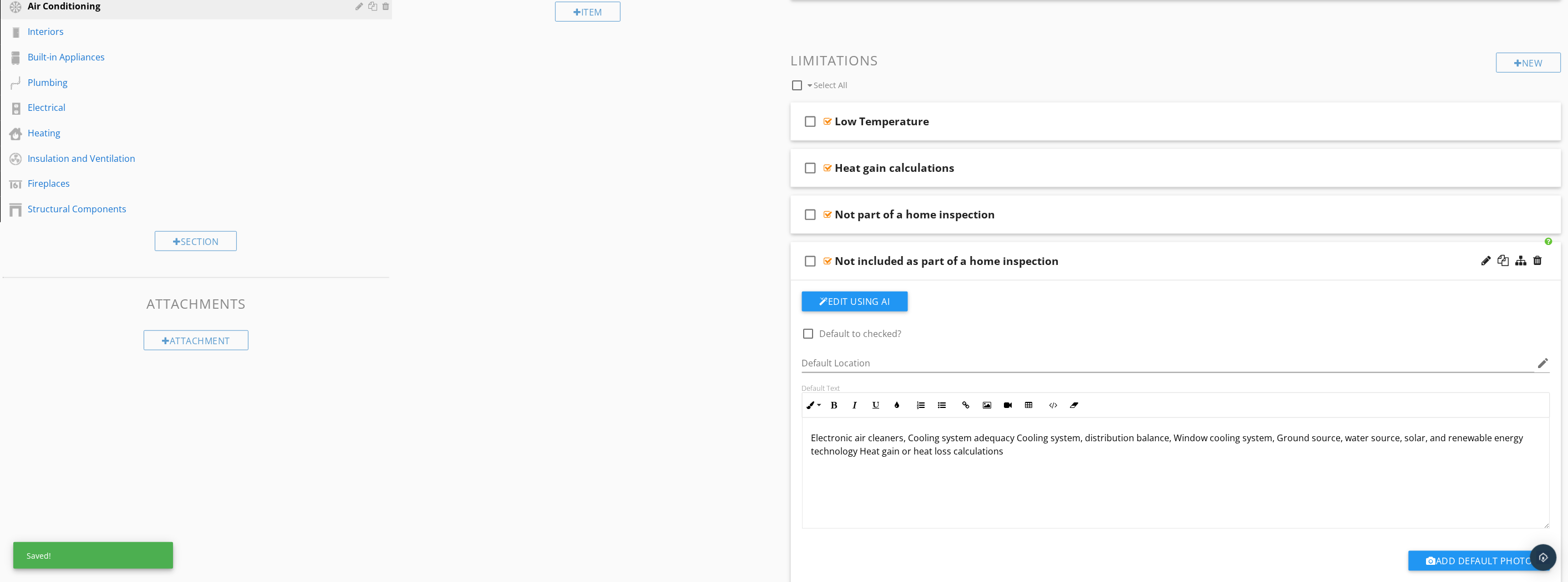
scroll to position [295, 0]
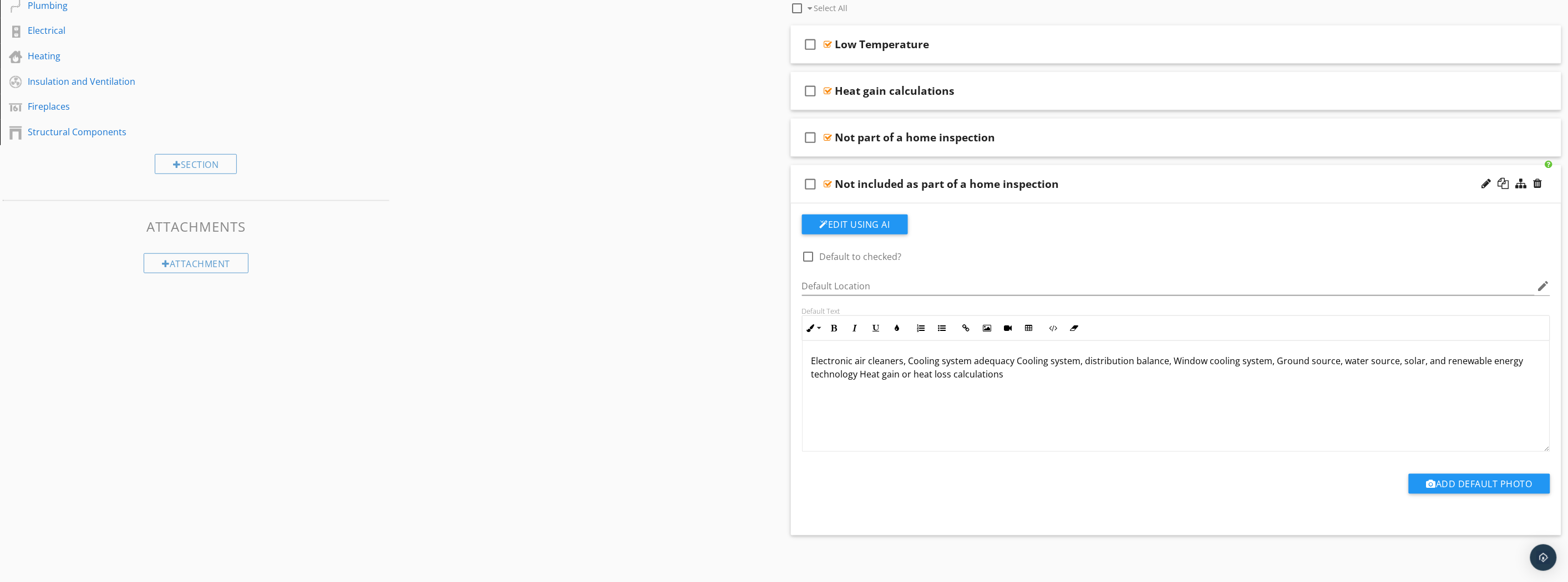
click at [1064, 151] on div "check_box_outline_blank Not part of a home inspection" at bounding box center [1176, 138] width 771 height 39
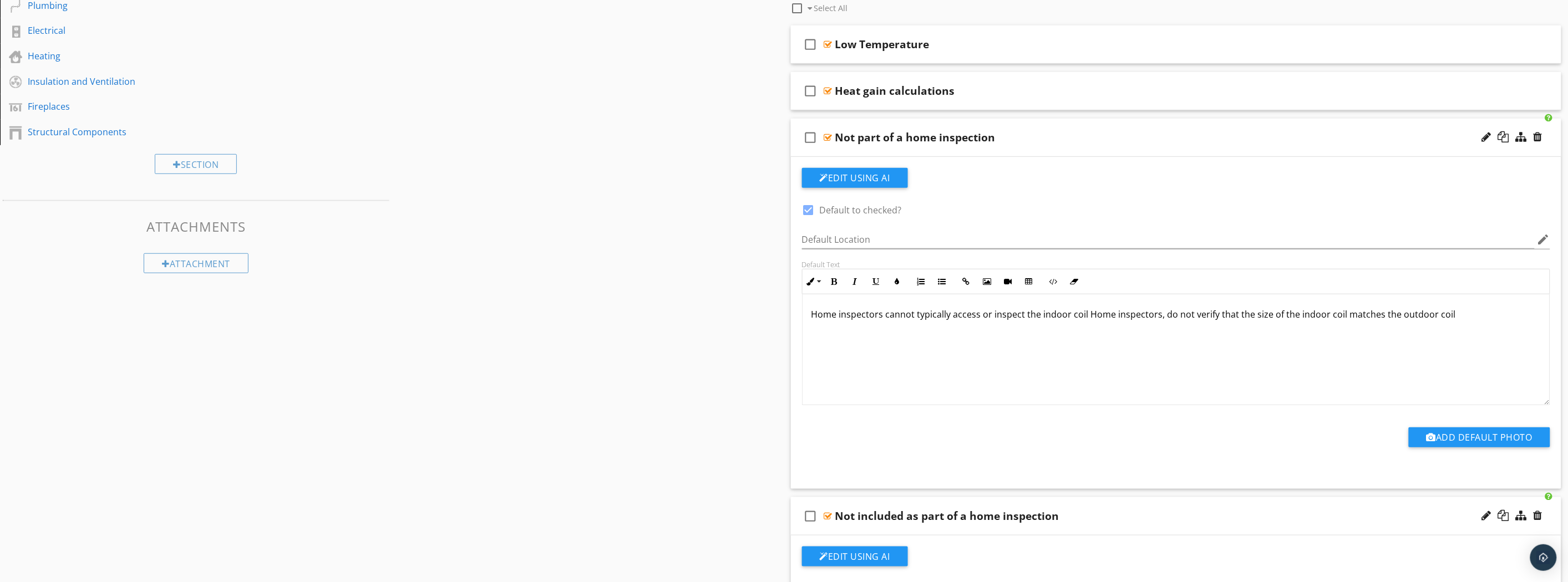
click at [1537, 136] on div at bounding box center [1538, 137] width 9 height 11
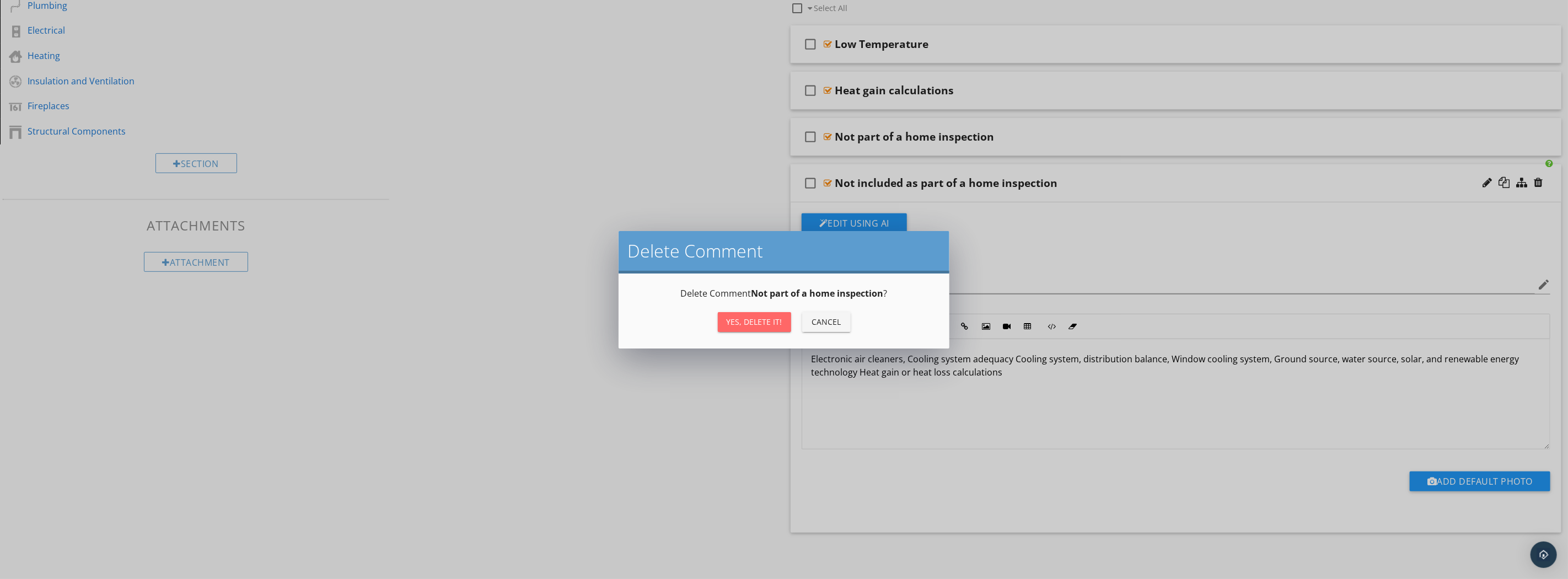
click at [729, 313] on button "Yes, Delete it!" at bounding box center [754, 322] width 73 height 20
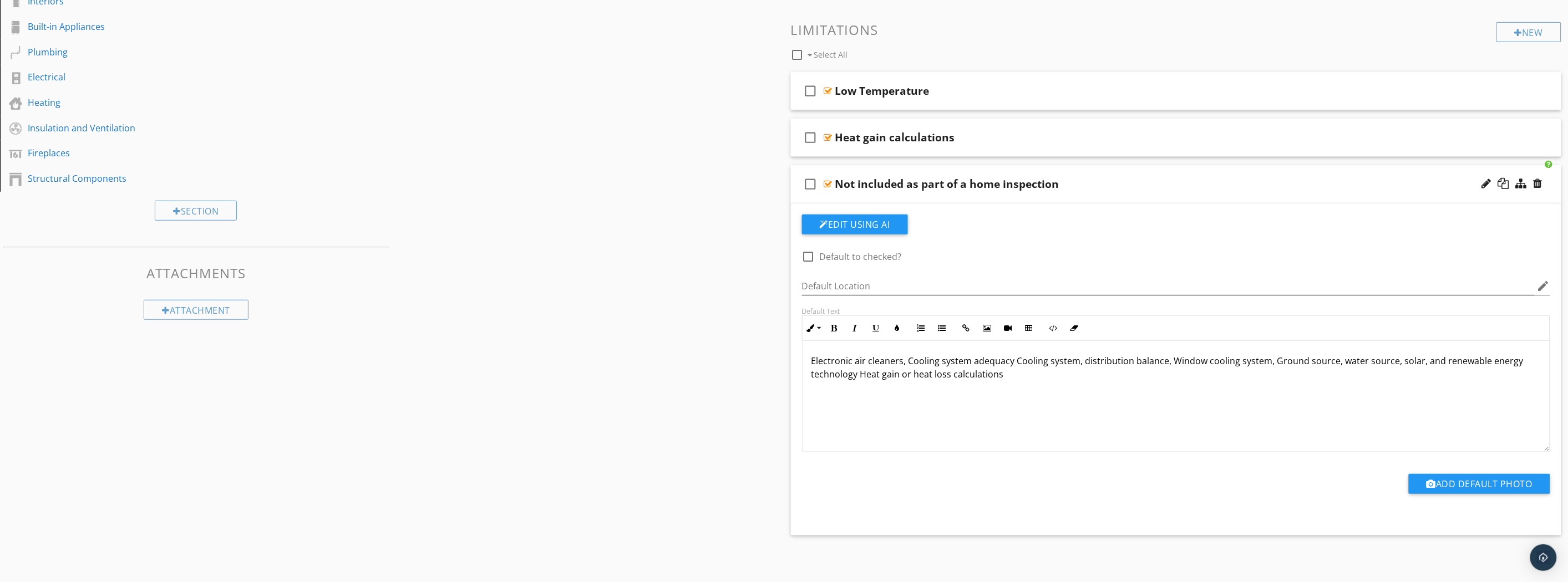
scroll to position [248, 0]
click at [1095, 360] on p "Electronic air cleaners, Cooling system adequacy Cooling system, distribution b…" at bounding box center [1176, 368] width 730 height 26
click at [1076, 363] on p "Electronic air cleaners, Cooling system adequacy Cooling system, distribution b…" at bounding box center [1176, 368] width 730 height 26
click at [1543, 185] on div at bounding box center [1512, 184] width 65 height 26
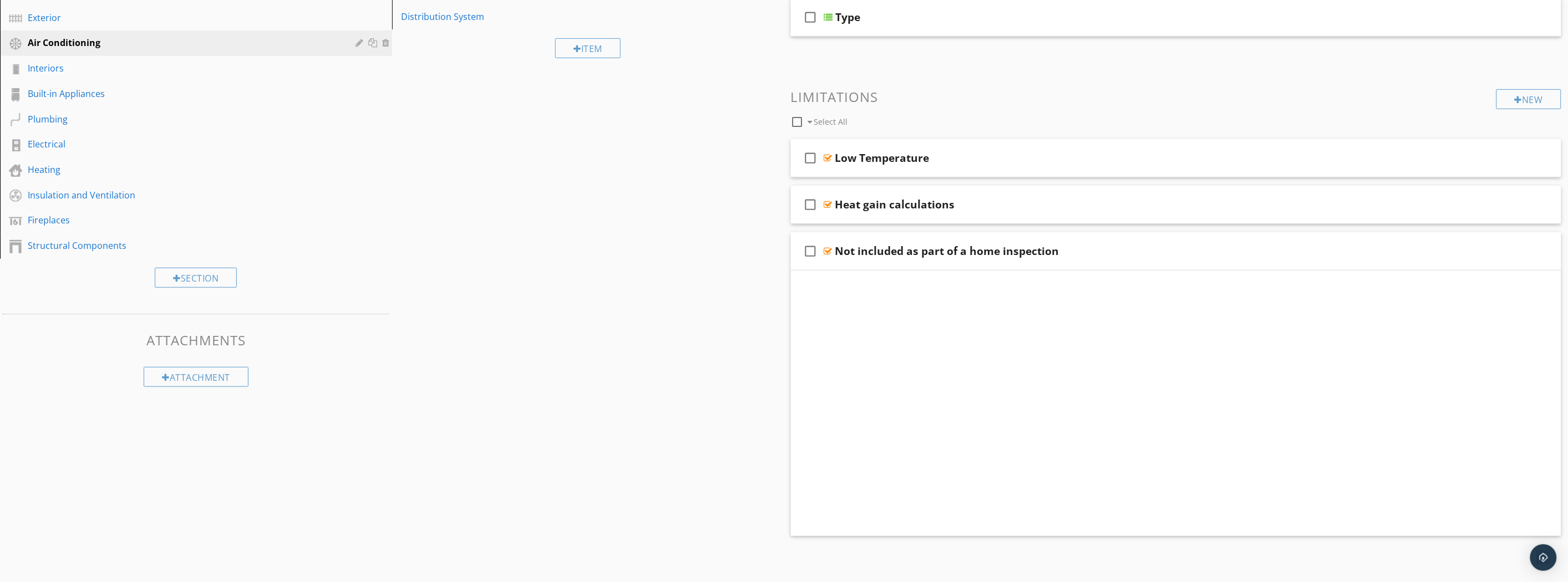
scroll to position [64, 0]
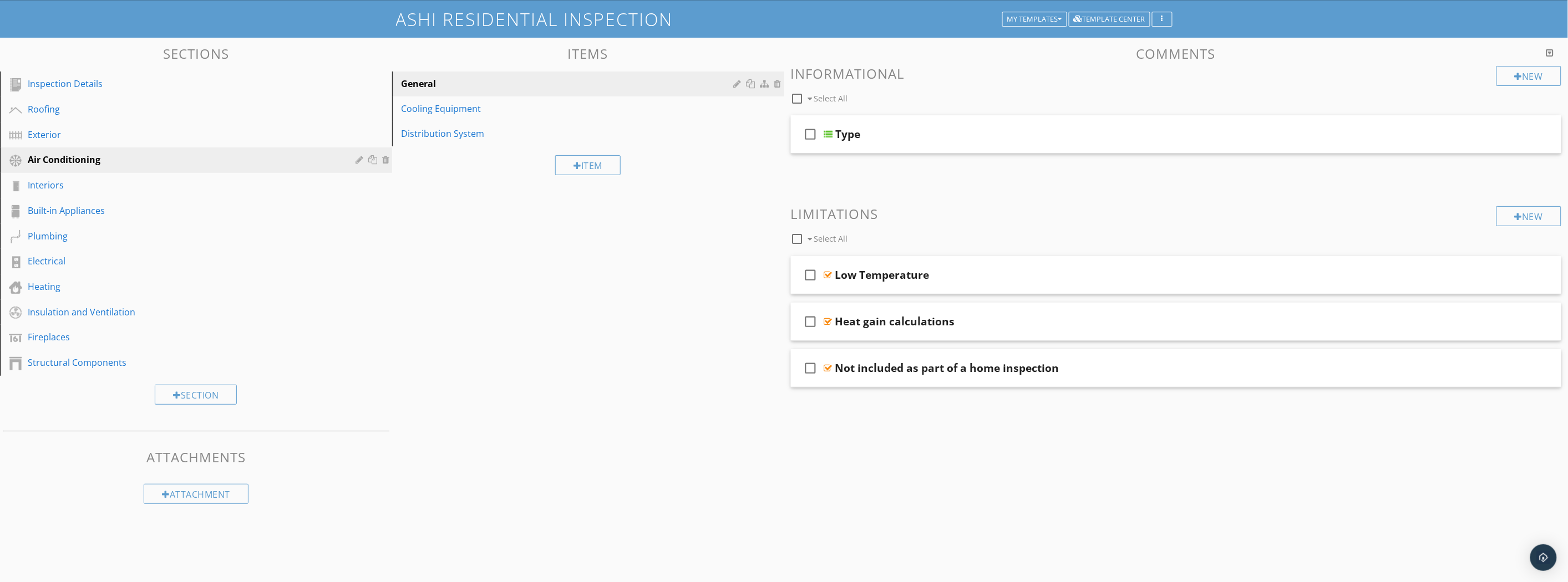
click at [1173, 369] on div "Not included as part of a home inspection" at bounding box center [1116, 369] width 562 height 14
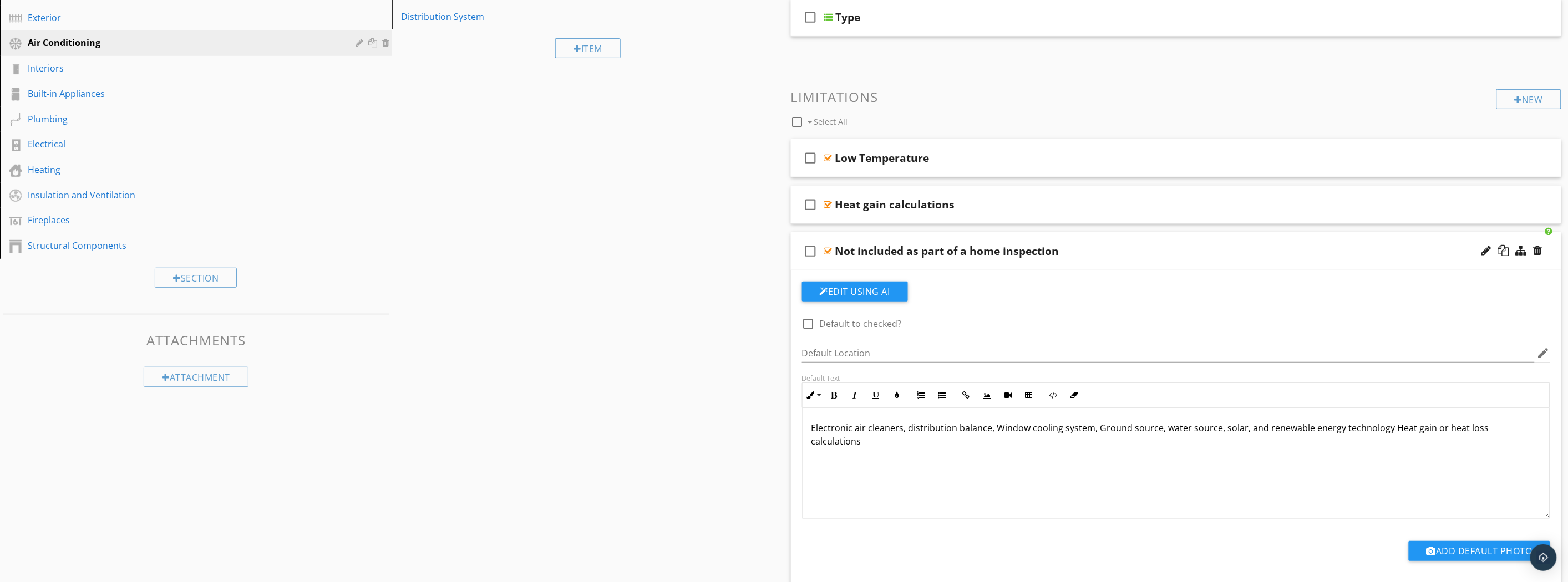
click at [1439, 257] on div "check_box_outline_blank Not included as part of a home inspection" at bounding box center [1176, 251] width 771 height 39
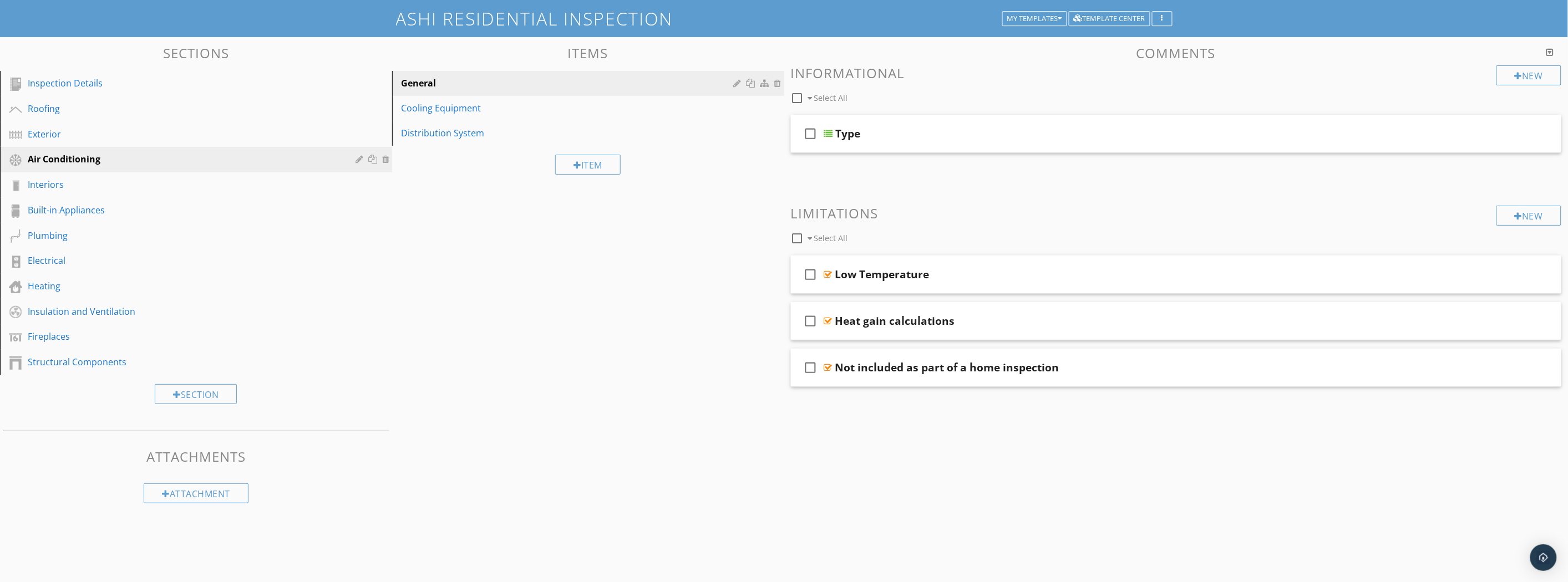
scroll to position [64, 0]
click at [1538, 363] on div at bounding box center [1538, 368] width 9 height 11
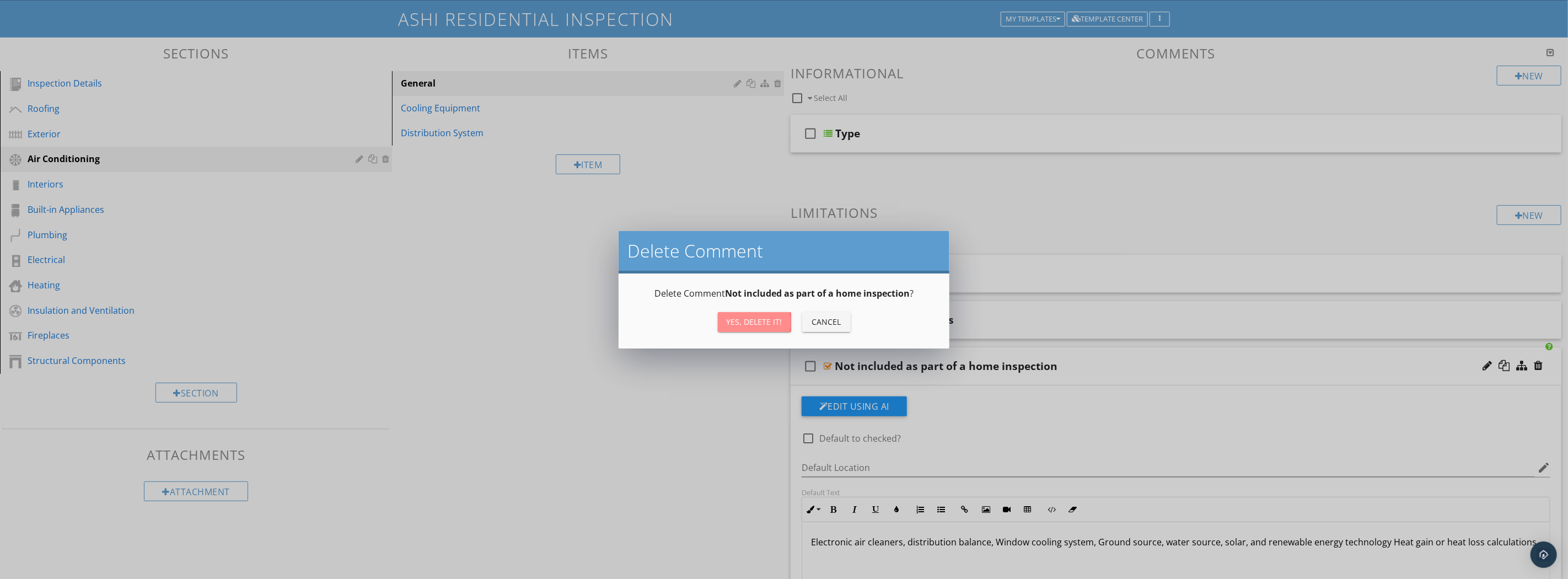
click at [740, 319] on div "Yes, Delete it!" at bounding box center [755, 321] width 56 height 11
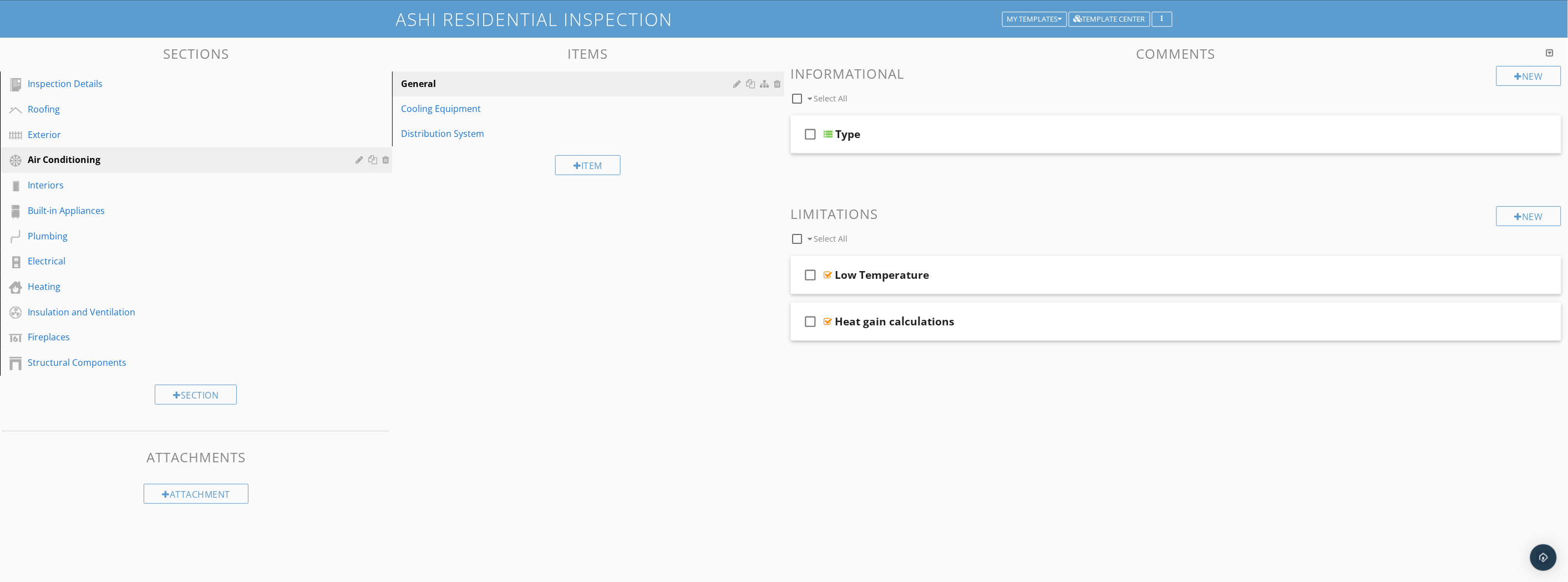
click at [464, 104] on div "Cooling Equipment" at bounding box center [569, 109] width 336 height 14
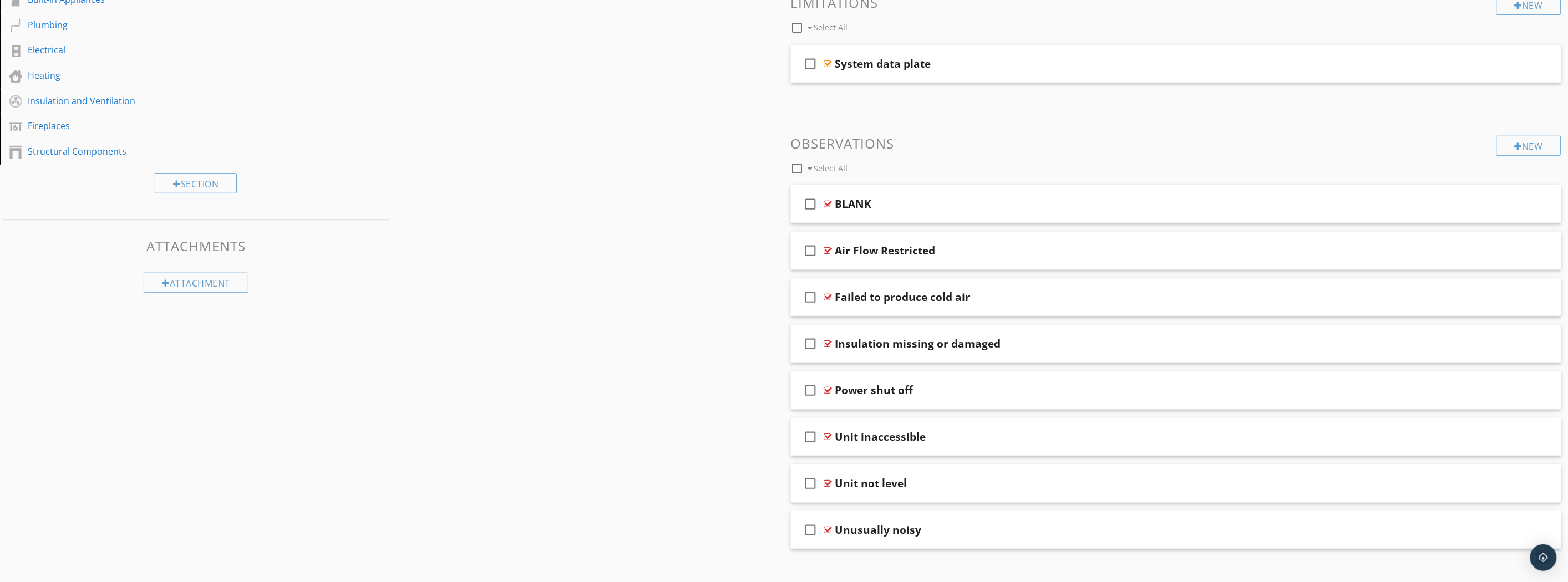
scroll to position [290, 0]
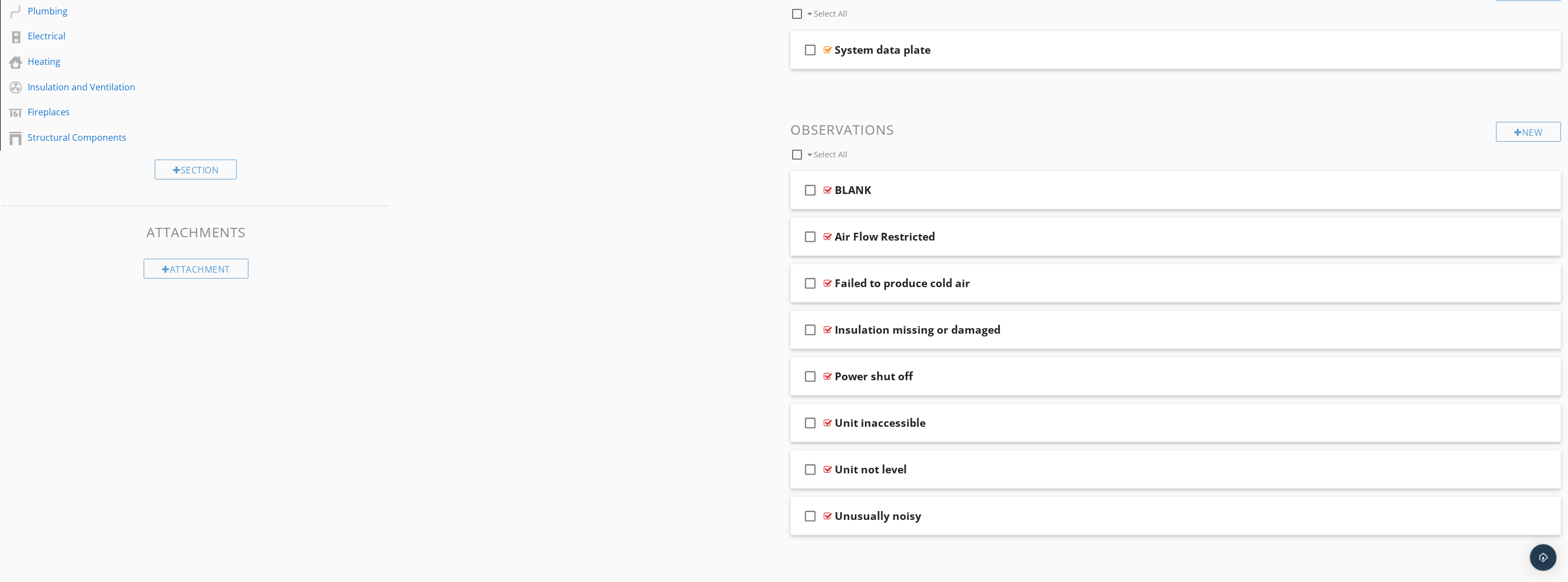
click at [1539, 237] on div at bounding box center [1538, 236] width 9 height 11
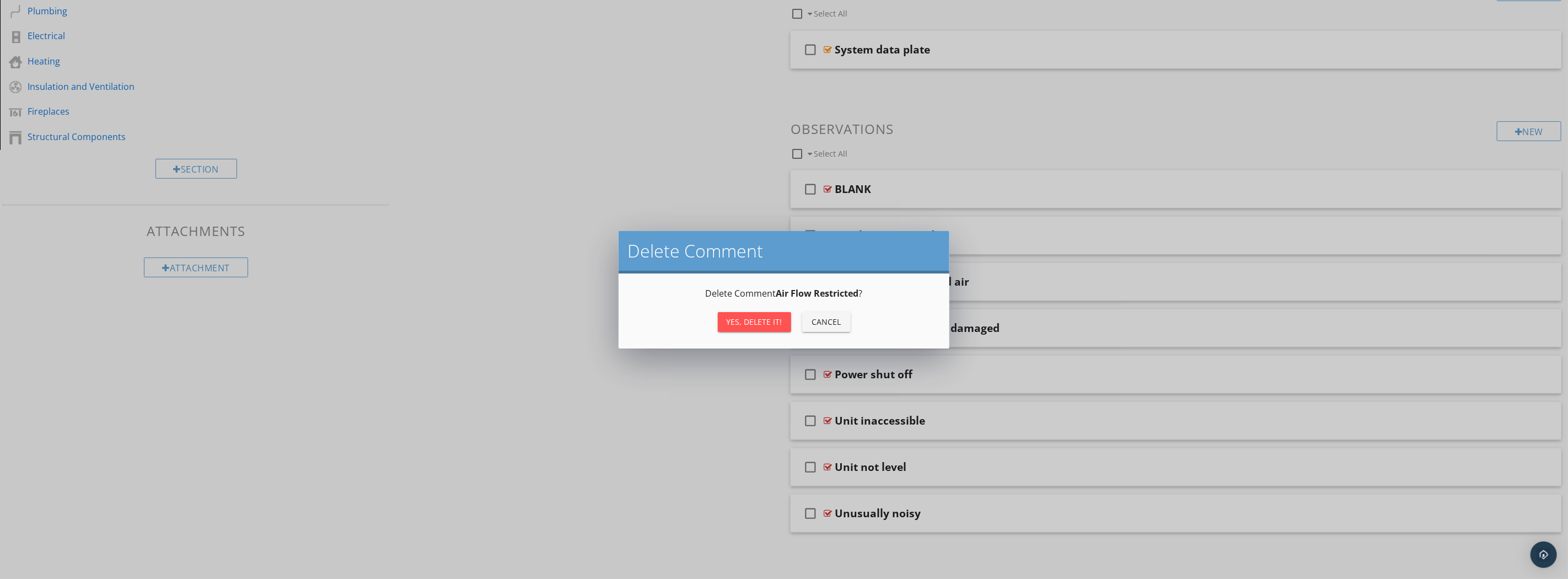
click at [1530, 236] on div "Delete Comment Delete Comment Air Flow Restricted ? Yes, Delete it! Cancel" at bounding box center [784, 289] width 1568 height 579
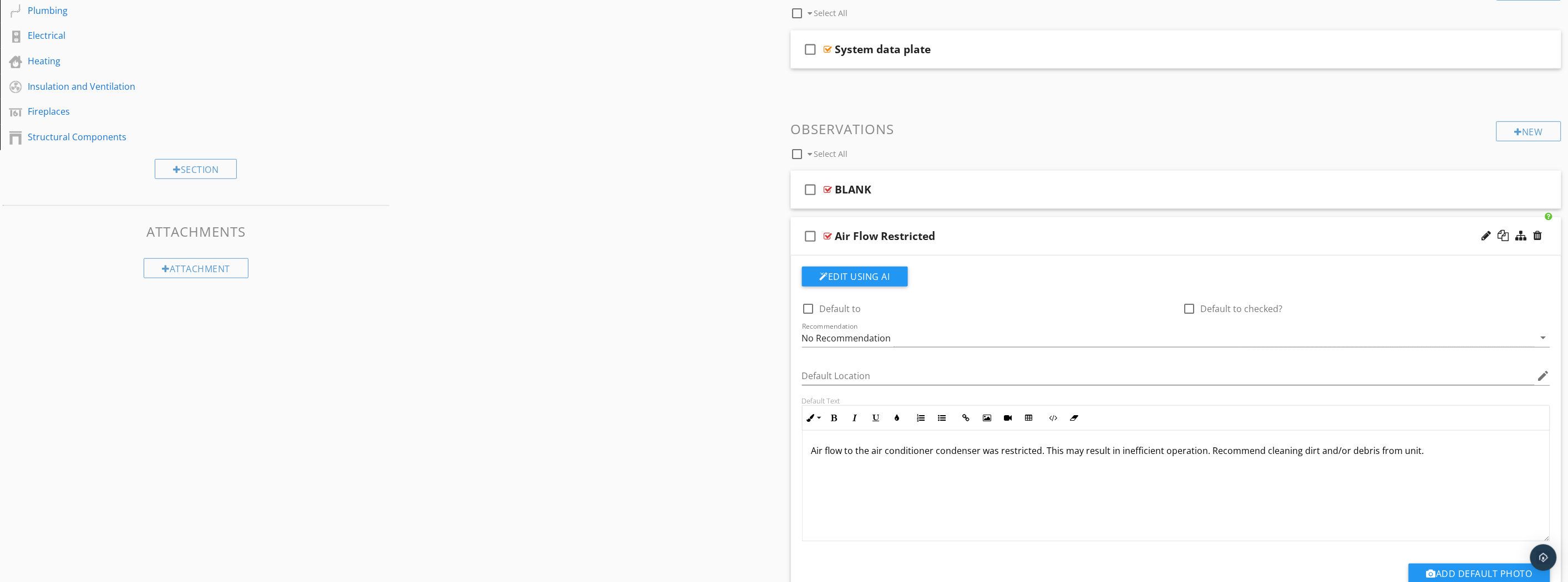
click at [1539, 237] on div at bounding box center [1538, 235] width 9 height 11
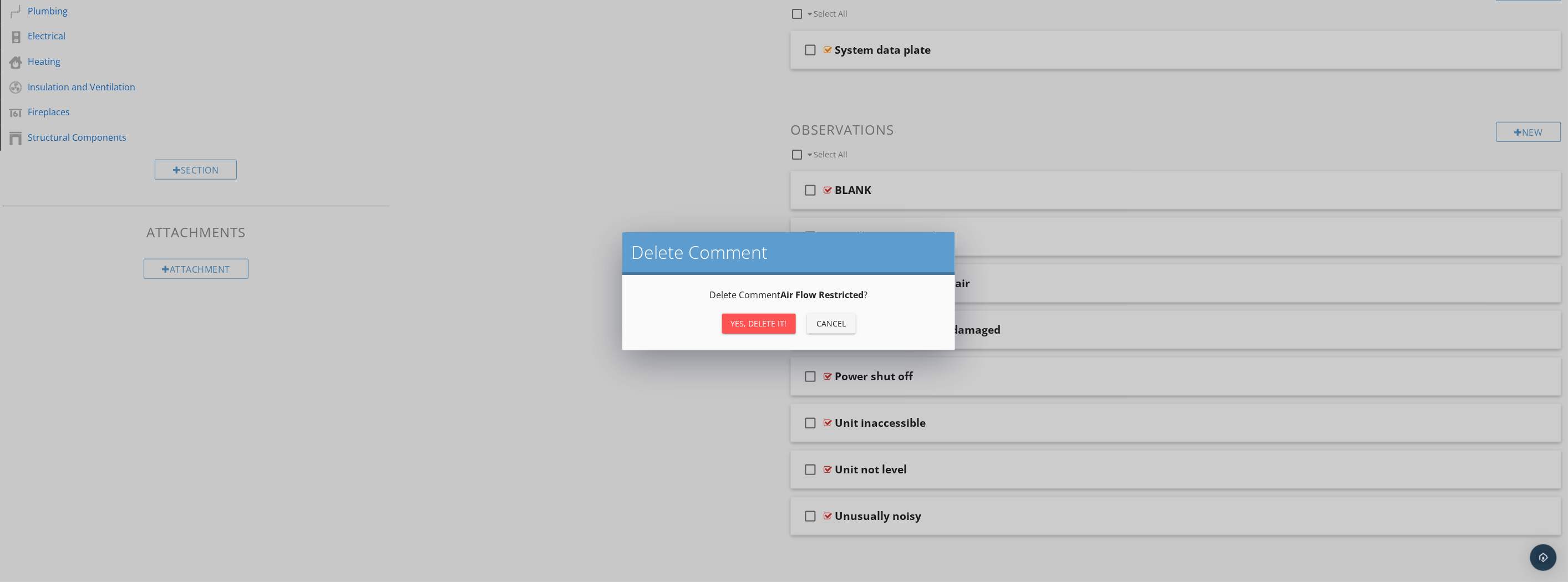
click at [1539, 237] on div "Delete Comment Delete Comment Air Flow Restricted ? Yes, Delete it! Cancel" at bounding box center [784, 291] width 1568 height 582
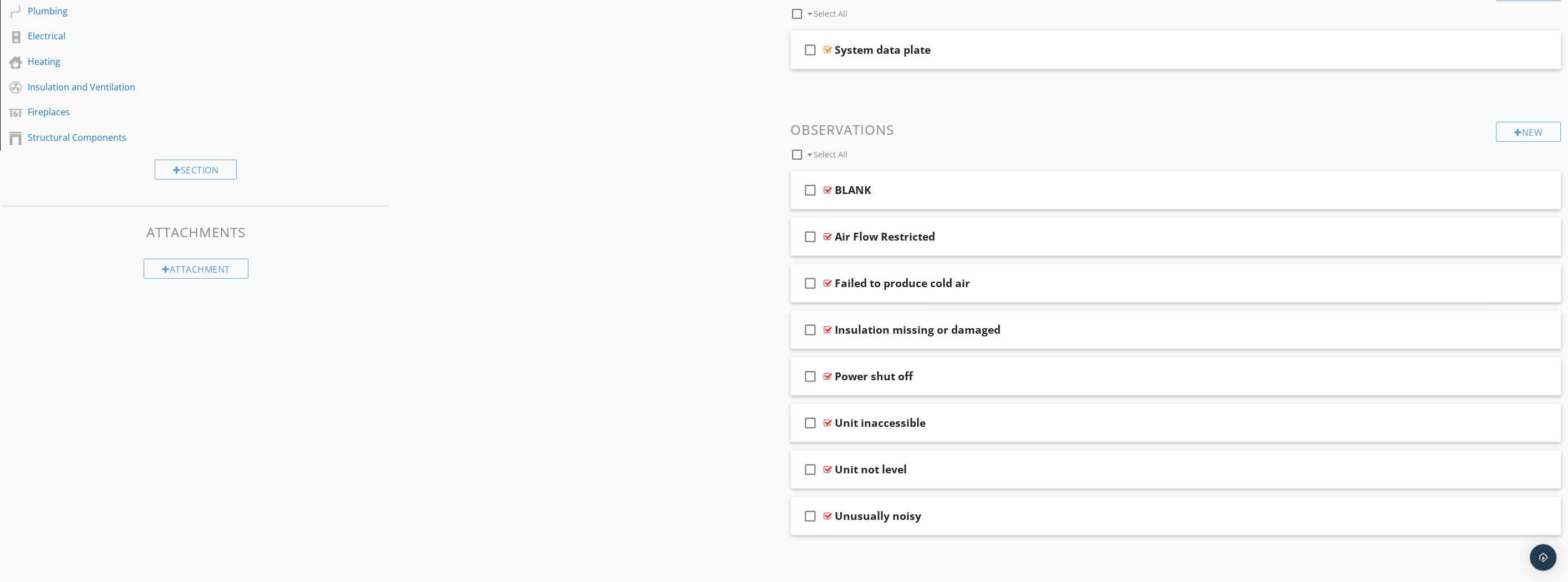
click at [1539, 237] on div at bounding box center [1538, 236] width 9 height 11
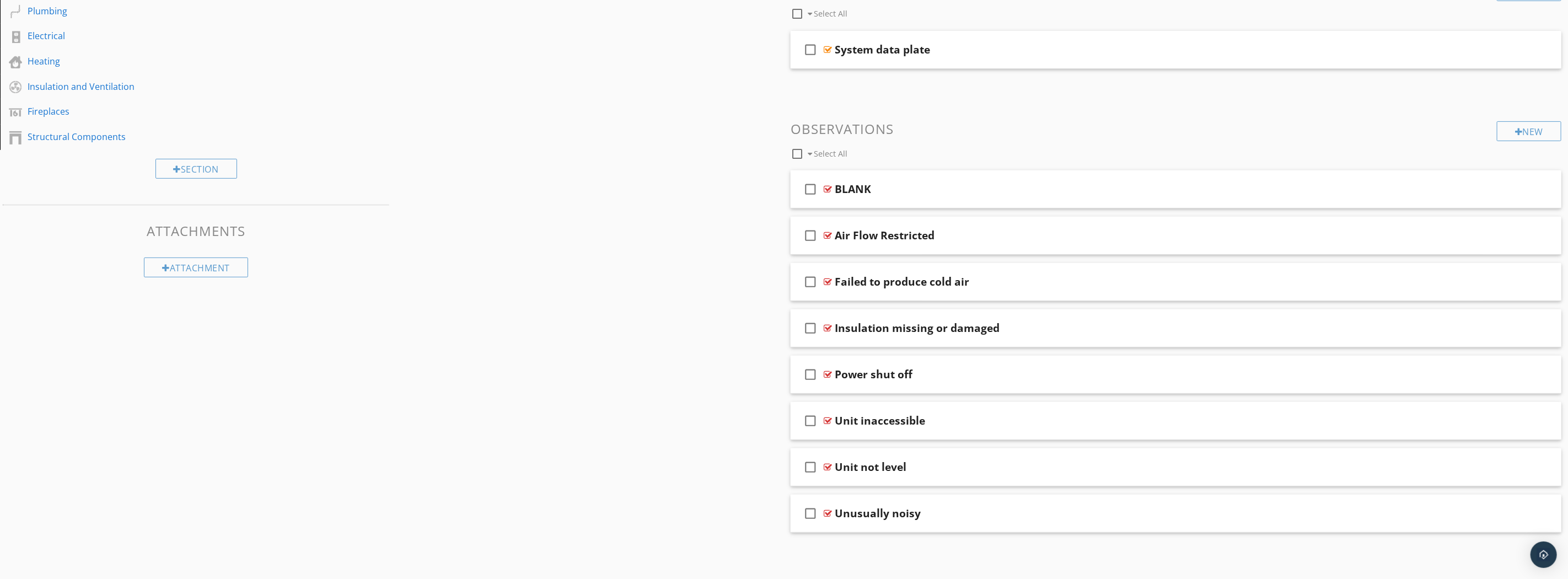
click at [1530, 236] on div at bounding box center [784, 289] width 1568 height 579
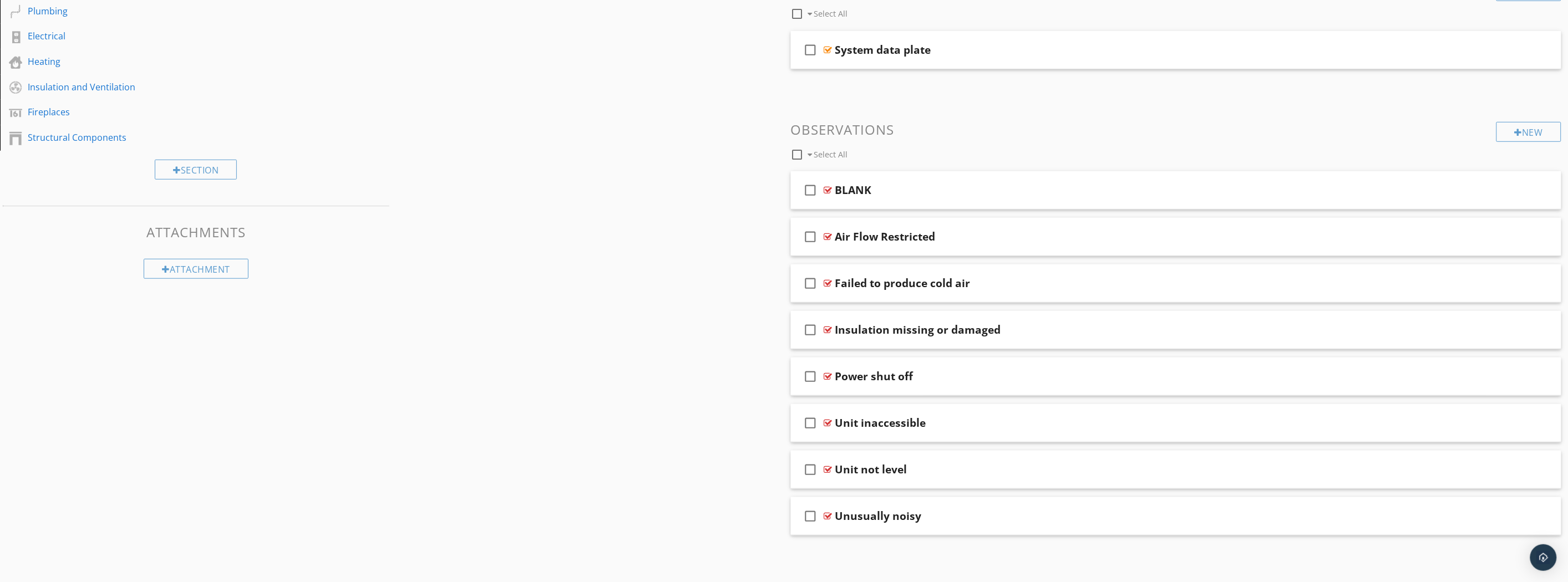
click at [1539, 237] on div at bounding box center [1538, 236] width 9 height 11
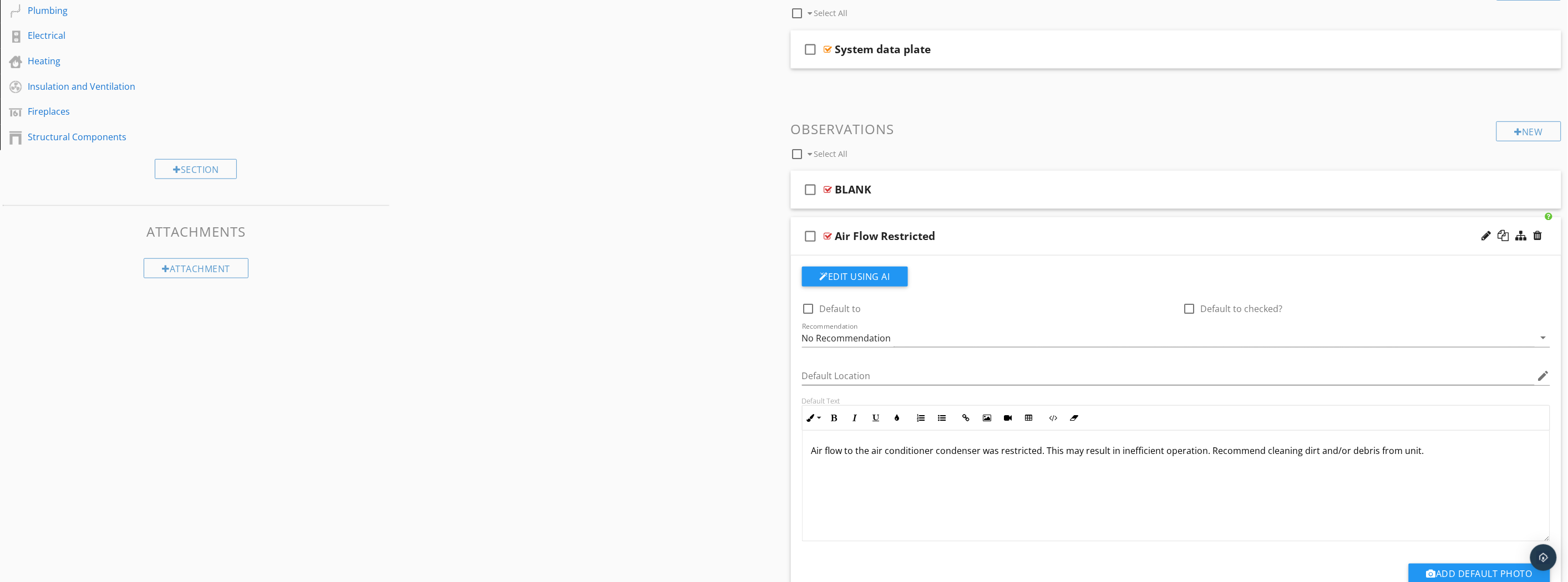
click at [1539, 237] on div "Delete Comment Delete Comment Air Flow Restricted ? Yes, Delete it! Cancel" at bounding box center [784, 291] width 1568 height 582
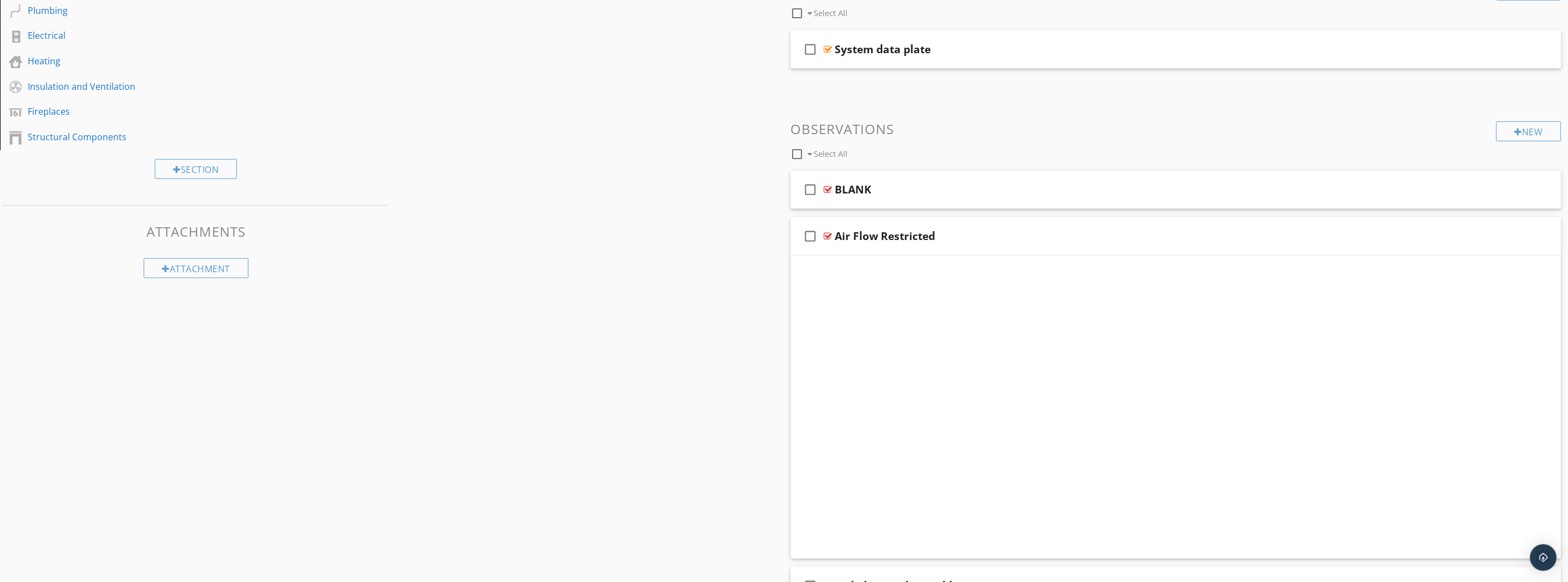
click at [1539, 237] on div at bounding box center [1538, 235] width 9 height 11
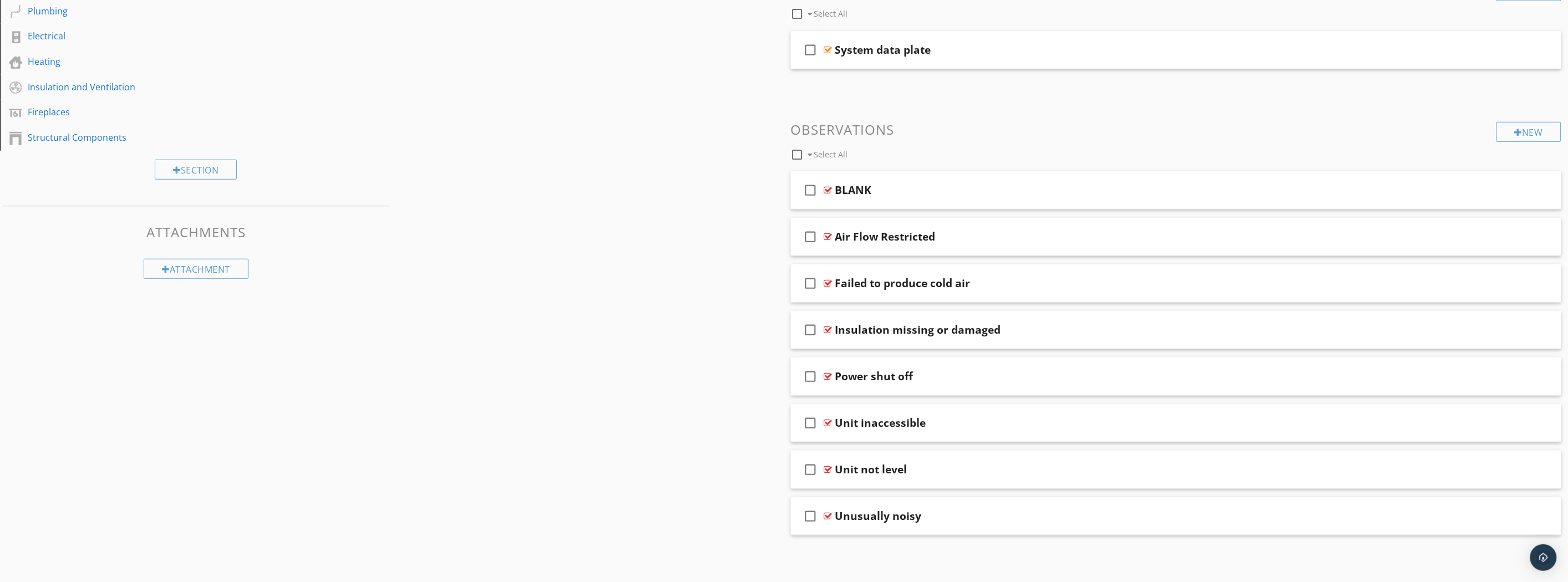
click at [1539, 237] on div at bounding box center [1538, 236] width 9 height 11
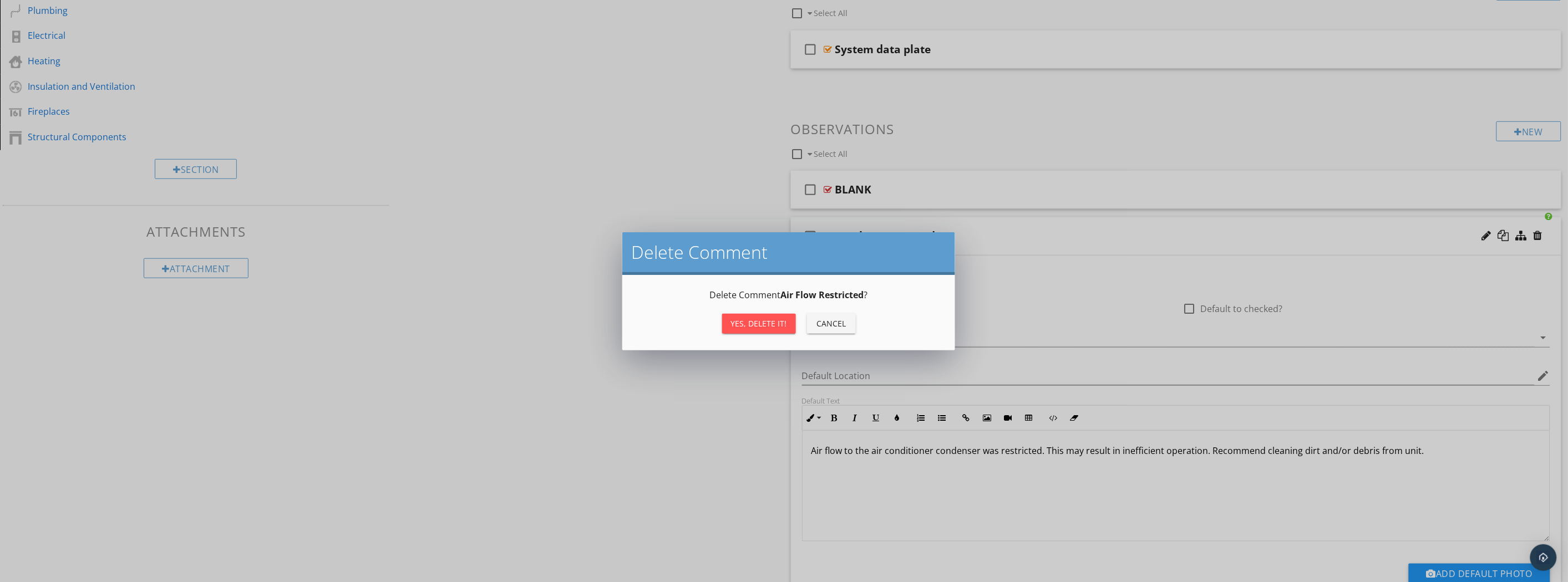
click at [1539, 237] on div "Delete Comment Delete Comment Air Flow Restricted ? Yes, Delete it! Cancel" at bounding box center [784, 291] width 1568 height 582
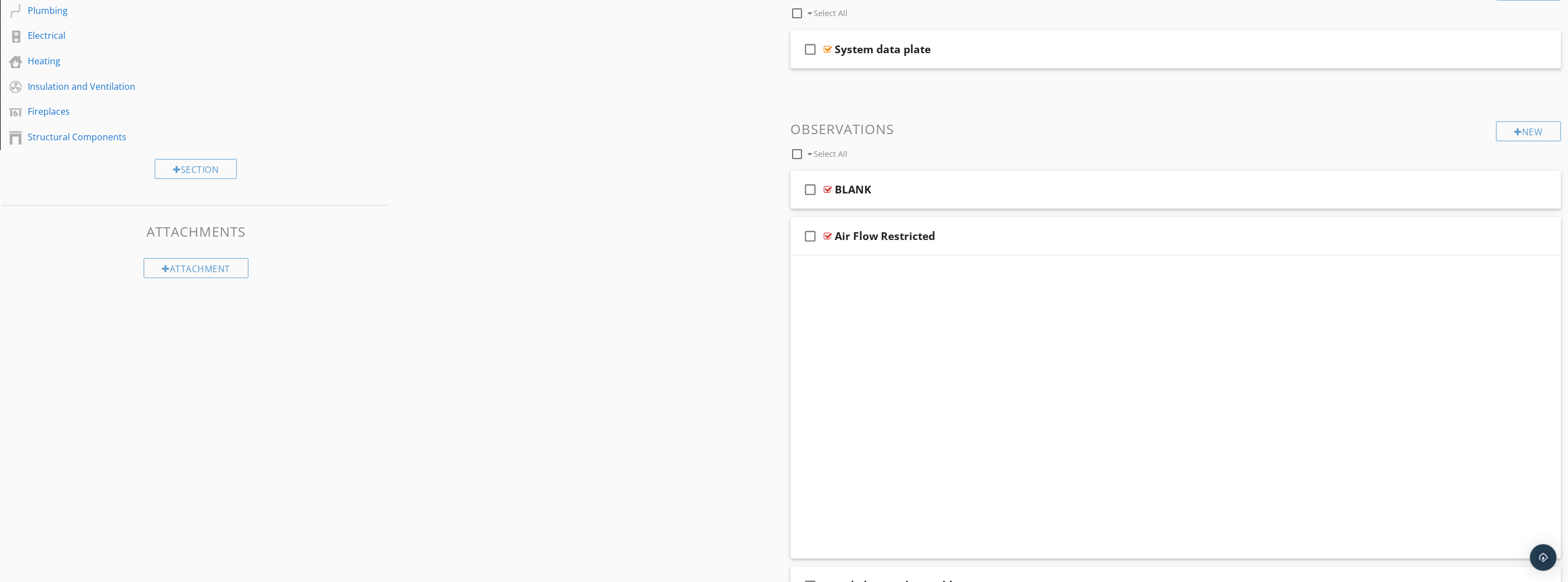
click at [1539, 237] on div at bounding box center [1538, 235] width 9 height 11
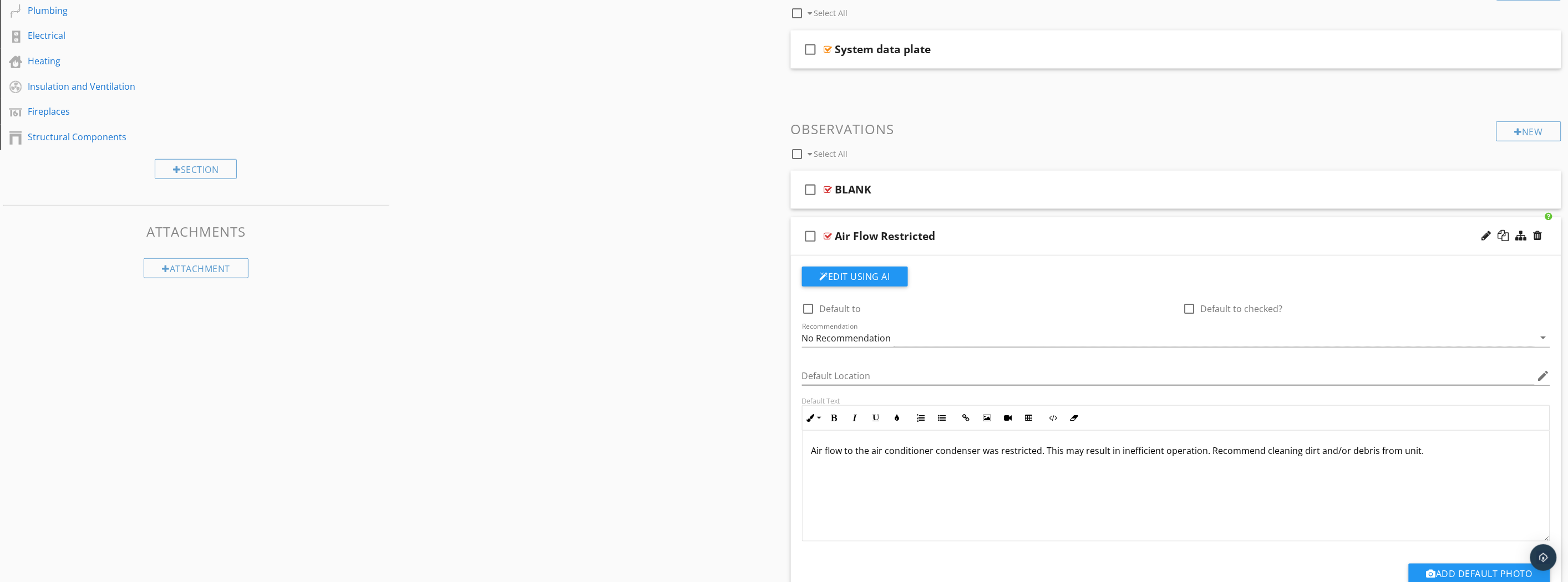
click at [1539, 237] on div at bounding box center [1538, 235] width 9 height 11
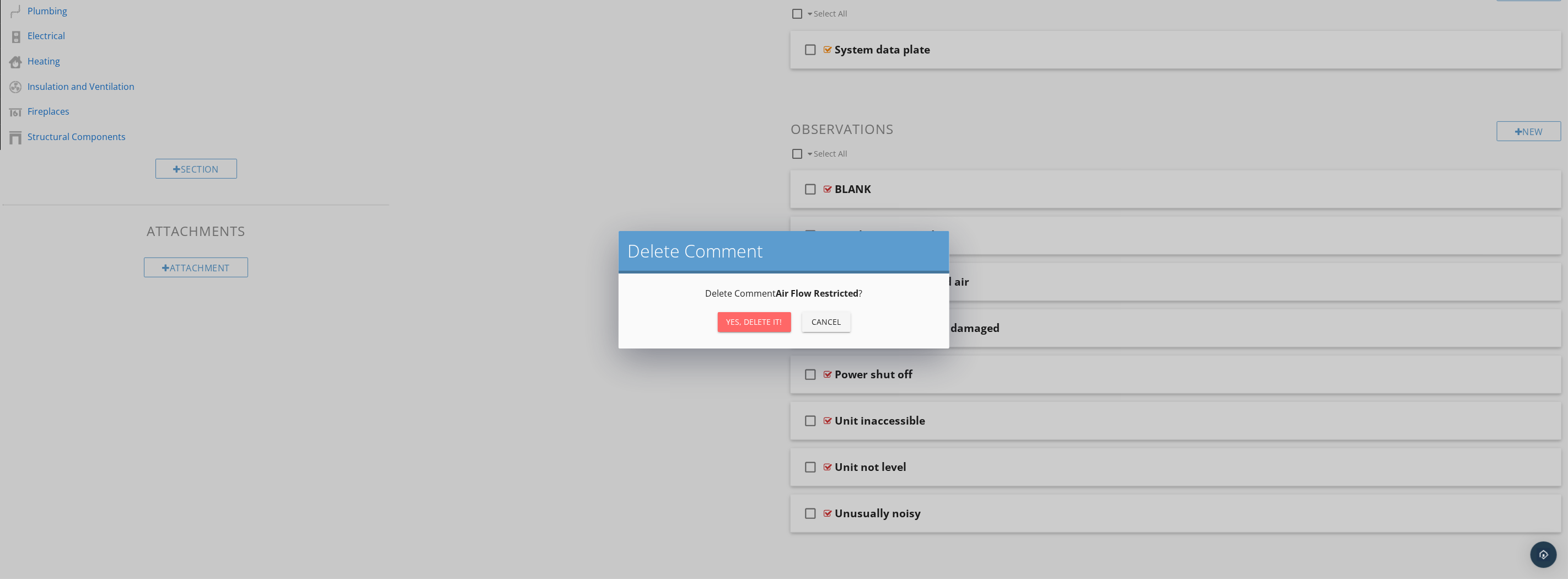
click at [770, 319] on div "Yes, Delete it!" at bounding box center [755, 321] width 56 height 11
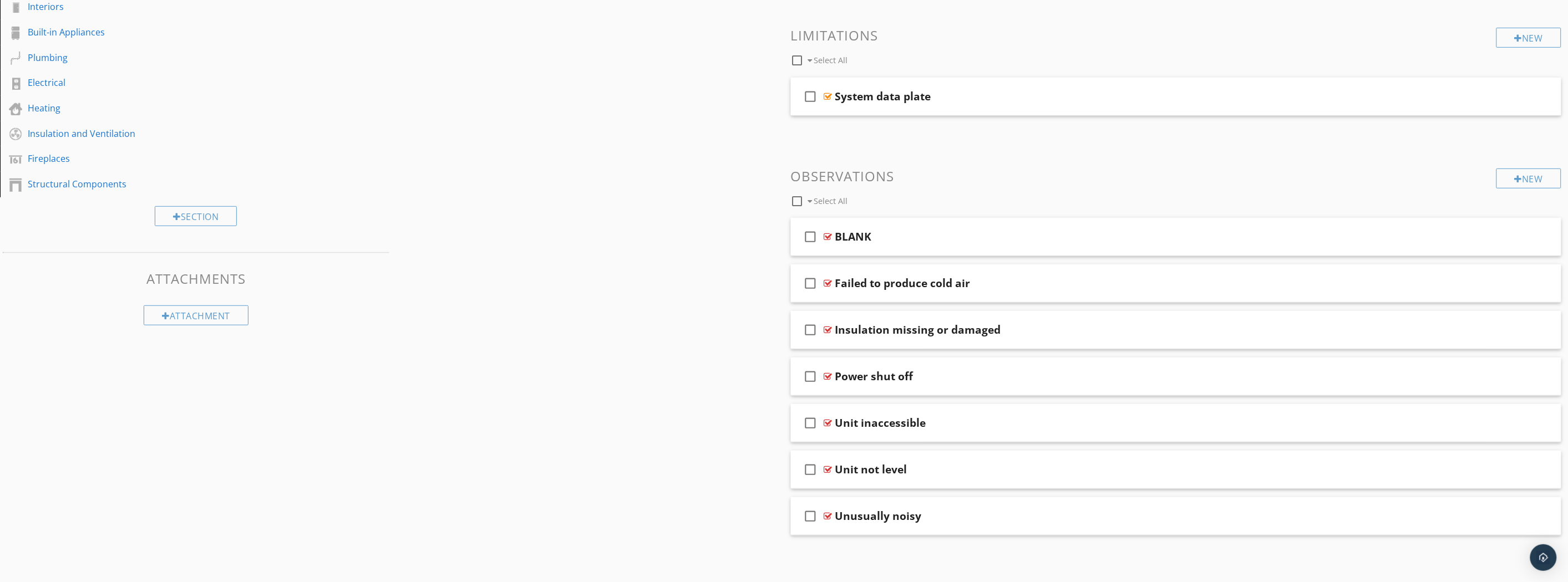
scroll to position [243, 0]
click at [1535, 281] on div at bounding box center [1538, 282] width 9 height 11
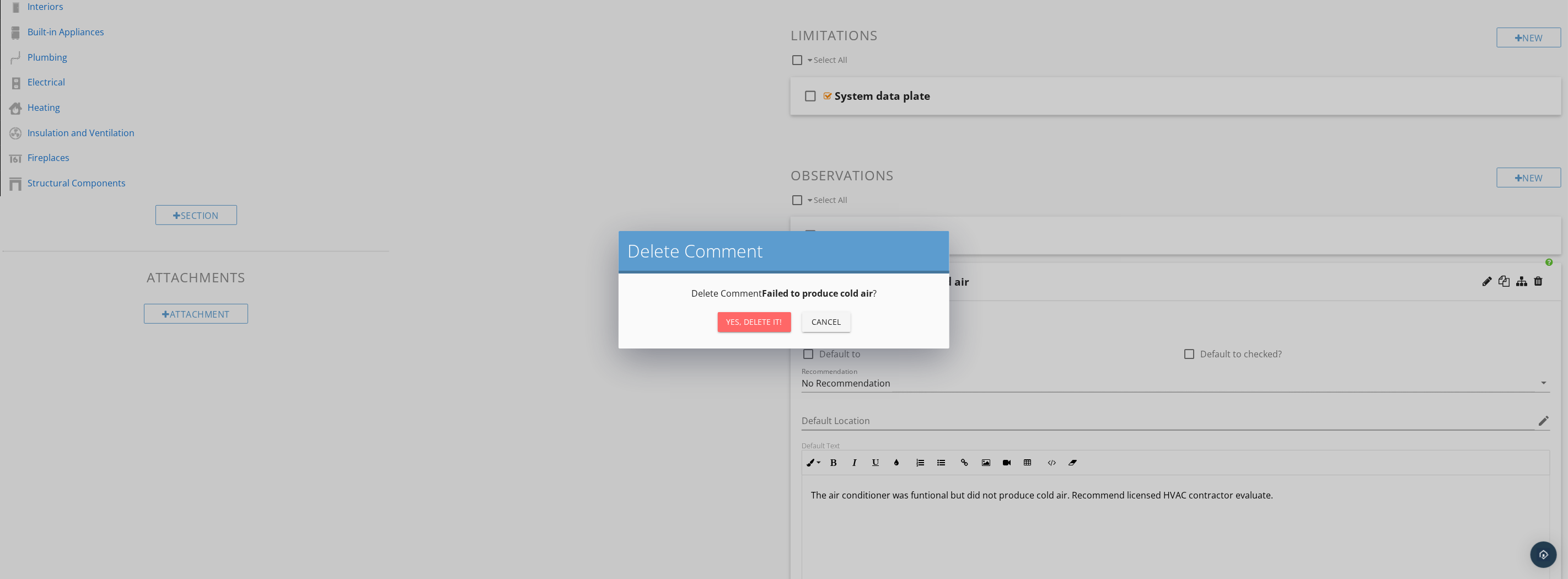
click at [761, 328] on div "Yes, Delete it!" at bounding box center [755, 321] width 56 height 11
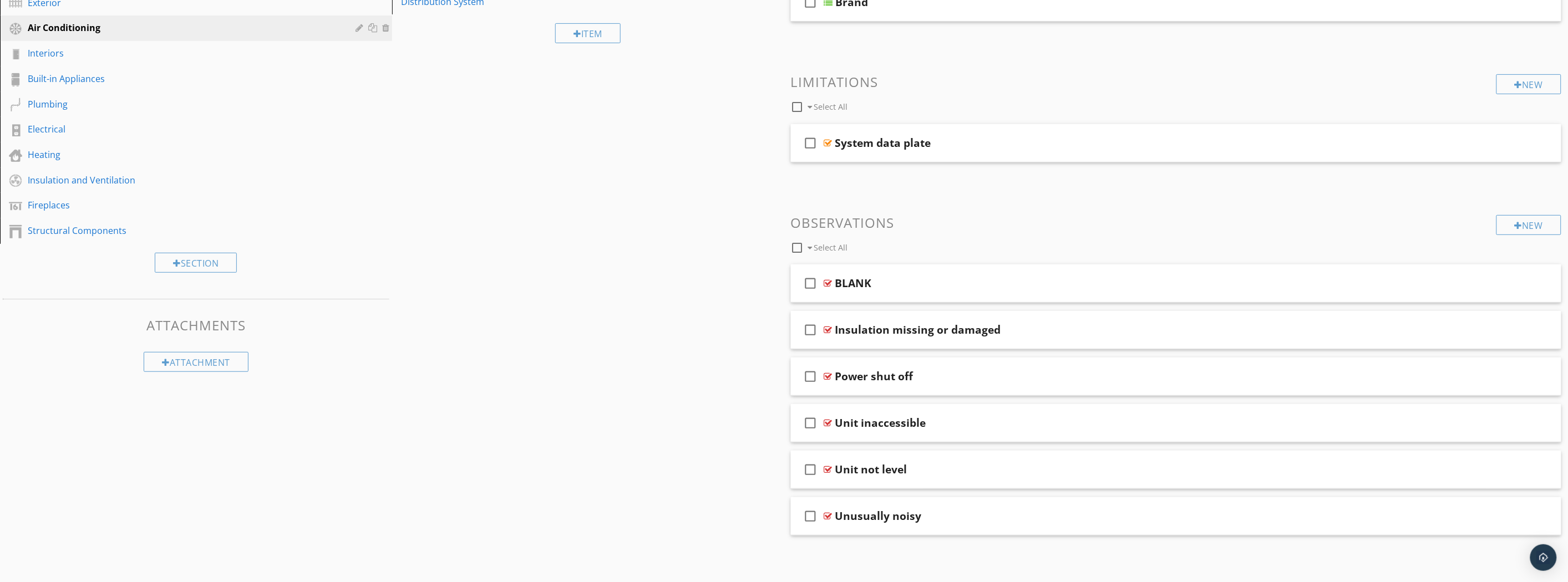
scroll to position [196, 0]
click at [1538, 335] on div at bounding box center [1512, 329] width 65 height 26
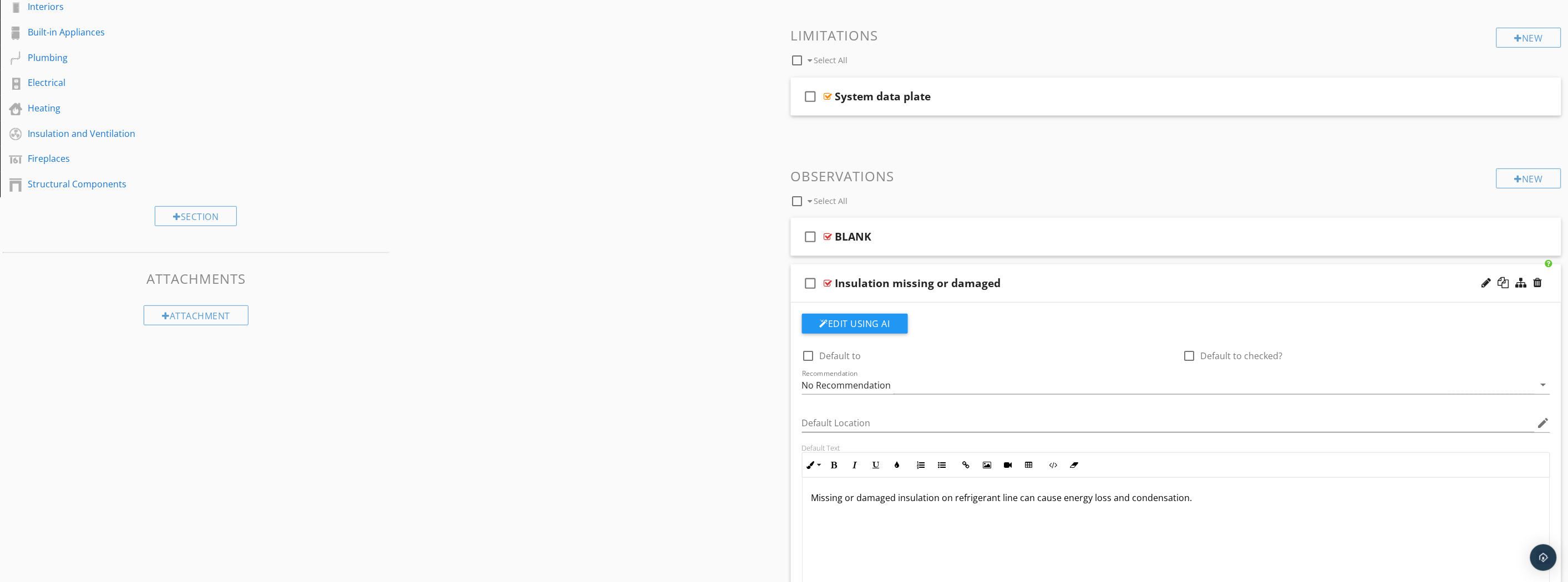
click at [751, 339] on div "Sections Inspection Details Roofing Exterior Air Conditioning Interiors Built-i…" at bounding box center [784, 377] width 1568 height 1035
click at [1249, 297] on div "check_box_outline_blank Insulation missing or damaged" at bounding box center [1176, 284] width 771 height 39
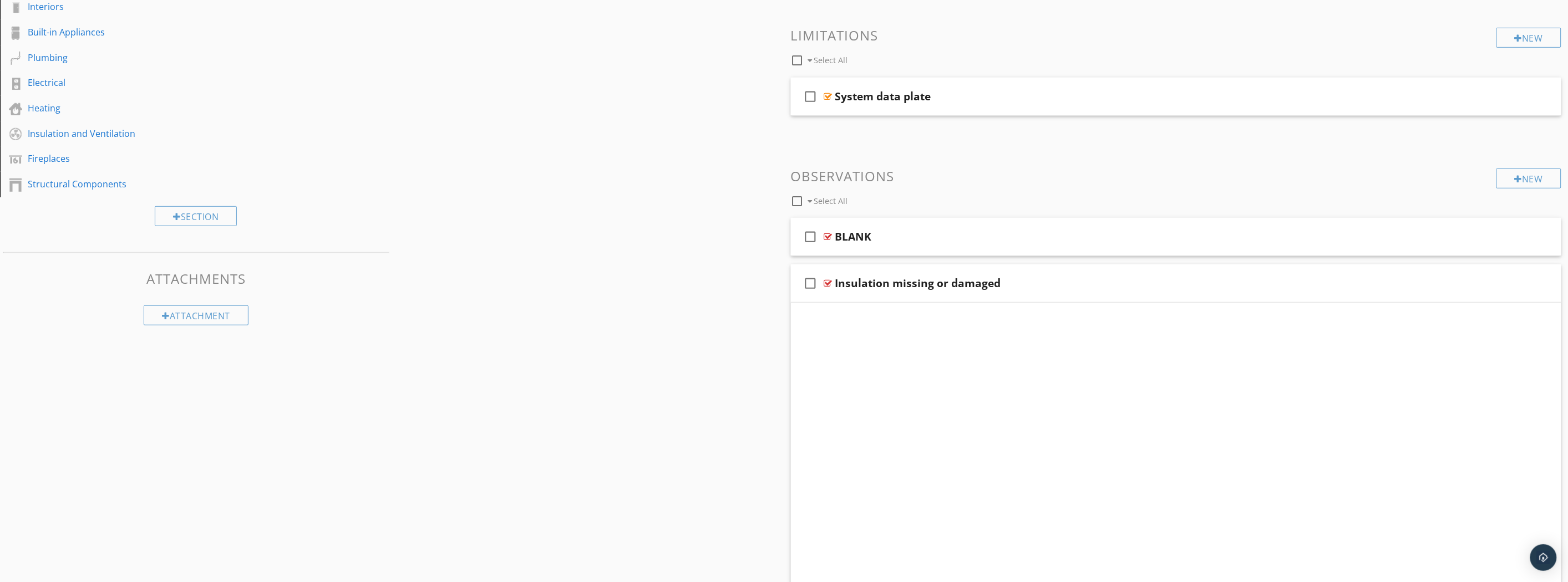
scroll to position [196, 0]
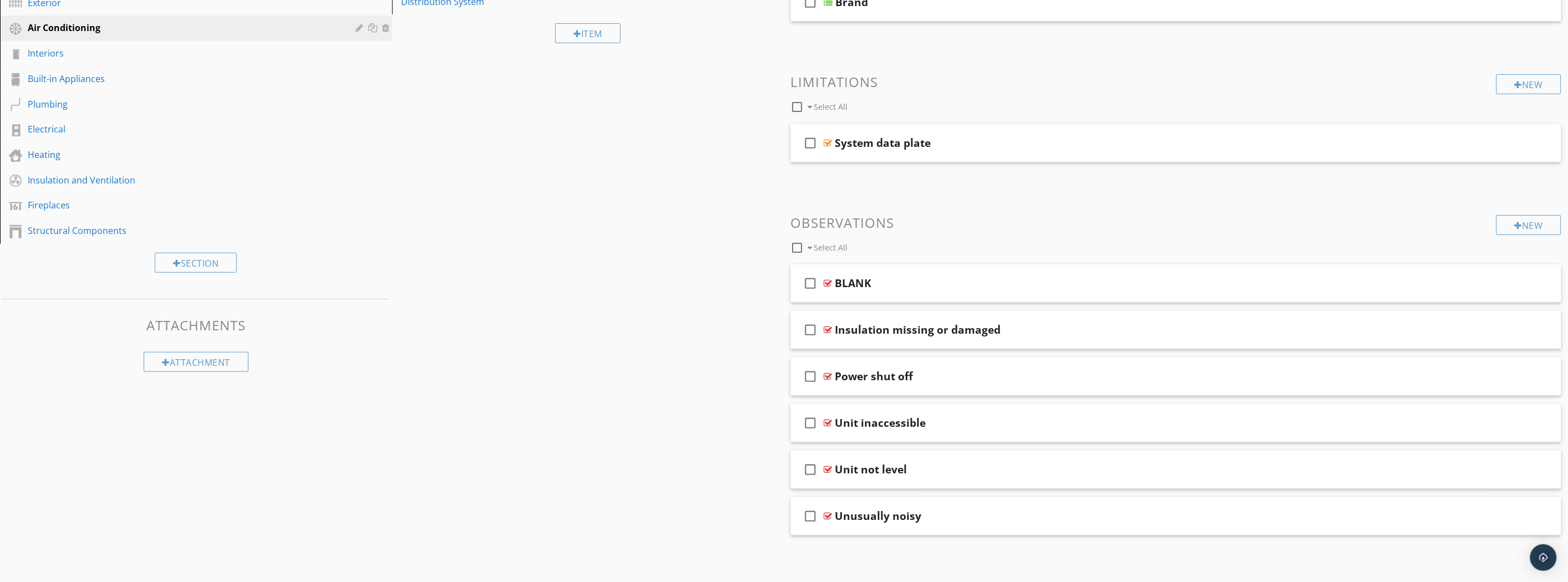
click at [1542, 374] on div at bounding box center [1538, 376] width 9 height 11
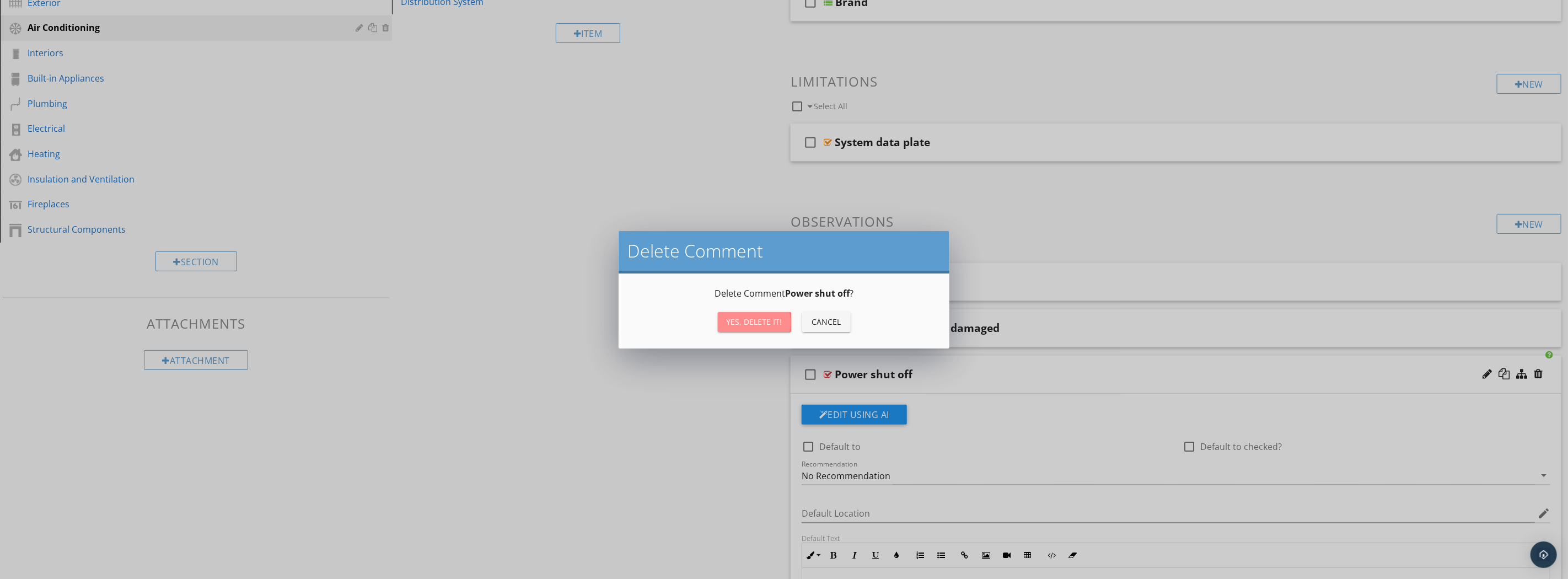
click at [770, 317] on div "Yes, Delete it!" at bounding box center [755, 321] width 56 height 11
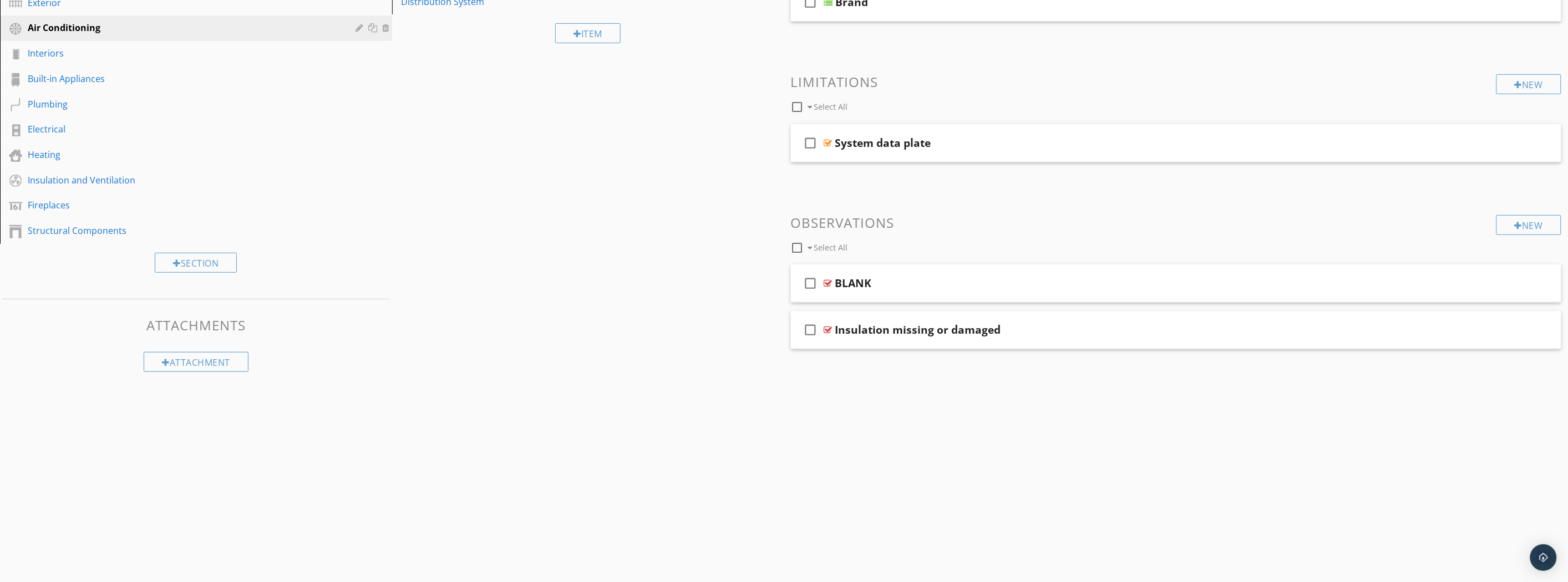
scroll to position [151, 0]
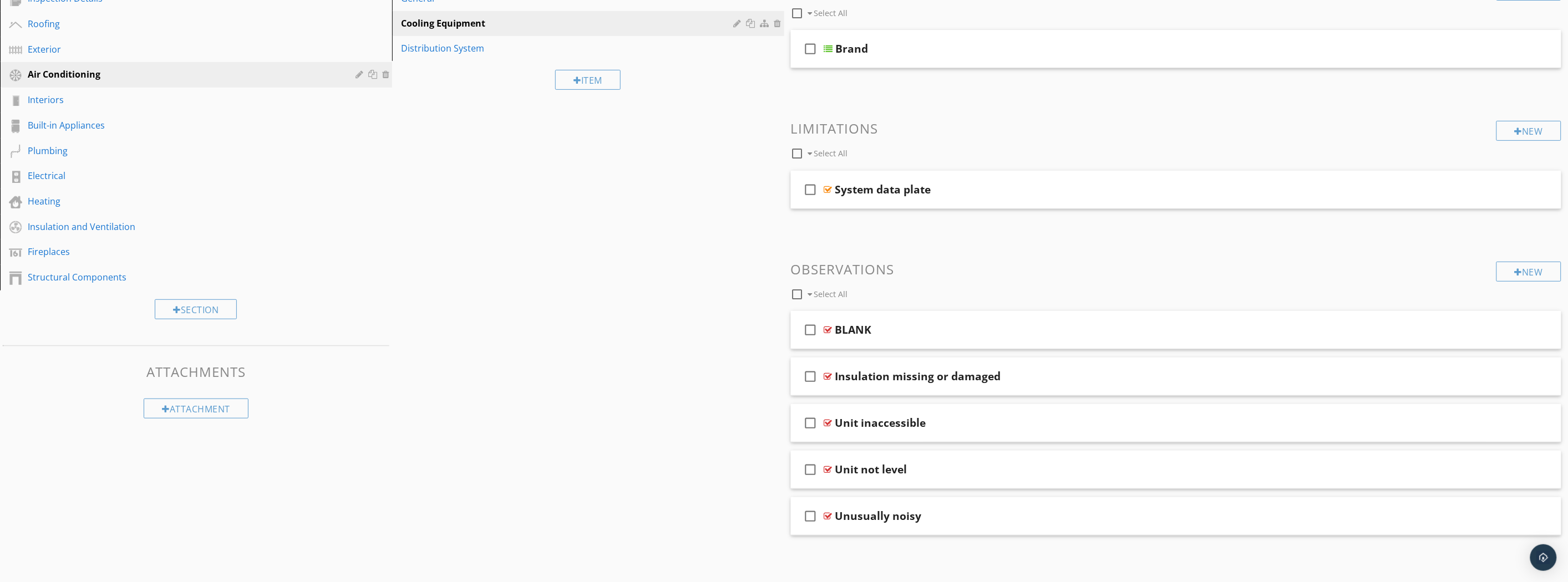
click at [1533, 422] on div at bounding box center [1538, 422] width 9 height 11
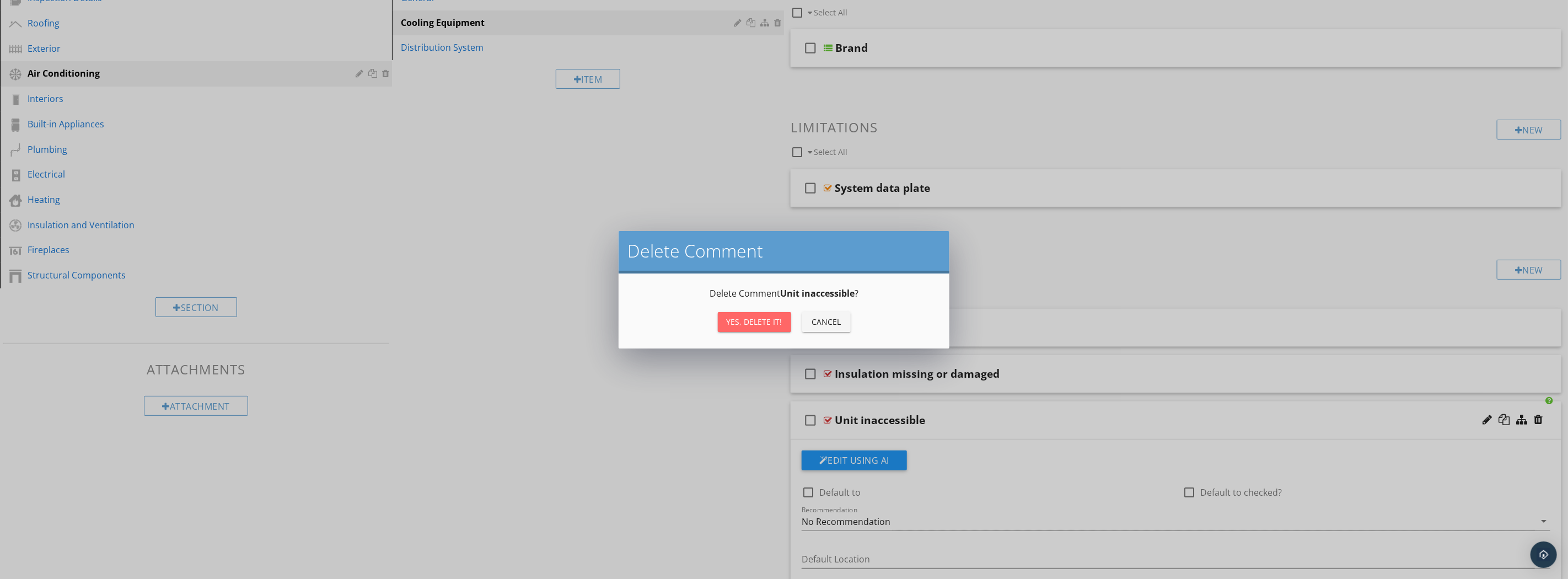
click at [729, 315] on button "Yes, Delete it!" at bounding box center [754, 322] width 73 height 20
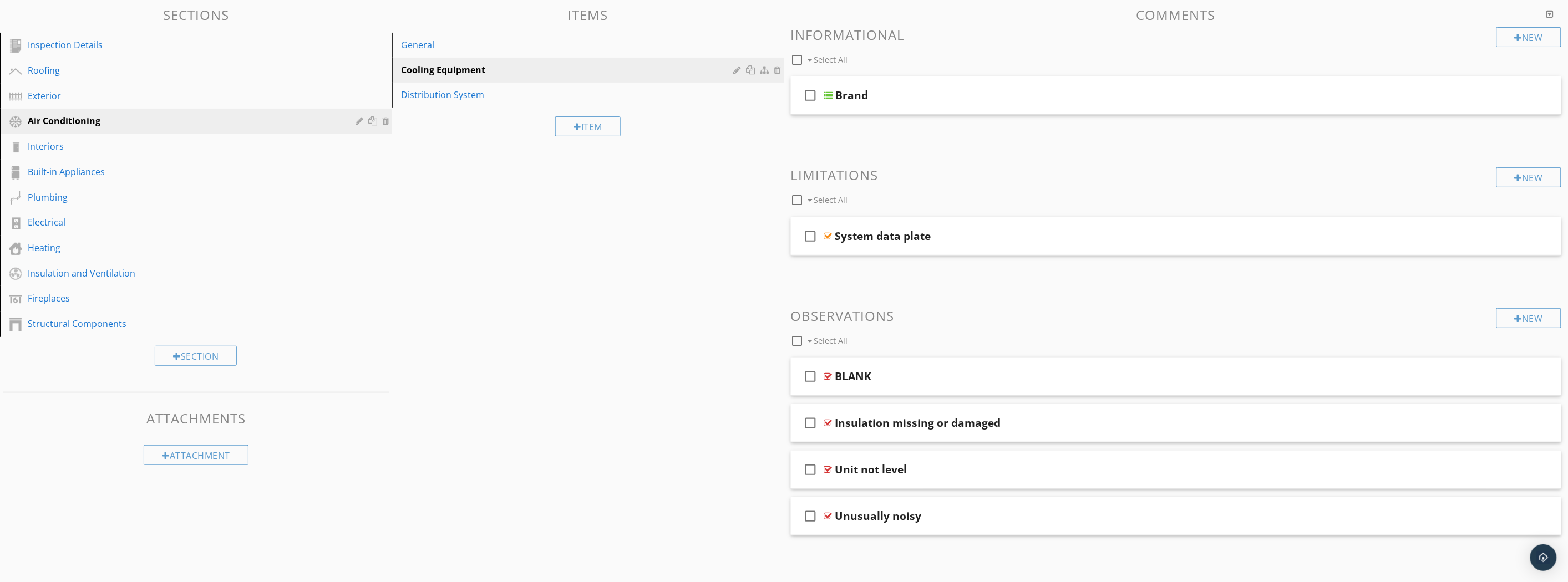
scroll to position [103, 0]
click at [1544, 472] on div at bounding box center [1512, 469] width 65 height 26
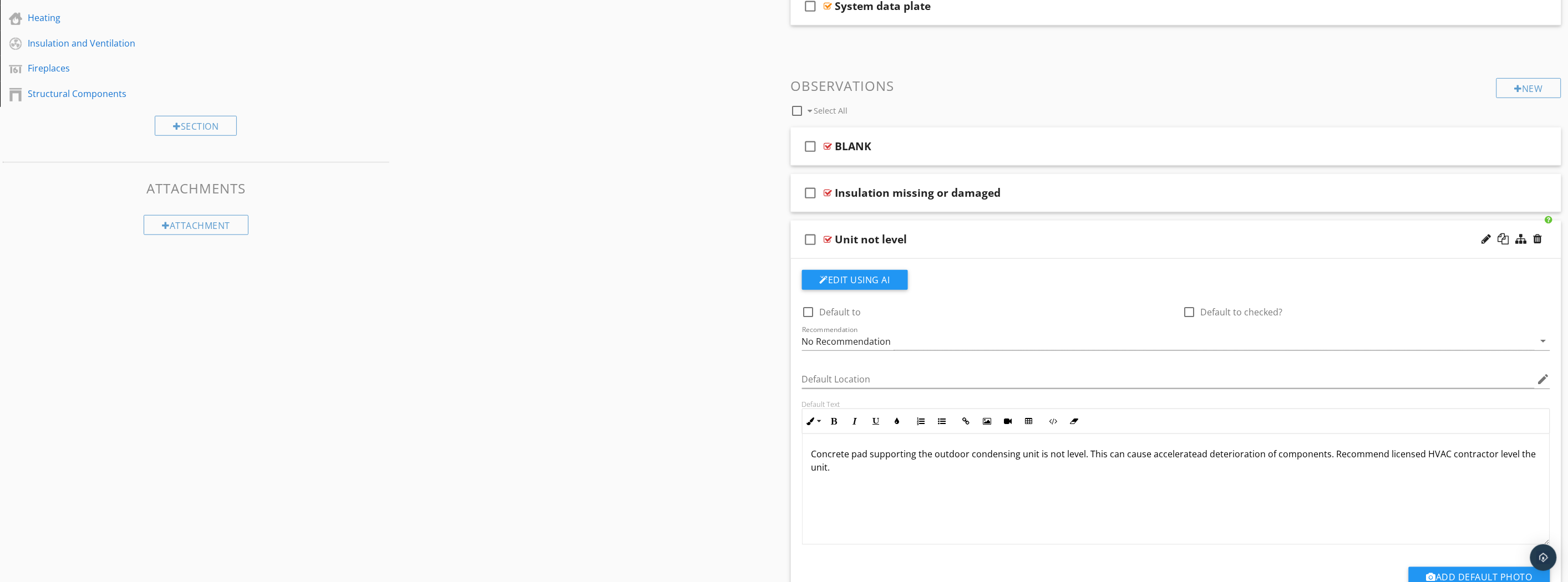
scroll to position [335, 0]
click at [1050, 242] on div "Unit not level" at bounding box center [1116, 238] width 562 height 14
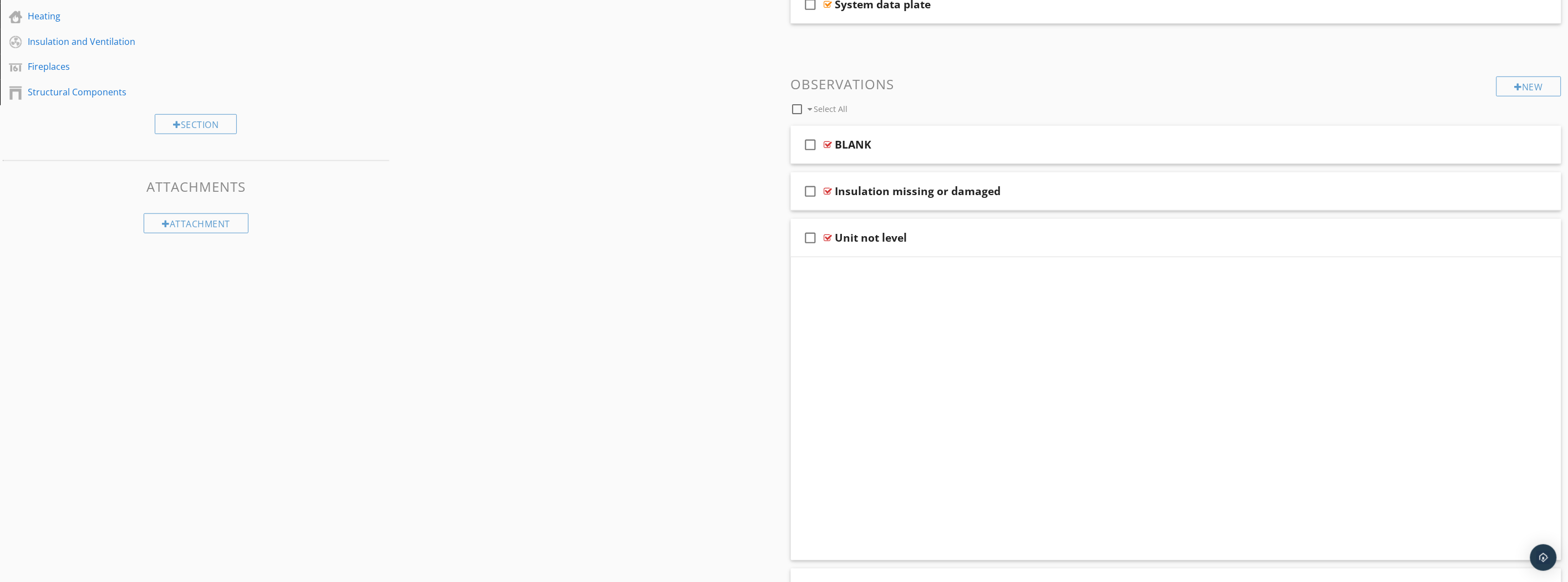
scroll to position [103, 0]
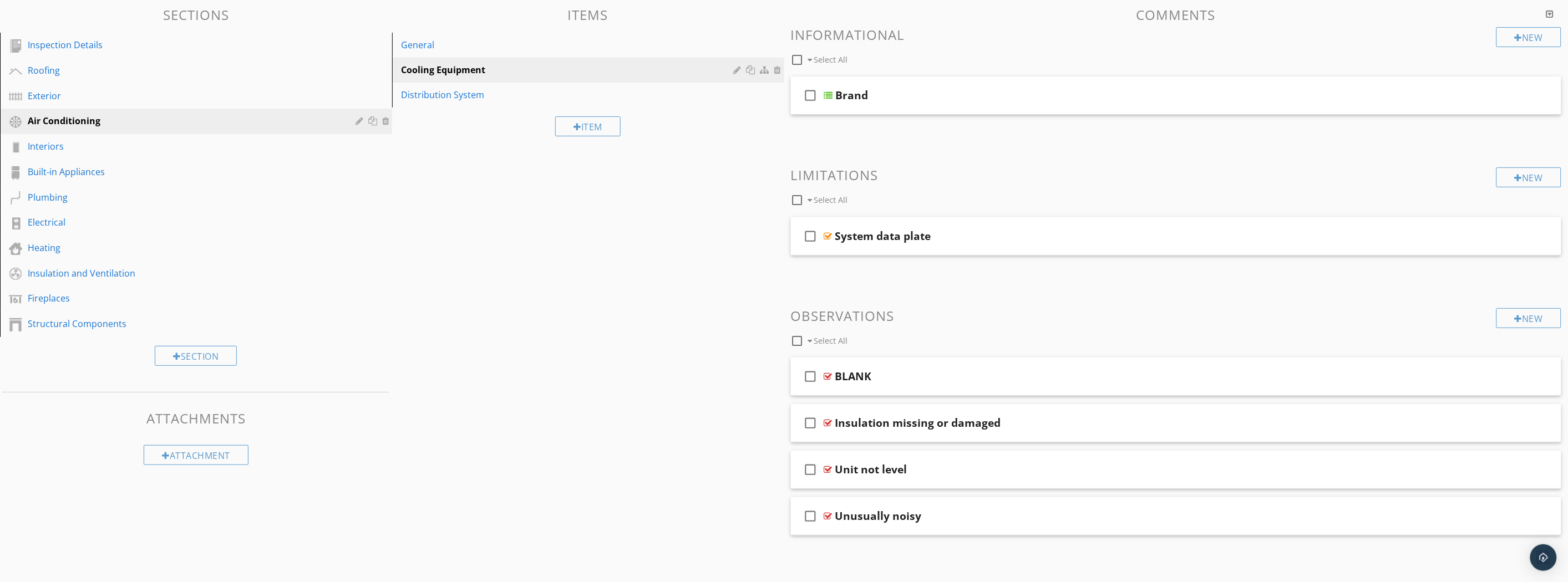
click at [1557, 42] on div "New" at bounding box center [1529, 37] width 65 height 20
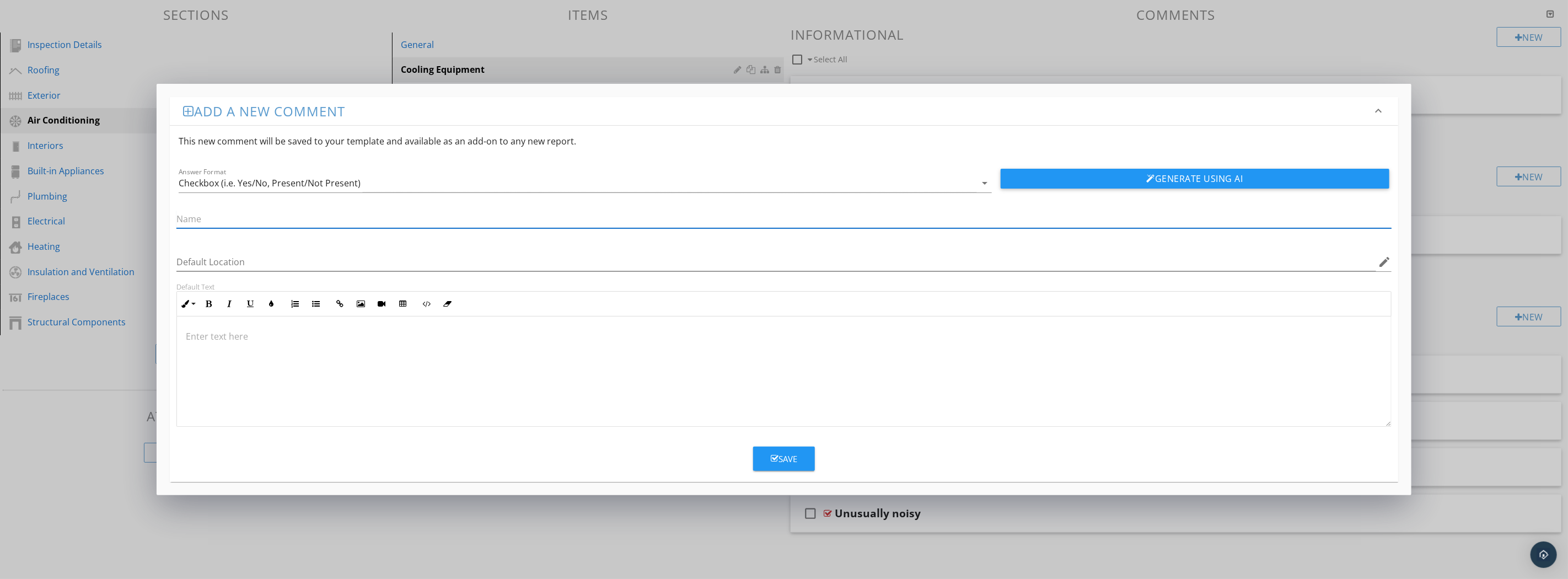
paste input "Cooling capacity"
type input "Cooling capacity"
click at [987, 184] on icon "arrow_drop_down" at bounding box center [986, 184] width 14 height 14
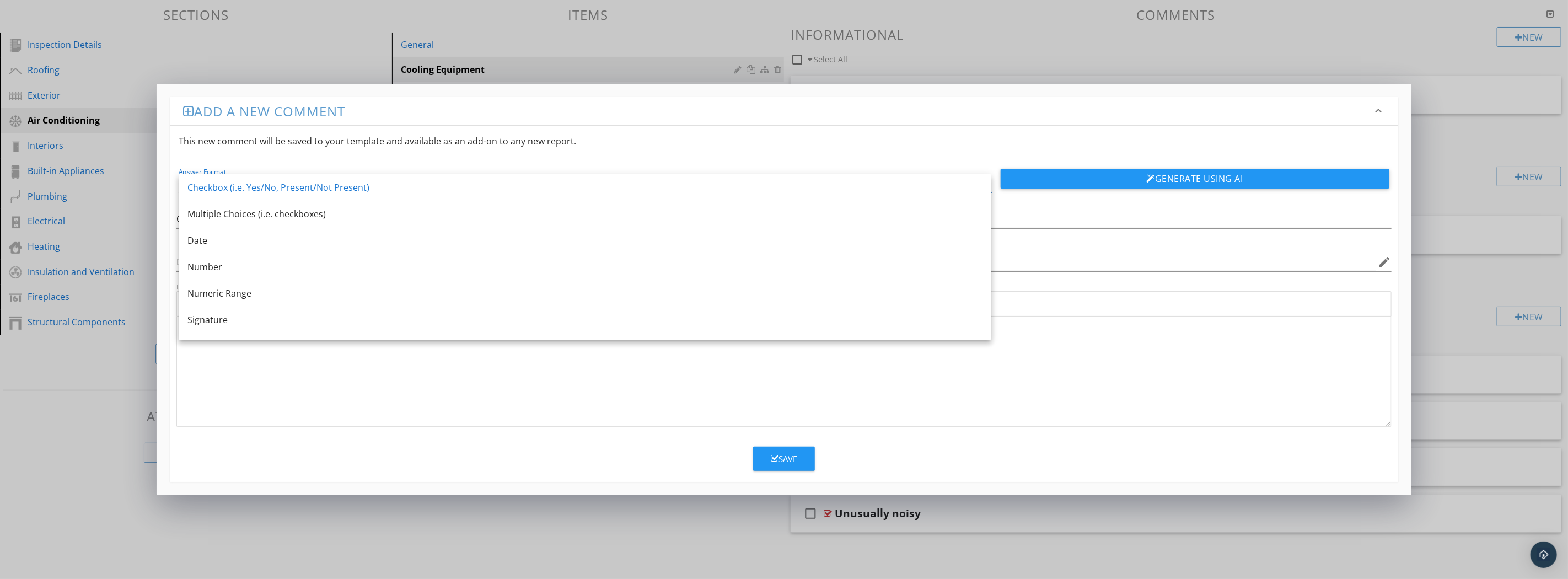
click at [251, 219] on div "Multiple Choices (i.e. checkboxes)" at bounding box center [585, 215] width 795 height 14
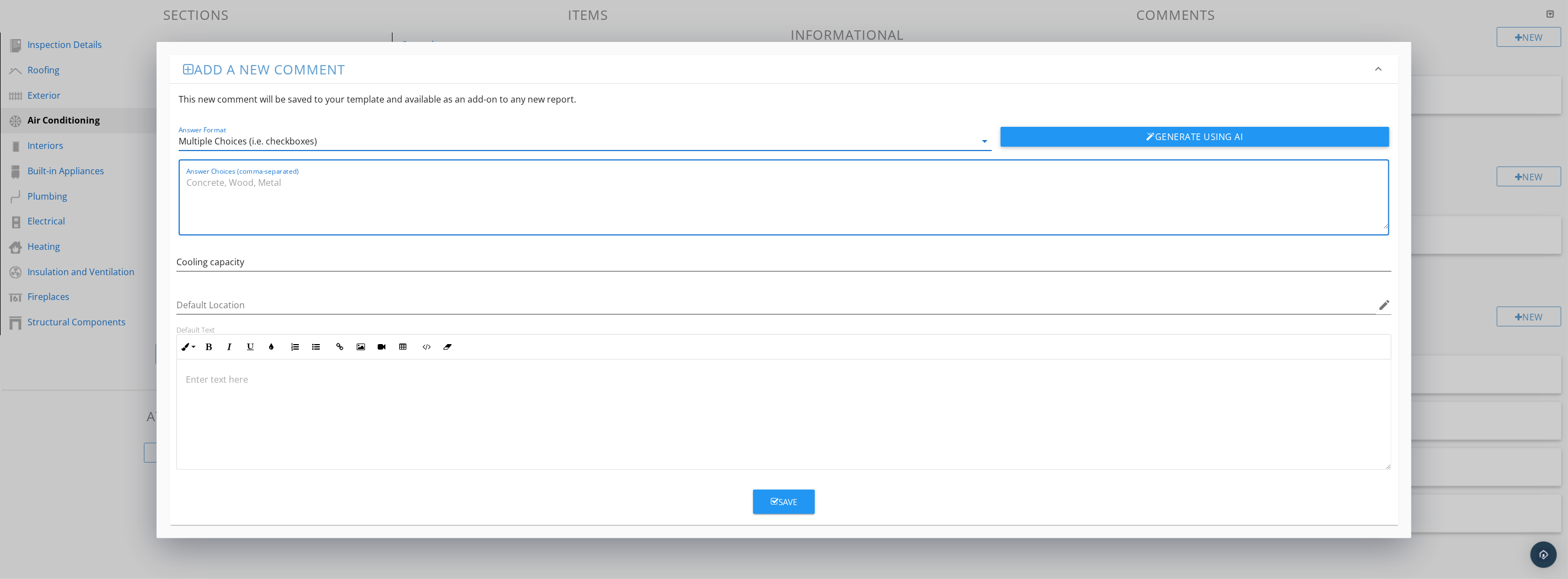
click at [243, 180] on textarea "Answer Choices (comma-separated)" at bounding box center [787, 201] width 1202 height 55
paste textarea "1 Ton 1.5 Tons 2 Tons 2.5 Tons 3 Tons 3.5 Tons 4 Tons 5 Tons"
click at [208, 178] on textarea "1 Ton 1.5 Tons 2 Tons 2.5 Tons 3 Tons 3.5 Tons 4 Tons 5 Tons" at bounding box center [787, 201] width 1202 height 55
click at [247, 181] on textarea "1 Ton, 1.5 Tons 2 Tons 2.5 Tons 3 Tons 3.5 Tons 4 Tons 5 Tons" at bounding box center [787, 201] width 1202 height 55
click at [279, 183] on textarea "1 Ton, 1.5 Tons, 2 Tons 2.5 Tons 3 Tons 3.5 Tons 4 Tons 5 Tons" at bounding box center [787, 201] width 1202 height 55
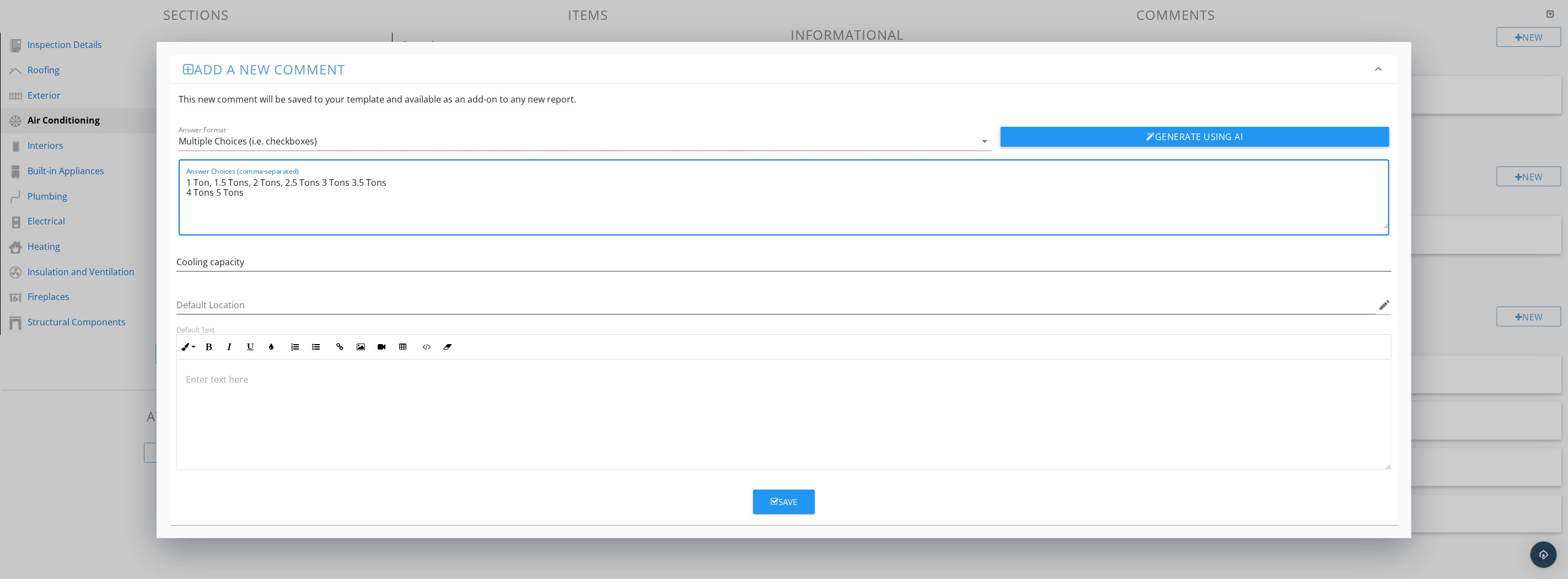
drag, startPoint x: 318, startPoint y: 184, endPoint x: 326, endPoint y: 187, distance: 8.5
click at [318, 184] on textarea "1 Ton, 1.5 Tons, 2 Tons, 2.5 Tons 3 Tons 3.5 Tons 4 Tons 5 Tons" at bounding box center [787, 201] width 1202 height 55
click at [348, 184] on textarea "1 Ton, 1.5 Tons, 2 Tons, 2.5 Tons, 3 Tons 3.5 Tons 4 Tons 5 Tons" at bounding box center [787, 201] width 1202 height 55
click at [390, 185] on textarea "1 Ton, 1.5 Tons, 2 Tons, 2.5 Tons, 3 Tons, 3.5 Tons 4 Tons 5 Tons" at bounding box center [787, 201] width 1202 height 55
click at [187, 194] on textarea "1 Ton, 1.5 Tons, 2 Tons, 2.5 Tons, 3 Tons, 3.5 Tons, 4 Tons 5 Tons" at bounding box center [787, 201] width 1202 height 55
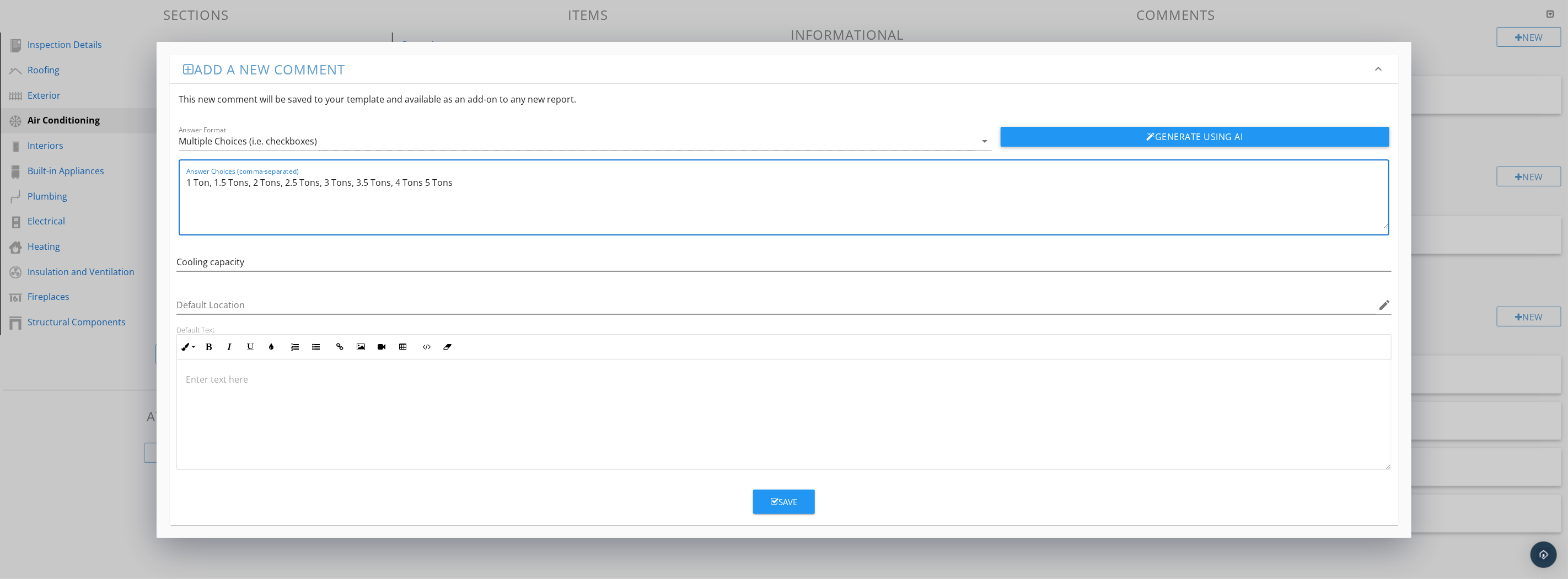
click at [421, 178] on textarea "1 Ton, 1.5 Tons, 2 Tons, 2.5 Tons, 3 Tons, 3.5 Tons, 4 Tons 5 Tons" at bounding box center [787, 201] width 1202 height 55
type textarea "1 Ton, 1.5 Tons, 2 Tons, 2.5 Tons, 3 Tons, 3.5 Tons, 4 Tons, 5 Tons"
click at [780, 496] on div "Save" at bounding box center [783, 502] width 26 height 13
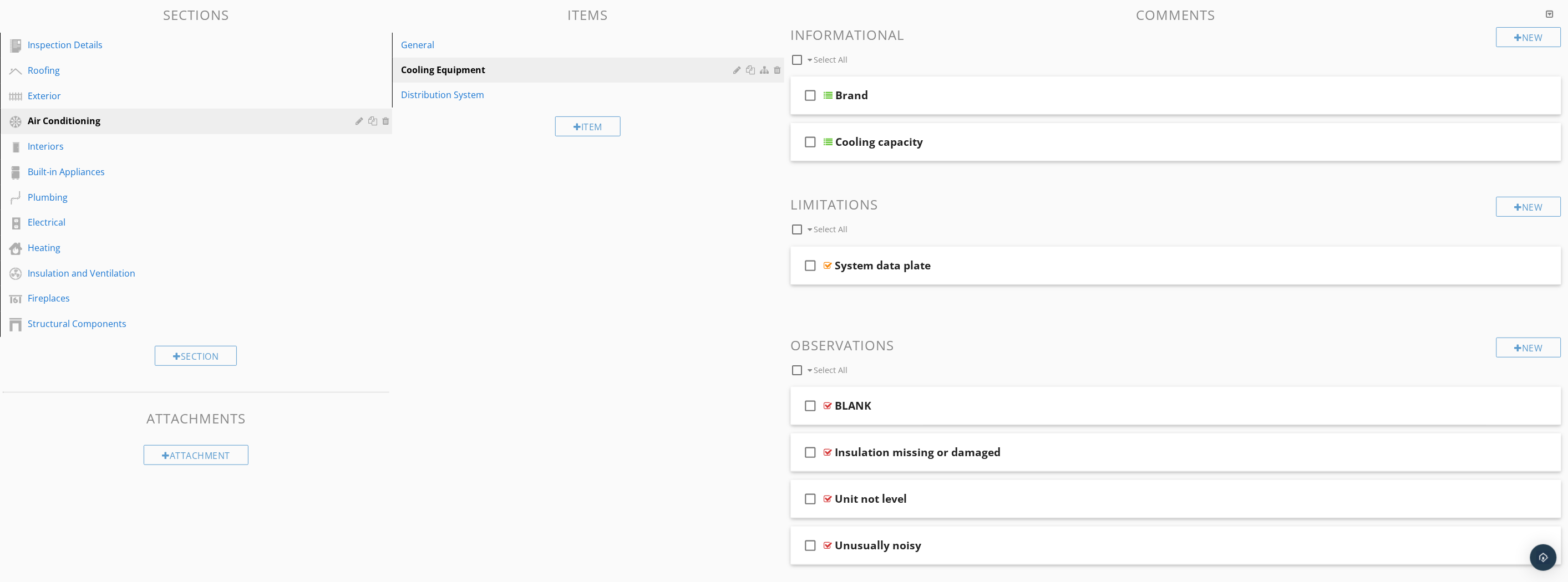
click at [1508, 35] on div "New" at bounding box center [1529, 37] width 65 height 20
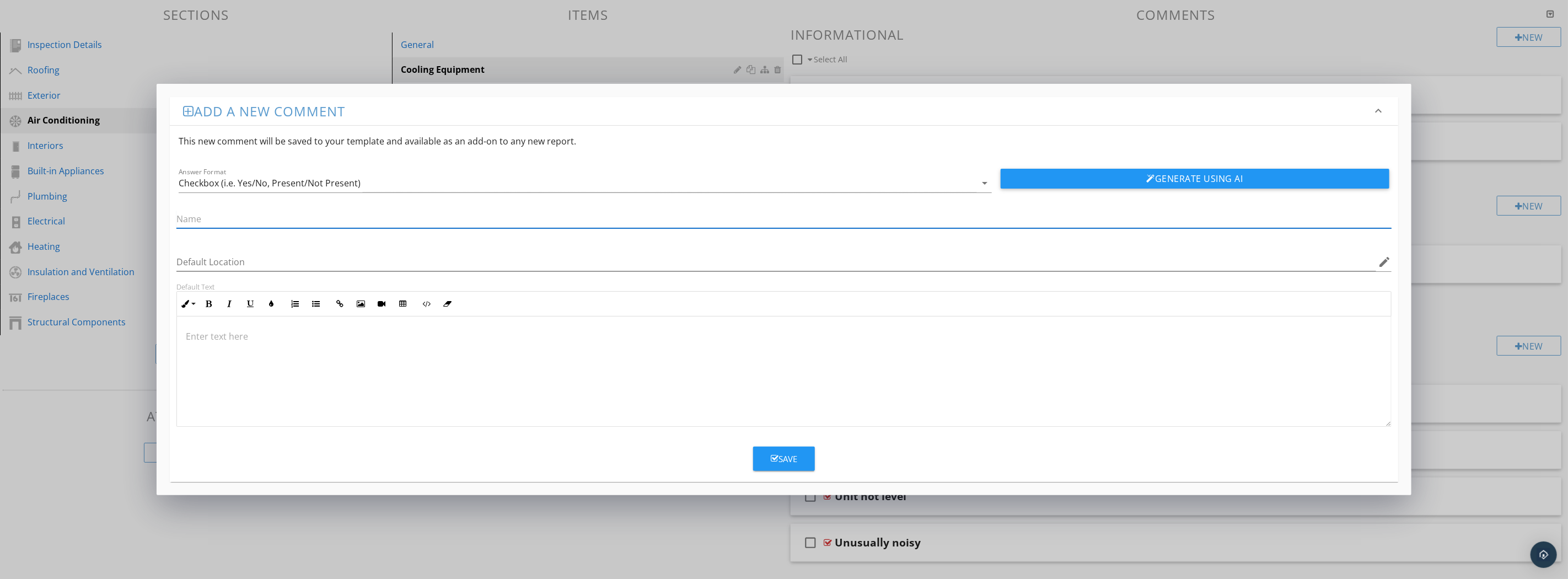
paste input "Compressor approximate age:"
type input "Compressor approximate age"
click at [977, 180] on div "arrow_drop_down" at bounding box center [984, 184] width 16 height 14
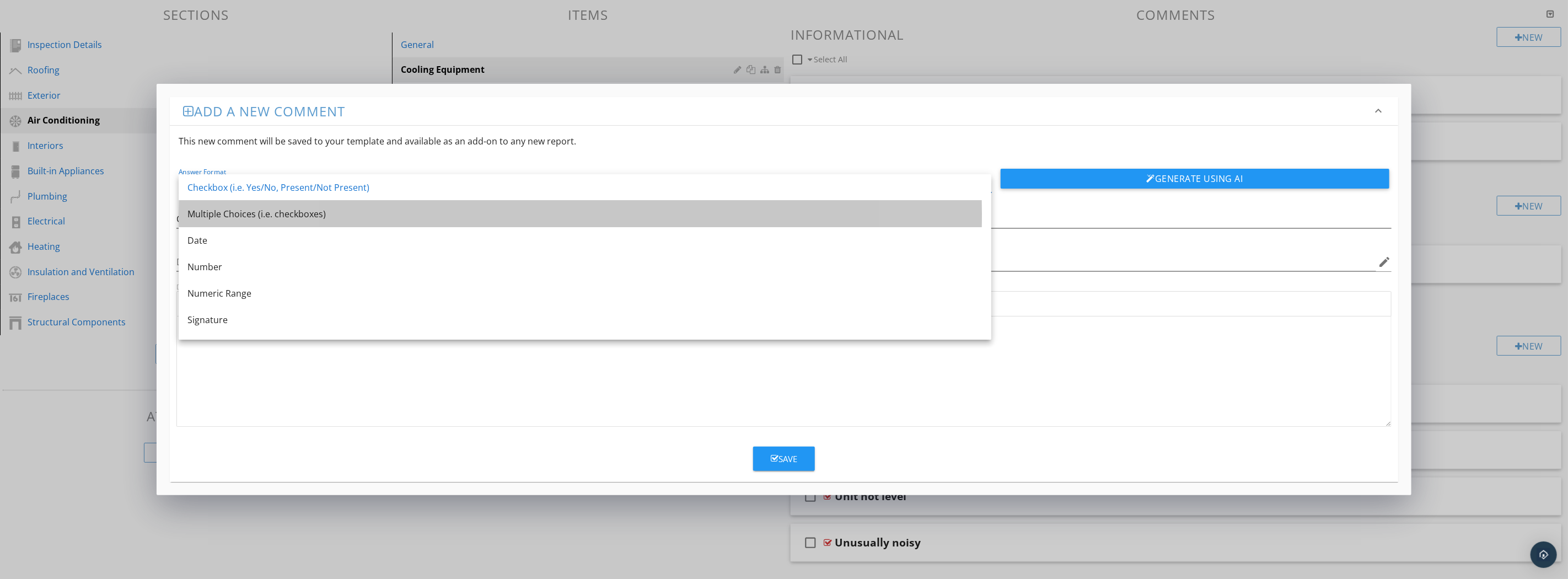
click at [896, 219] on div "Multiple Choices (i.e. checkboxes)" at bounding box center [585, 215] width 795 height 14
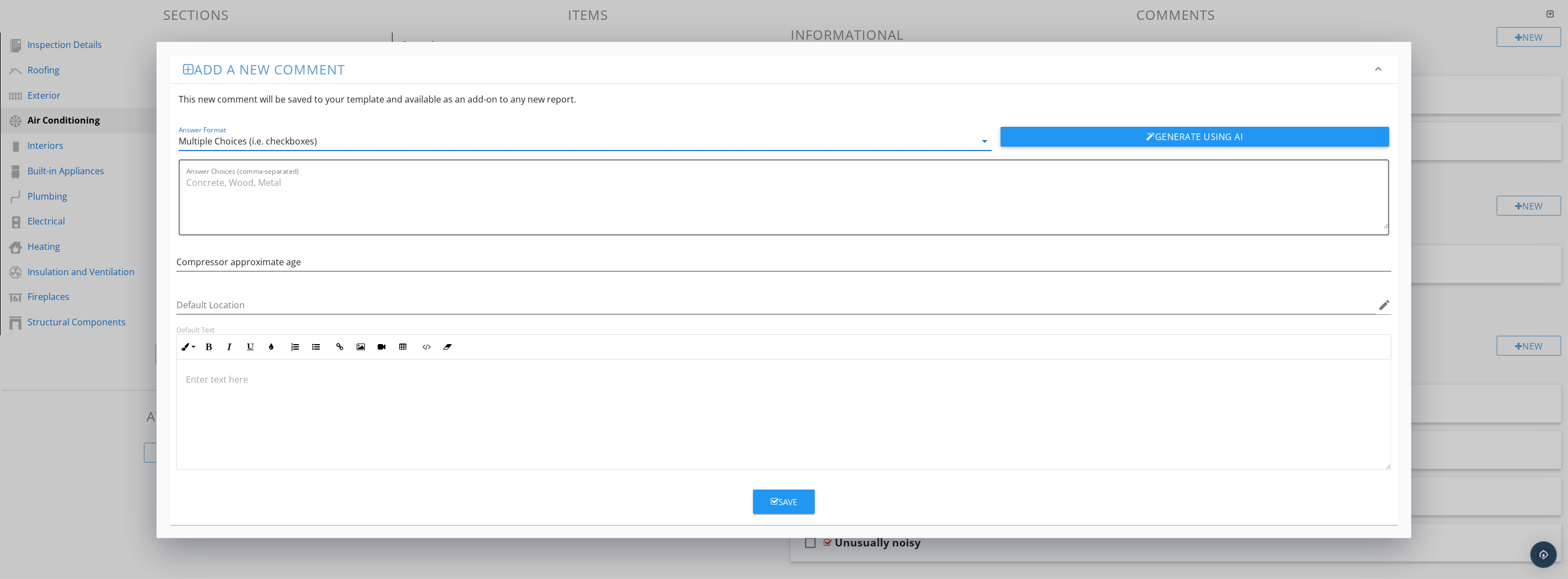
click at [223, 190] on textarea "Answer Choices (comma-separated)" at bounding box center [787, 201] width 1202 height 55
paste textarea "New Not determined 1 year 2 years 3 years 4 years 5 years 6 years 7 years 8 yea…"
click at [203, 181] on textarea "New Not determined 1 year 2 years 3 years 4 years 5 years 6 years 7 years 8 yea…" at bounding box center [787, 201] width 1202 height 55
click at [272, 182] on textarea "New, Not determined 1 year 2 years 3 years 4 years 5 years 6 years 7 years 8 ye…" at bounding box center [787, 201] width 1202 height 55
click at [304, 183] on textarea "New, Not determined, 1 year 2 years 3 years 4 years 5 years 6 years 7 years 8 y…" at bounding box center [787, 201] width 1202 height 55
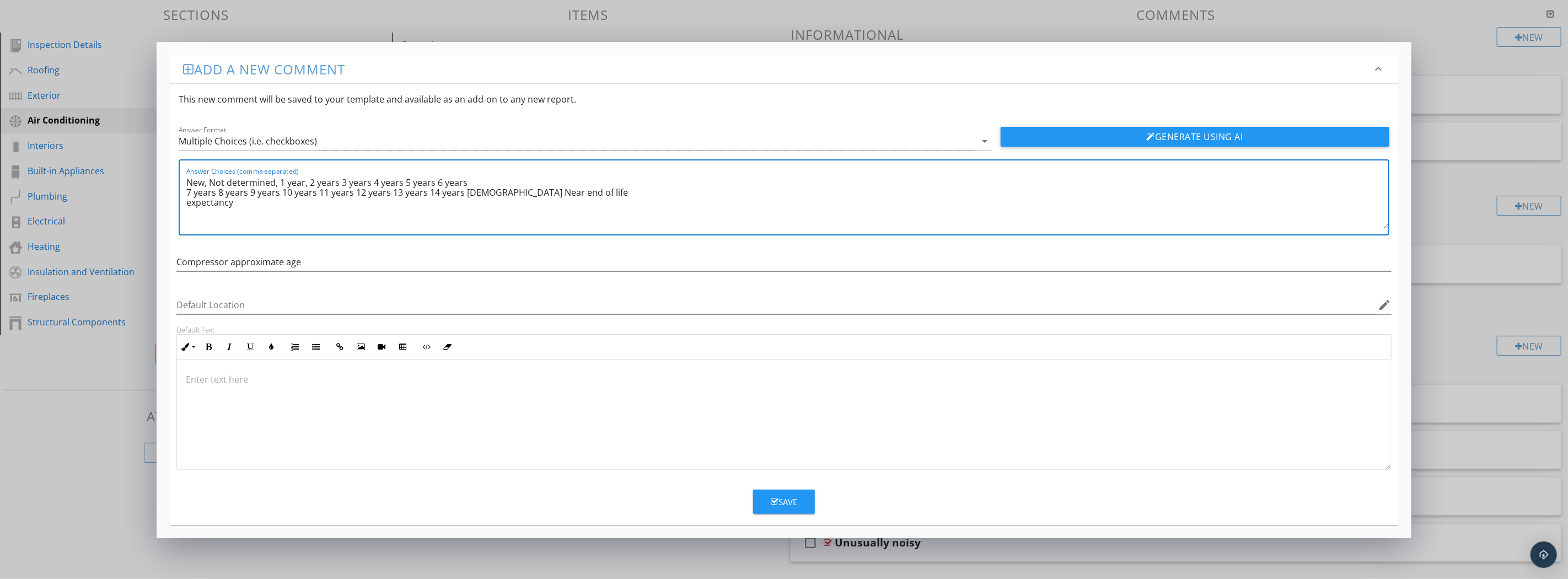
drag, startPoint x: 339, startPoint y: 182, endPoint x: 345, endPoint y: 184, distance: 6.3
click at [339, 182] on textarea "New, Not determined, 1 year, 2 years 3 years 4 years 5 years 6 years 7 years 8 …" at bounding box center [787, 201] width 1202 height 55
click at [372, 184] on textarea "New, Not determined, 1 year, 2 years, 3 years 4 years 5 years 6 years 7 years 8…" at bounding box center [787, 201] width 1202 height 55
click at [405, 182] on textarea "New, Not determined, 1 year, 2 years, 3 years, 4 years 5 years 6 years 7 years …" at bounding box center [787, 201] width 1202 height 55
click at [439, 181] on textarea "New, Not determined, 1 year, 2 years, 3 years, 4 years, 5 years 6 years 7 years…" at bounding box center [787, 201] width 1202 height 55
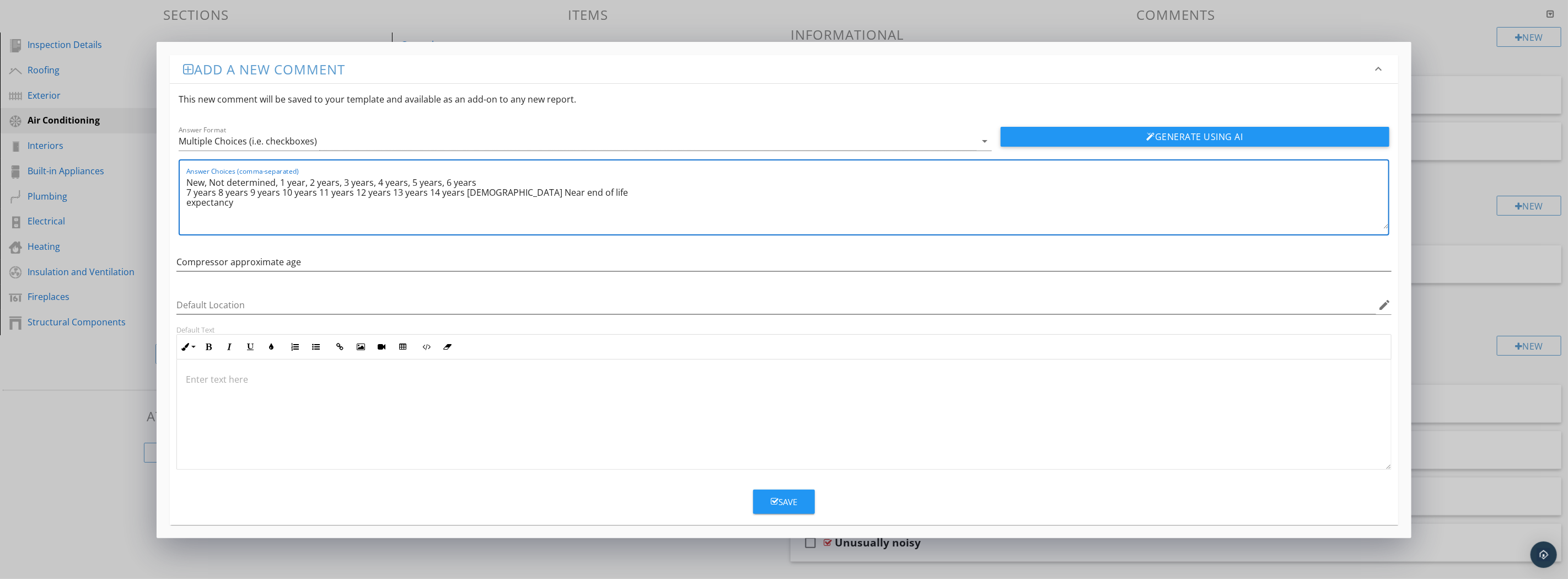
click at [473, 181] on textarea "New, Not determined, 1 year, 2 years, 3 years, 4 years, 5 years, 6 years 7 year…" at bounding box center [787, 201] width 1202 height 55
click at [187, 195] on textarea "New, Not determined, 1 year, 2 years, 3 years, 4 years, 5 years, 6 years, 7 yea…" at bounding box center [787, 201] width 1202 height 55
click at [508, 181] on textarea "New, Not determined, 1 year, 2 years, 3 years, 4 years, 5 years, 6 years, 7 yea…" at bounding box center [787, 201] width 1202 height 55
click at [541, 183] on textarea "New, Not determined, 1 year, 2 years, 3 years, 4 years, 5 years, 6 years, 7 yea…" at bounding box center [787, 201] width 1202 height 55
click at [576, 180] on textarea "New, Not determined, 1 year, 2 years, 3 years, 4 years, 5 years, 6 years, 7 yea…" at bounding box center [787, 201] width 1202 height 55
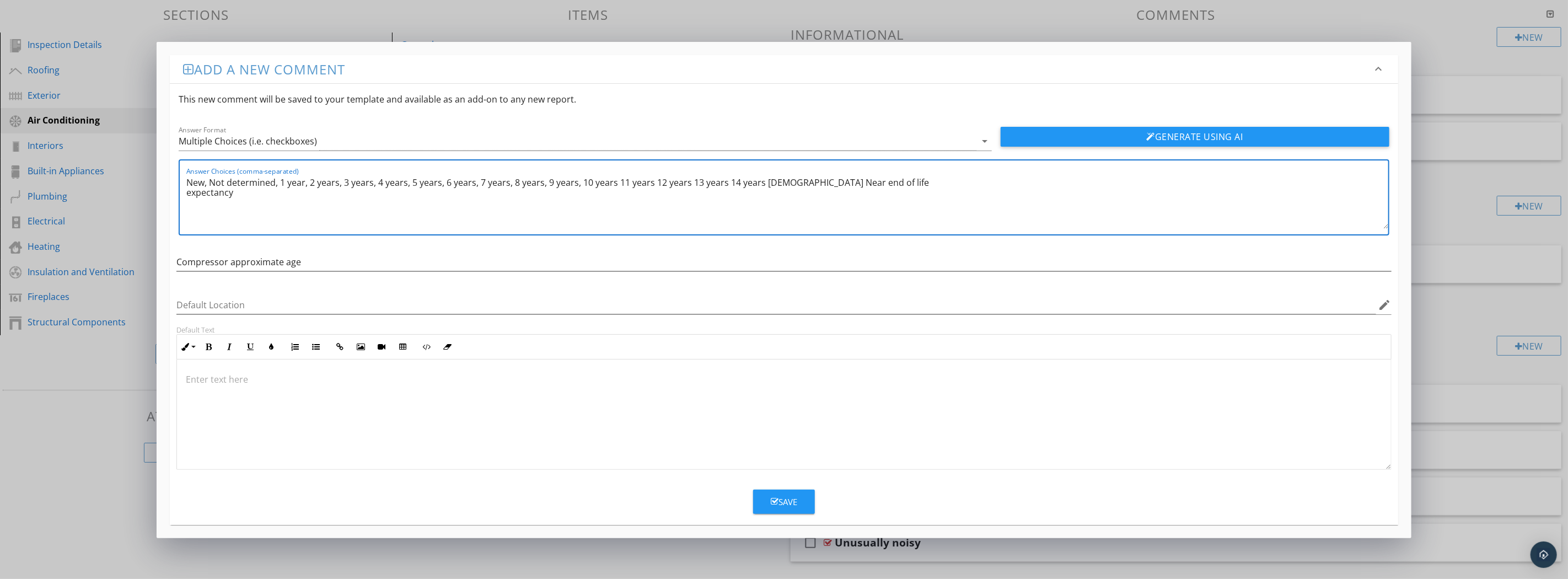
click at [614, 183] on textarea "New, Not determined, 1 year, 2 years, 3 years, 4 years, 5 years, 6 years, 7 yea…" at bounding box center [787, 201] width 1202 height 55
click at [653, 184] on textarea "New, Not determined, 1 year, 2 years, 3 years, 4 years, 5 years, 6 years, 7 yea…" at bounding box center [787, 201] width 1202 height 55
click at [693, 184] on textarea "New, Not determined, 1 year, 2 years, 3 years, 4 years, 5 years, 6 years, 7 yea…" at bounding box center [787, 201] width 1202 height 55
click at [731, 180] on textarea "New, Not determined, 1 year, 2 years, 3 years, 4 years, 5 years, 6 years, 7 yea…" at bounding box center [787, 201] width 1202 height 55
drag, startPoint x: 770, startPoint y: 183, endPoint x: 776, endPoint y: 183, distance: 6.0
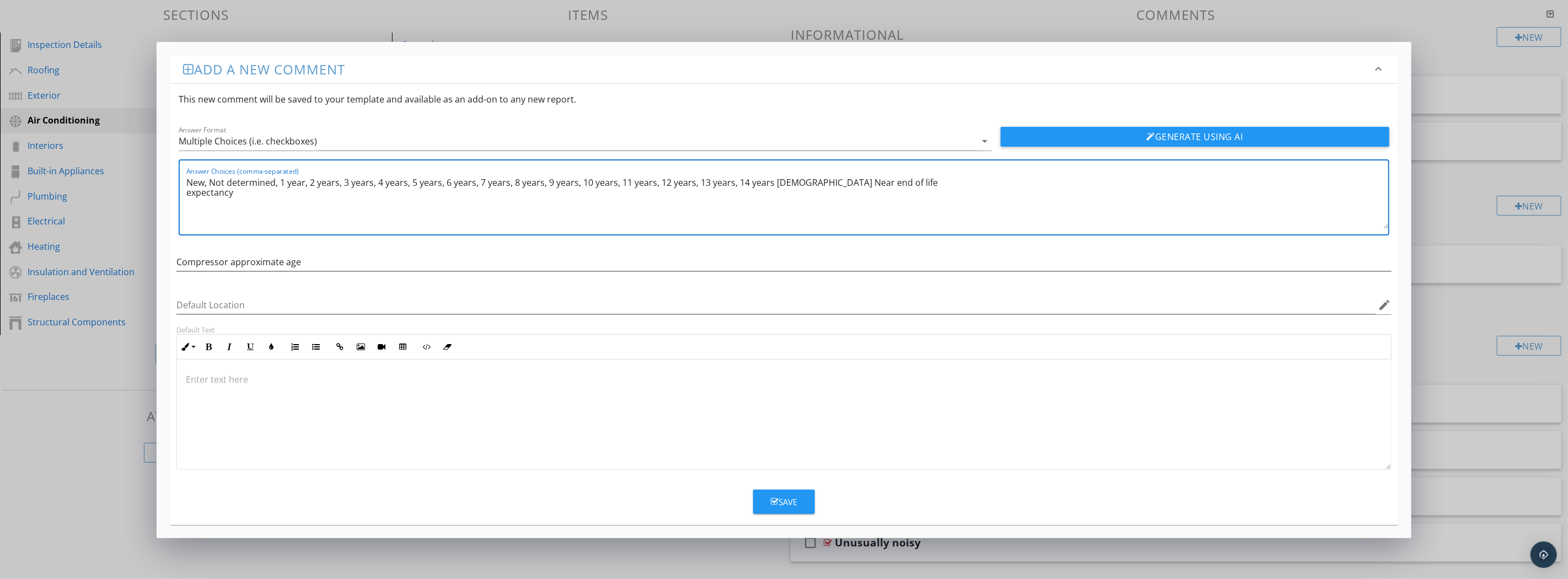
click at [770, 183] on textarea "New, Not determined, 1 year, 2 years, 3 years, 4 years, 5 years, 6 years, 7 yea…" at bounding box center [787, 201] width 1202 height 55
click at [808, 183] on textarea "New, Not determined, 1 year, 2 years, 3 years, 4 years, 5 years, 6 years, 7 yea…" at bounding box center [787, 201] width 1202 height 55
click at [830, 184] on textarea "New, Not determined, 1 year, 2 years, 3 years, 4 years, 5 years, 6 years, 7 yea…" at bounding box center [787, 201] width 1202 height 55
click at [184, 193] on div "Answer Choices (comma-separated) New, Not determined, 1 year, 2 years, 3 years,…" at bounding box center [783, 197] width 1211 height 76
click at [187, 192] on textarea "New, Not determined, 1 year, 2 years, 3 years, 4 years, 5 years, 6 years, 7 yea…" at bounding box center [787, 201] width 1202 height 55
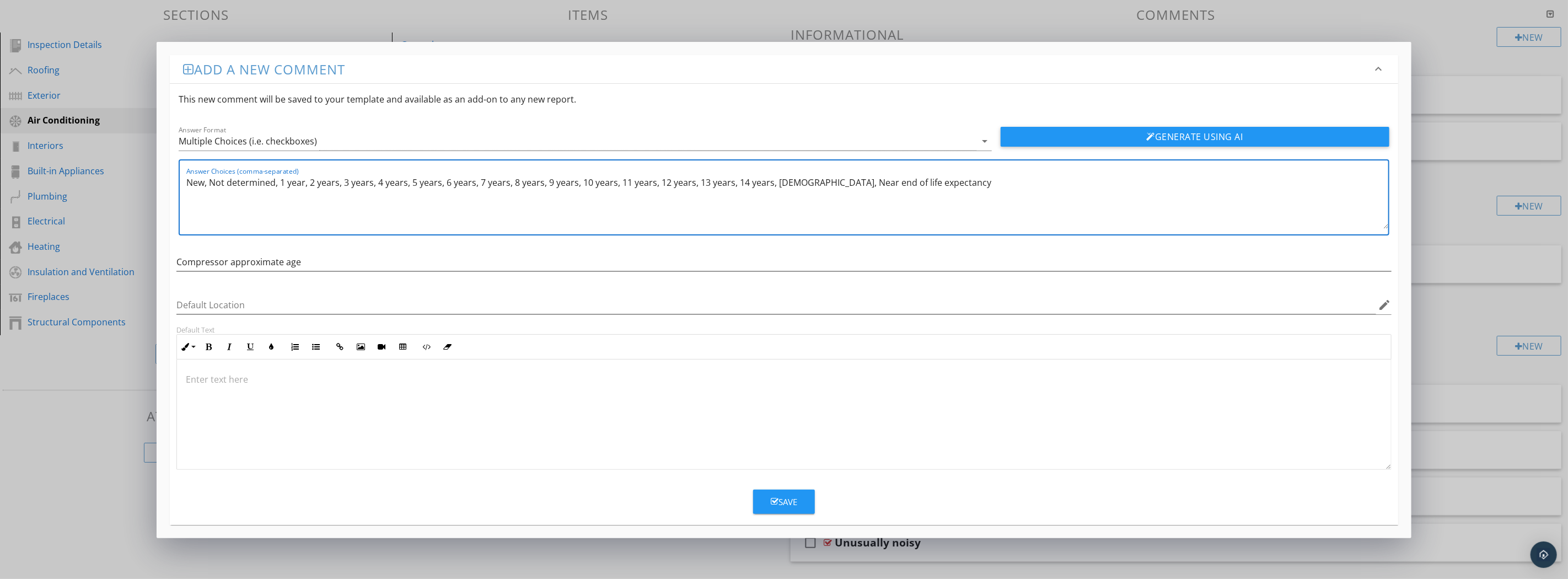
type textarea "New, Not determined, 1 year, 2 years, 3 years, 4 years, 5 years, 6 years, 7 yea…"
click at [790, 492] on button "Save" at bounding box center [784, 502] width 62 height 24
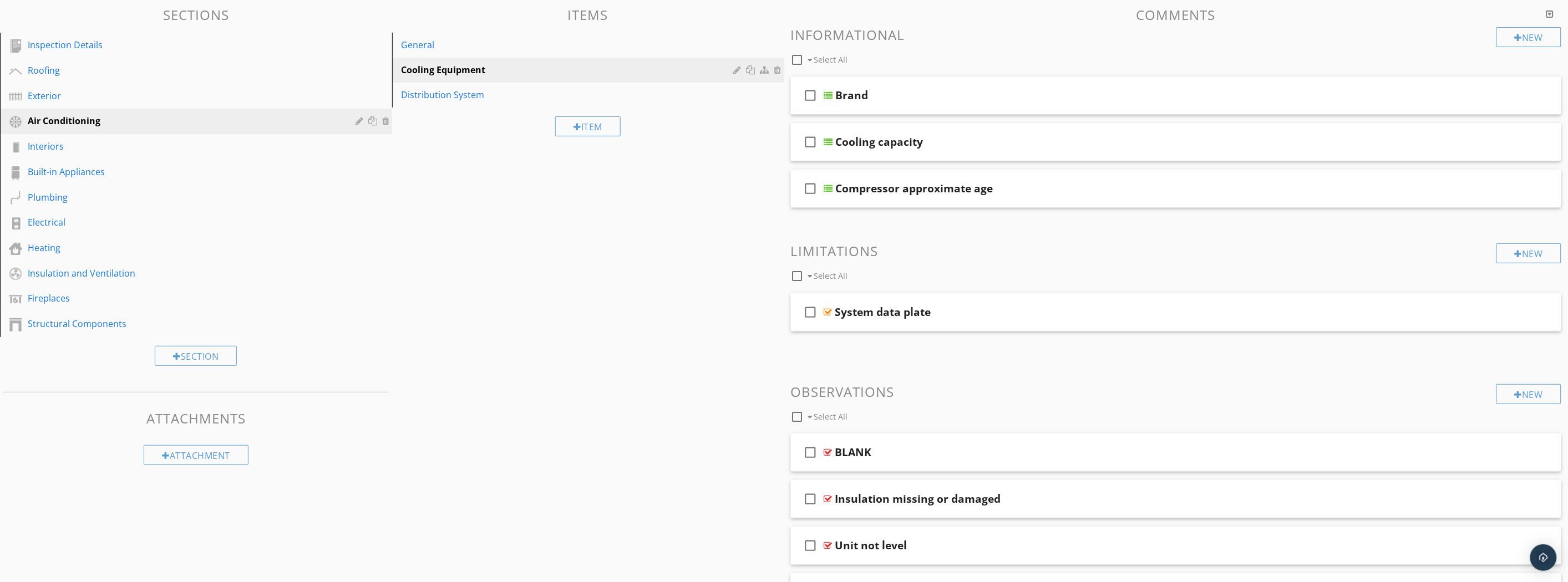
click at [1073, 191] on div "Compressor approximate age" at bounding box center [1116, 188] width 562 height 14
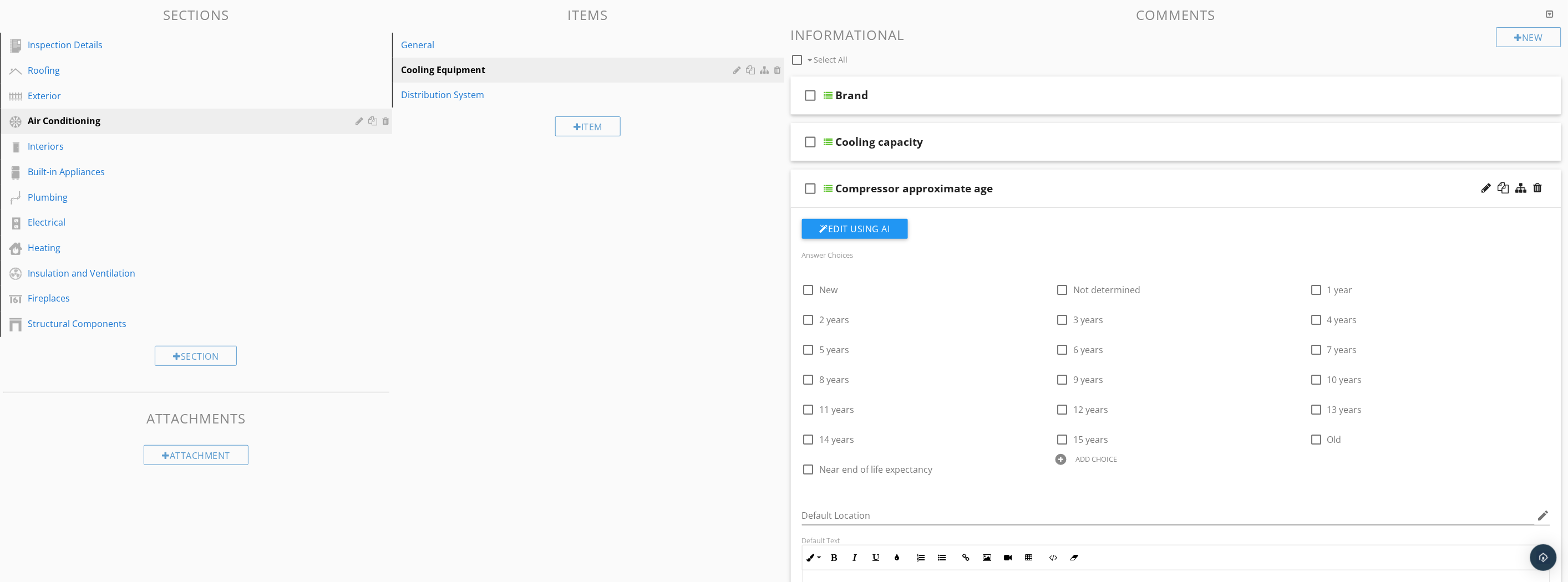
click at [1073, 191] on div "Compressor approximate age" at bounding box center [1116, 188] width 562 height 14
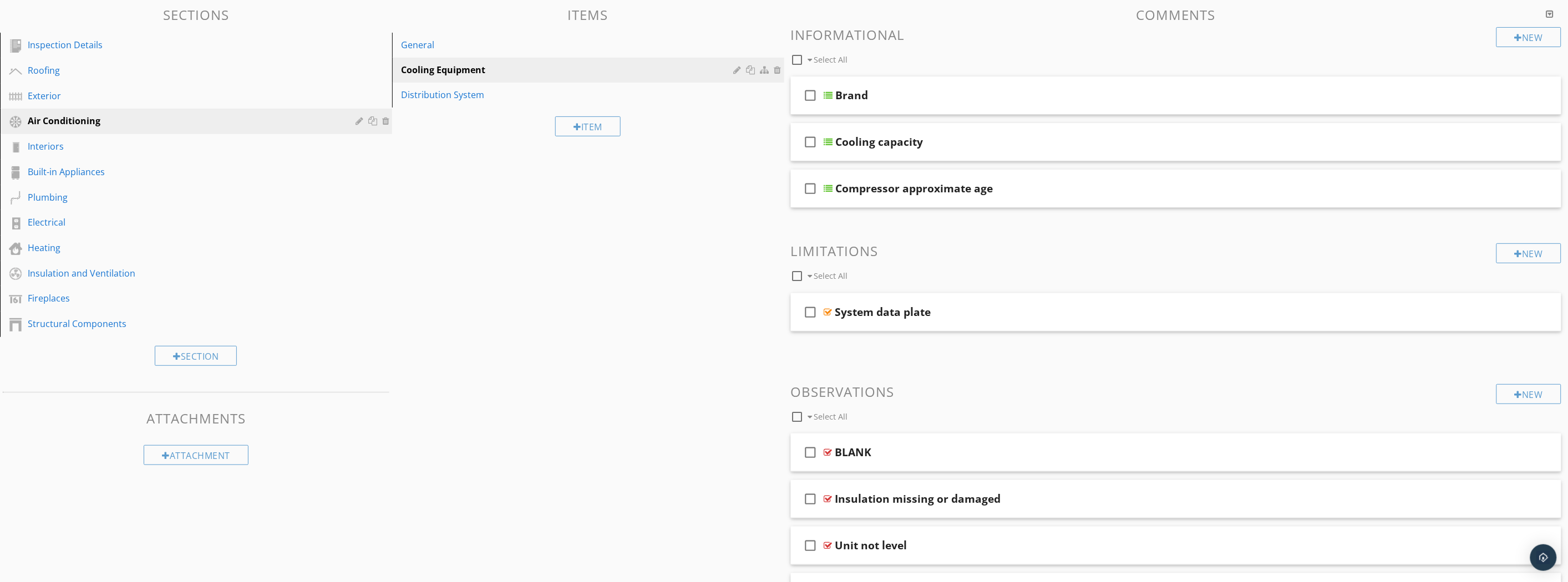
click at [1518, 33] on div at bounding box center [1518, 38] width 8 height 9
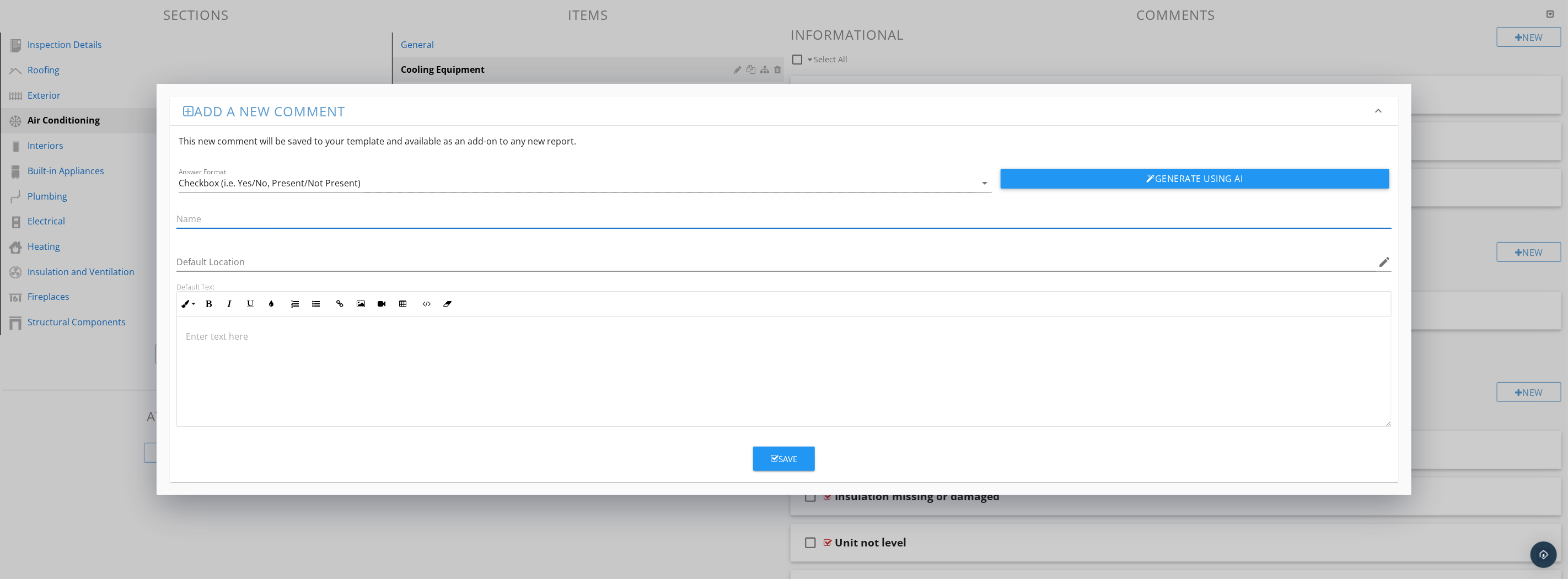
paste input "Typical life expectancy"
type input "Typical life expectancy"
click at [214, 325] on div at bounding box center [783, 372] width 1214 height 111
click at [293, 336] on p at bounding box center [784, 337] width 1196 height 14
click at [802, 454] on button "Save" at bounding box center [784, 459] width 62 height 24
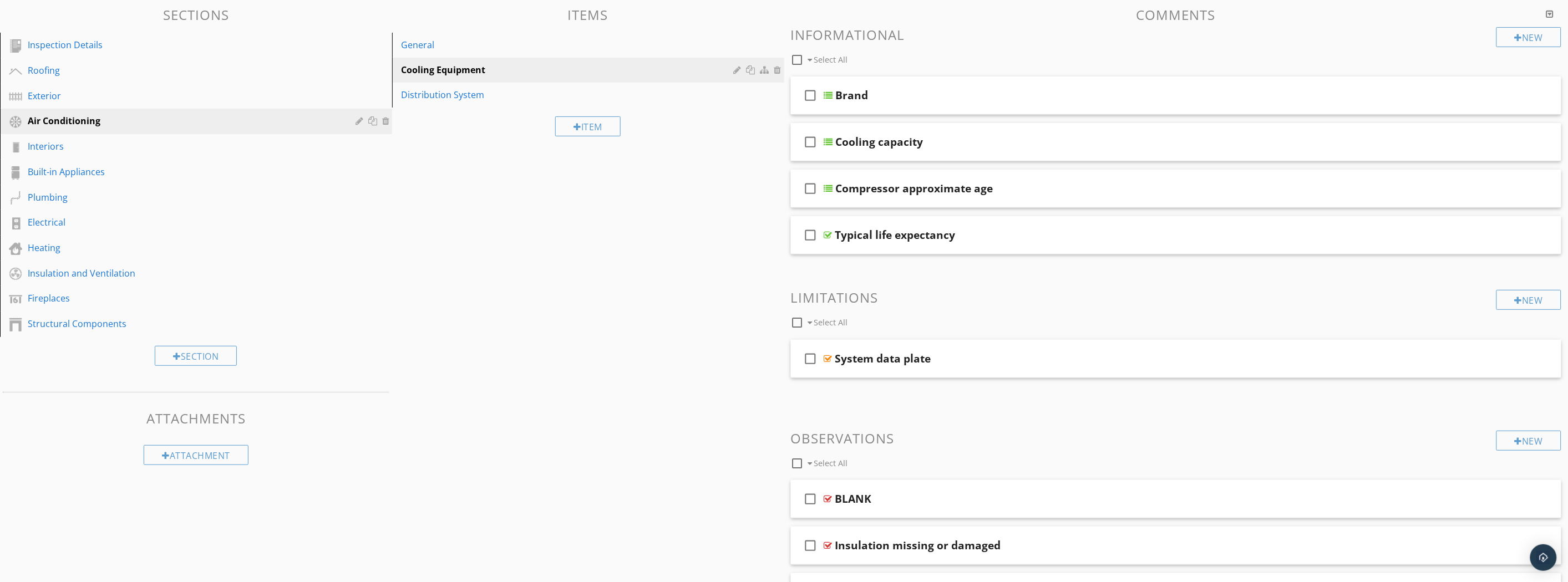
click at [1066, 239] on div "Typical life expectancy" at bounding box center [1116, 235] width 562 height 14
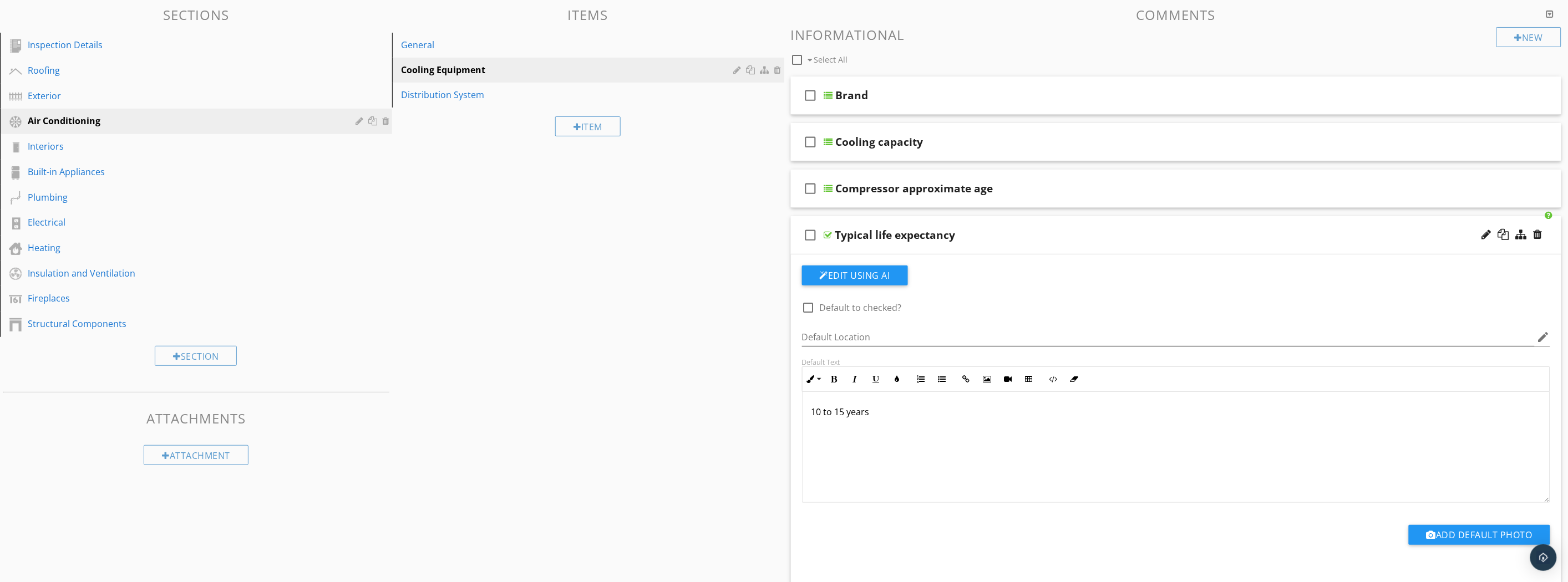
click at [817, 313] on div "check_box_outline_blank Default to checked?" at bounding box center [852, 308] width 100 height 14
click at [808, 308] on div at bounding box center [808, 307] width 19 height 19
checkbox input "true"
click at [1031, 235] on div "Typical life expectancy" at bounding box center [1116, 235] width 562 height 14
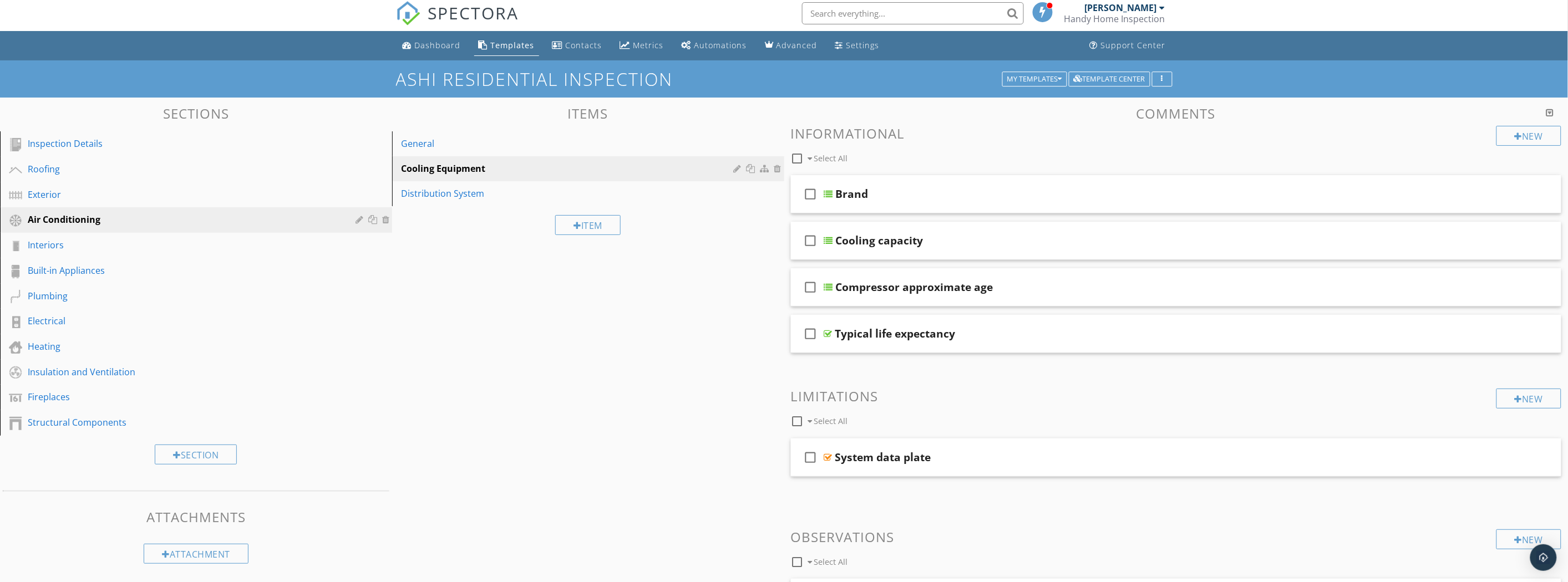
scroll to position [0, 0]
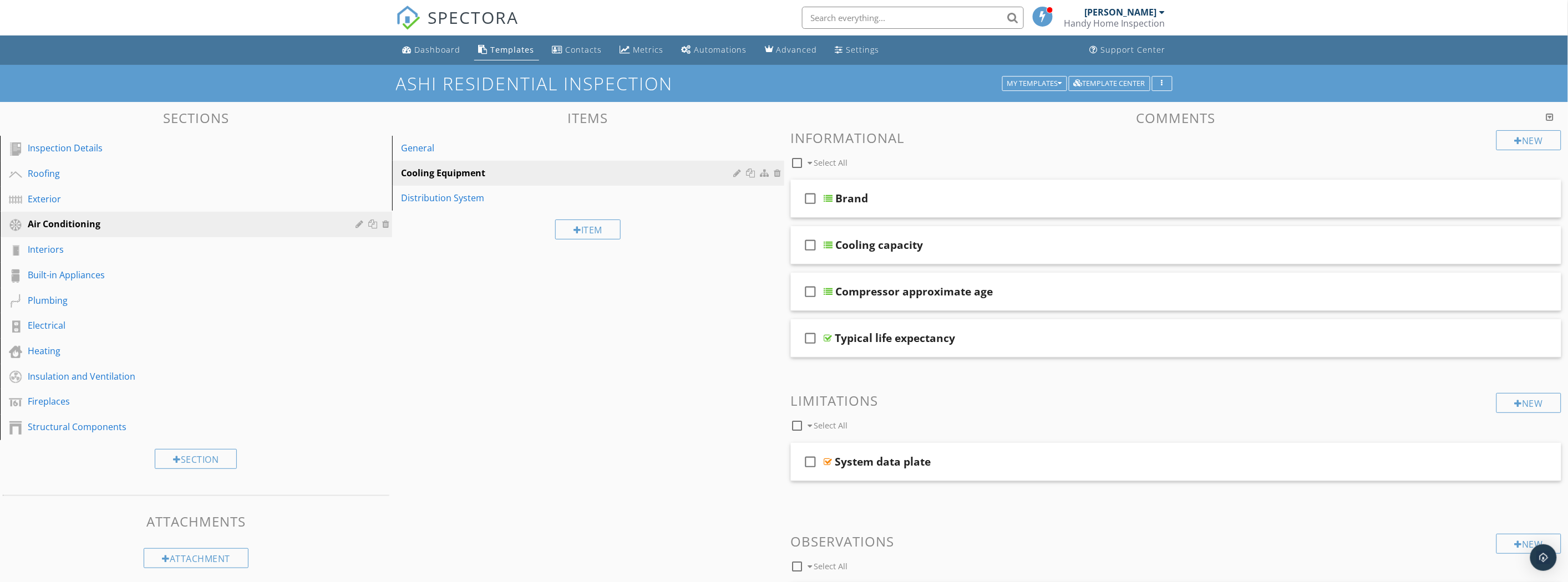
click at [1538, 142] on div "New" at bounding box center [1529, 140] width 65 height 20
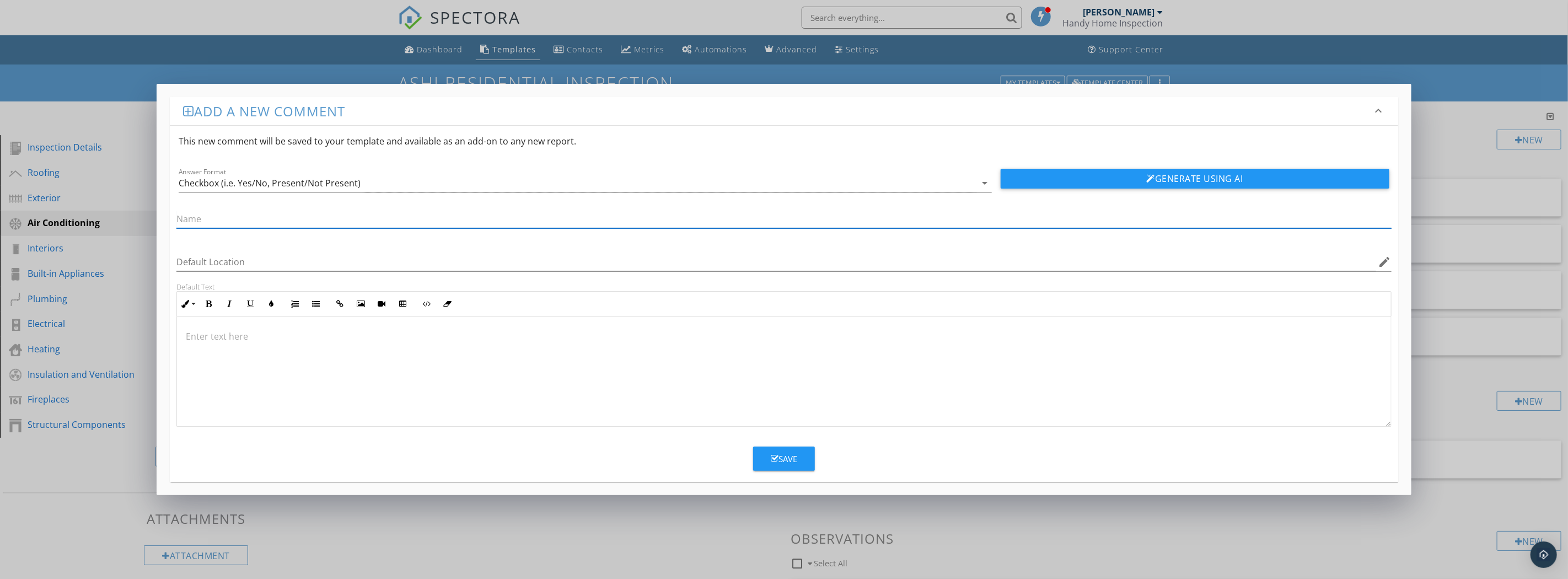
paste input "Failure probability"
type input "Failure probability"
click at [193, 267] on input "Default Location" at bounding box center [776, 262] width 1199 height 18
click at [987, 177] on icon "arrow_drop_down" at bounding box center [986, 184] width 14 height 14
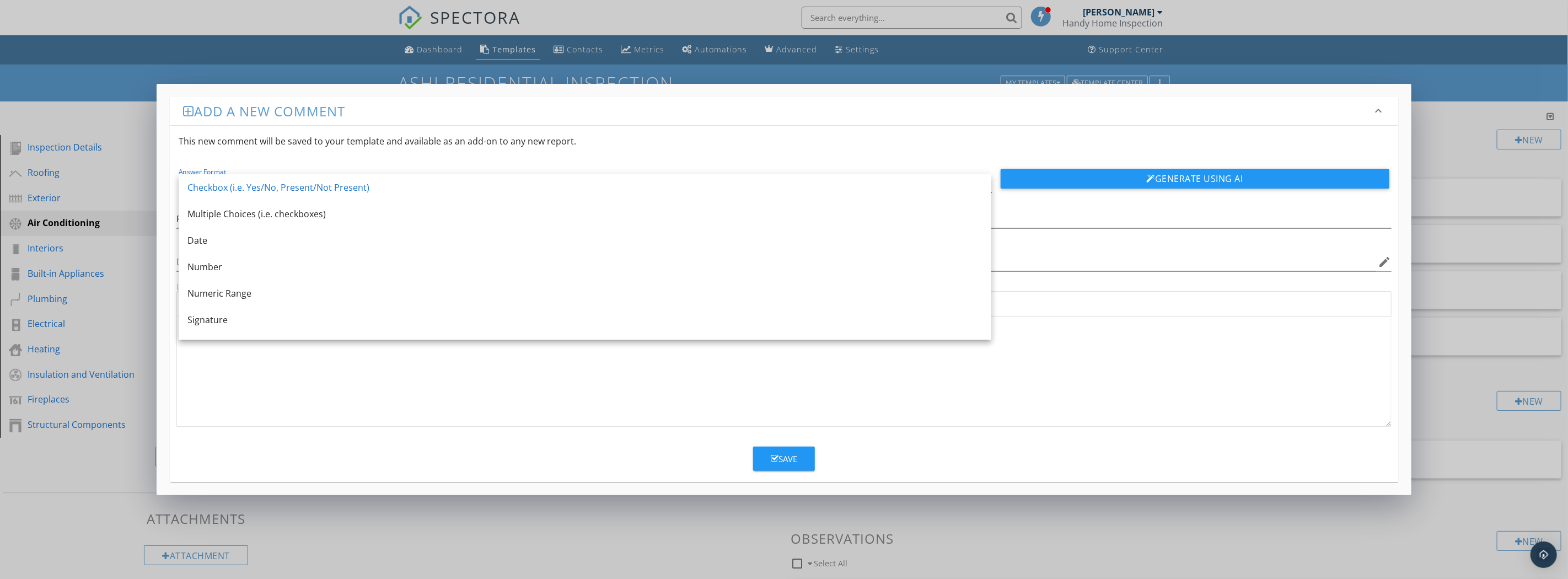
click at [390, 215] on div "Multiple Choices (i.e. checkboxes)" at bounding box center [585, 215] width 795 height 14
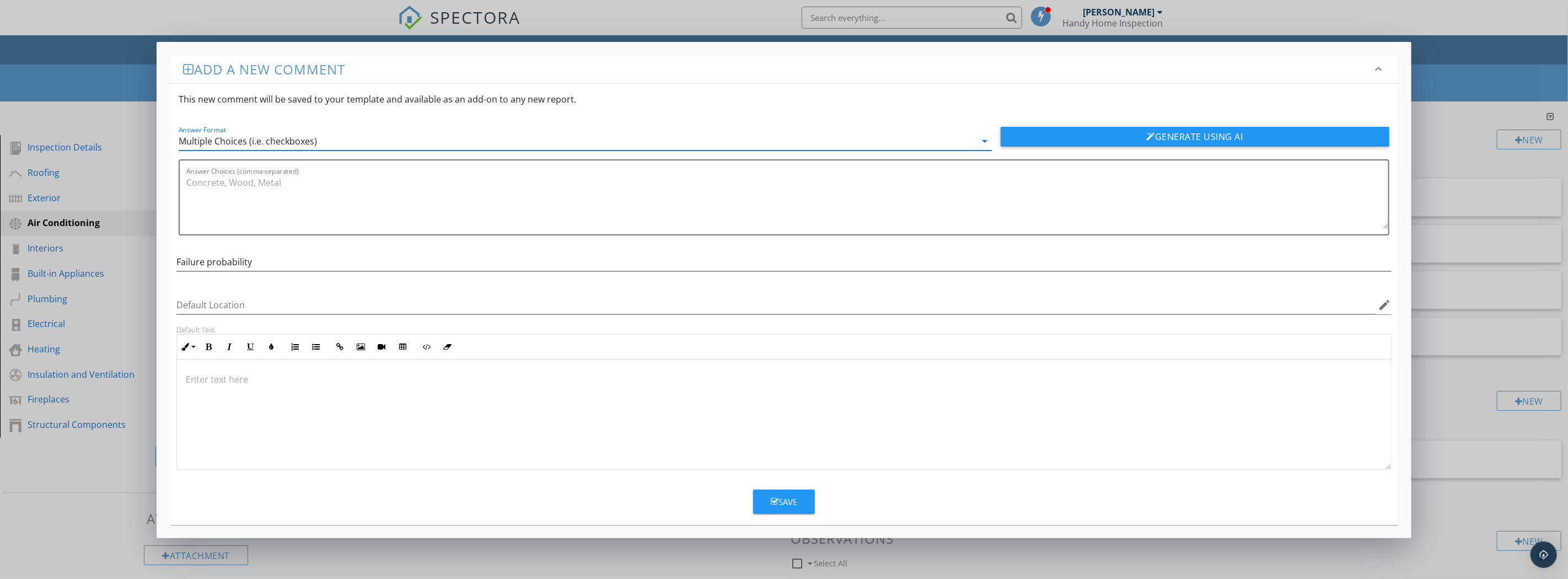
click at [232, 184] on textarea "Answer Choices (comma-separated)" at bounding box center [787, 201] width 1202 height 55
type textarea "High, Medium, Low"
click at [784, 505] on div "Save" at bounding box center [783, 502] width 26 height 13
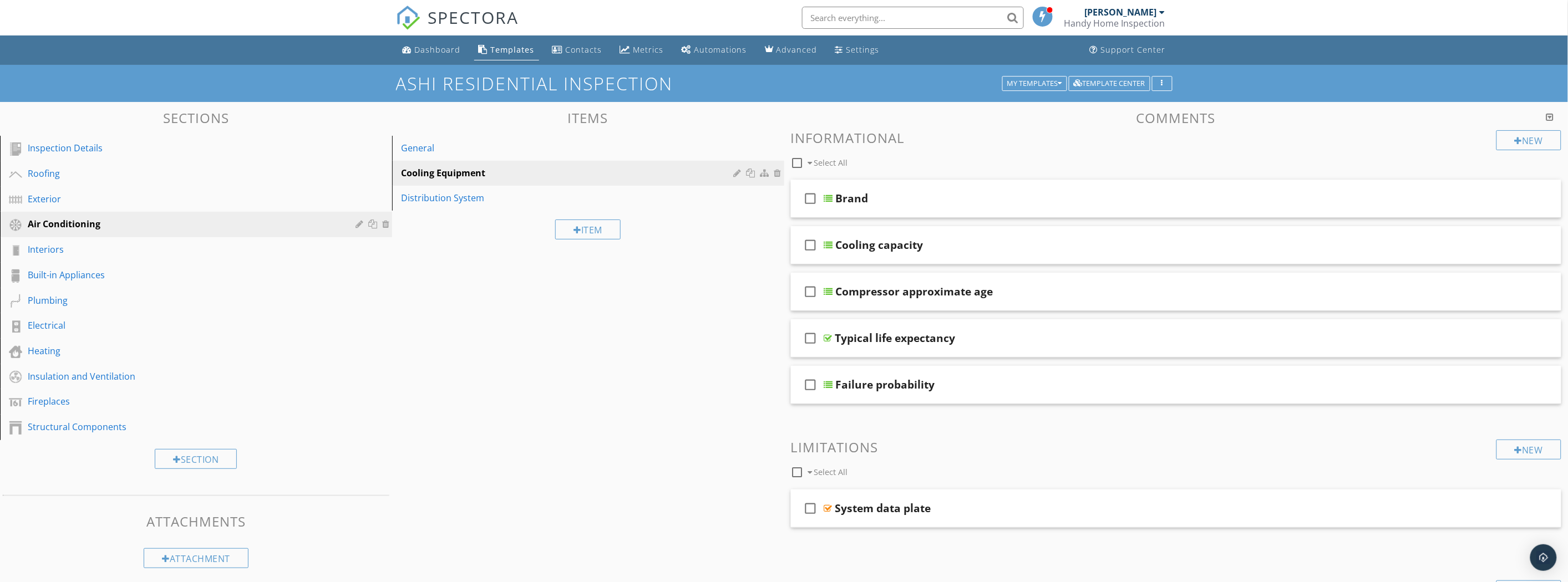
click at [1542, 142] on div "New" at bounding box center [1529, 140] width 65 height 20
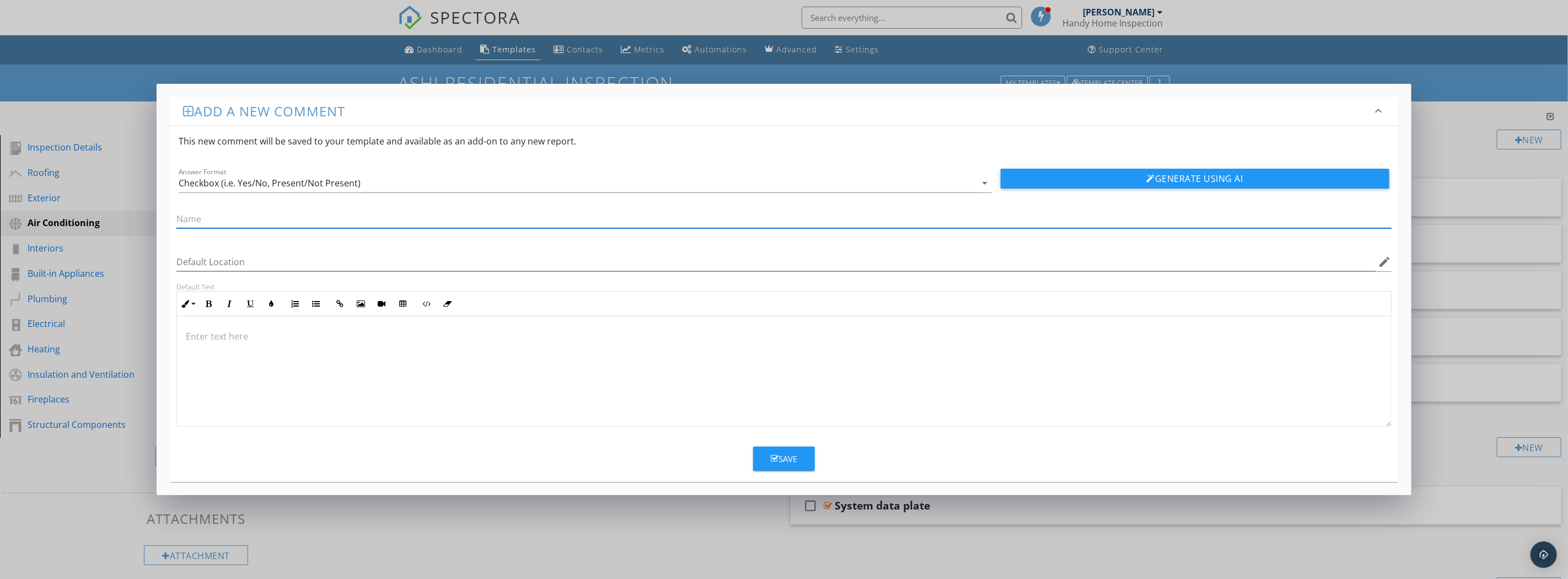
paste input "Supply temperature"
type input "Supply temperature"
click at [211, 264] on input "Default Location" at bounding box center [776, 262] width 1199 height 18
click at [813, 189] on div "Checkbox (i.e. Yes/No, Present/Not Present)" at bounding box center [577, 184] width 798 height 18
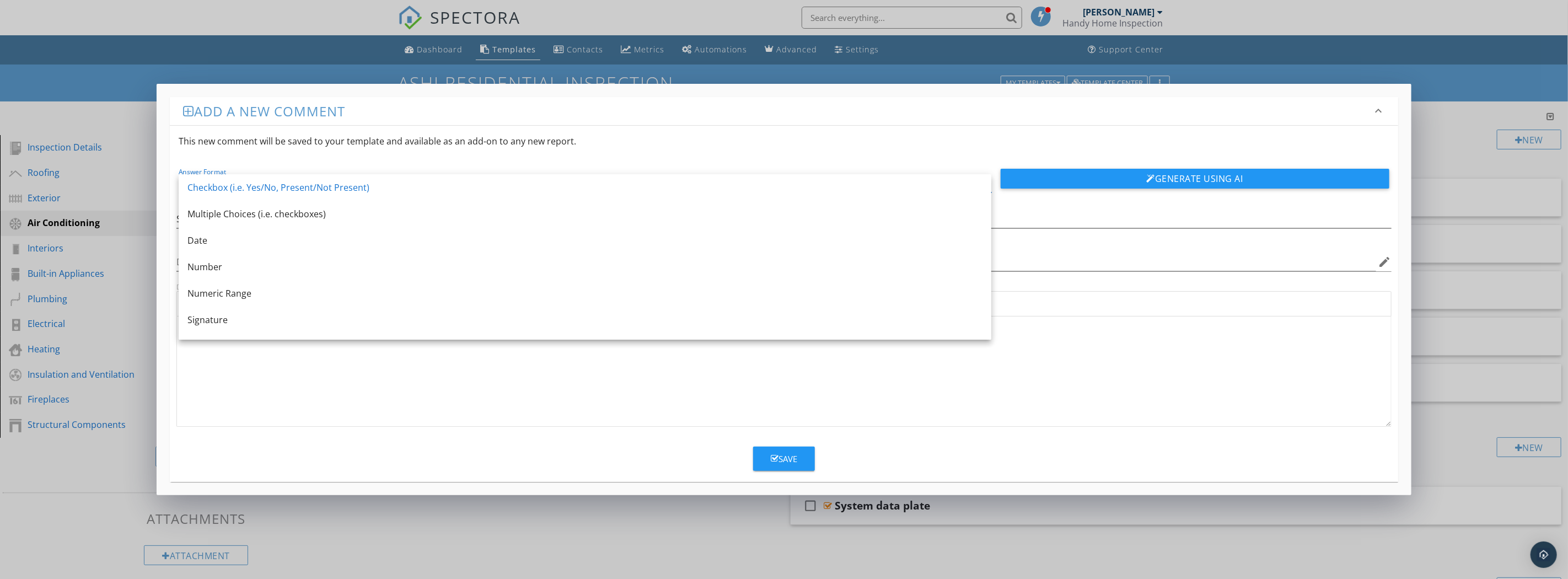
click at [599, 216] on div "Multiple Choices (i.e. checkboxes)" at bounding box center [585, 215] width 795 height 14
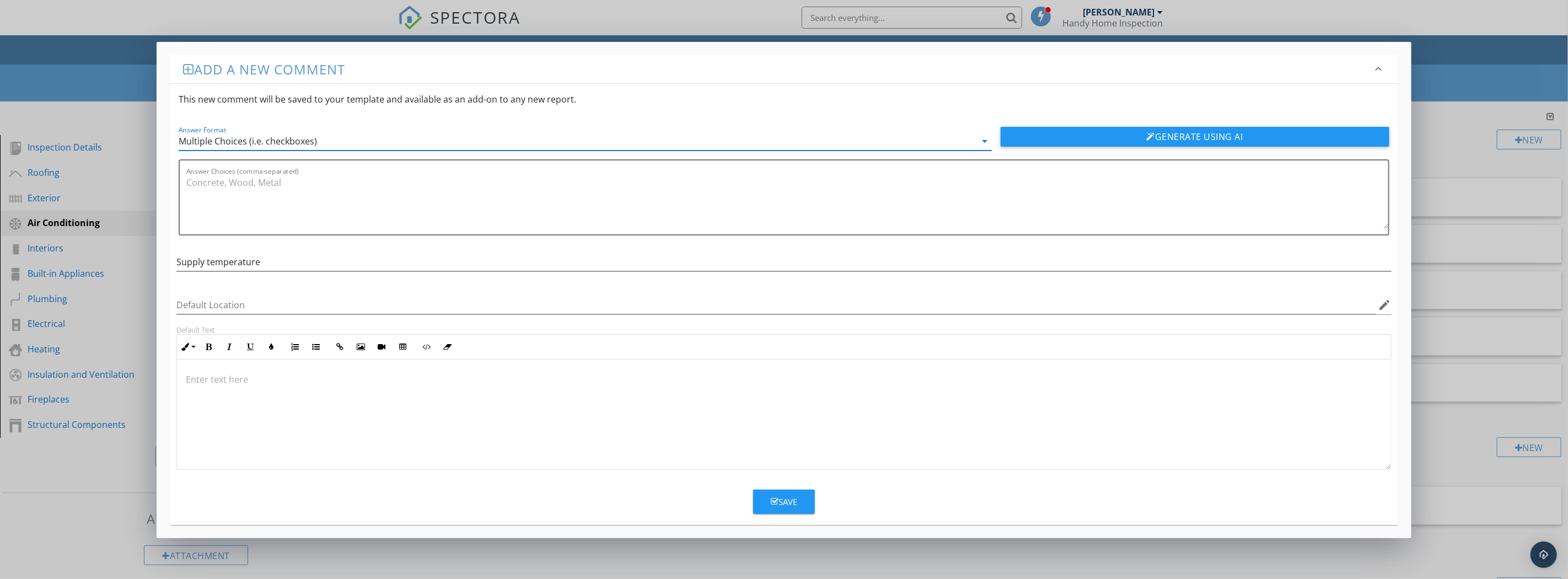
click at [215, 184] on textarea "Answer Choices (comma-separated)" at bounding box center [787, 201] width 1202 height 55
paste textarea "40° 45° 50° 55° 60° 65° 70° 75° 80°"
click at [201, 182] on textarea "40° 45° 50° 55° 60° 65° 70° 75° 80°" at bounding box center [787, 201] width 1202 height 55
click at [221, 179] on textarea "40°, 45° 50° 55° 60° 65° 70° 75° 80°" at bounding box center [787, 201] width 1202 height 55
click at [237, 178] on textarea "40°, 45°, 50° 55° 60° 65° 70° 75° 80°" at bounding box center [787, 201] width 1202 height 55
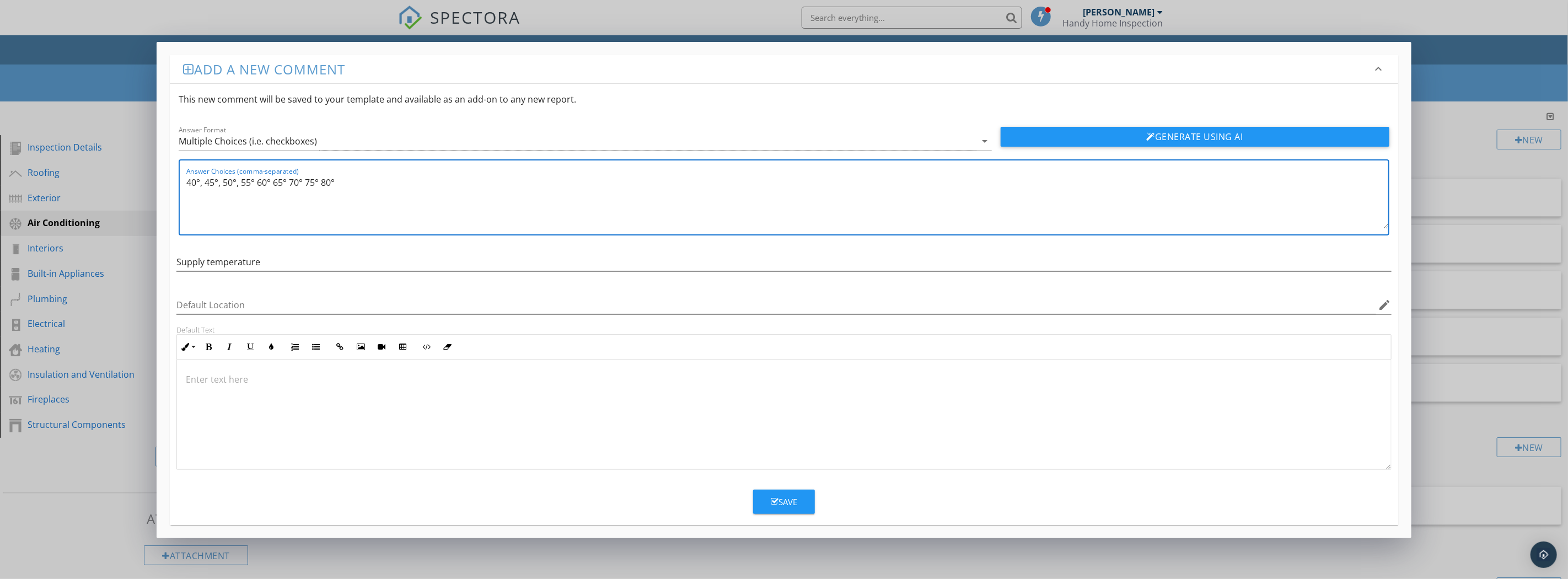
click at [254, 178] on textarea "40°, 45°, 50°, 55° 60° 65° 70° 75° 80°" at bounding box center [787, 201] width 1202 height 55
click at [274, 182] on textarea "40°, 45°, 50°, 55°, 60° 65° 70° 75° 80°" at bounding box center [787, 201] width 1202 height 55
click at [294, 181] on textarea "40°, 45°, 50°, 55°, 60°, 65° 70° 75° 80°" at bounding box center [787, 201] width 1202 height 55
click at [310, 181] on textarea "40°, 45°, 50°, 55°, 60°, 65°, 70° 75° 80°" at bounding box center [787, 201] width 1202 height 55
drag, startPoint x: 330, startPoint y: 179, endPoint x: 342, endPoint y: 187, distance: 14.4
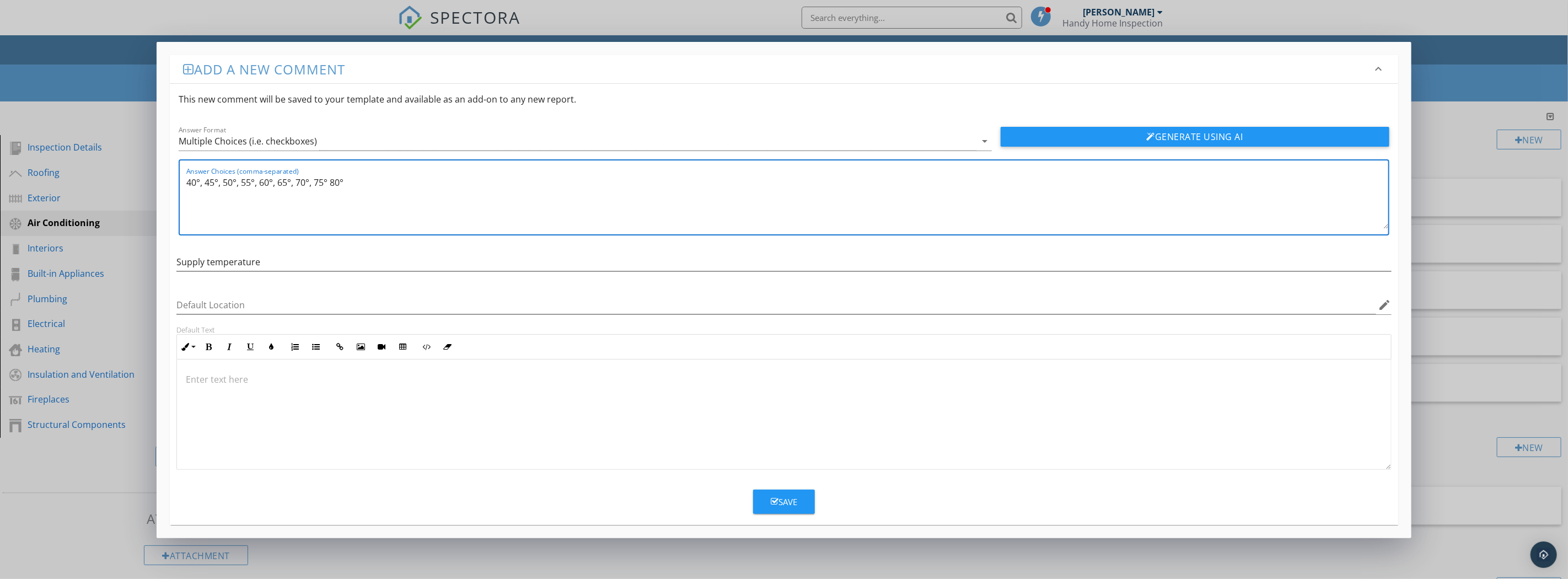
click at [331, 179] on textarea "40°, 45°, 50°, 55°, 60°, 65°, 70°, 75° 80°" at bounding box center [787, 201] width 1202 height 55
type textarea "40°, 45°, 50°, 55°, 60°, 65°, 70°, 75°,80°"
click at [793, 498] on div "Save" at bounding box center [783, 502] width 26 height 13
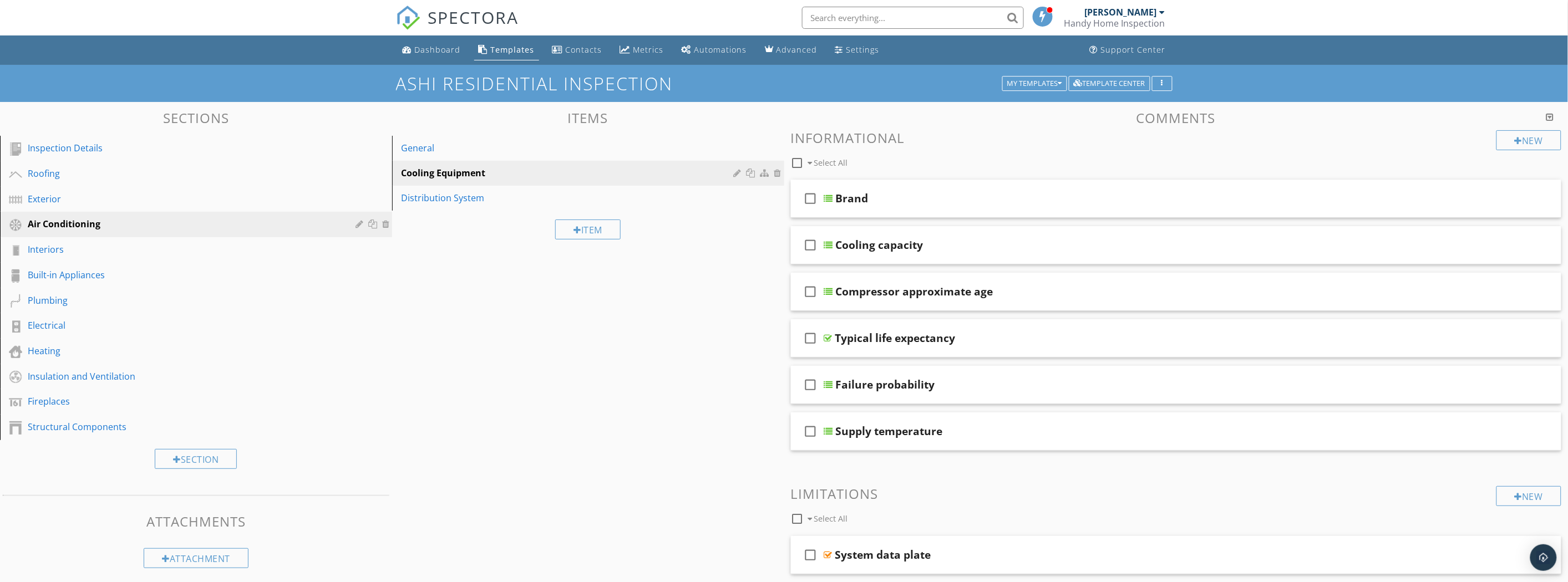
click at [1542, 137] on div "New" at bounding box center [1529, 140] width 65 height 20
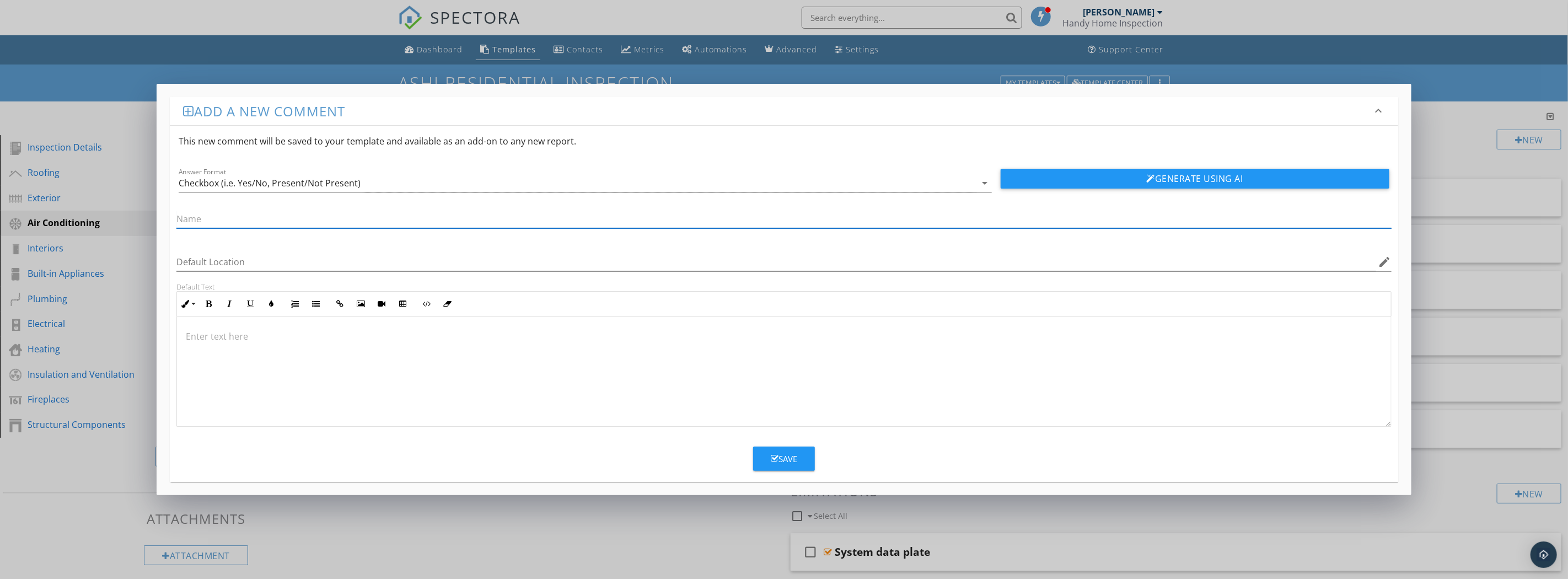
paste input "Return temperature"
type input "Return temperature"
click at [973, 188] on div "Checkbox (i.e. Yes/No, Present/Not Present)" at bounding box center [577, 184] width 798 height 18
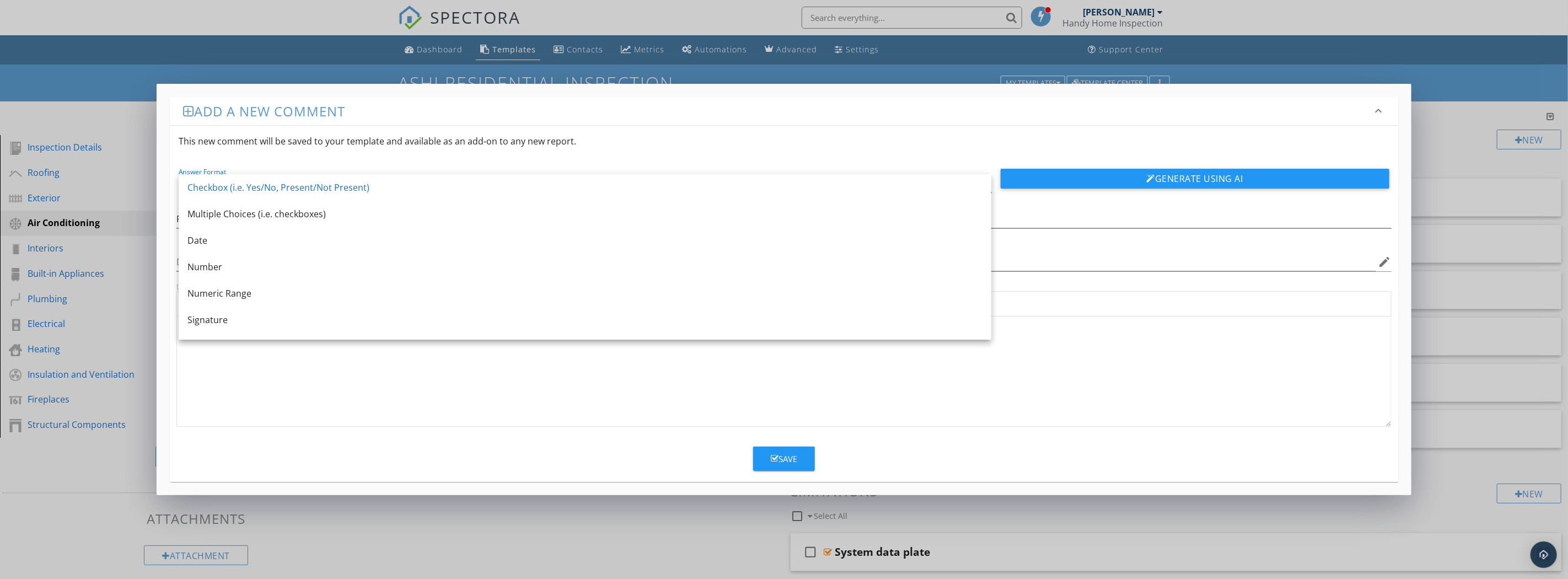
click at [944, 213] on div "Multiple Choices (i.e. checkboxes)" at bounding box center [585, 215] width 795 height 14
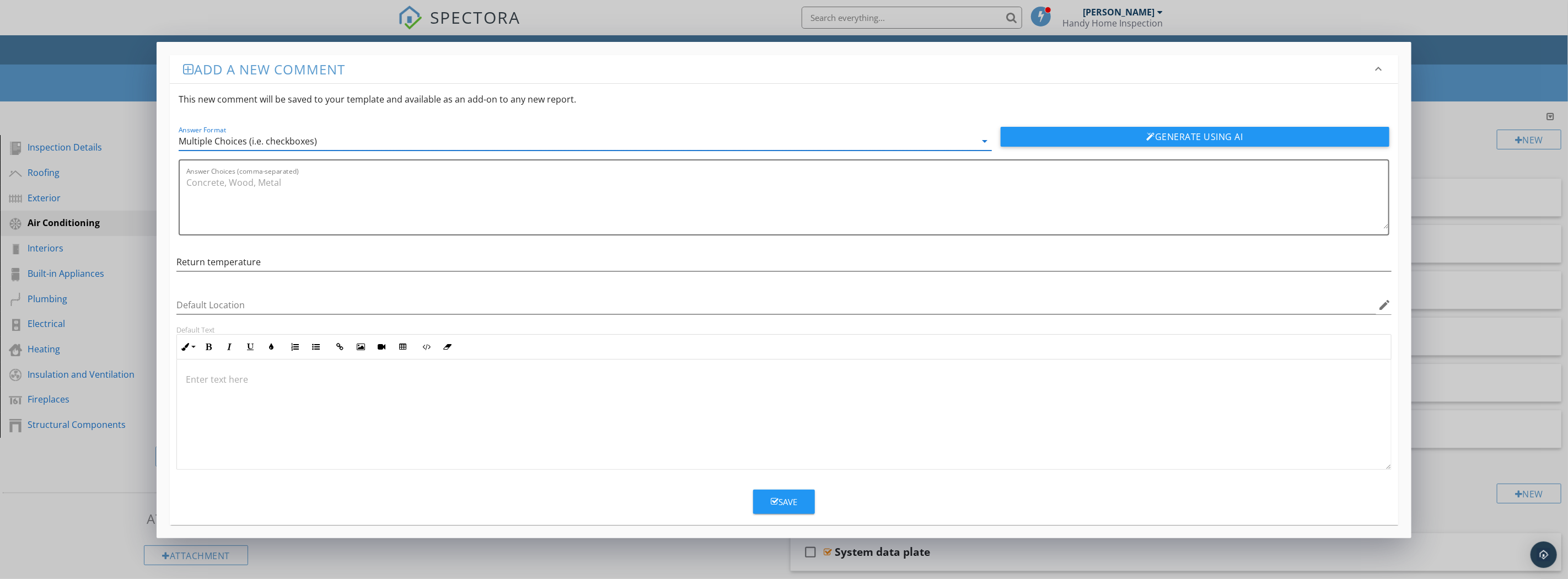
click at [275, 203] on textarea "Answer Choices (comma-separated)" at bounding box center [787, 201] width 1202 height 55
paste textarea "60° 65° 70° 75° 80° 85° 90° 95° 100°"
click at [201, 183] on textarea "60° 65° 70° 75° 80° 85° 90° 95° 100°" at bounding box center [787, 201] width 1202 height 55
click at [217, 183] on textarea "60°, 65° 70° 75° 80° 85° 90° 95° 100°" at bounding box center [787, 201] width 1202 height 55
click at [235, 181] on textarea "60°, 65°, 70° 75° 80° 85° 90° 95° 100°" at bounding box center [787, 201] width 1202 height 55
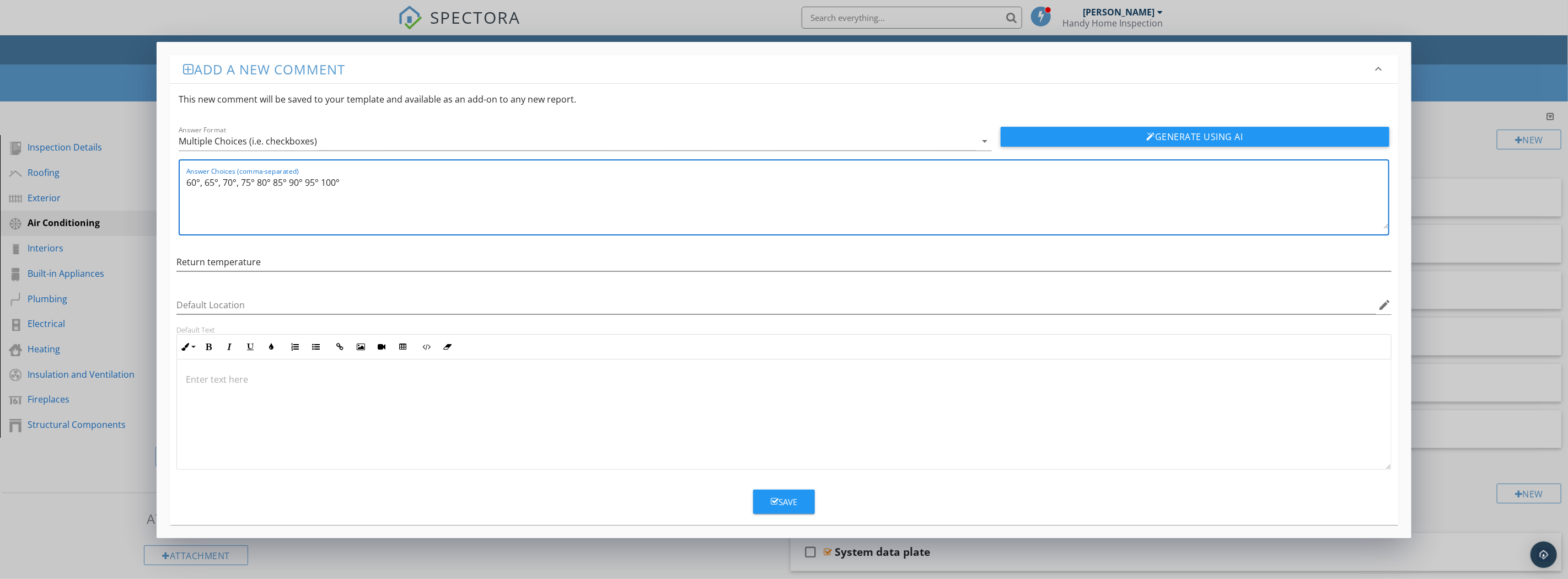
click at [254, 182] on textarea "60°, 65°, 70°, 75° 80° 85° 90° 95° 100°" at bounding box center [787, 201] width 1202 height 55
click at [273, 181] on textarea "60°, 65°, 70°, 75°, 80° 85° 90° 95° 100°" at bounding box center [787, 201] width 1202 height 55
click at [290, 181] on textarea "60°, 65°, 70°, 75°, 80°, 85° 90° 95° 100°" at bounding box center [787, 201] width 1202 height 55
click at [294, 181] on textarea "60°, 65°, 70°, 75°, 80°, 85° 90° 95° 100°" at bounding box center [787, 201] width 1202 height 55
click at [310, 186] on textarea "60°, 65°, 70°, 75°, 80°, 85°, 90° 95° 100°" at bounding box center [787, 201] width 1202 height 55
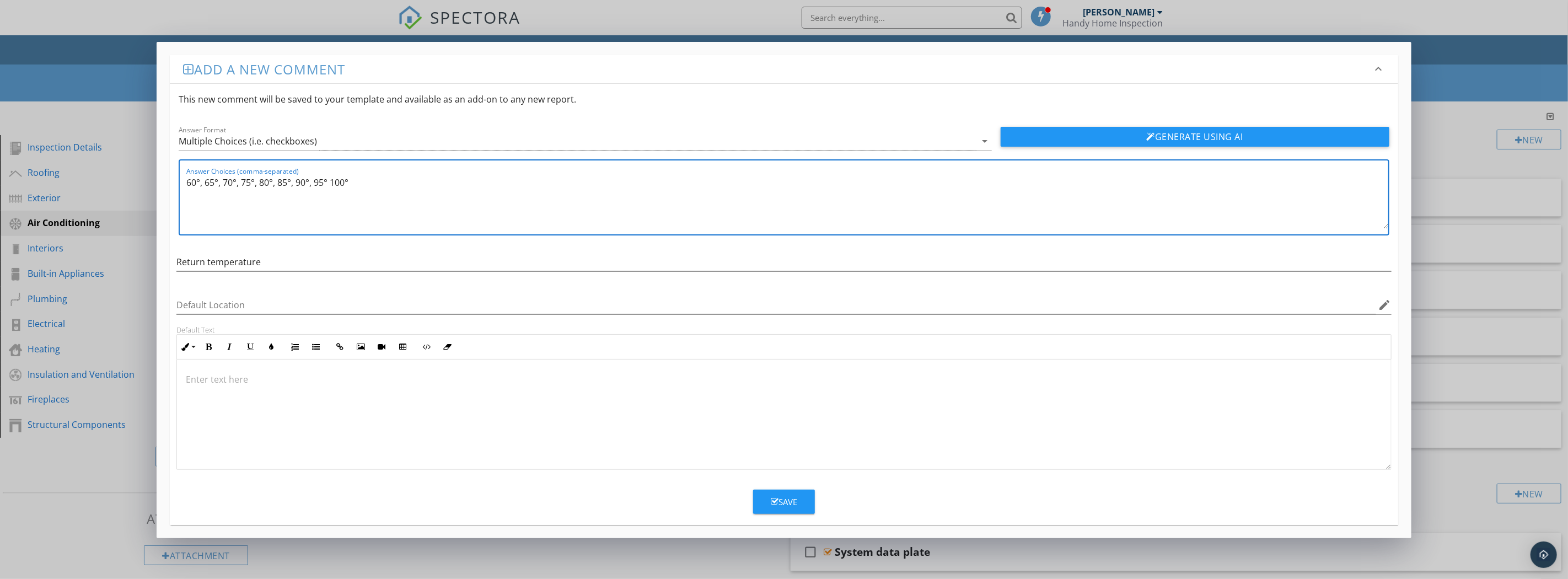
click at [326, 181] on textarea "60°, 65°, 70°, 75°, 80°, 85°, 90°, 95° 100°" at bounding box center [787, 201] width 1202 height 55
click at [328, 179] on textarea "60°, 65°, 70°, 75°, 80°, 85°, 90°, 95° 100°" at bounding box center [787, 201] width 1202 height 55
type textarea "60°, 65°, 70°, 75°, 80°, 85°, 90°, 95°, 100°"
click at [807, 504] on button "Save" at bounding box center [784, 502] width 62 height 24
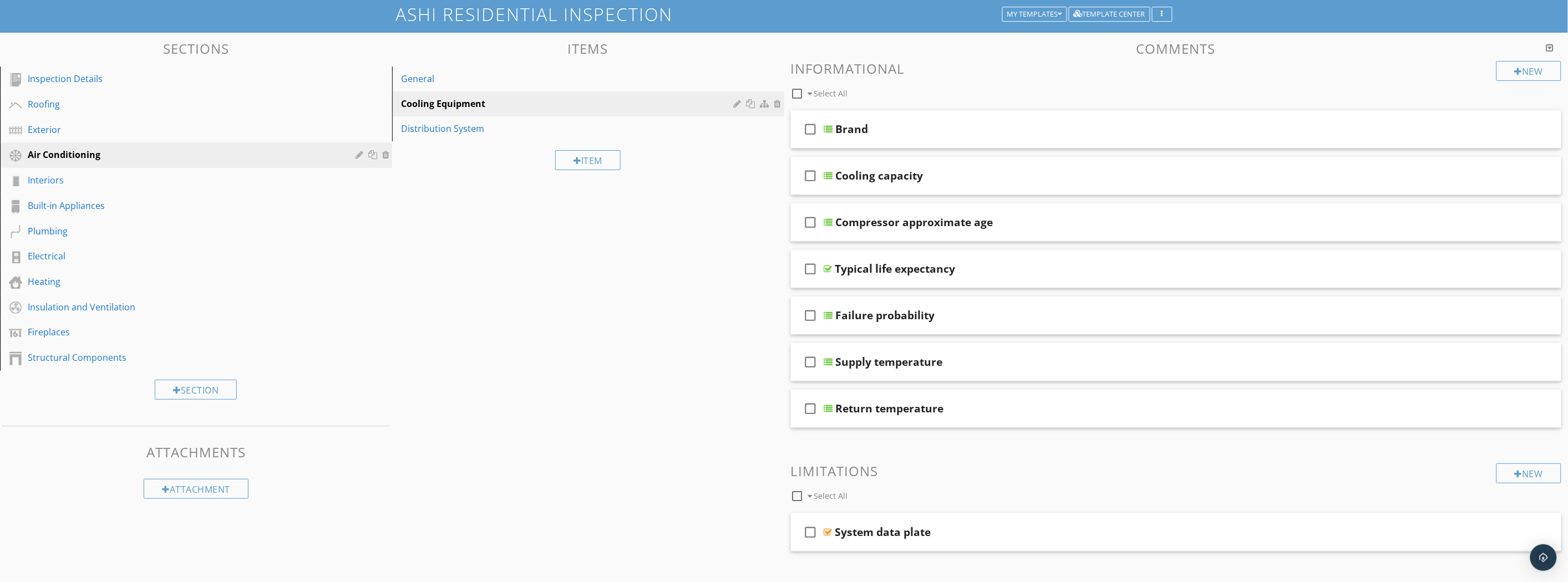
scroll to position [61, 0]
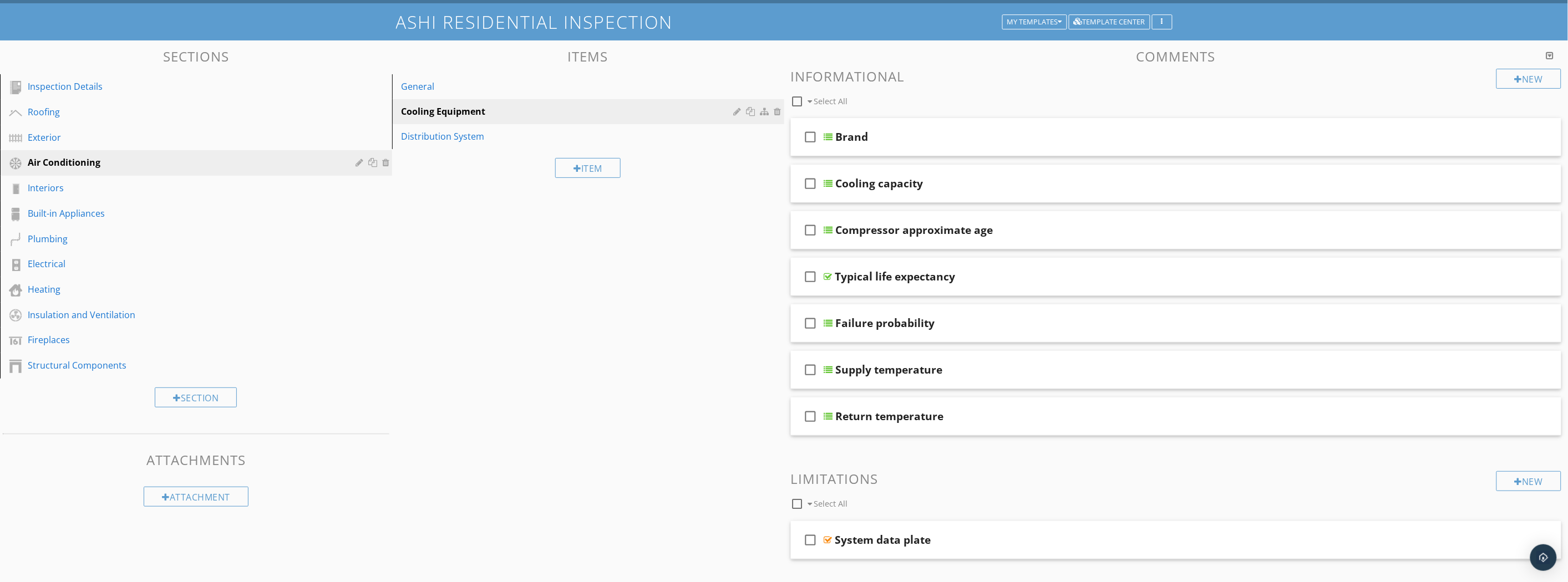
click at [1537, 72] on div "New" at bounding box center [1529, 79] width 65 height 20
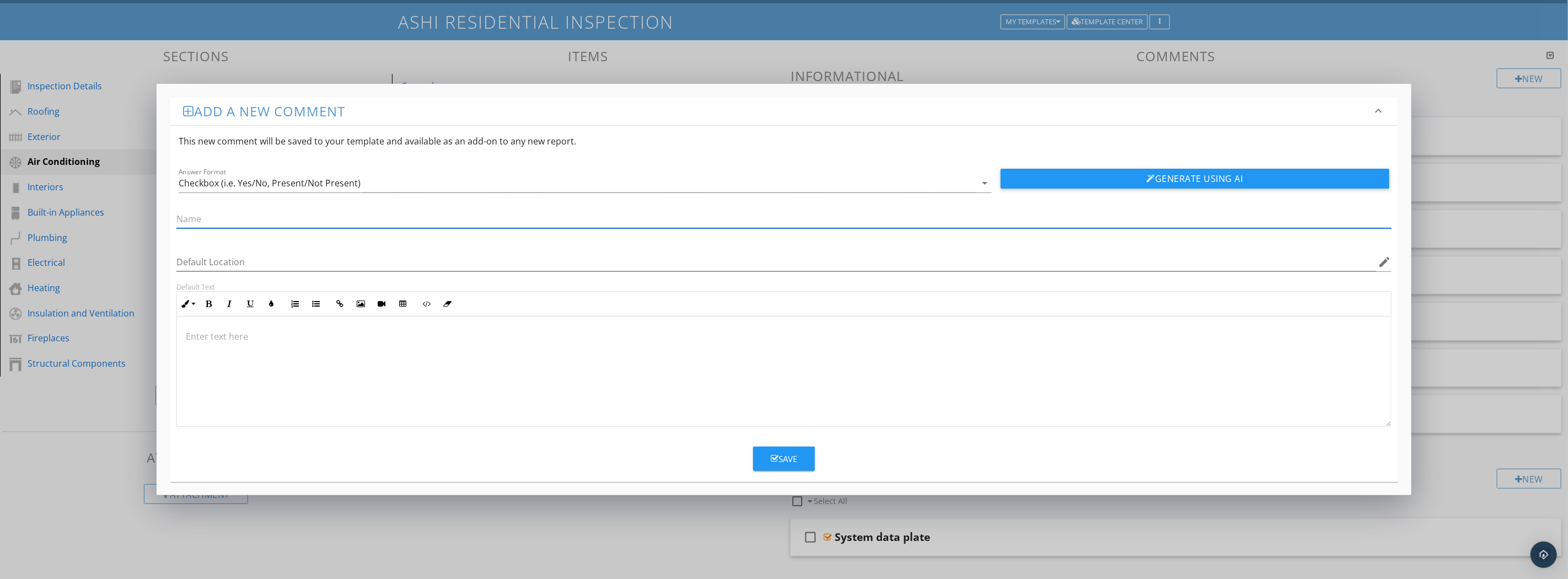
paste input "Temperature difference across cooling coil"
type input "Temperature difference across cooling coil"
click at [409, 177] on div "Checkbox (i.e. Yes/No, Present/Not Present)" at bounding box center [577, 184] width 798 height 18
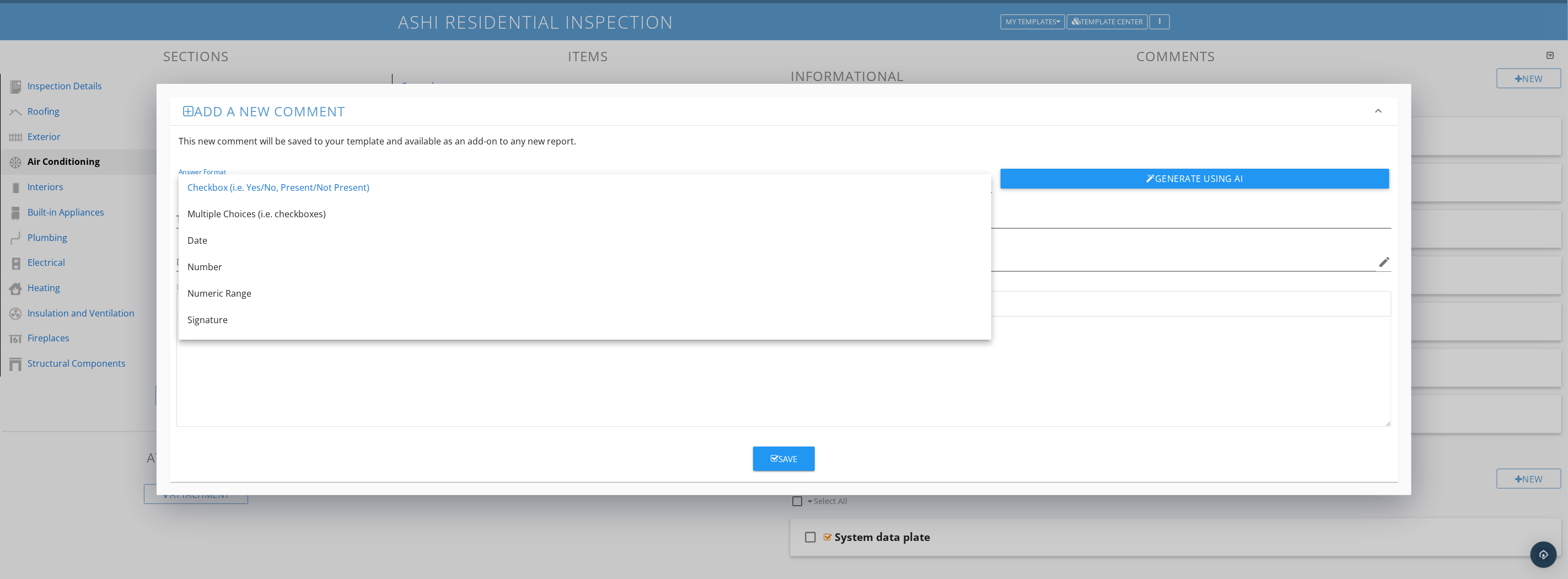
click at [359, 216] on div "Multiple Choices (i.e. checkboxes)" at bounding box center [585, 215] width 795 height 14
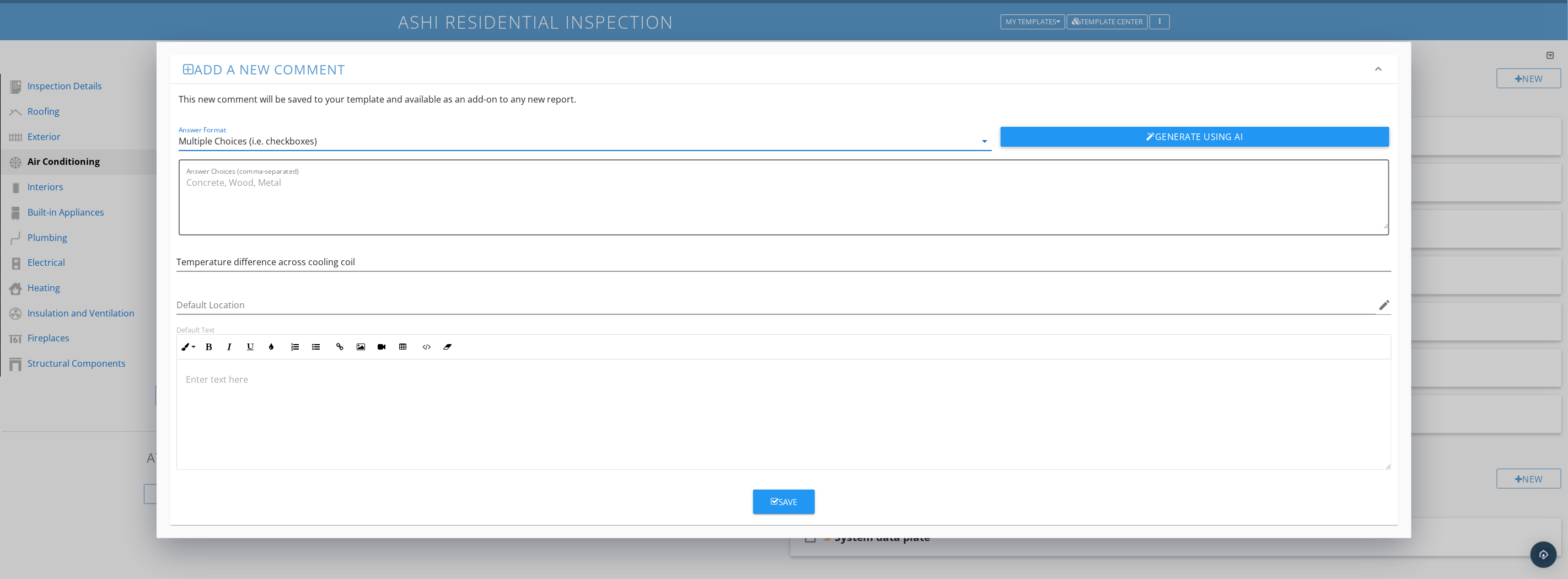
click at [226, 191] on textarea "Answer Choices (comma-separated)" at bounding box center [787, 201] width 1202 height 55
paste textarea "5° 10° 11° 12° 13° 14° 15° 16° 17° 18° 19° 20° 21° 22° 23° 24° 25° Acceptable t…"
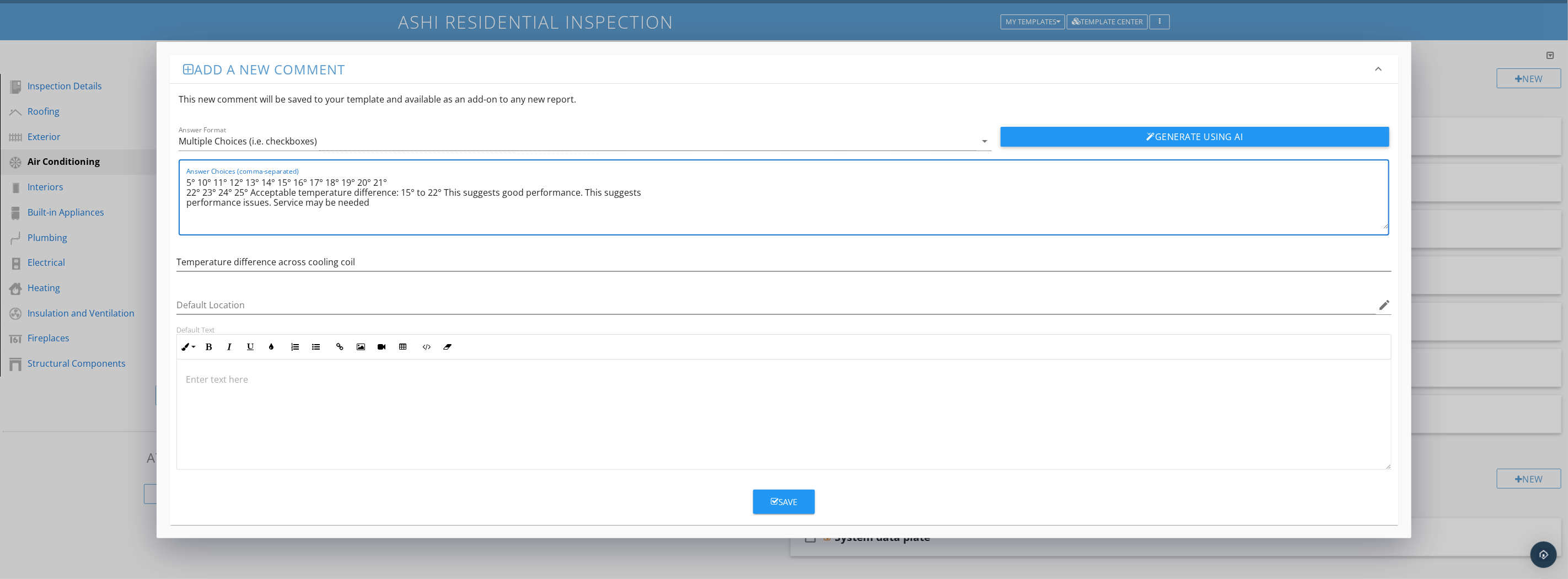
drag, startPoint x: 196, startPoint y: 182, endPoint x: 203, endPoint y: 183, distance: 7.1
click at [196, 183] on textarea "5° 10° 11° 12° 13° 14° 15° 16° 17° 18° 19° 20° 21° 22° 23° 24° 25° Acceptable t…" at bounding box center [787, 201] width 1202 height 55
click at [211, 182] on textarea "5°, 10° 11° 12° 13° 14° 15° 16° 17° 18° 19° 20° 21° 22° 23° 24° 25° Acceptable …" at bounding box center [787, 201] width 1202 height 55
click at [232, 181] on textarea "5°, 10°, 11° 12° 13° 14° 15° 16° 17° 18° 19° 20° 21° 22° 23° 24° 25° Acceptable…" at bounding box center [787, 201] width 1202 height 55
click at [250, 183] on textarea "5°, 10°, 11°, 12° 13° 14° 15° 16° 17° 18° 19° 20° 21° 22° 23° 24° 25° Acceptabl…" at bounding box center [787, 201] width 1202 height 55
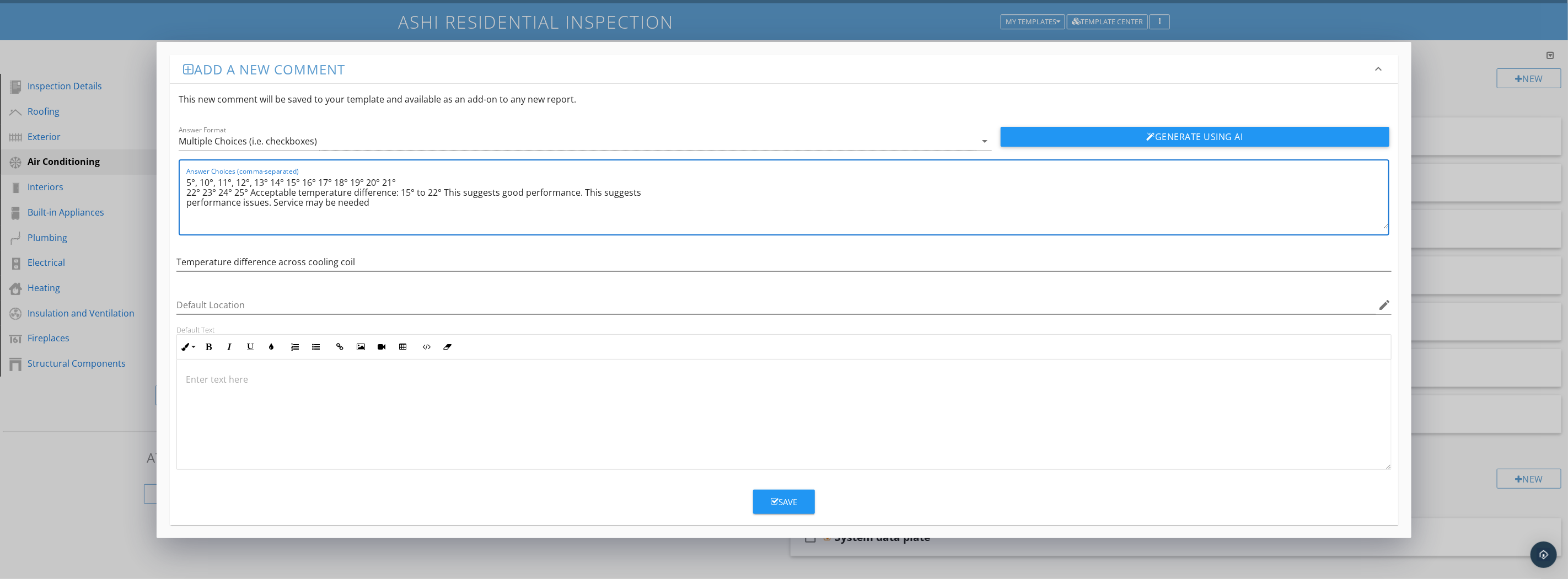
click at [268, 182] on textarea "5°, 10°, 11°, 12°, 13° 14° 15° 16° 17° 18° 19° 20° 21° 22° 23° 24° 25° Acceptab…" at bounding box center [787, 201] width 1202 height 55
click at [287, 180] on textarea "5°, 10°, 11°, 12°, 13°, 14° 15° 16° 17° 18° 19° 20° 21° 22° 23° 24° 25° Accepta…" at bounding box center [787, 201] width 1202 height 55
click at [305, 180] on textarea "5°, 10°, 11°, 12°, 13°, 14°, 15° 16° 17° 18° 19° 20° 21° 22° 23° 24° 25° Accept…" at bounding box center [787, 201] width 1202 height 55
click at [323, 182] on textarea "5°, 10°, 11°, 12°, 13°, 14°, 15°, 16° 17° 18° 19° 20° 21° 22° 23° 24° 25° Accep…" at bounding box center [787, 201] width 1202 height 55
click at [342, 183] on textarea "5°, 10°, 11°, 12°, 13°, 14°, 15°, 16°, 17° 18° 19° 20° 21° 22° 23° 24° 25° Acce…" at bounding box center [787, 201] width 1202 height 55
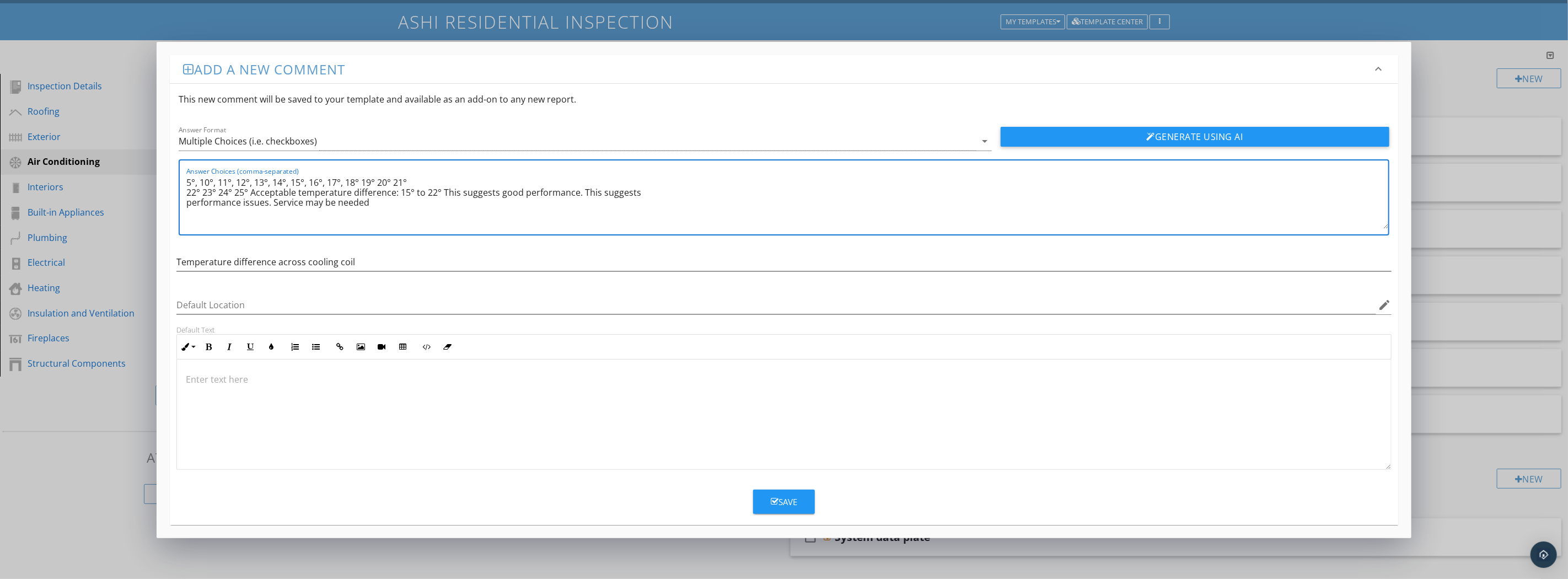
click at [360, 179] on textarea "5°, 10°, 11°, 12°, 13°, 14°, 15°, 16°, 17°, 18° 19° 20° 21° 22° 23° 24° 25° Acc…" at bounding box center [787, 201] width 1202 height 55
click at [377, 181] on textarea "5°, 10°, 11°, 12°, 13°, 14°, 15°, 16°, 17°, 18°, 19° 20° 21° 22° 23° 24° 25° Ac…" at bounding box center [787, 201] width 1202 height 55
click at [396, 178] on textarea "5°, 10°, 11°, 12°, 13°, 14°, 15°, 16°, 17°, 18°, 19°, 20° 21° 22° 23° 24° 25° A…" at bounding box center [787, 201] width 1202 height 55
click at [415, 179] on textarea "5°, 10°, 11°, 12°, 13°, 14°, 15°, 16°, 17°, 18°, 19°, 20°, 21° 22° 23° 24° 25° …" at bounding box center [787, 201] width 1202 height 55
click at [199, 191] on textarea "5°, 10°, 11°, 12°, 13°, 14°, 15°, 16°, 17°, 18°, 19°, 20°, 21°, 22° 23° 24° 25°…" at bounding box center [787, 201] width 1202 height 55
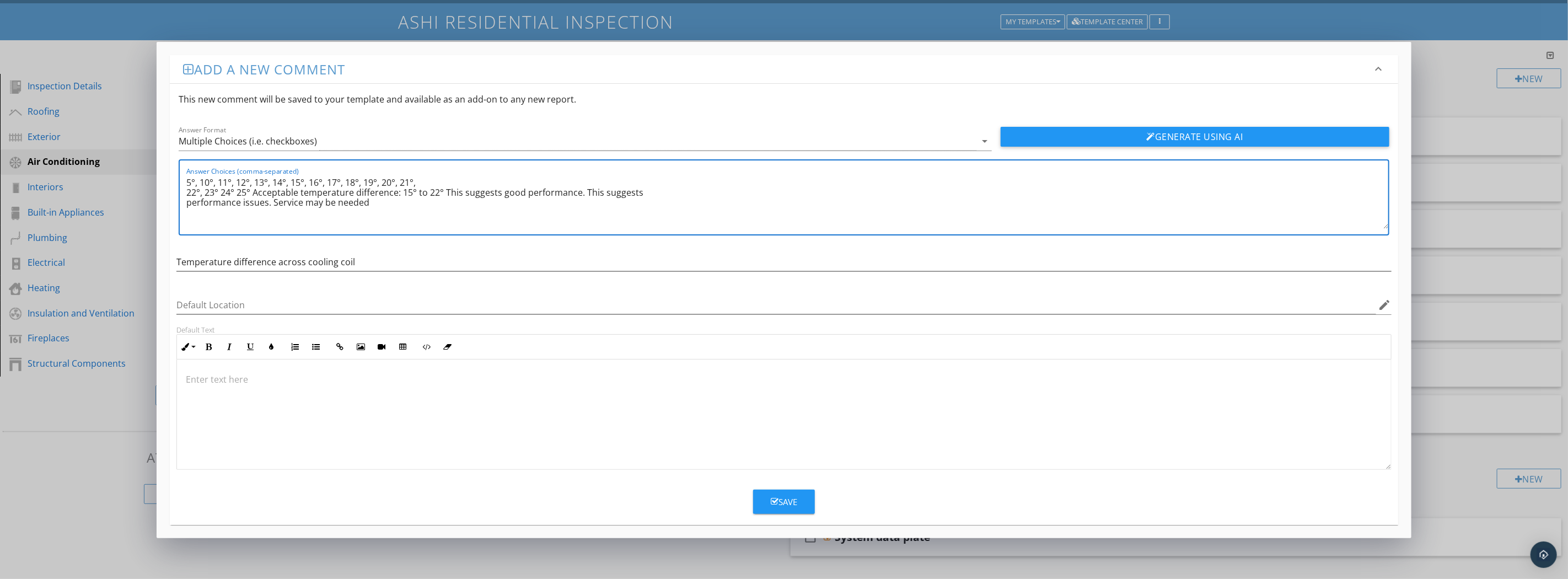
click at [219, 191] on textarea "5°, 10°, 11°, 12°, 13°, 14°, 15°, 16°, 17°, 18°, 19°, 20°, 21°, 22°, 23° 24° 25…" at bounding box center [787, 201] width 1202 height 55
click at [236, 190] on textarea "5°, 10°, 11°, 12°, 13°, 14°, 15°, 16°, 17°, 18°, 19°, 20°, 21°, 22°, 23°, 24° 2…" at bounding box center [787, 201] width 1202 height 55
click at [255, 191] on textarea "5°, 10°, 11°, 12°, 13°, 14°, 15°, 16°, 17°, 18°, 19°, 20°, 21°, 22°, 23°, 24°, …" at bounding box center [787, 201] width 1202 height 55
click at [327, 199] on textarea "5°, 10°, 11°, 12°, 13°, 14°, 15°, 16°, 17°, 18°, 19°, 20°, 21°, 22°, 23°, 24°, …" at bounding box center [787, 201] width 1202 height 55
click at [397, 203] on textarea "5°, 10°, 11°, 12°, 13°, 14°, 15°, 16°, 17°, 18°, 19°, 20°, 21°, 22°, 23°, 24°, …" at bounding box center [787, 201] width 1202 height 55
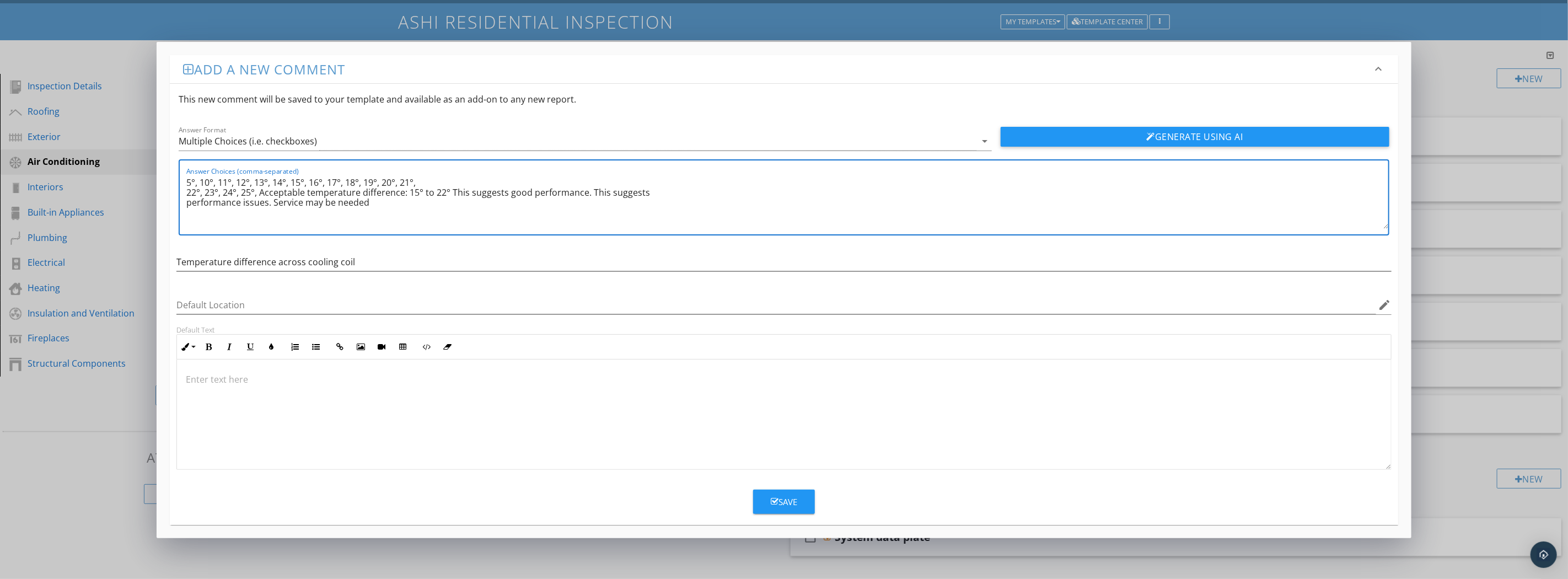
click at [586, 191] on textarea "5°, 10°, 11°, 12°, 13°, 14°, 15°, 16°, 17°, 18°, 19°, 20°, 21°, 22°, 23°, 24°, …" at bounding box center [787, 201] width 1202 height 55
drag, startPoint x: 267, startPoint y: 201, endPoint x: 302, endPoint y: 220, distance: 39.8
click at [267, 202] on textarea "5°, 10°, 11°, 12°, 13°, 14°, 15°, 16°, 17°, 18°, 19°, 20°, 21°, 22°, 23°, 24°, …" at bounding box center [787, 201] width 1202 height 55
click at [369, 201] on textarea "5°, 10°, 11°, 12°, 13°, 14°, 15°, 16°, 17°, 18°, 19°, 20°, 21°, 22°, 23°, 24°, …" at bounding box center [787, 201] width 1202 height 55
click at [587, 193] on textarea "5°, 10°, 11°, 12°, 13°, 14°, 15°, 16°, 17°, 18°, 19°, 20°, 21°, 22°, 23°, 24°, …" at bounding box center [787, 201] width 1202 height 55
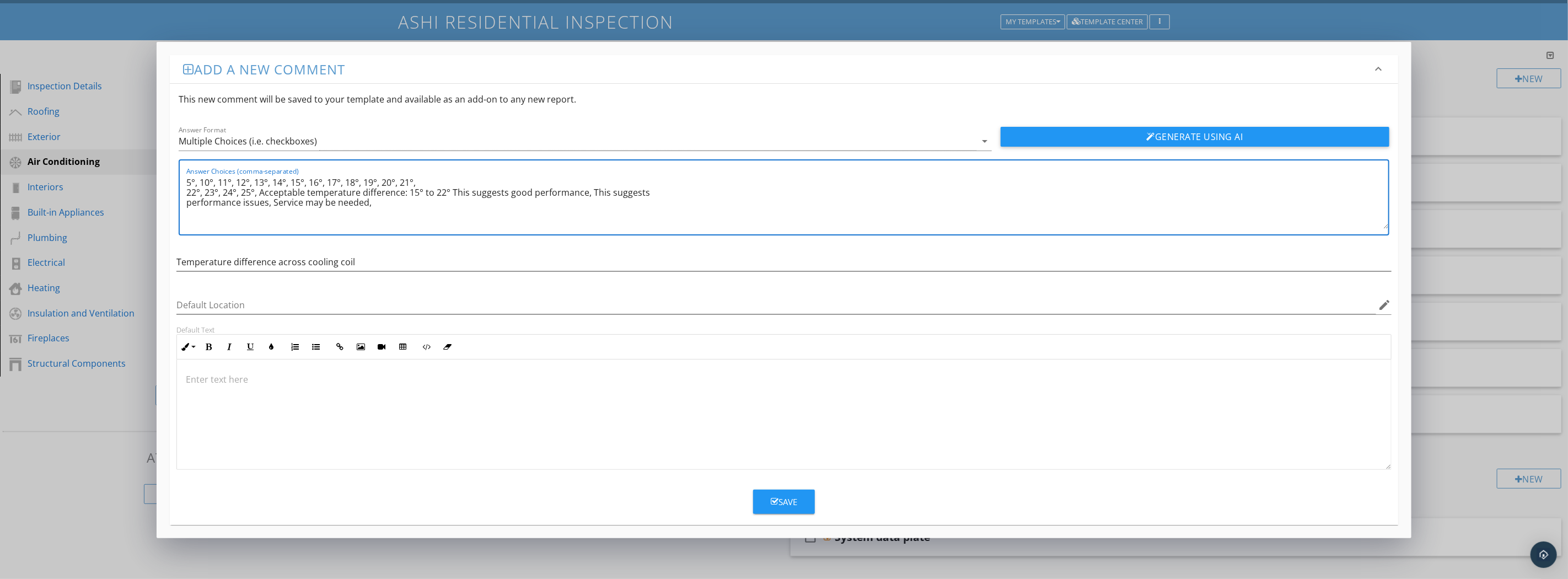
click at [270, 202] on textarea "5°, 10°, 11°, 12°, 13°, 14°, 15°, 16°, 17°, 18°, 19°, 20°, 21°, 22°, 23°, 24°, …" at bounding box center [787, 201] width 1202 height 55
type textarea "5°, 10°, 11°, 12°, 13°, 14°, 15°, 16°, 17°, 18°, 19°, 20°, 21°, 22°, 23°, 24°, …"
click at [790, 507] on div "Save" at bounding box center [783, 502] width 26 height 13
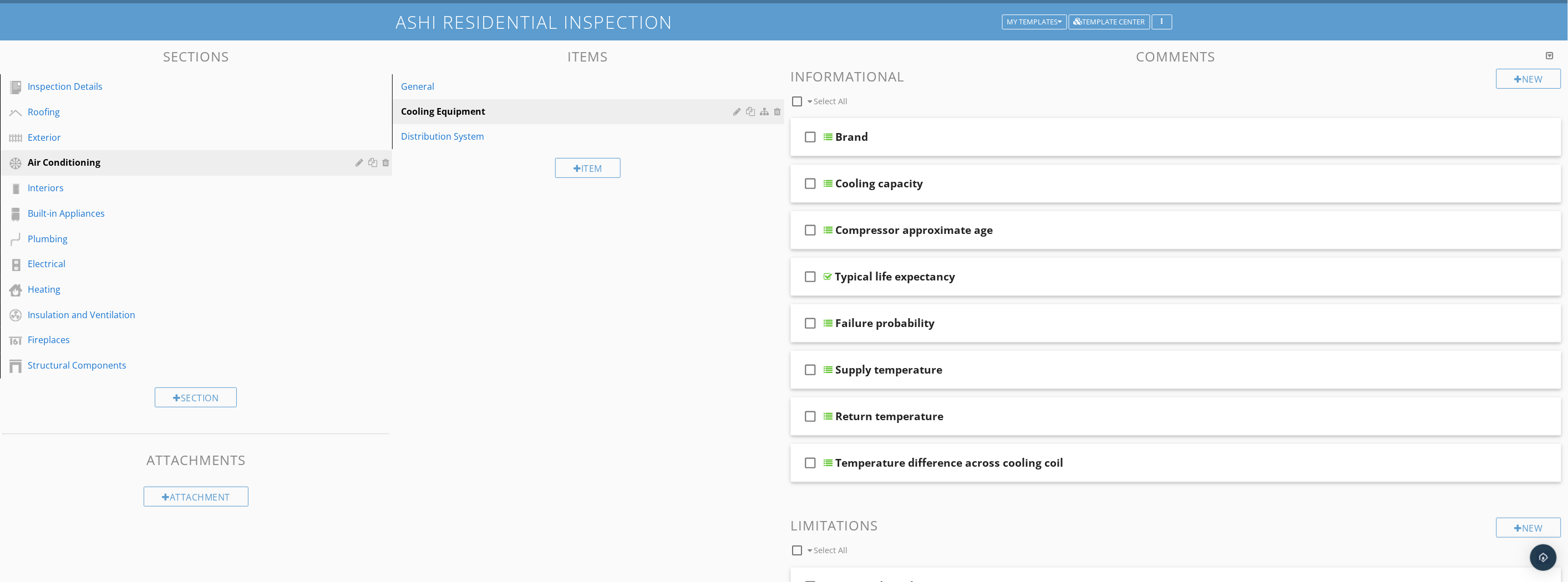
click at [1127, 467] on div "Temperature difference across cooling coil" at bounding box center [1116, 463] width 562 height 14
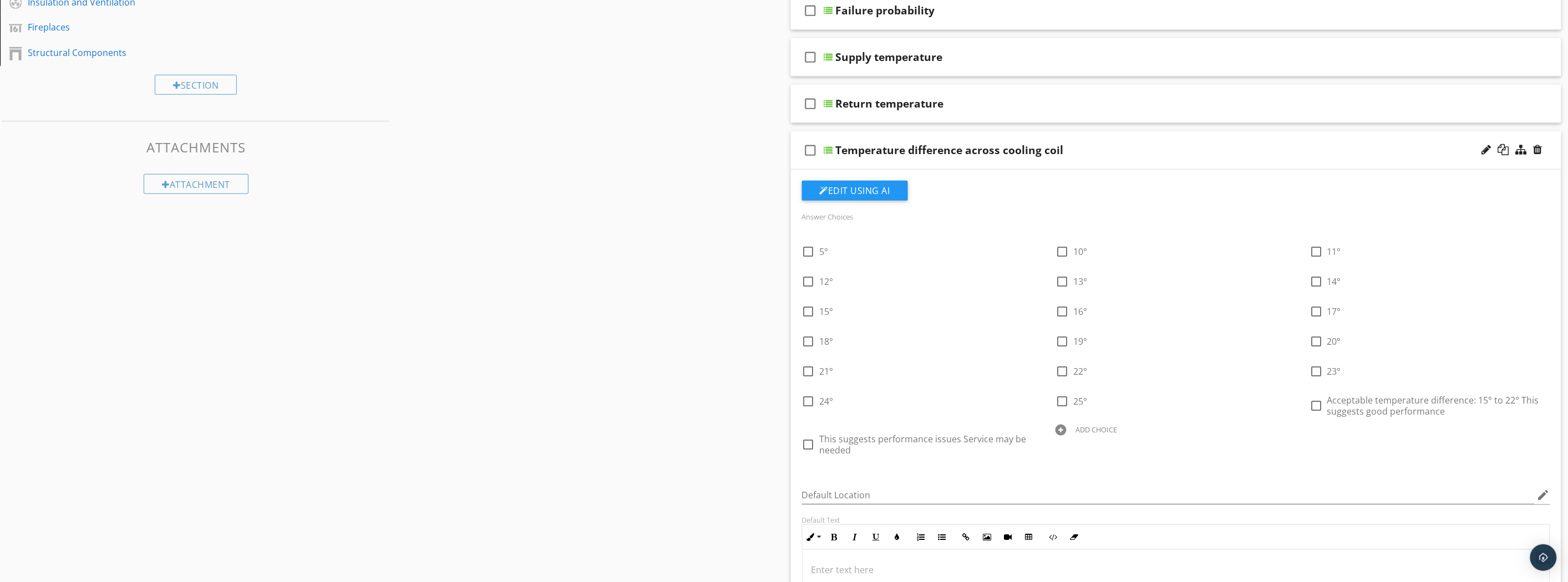
scroll to position [369, 0]
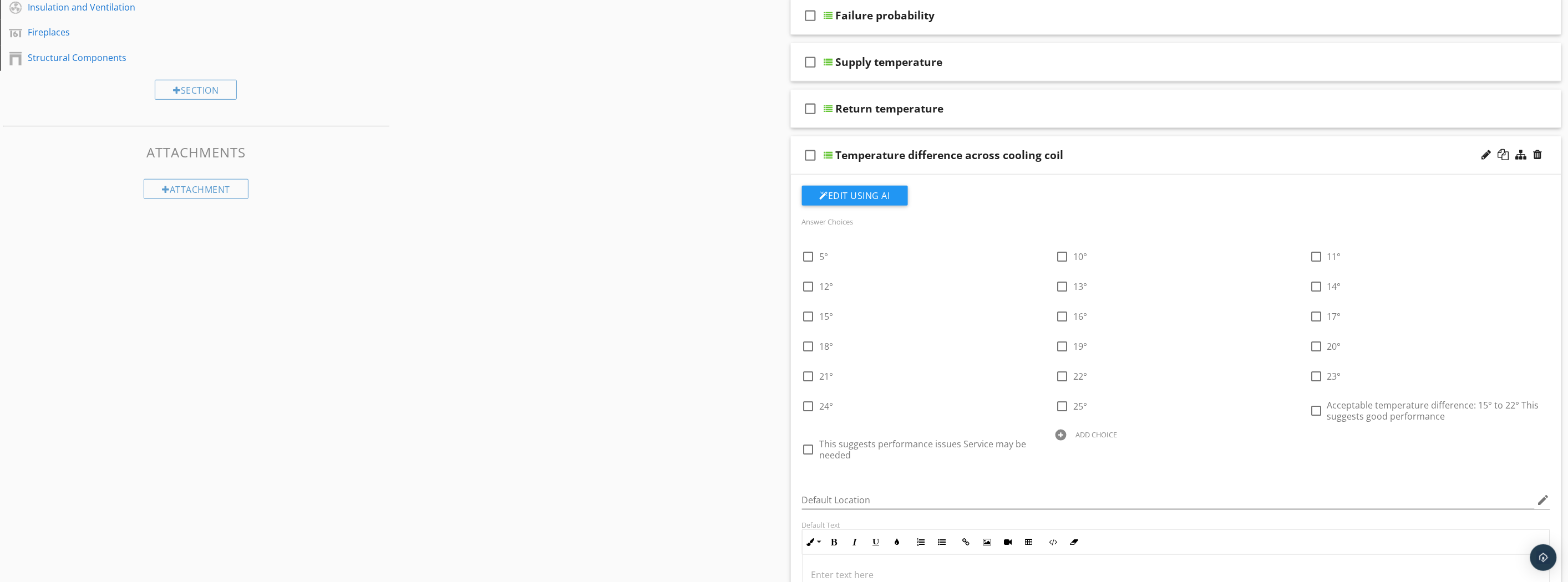
click at [1483, 156] on div at bounding box center [1486, 154] width 9 height 11
click at [1482, 157] on div at bounding box center [1486, 154] width 9 height 11
click at [850, 196] on button "Edit Using AI" at bounding box center [855, 195] width 106 height 20
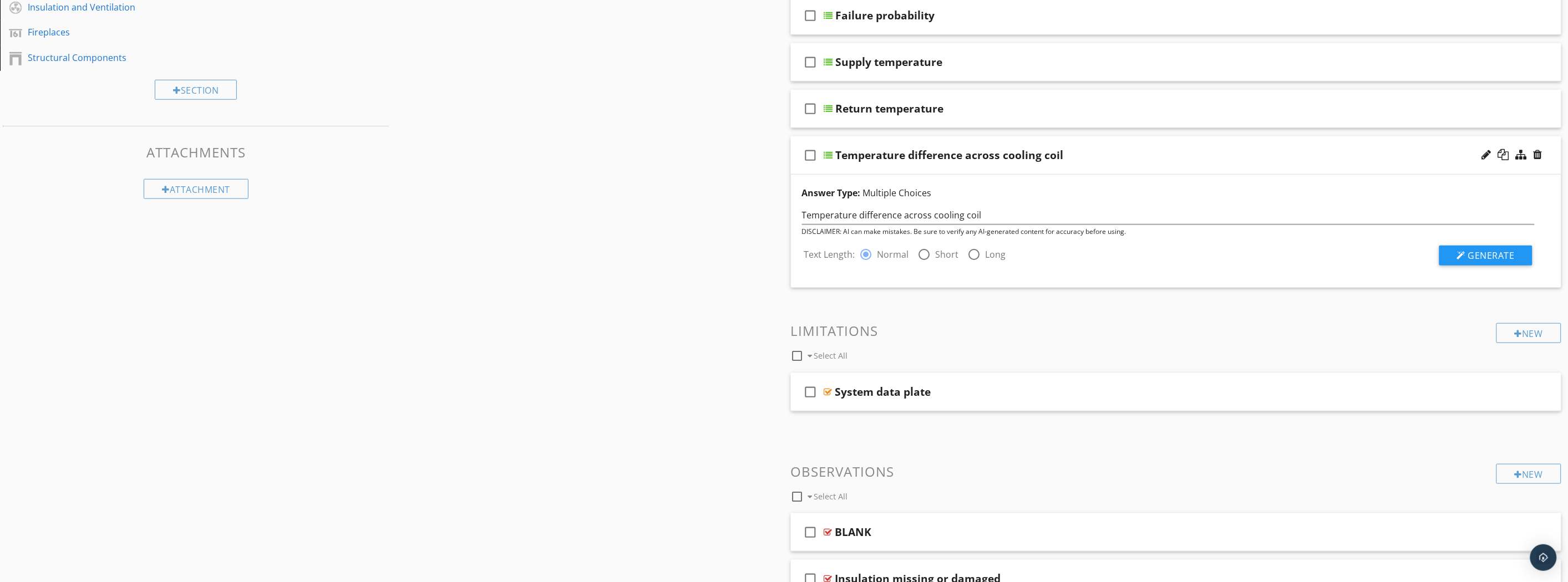
click at [1325, 107] on div "Return temperature" at bounding box center [1116, 109] width 562 height 14
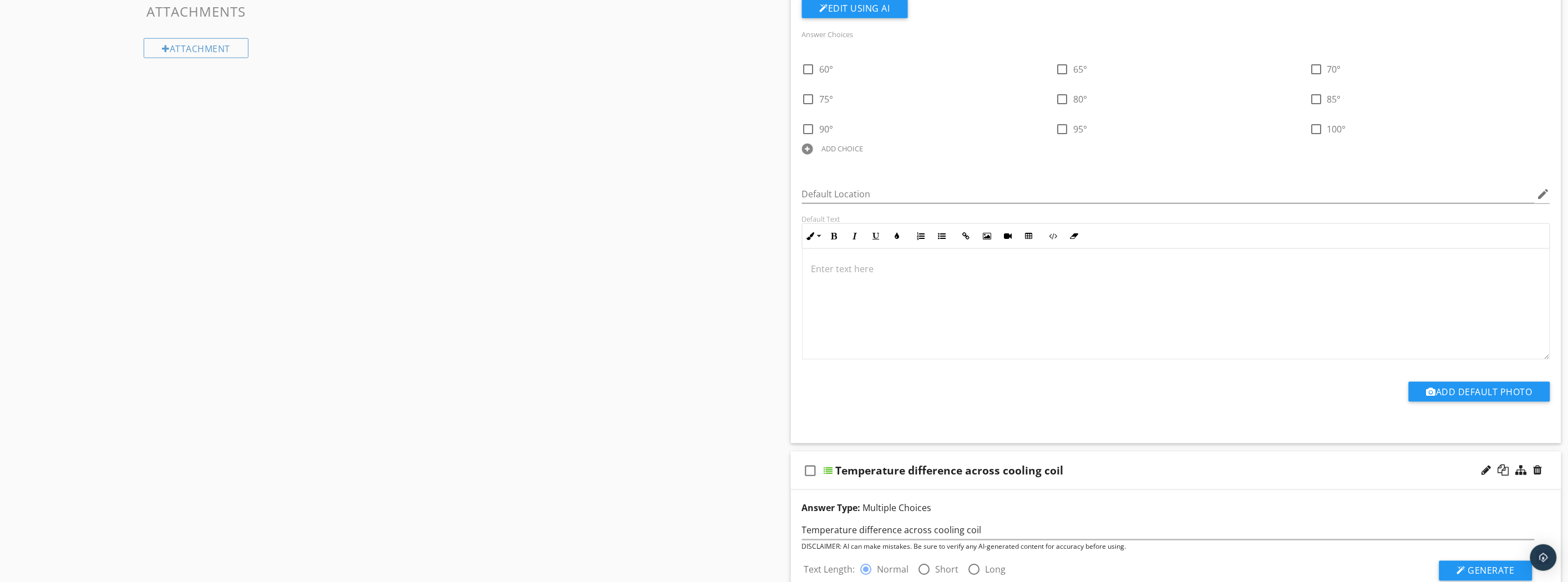
scroll to position [616, 0]
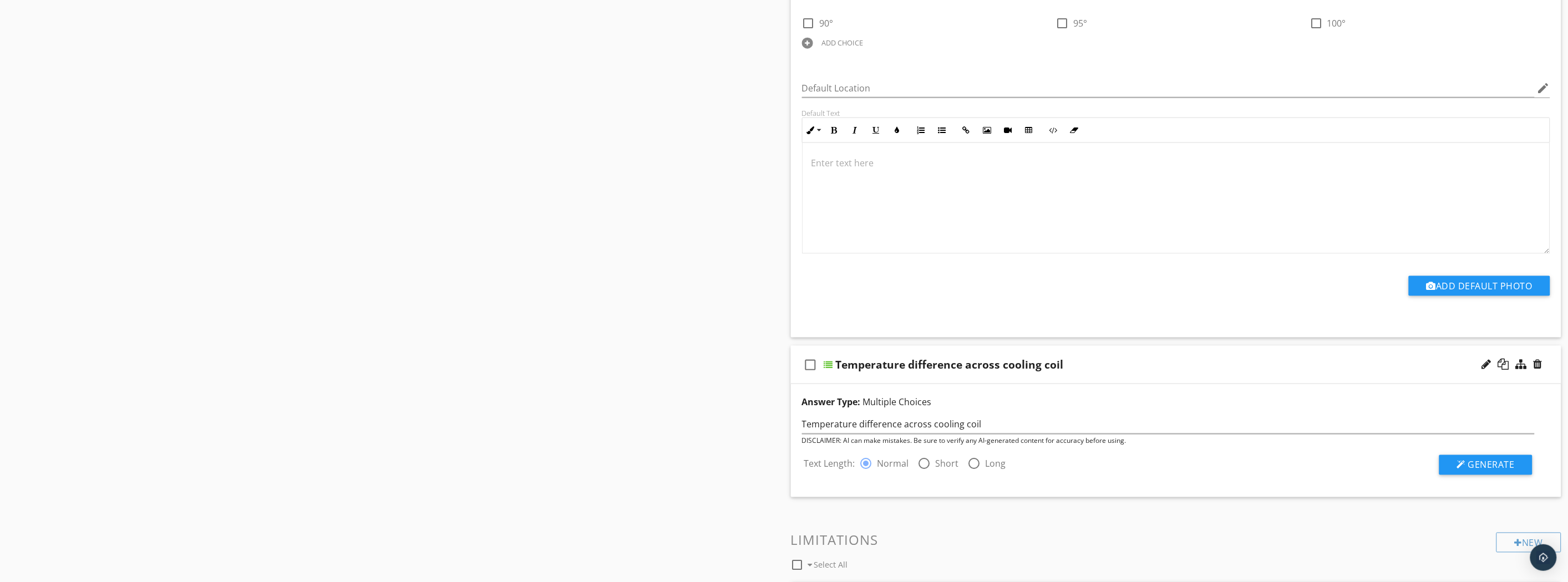
click at [1178, 365] on div "Temperature difference across cooling coil" at bounding box center [1116, 365] width 562 height 14
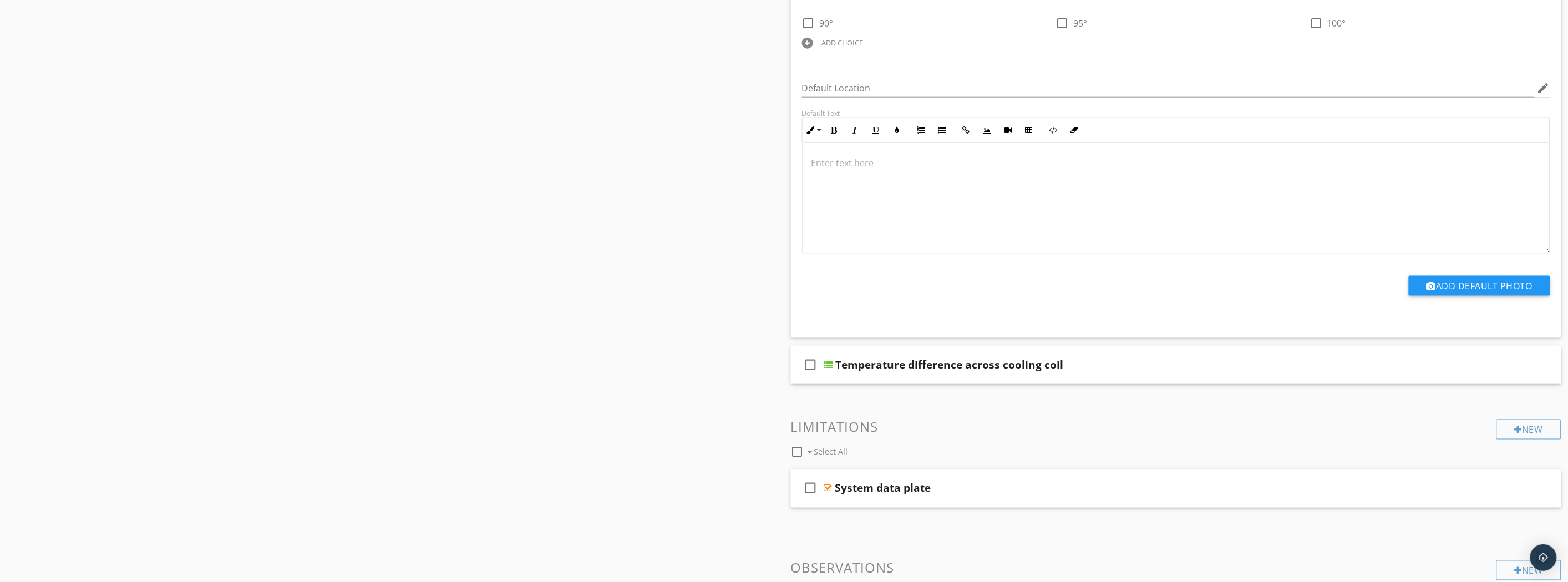
click at [1185, 372] on div "Temperature difference across cooling coil" at bounding box center [1116, 365] width 562 height 14
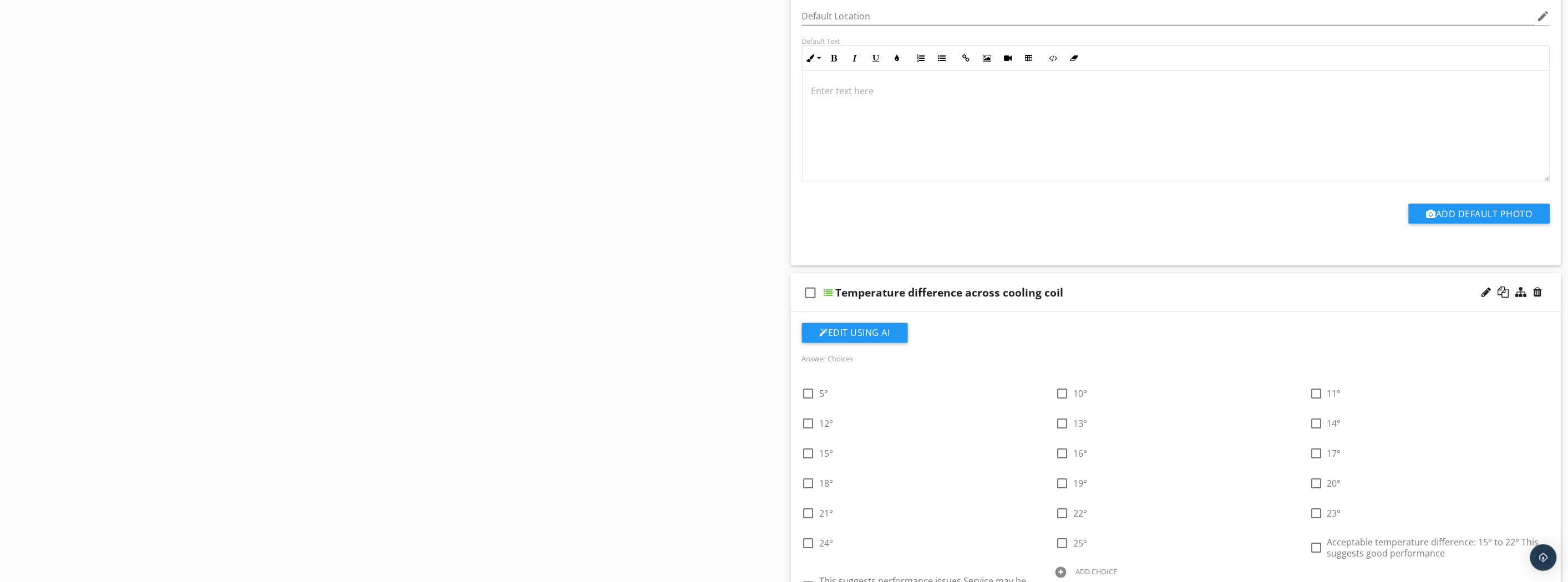
scroll to position [924, 0]
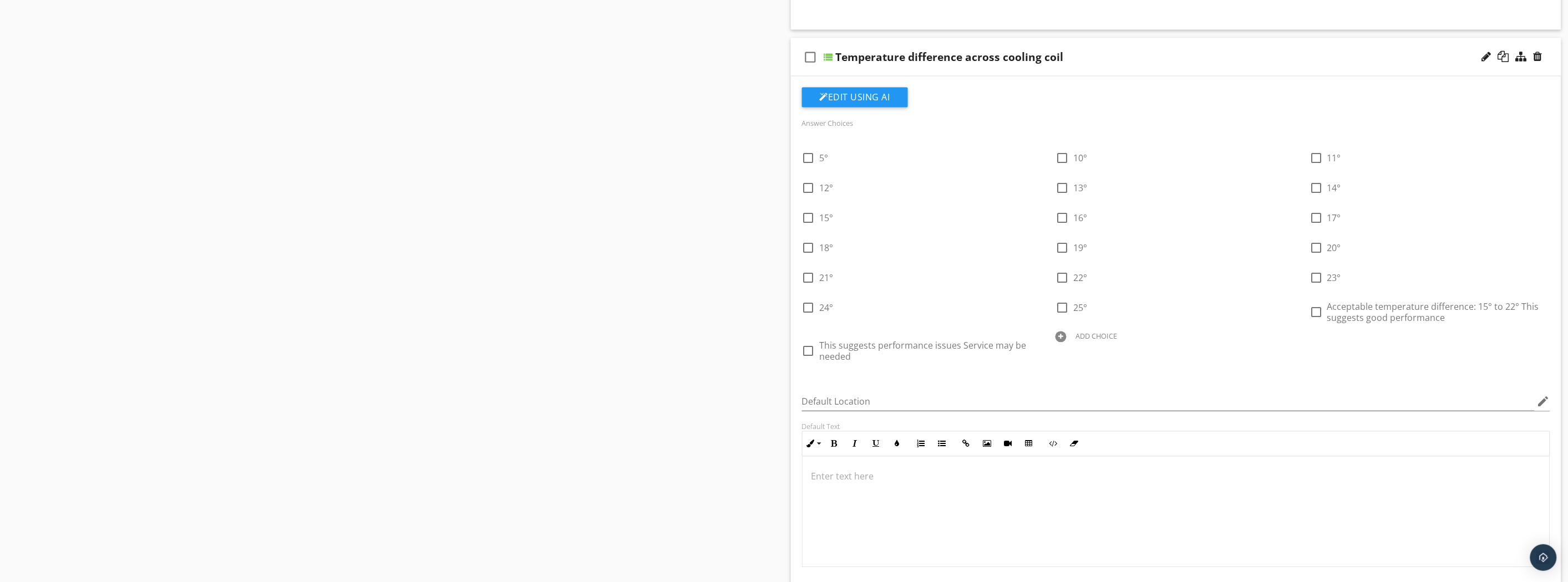
click at [1489, 53] on div at bounding box center [1486, 56] width 9 height 11
click at [829, 53] on div at bounding box center [829, 58] width 9 height 9
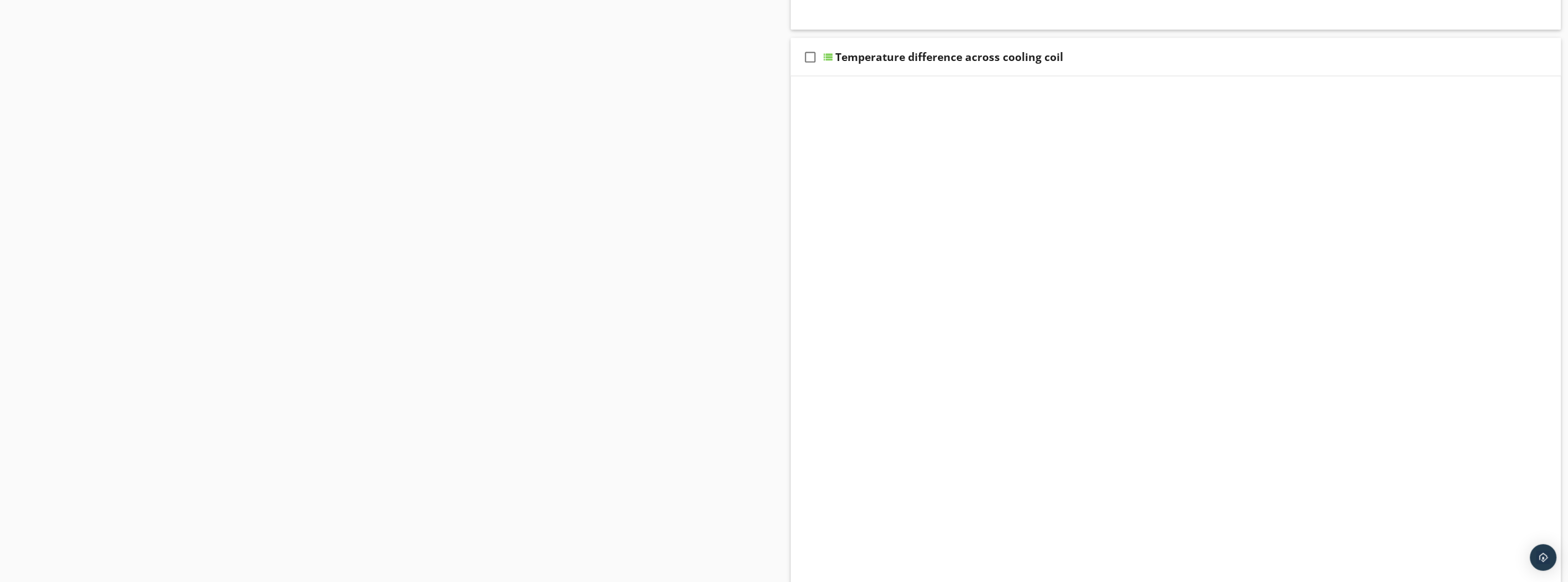
scroll to position [869, 0]
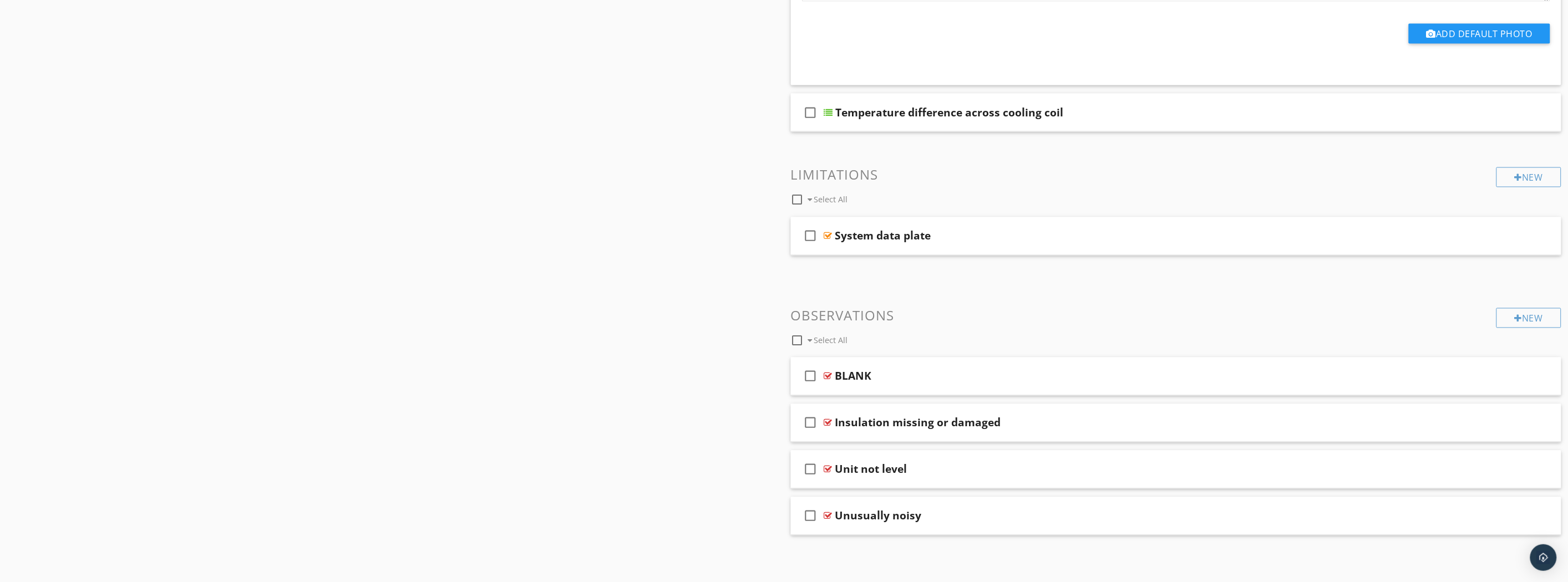
click at [874, 110] on div "Temperature difference across cooling coil" at bounding box center [949, 113] width 228 height 14
click at [827, 115] on div at bounding box center [829, 113] width 9 height 9
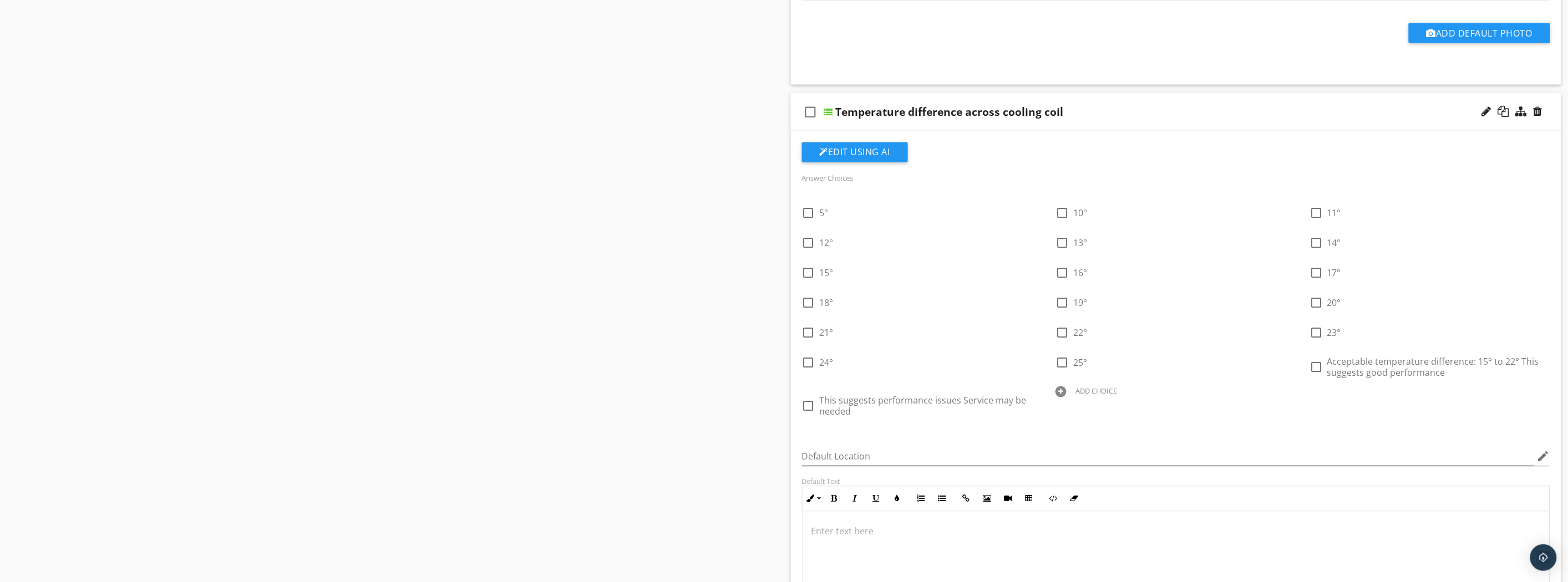
click at [1061, 388] on div at bounding box center [1061, 392] width 11 height 11
click at [0, 0] on div at bounding box center [0, 0] width 0 height 0
click at [842, 391] on div "ADD CHOICE" at bounding box center [842, 392] width 42 height 9
click at [838, 389] on div "ADD CHOICE" at bounding box center [842, 392] width 42 height 9
paste input "Acceptable temperature difference: 15° to 22°"
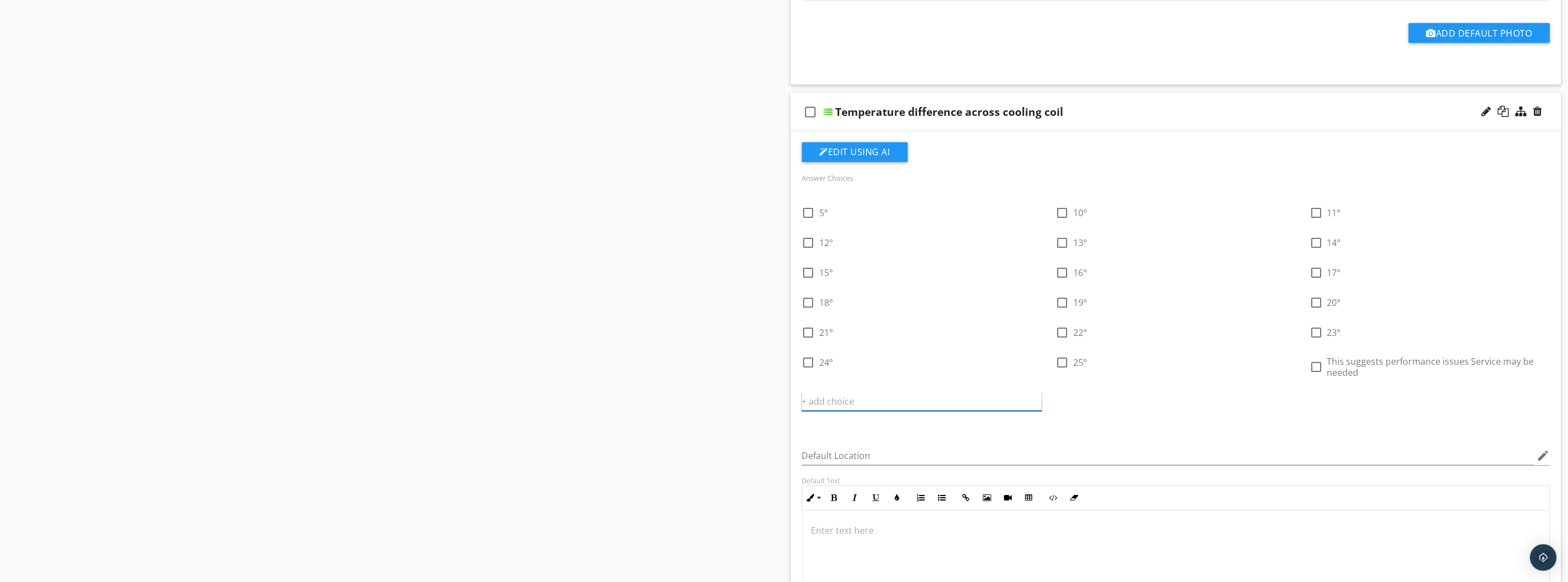
type input "Acceptable temperature difference: 15° to 22°"
click at [1038, 403] on icon at bounding box center [1035, 402] width 8 height 9
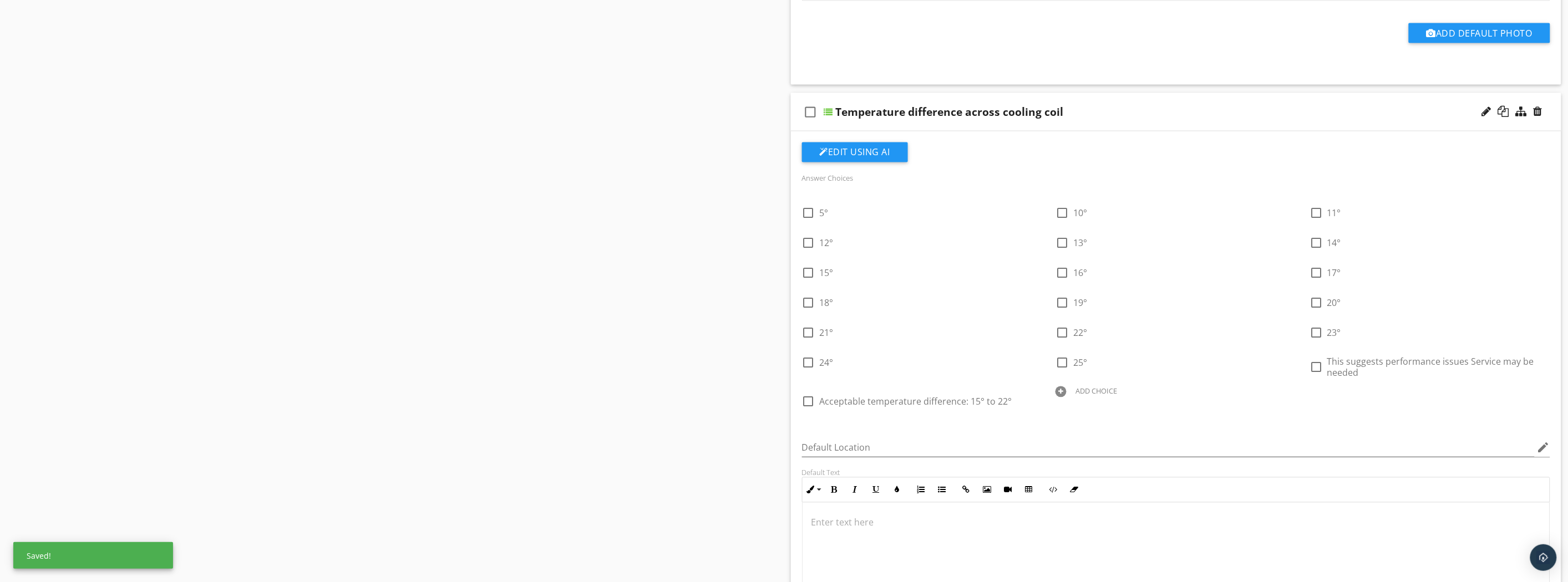
click at [807, 404] on div at bounding box center [808, 402] width 19 height 19
checkbox input "true"
click at [1139, 427] on div "Answer Choices check_box_outline_blank 5° check_box_outline_blank 10° check_box…" at bounding box center [1176, 409] width 762 height 533
click at [1064, 394] on div at bounding box center [1061, 392] width 11 height 11
click at [1090, 395] on div "ADD CHOICE" at bounding box center [1096, 392] width 42 height 9
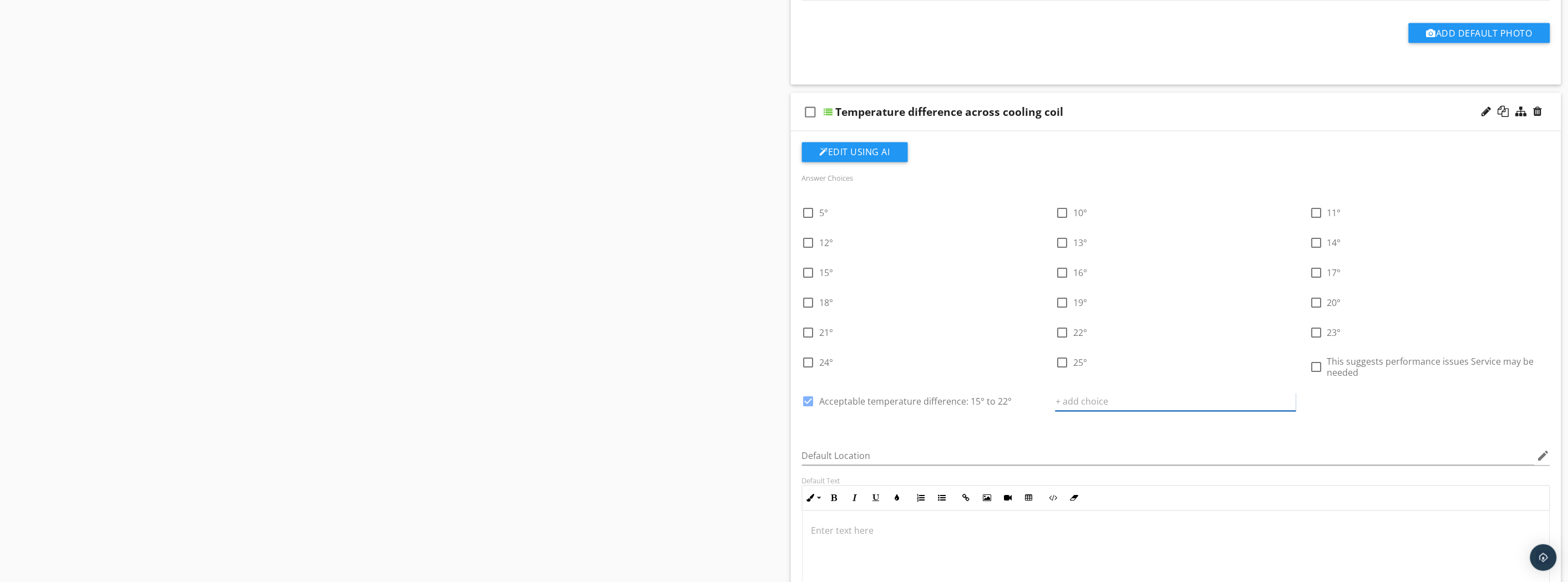
paste input "This suggests good performance"
type input "This suggests good performance"
click at [1294, 398] on div at bounding box center [1290, 403] width 14 height 14
click at [1294, 196] on div "check_box_outline_blank 5° check_box_outline_blank 10° check_box_outline_blank …" at bounding box center [1176, 196] width 762 height 0
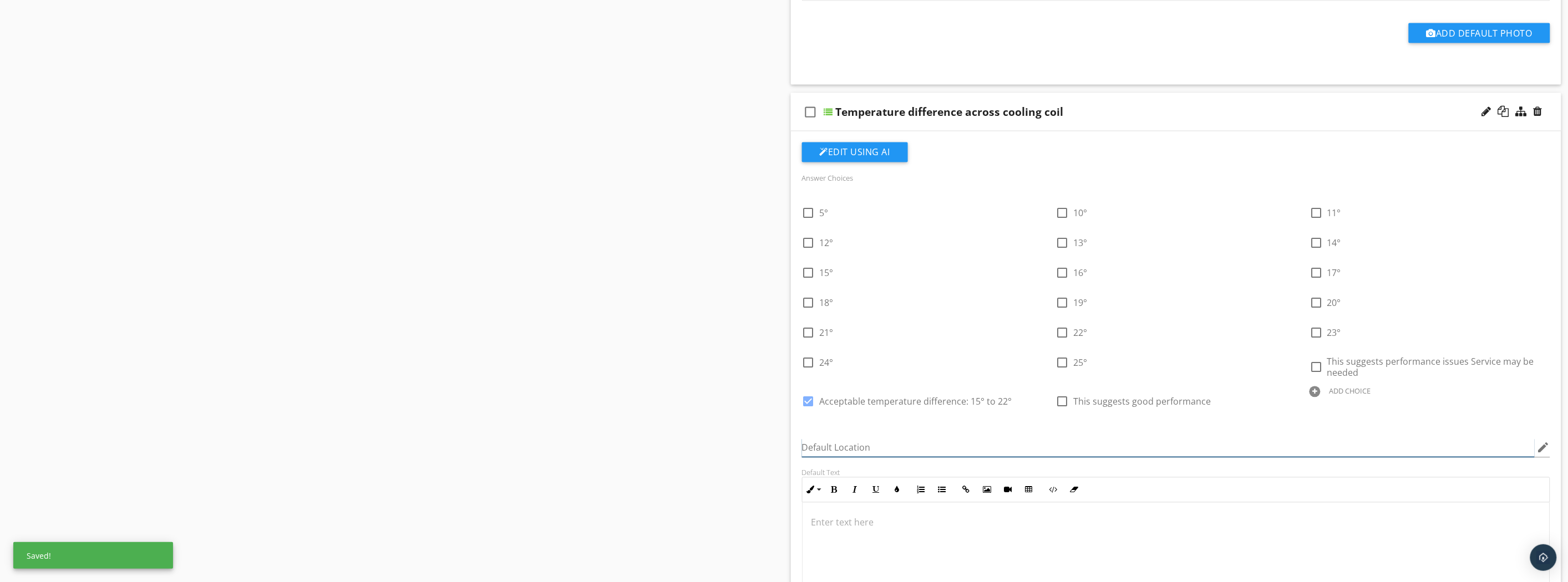
click at [1259, 440] on input "Default Location" at bounding box center [1168, 448] width 733 height 18
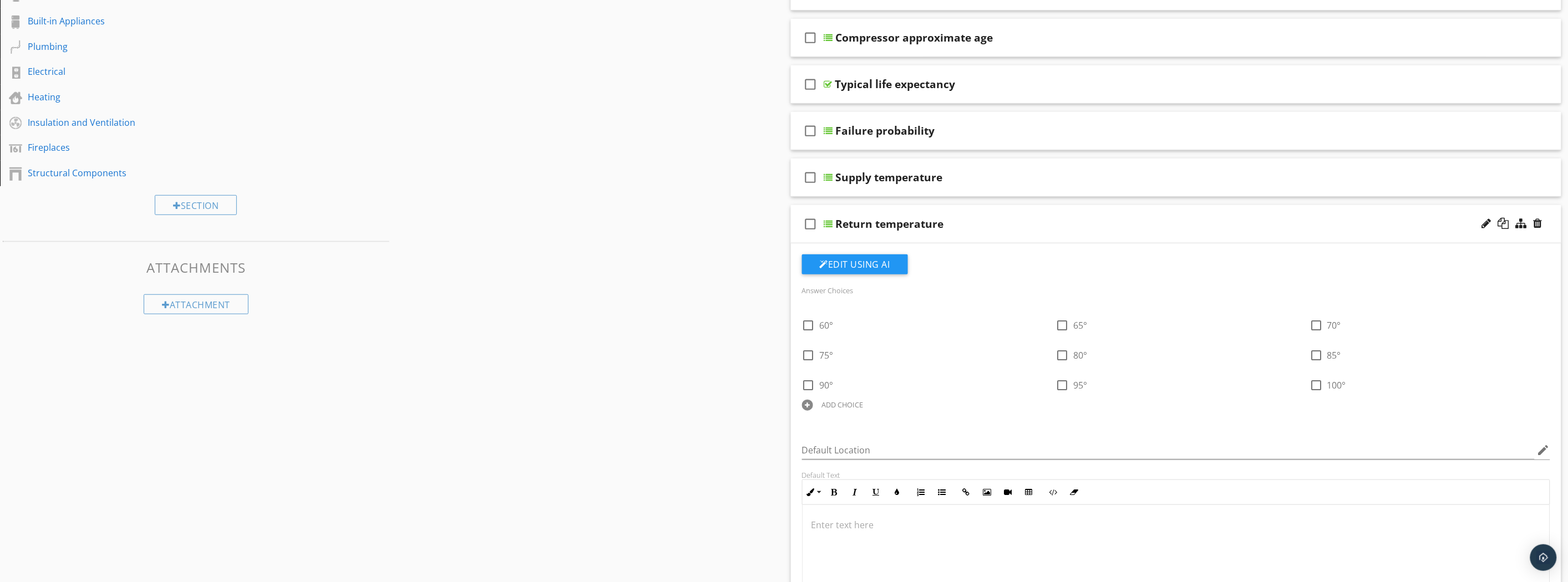
scroll to position [253, 0]
click at [1114, 229] on div "Return temperature" at bounding box center [1116, 226] width 562 height 14
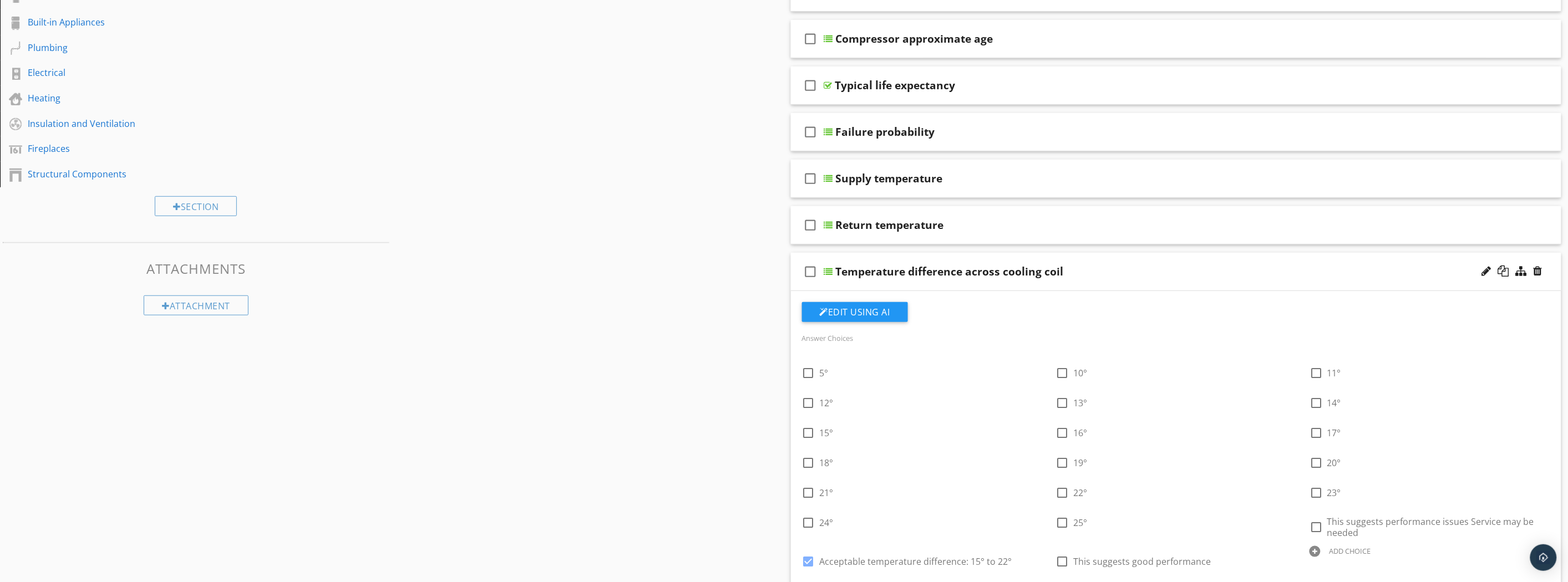
click at [1122, 269] on div "Temperature difference across cooling coil" at bounding box center [1116, 272] width 562 height 14
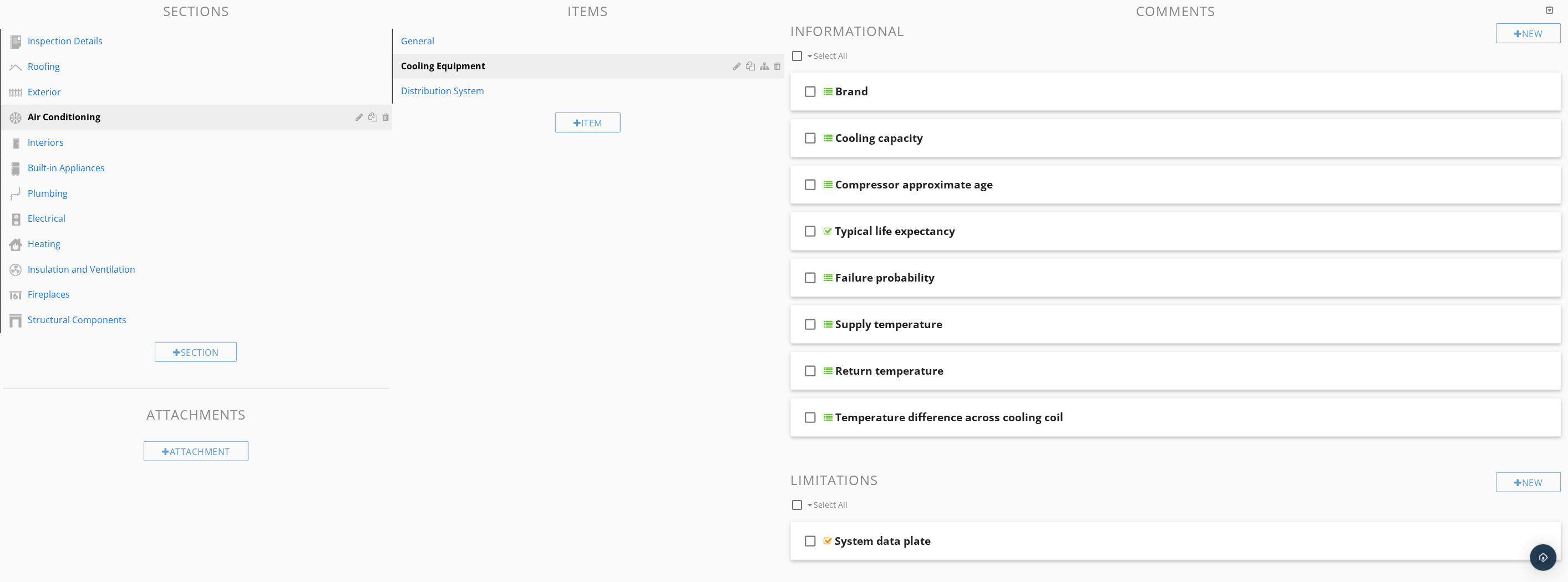
scroll to position [0, 0]
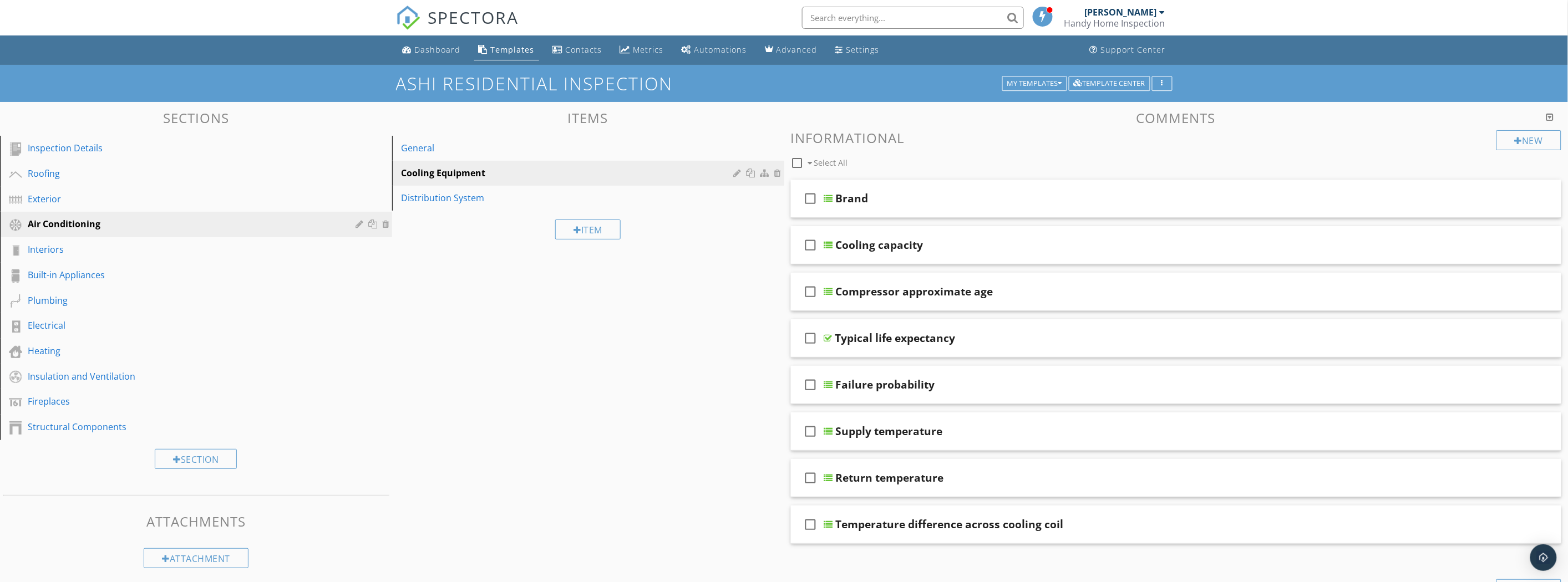
click at [429, 154] on div "General" at bounding box center [569, 148] width 336 height 14
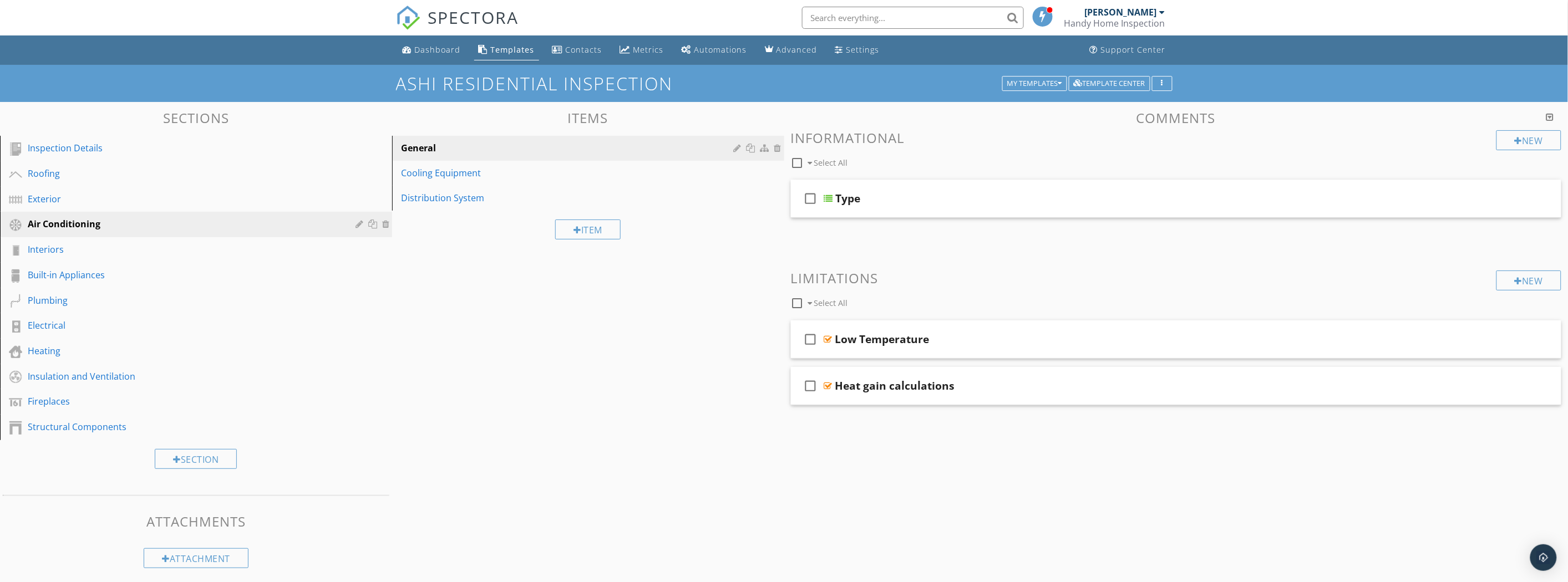
click at [910, 201] on div "Type" at bounding box center [1116, 199] width 562 height 14
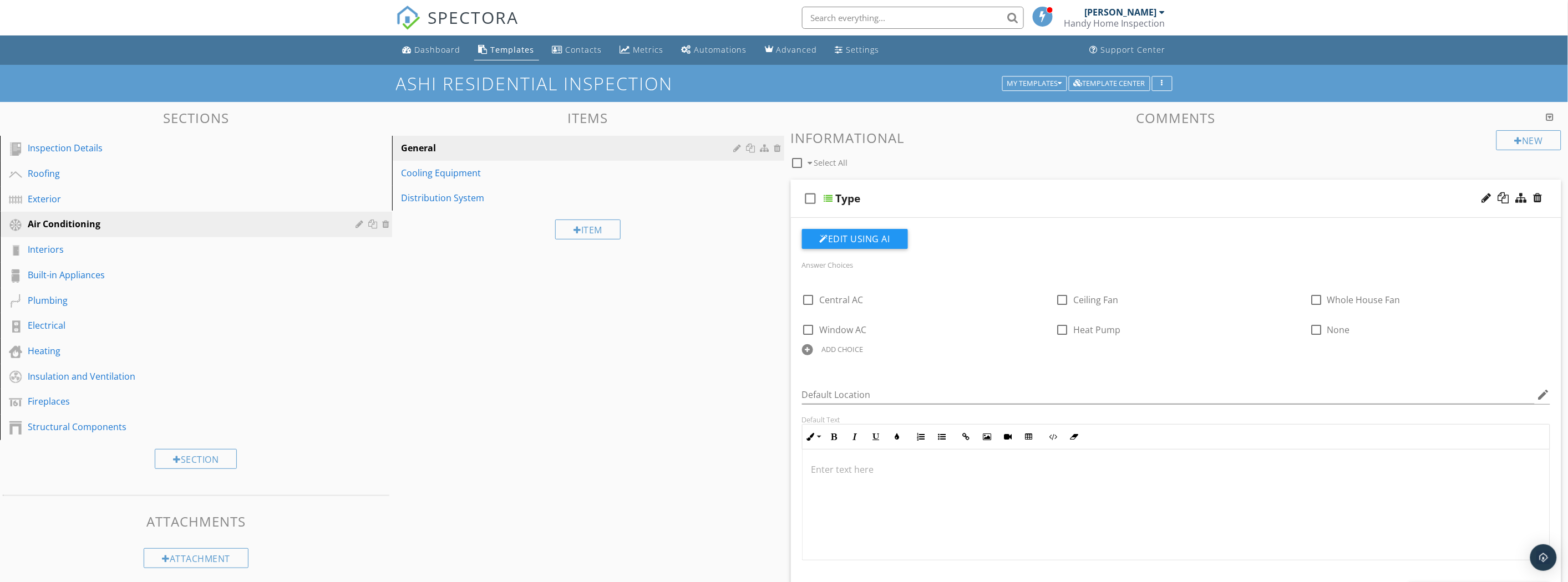
click at [910, 201] on div "Type" at bounding box center [1116, 199] width 562 height 14
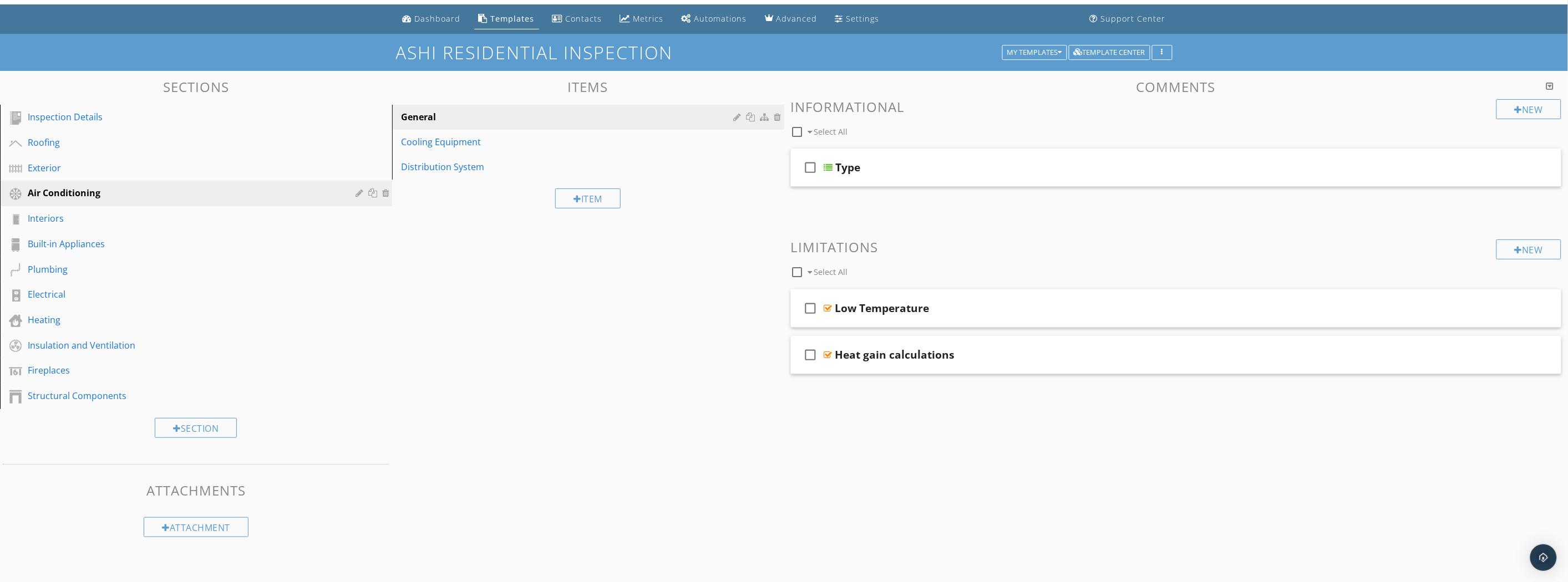
scroll to position [64, 0]
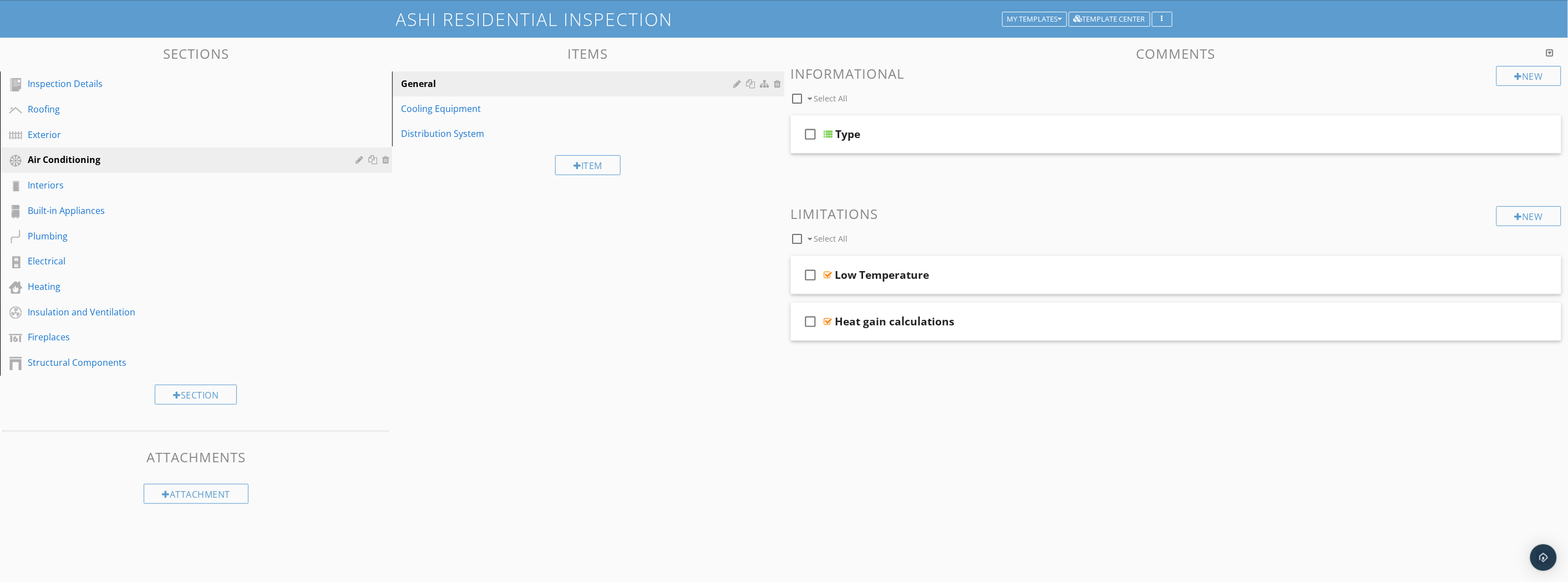
click at [998, 312] on div "check_box_outline_blank Heat gain calculations" at bounding box center [1176, 322] width 771 height 39
click at [974, 265] on div "check_box_outline_blank Low Temperature" at bounding box center [1176, 275] width 771 height 39
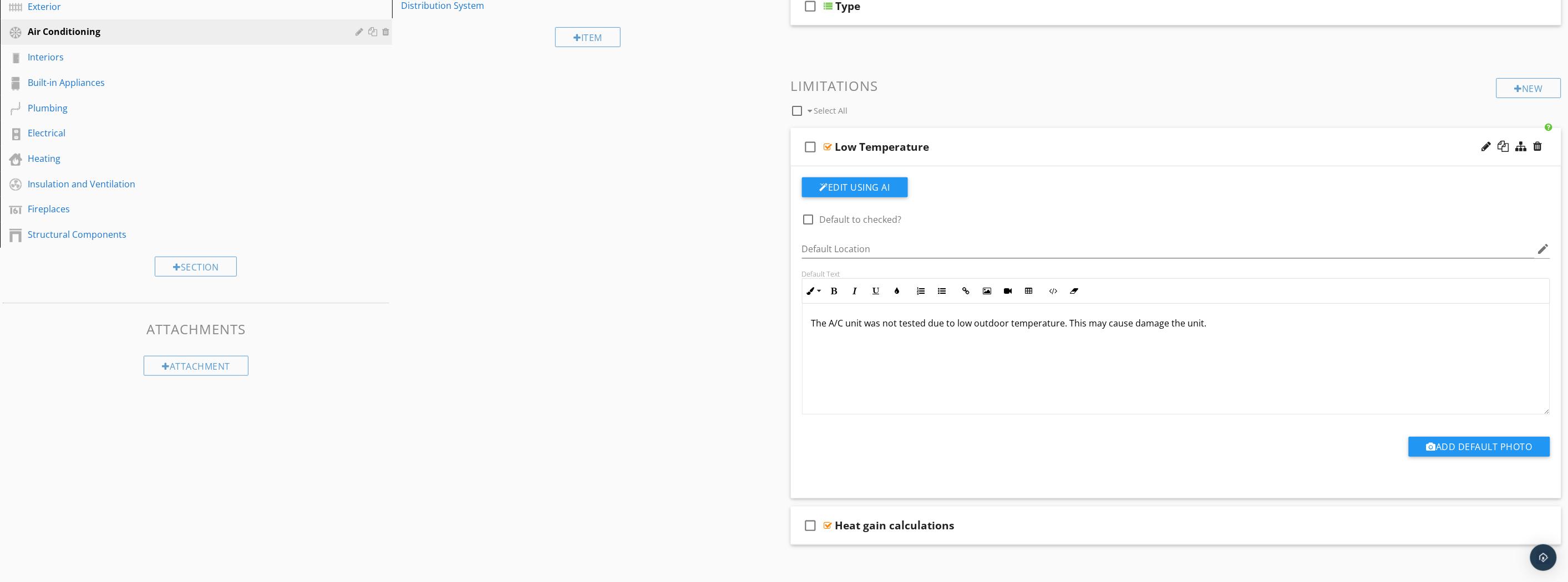
scroll to position [202, 0]
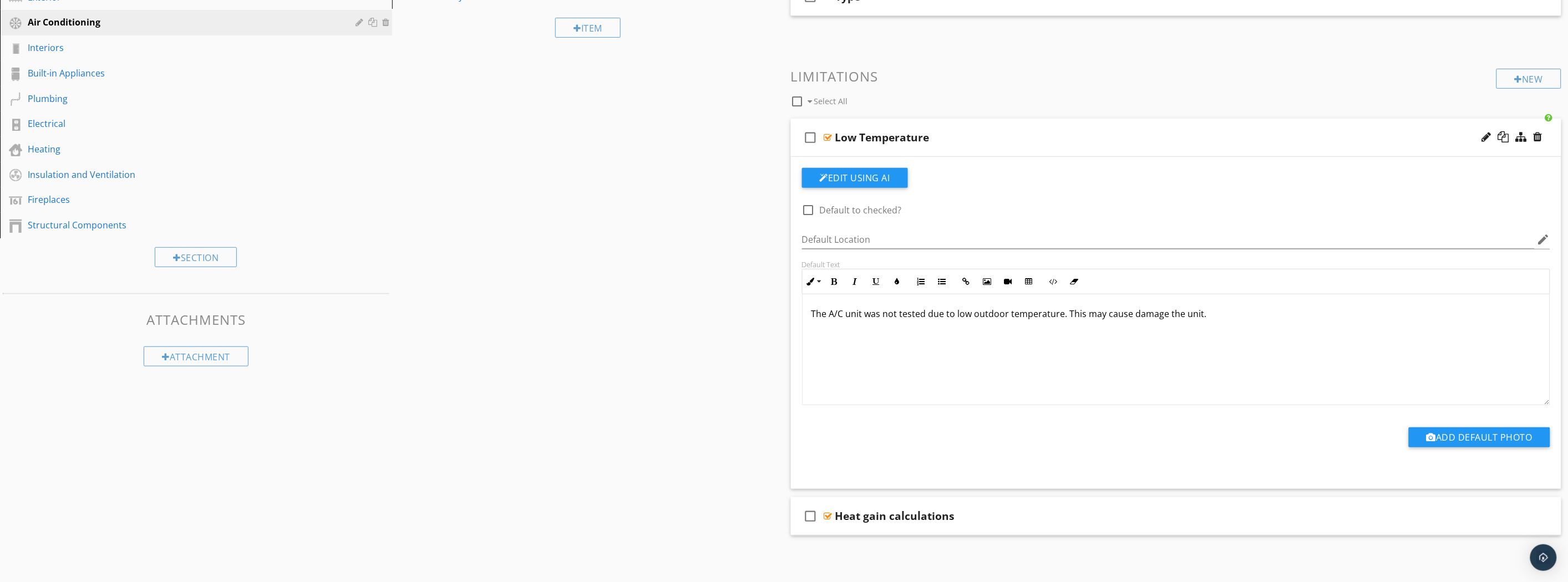
click at [1230, 317] on p "The A/C unit was not tested due to low outdoor temperature. This may cause dama…" at bounding box center [1176, 314] width 730 height 14
click at [1229, 316] on p "The A/C unit was not tested due to low outdoor temperature. This may cause dama…" at bounding box center [1176, 314] width 730 height 14
click at [1205, 309] on p "The A/C unit was not tested due to low outdoor temperature. This may cause dama…" at bounding box center [1176, 314] width 730 height 14
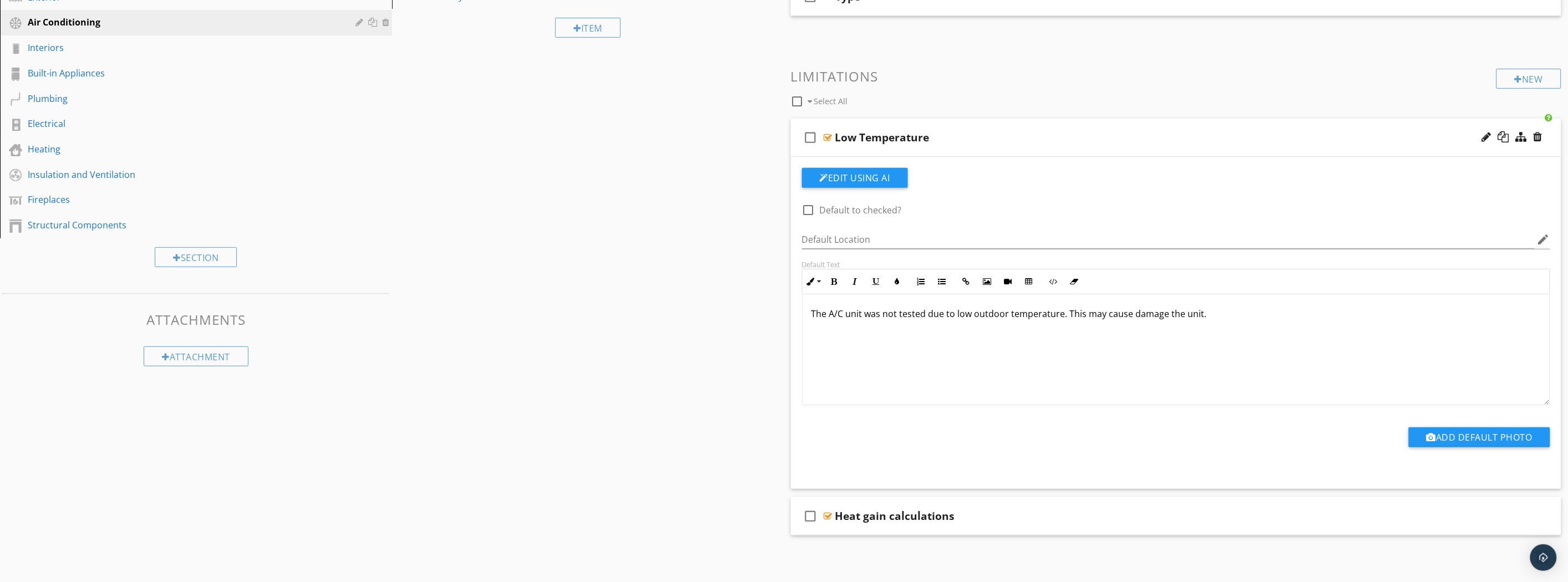
click at [1205, 309] on p "The A/C unit was not tested due to low outdoor temperature. This may cause dama…" at bounding box center [1176, 314] width 730 height 14
drag, startPoint x: 1006, startPoint y: 312, endPoint x: 1006, endPoint y: 375, distance: 63.0
click at [1006, 375] on div "The AC Unit can not be tested it the out door tempiture has been below 45 degre…" at bounding box center [1176, 349] width 748 height 111
drag, startPoint x: 1019, startPoint y: 313, endPoint x: 1010, endPoint y: 354, distance: 42.0
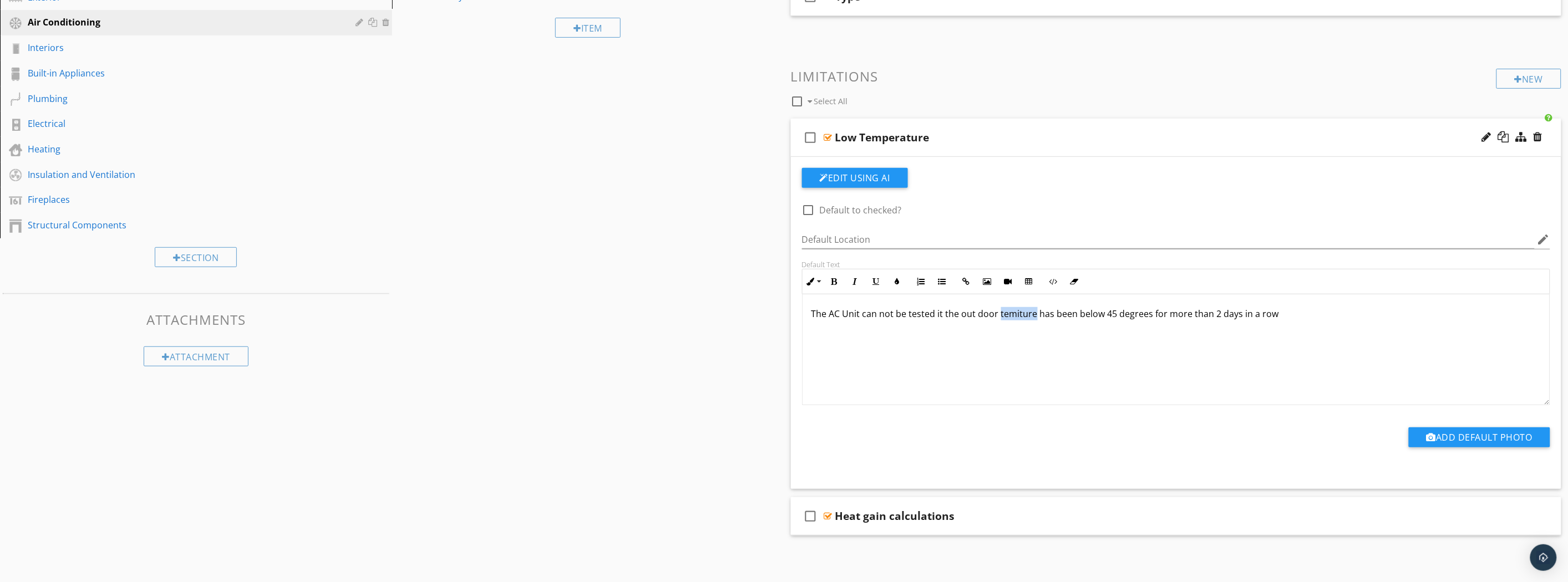
click at [1010, 354] on div "The AC Unit can not be tested it the out door temiture has been below 45 degree…" at bounding box center [1176, 349] width 748 height 111
click at [1017, 354] on div "The AC Unit can not be tested it the out door tempiture has been below 45 degre…" at bounding box center [1176, 349] width 748 height 111
drag, startPoint x: 1026, startPoint y: 315, endPoint x: 1040, endPoint y: 366, distance: 52.9
click at [1039, 366] on div "The AC Unit can not be tested it the out door tempiture has been below 45 degre…" at bounding box center [1176, 349] width 748 height 111
drag, startPoint x: 1049, startPoint y: 365, endPoint x: 1038, endPoint y: 353, distance: 16.3
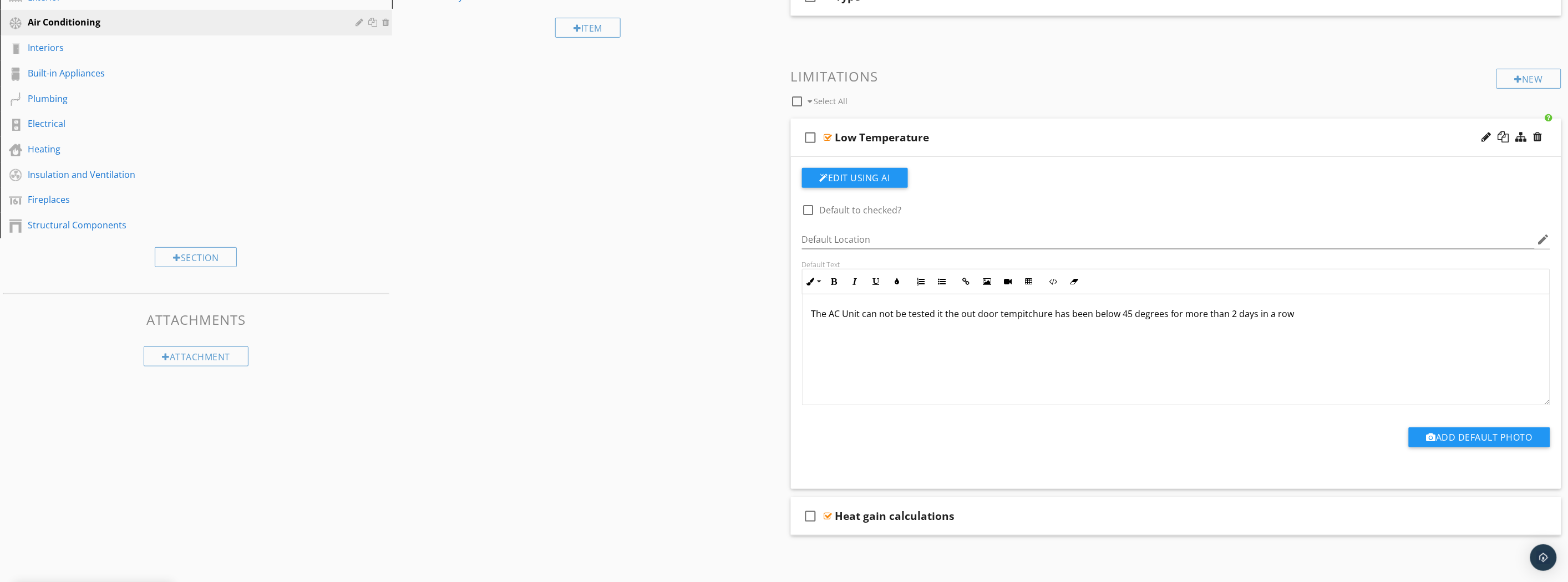
click at [1049, 366] on div "The AC Unit can not be tested it the out door tempitchure has been below 45 deg…" at bounding box center [1176, 349] width 748 height 111
drag, startPoint x: 1014, startPoint y: 317, endPoint x: 1018, endPoint y: 350, distance: 33.2
click at [1019, 350] on div "The AC Unit can not be tested it the out door tempitchure has been below 45 deg…" at bounding box center [1176, 349] width 748 height 111
drag, startPoint x: 1013, startPoint y: 316, endPoint x: 1030, endPoint y: 358, distance: 45.3
click at [1030, 358] on div "The AC Unit can not be tested if out door tempetures below 45 degrees for more …" at bounding box center [1176, 349] width 748 height 111
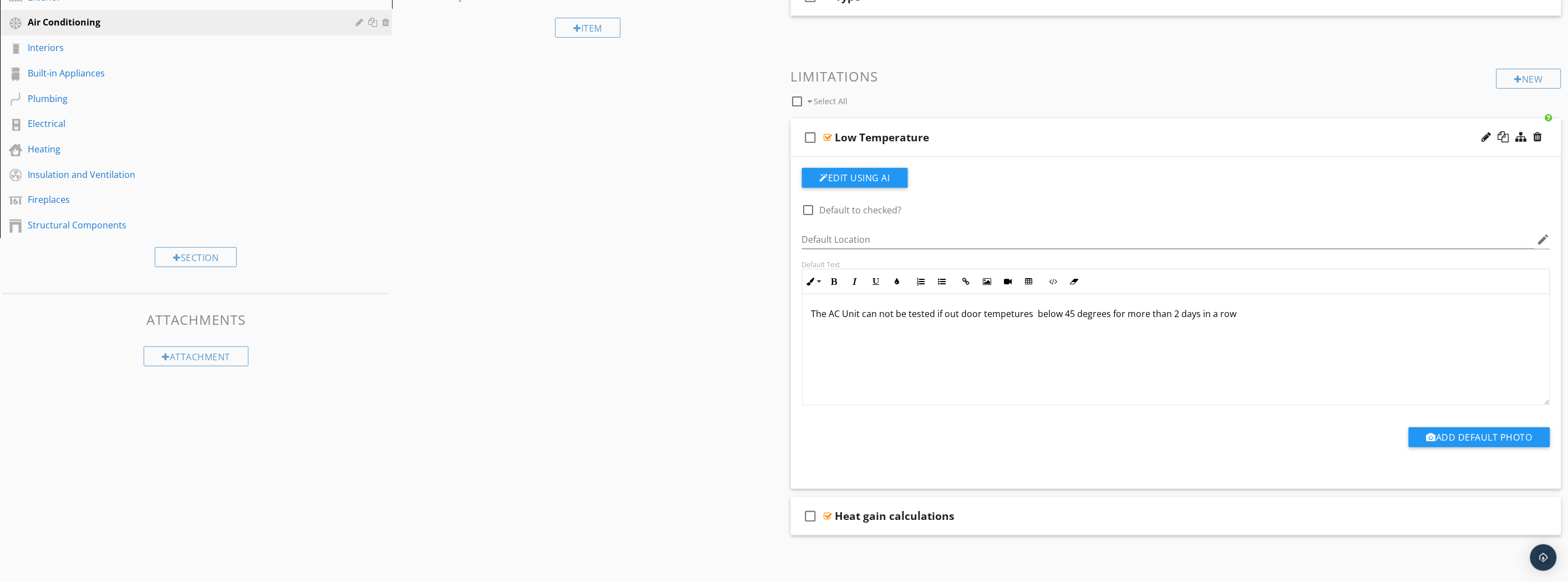
drag, startPoint x: 1007, startPoint y: 313, endPoint x: 1054, endPoint y: 386, distance: 86.8
click at [1054, 386] on div "The AC Unit can not be tested if out door tempetures below 45 degrees for more …" at bounding box center [1176, 349] width 748 height 111
click at [1033, 315] on p "The AC Unit can not be tested if out door tempetures below 45 degrees for more …" at bounding box center [1176, 314] width 730 height 14
click at [1184, 314] on p "The AC Unit can not be tested if out door tempetures are below 45 degrees for m…" at bounding box center [1176, 314] width 730 height 14
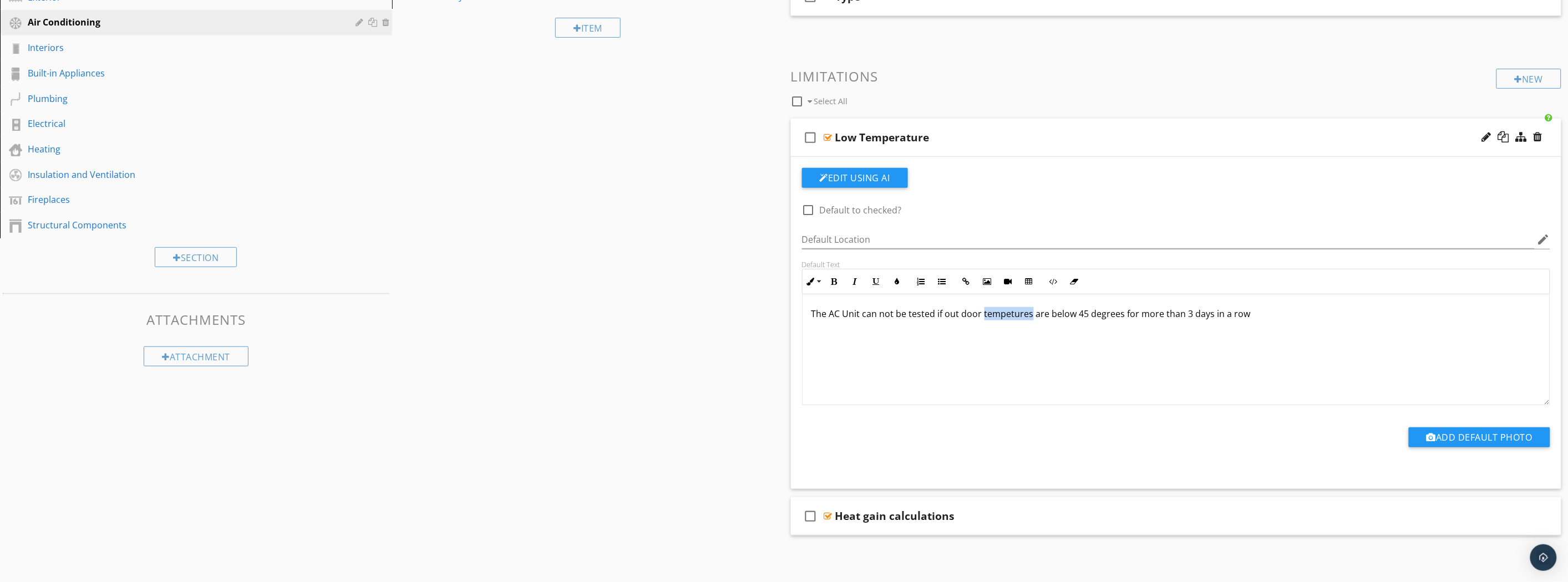
click at [1010, 320] on div "The AC Unit can not be tested if out door tempetures are below 45 degrees for m…" at bounding box center [1176, 349] width 748 height 111
click at [1020, 335] on div "The AC Unit can not be tested if out door temp are below 45 degrees for more th…" at bounding box center [1176, 349] width 748 height 111
click at [985, 356] on div "The AC Unit can not be tested if out door temp are below 45 degrees for more th…" at bounding box center [1176, 349] width 748 height 111
click at [907, 392] on div "The AC Unit can not be tested if out door temp are below 45 degrees for more th…" at bounding box center [1176, 349] width 748 height 111
click at [1003, 313] on p "The AC Unit can not be tested if out door temp are below 45 degrees for more th…" at bounding box center [1176, 314] width 730 height 14
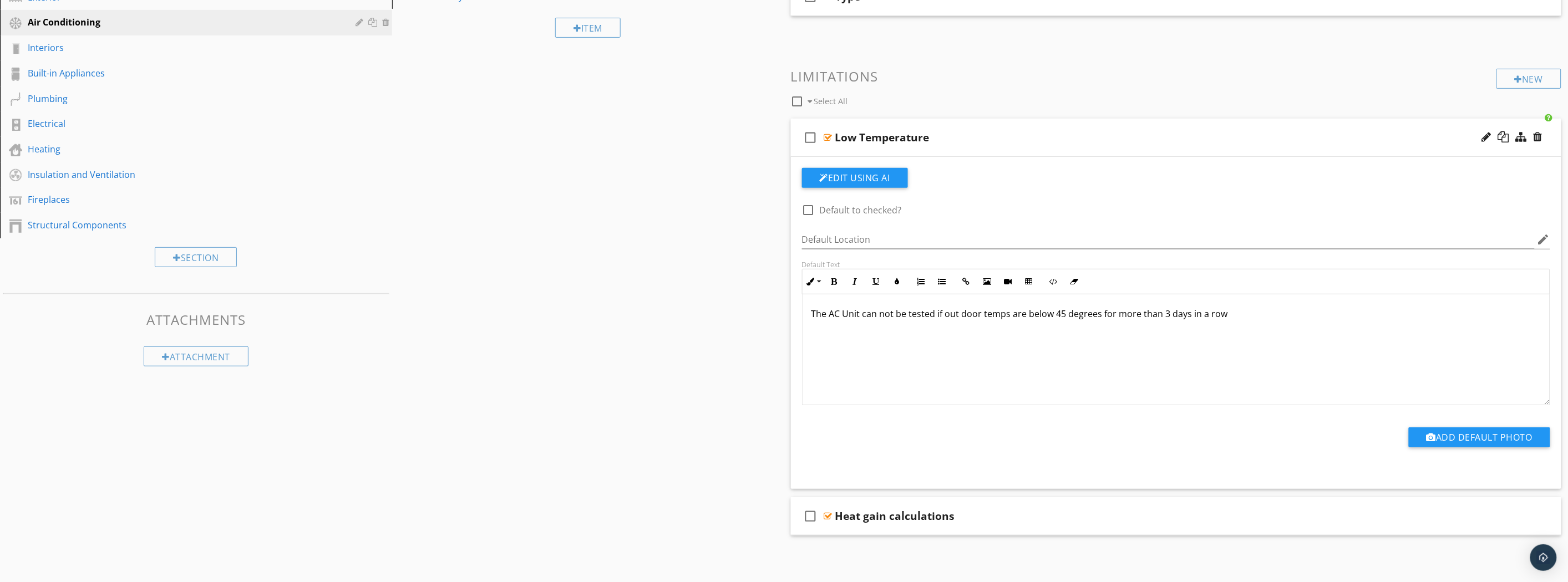
click at [807, 208] on div at bounding box center [808, 210] width 19 height 19
checkbox input "true"
click at [703, 221] on div "Sections Inspection Details Roofing Exterior Air Conditioning Interiors Built-i…" at bounding box center [784, 235] width 1568 height 671
click at [1305, 145] on div "check_box_outline_blank Low Temperature" at bounding box center [1176, 138] width 771 height 39
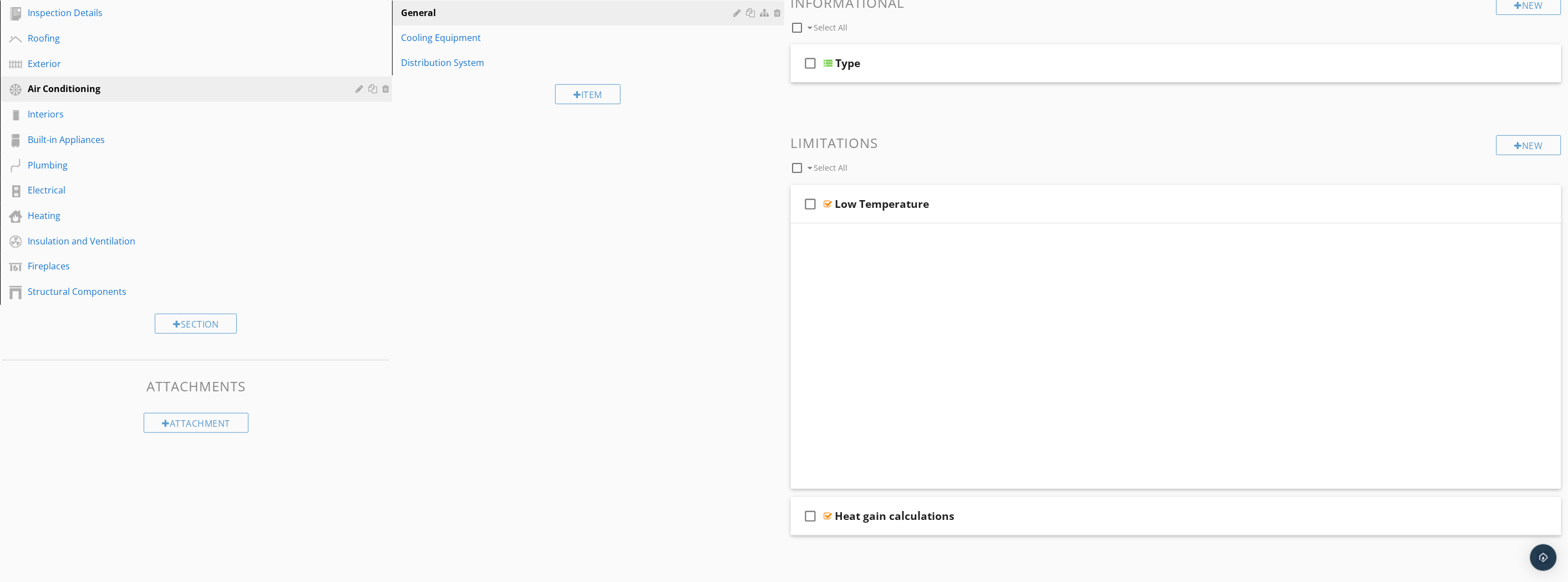
scroll to position [64, 0]
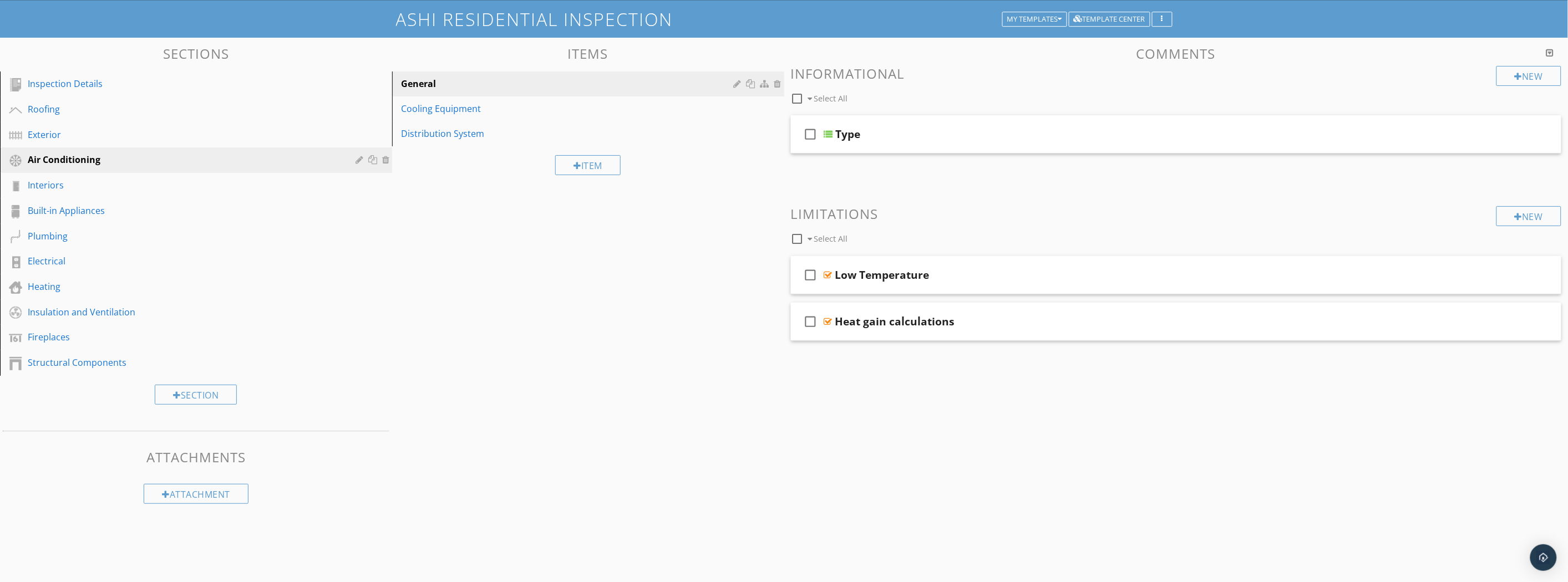
click at [966, 258] on div "check_box_outline_blank Low Temperature" at bounding box center [1176, 275] width 771 height 39
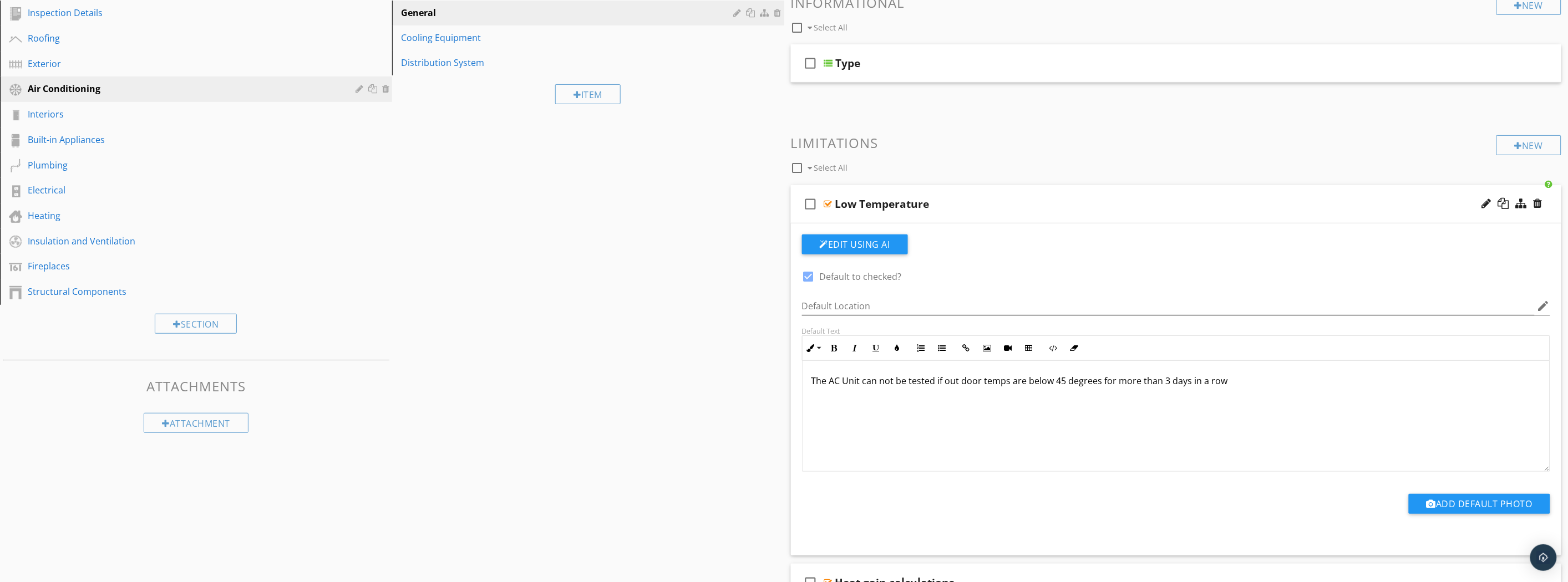
click at [971, 216] on div "check_box_outline_blank Low Temperature" at bounding box center [1176, 204] width 771 height 39
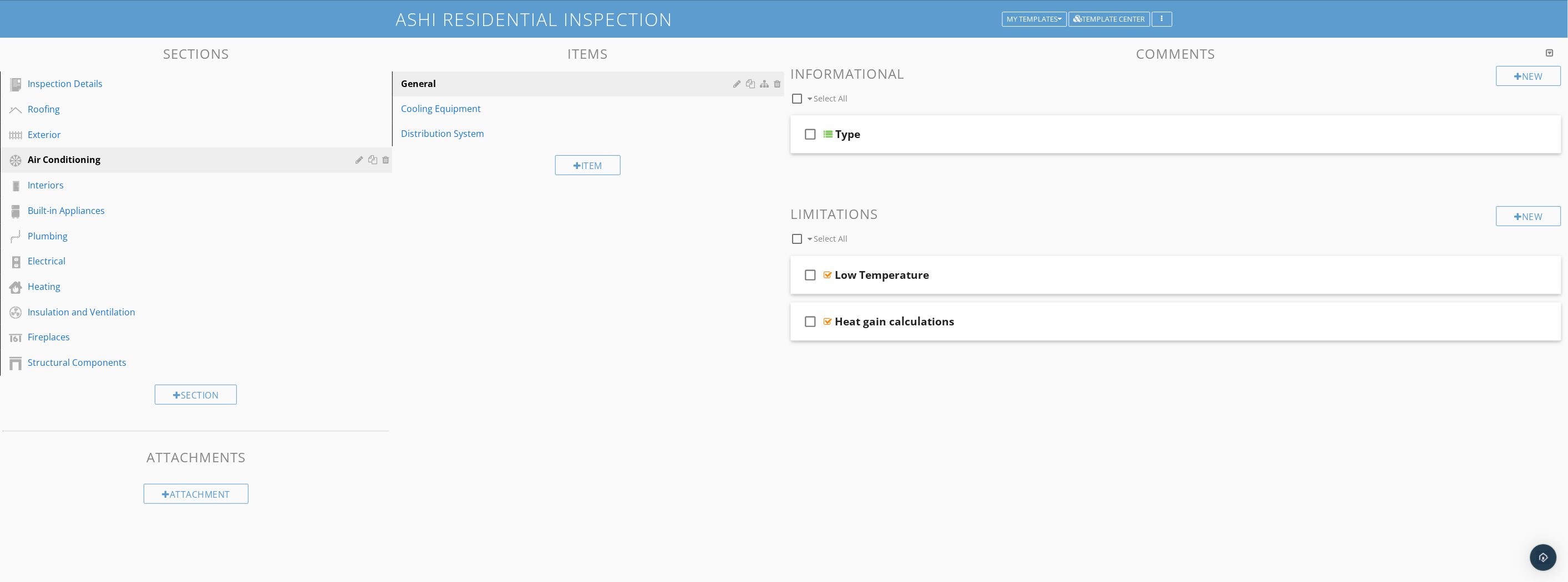
click at [1000, 320] on div "Heat gain calculations" at bounding box center [1116, 322] width 562 height 14
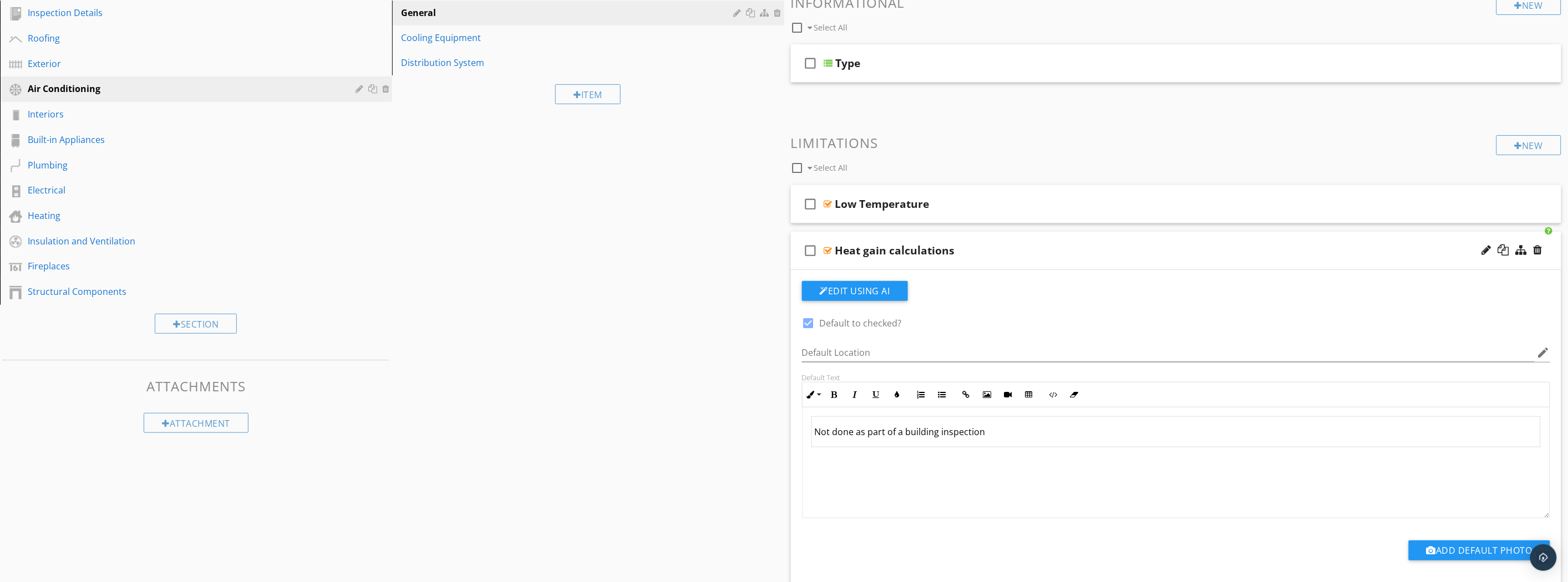
click at [1012, 254] on div "Heat gain calculations" at bounding box center [1116, 251] width 562 height 14
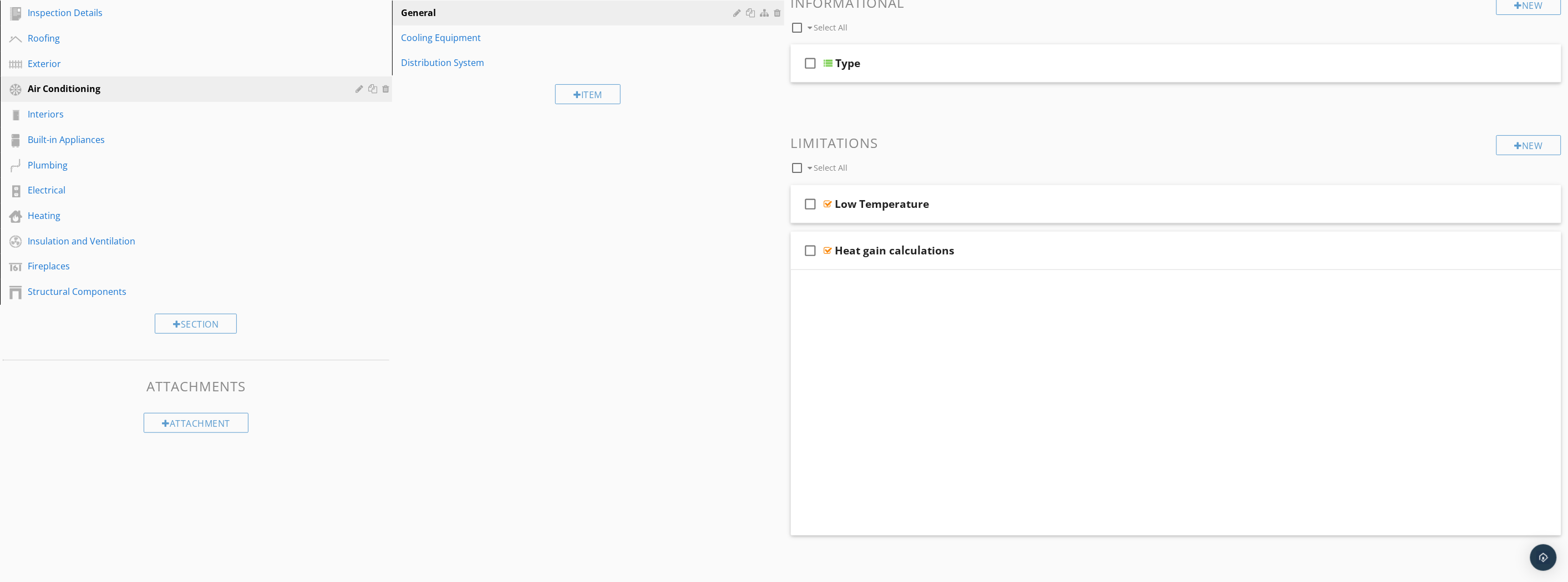
scroll to position [64, 0]
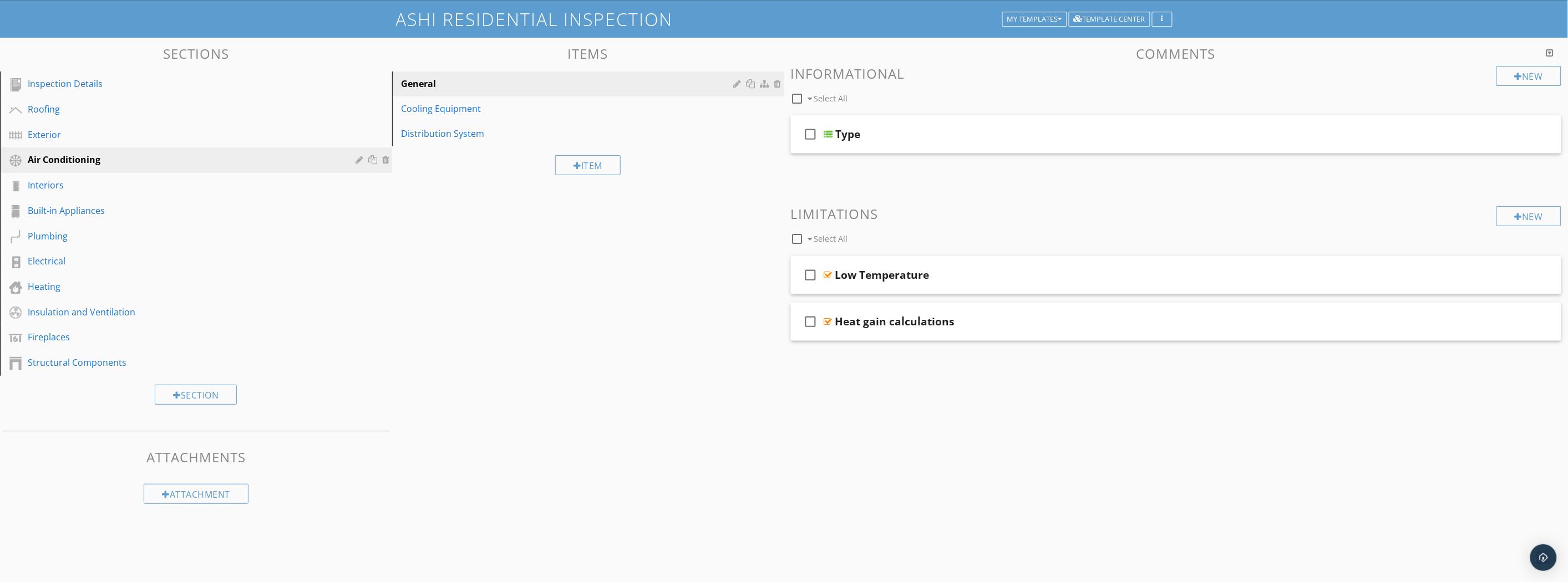
click at [917, 141] on div "check_box_outline_blank Type" at bounding box center [1176, 134] width 771 height 39
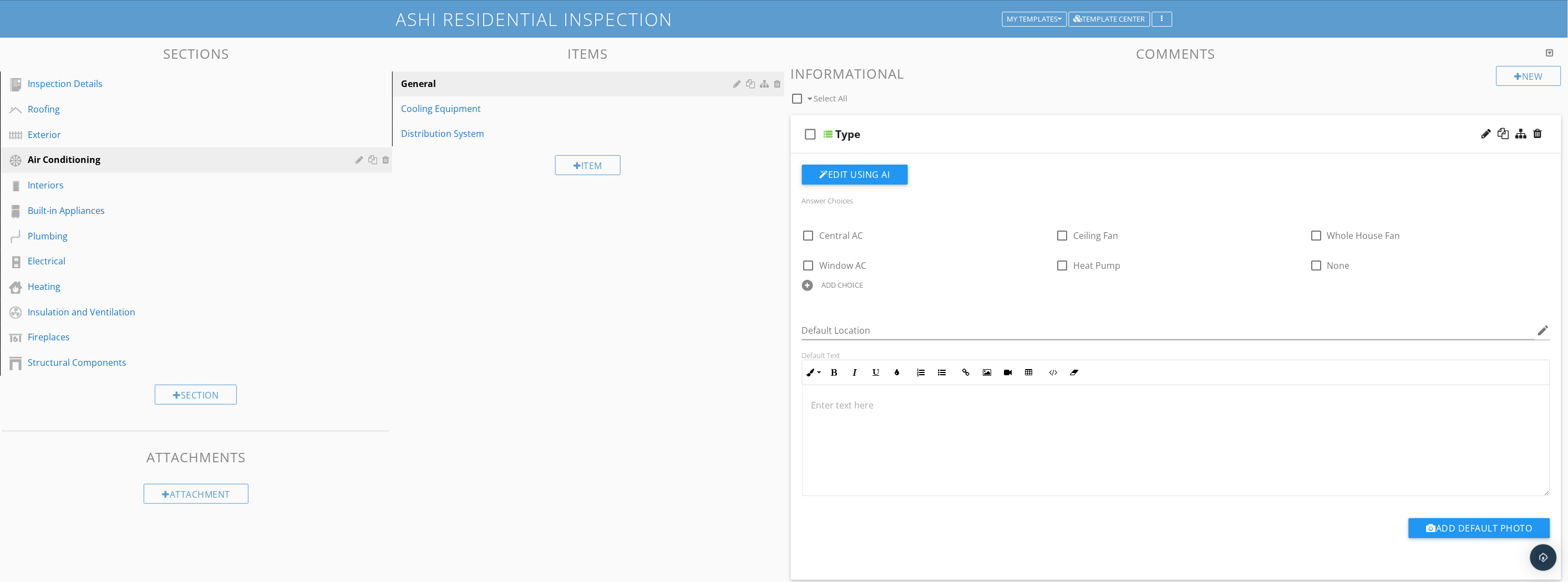
scroll to position [135, 0]
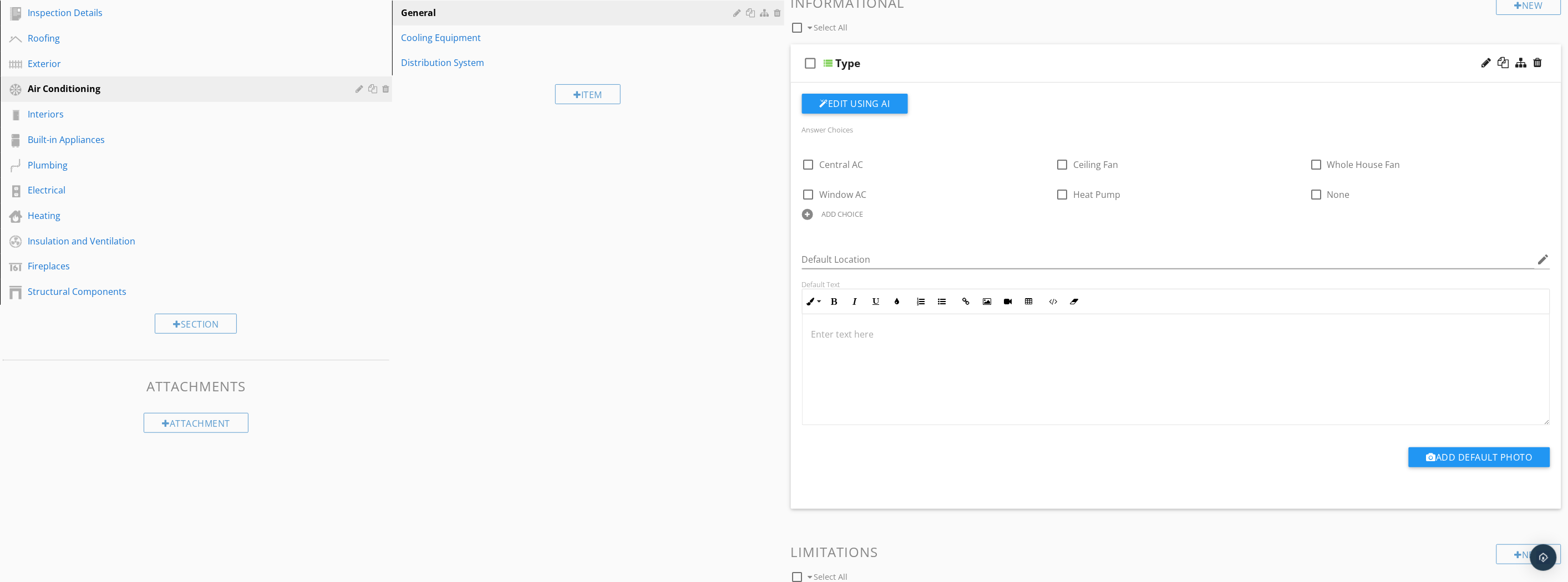
click at [1101, 59] on div "Type" at bounding box center [1116, 64] width 562 height 14
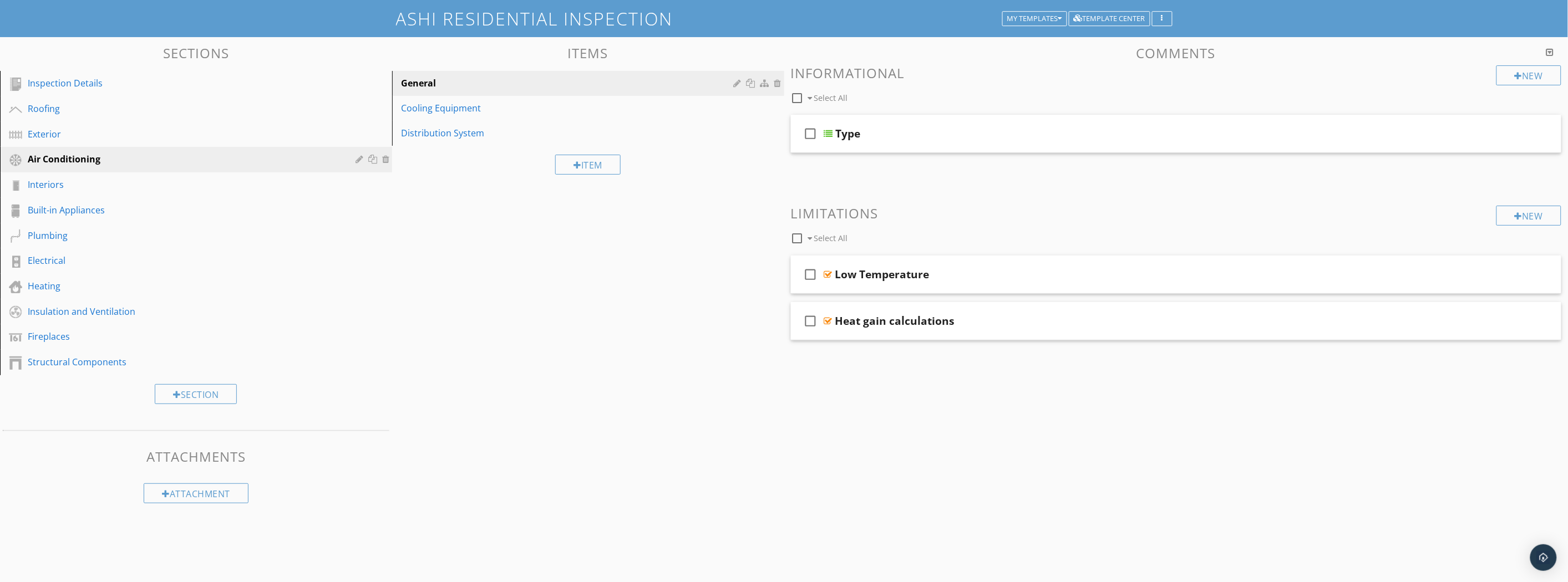
scroll to position [64, 0]
click at [457, 140] on div "Distribution System" at bounding box center [569, 134] width 336 height 14
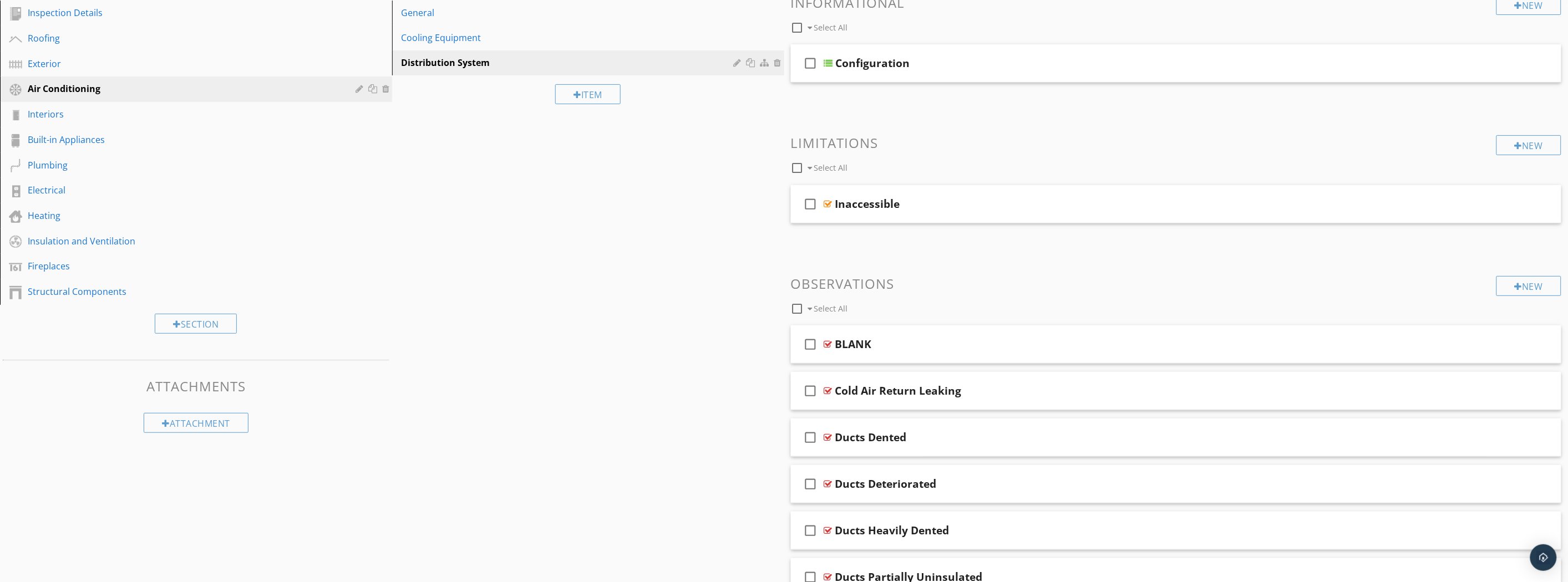
click at [548, 45] on link "Cooling Equipment" at bounding box center [590, 38] width 389 height 24
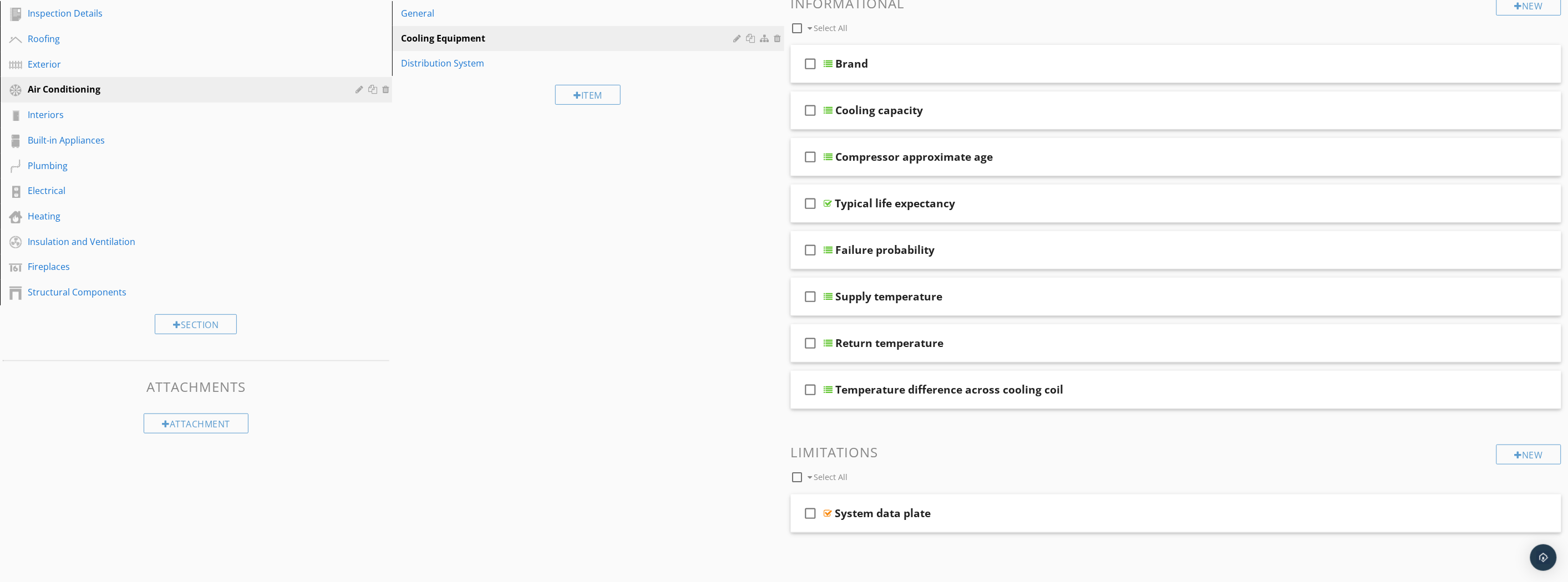
scroll to position [123, 0]
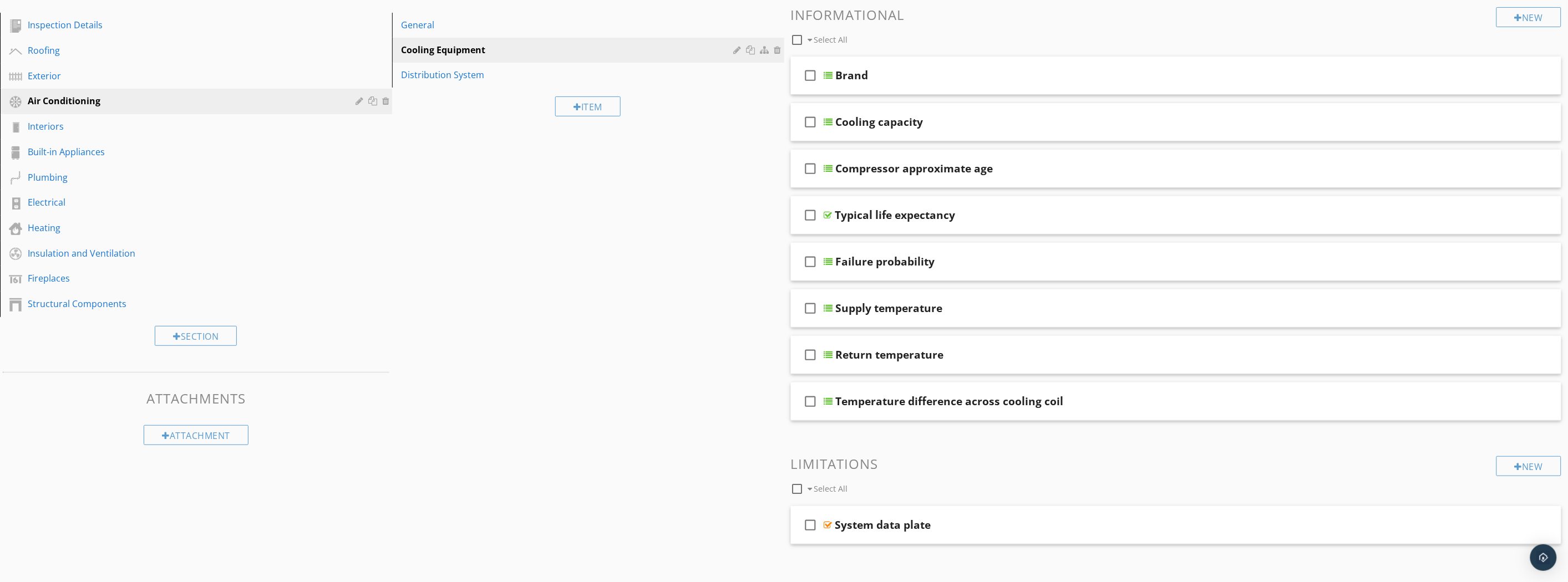
click at [1022, 213] on div "Typical life expectancy" at bounding box center [1116, 216] width 562 height 14
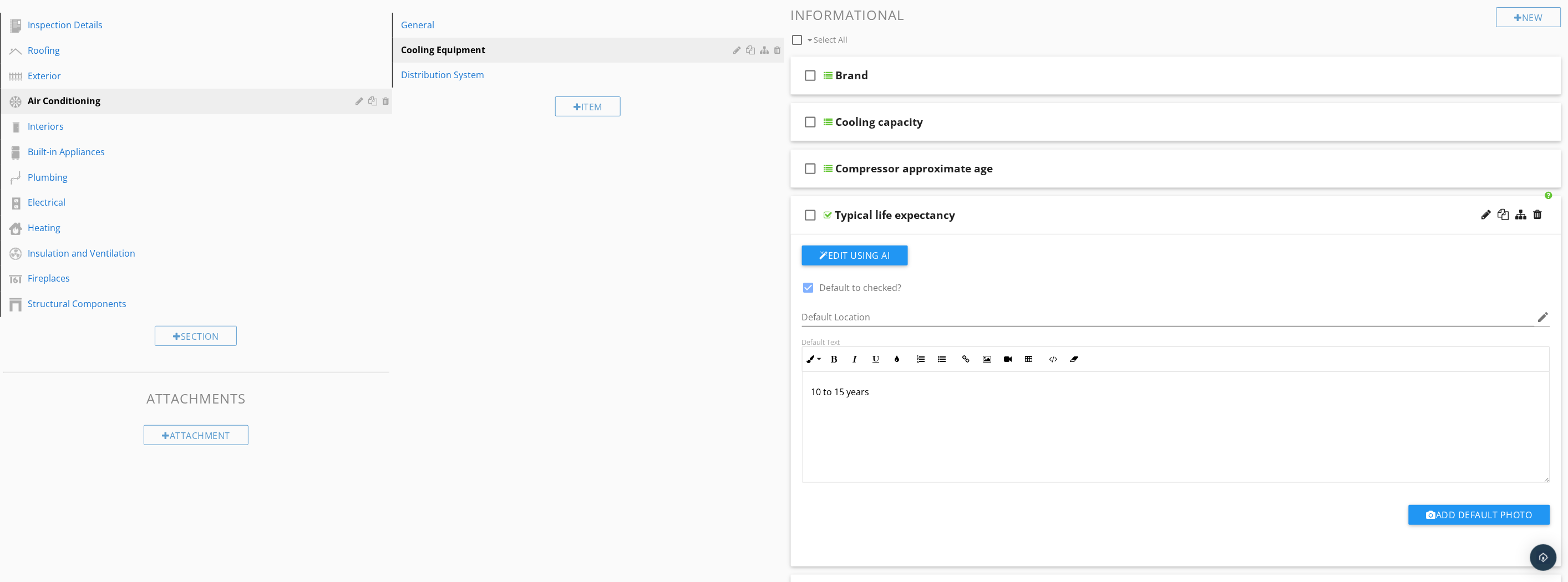
click at [1022, 213] on div "Typical life expectancy" at bounding box center [1116, 216] width 562 height 14
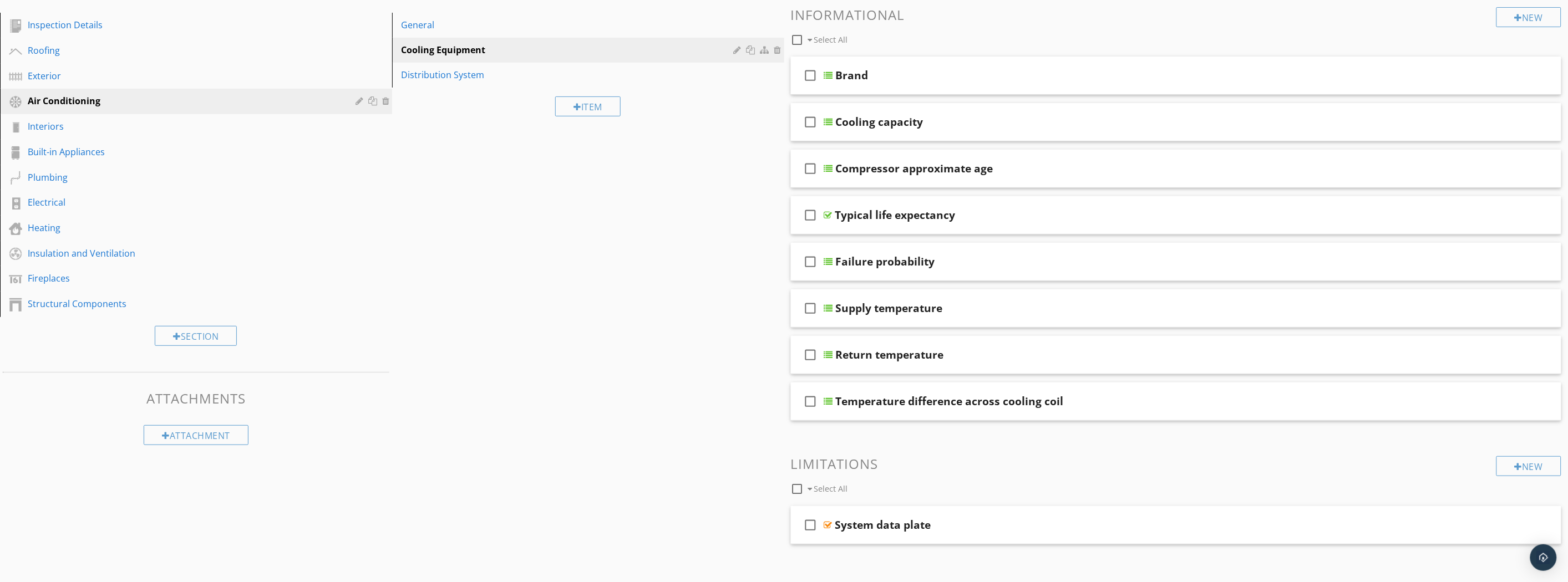
click at [1022, 214] on div "Typical life expectancy" at bounding box center [1116, 216] width 562 height 14
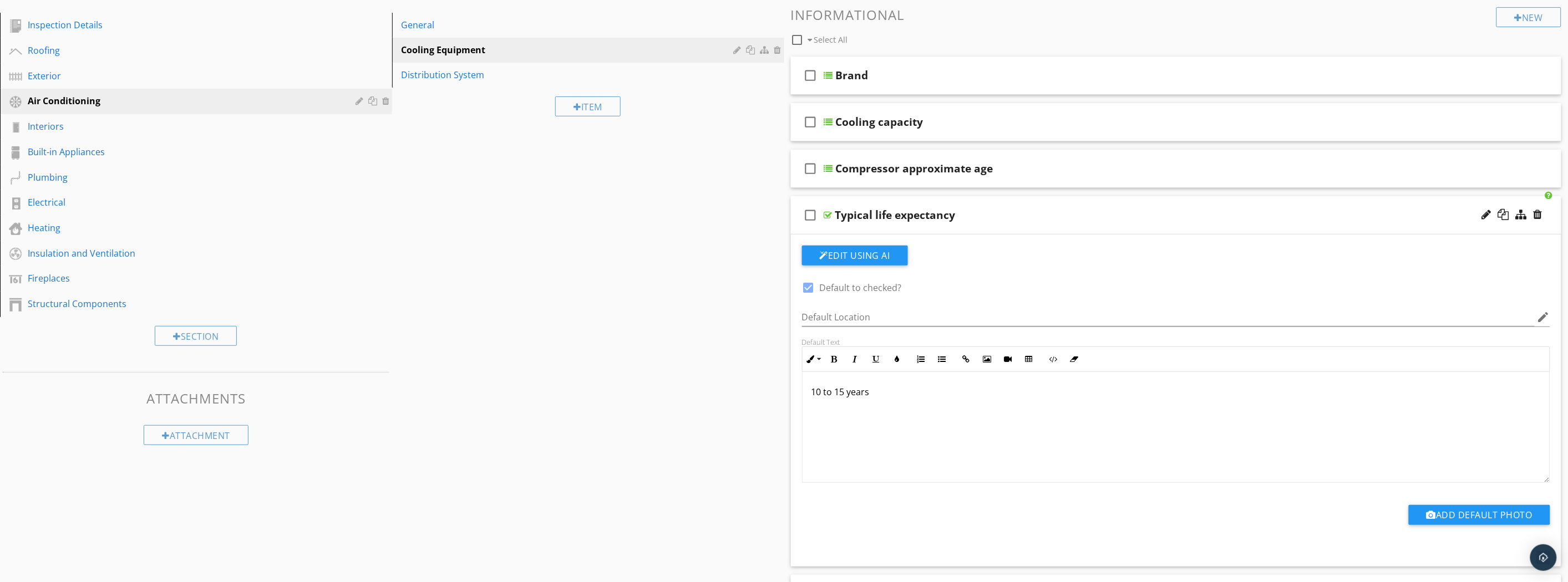
click at [1022, 214] on div "Typical life expectancy" at bounding box center [1116, 216] width 562 height 14
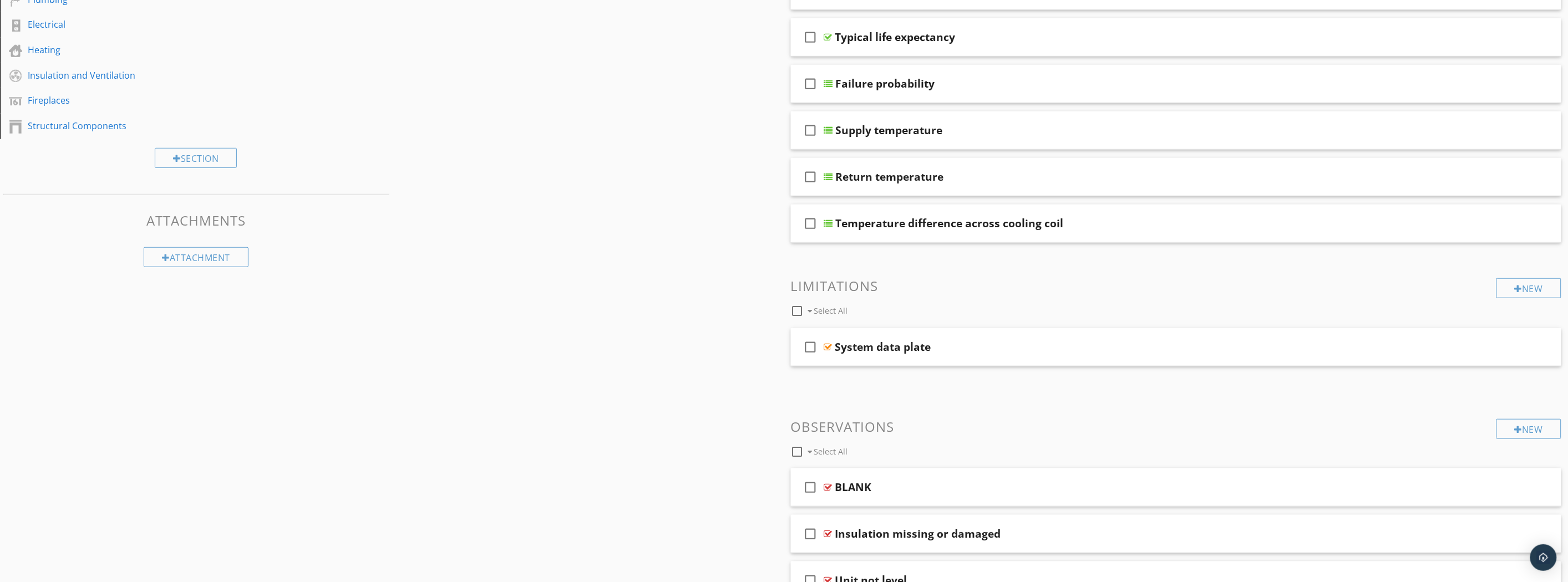
scroll to position [308, 0]
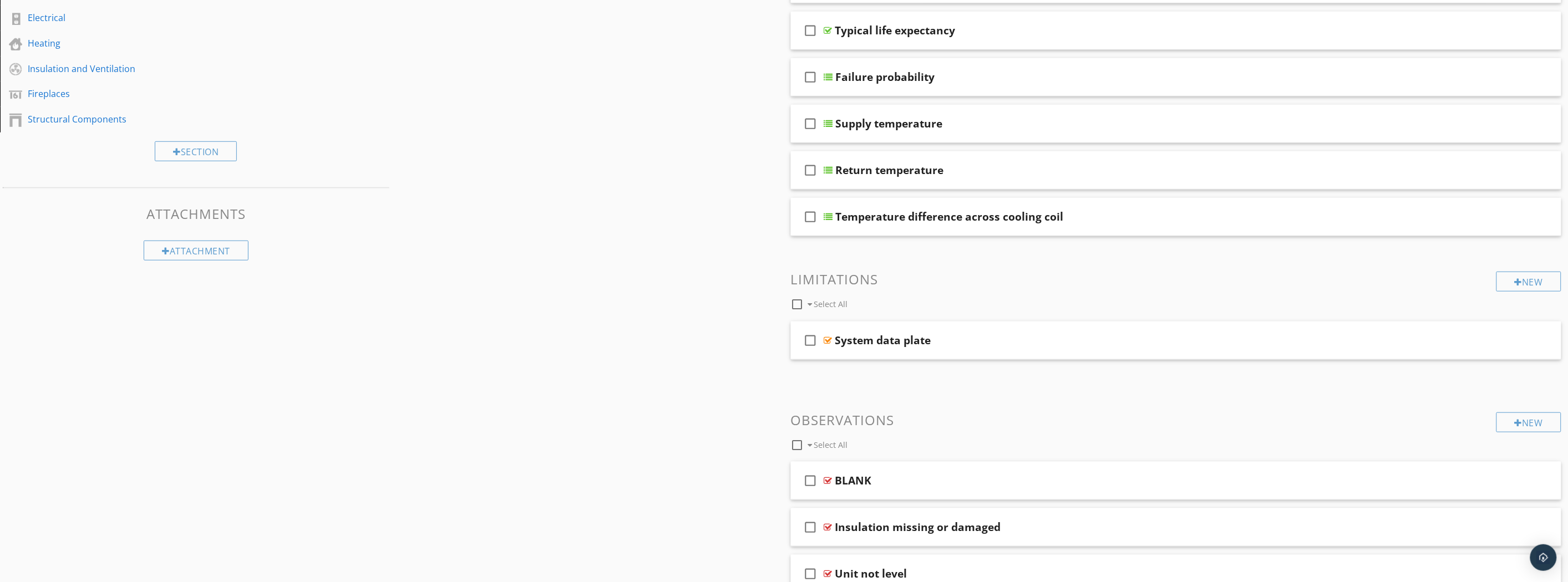
click at [1181, 219] on div "Temperature difference across cooling coil" at bounding box center [1116, 217] width 562 height 14
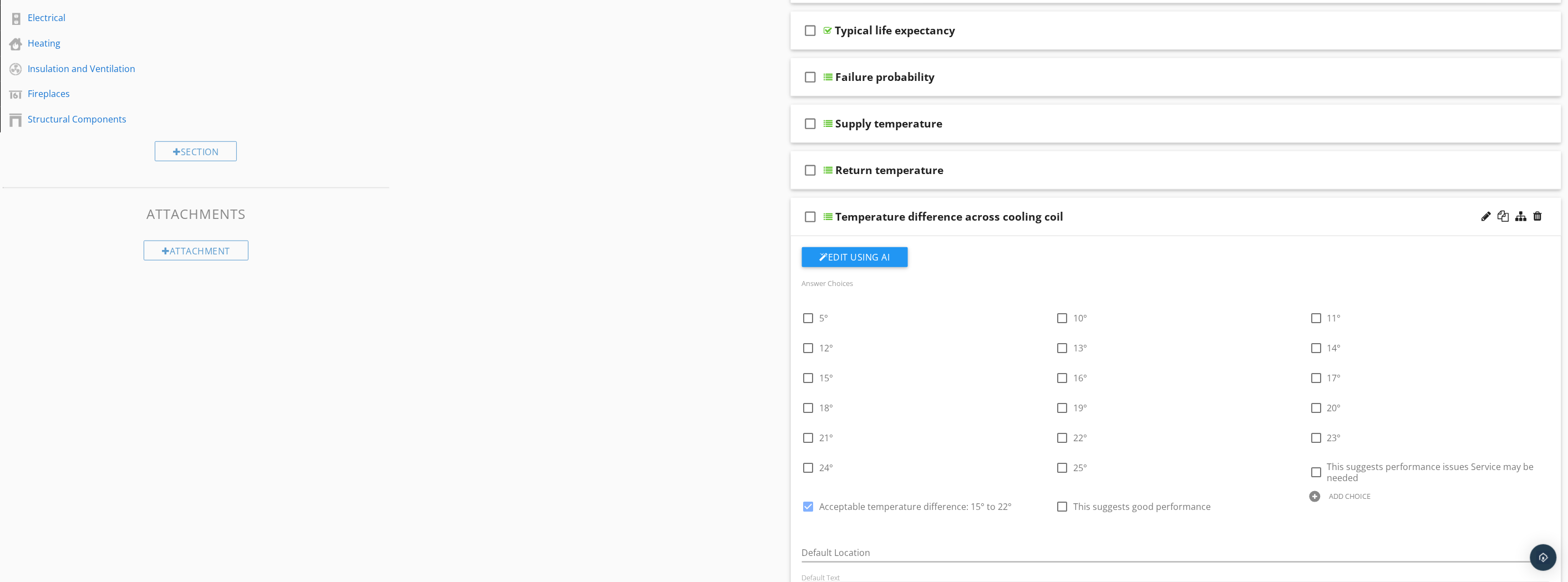
click at [1181, 219] on div "Temperature difference across cooling coil" at bounding box center [1116, 217] width 562 height 14
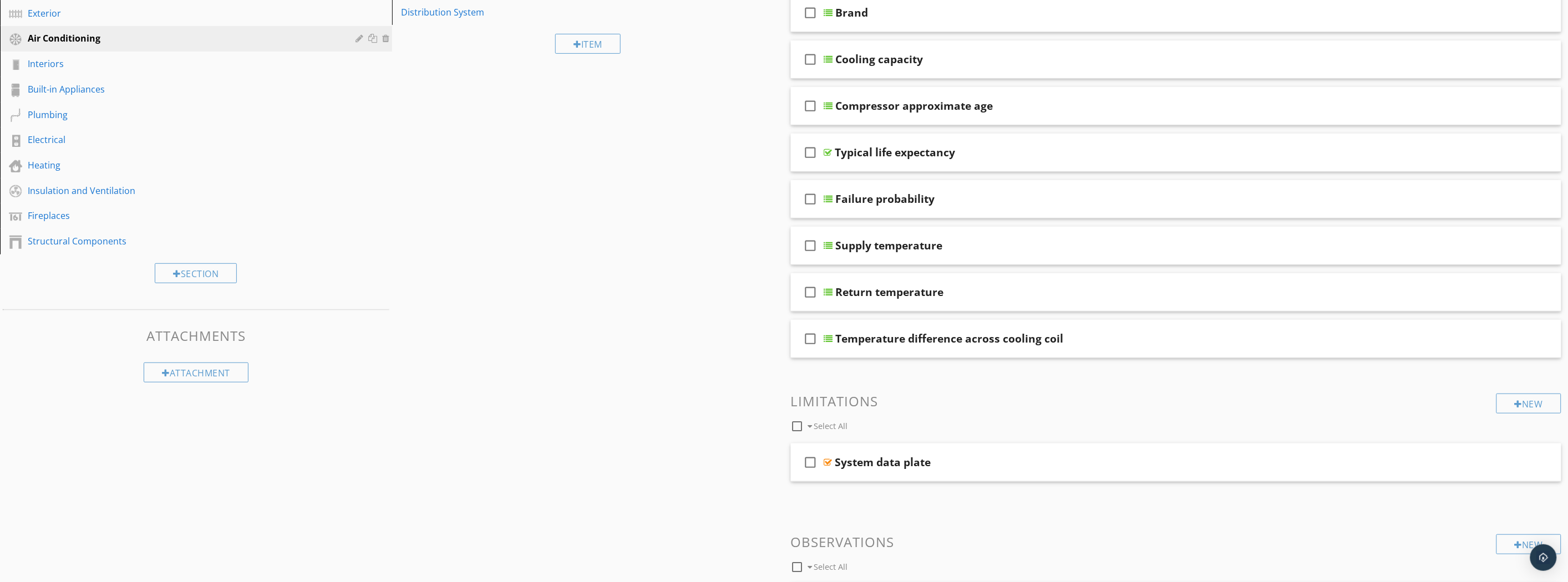
scroll to position [123, 0]
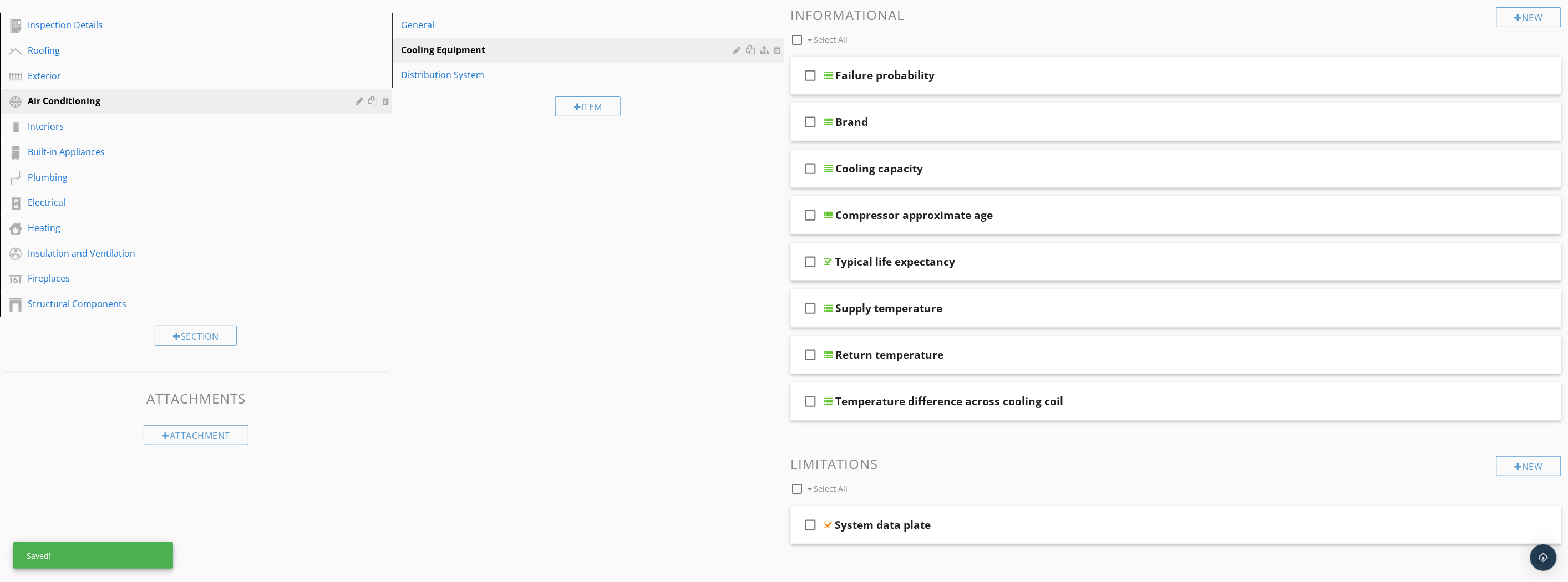
click at [1040, 73] on div "Failure probability" at bounding box center [1116, 76] width 562 height 14
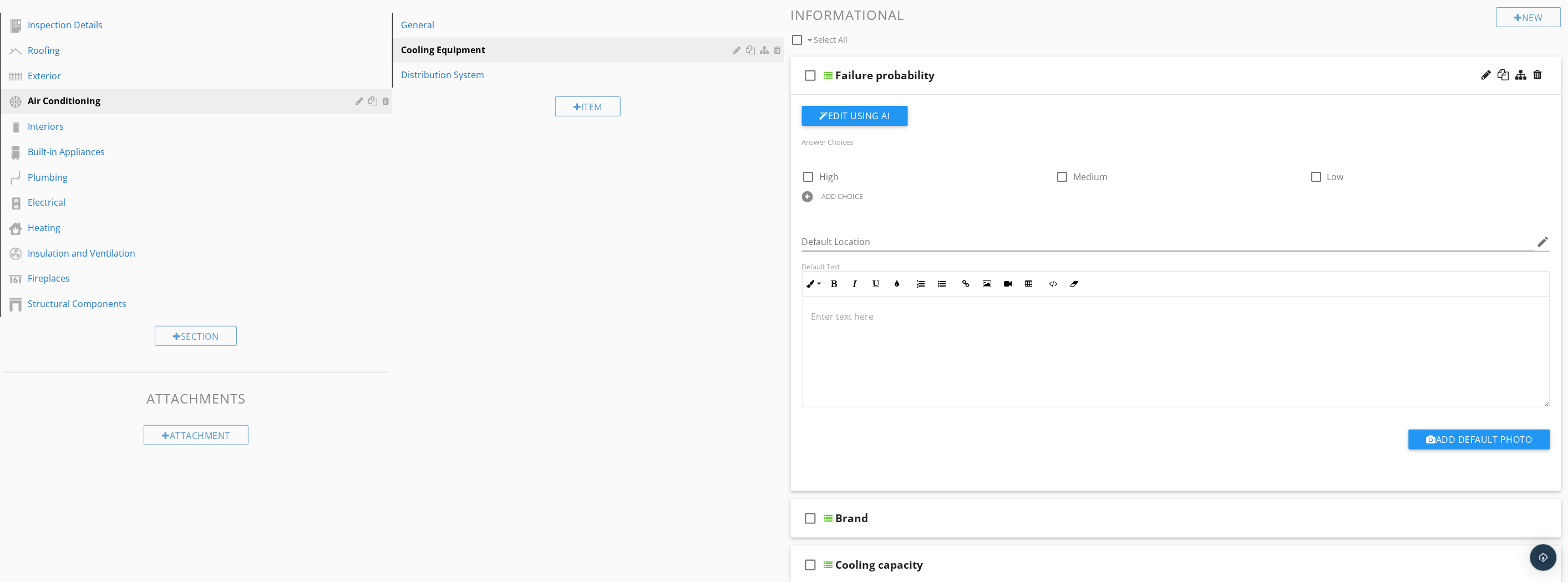
click at [1040, 73] on div "Failure probability" at bounding box center [1116, 76] width 562 height 14
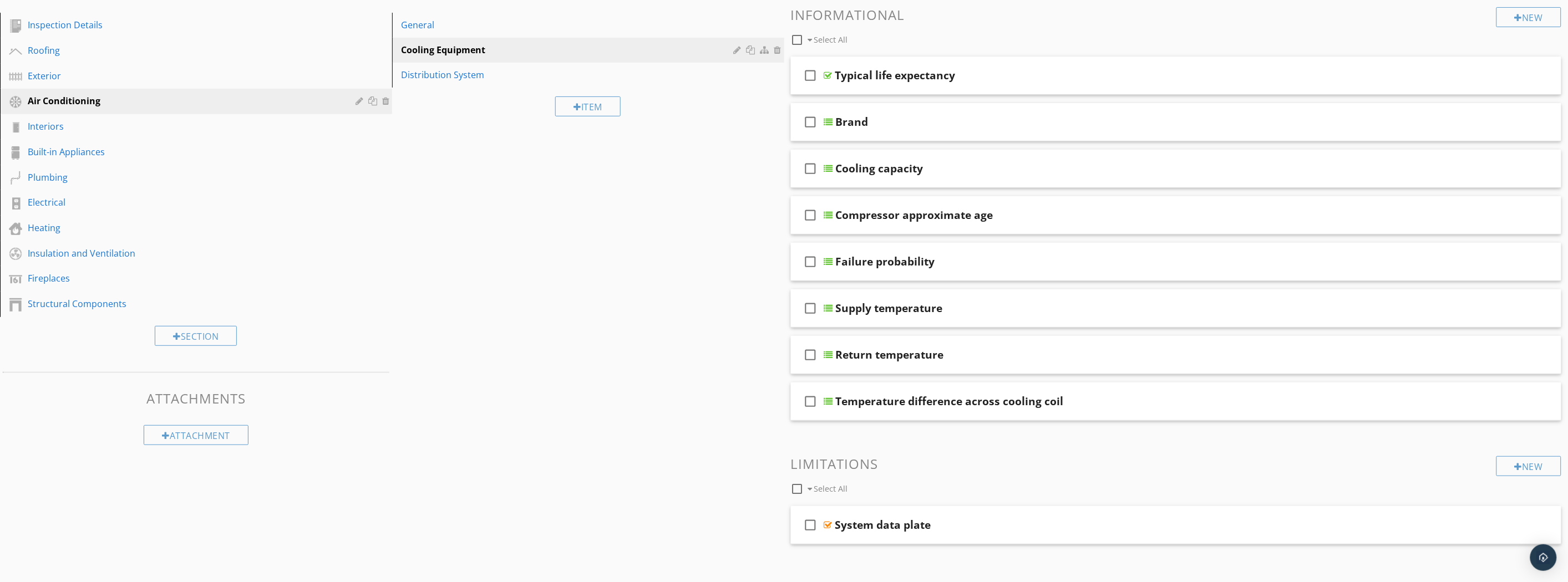
click at [1013, 135] on div "check_box_outline_blank Brand" at bounding box center [1176, 122] width 771 height 39
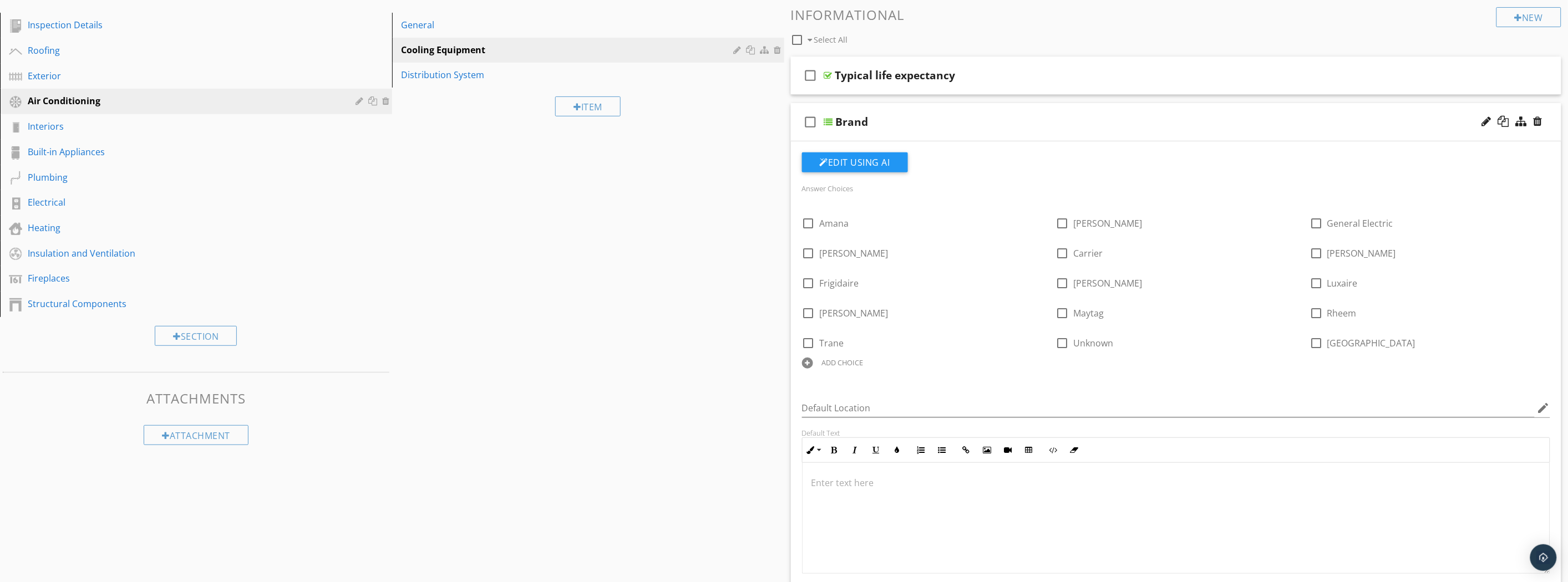
click at [1013, 135] on div "check_box_outline_blank Brand" at bounding box center [1176, 122] width 771 height 39
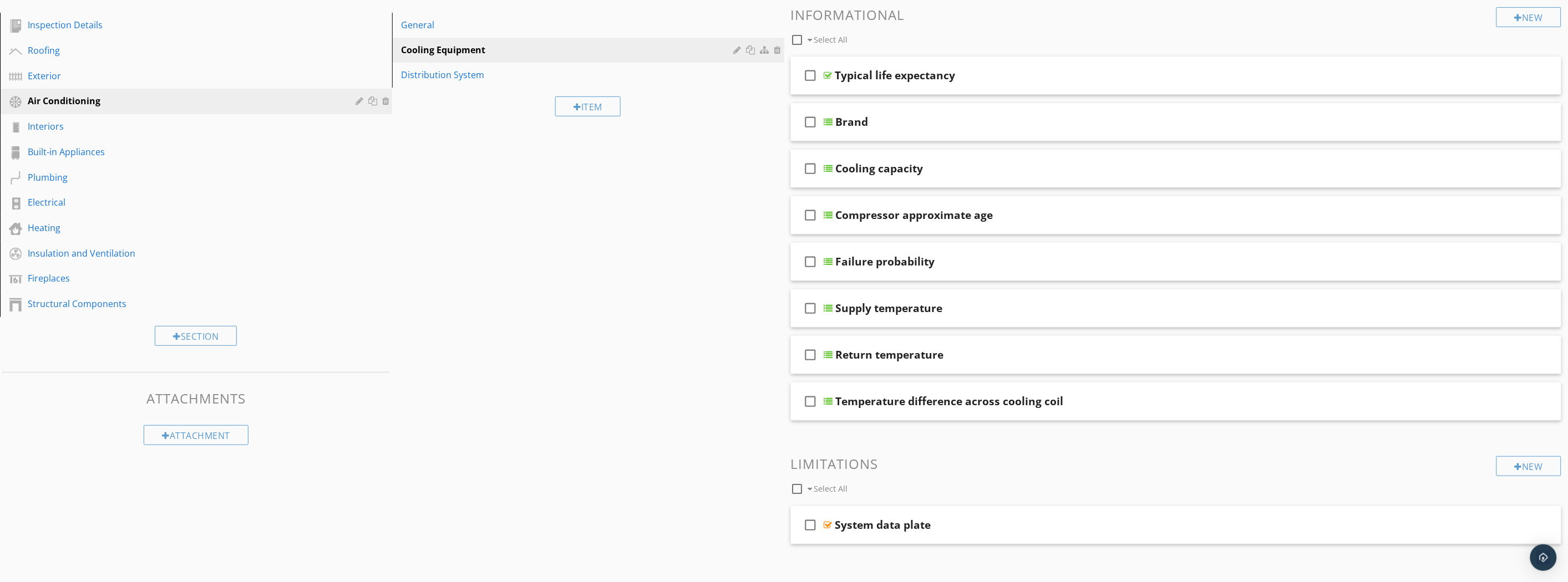
click at [1003, 181] on div "check_box_outline_blank Cooling capacity" at bounding box center [1176, 169] width 771 height 39
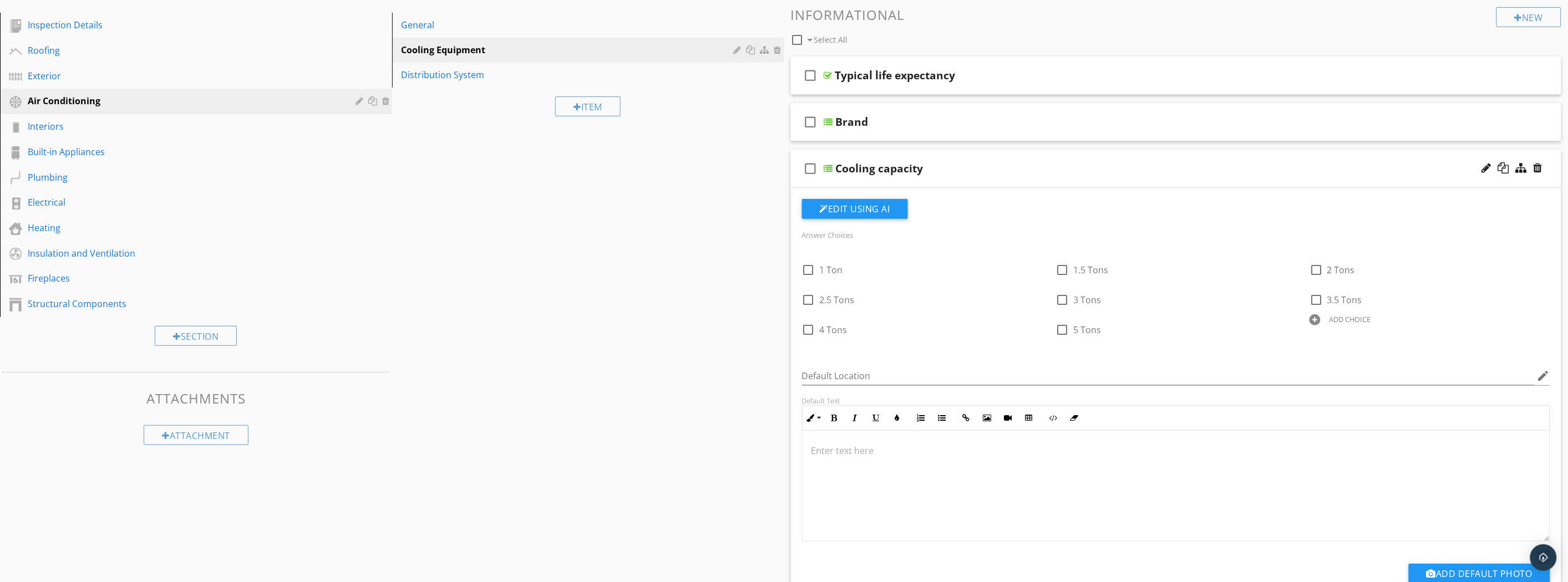
click at [1012, 178] on div "check_box_outline_blank Cooling capacity" at bounding box center [1176, 169] width 771 height 39
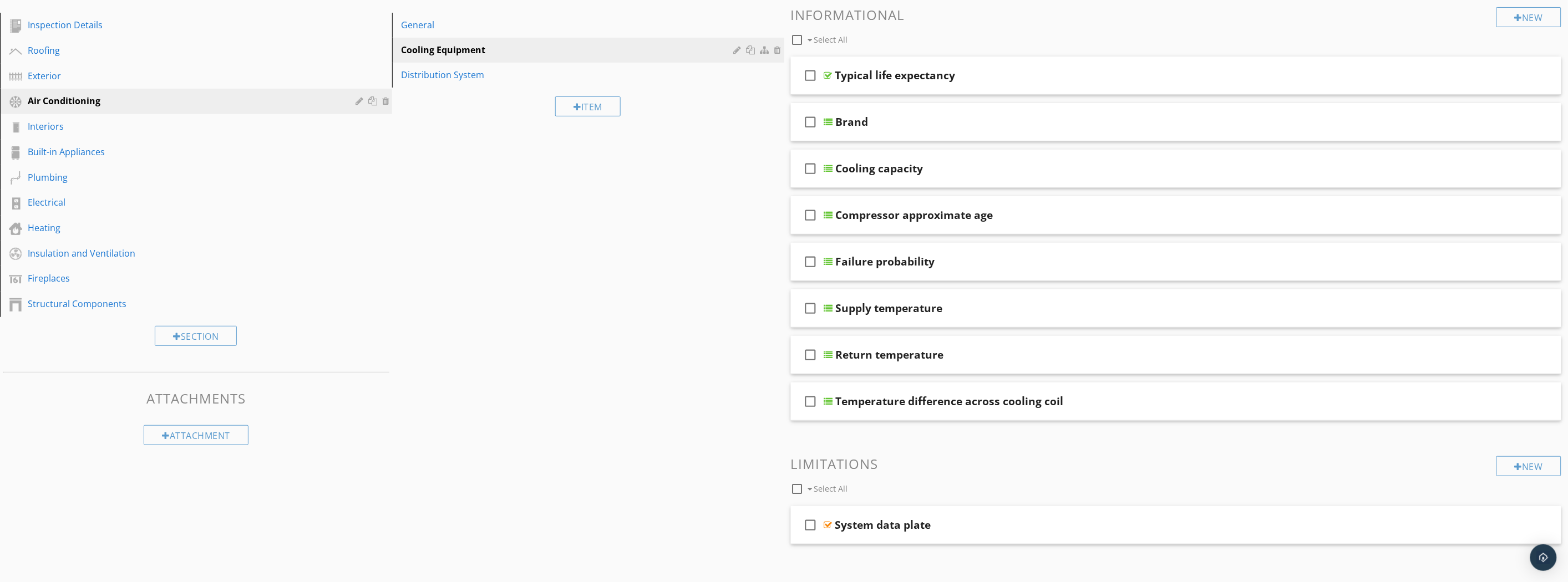
click at [1063, 227] on div "check_box_outline_blank Compressor approximate age" at bounding box center [1176, 215] width 771 height 39
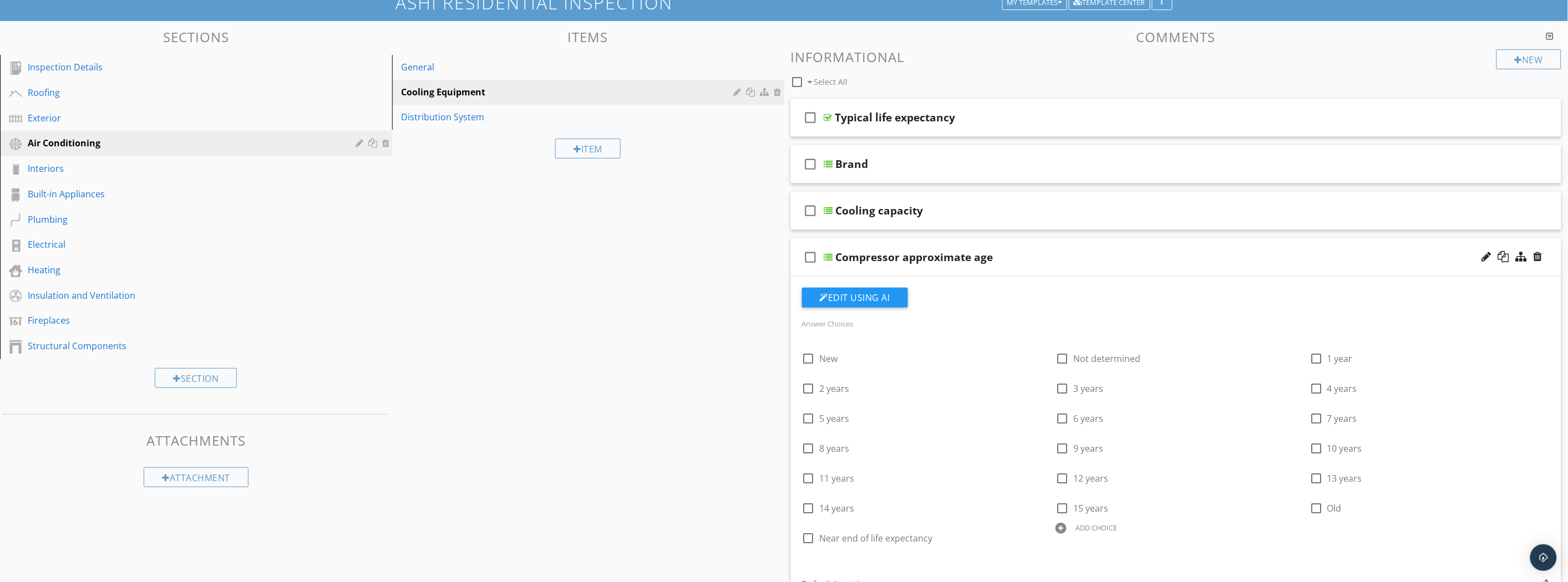
scroll to position [0, 0]
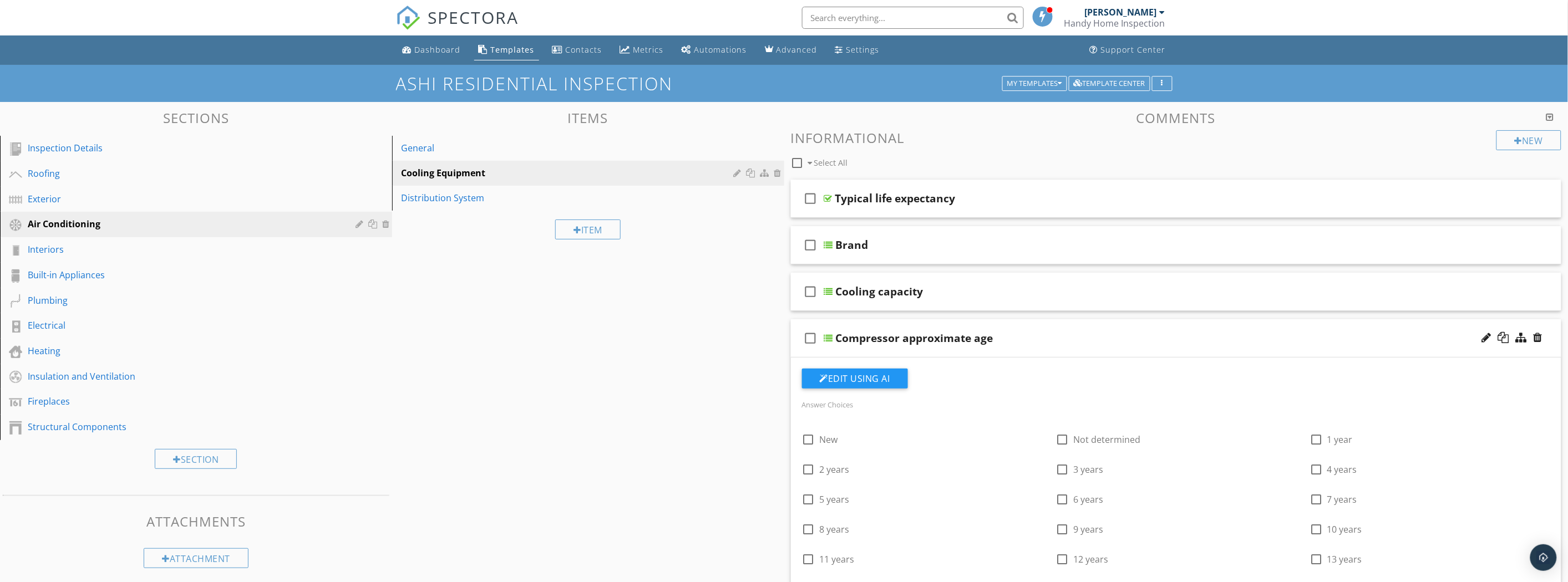
click at [1055, 333] on div "Compressor approximate age" at bounding box center [1116, 338] width 562 height 14
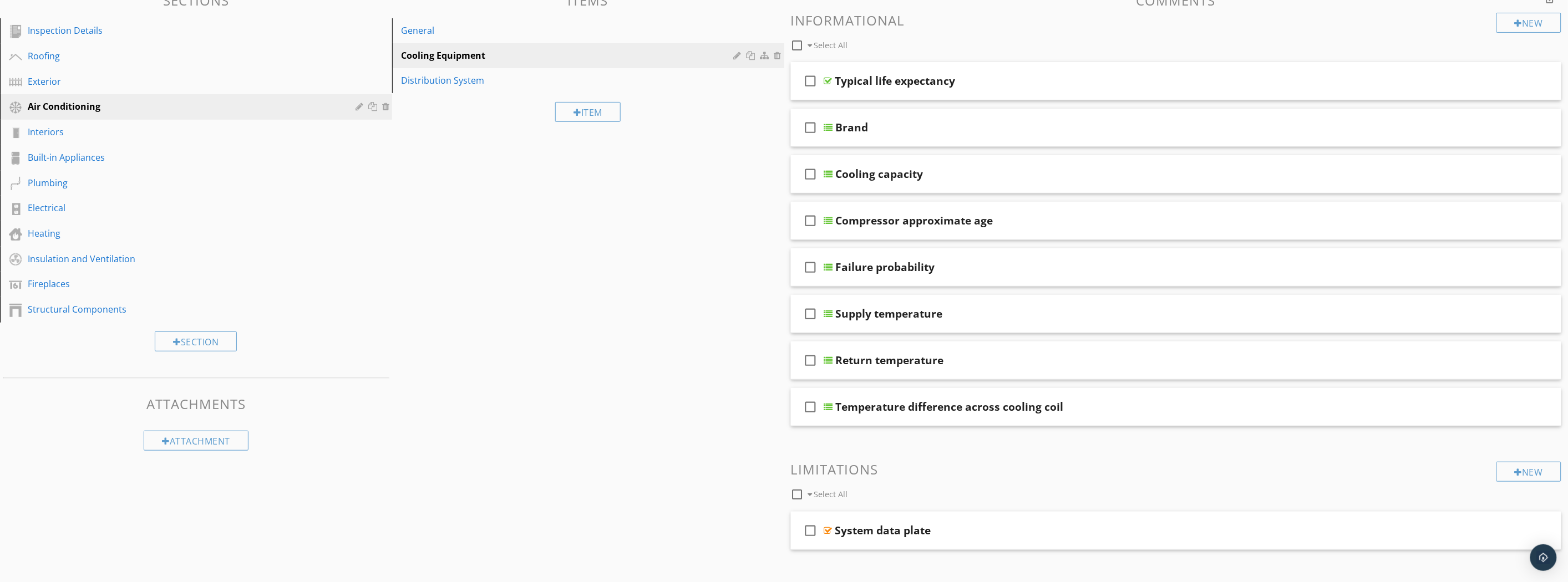
scroll to position [123, 0]
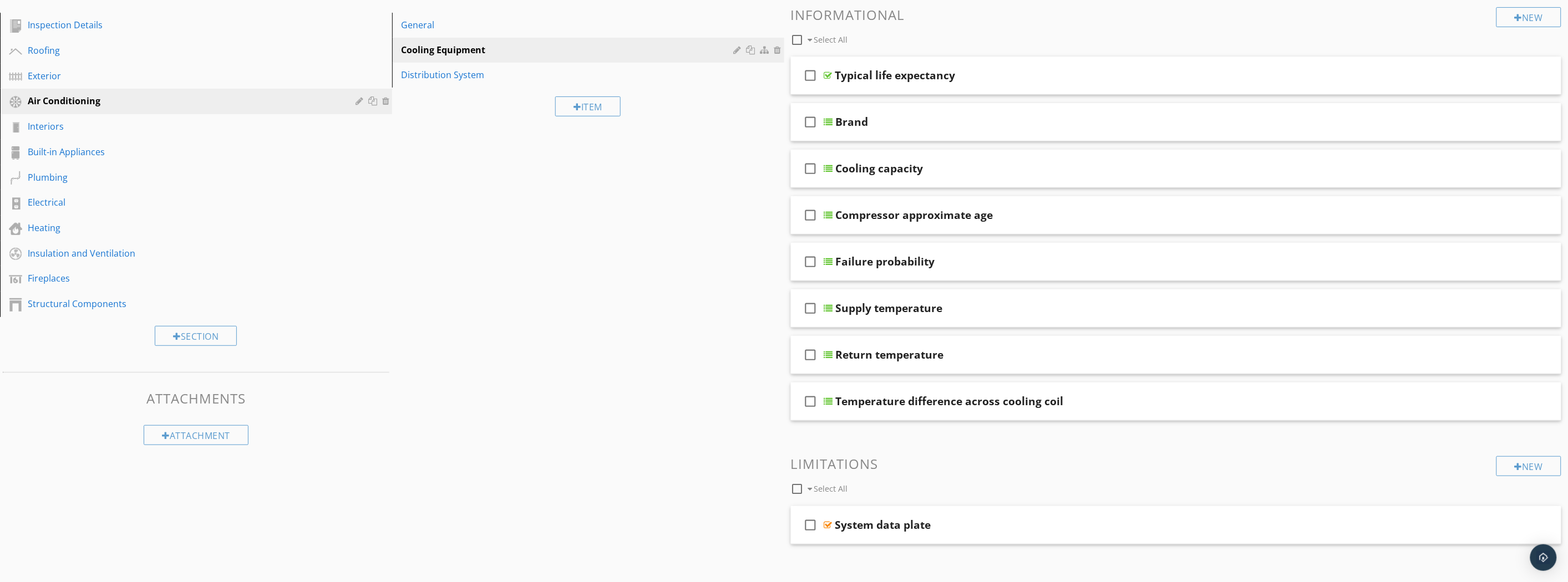
click at [1036, 273] on div "check_box_outline_blank Failure probability" at bounding box center [1176, 262] width 771 height 39
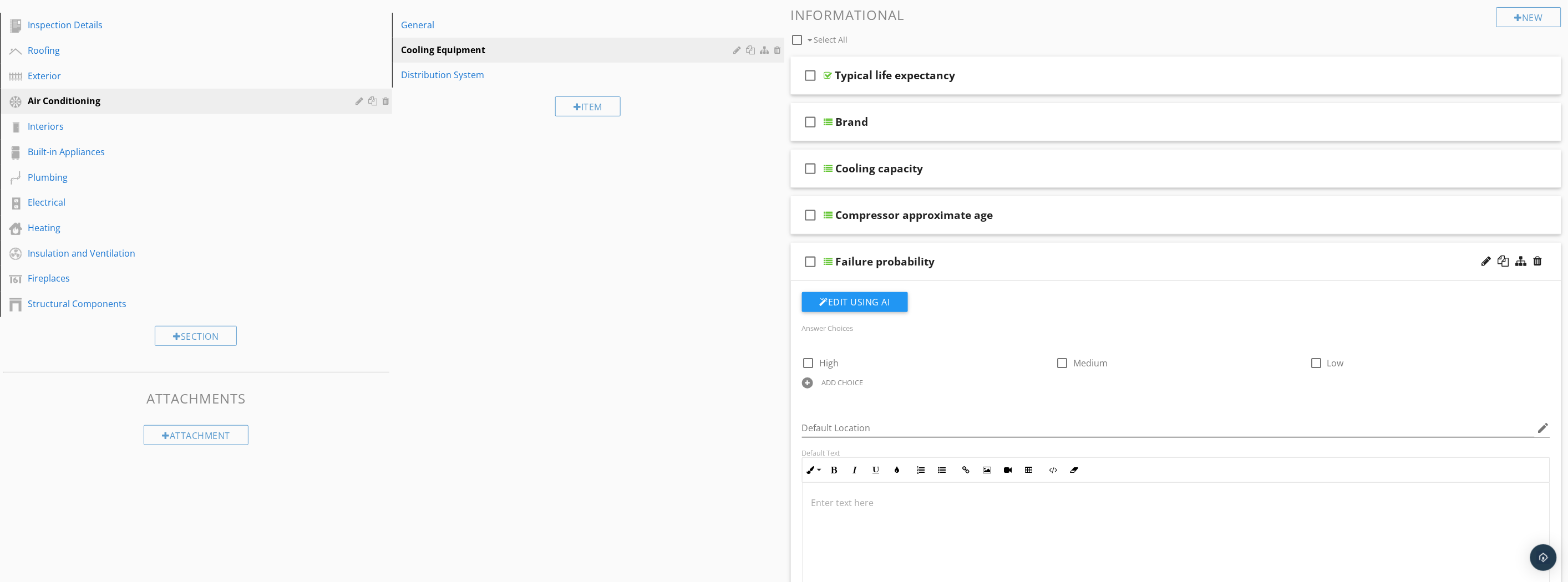
click at [1109, 267] on div "Failure probability" at bounding box center [1116, 262] width 562 height 14
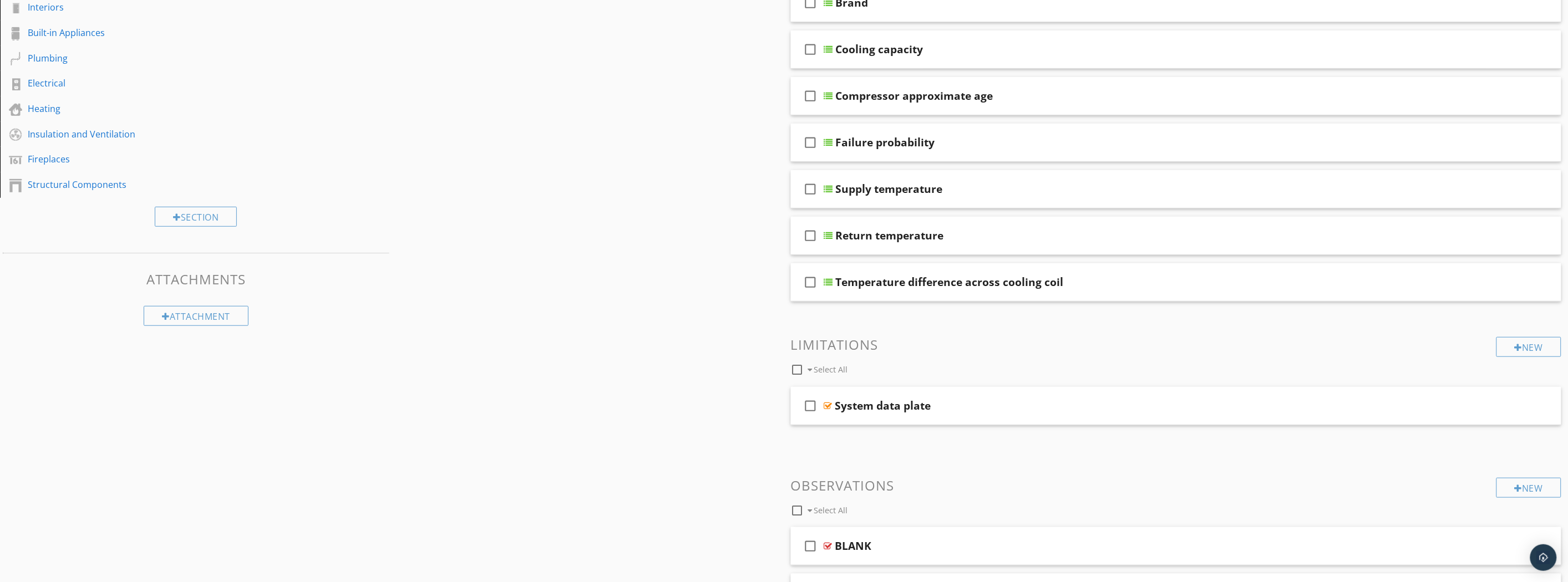
scroll to position [246, 0]
click at [1055, 195] on div "check_box_outline_blank Supply temperature" at bounding box center [1176, 185] width 771 height 39
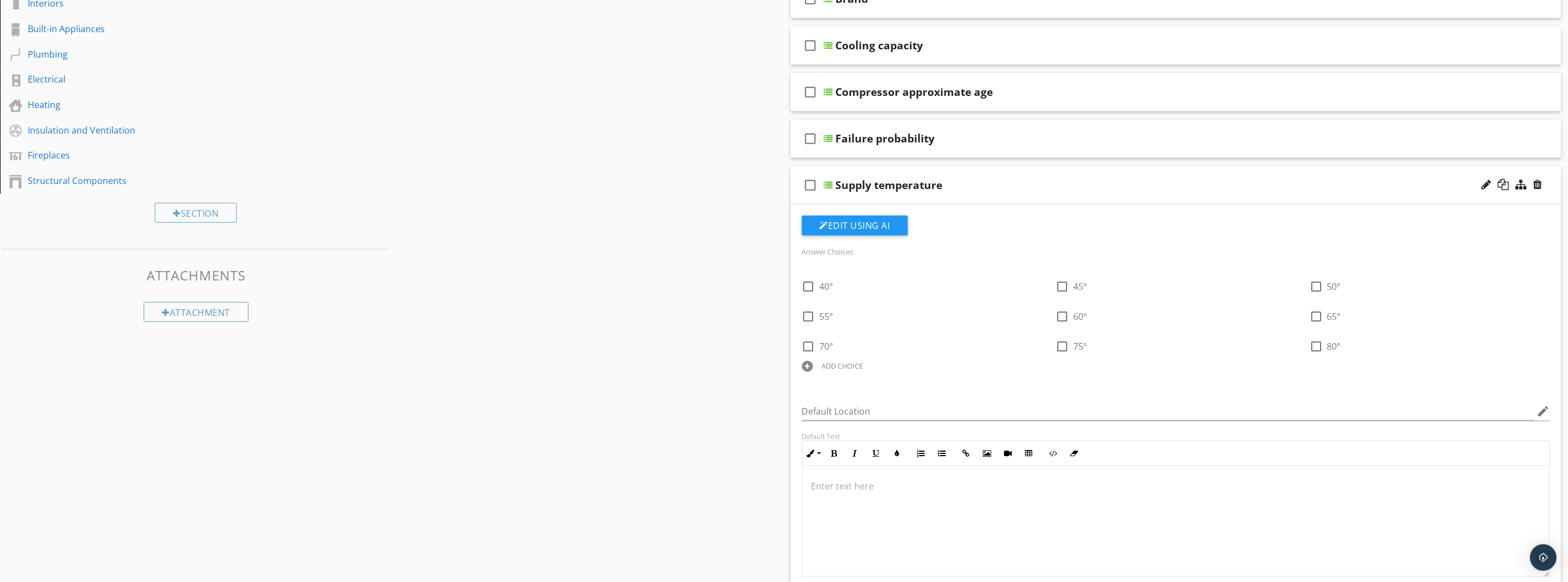
click at [1041, 196] on div "check_box_outline_blank Supply temperature" at bounding box center [1176, 185] width 771 height 39
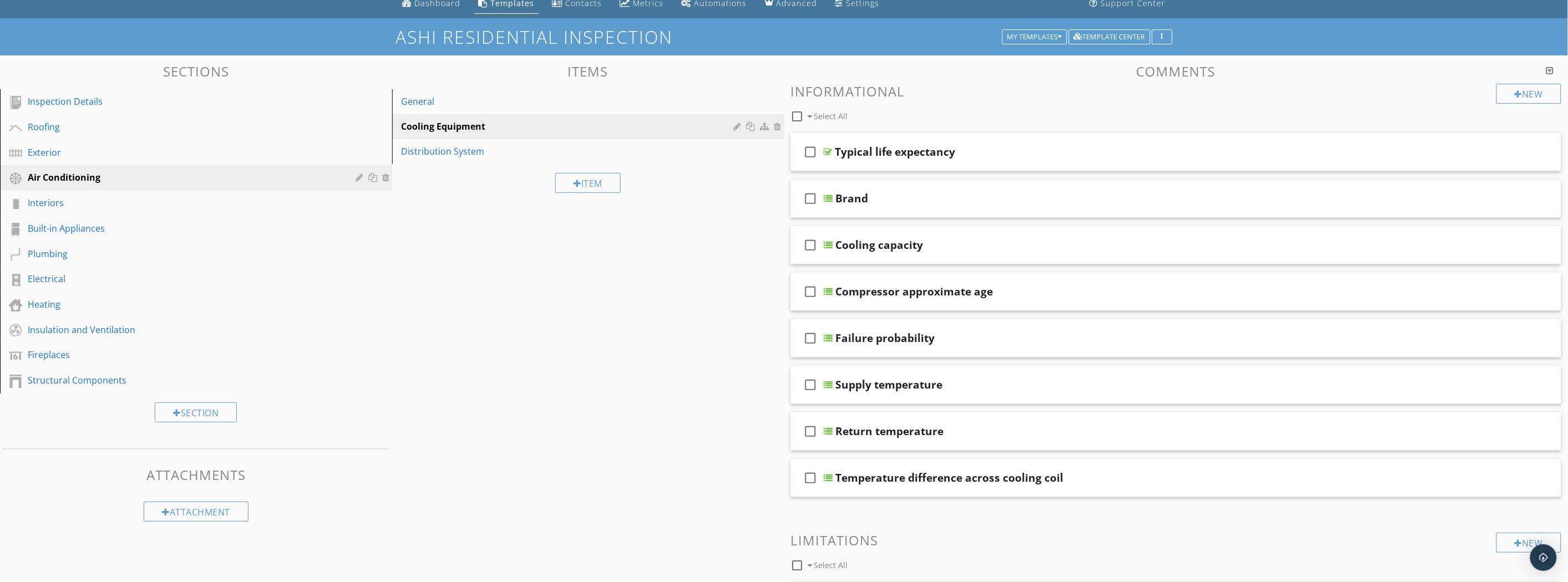
scroll to position [185, 0]
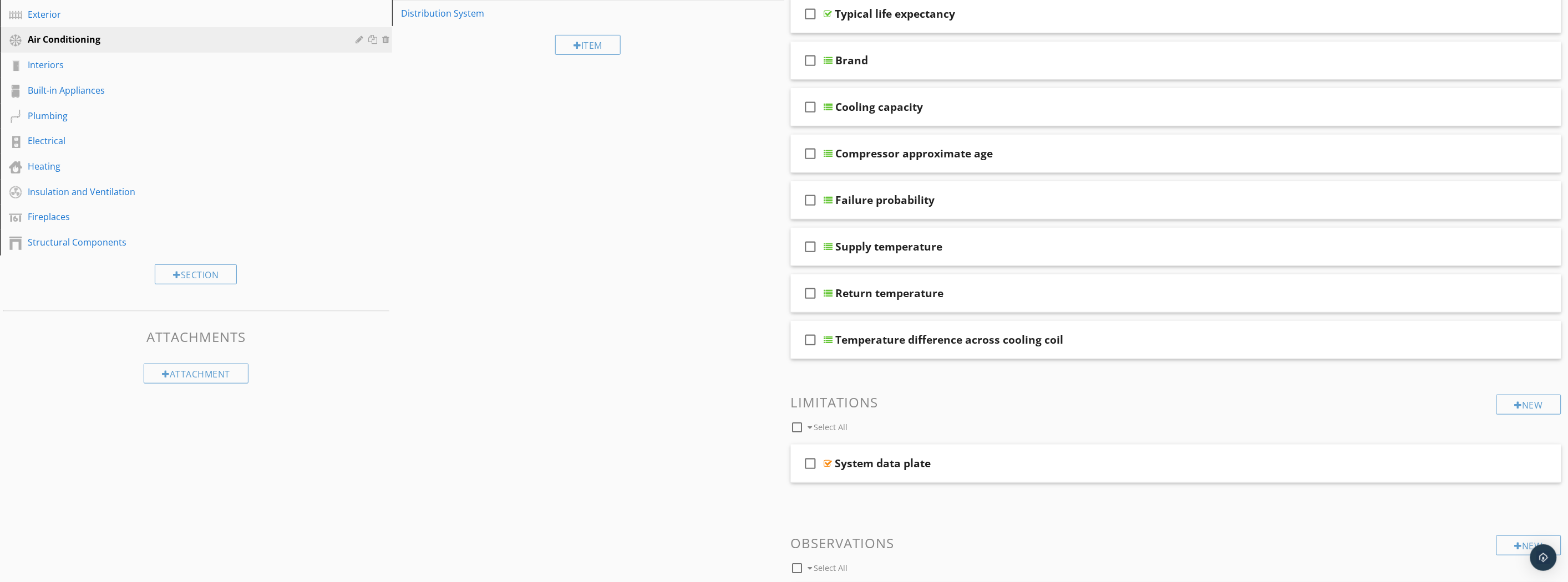
click at [1089, 352] on div "check_box_outline_blank Temperature difference across cooling coil" at bounding box center [1176, 340] width 771 height 39
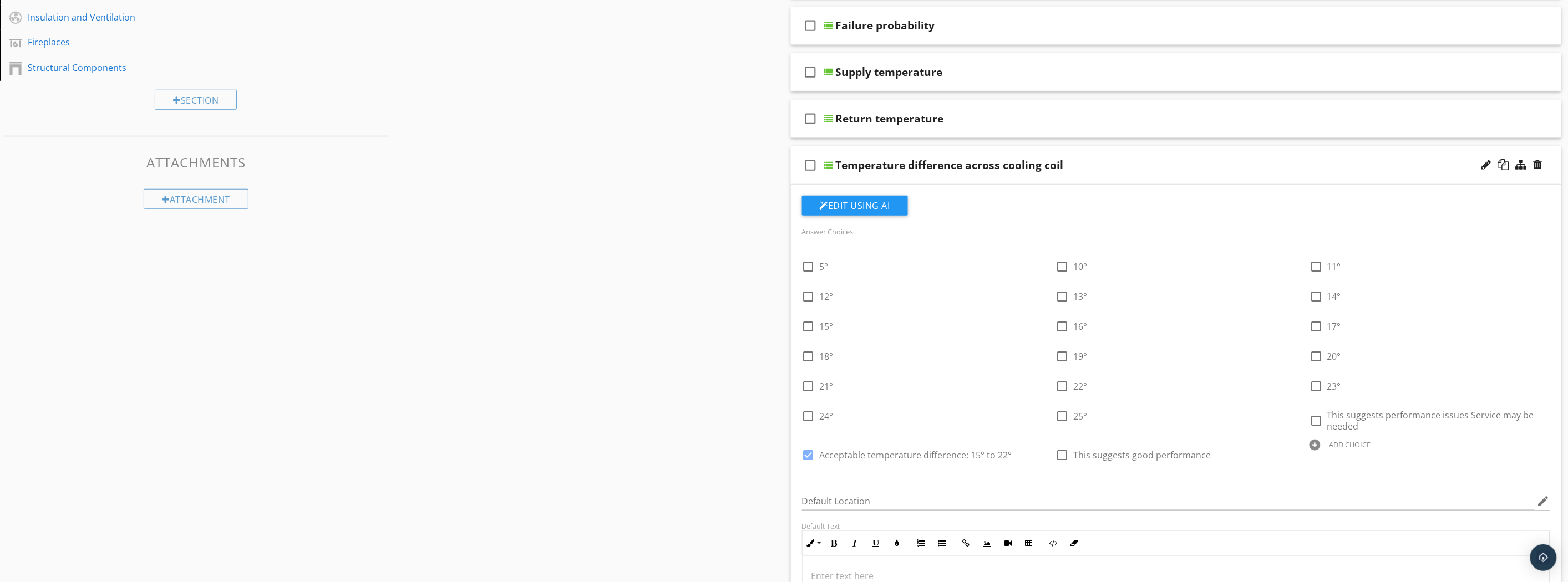
scroll to position [493, 0]
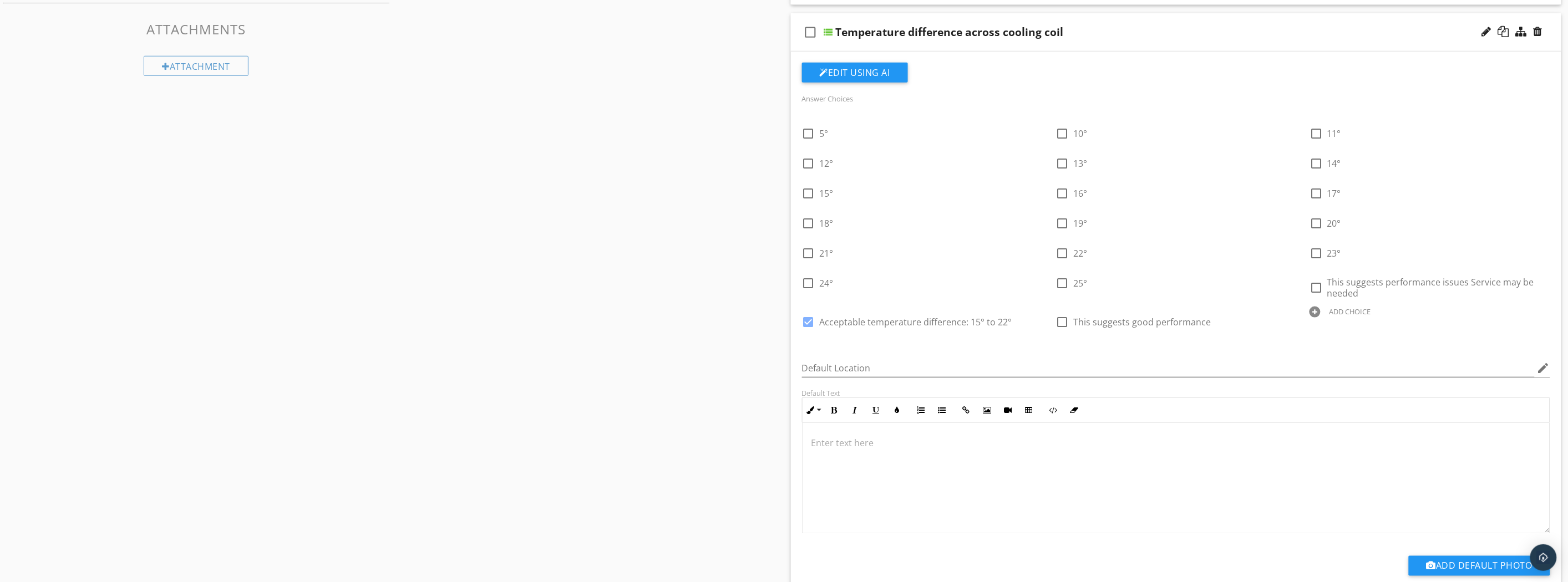
click at [1261, 26] on div "Temperature difference across cooling coil" at bounding box center [1116, 33] width 562 height 14
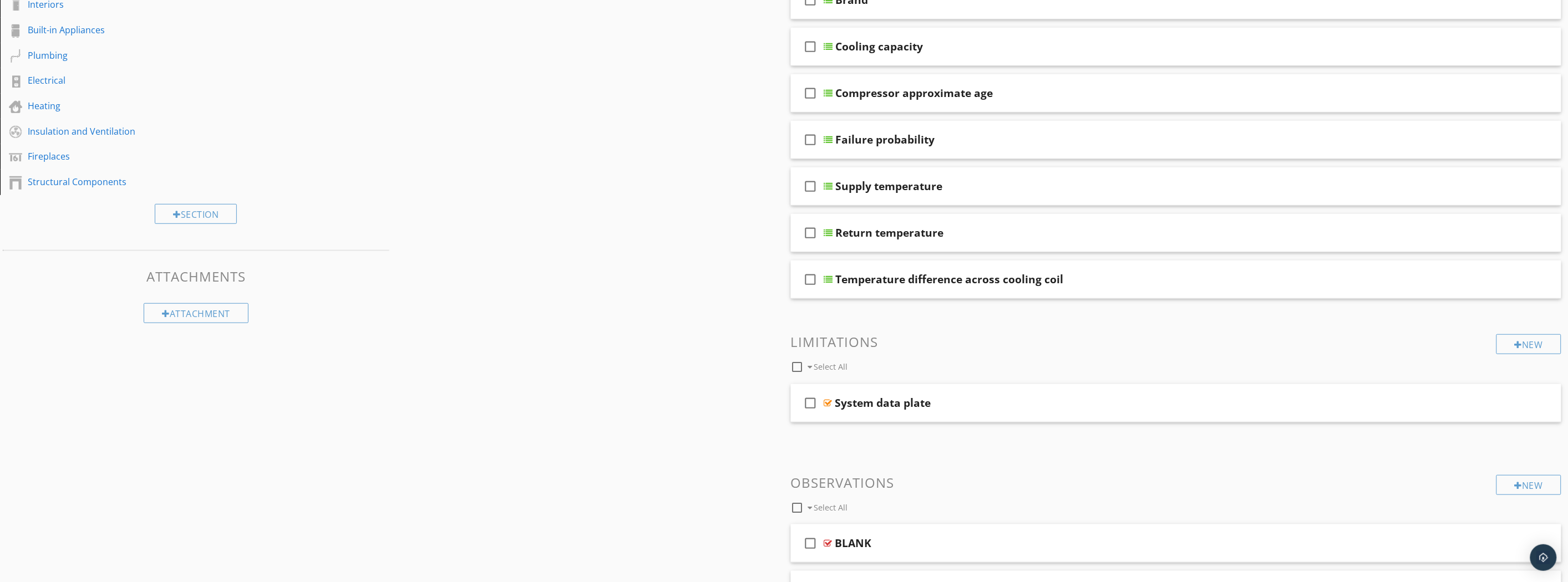
scroll to position [246, 0]
click at [1539, 344] on div "New" at bounding box center [1529, 343] width 65 height 20
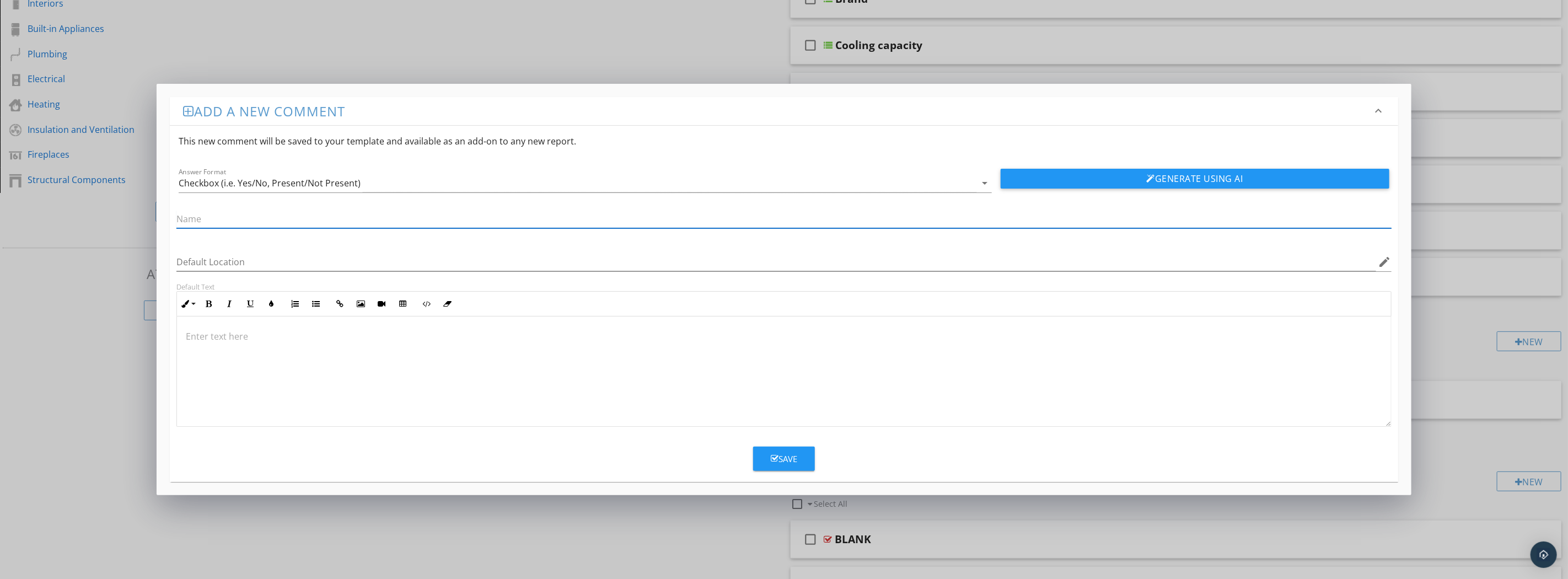
type input "N"
type input "Power Turned off"
click at [792, 462] on div "Save" at bounding box center [783, 459] width 26 height 13
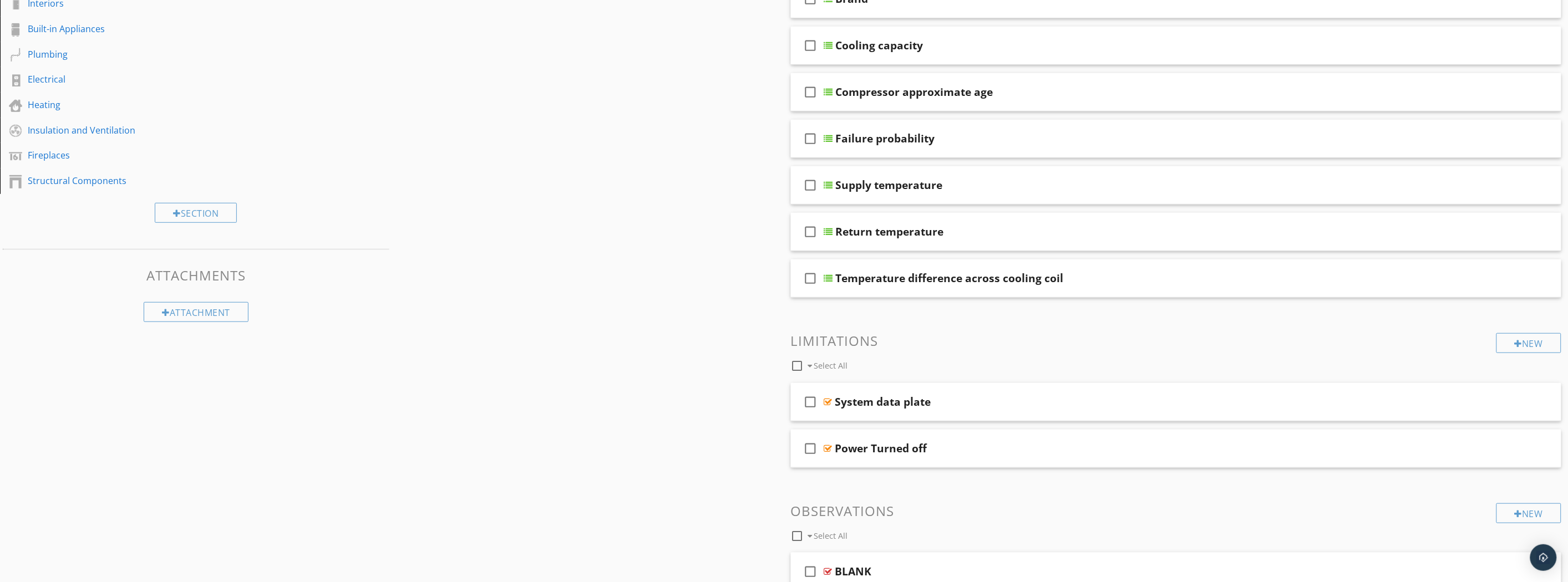
click at [1517, 344] on div at bounding box center [1518, 344] width 8 height 9
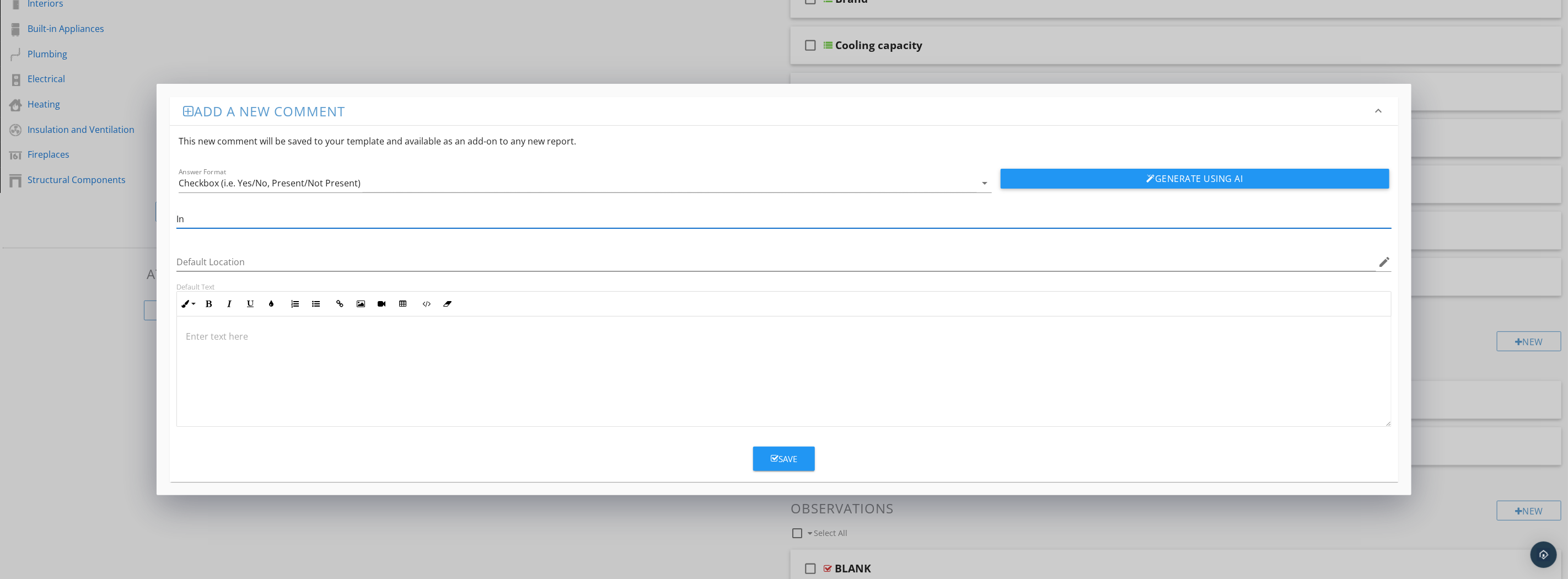
type input "I"
type input "Unit was inoperable"
click at [795, 456] on div "Save" at bounding box center [783, 459] width 26 height 13
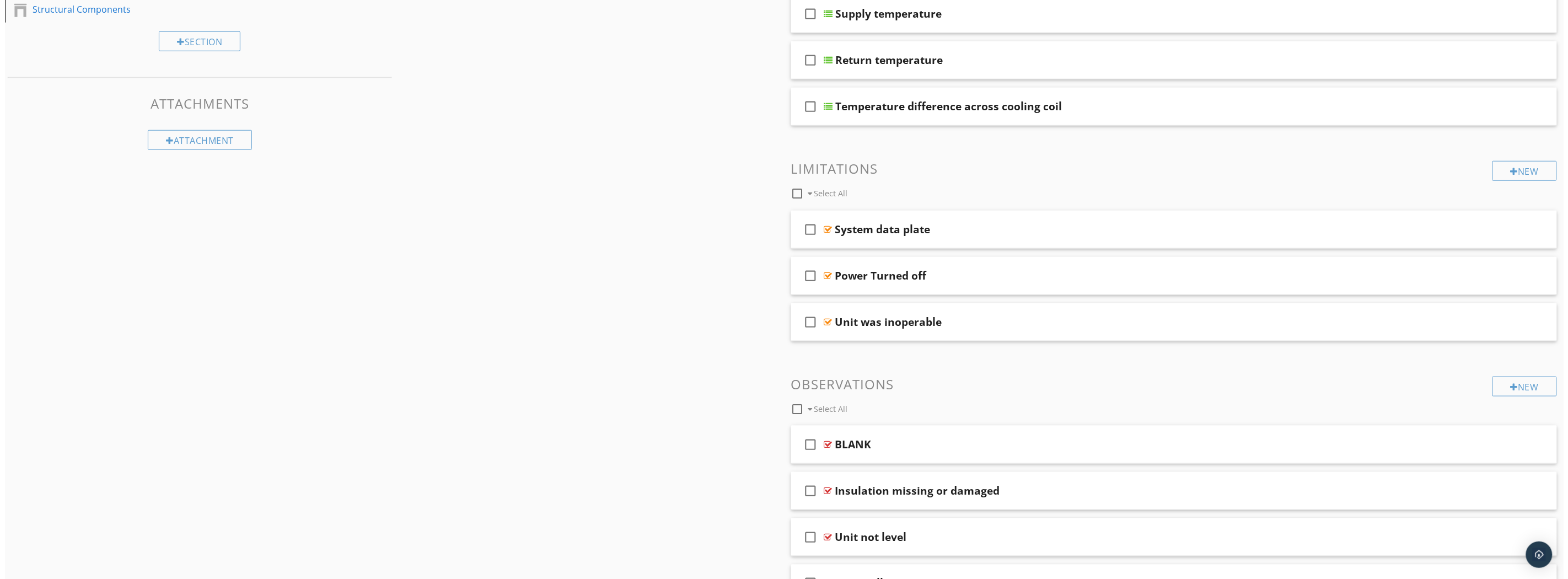
scroll to position [486, 0]
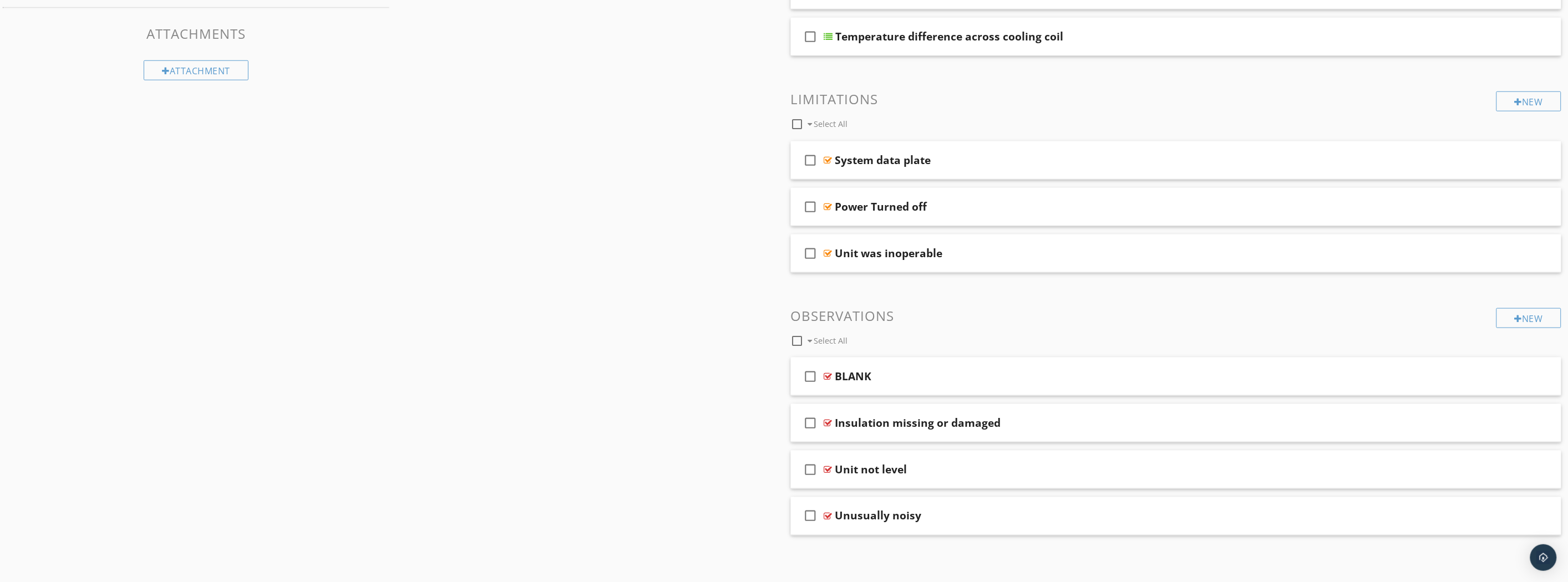
click at [1525, 313] on div "New" at bounding box center [1529, 318] width 65 height 20
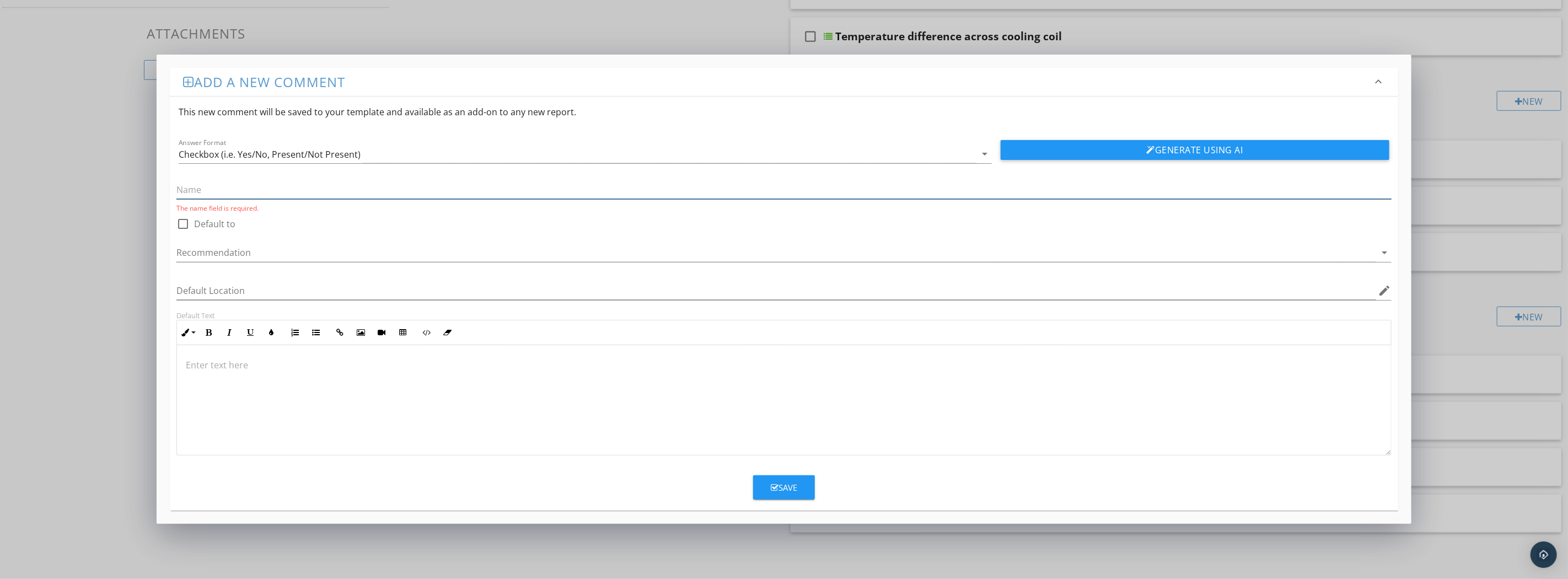
click at [201, 188] on input "text" at bounding box center [784, 190] width 1214 height 18
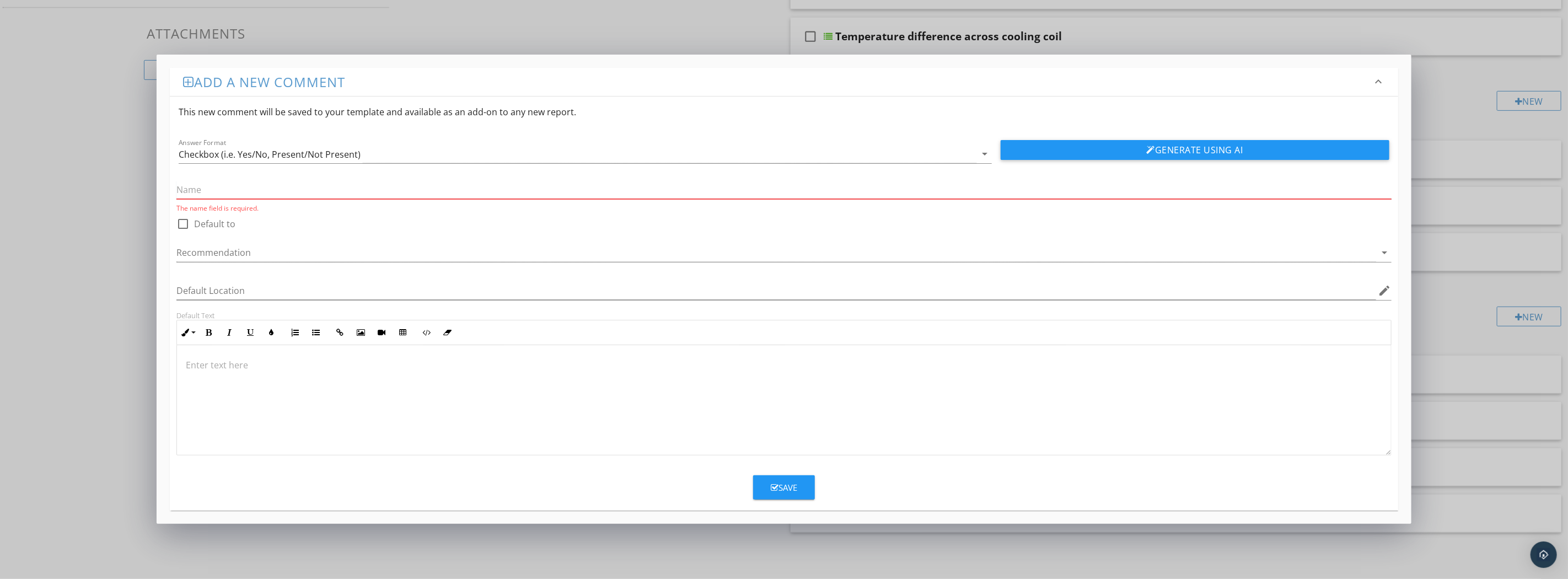
paste input "AIR CONDITIONING \ Life expectancy"
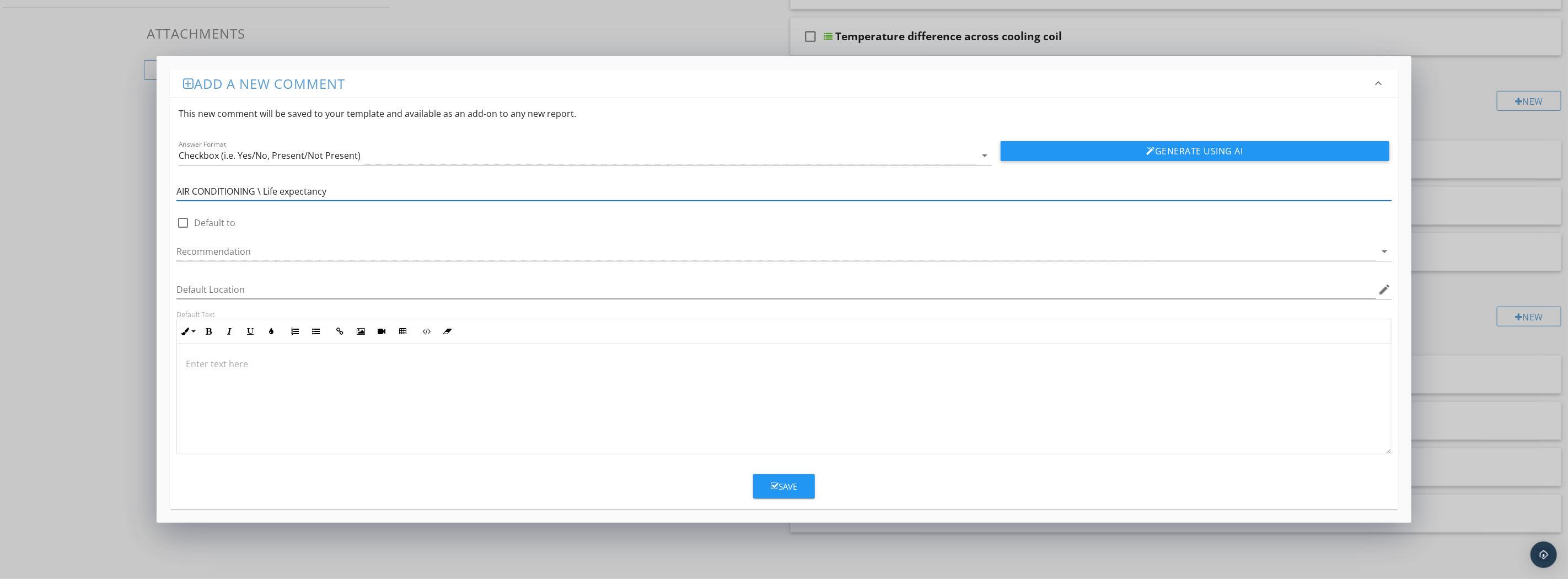
type input "AIR CONDITIONING \ Life expectancy"
click at [324, 154] on div "Checkbox (i.e. Yes/No, Present/Not Present)" at bounding box center [269, 155] width 182 height 10
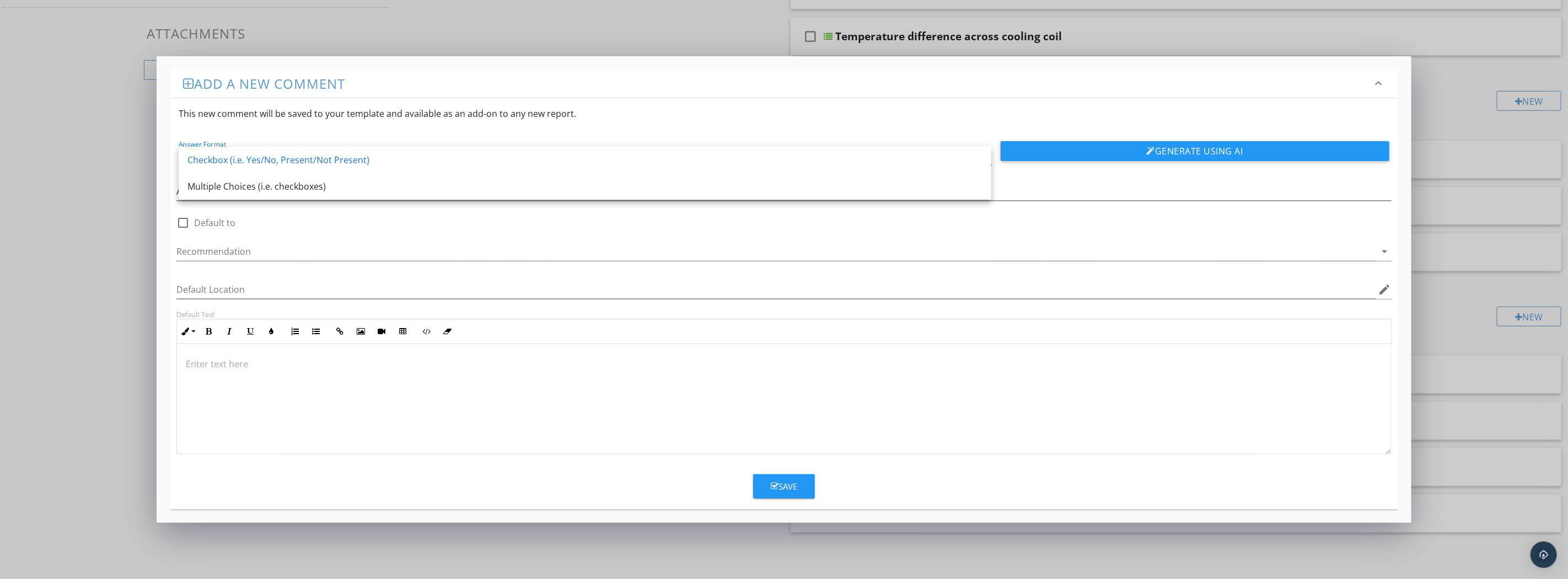
click at [306, 182] on div "Multiple Choices (i.e. checkboxes)" at bounding box center [585, 187] width 795 height 14
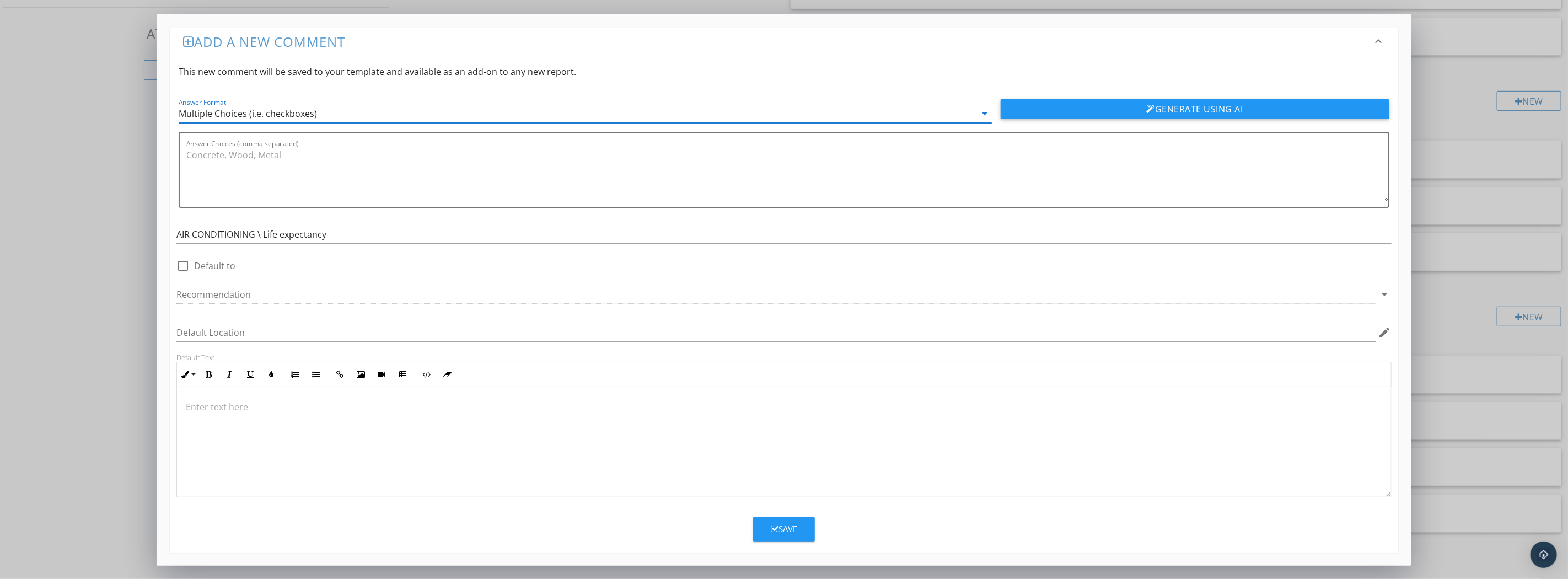
click at [239, 156] on textarea "Answer Choices (comma-separated)" at bounding box center [787, 173] width 1202 height 55
paste textarea "Near end of life expectancy"
type textarea "Near end of life expectancy, Past Life Expectancy, Aging, Old"
click at [230, 292] on div at bounding box center [776, 295] width 1199 height 18
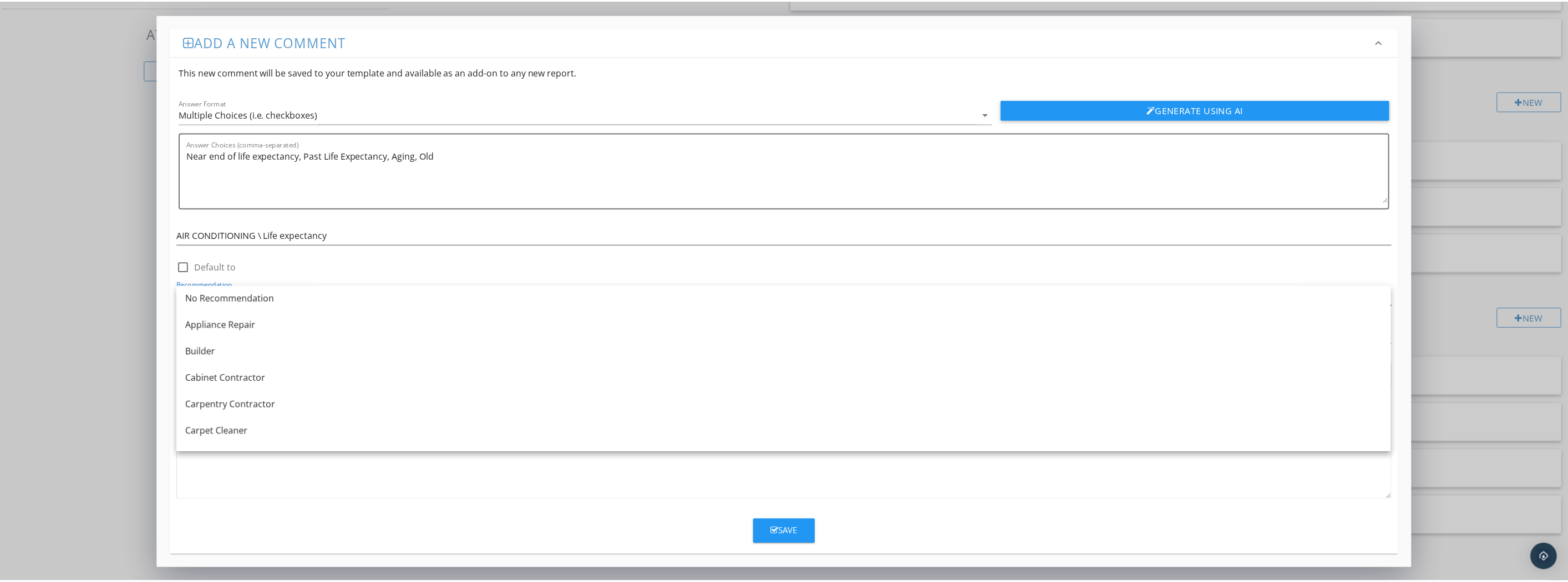
scroll to position [0, 0]
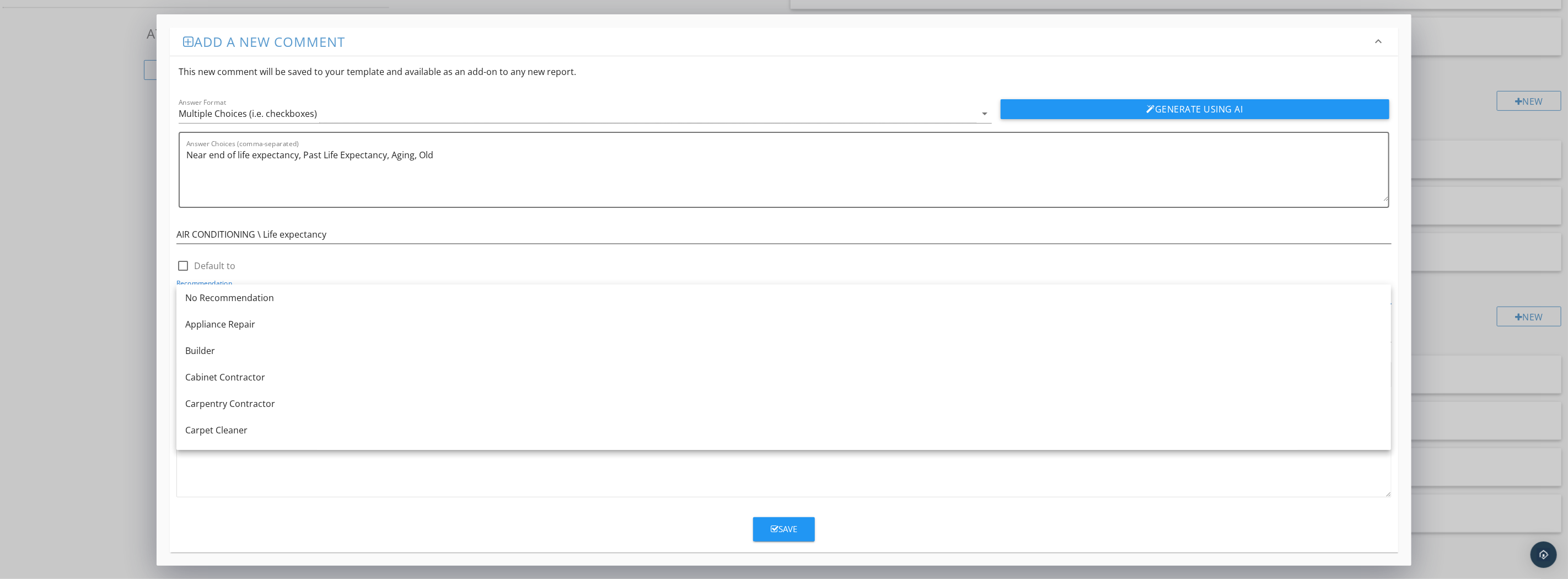
click at [397, 300] on div "No Recommendation" at bounding box center [783, 298] width 1197 height 14
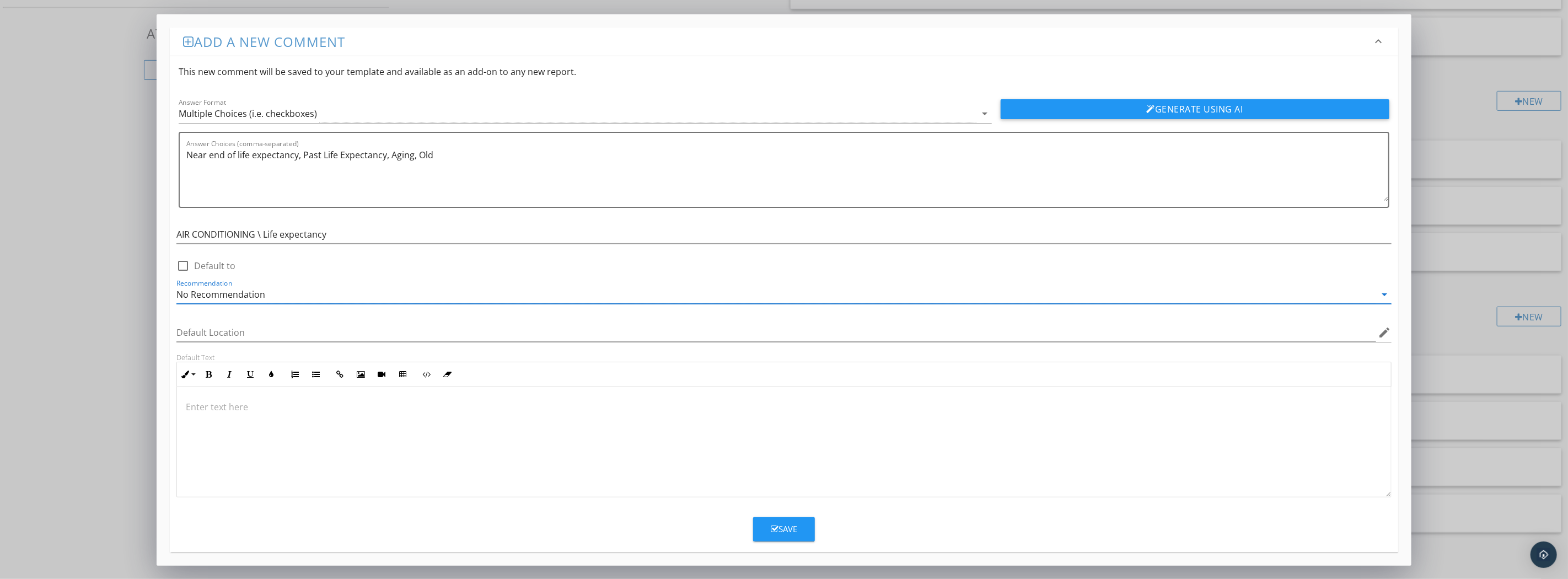
click at [187, 410] on p at bounding box center [784, 407] width 1196 height 14
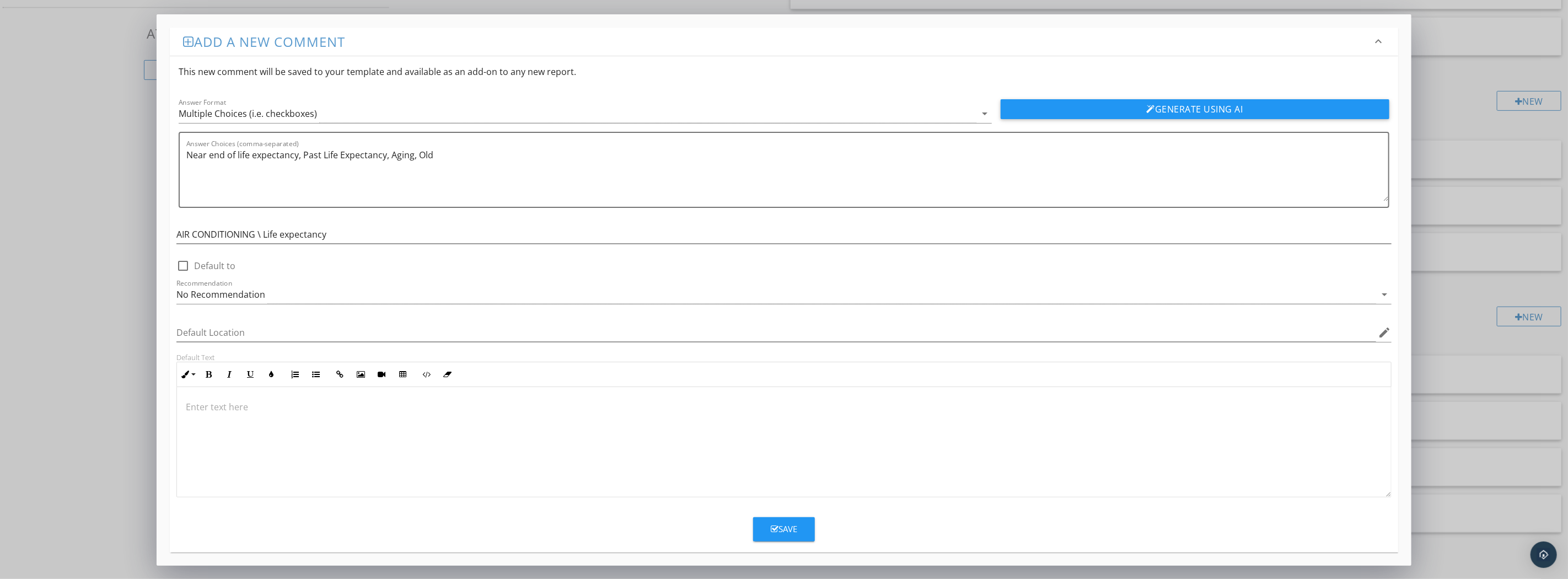
click at [227, 413] on div at bounding box center [783, 442] width 1214 height 111
click at [245, 406] on p "Implication(s): Equipment failure | Reduced comfort Task: Budget for Replacemen…" at bounding box center [784, 420] width 1196 height 40
drag, startPoint x: 244, startPoint y: 406, endPoint x: 170, endPoint y: 406, distance: 74.0
click at [170, 406] on div "Default Text Inline Style XLarge Large Normal Small Light Small/Light Bold Ital…" at bounding box center [784, 425] width 1228 height 145
click at [210, 376] on icon "button" at bounding box center [208, 374] width 8 height 8
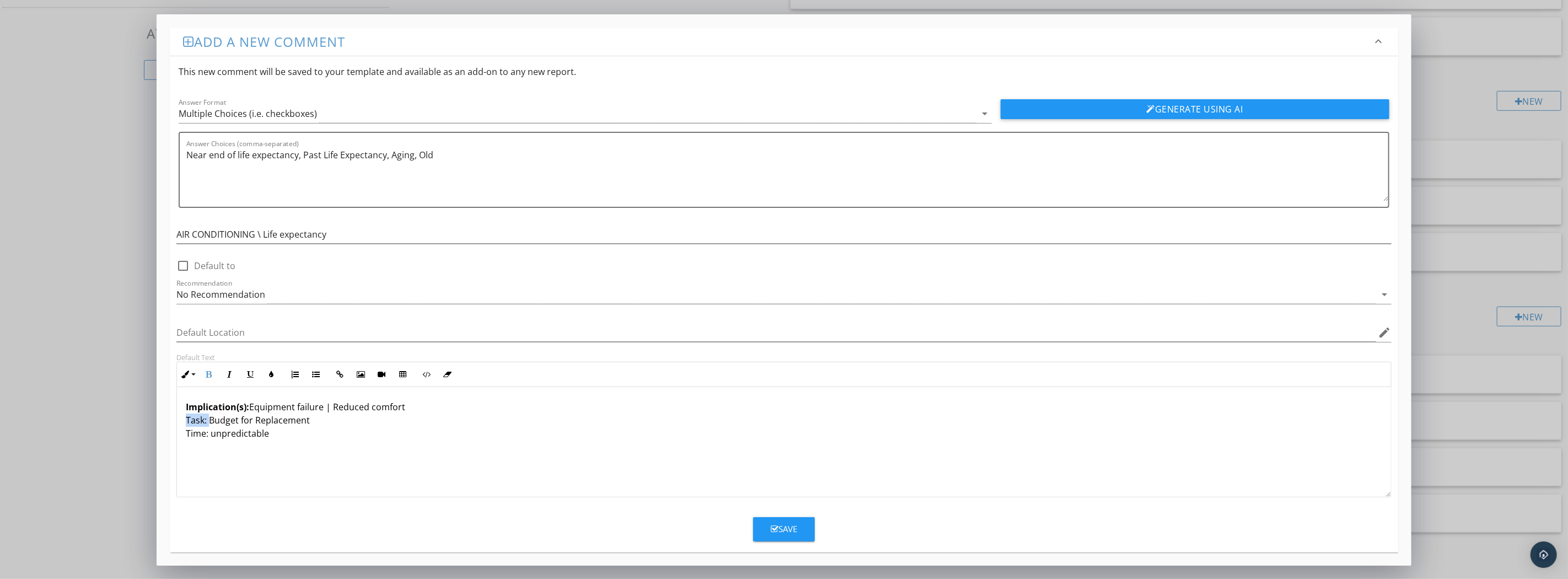
drag, startPoint x: 208, startPoint y: 422, endPoint x: 156, endPoint y: 427, distance: 52.2
click at [156, 426] on div "Add a new comment keyboard_arrow_down This new comment will be saved to your te…" at bounding box center [783, 290] width 1254 height 552
click at [210, 372] on icon "button" at bounding box center [208, 374] width 8 height 8
click at [211, 372] on icon "button" at bounding box center [208, 374] width 8 height 8
click at [186, 419] on p "Implication(s): Equipment failure | Reduced comfort Task: Budget for Replacemen…" at bounding box center [784, 420] width 1196 height 40
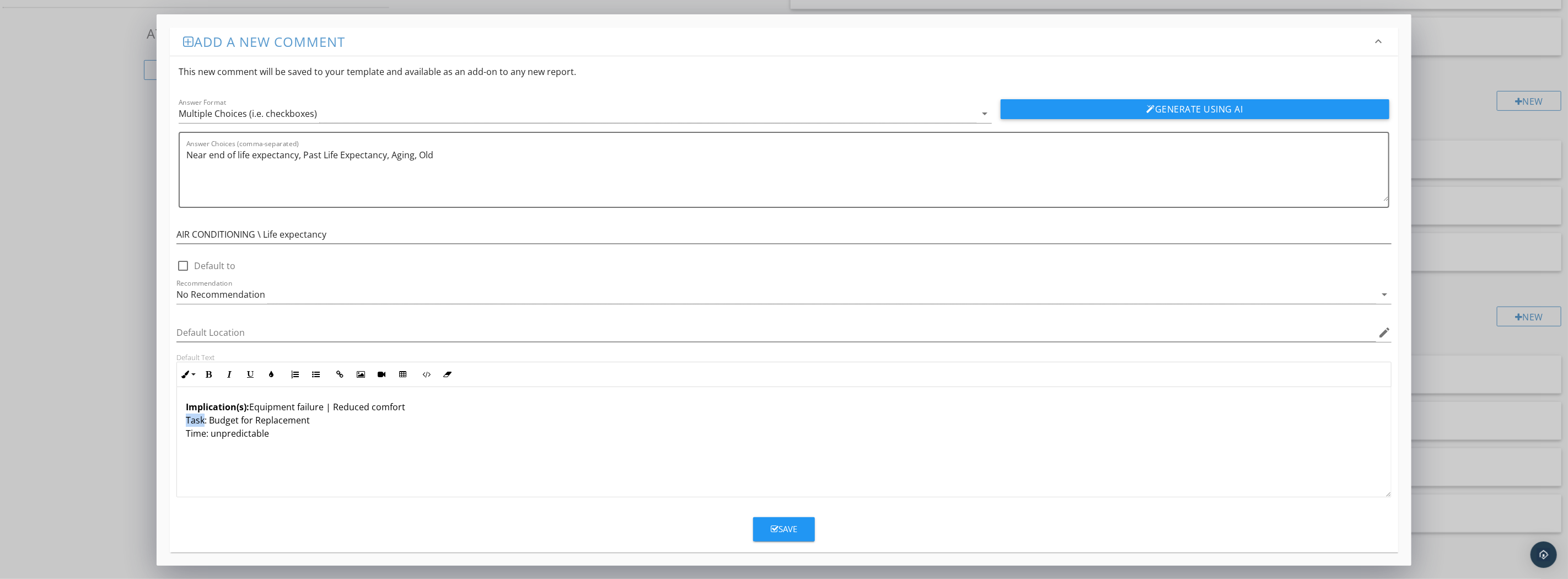
drag, startPoint x: 185, startPoint y: 419, endPoint x: 199, endPoint y: 418, distance: 14.0
click at [199, 418] on p "Implication(s): Equipment failure | Reduced comfort Task: Budget for Replacemen…" at bounding box center [784, 420] width 1196 height 40
drag, startPoint x: 207, startPoint y: 418, endPoint x: 178, endPoint y: 422, distance: 29.3
click at [178, 422] on div "Implication(s): Equipment failure | Reduced comfort Task: Budget for Replacemen…" at bounding box center [783, 442] width 1214 height 111
drag, startPoint x: 214, startPoint y: 374, endPoint x: 202, endPoint y: 407, distance: 35.1
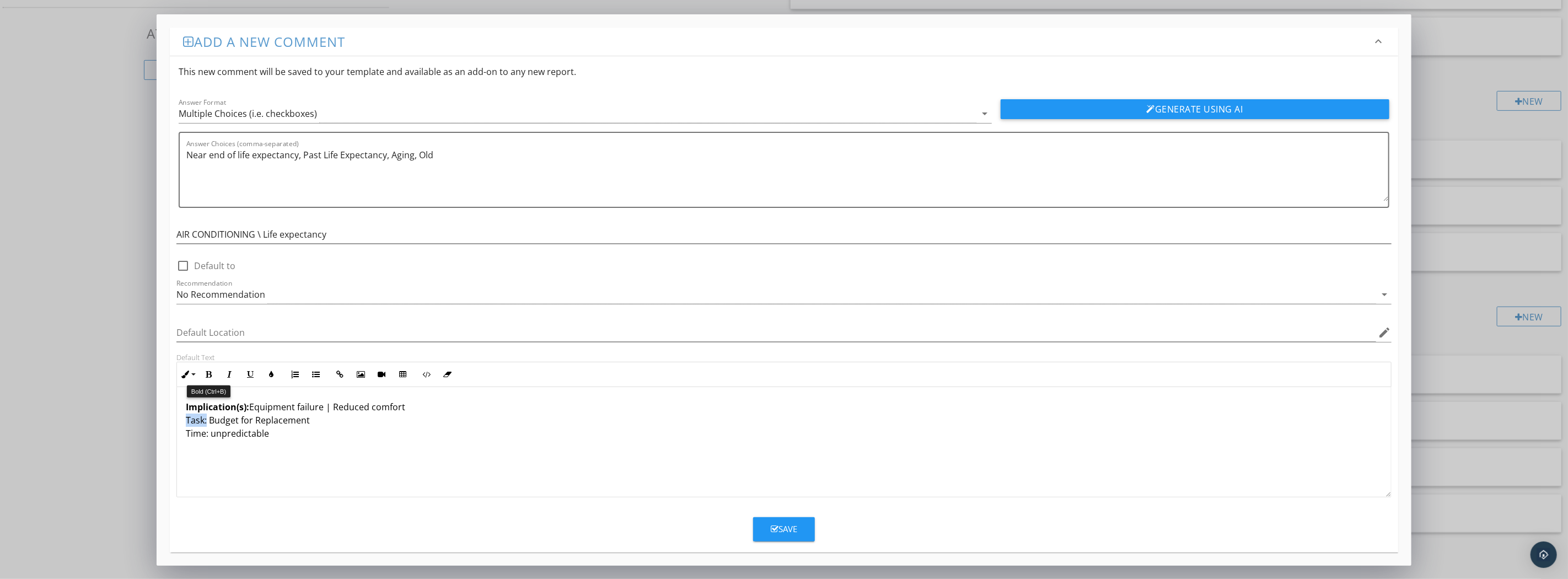
click at [215, 374] on button "Bold" at bounding box center [208, 375] width 21 height 21
click at [208, 434] on p "Implication(s): Equipment failure | Reduced comfort Task: Budget for Replacemen…" at bounding box center [784, 420] width 1196 height 40
drag, startPoint x: 208, startPoint y: 434, endPoint x: 182, endPoint y: 445, distance: 28.2
click at [182, 445] on div "Implication(s): Equipment failure | Reduced comfort Task: Budget for Replacemen…" at bounding box center [783, 442] width 1214 height 111
click at [211, 377] on button "Bold" at bounding box center [208, 375] width 21 height 21
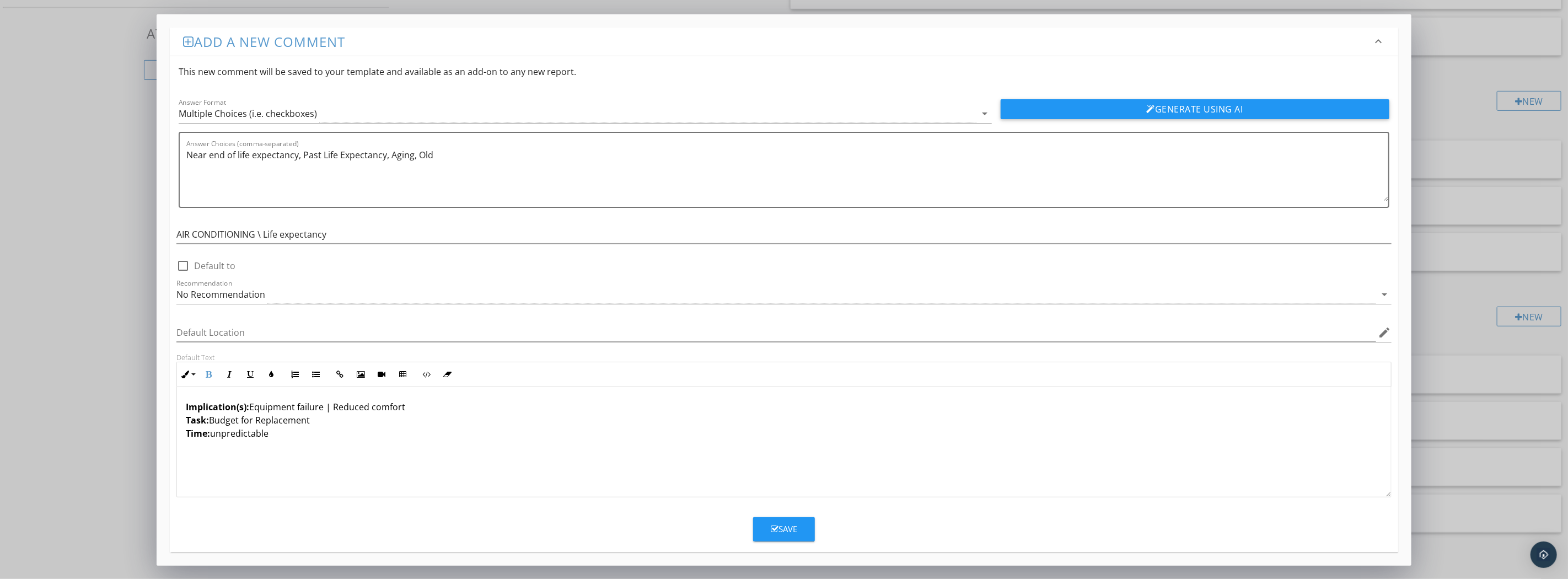
click at [364, 451] on div "Implication(s): Equipment failure | Reduced comfort Task: Budget for Replacemen…" at bounding box center [783, 442] width 1214 height 111
click at [602, 455] on div "Implication(s): Equipment failure | Reduced comfort Task: Budget for Replacemen…" at bounding box center [783, 442] width 1214 height 111
click at [800, 526] on button "Save" at bounding box center [784, 529] width 62 height 24
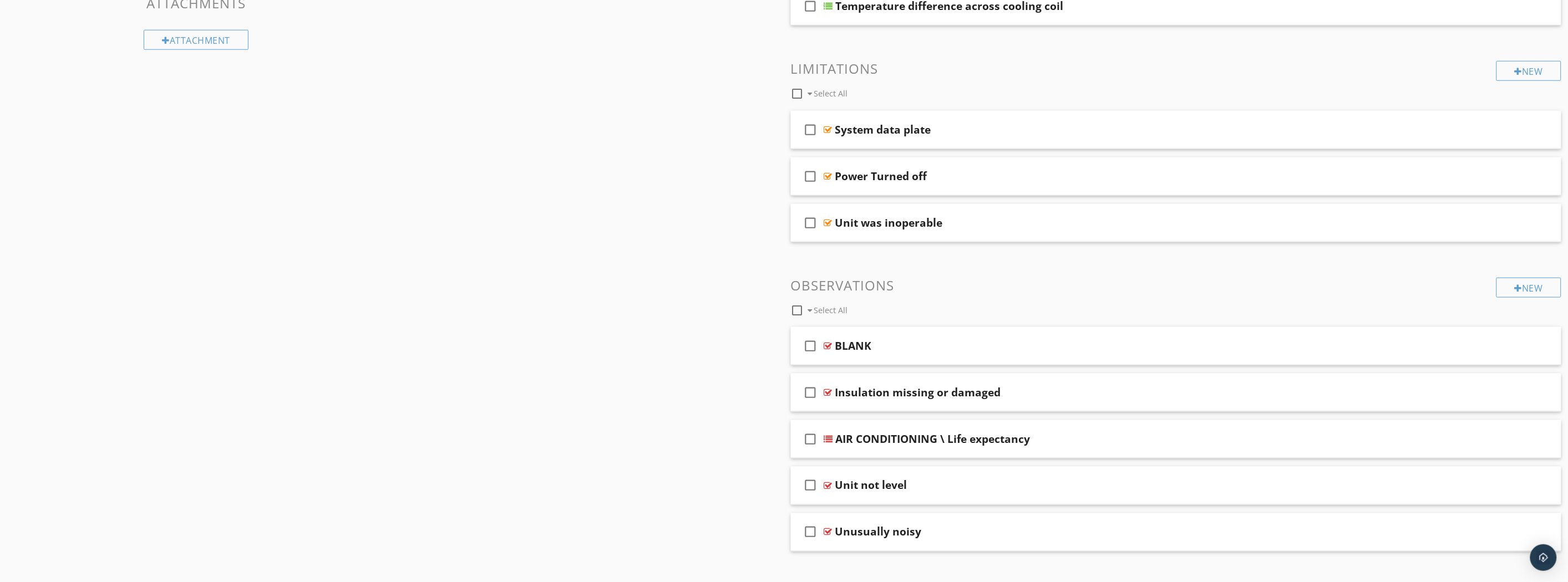
scroll to position [535, 0]
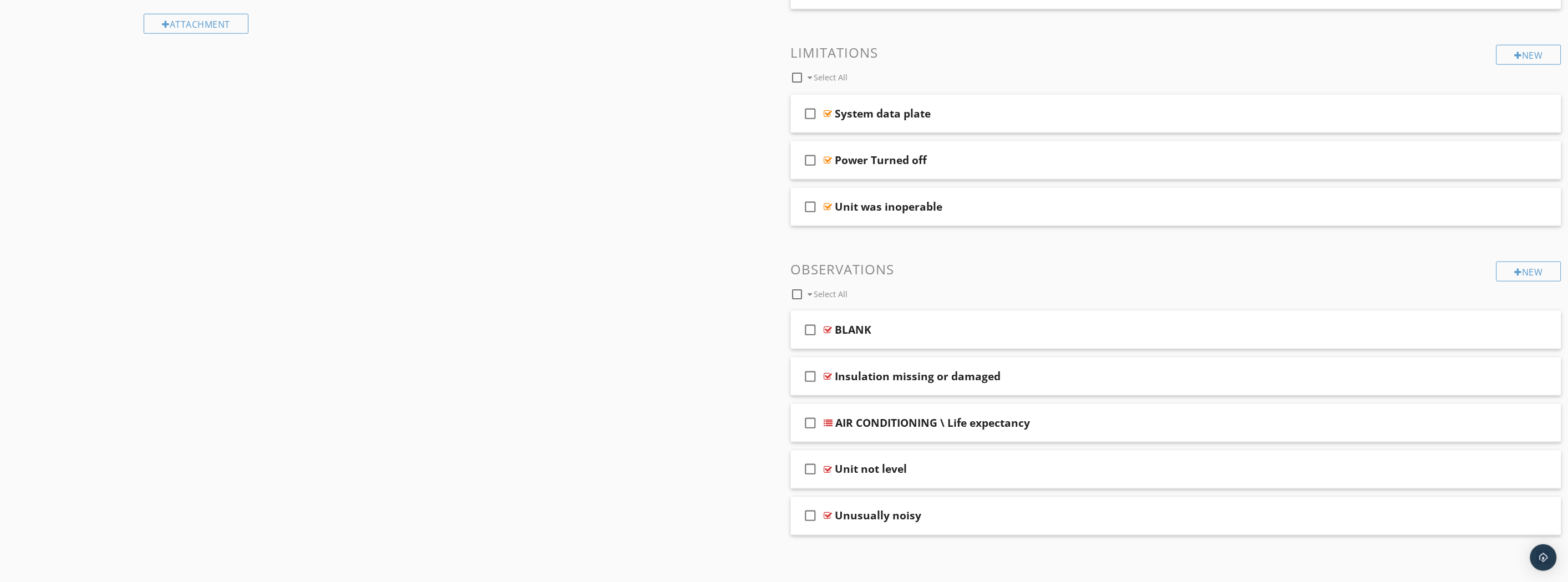
click at [1051, 428] on div "AIR CONDITIONING \ Life expectancy" at bounding box center [1116, 423] width 562 height 14
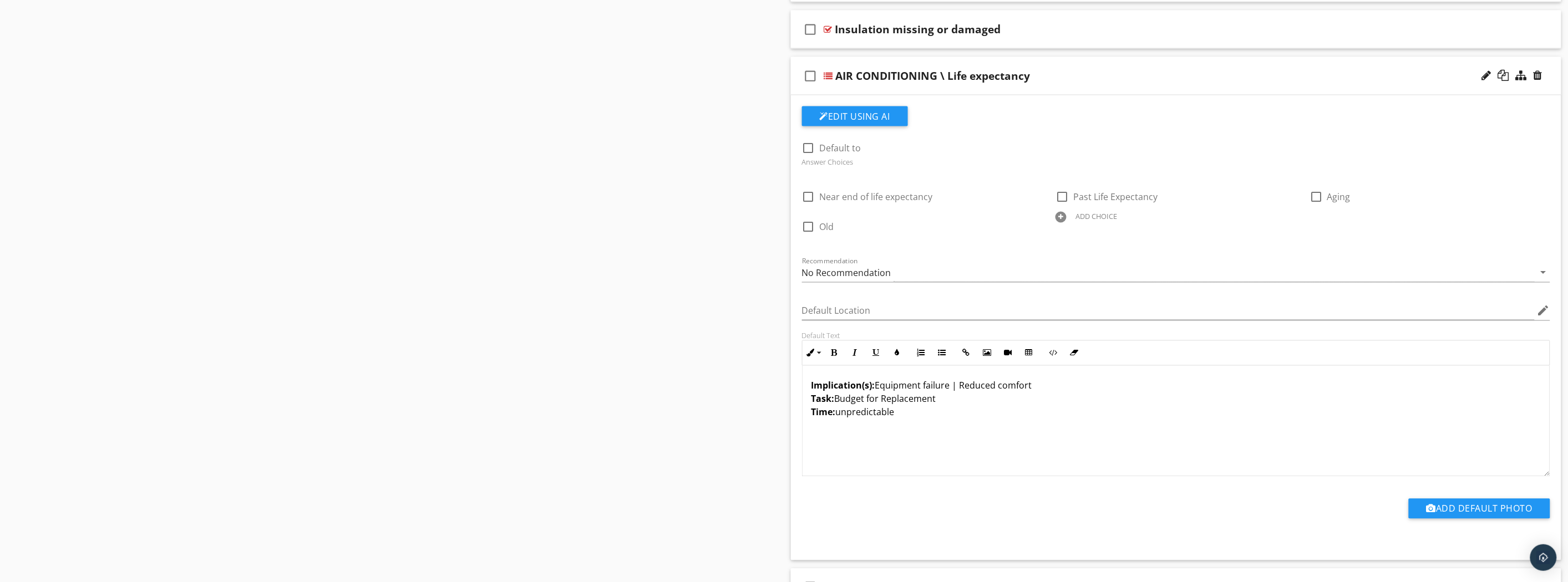
scroll to position [905, 0]
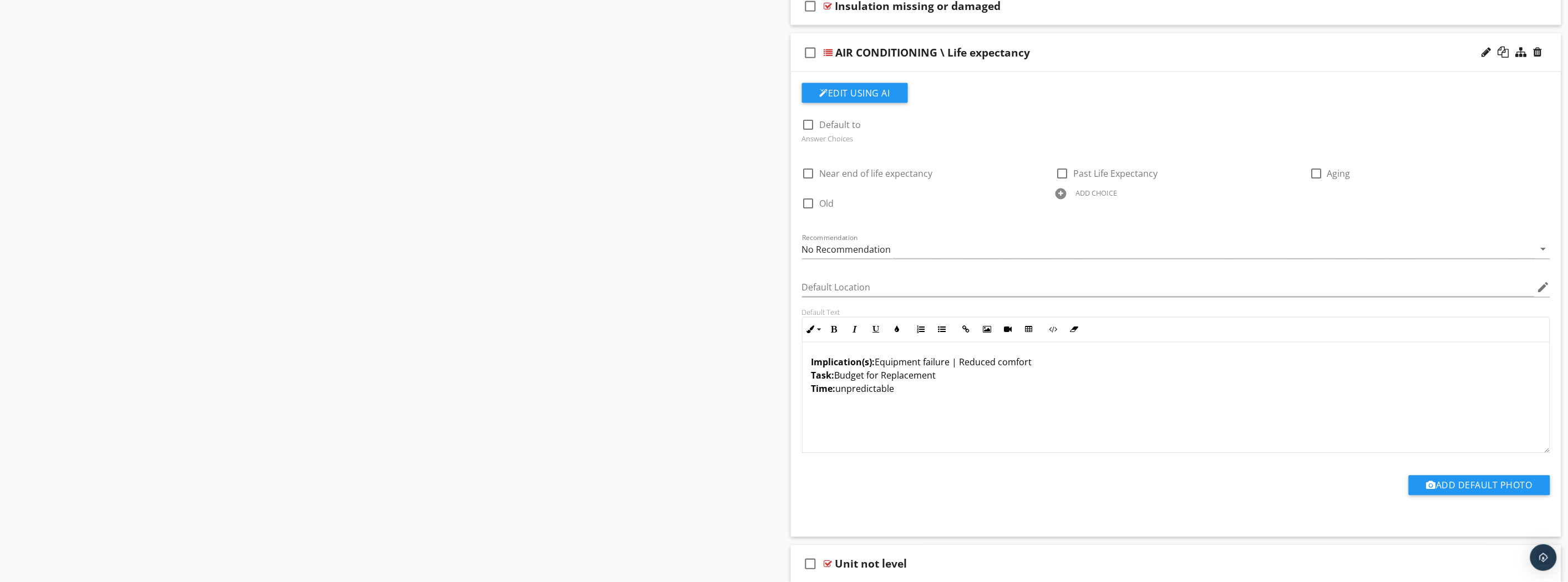
click at [808, 126] on div at bounding box center [808, 125] width 19 height 19
click at [810, 126] on div at bounding box center [808, 125] width 19 height 19
click at [836, 125] on label "Default to" at bounding box center [840, 125] width 42 height 11
click at [836, 126] on label "Default to" at bounding box center [840, 125] width 42 height 11
checkbox input "false"
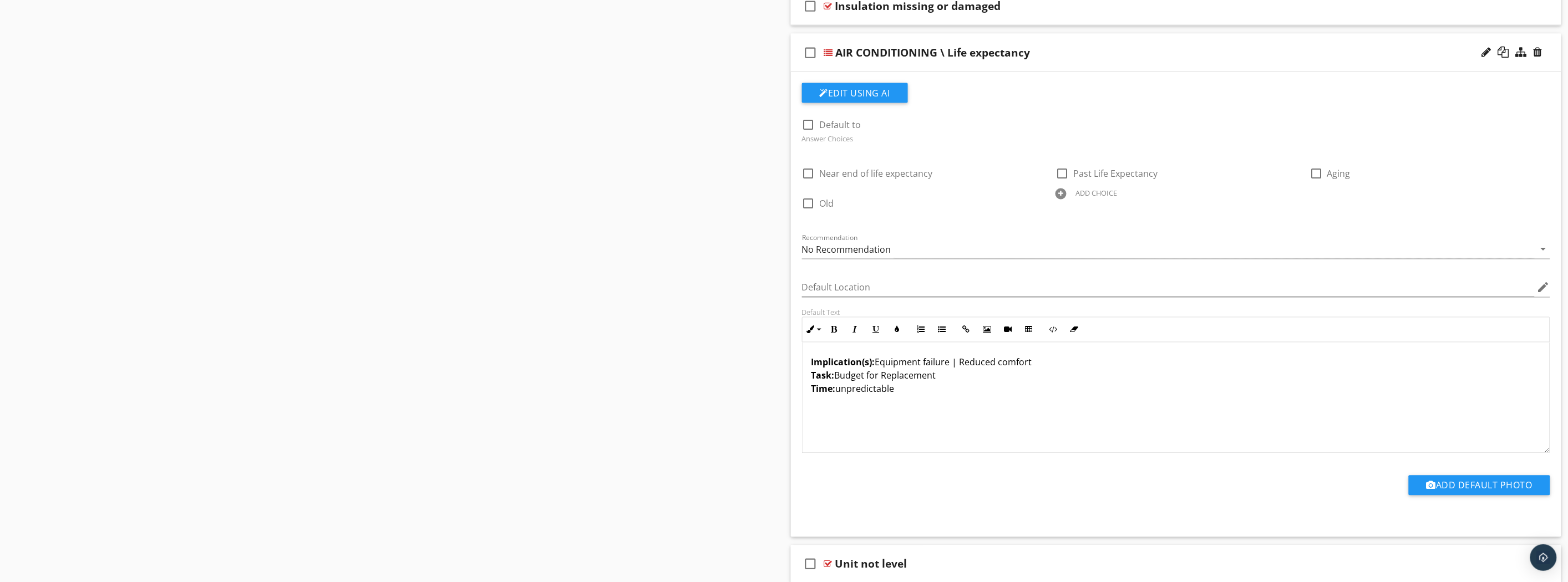
click at [860, 251] on div "No Recommendation" at bounding box center [847, 250] width 89 height 10
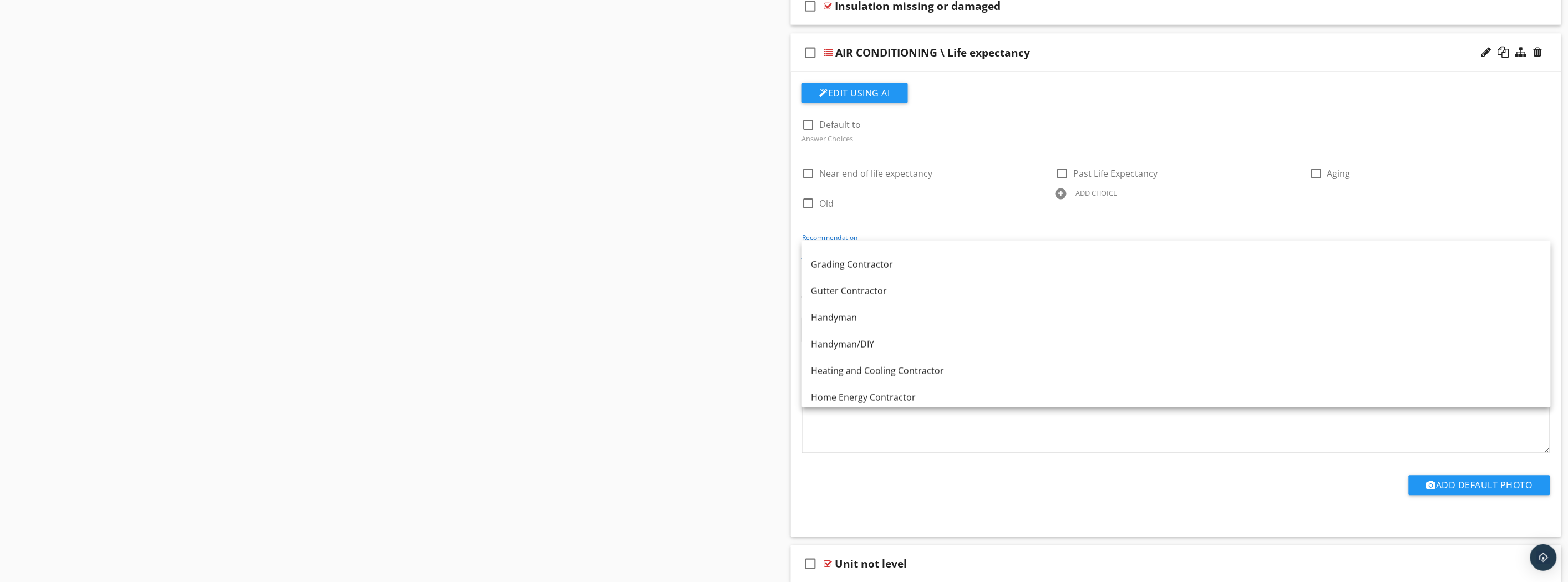
scroll to position [678, 0]
click at [960, 357] on link "Heating and Cooling Contractor" at bounding box center [1176, 348] width 748 height 26
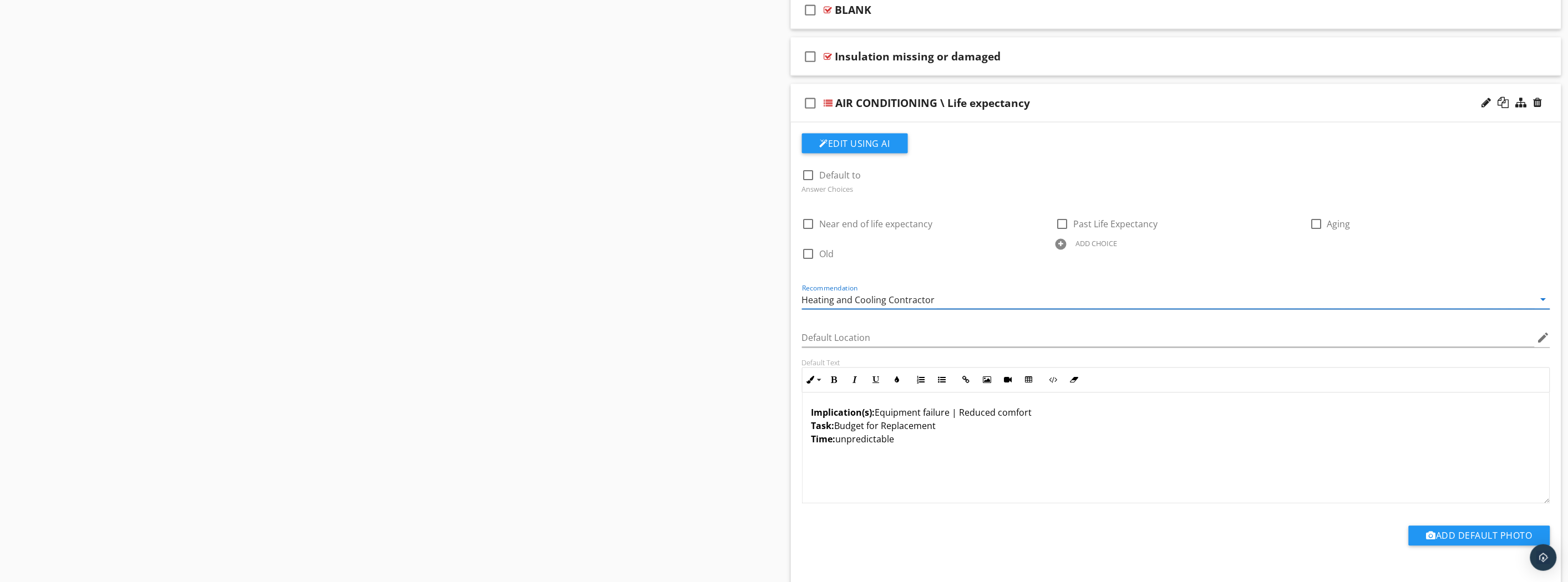
scroll to position [905, 0]
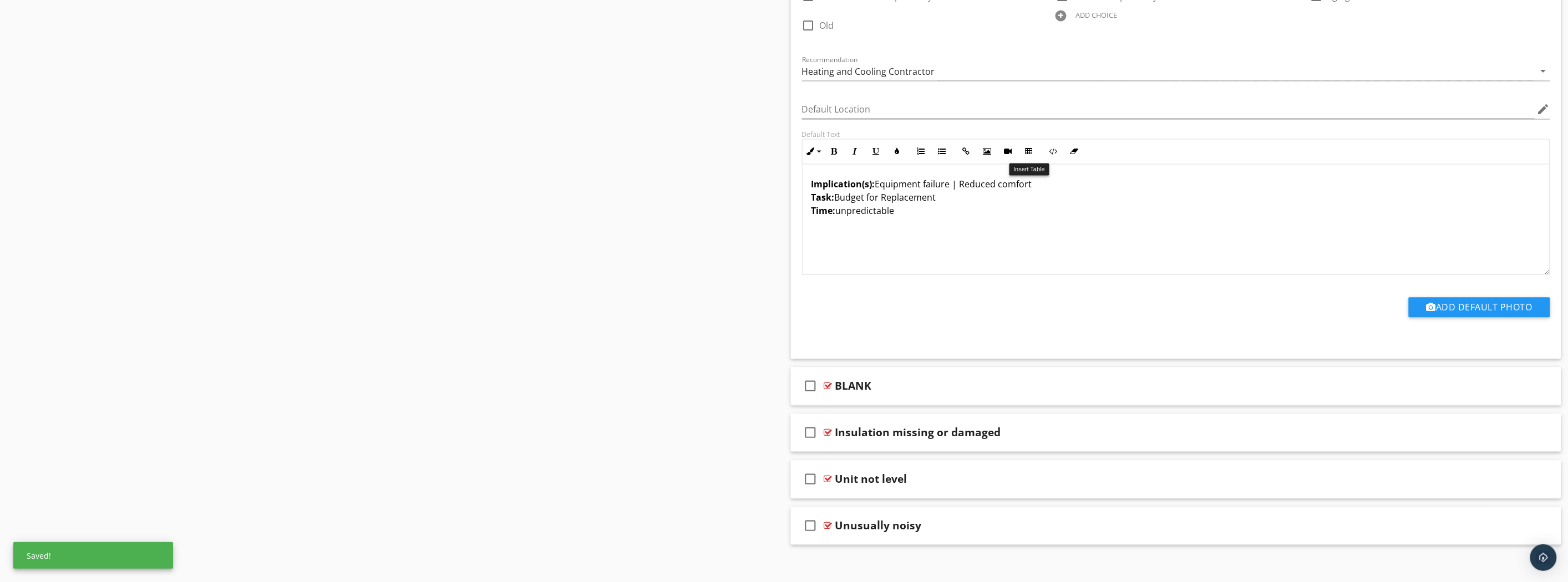
scroll to position [1001, 0]
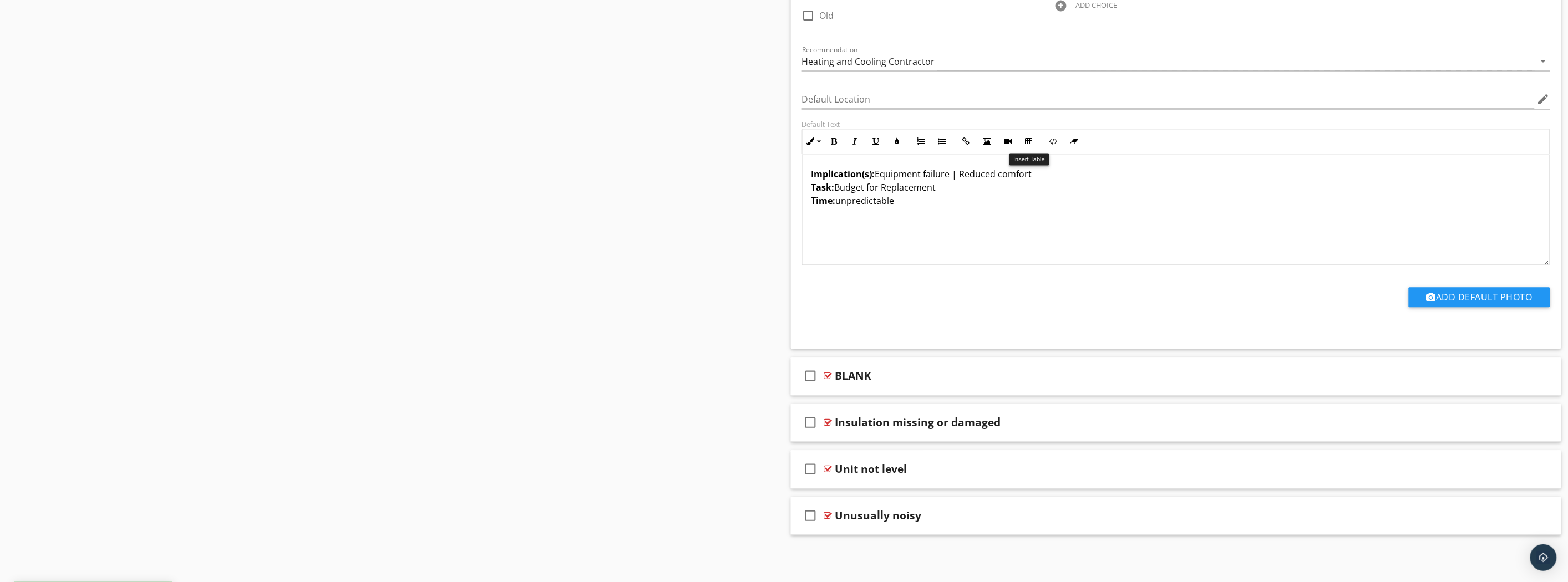
click at [1023, 378] on div "BLANK" at bounding box center [1116, 377] width 562 height 14
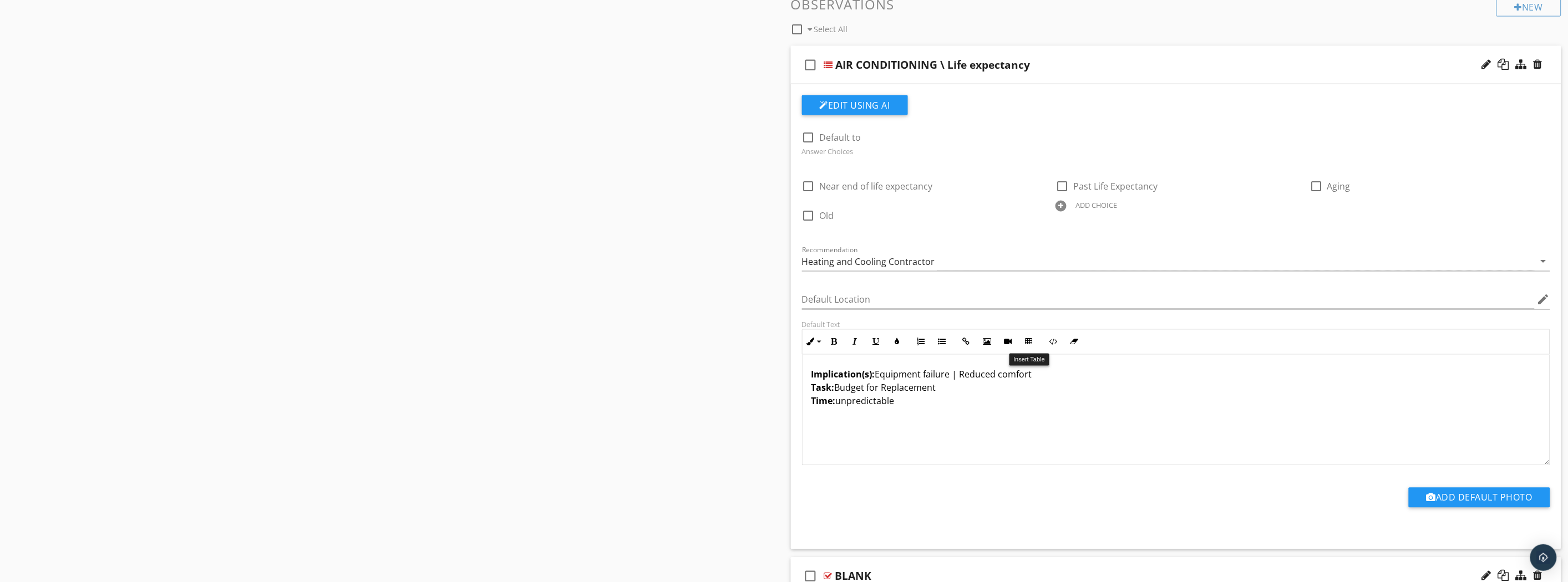
scroll to position [755, 0]
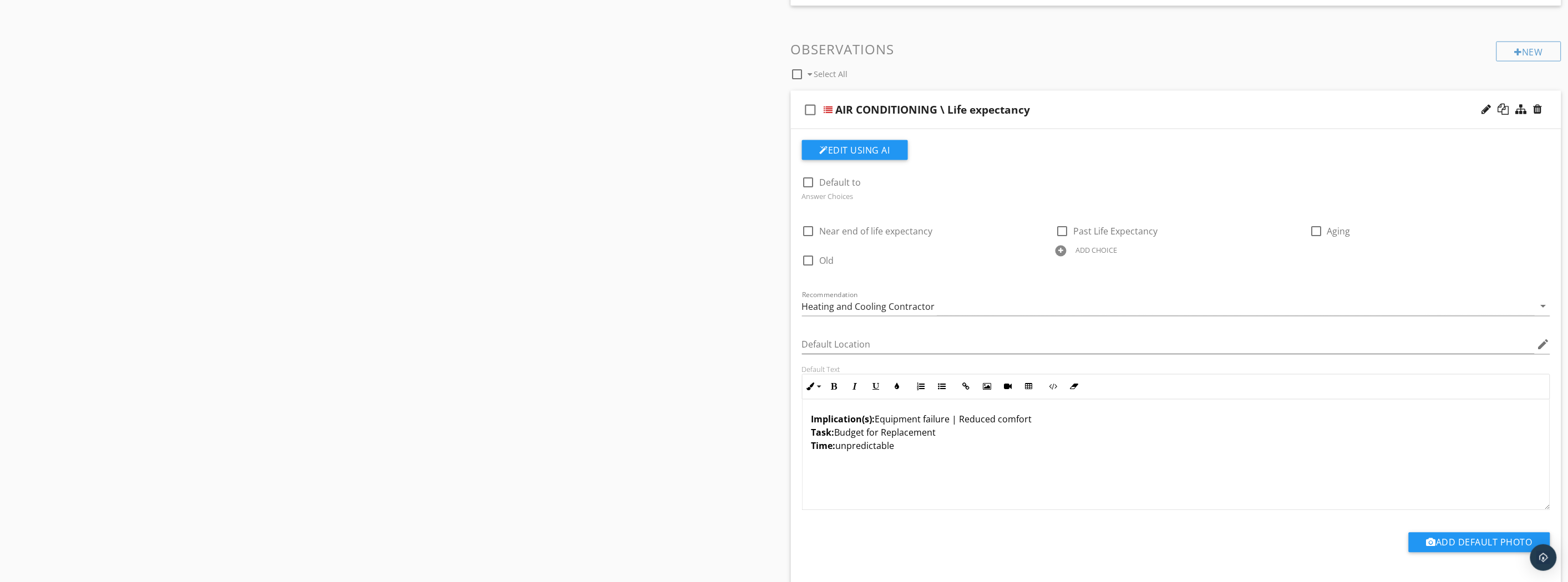
click at [877, 422] on p "Implication(s): Equipment failure | Reduced comfort Task: Budget for Replacemen…" at bounding box center [1176, 433] width 730 height 40
click at [960, 466] on div "Implication(s): Increased risk of equipment failure | Reduced comfort Task: Bud…" at bounding box center [1176, 455] width 748 height 111
click at [1026, 419] on p "Implication(s): Increased risk of equipment failure | Reduced comfort Task: Bud…" at bounding box center [1176, 433] width 730 height 40
click at [1041, 488] on div "Implication(s): Increased risk of equipment failure and reduced comfort Task: B…" at bounding box center [1176, 455] width 748 height 111
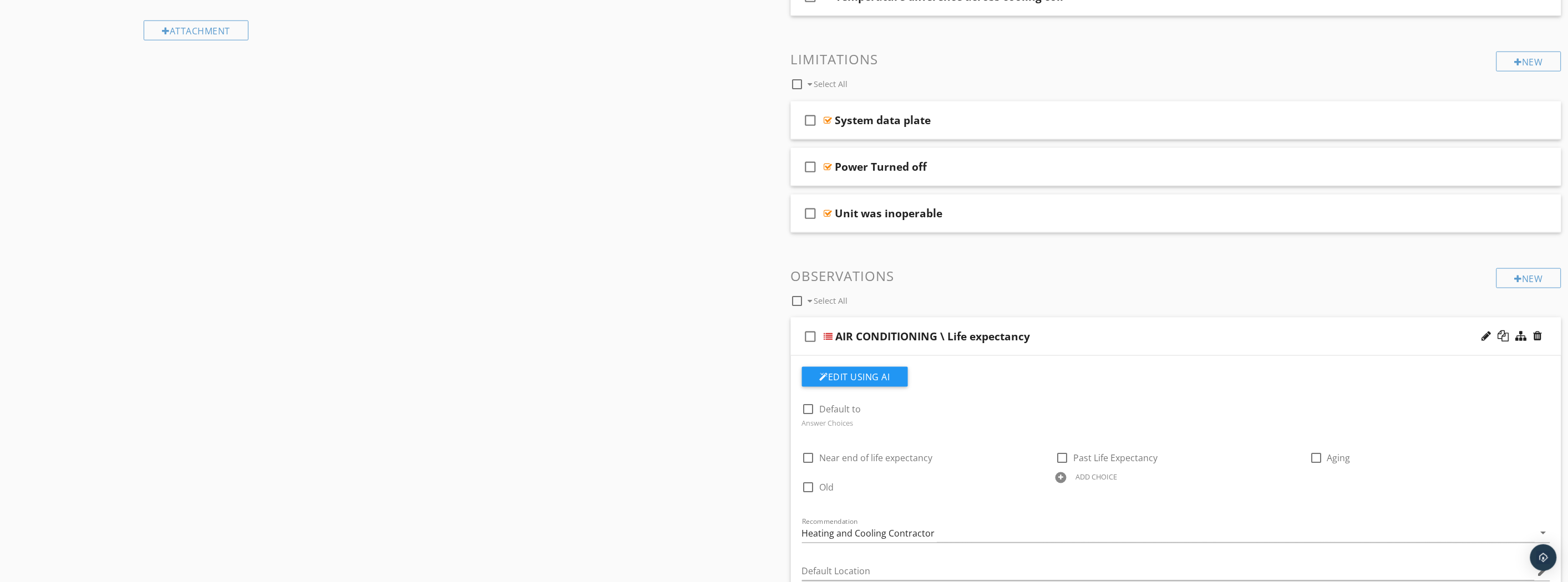
scroll to position [570, 0]
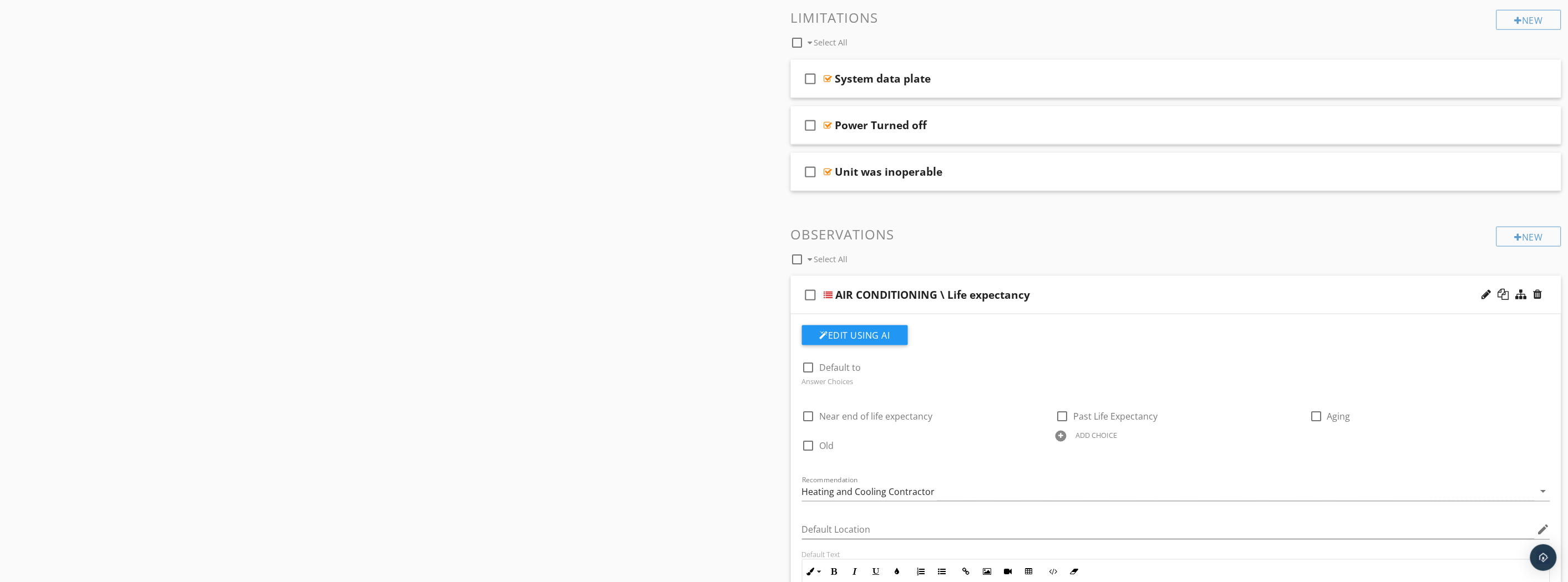
click at [1077, 291] on div "AIR CONDITIONING \ Life expectancy" at bounding box center [1116, 295] width 562 height 14
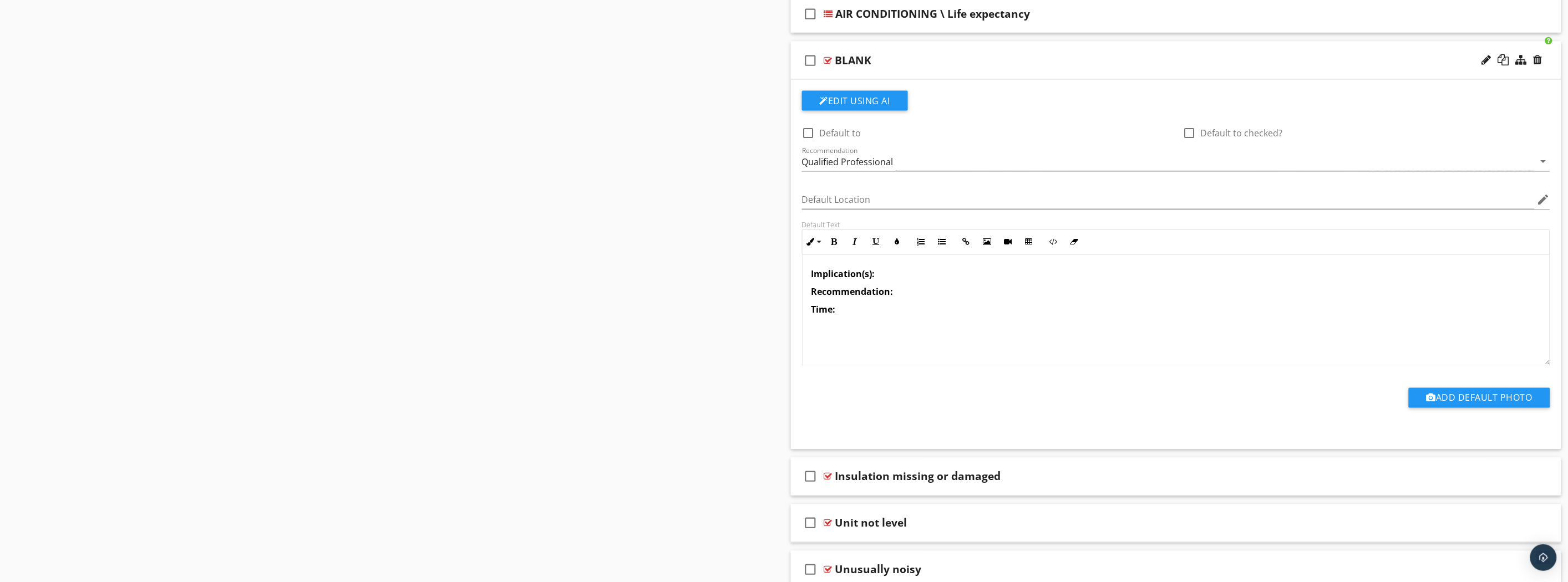
scroll to position [906, 0]
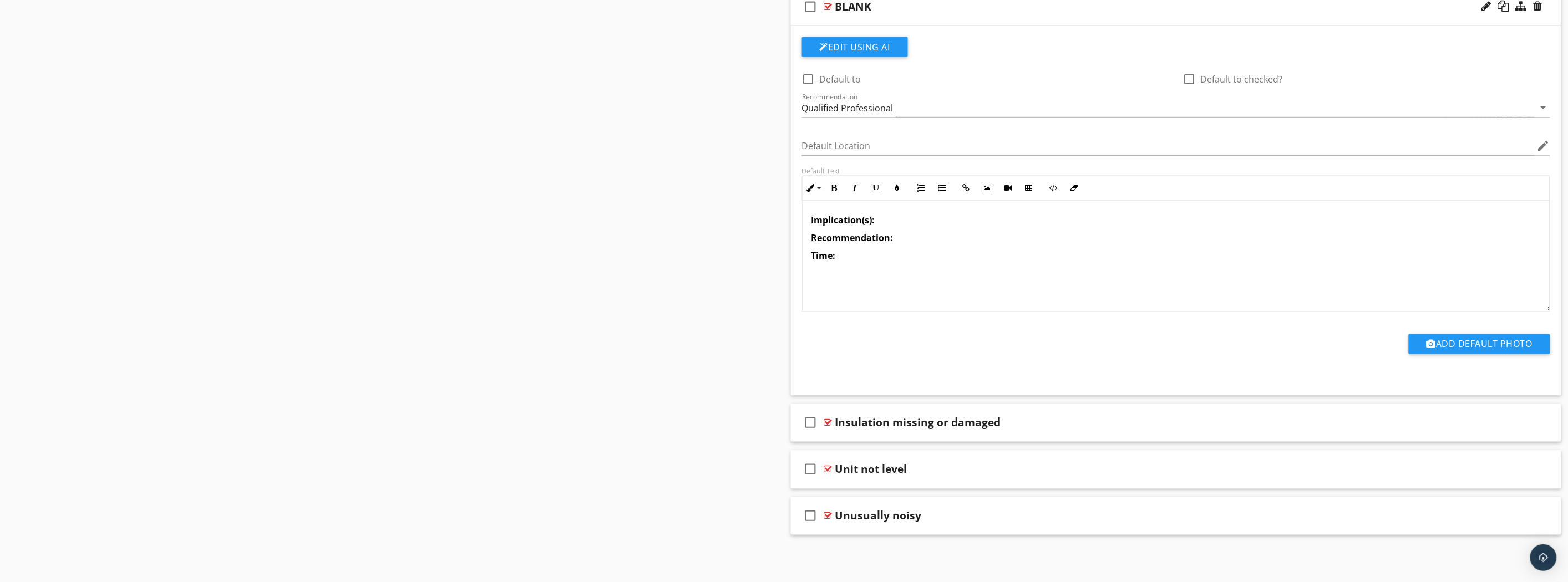
click at [1072, 427] on div "Insulation missing or damaged" at bounding box center [1116, 423] width 562 height 14
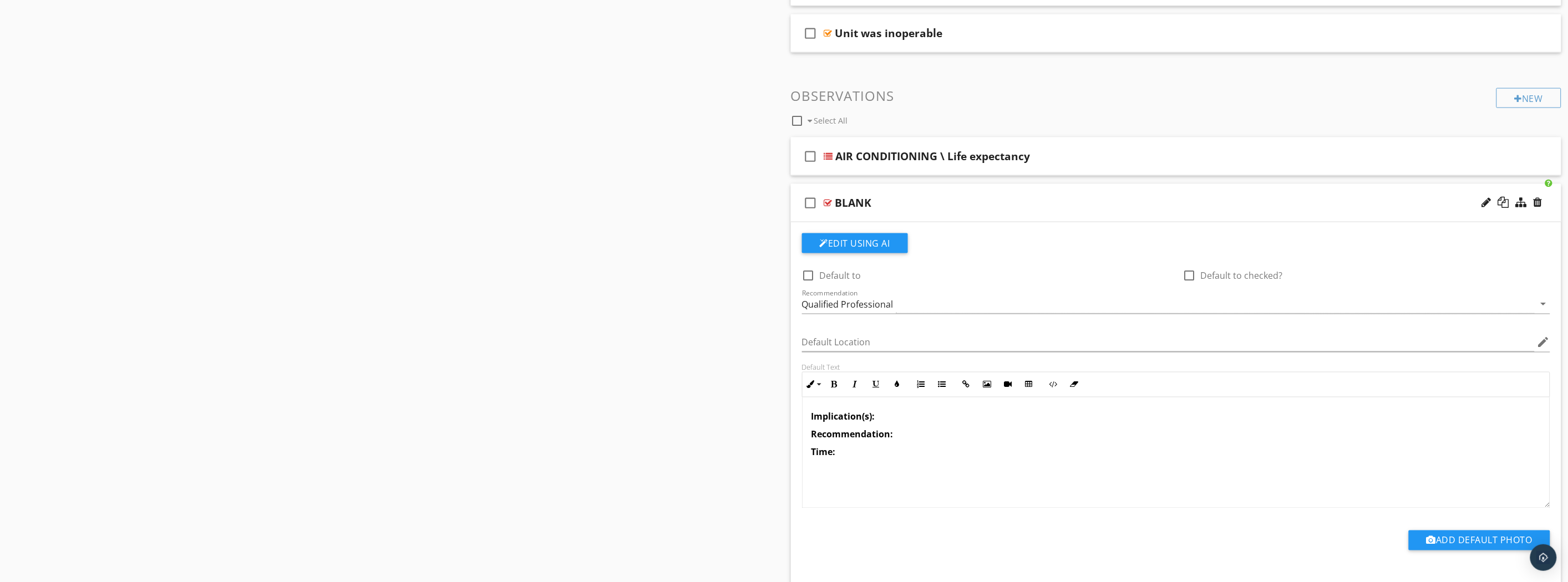
scroll to position [597, 0]
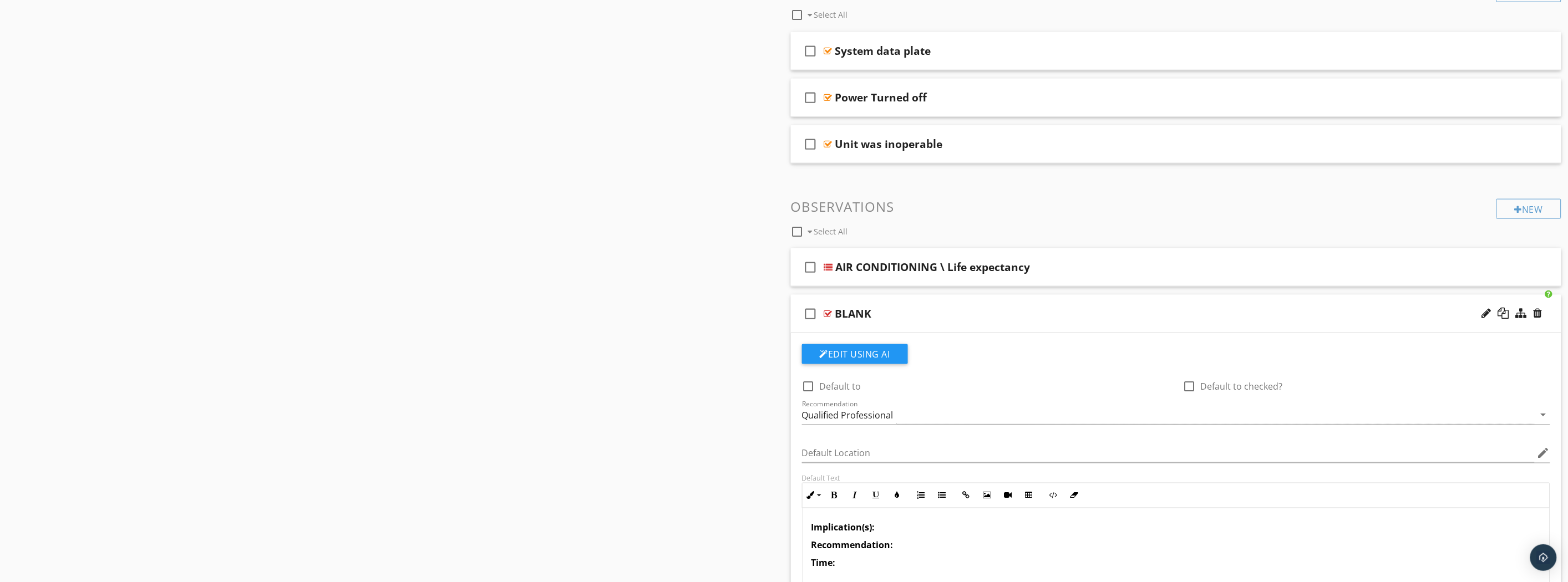
click at [1062, 328] on div "check_box_outline_blank BLANK" at bounding box center [1176, 314] width 771 height 39
click at [1097, 319] on div "Insulation missing or damaged" at bounding box center [1116, 314] width 562 height 14
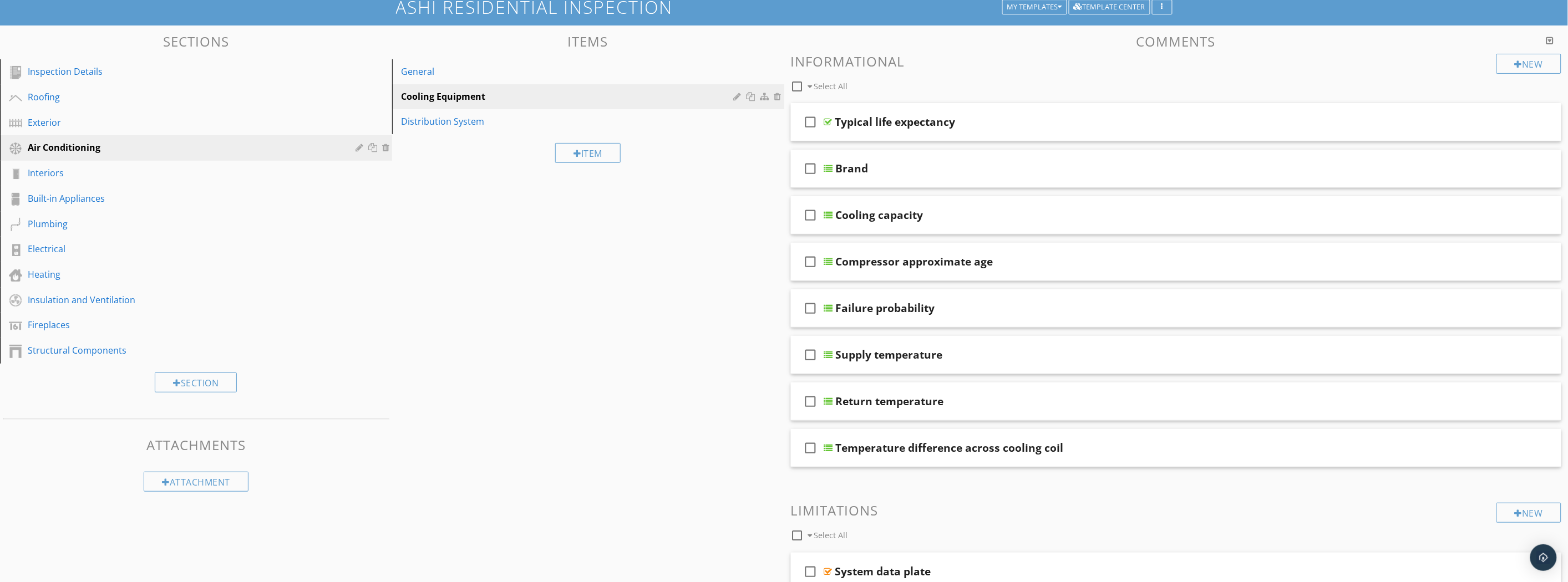
scroll to position [0, 0]
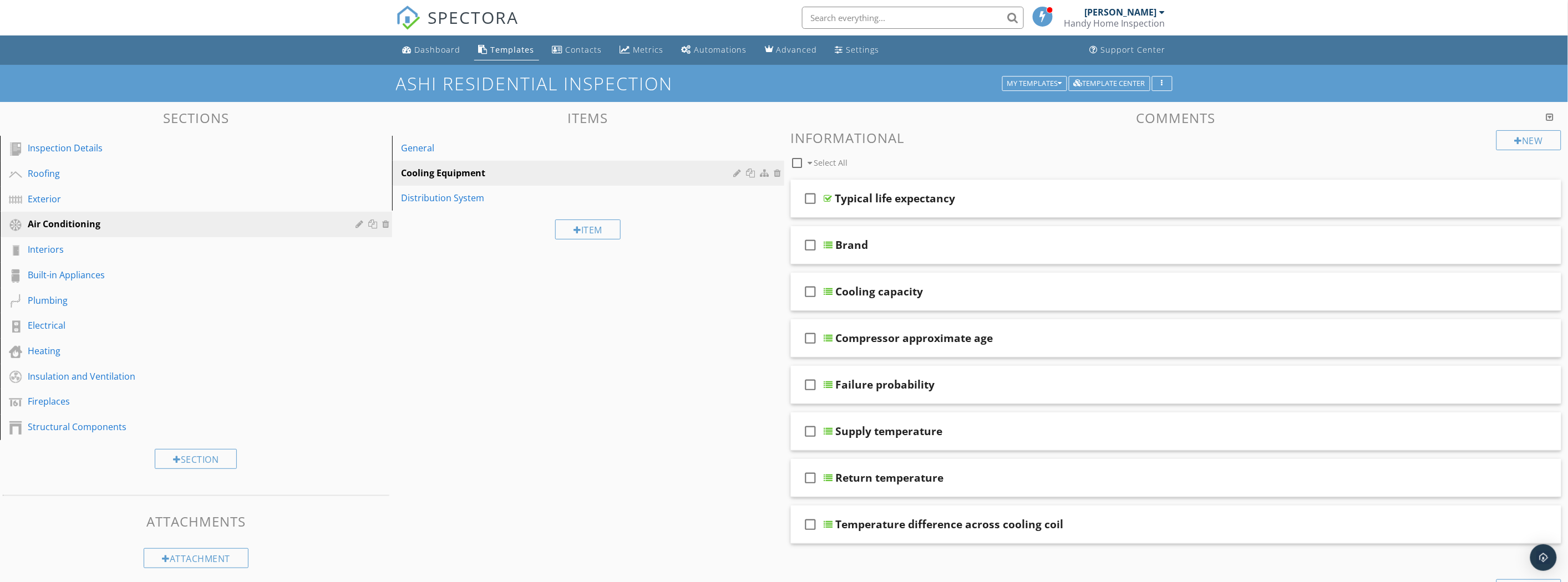
click at [636, 197] on div "Distribution System" at bounding box center [569, 198] width 336 height 14
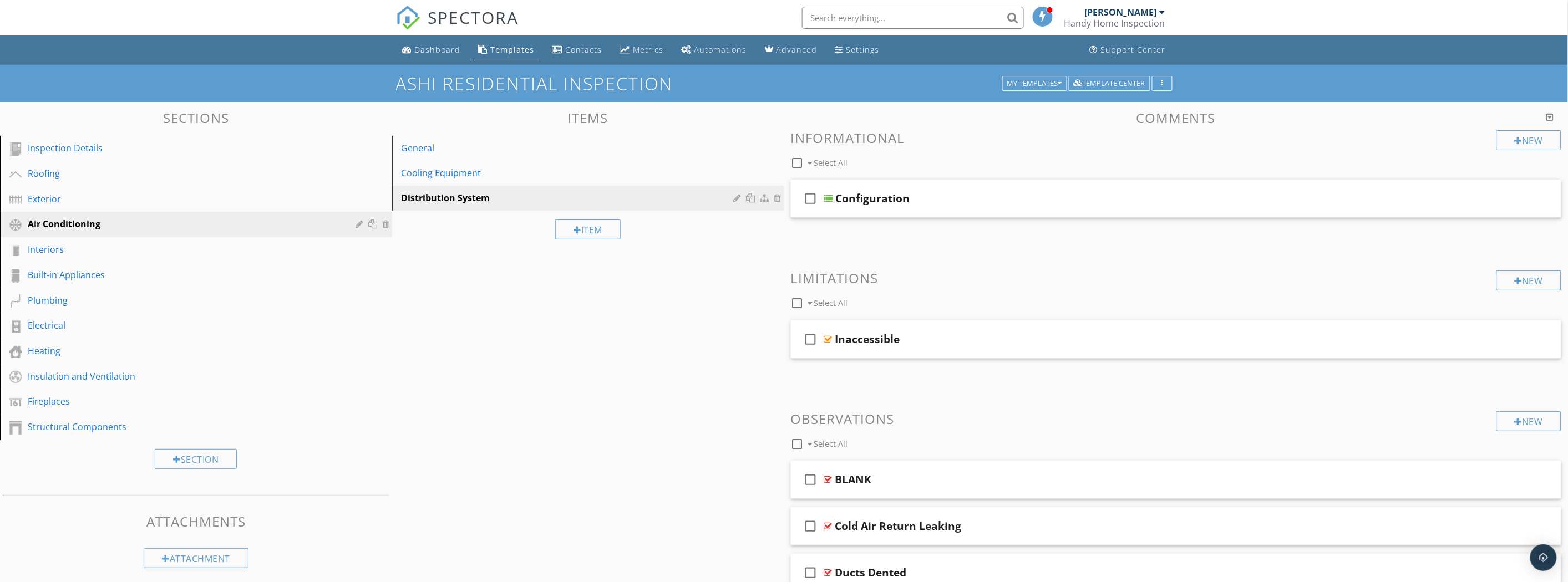
click at [933, 193] on div "Configuration" at bounding box center [1116, 199] width 562 height 14
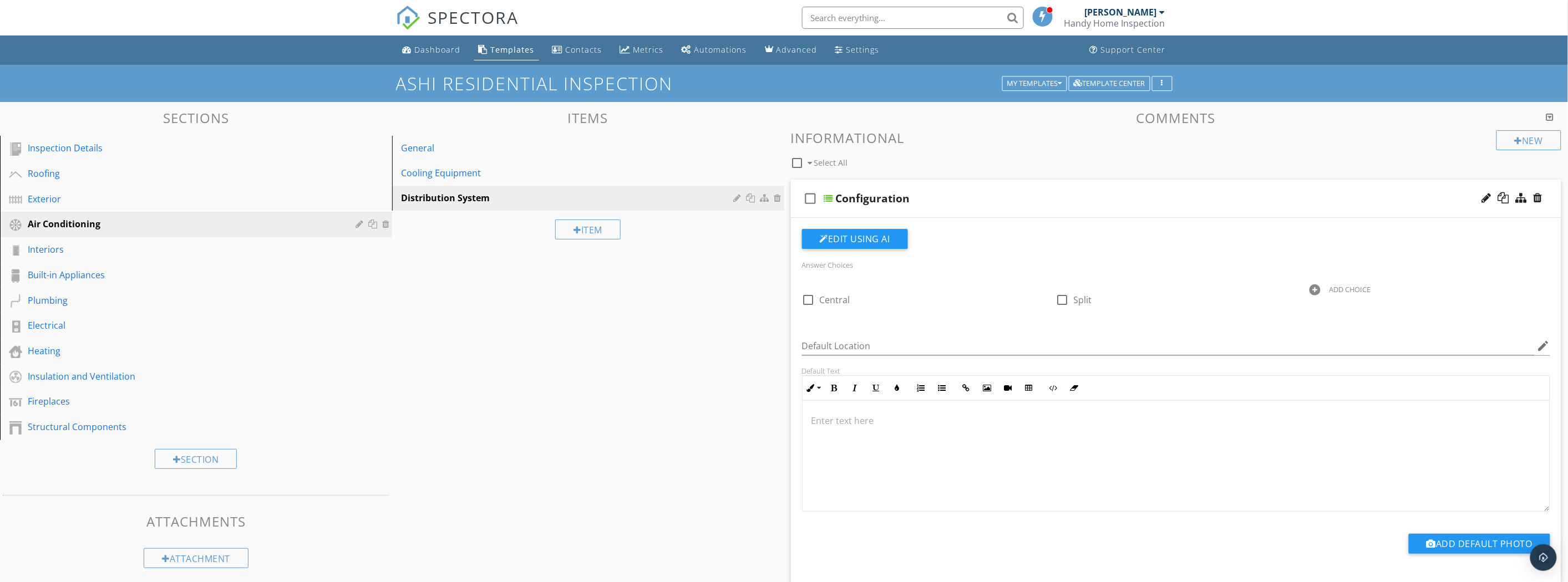
click at [933, 194] on div "Configuration" at bounding box center [1116, 199] width 562 height 14
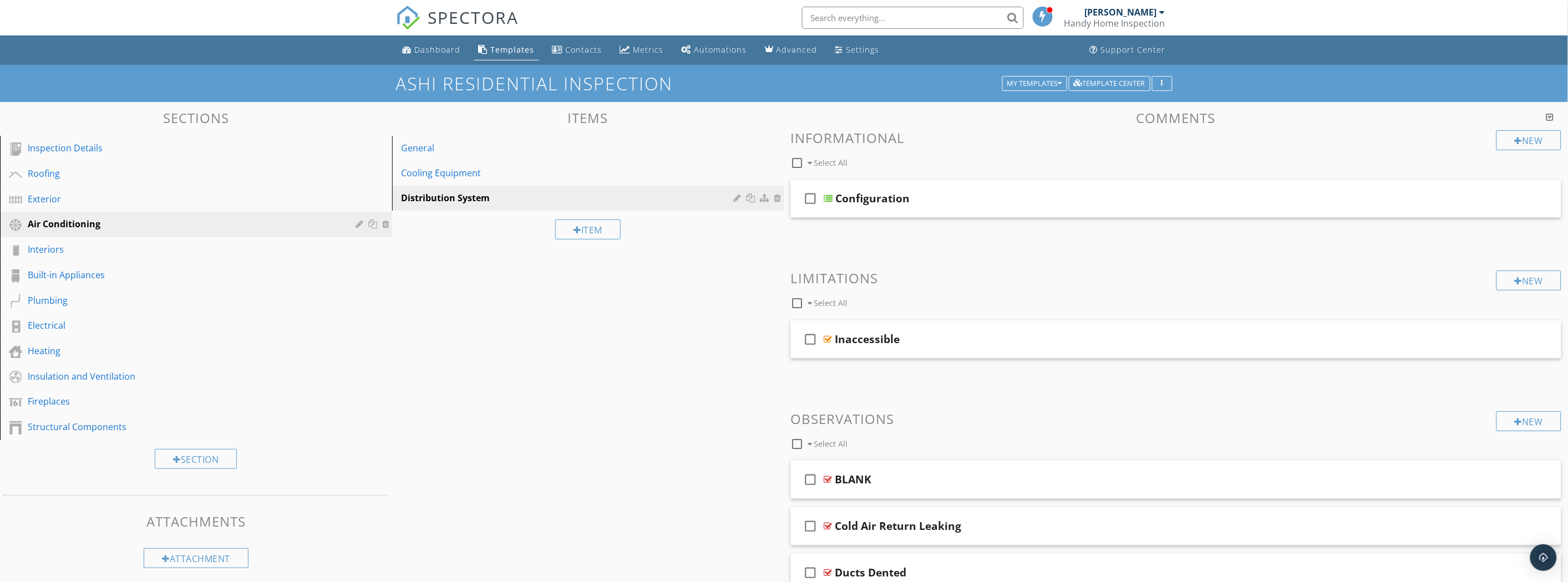
click at [779, 200] on div at bounding box center [779, 198] width 10 height 9
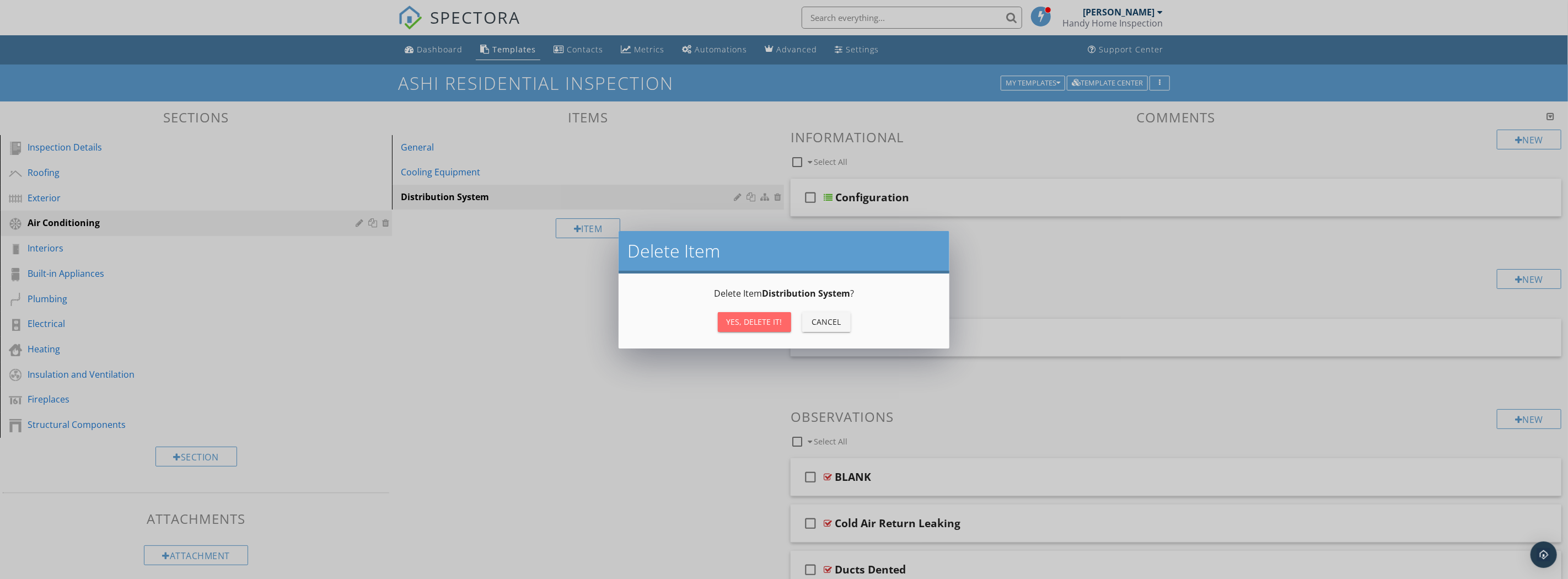
click at [758, 322] on div "Yes, Delete it!" at bounding box center [755, 321] width 56 height 11
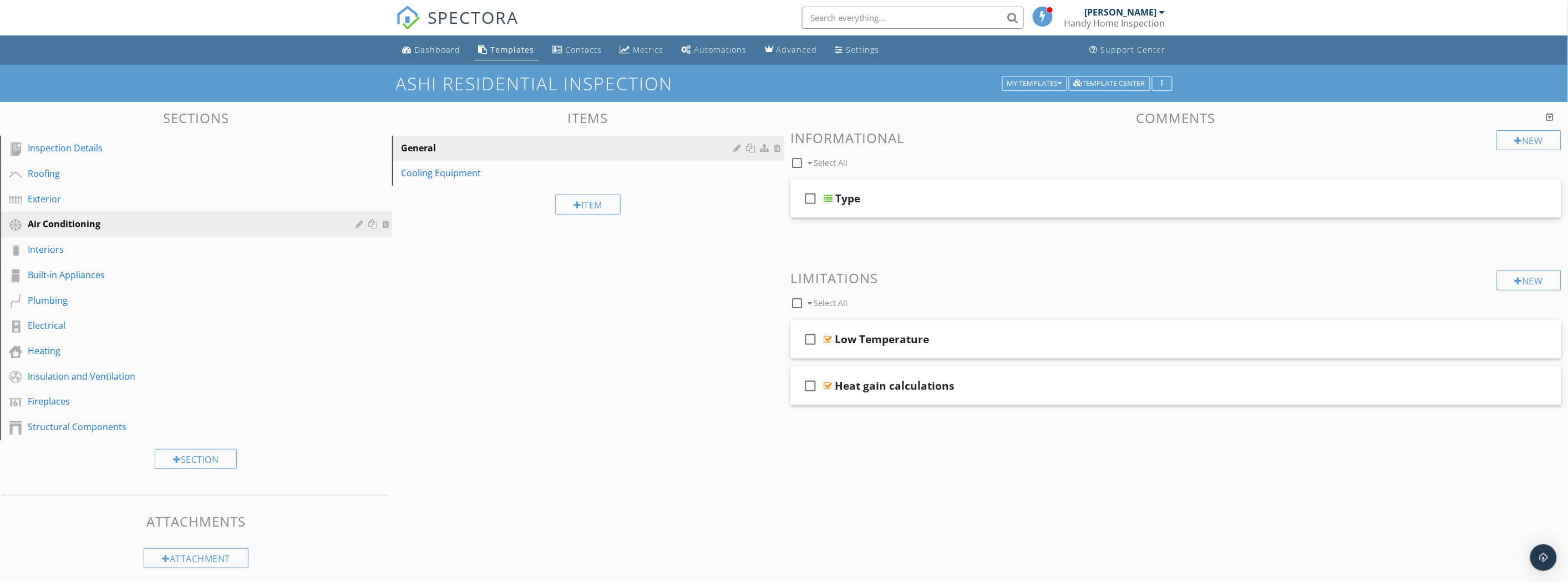
click at [440, 174] on div "Cooling Equipment" at bounding box center [569, 173] width 336 height 14
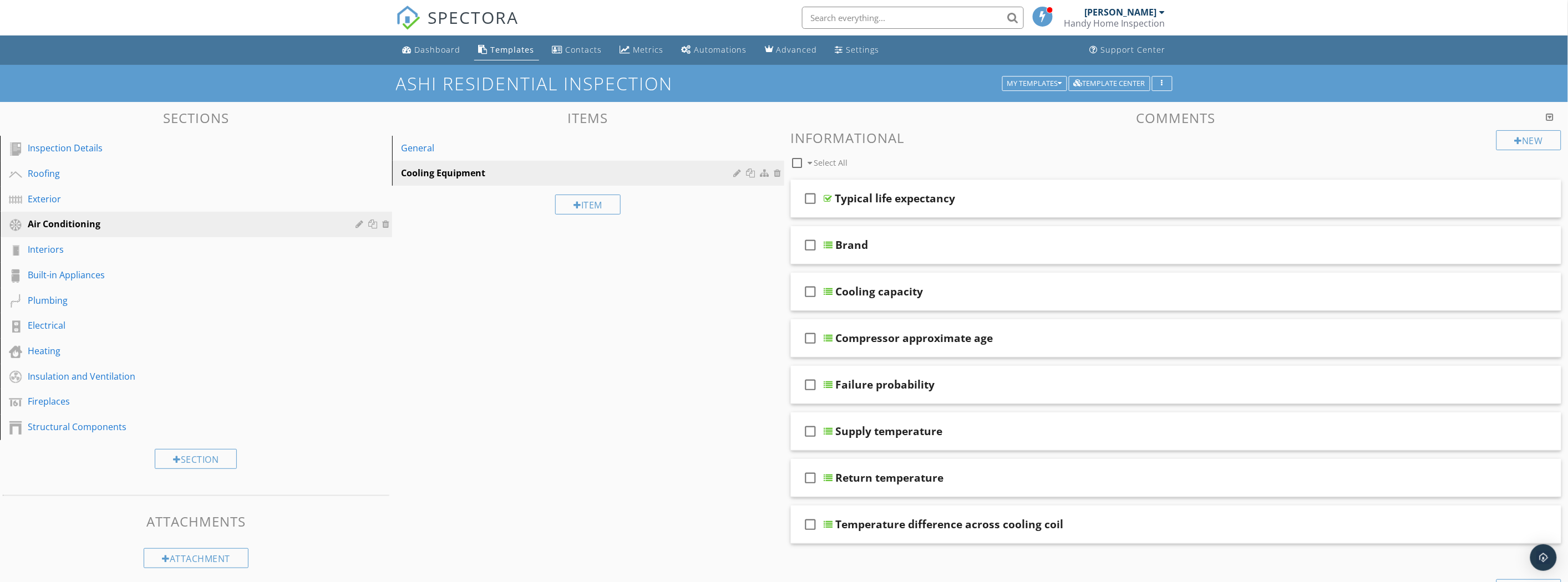
click at [524, 140] on link "General" at bounding box center [590, 148] width 389 height 24
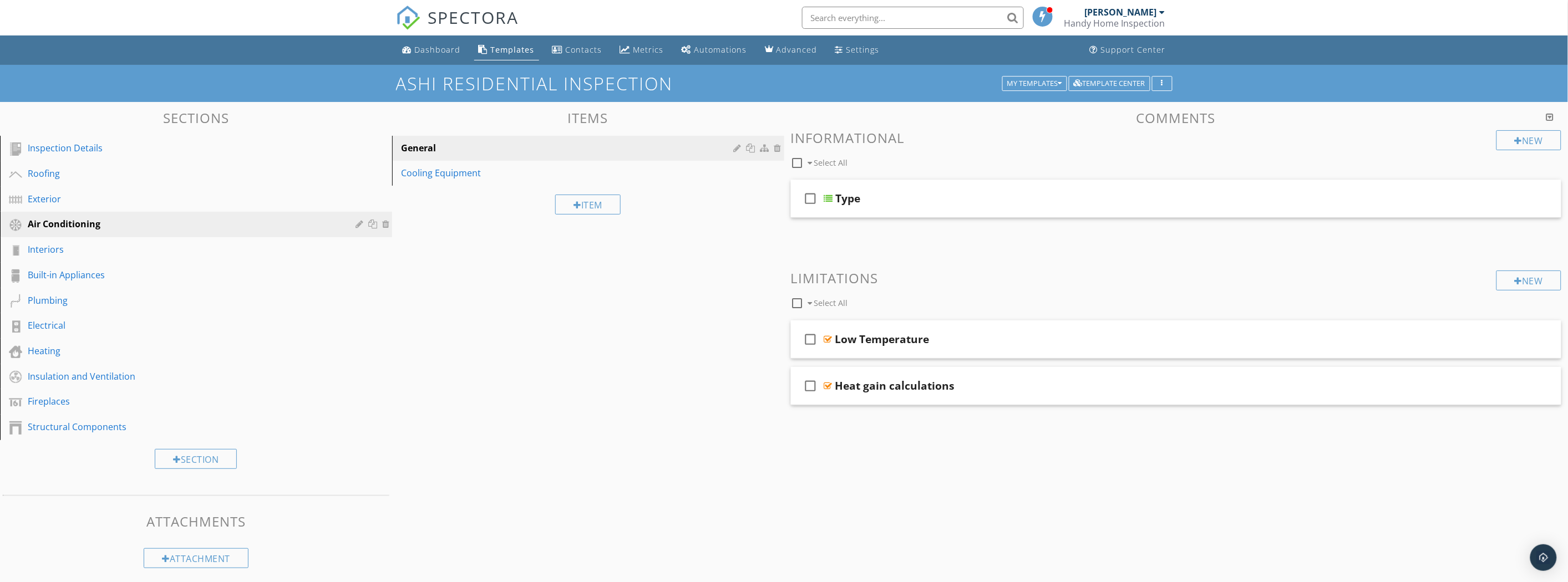
click at [920, 196] on div "Type" at bounding box center [1116, 199] width 562 height 14
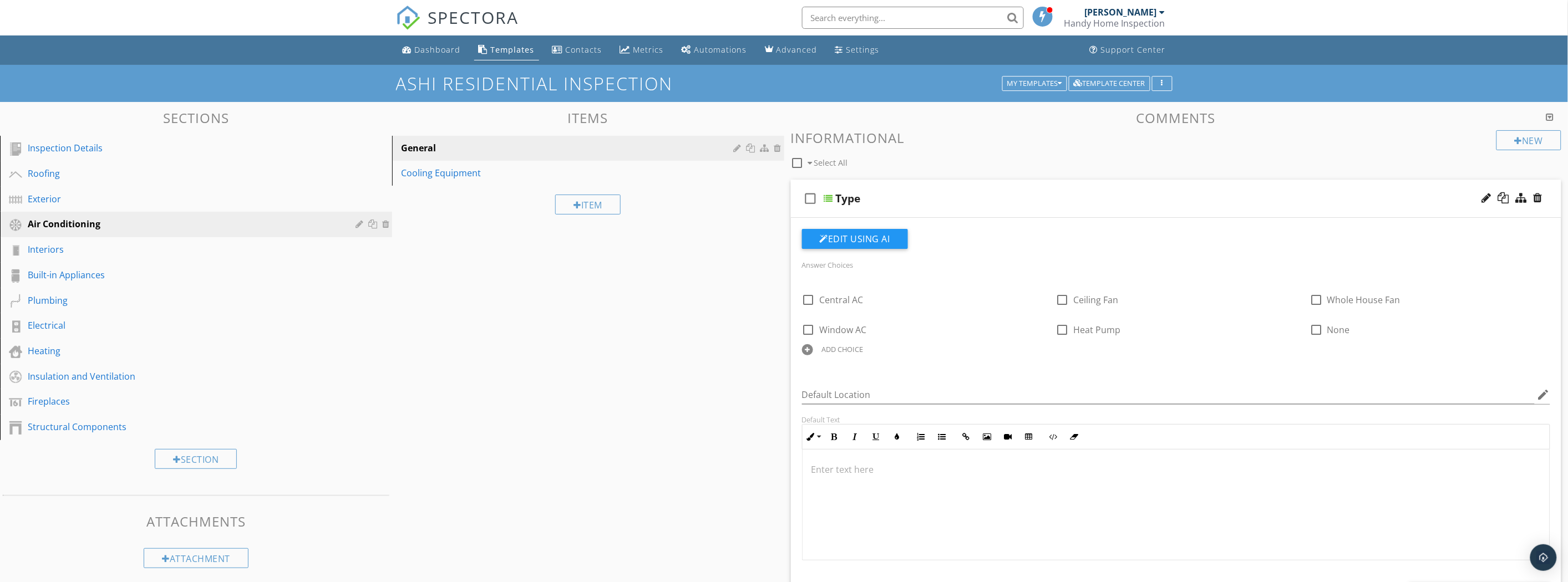
click at [467, 148] on div "General" at bounding box center [569, 148] width 336 height 14
click at [501, 182] on link "Cooling Equipment" at bounding box center [590, 173] width 389 height 24
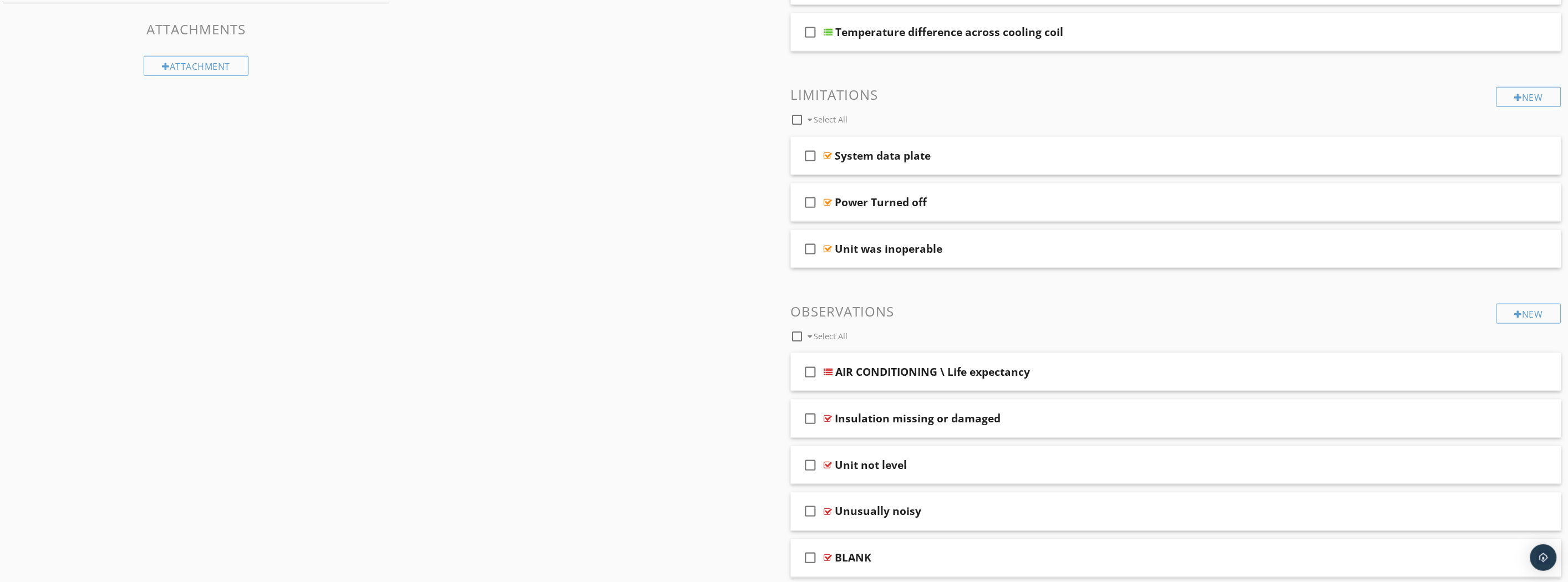
scroll to position [535, 0]
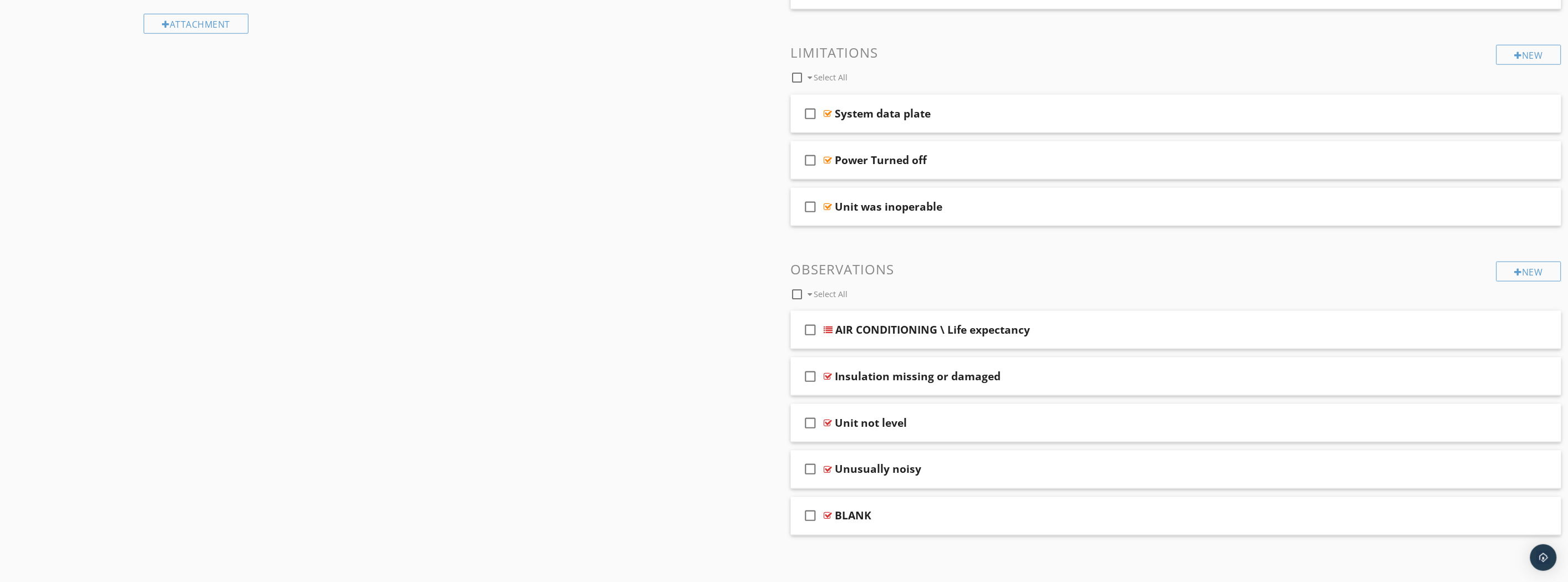
click at [1047, 331] on div "AIR CONDITIONING \ Life expectancy" at bounding box center [1116, 330] width 562 height 14
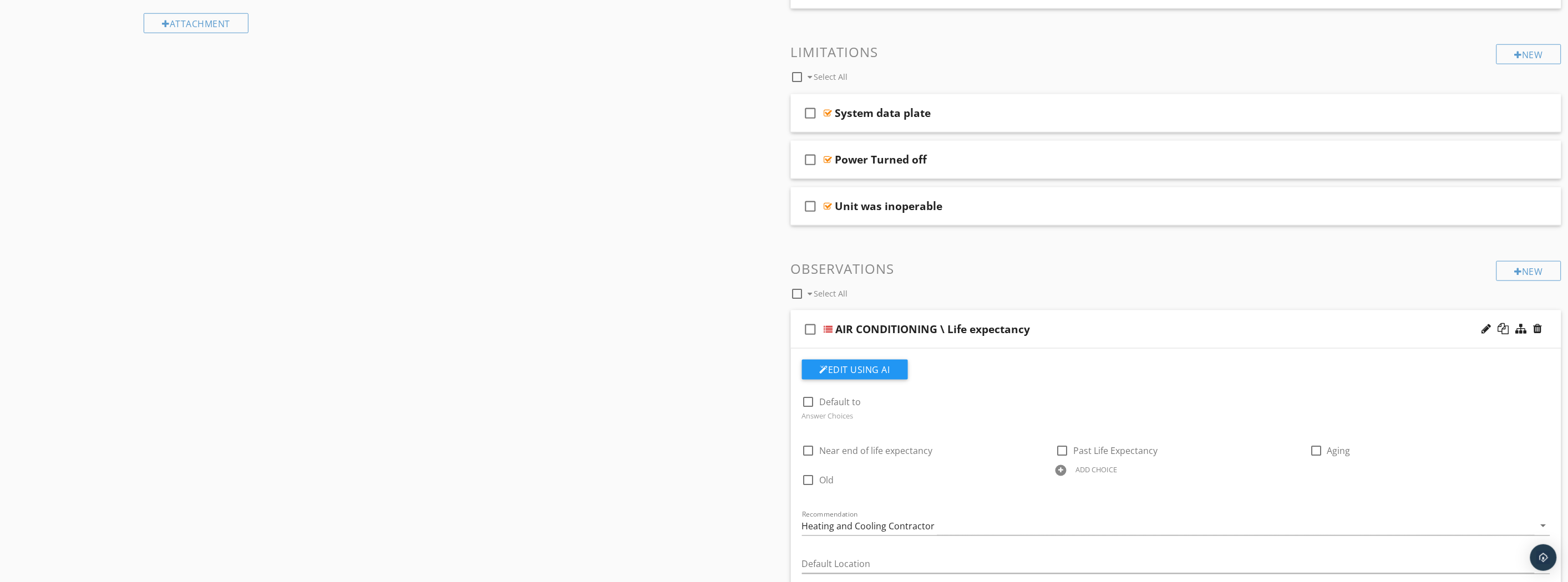
click at [1484, 330] on div at bounding box center [1486, 328] width 9 height 11
type input "Life expectancy"
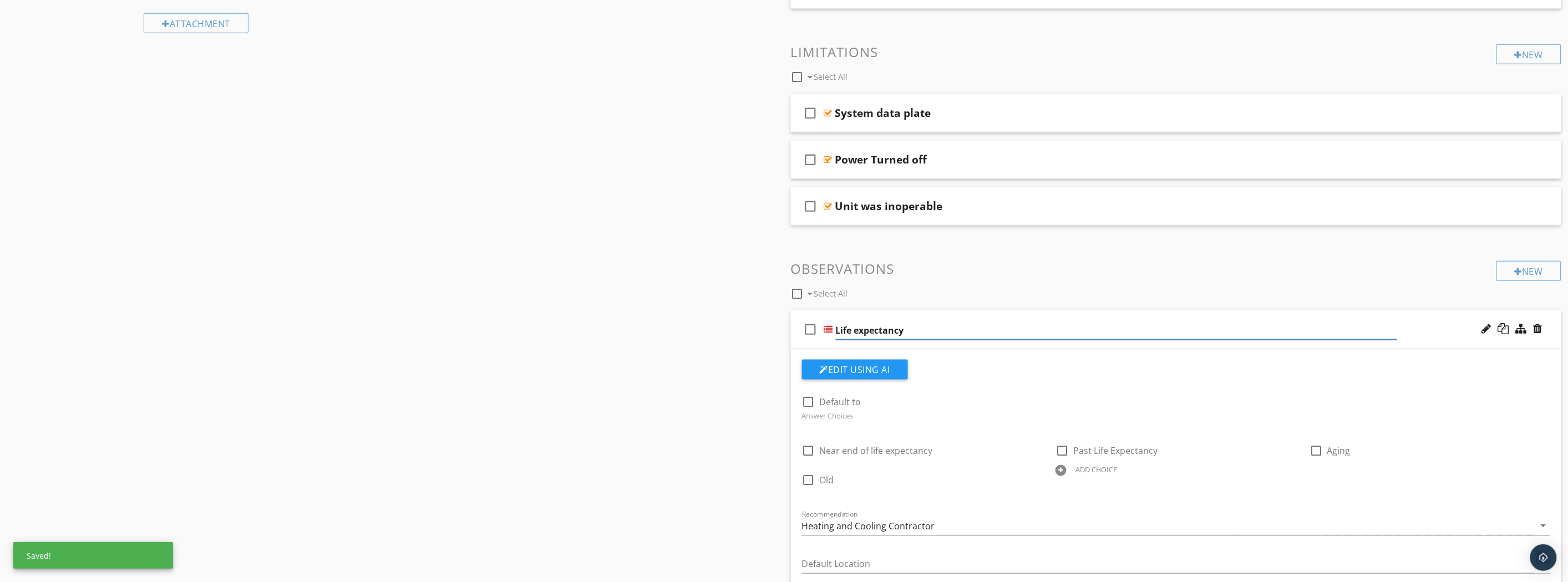
click at [1450, 331] on div "check_box_outline_blank Life expectancy" at bounding box center [1176, 329] width 771 height 39
